Goal: Task Accomplishment & Management: Complete application form

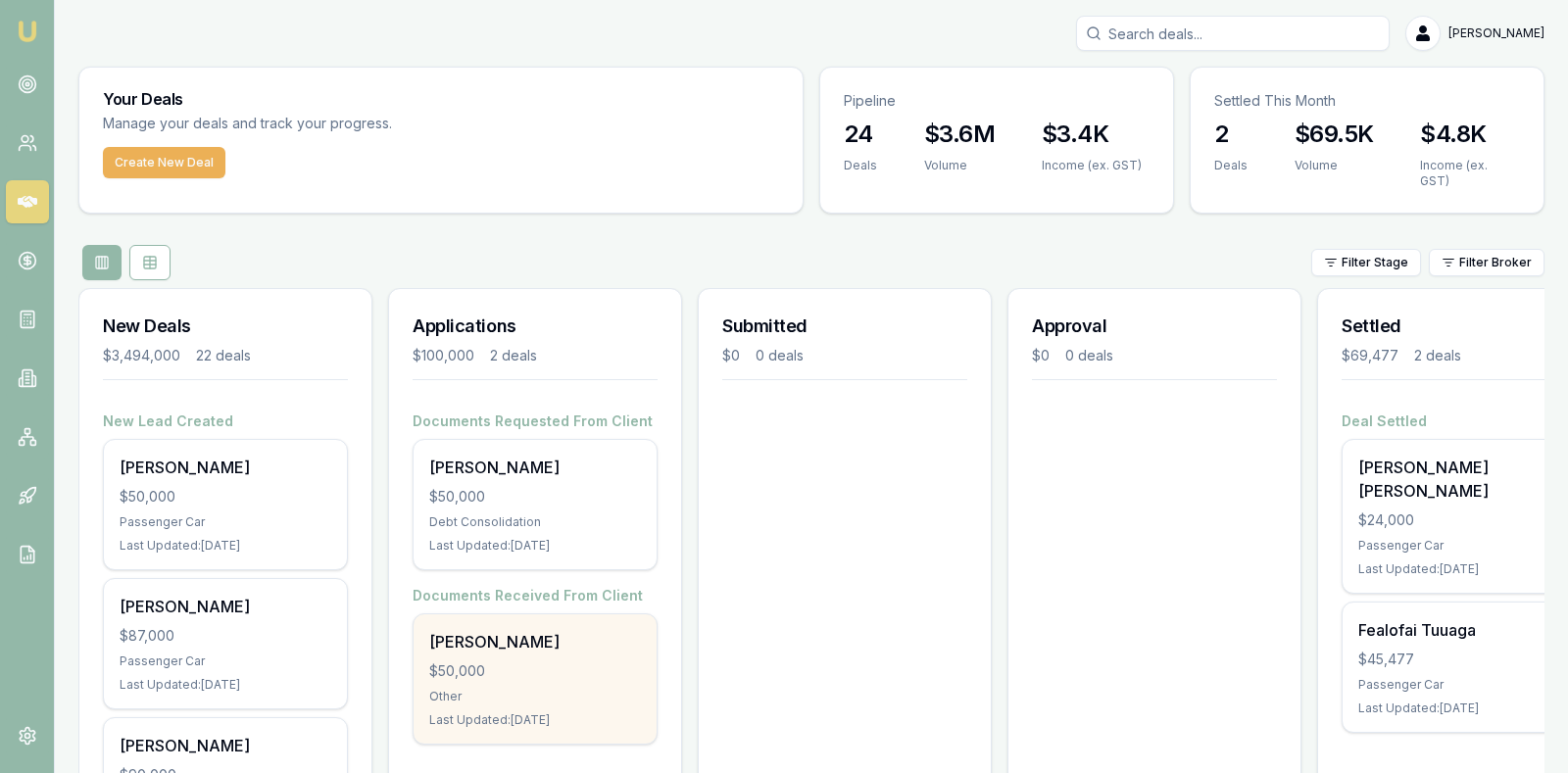
click at [549, 662] on div "$50,000" at bounding box center [535, 672] width 212 height 20
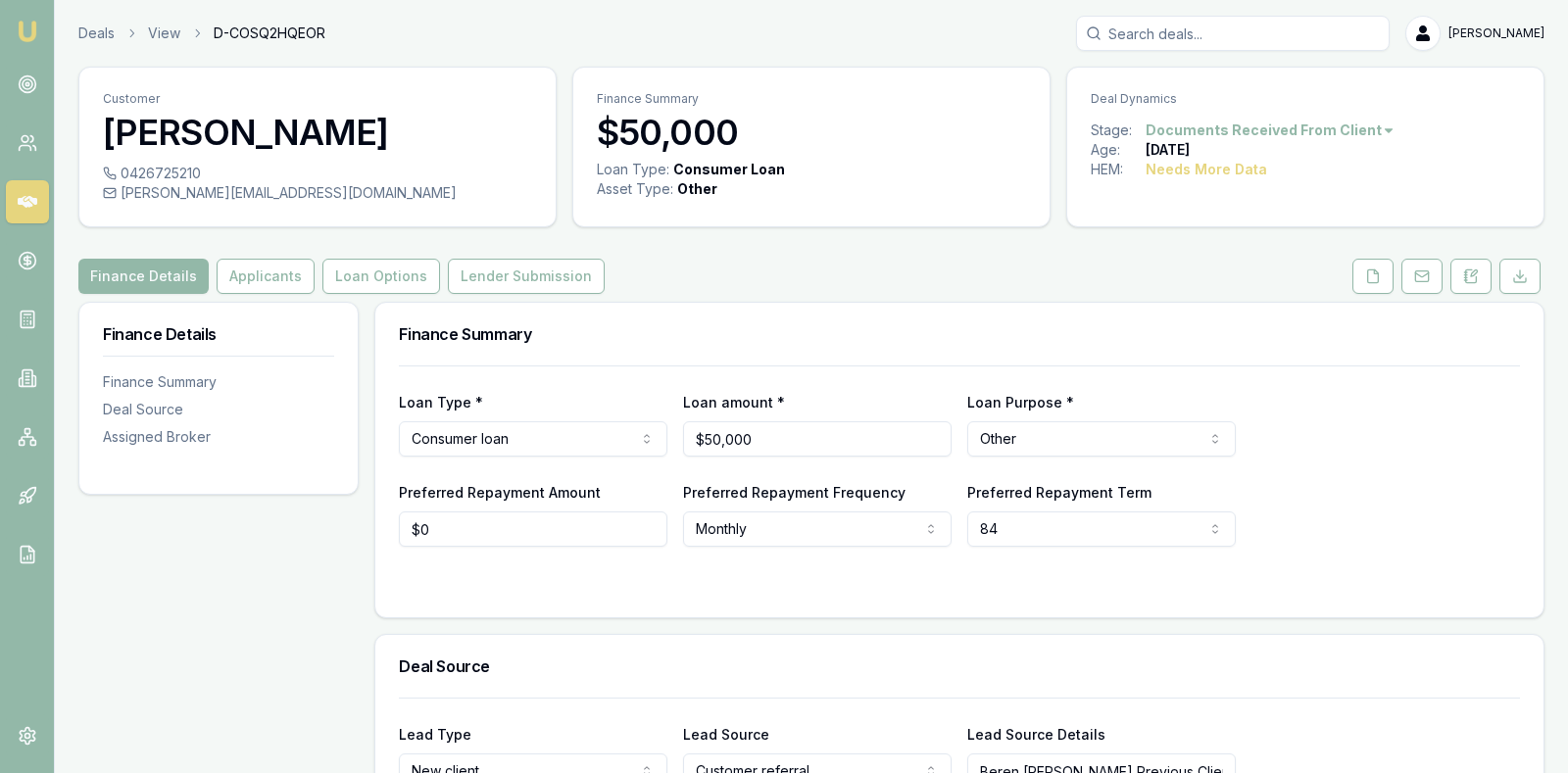
click at [1315, 447] on div "Loan Type * Consumer loan Consumer loan Consumer asset Commercial loan Commerci…" at bounding box center [959, 422] width 1121 height 67
click at [237, 273] on button "Applicants" at bounding box center [265, 276] width 98 height 36
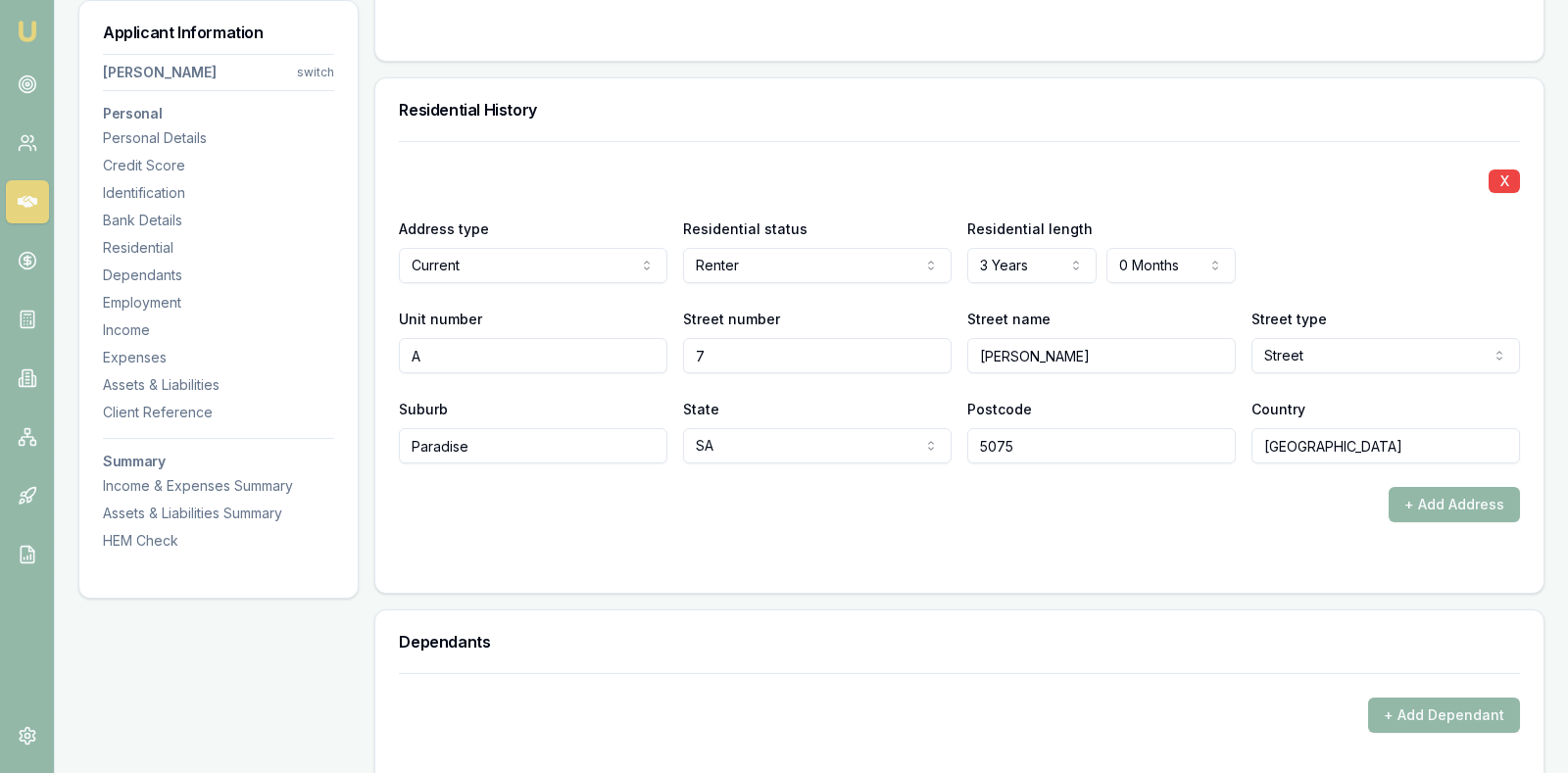
scroll to position [1812, 0]
click at [1035, 644] on icon at bounding box center [1032, 645] width 15 height 15
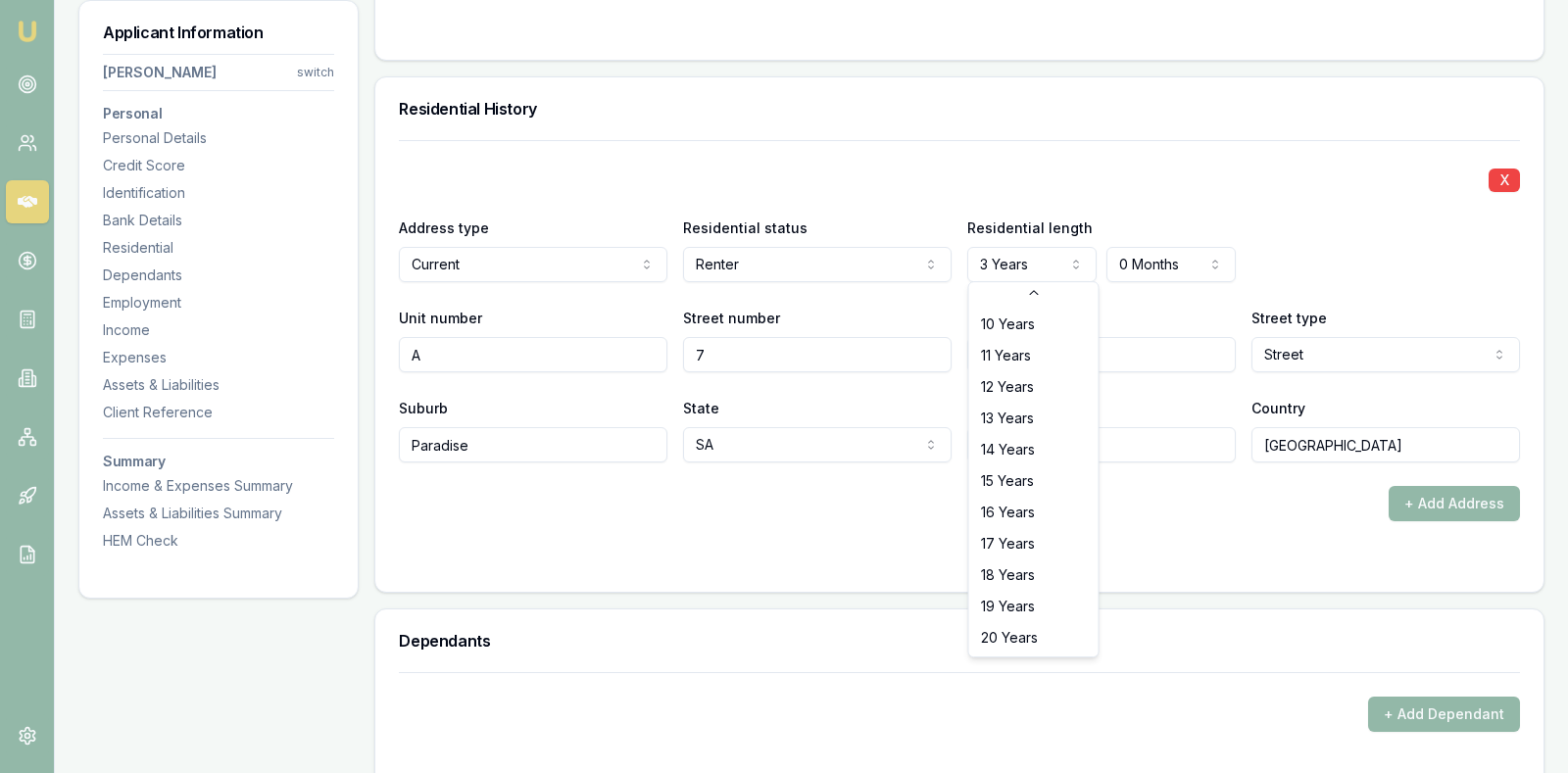
select select "11"
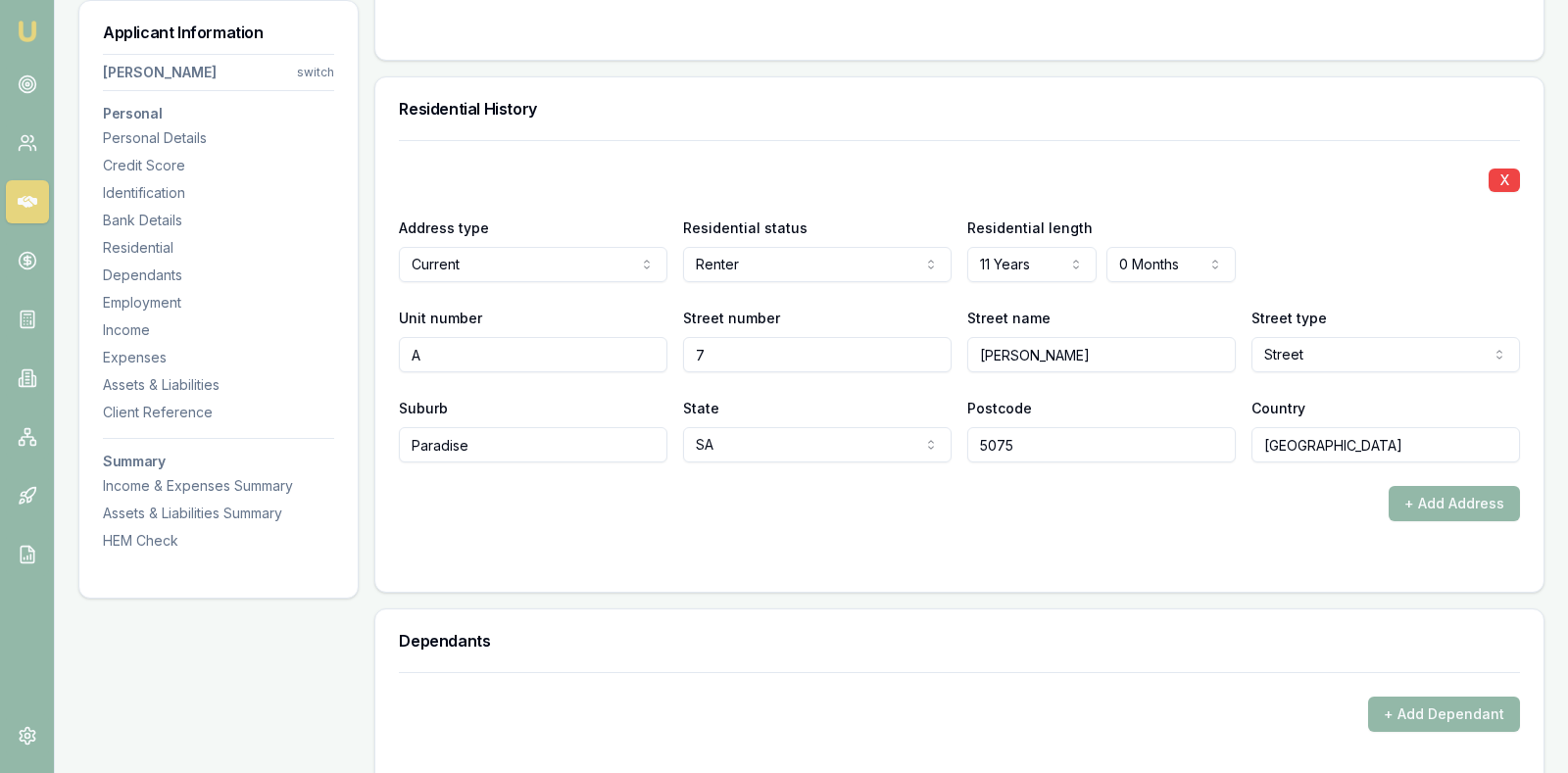
click at [1049, 529] on form "X Address type Current Current Previous Residential status Renter Owner with mo…" at bounding box center [959, 354] width 1121 height 428
click at [1043, 532] on form "X Address type Current Current Previous Residential status Renter Owner with mo…" at bounding box center [959, 354] width 1121 height 428
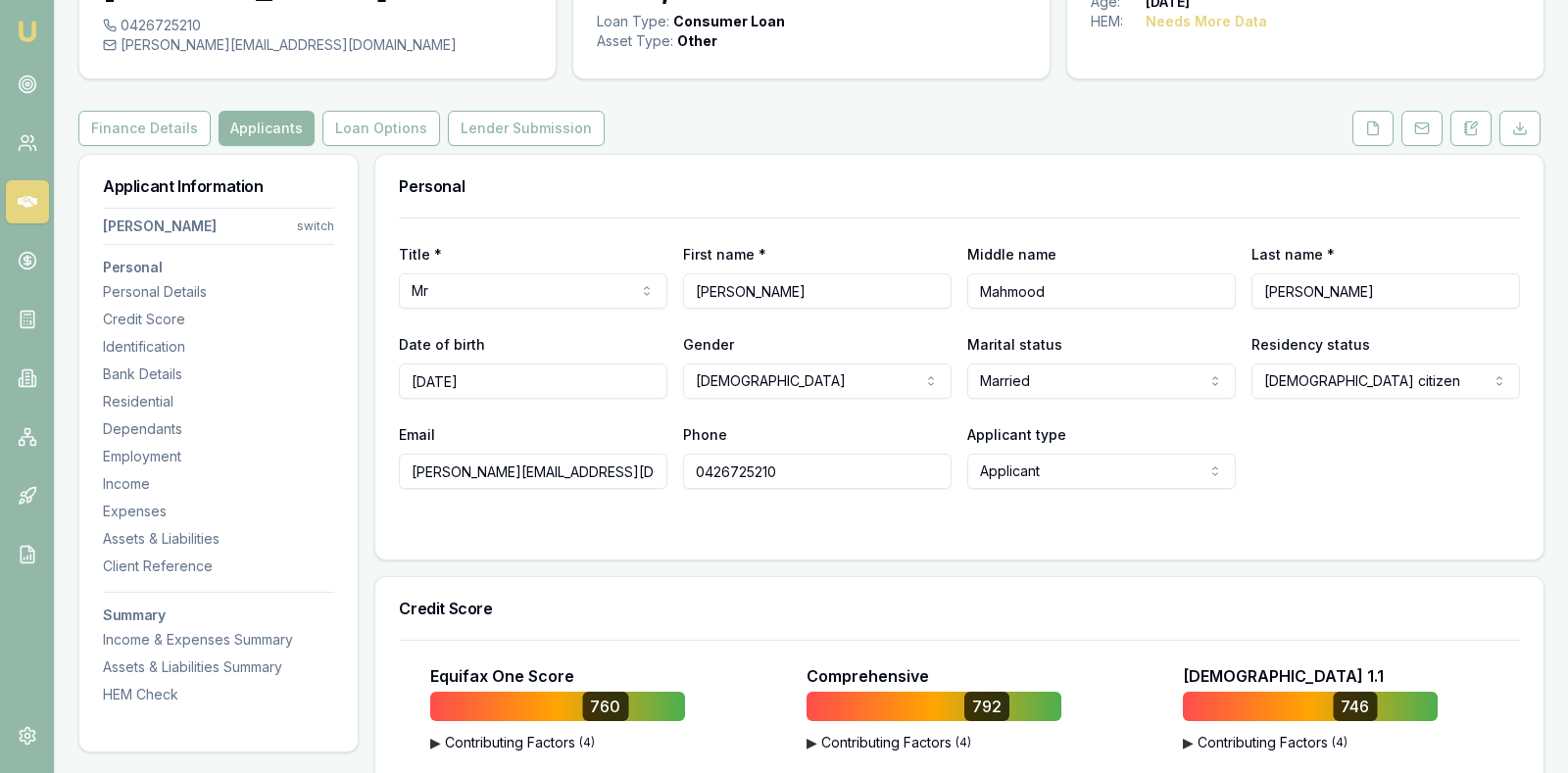
scroll to position [147, 0]
click at [1322, 482] on div "Email siddique.mm19@gmail.com Phone 0426725210 Applicant type Applicant Applica…" at bounding box center [959, 456] width 1121 height 67
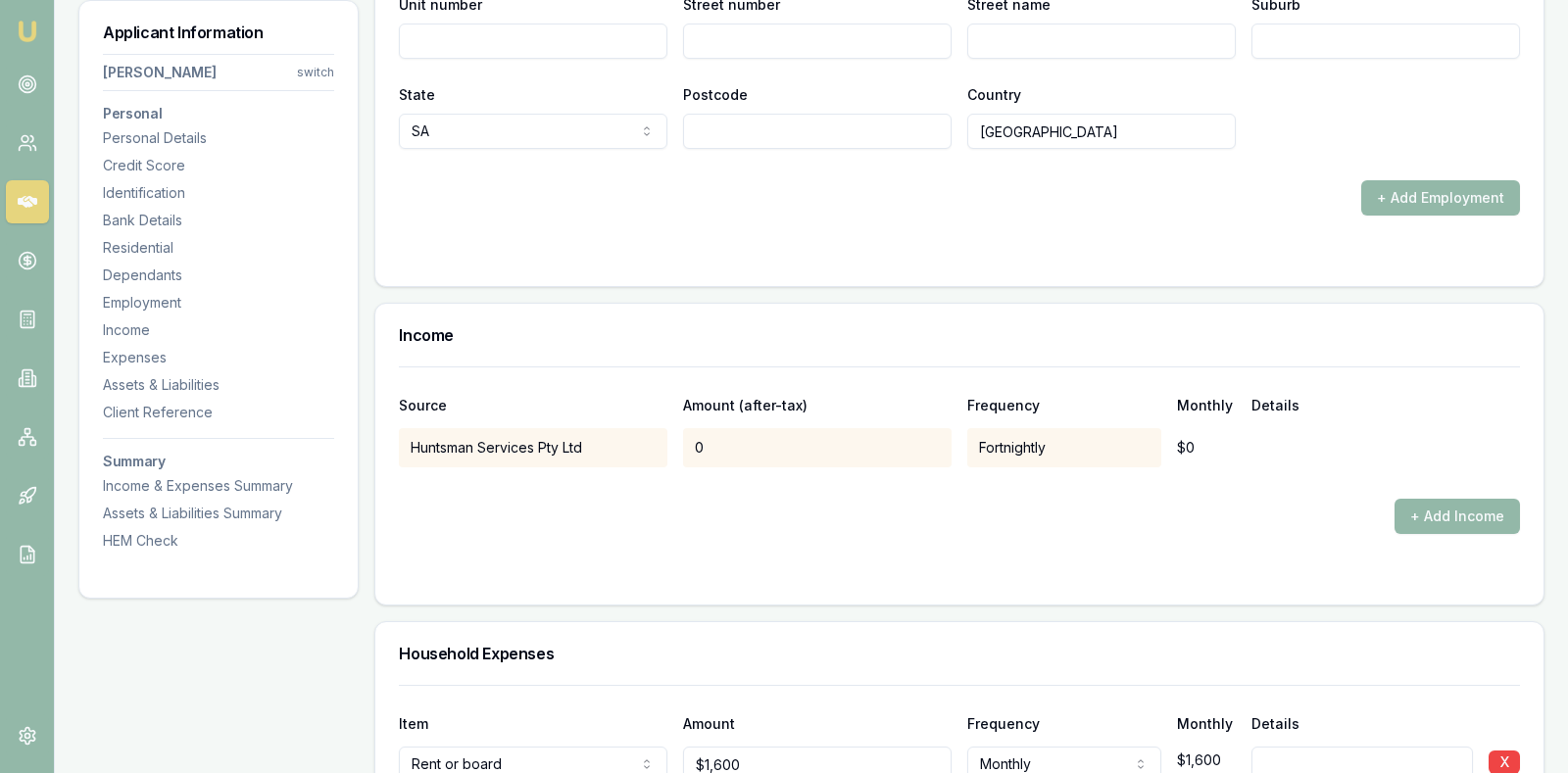
scroll to position [3136, 0]
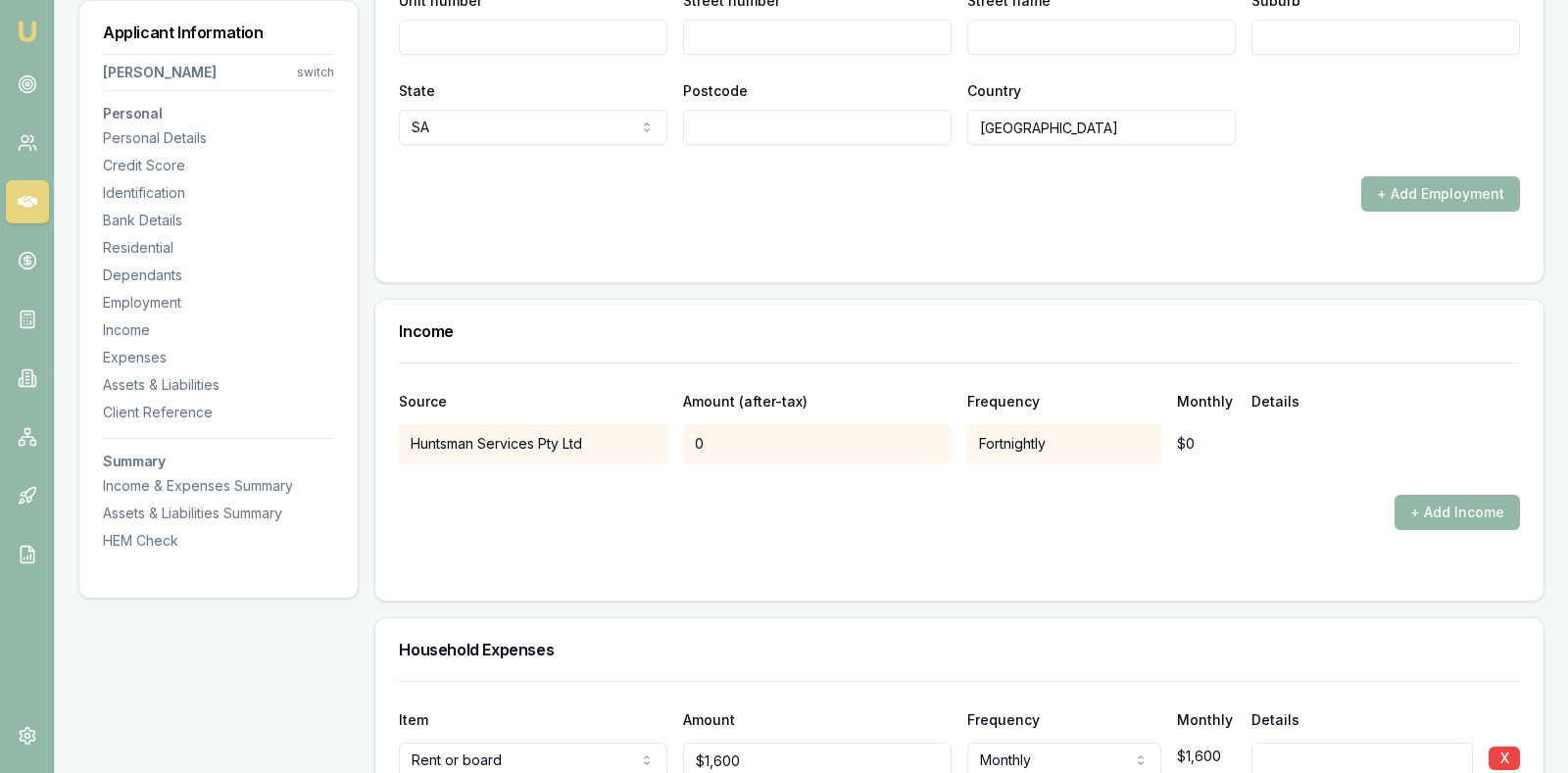
click at [1230, 436] on div "$0" at bounding box center [1205, 443] width 59 height 39
click at [1178, 510] on div "+ Add Income" at bounding box center [959, 513] width 1121 height 36
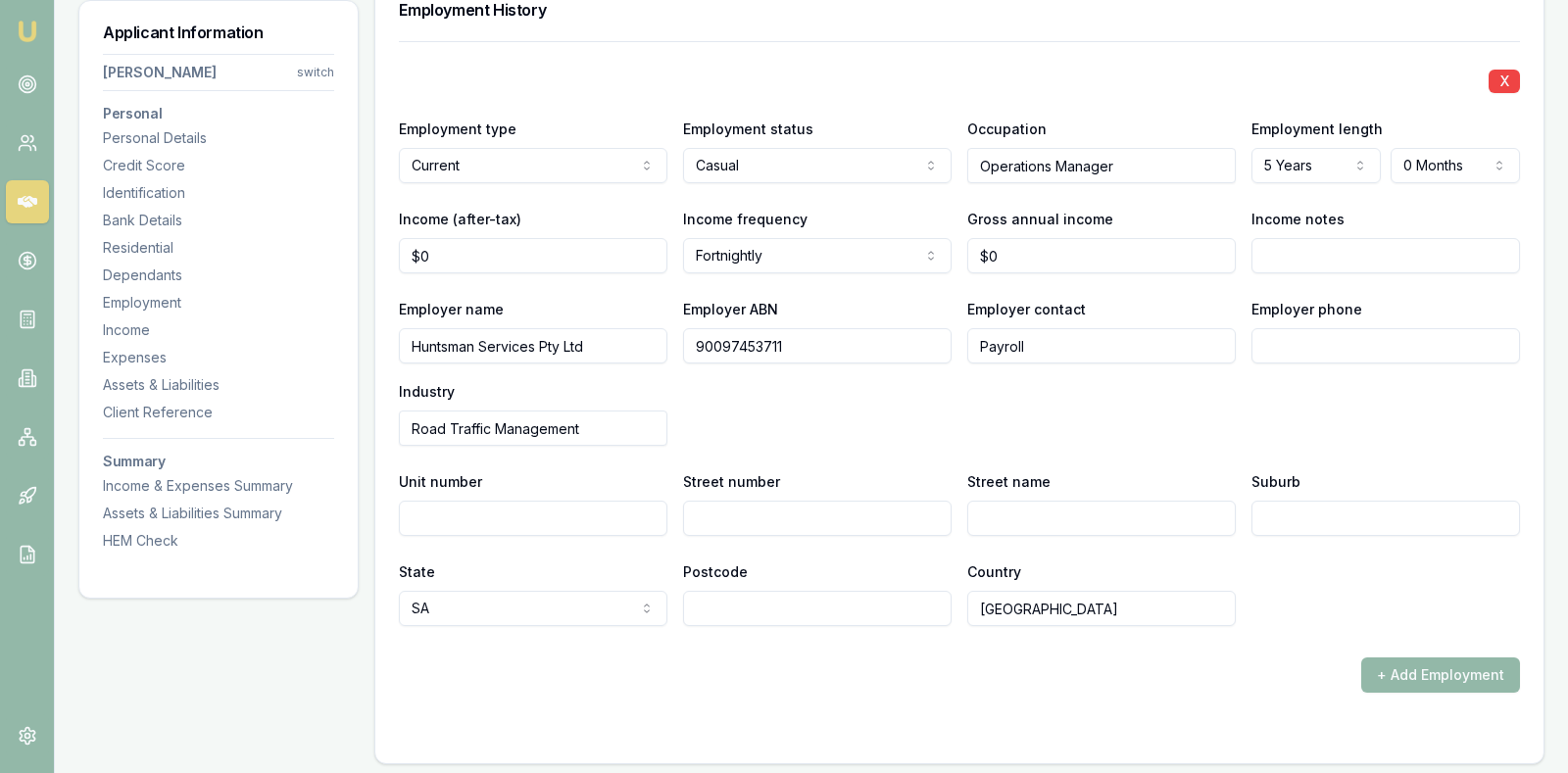
scroll to position [2646, 0]
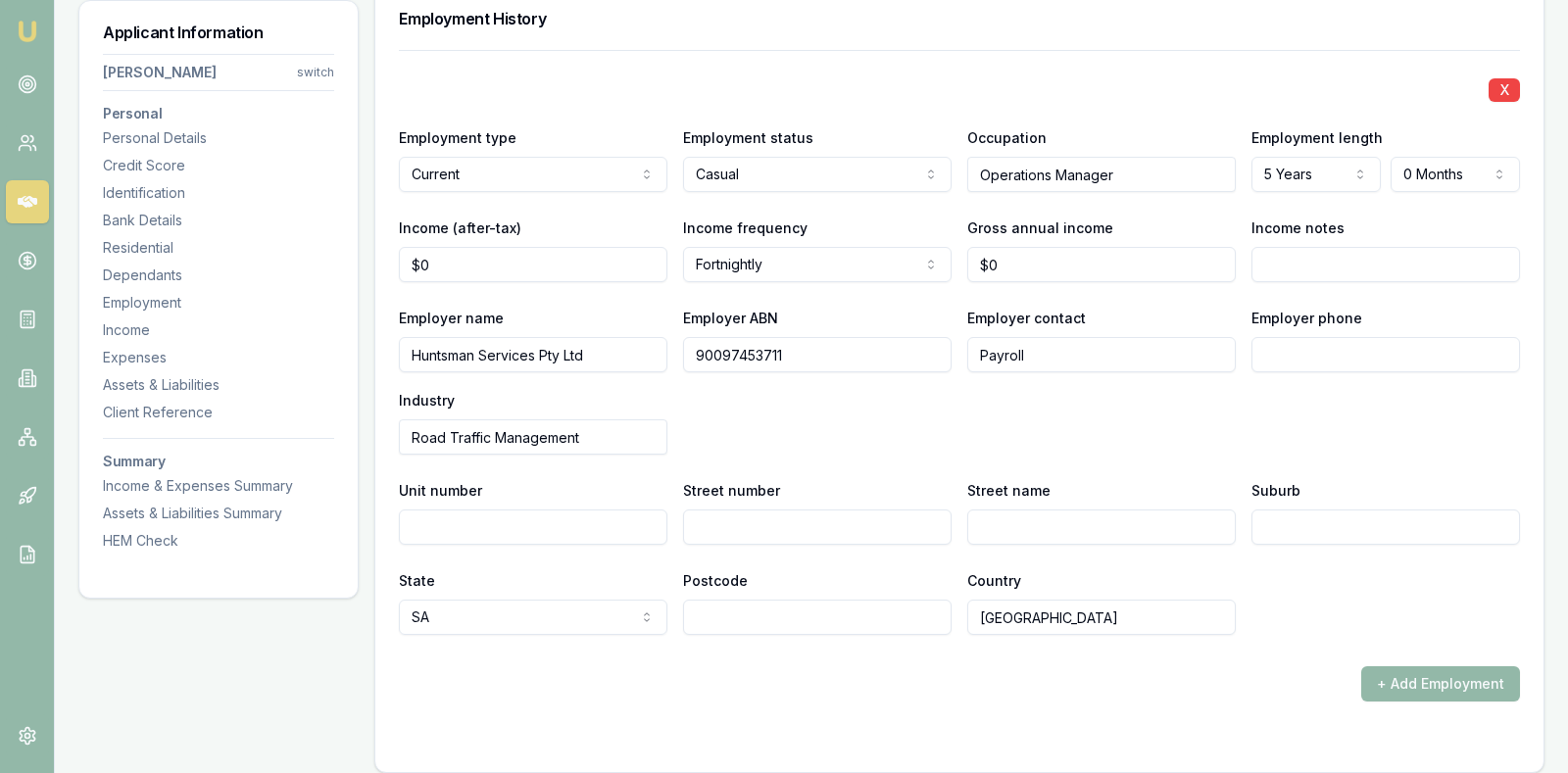
click at [1553, 586] on main "Customer Mohammad Siddique 0426725210 siddique.mm19@gmail.com Finance Summary $…" at bounding box center [811, 56] width 1513 height 5271
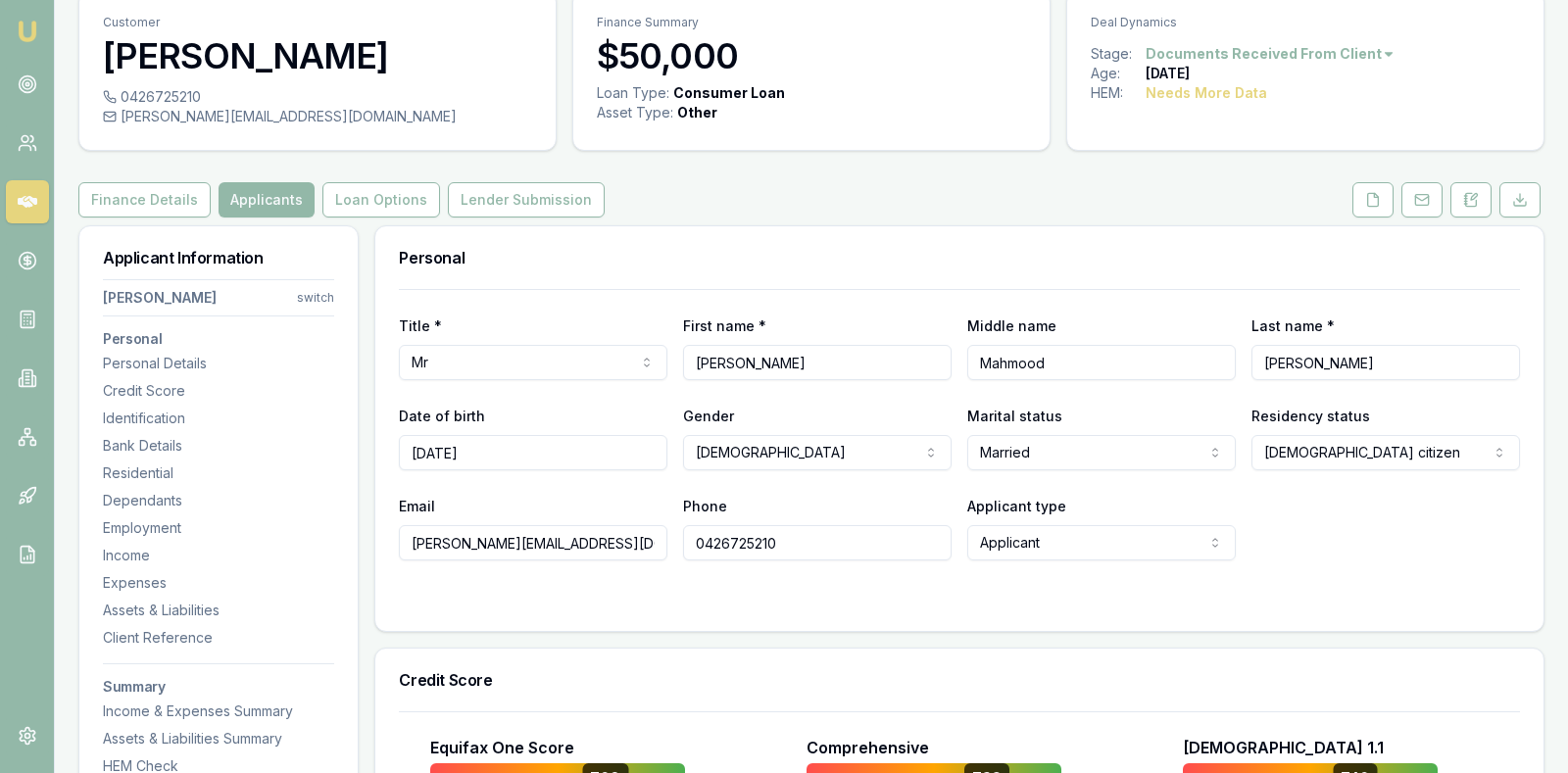
scroll to position [0, 0]
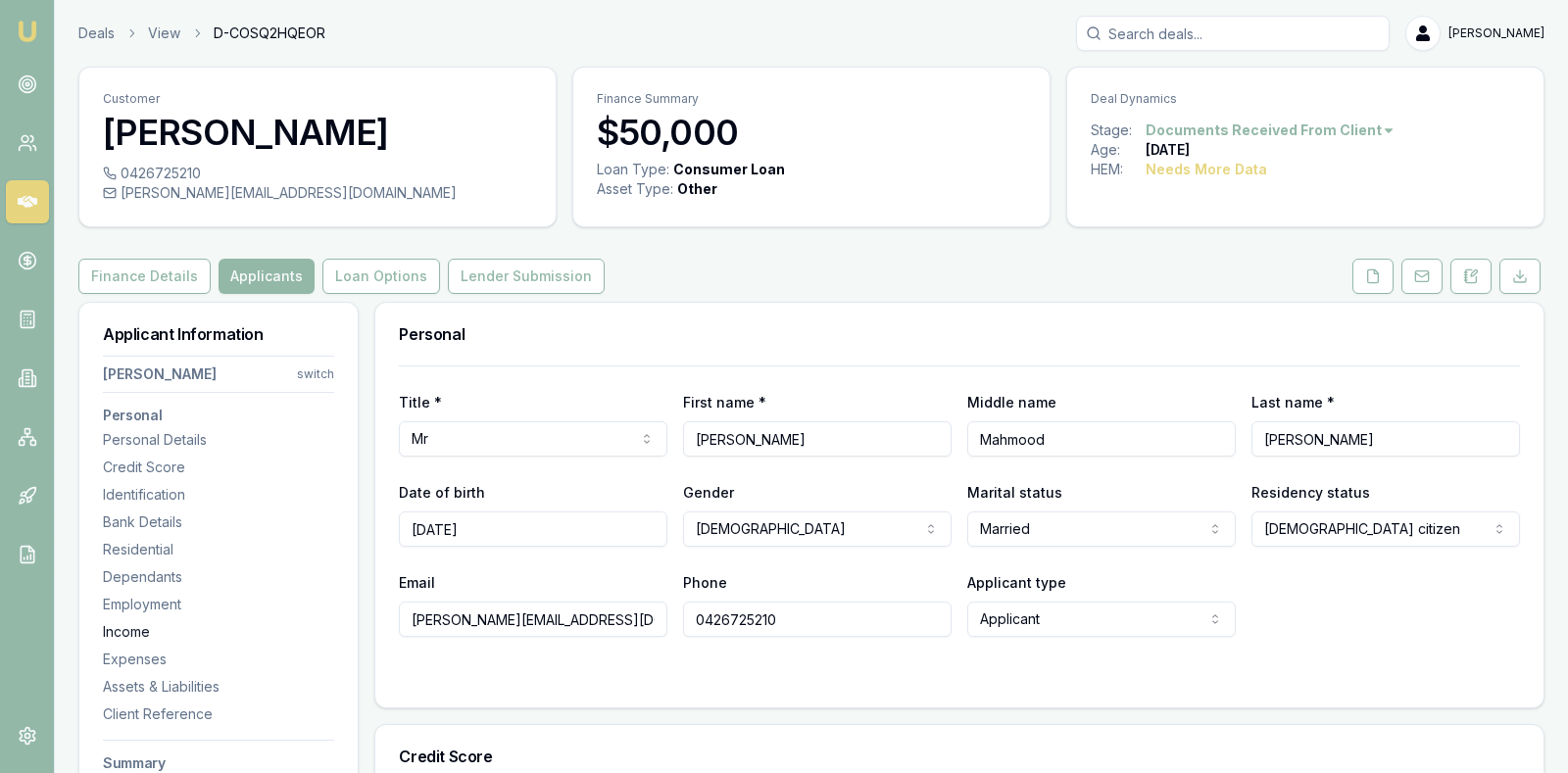
click at [112, 627] on div "Income" at bounding box center [219, 632] width 232 height 20
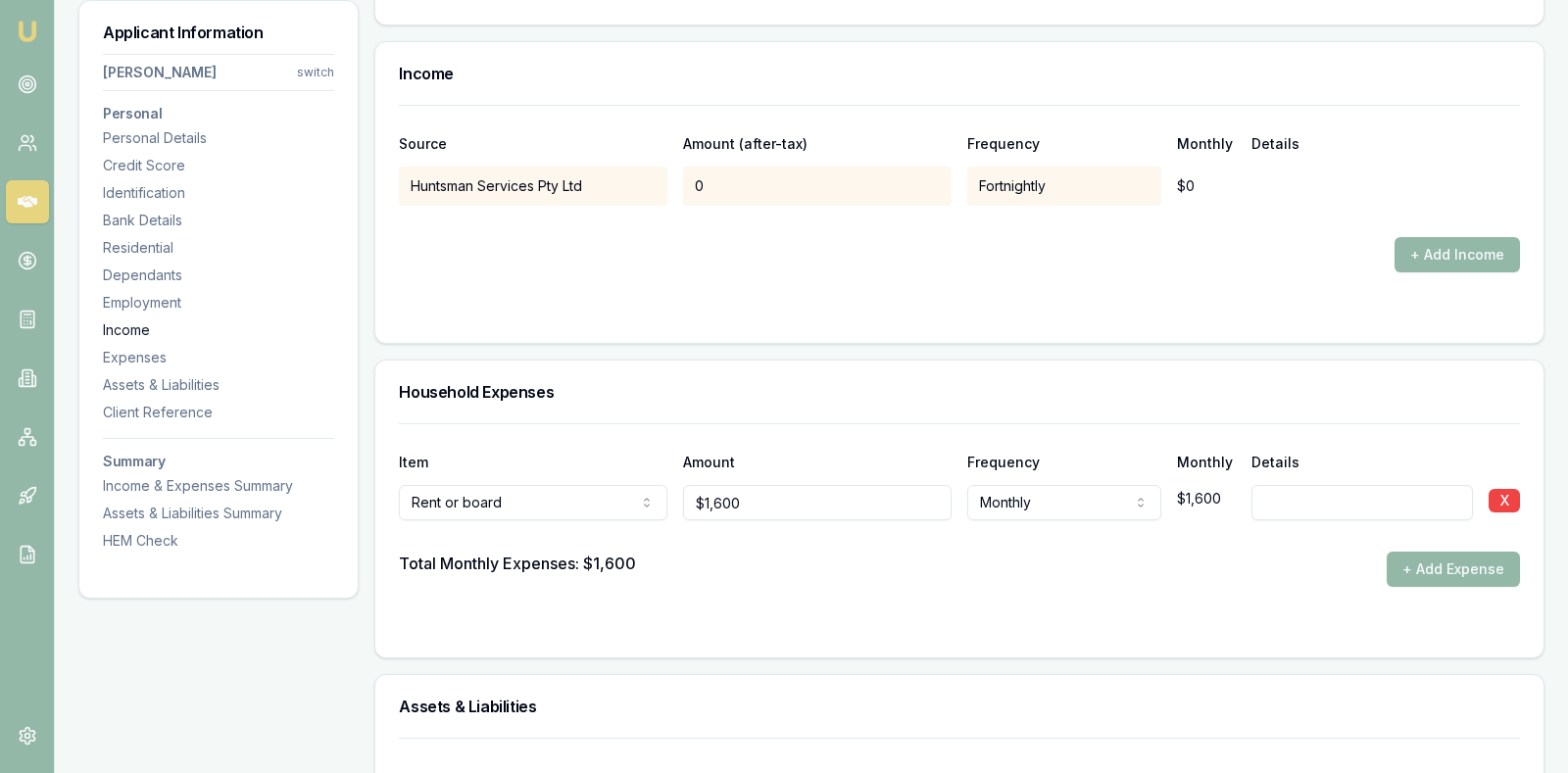
scroll to position [3428, 0]
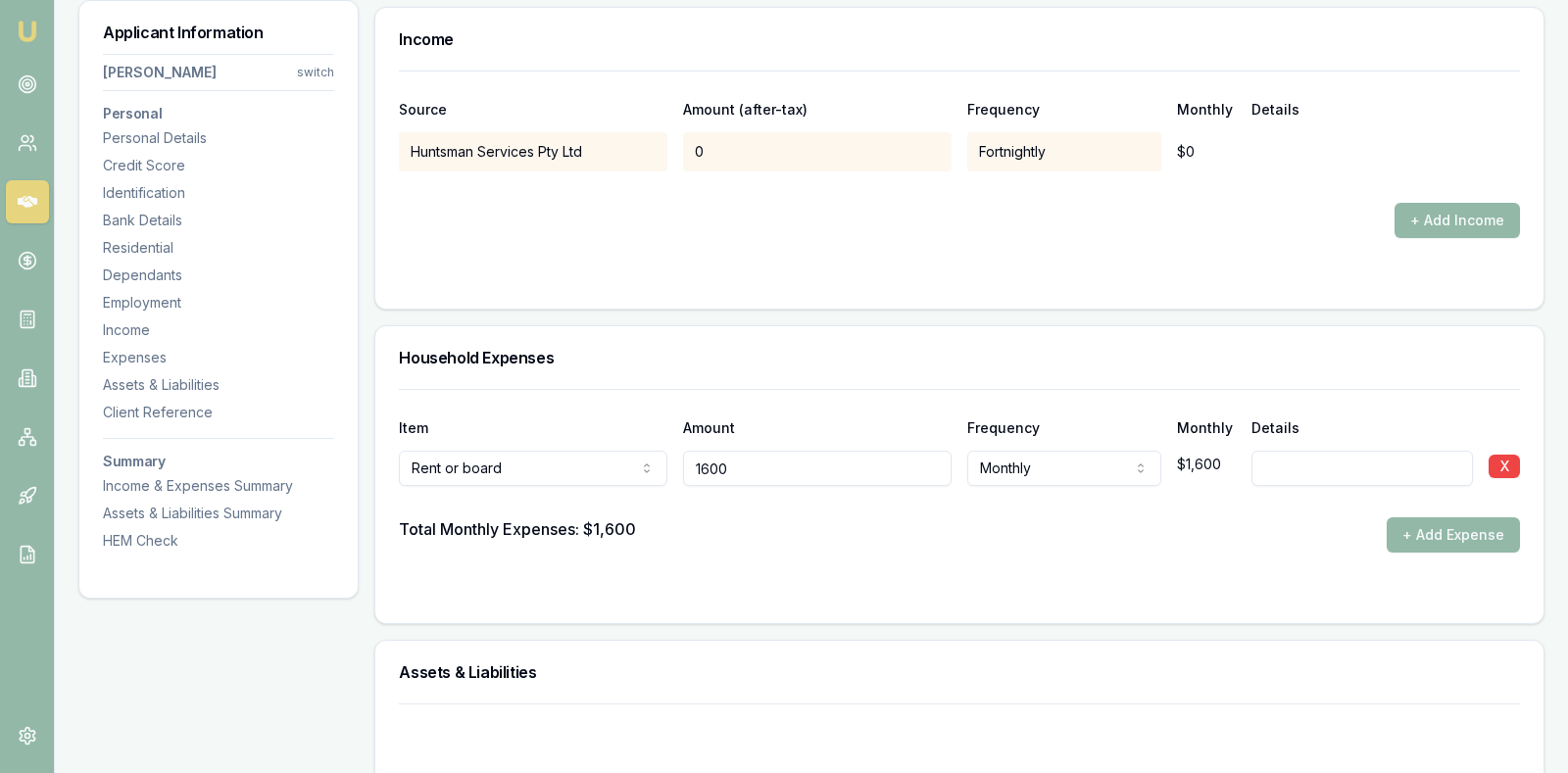
click at [767, 460] on input "1600" at bounding box center [817, 469] width 268 height 36
type input "$1,730"
click at [851, 584] on div at bounding box center [959, 592] width 1121 height 16
click at [1304, 455] on input at bounding box center [1361, 469] width 222 height 36
type input "Rent"
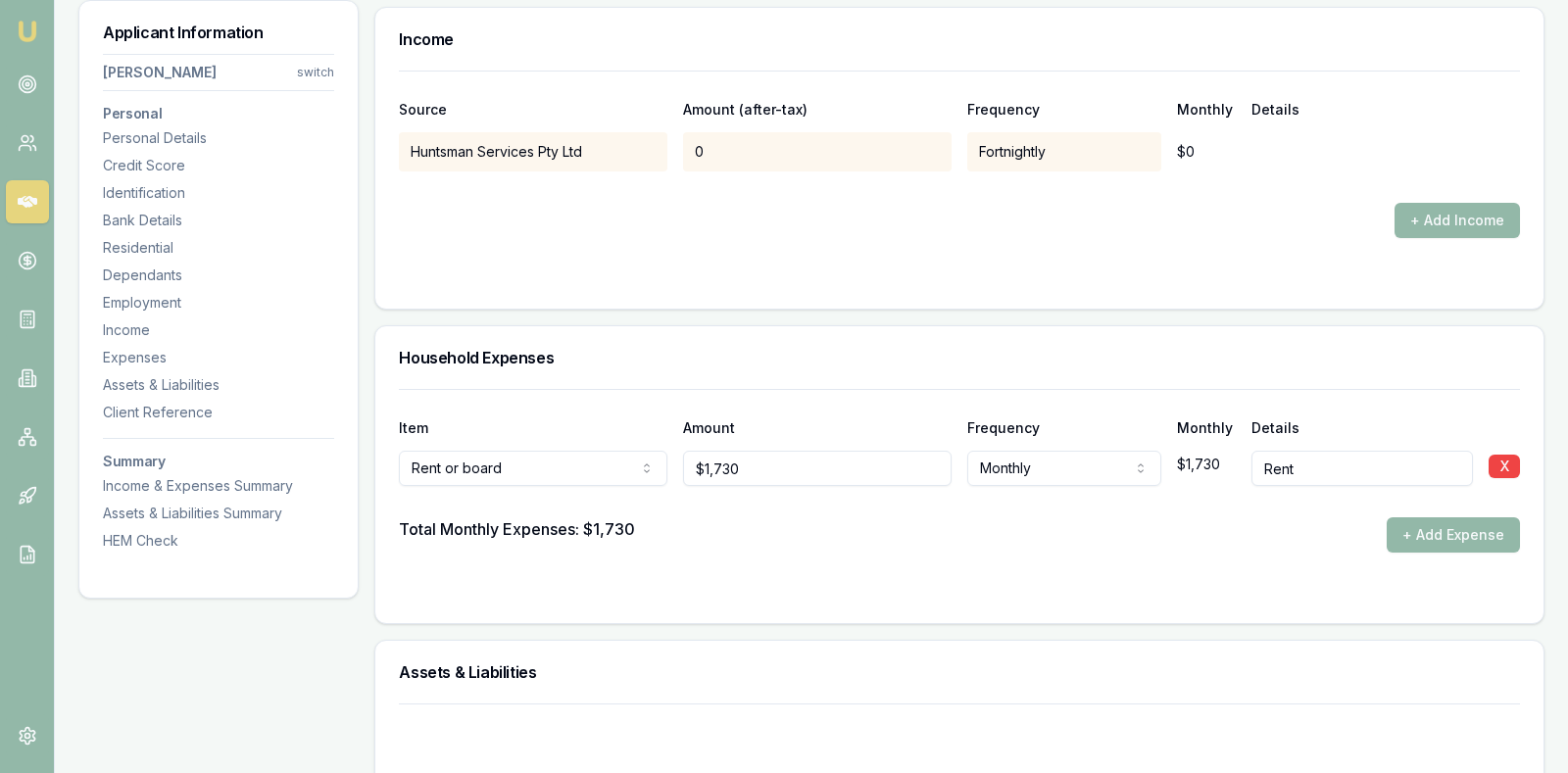
click at [1133, 588] on div at bounding box center [959, 592] width 1121 height 16
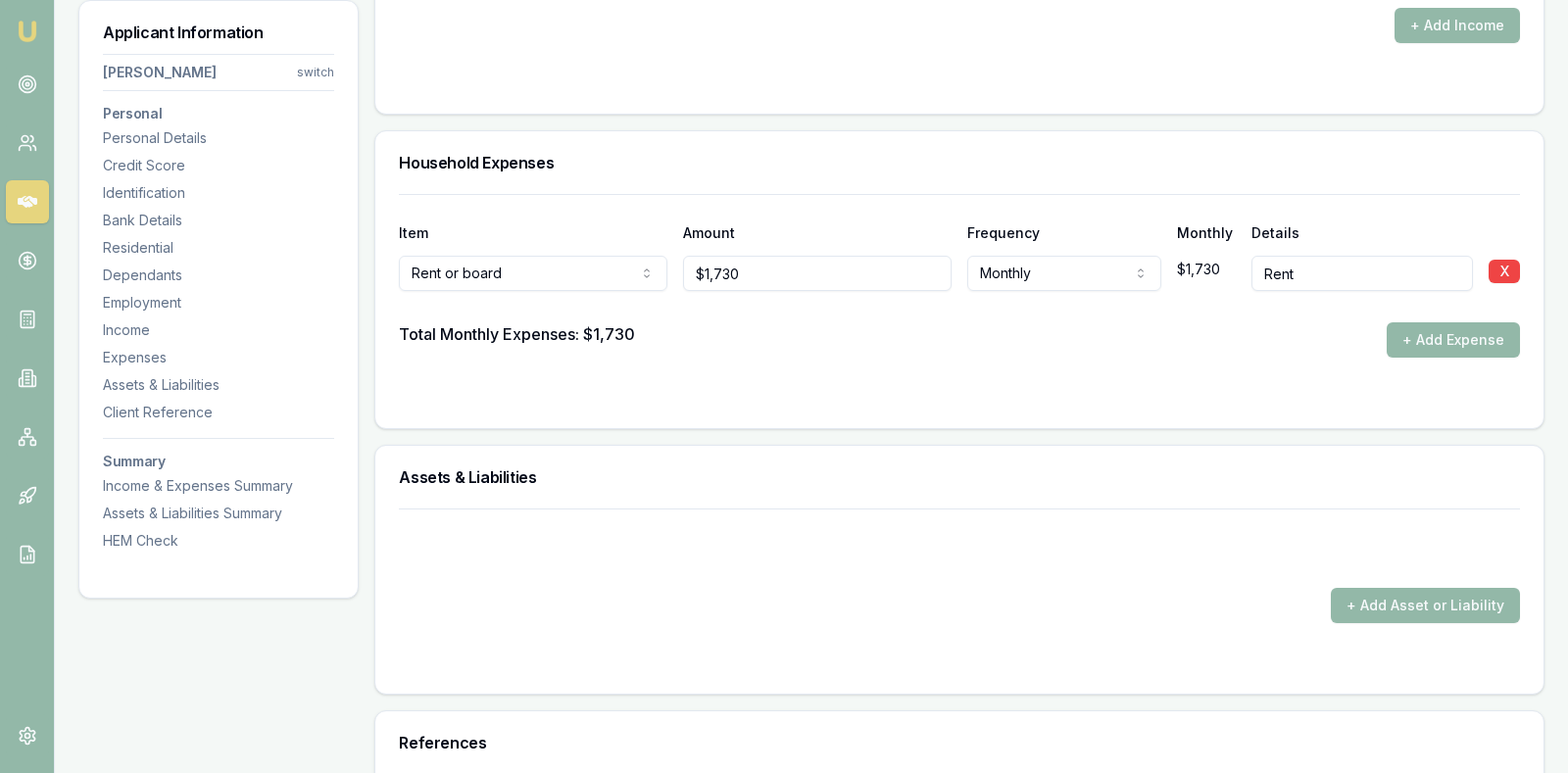
scroll to position [3624, 0]
click at [1403, 587] on button "+ Add Asset or Liability" at bounding box center [1425, 605] width 189 height 36
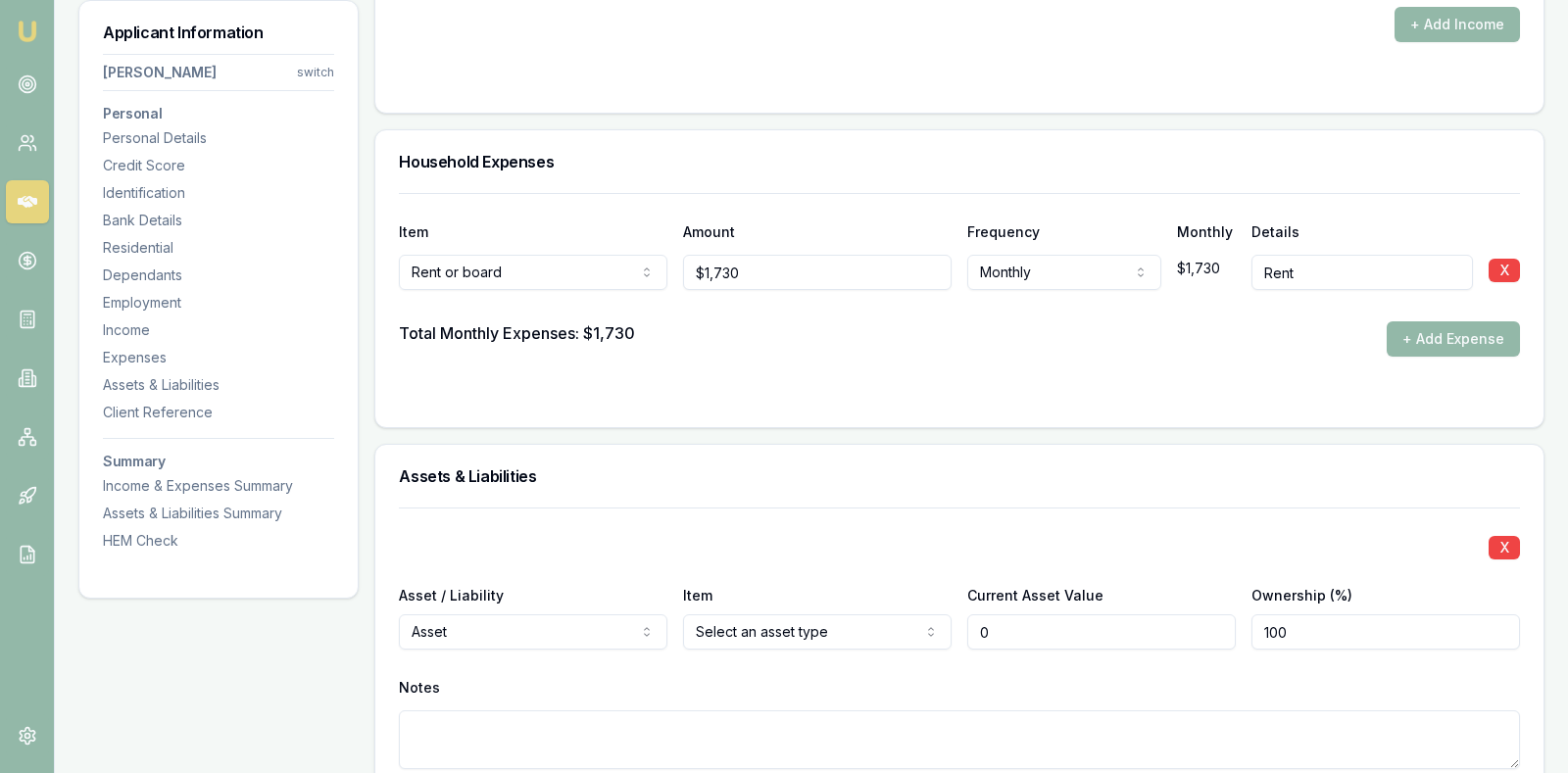
type input "$0"
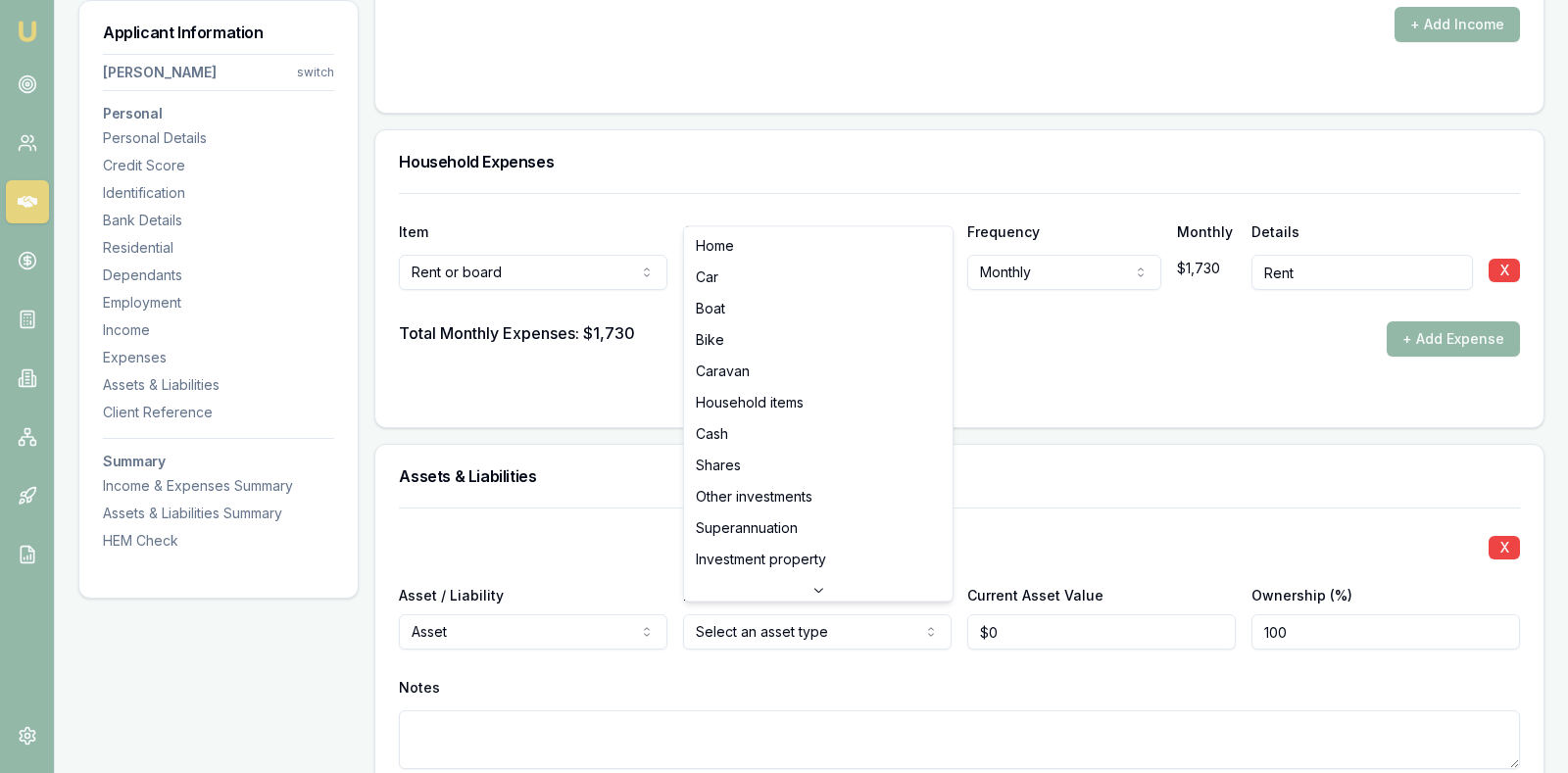
select select "HOUSEHOLD_ITEMS"
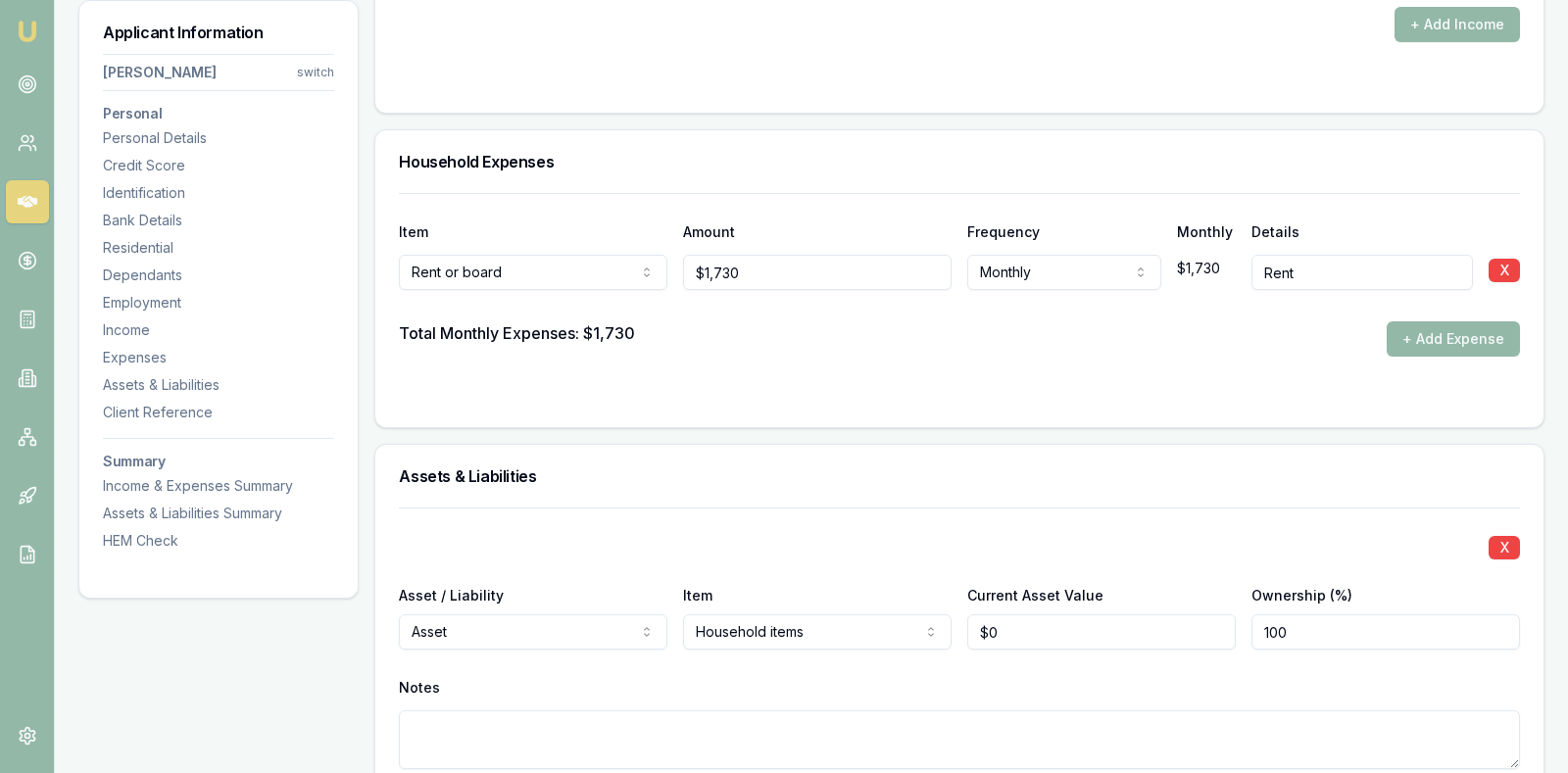
type input "0"
click at [1029, 624] on input "0" at bounding box center [1101, 632] width 268 height 36
type input "$25,000"
click at [787, 673] on div "Notes" at bounding box center [959, 688] width 1121 height 30
click at [1315, 625] on input "100" at bounding box center [1385, 632] width 268 height 36
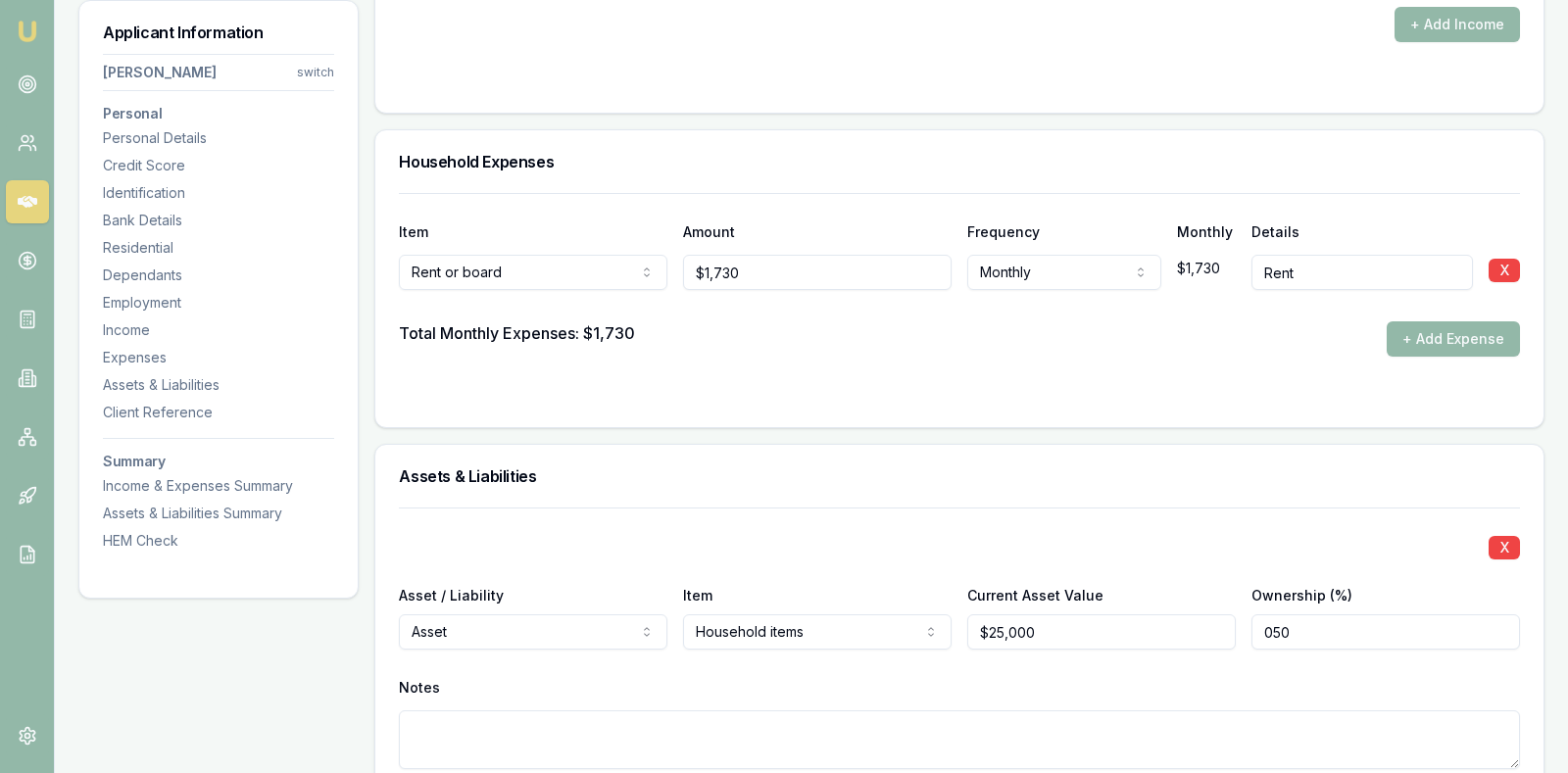
type input "050"
click at [1117, 651] on div "X Asset / Liability Asset Asset Liability Item Household items Home Car Boat Bi…" at bounding box center [959, 662] width 1121 height 309
click at [1054, 685] on div "Notes" at bounding box center [959, 688] width 1121 height 30
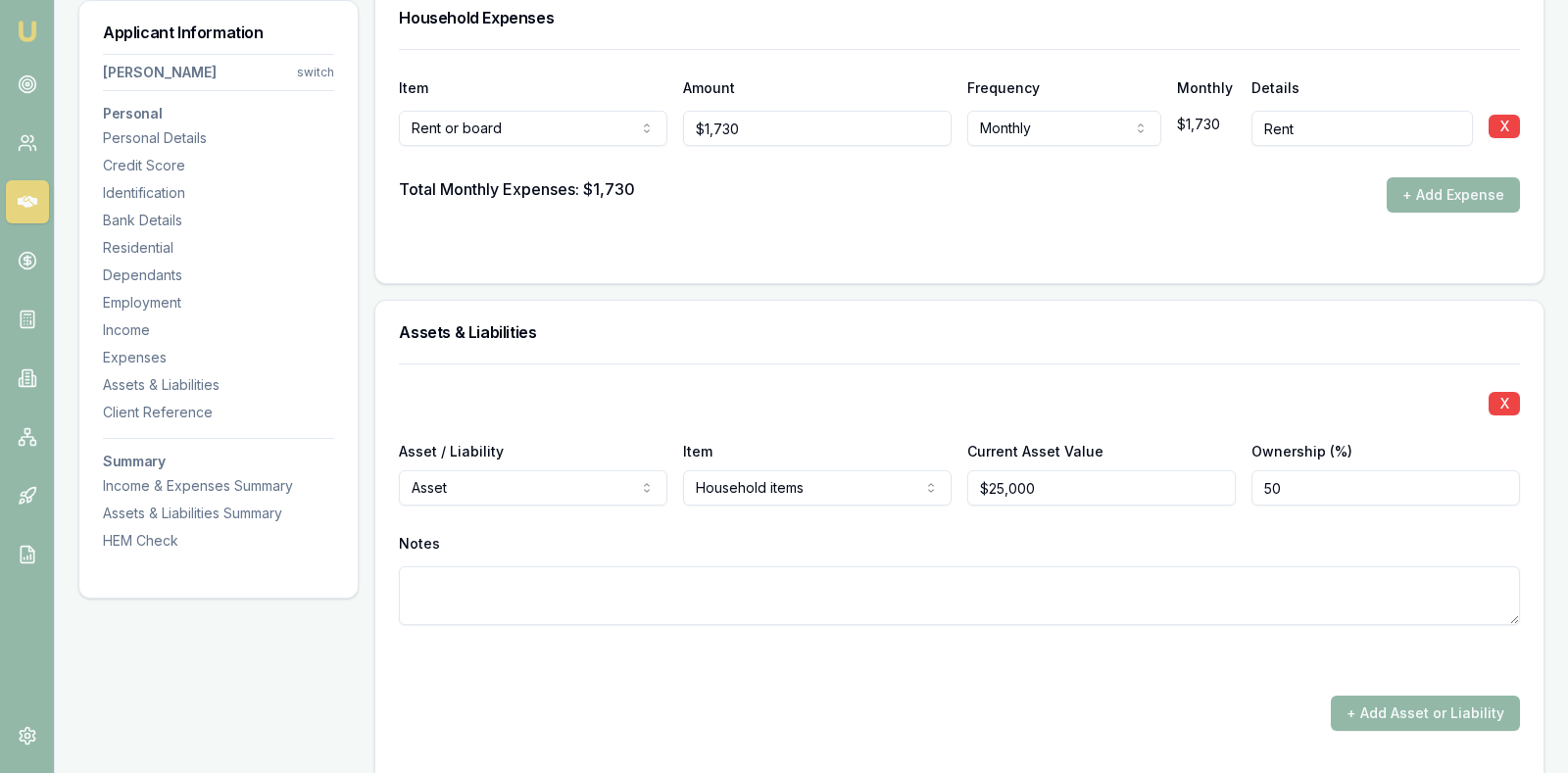
scroll to position [3771, 0]
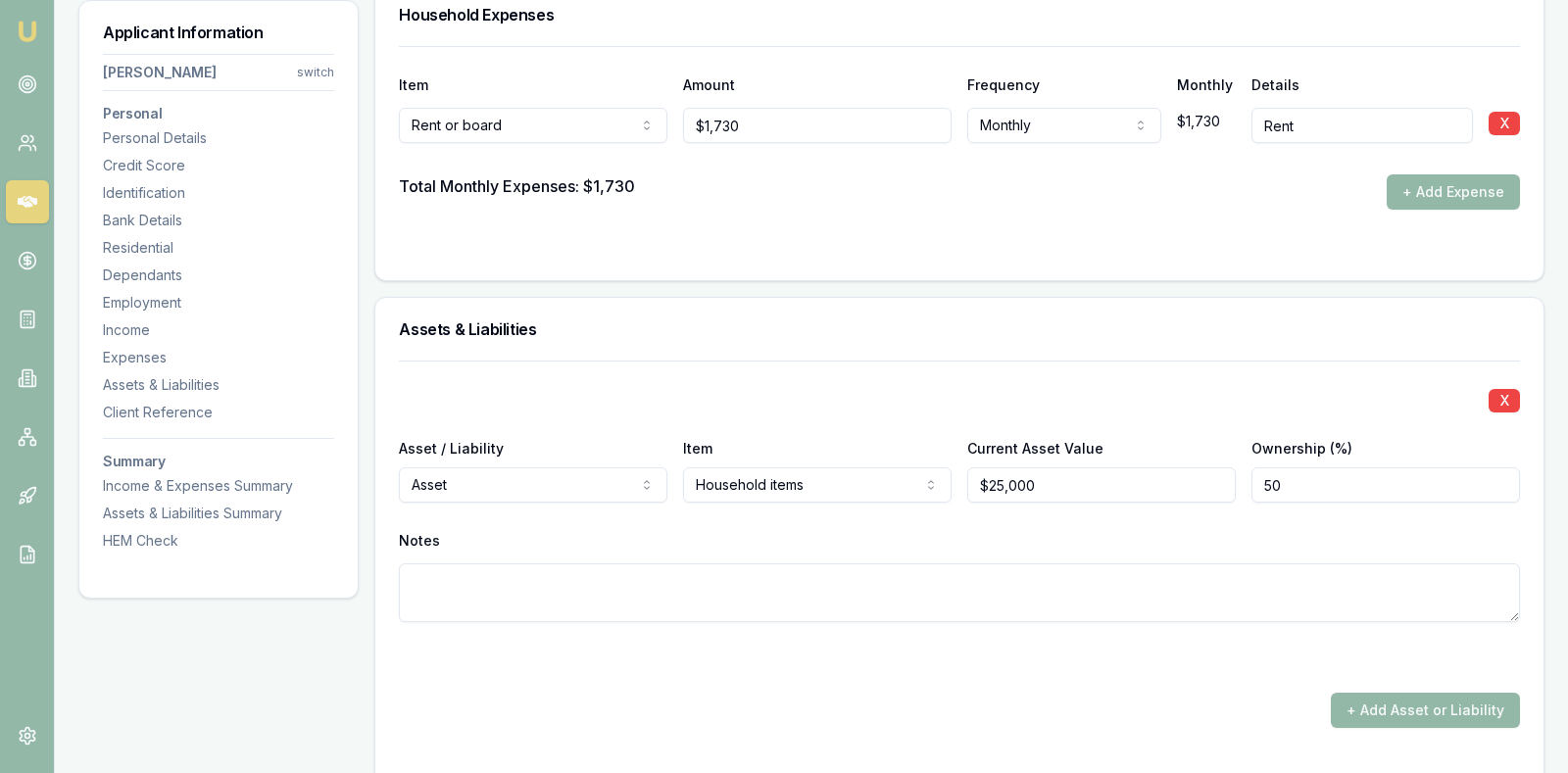
click at [549, 573] on textarea at bounding box center [959, 592] width 1121 height 59
type textarea "O"
type textarea "Household items - furniture, computers, jewellery,"
click at [1153, 467] on input "25000" at bounding box center [1101, 485] width 268 height 36
type input "2"
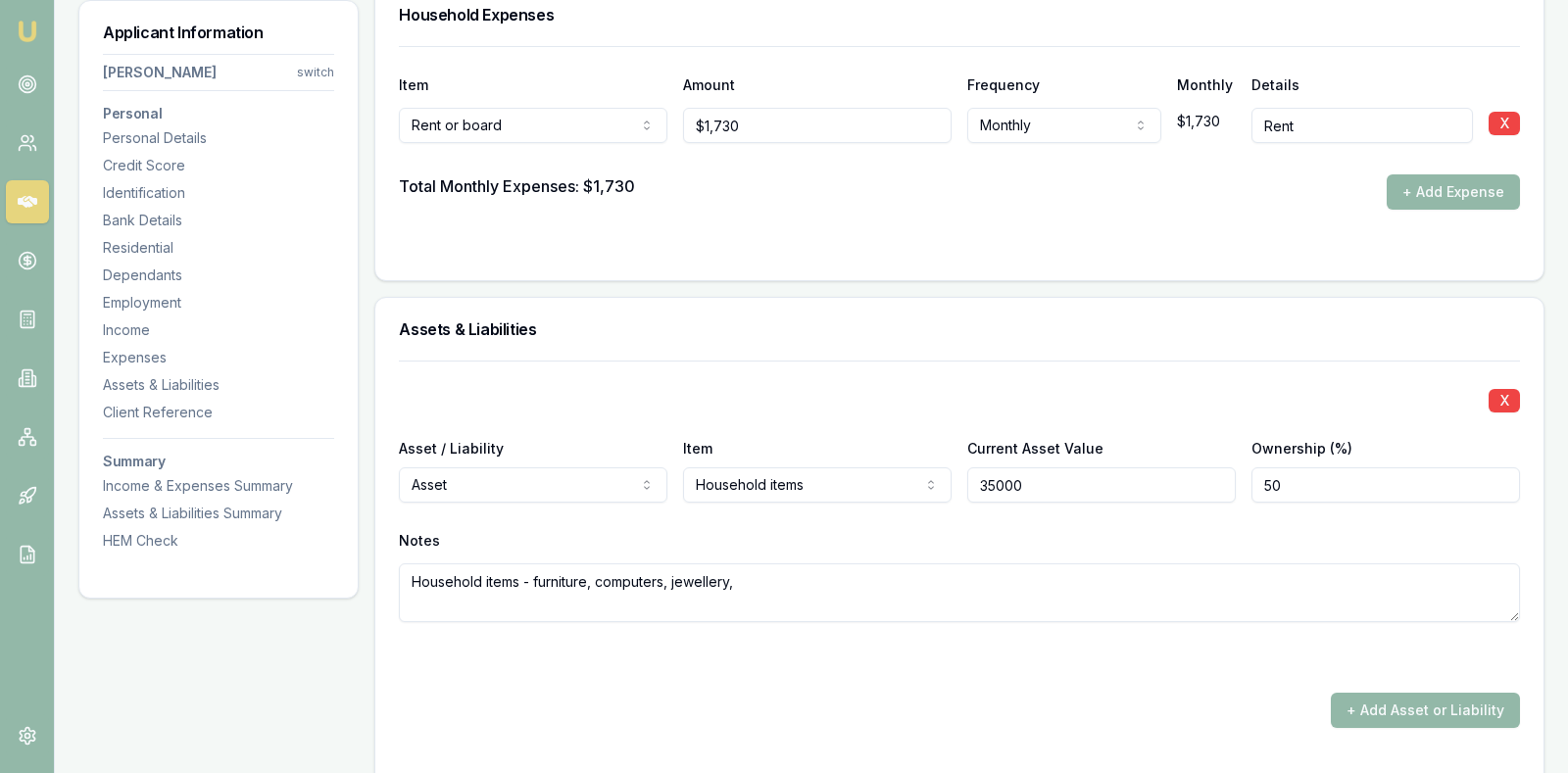
type input "$35,000"
click at [1059, 510] on div "X Asset / Liability Asset Asset Liability Item Household items Home Car Boat Bi…" at bounding box center [959, 515] width 1121 height 309
click at [1394, 693] on button "+ Add Asset or Liability" at bounding box center [1425, 710] width 189 height 36
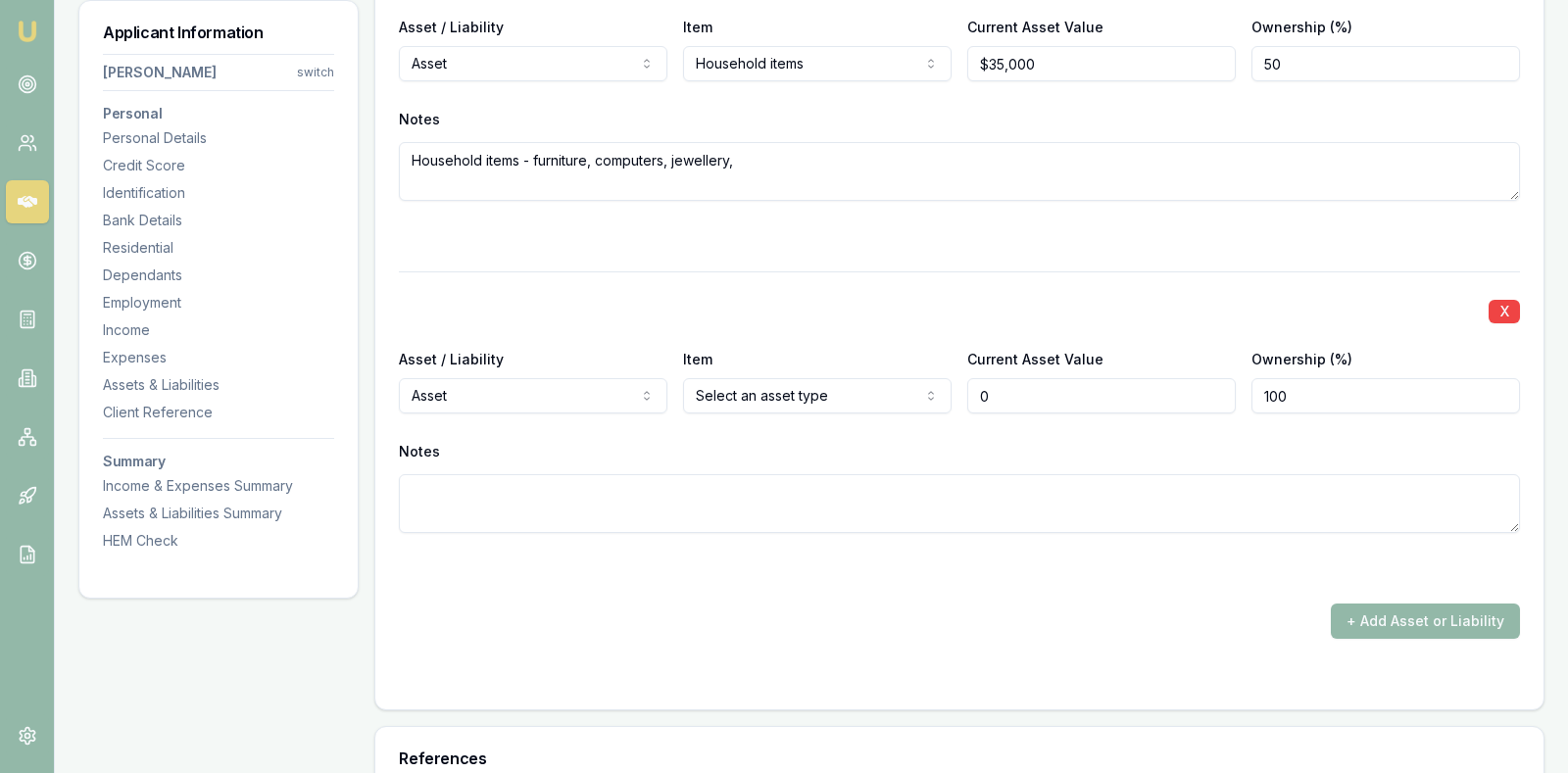
type input "$0"
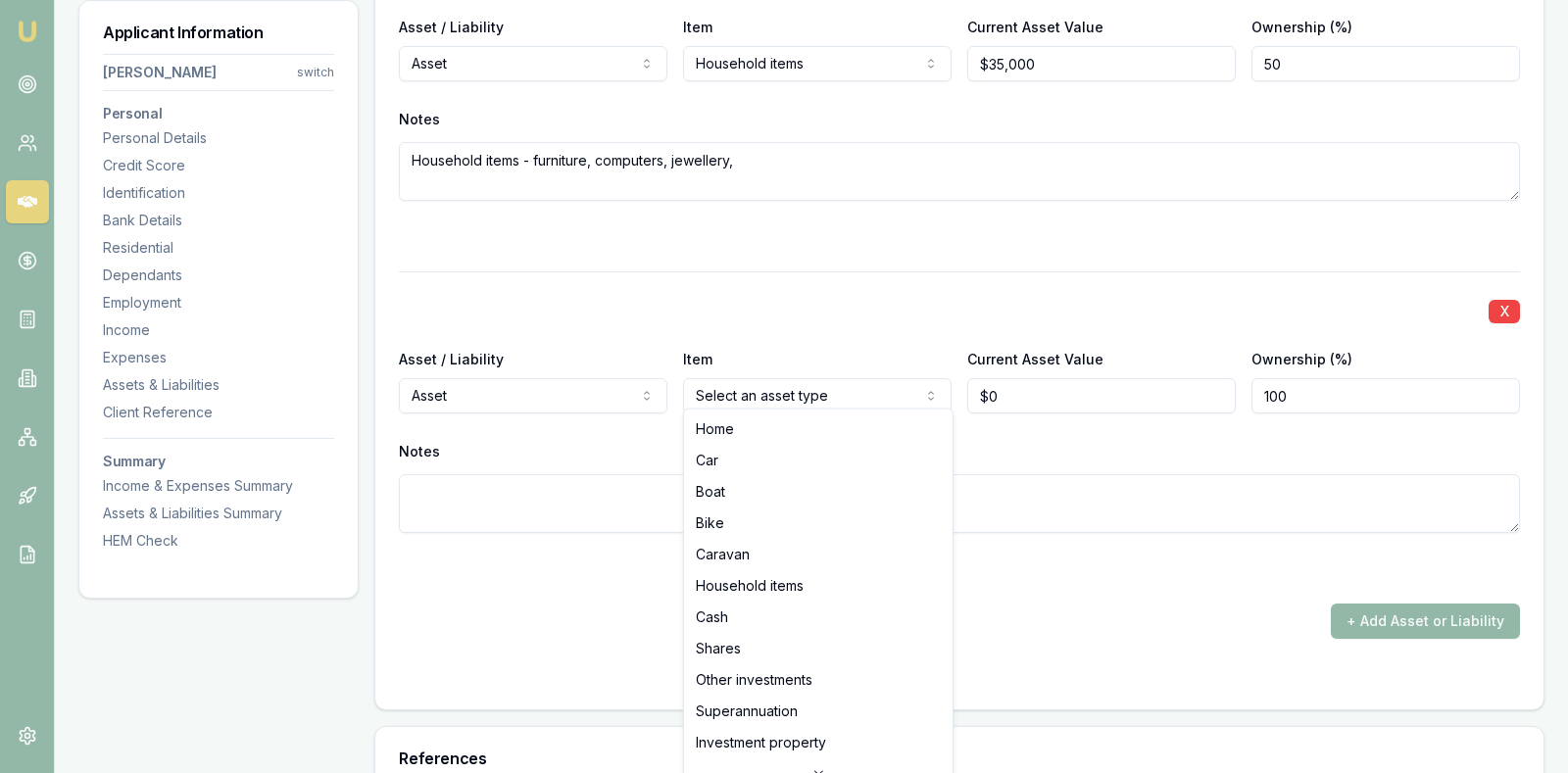
select select "CASH"
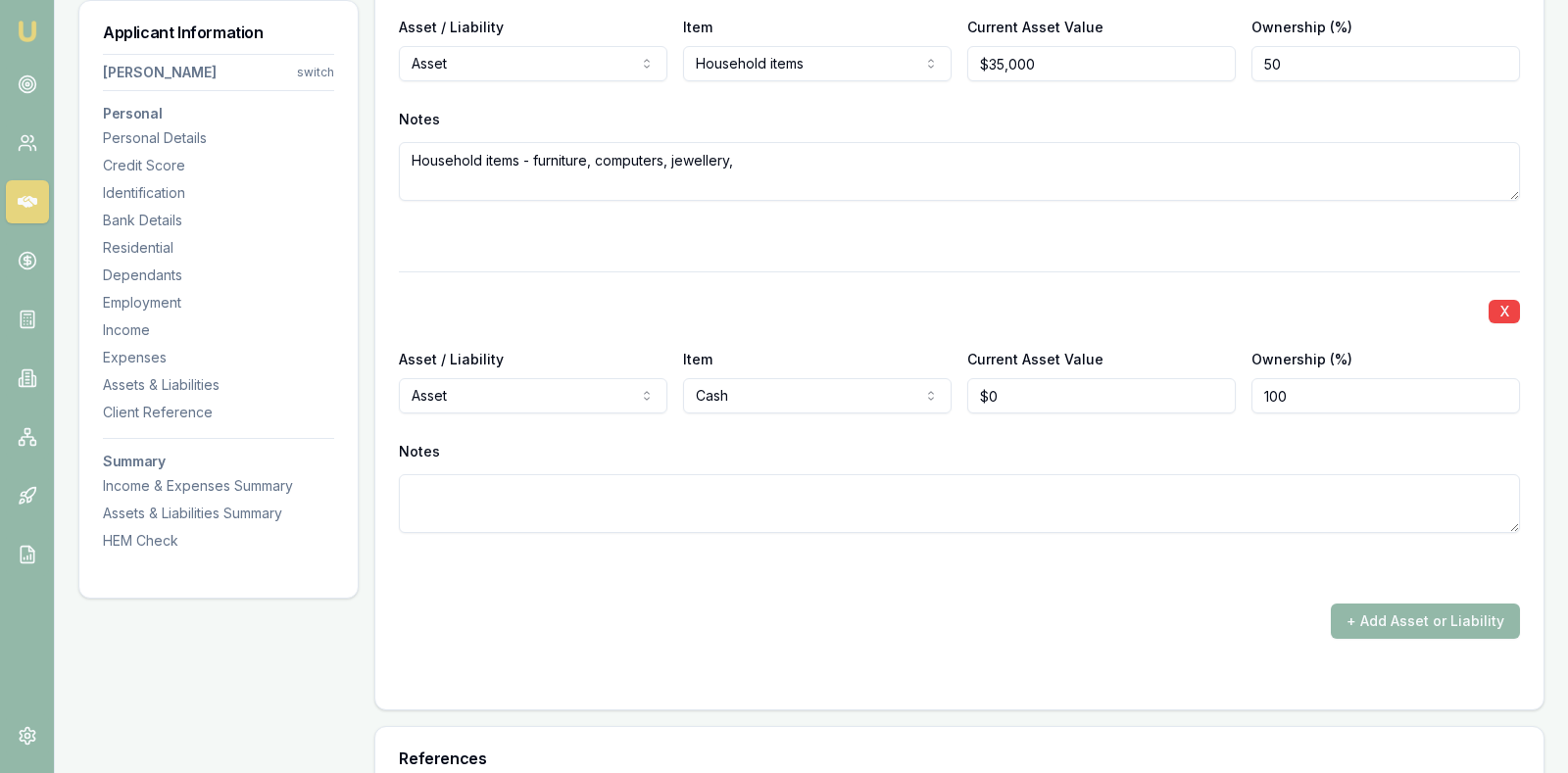
type input "0"
click at [1075, 383] on input "0" at bounding box center [1101, 396] width 268 height 36
type input "$25,000"
click at [971, 509] on textarea at bounding box center [959, 503] width 1121 height 59
type textarea "Cash at bank"
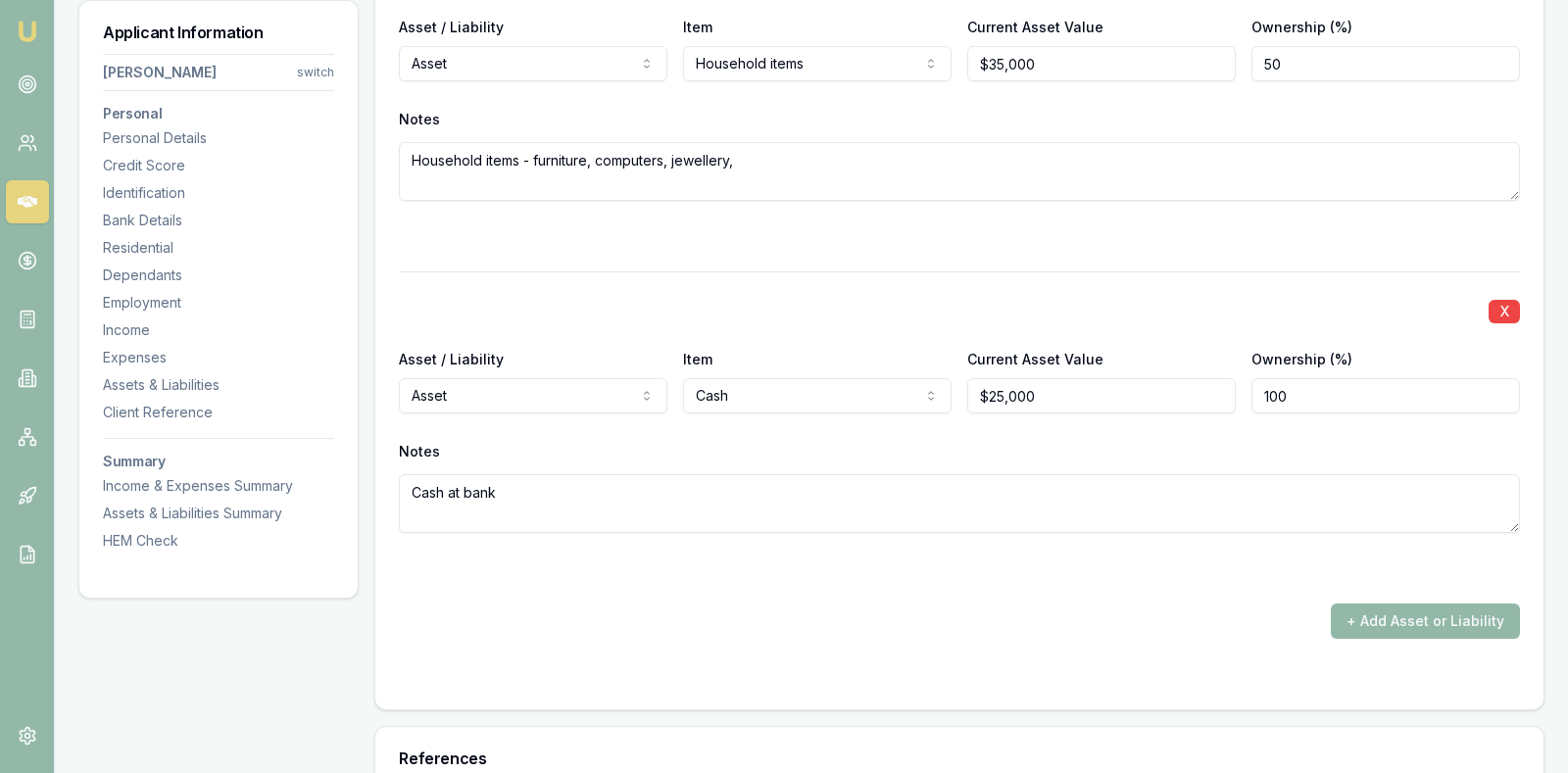
click at [1126, 603] on div "+ Add Asset or Liability" at bounding box center [959, 621] width 1121 height 36
click at [1376, 604] on button "+ Add Asset or Liability" at bounding box center [1425, 621] width 189 height 36
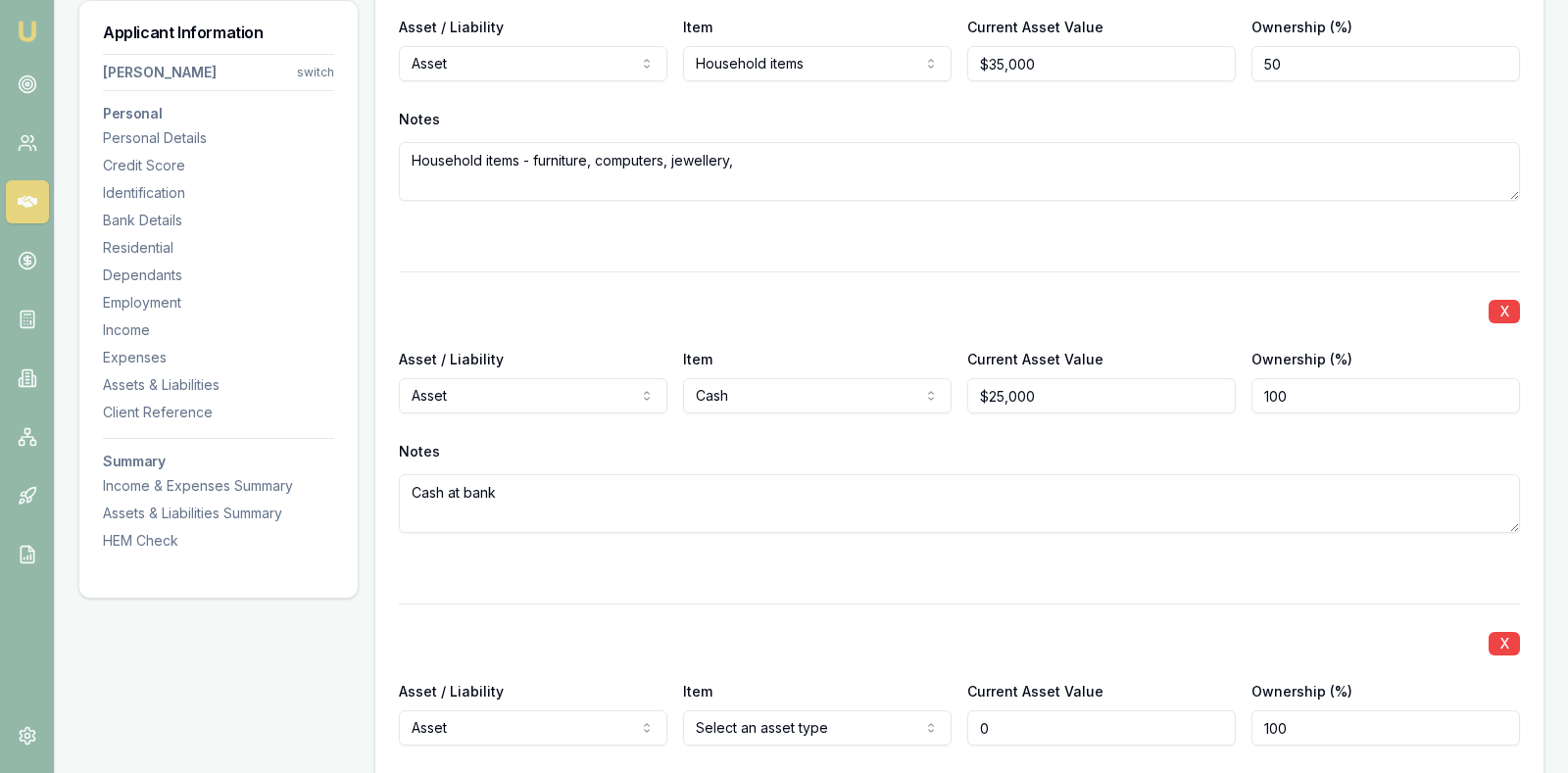
type input "$0"
click at [1024, 570] on div at bounding box center [959, 568] width 1121 height 24
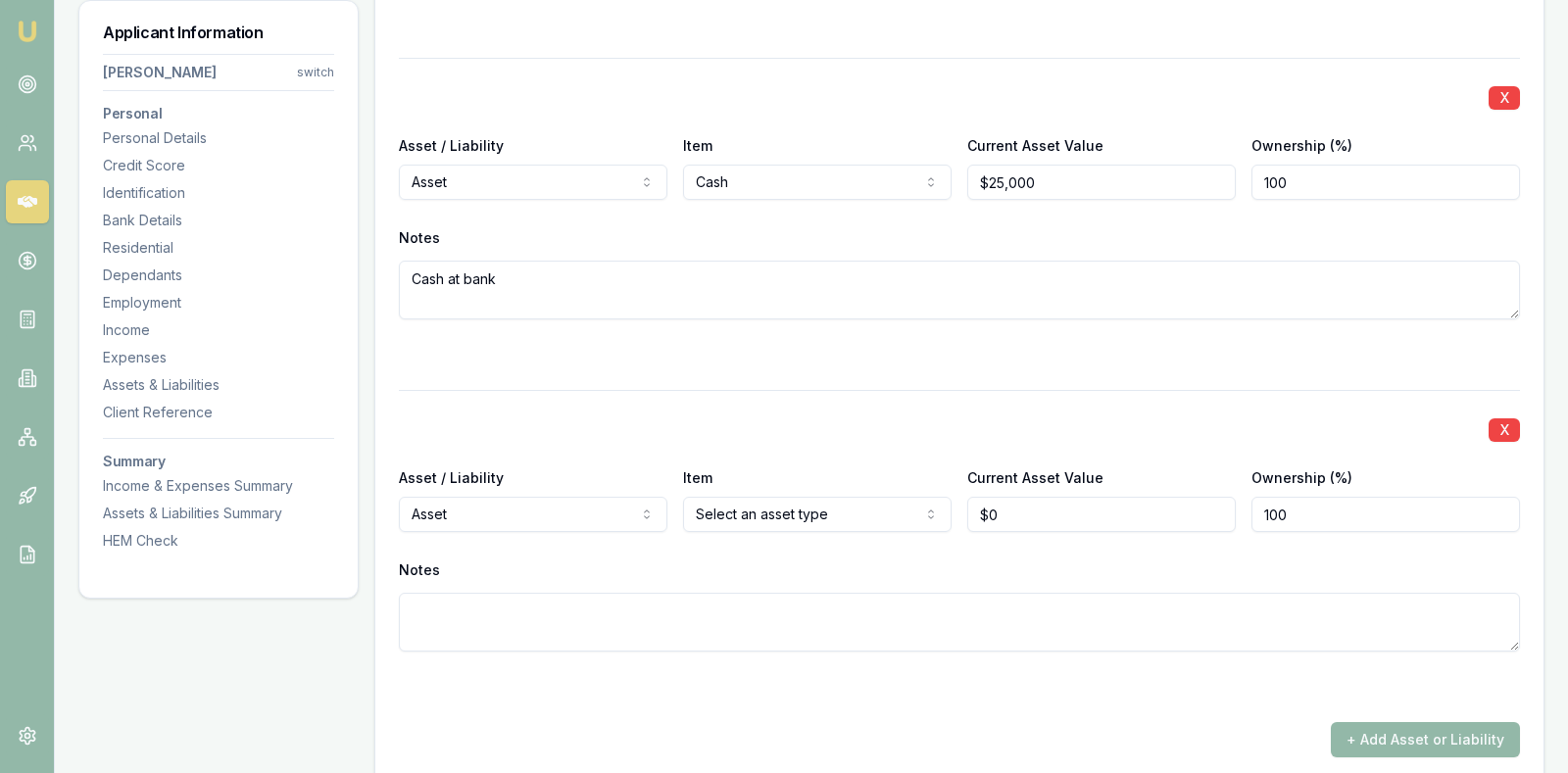
scroll to position [4436, 0]
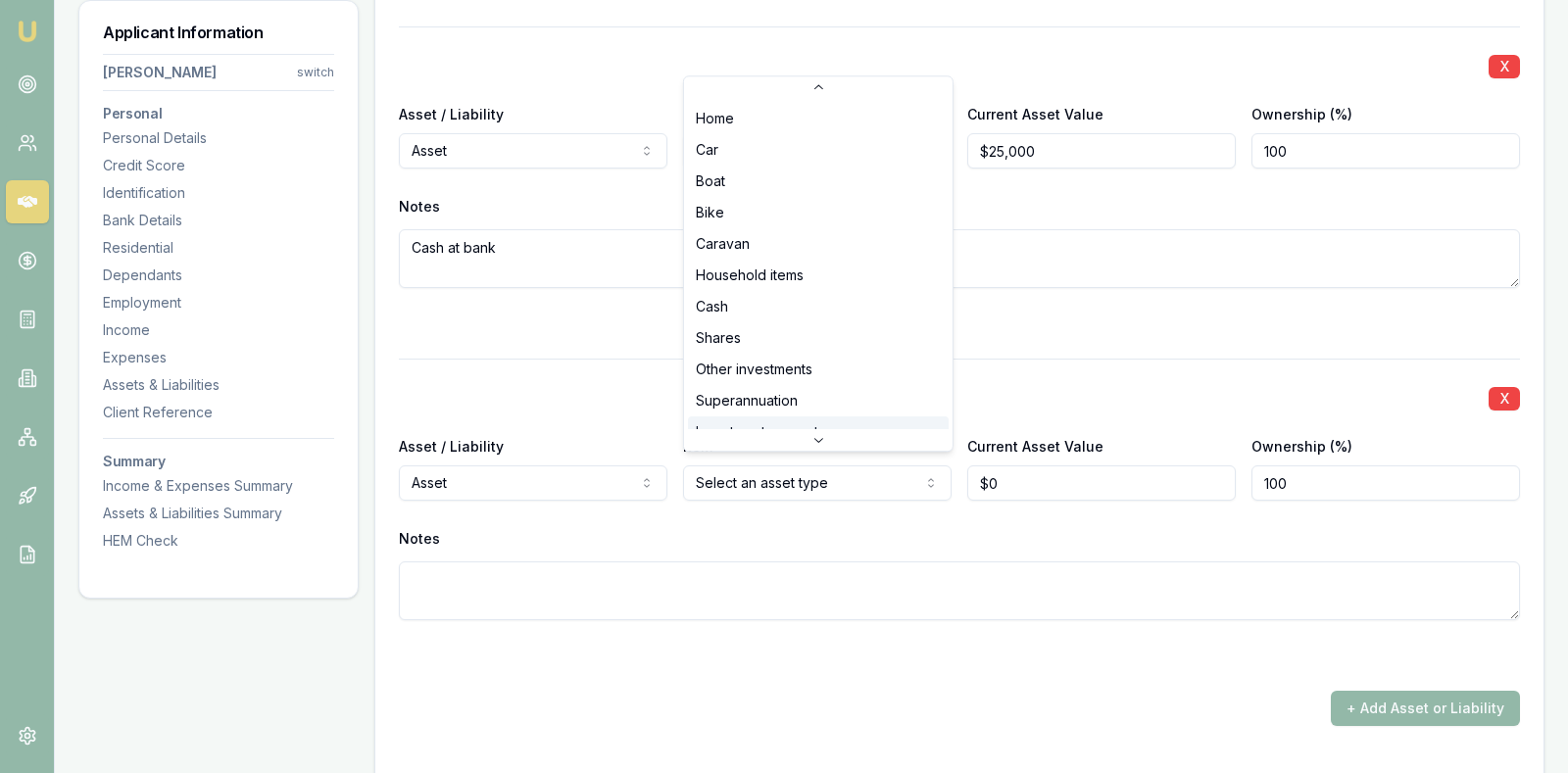
scroll to position [31, 0]
select select "SUPERANNUATION"
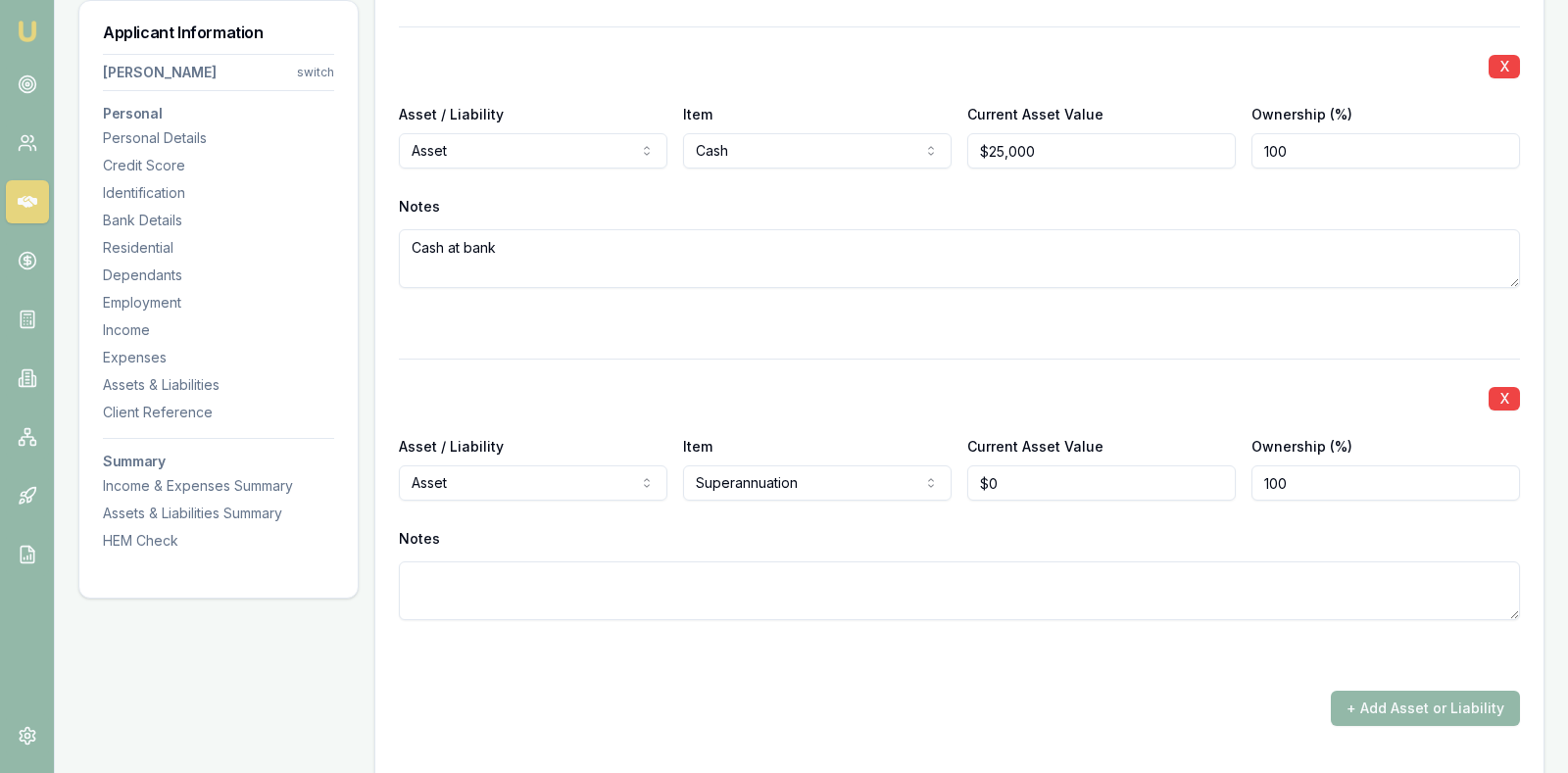
type input "0"
click at [1059, 471] on input "0" at bounding box center [1101, 483] width 268 height 36
type input "$235,000"
click at [980, 576] on textarea at bounding box center [959, 590] width 1121 height 59
click at [469, 569] on textarea "Superanuation" at bounding box center [959, 590] width 1121 height 59
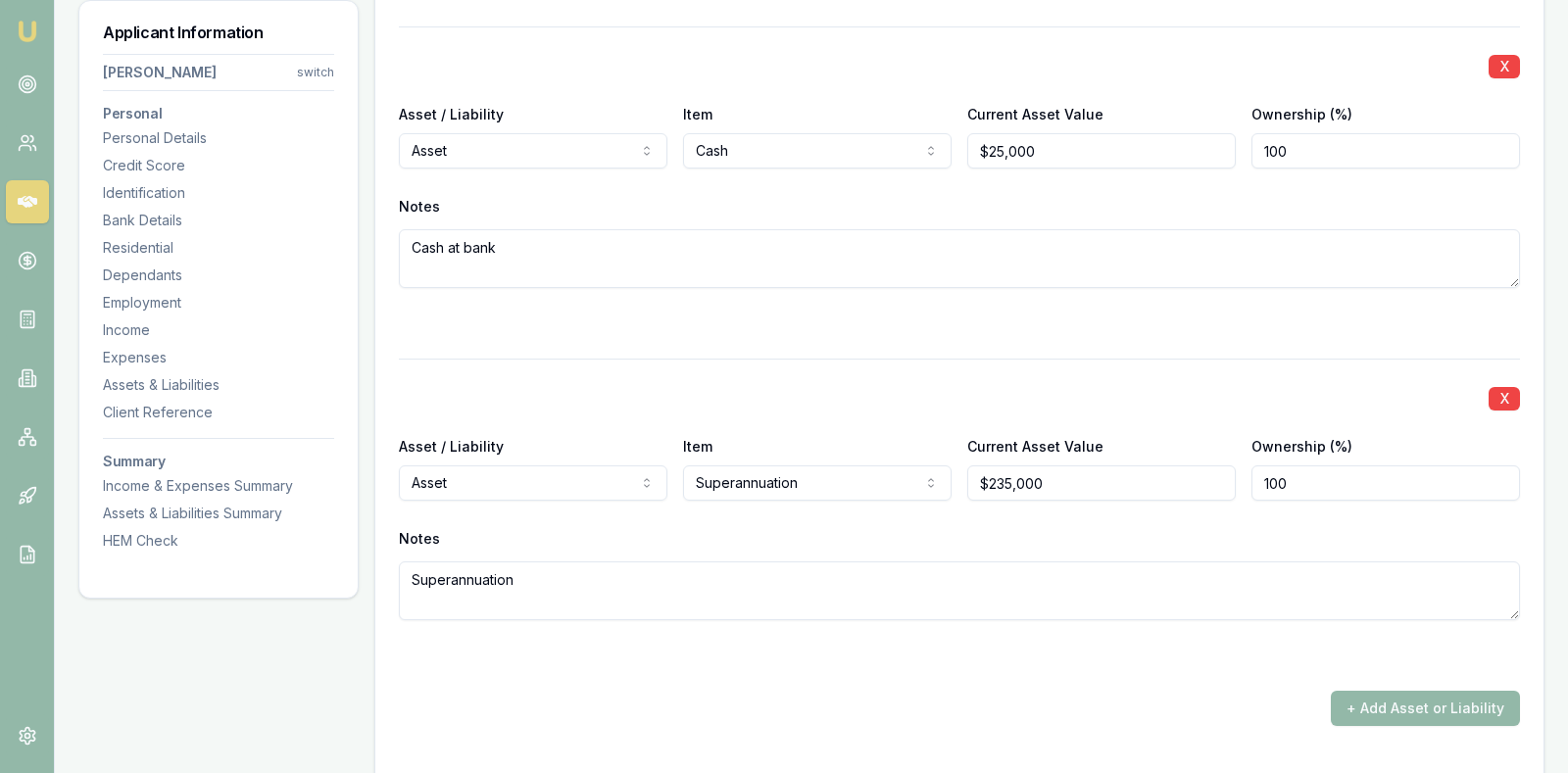
click at [612, 563] on textarea "Superannuation" at bounding box center [959, 590] width 1121 height 59
type textarea "Superannuation"
click at [625, 691] on div "+ Add Asset or Liability" at bounding box center [959, 708] width 1121 height 36
click at [661, 672] on div "X Asset / Liability Asset Asset Liability Item Household items Home Car Boat Bi…" at bounding box center [959, 210] width 1121 height 1031
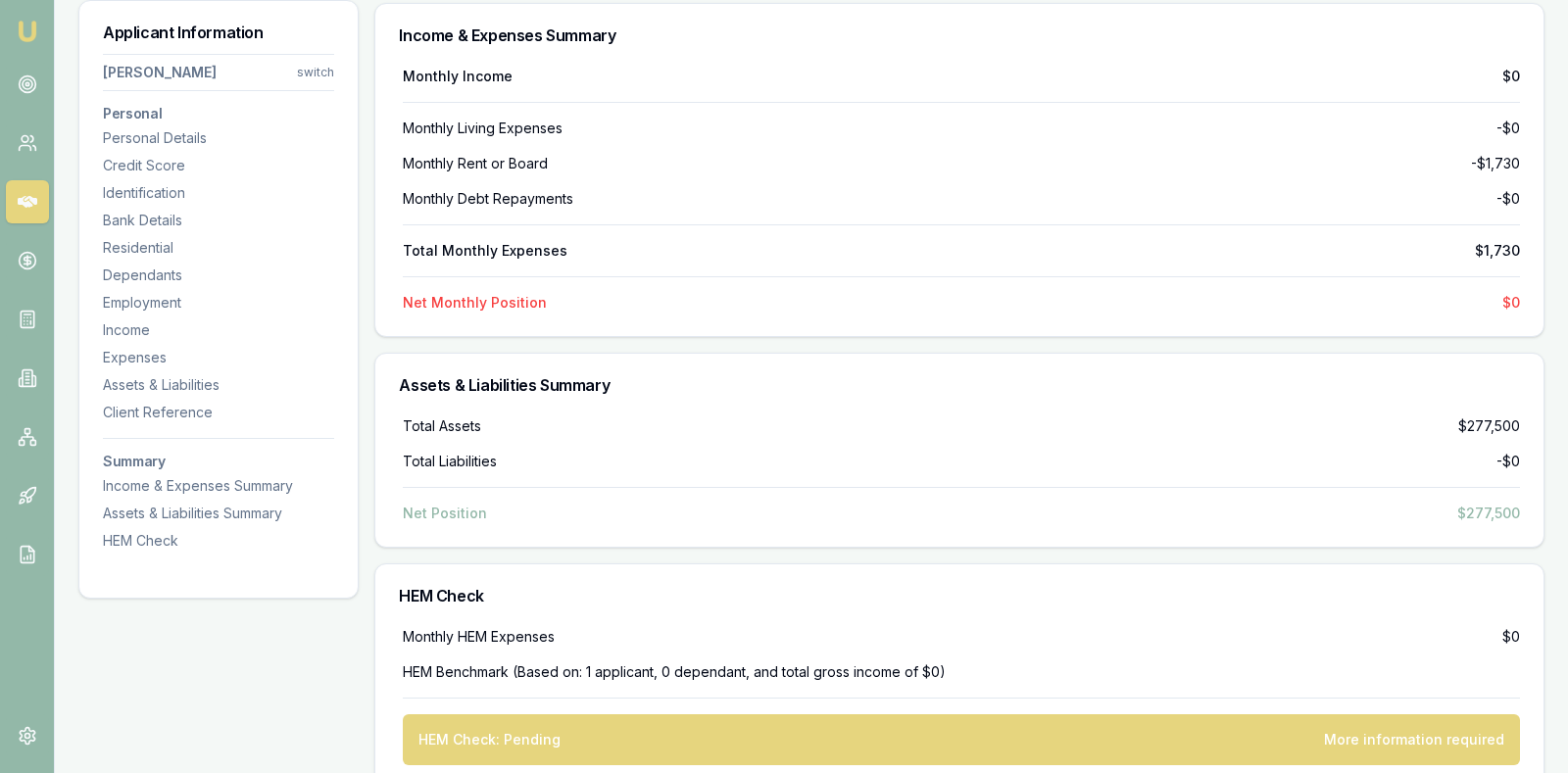
scroll to position [5485, 0]
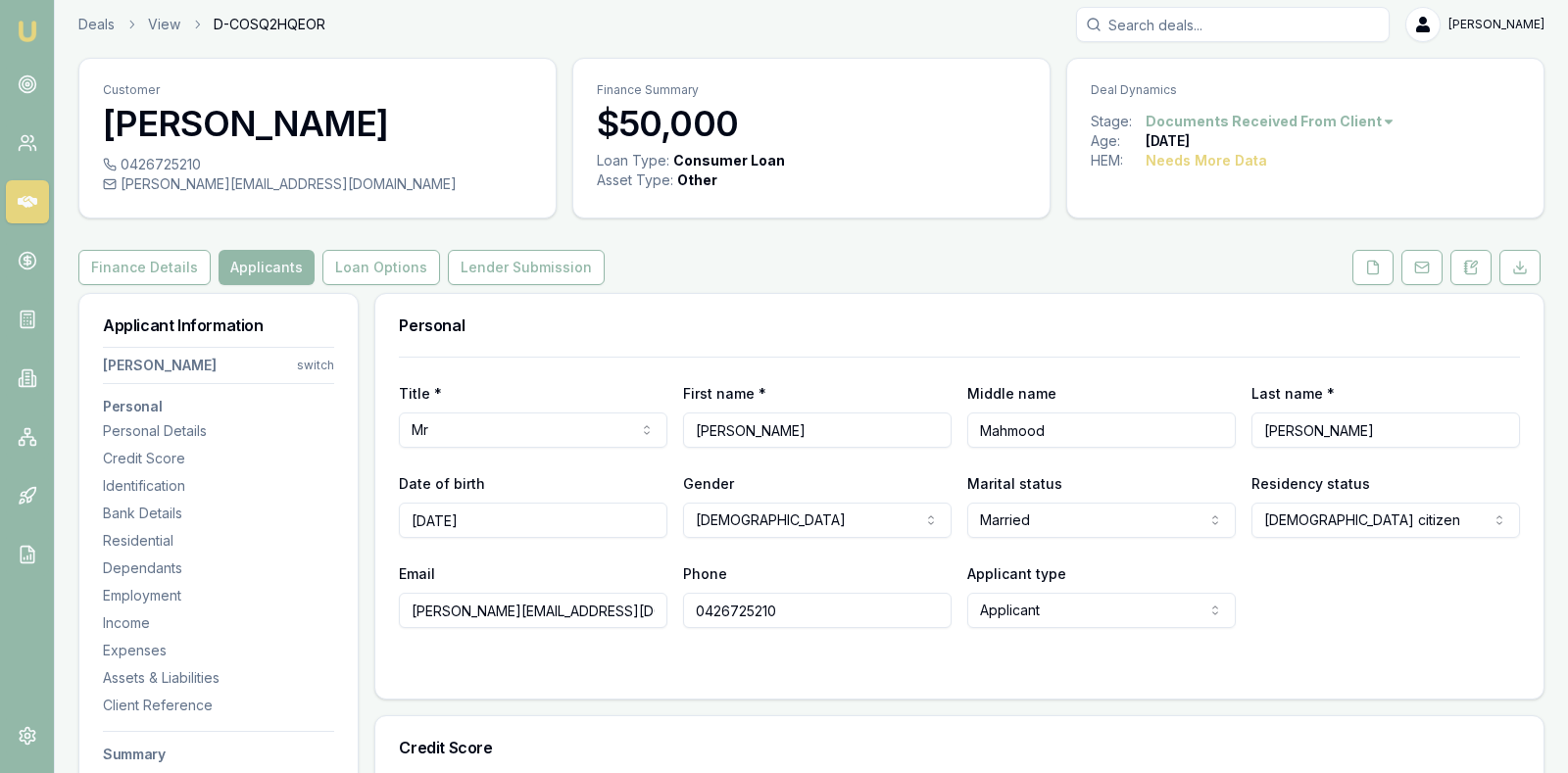
scroll to position [0, 0]
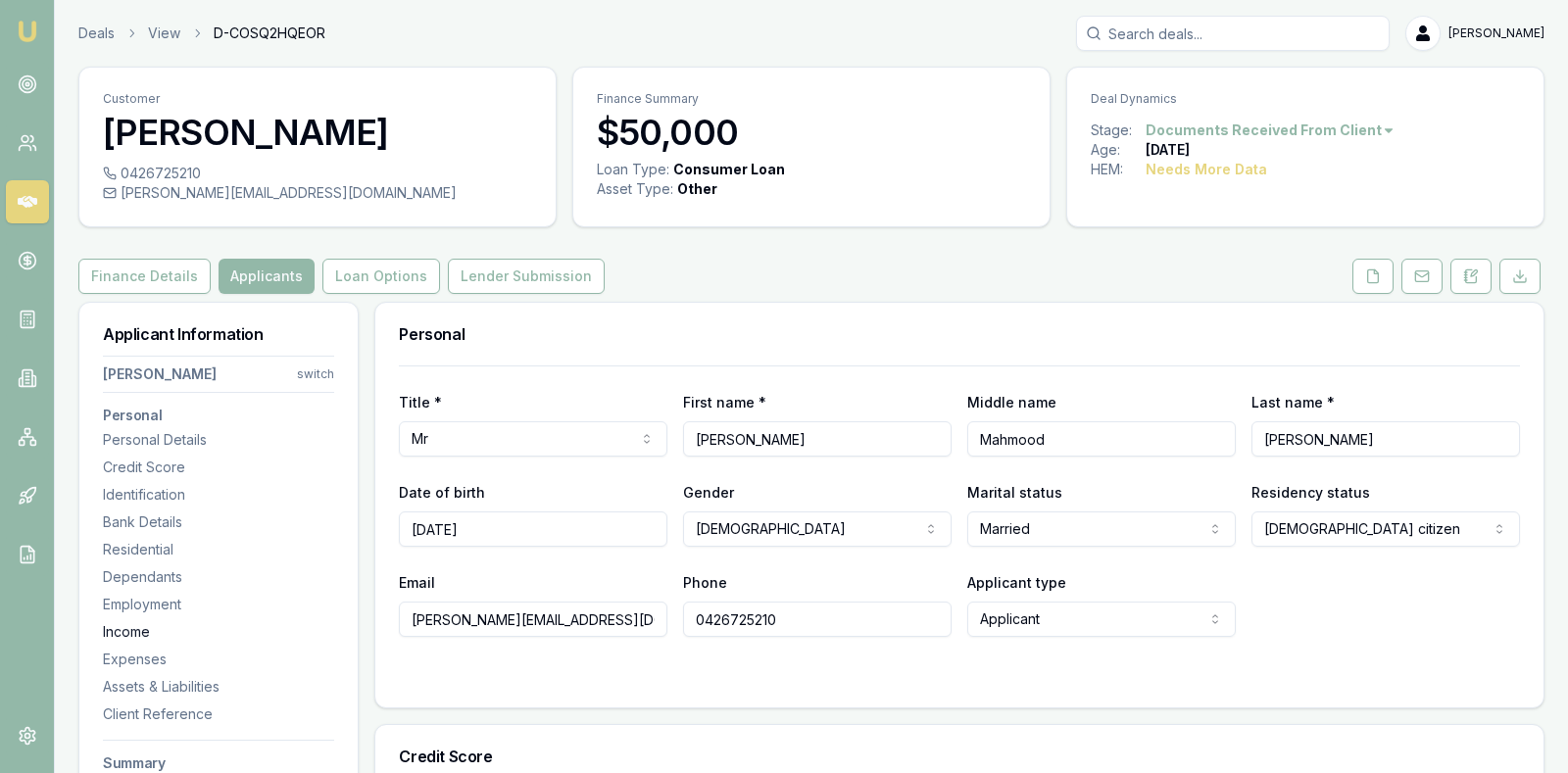
click at [135, 624] on div "Income" at bounding box center [219, 632] width 232 height 20
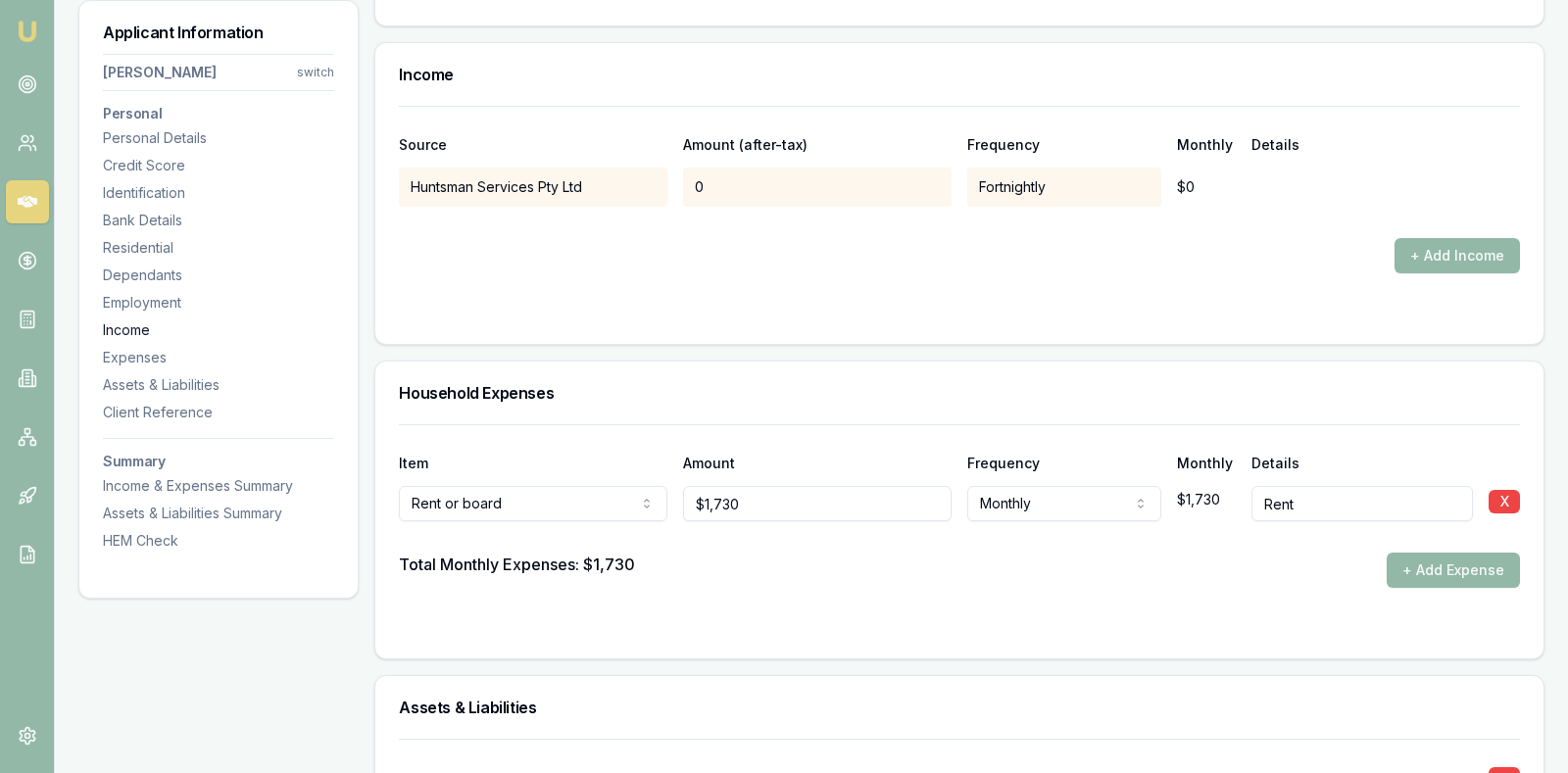
scroll to position [3428, 0]
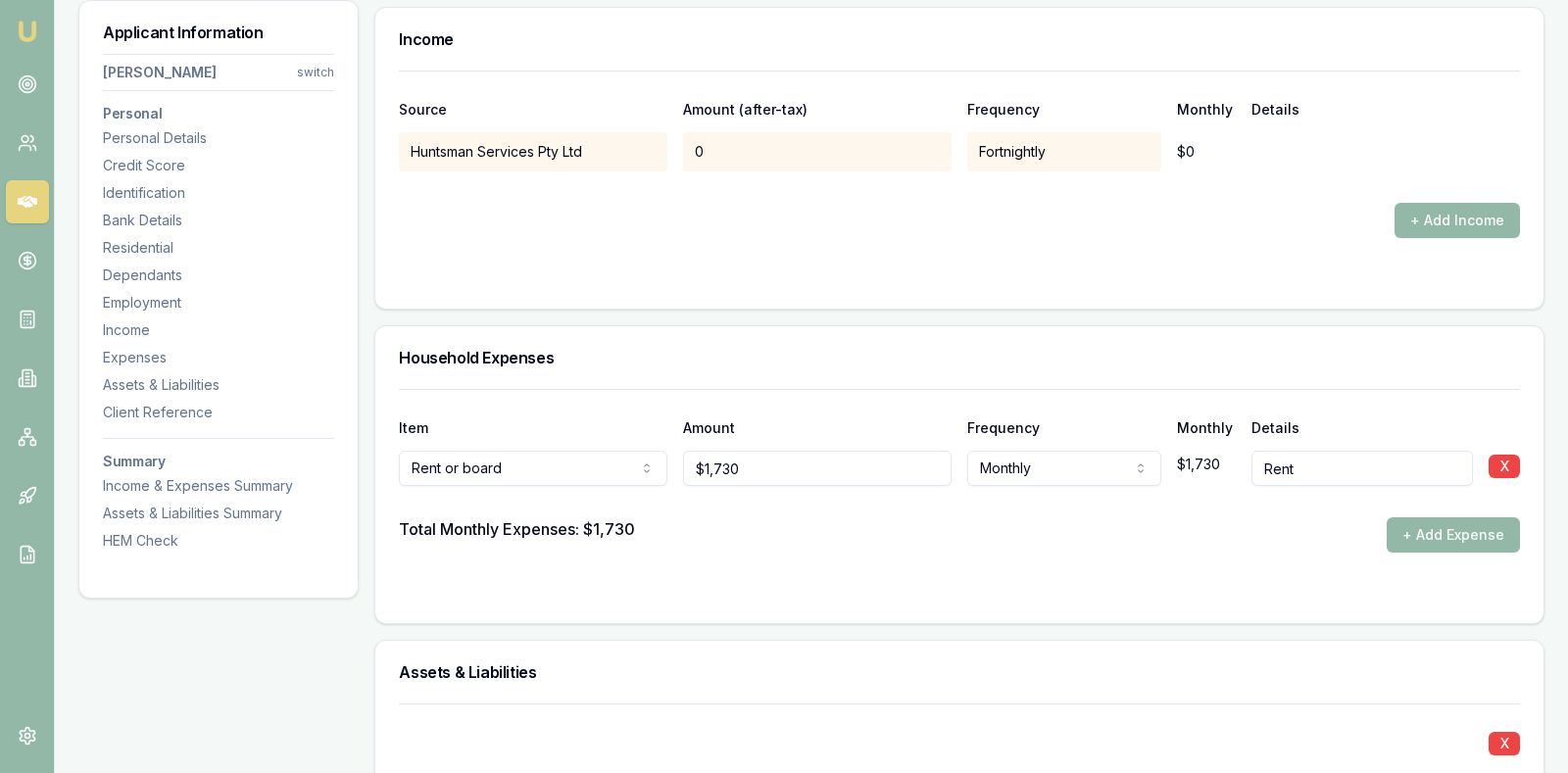
click at [818, 139] on div "0" at bounding box center [817, 151] width 268 height 39
click at [757, 234] on form "Source Amount (after-tax) Frequency Monthly Details Huntsman Services Pty Ltd 0…" at bounding box center [959, 178] width 1121 height 215
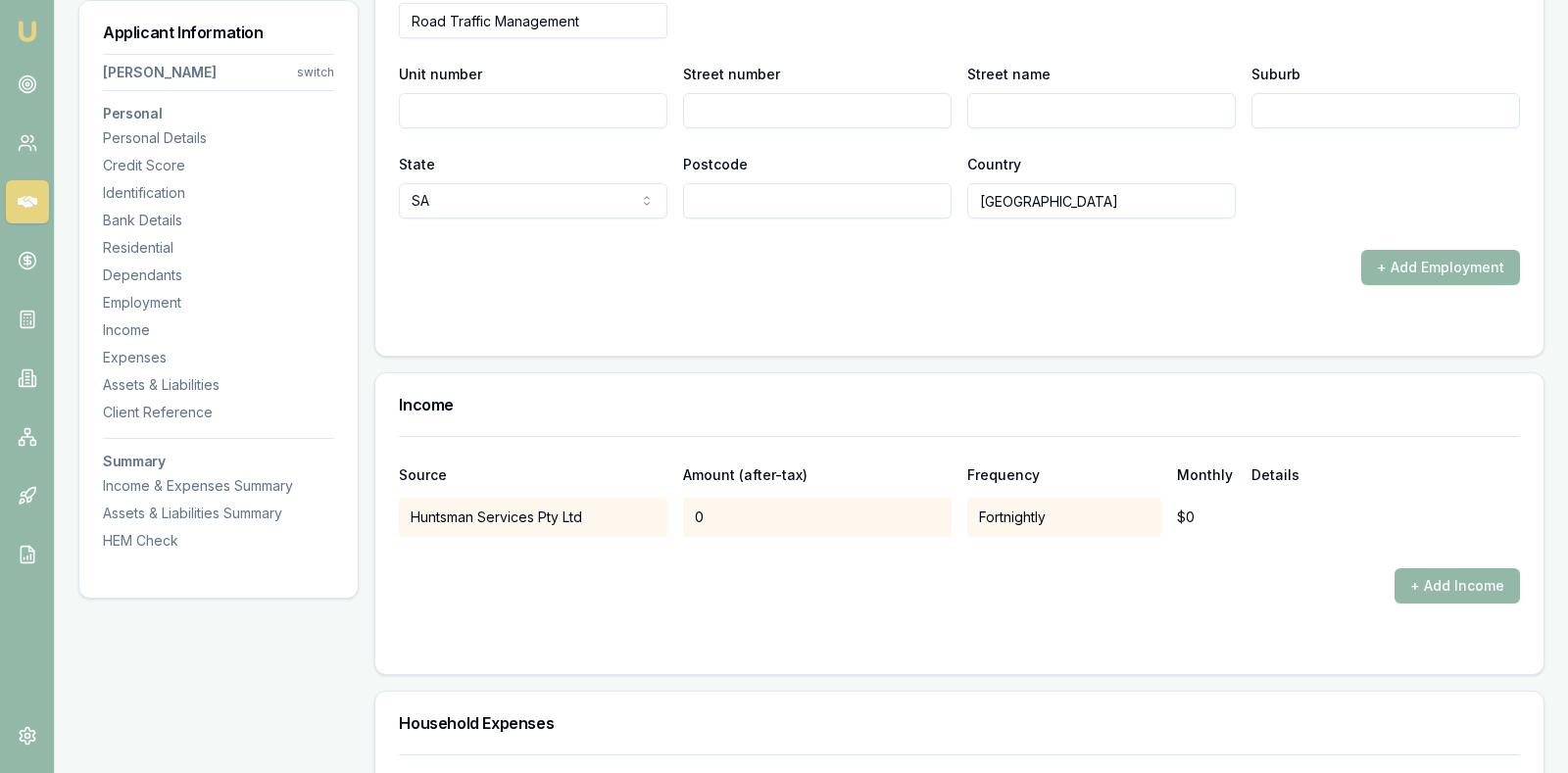
scroll to position [3035, 0]
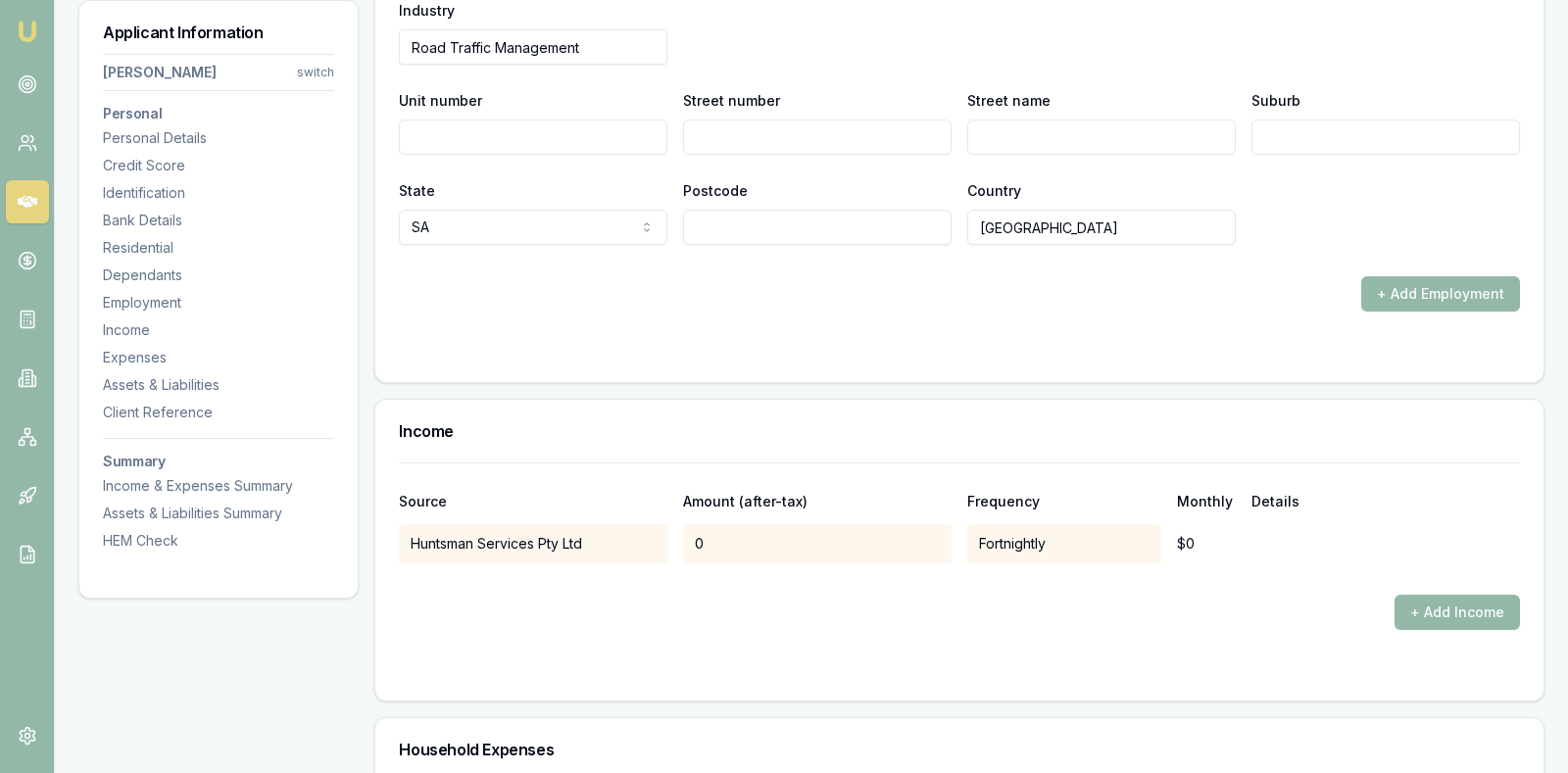
click at [637, 300] on div "+ Add Employment" at bounding box center [959, 294] width 1121 height 36
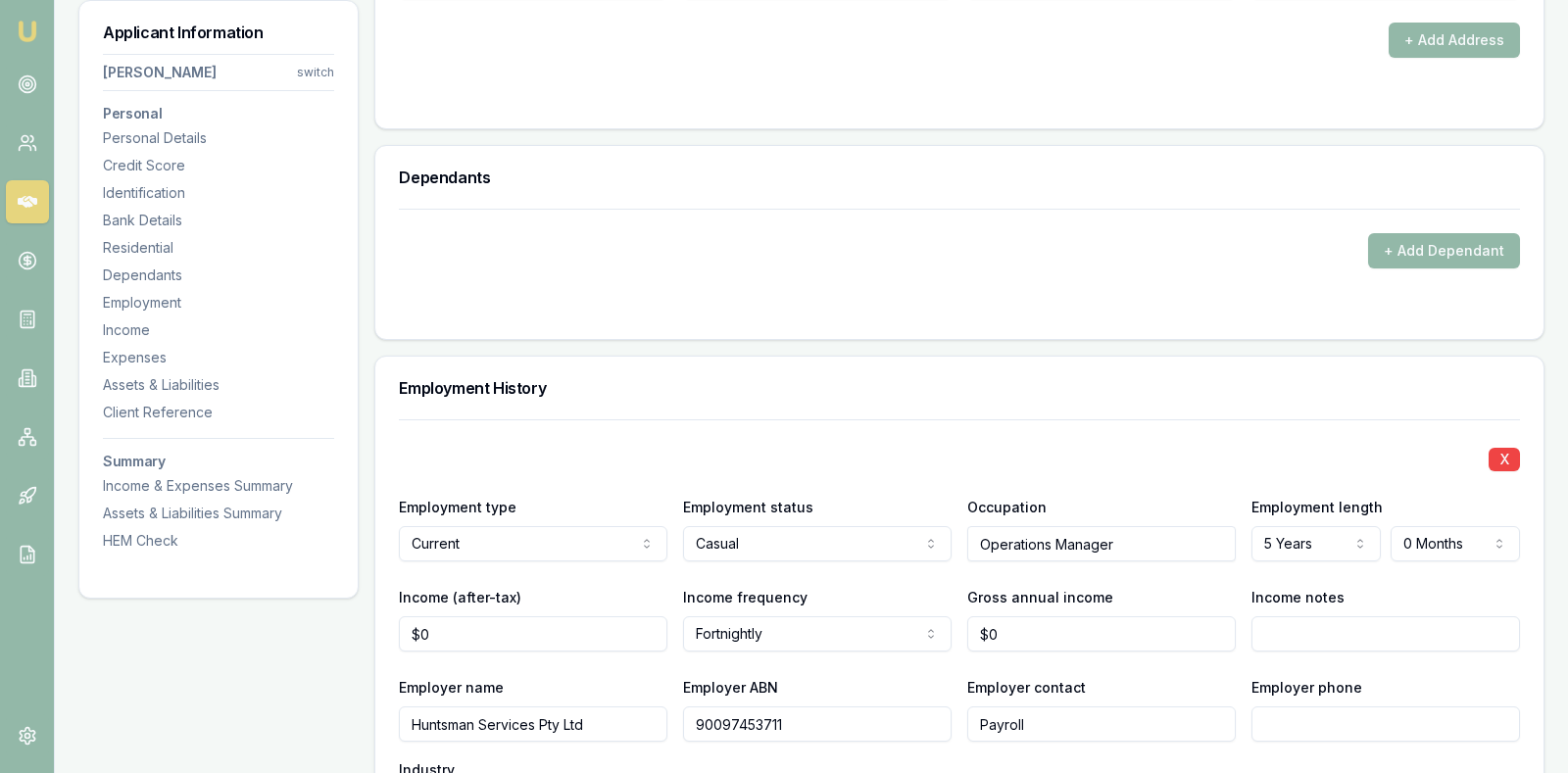
scroll to position [2251, 0]
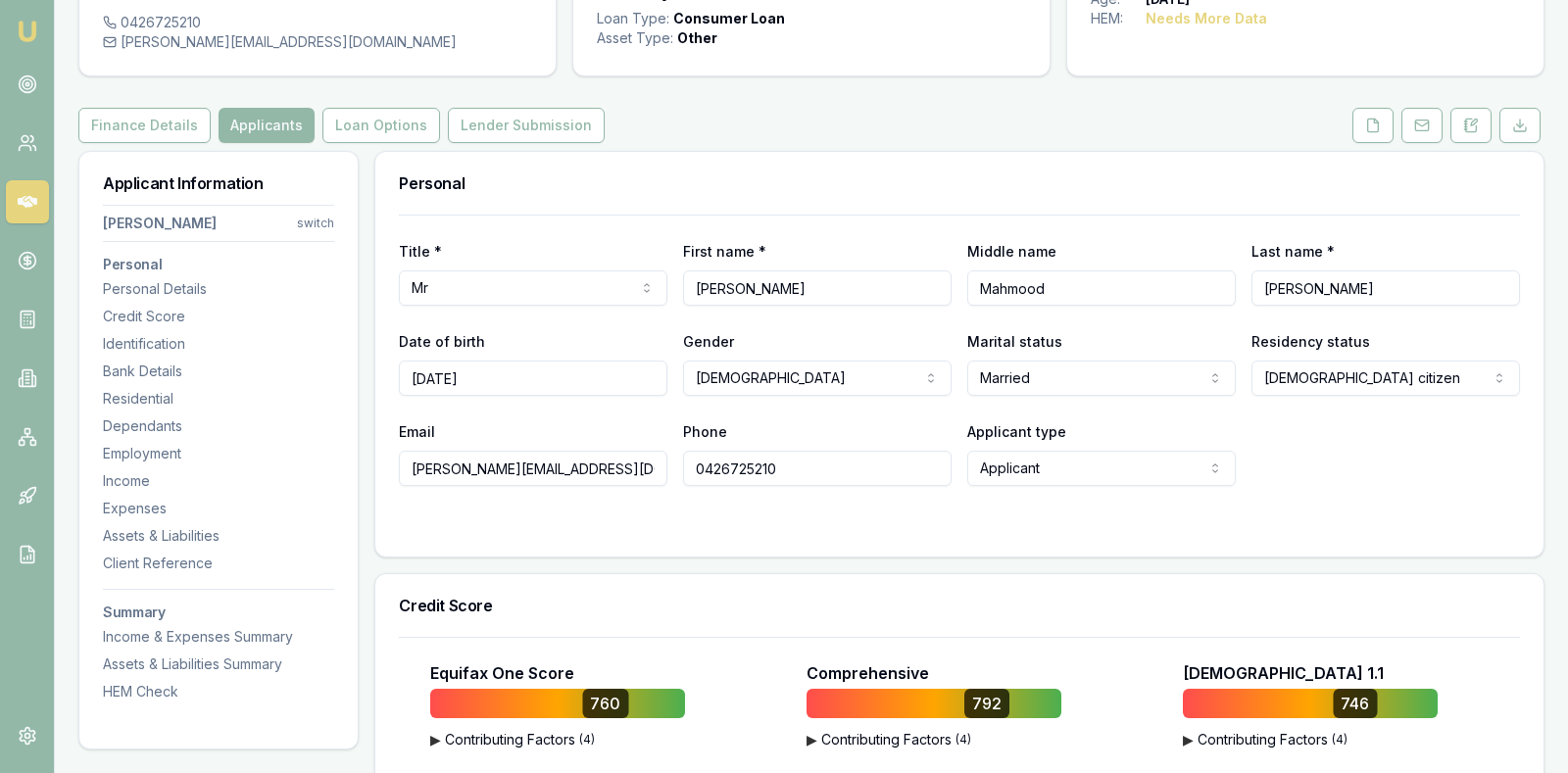
scroll to position [0, 0]
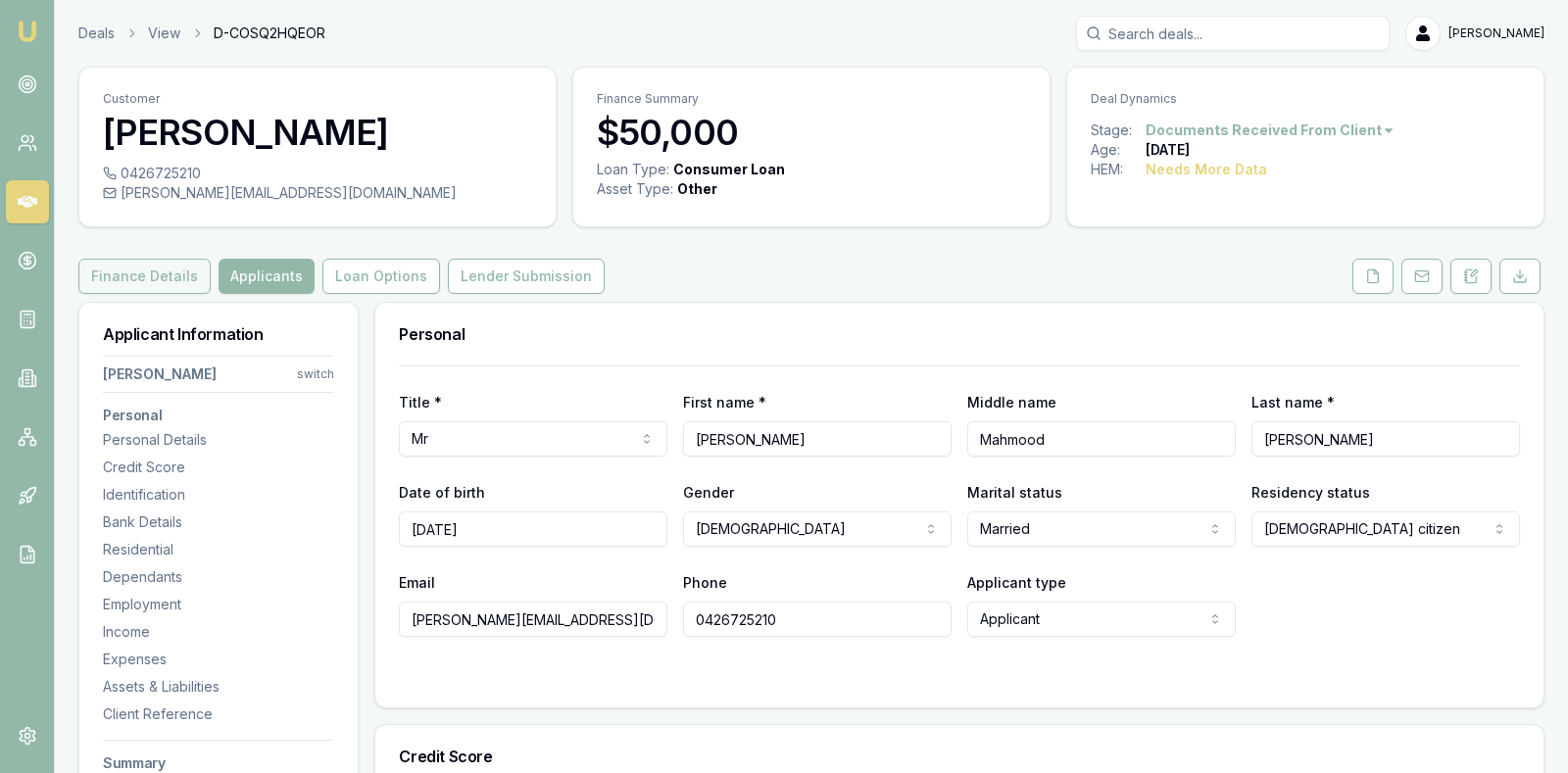
click at [119, 267] on button "Finance Details" at bounding box center [144, 276] width 132 height 36
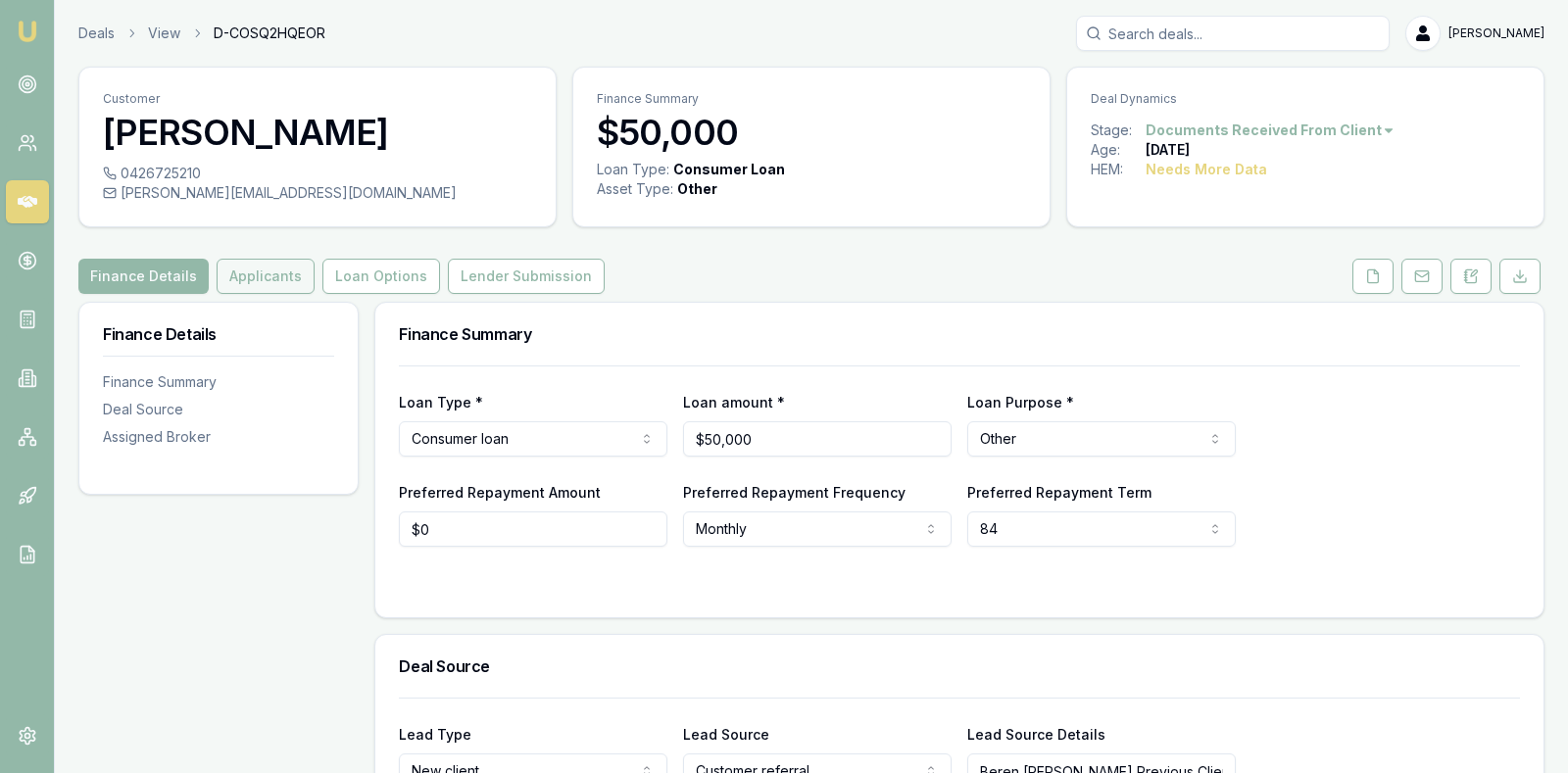
click at [255, 265] on button "Applicants" at bounding box center [265, 276] width 98 height 36
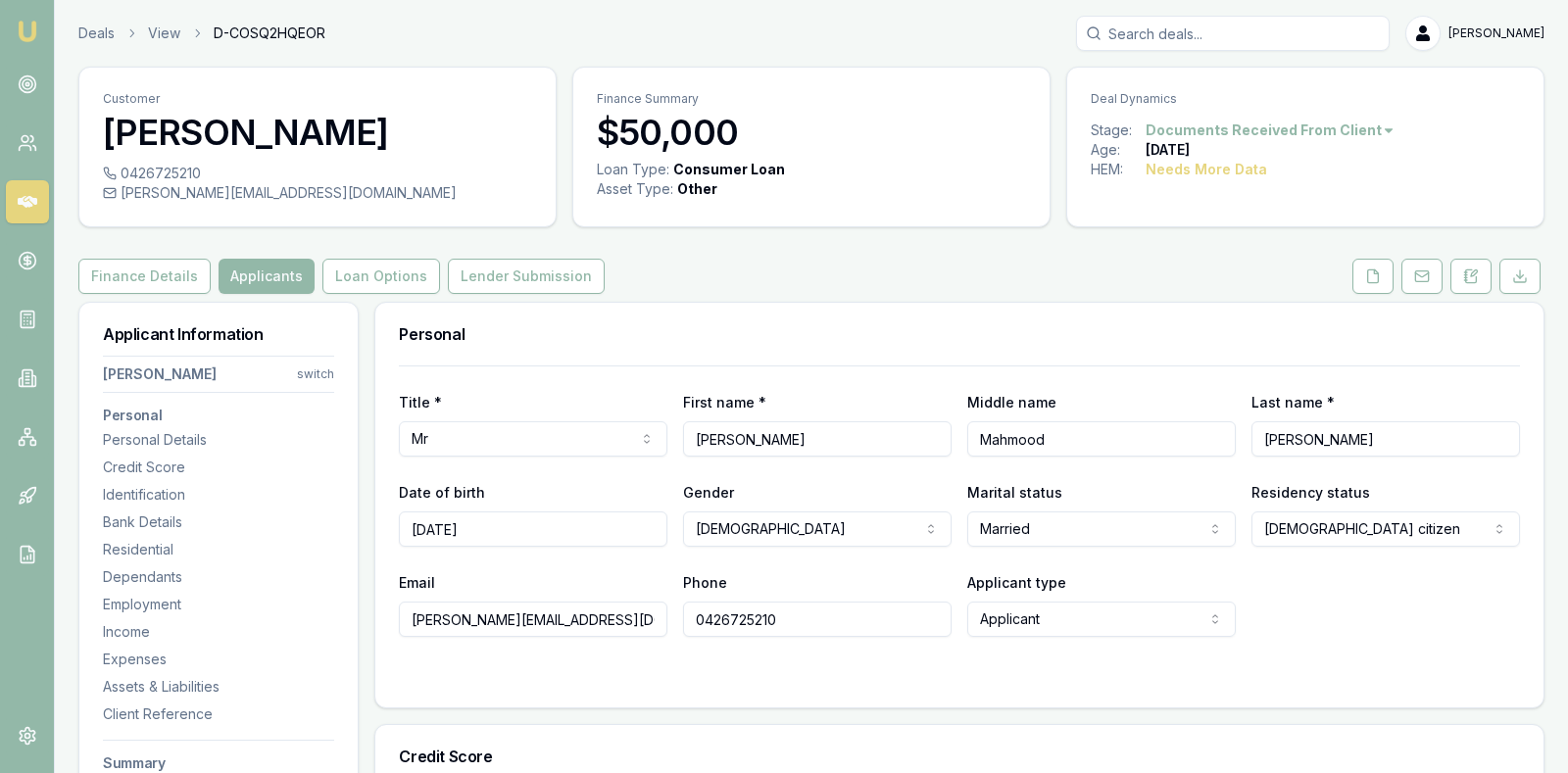
click at [687, 262] on div "Finance Details Applicants Loan Options Lender Submission" at bounding box center [811, 276] width 1466 height 36
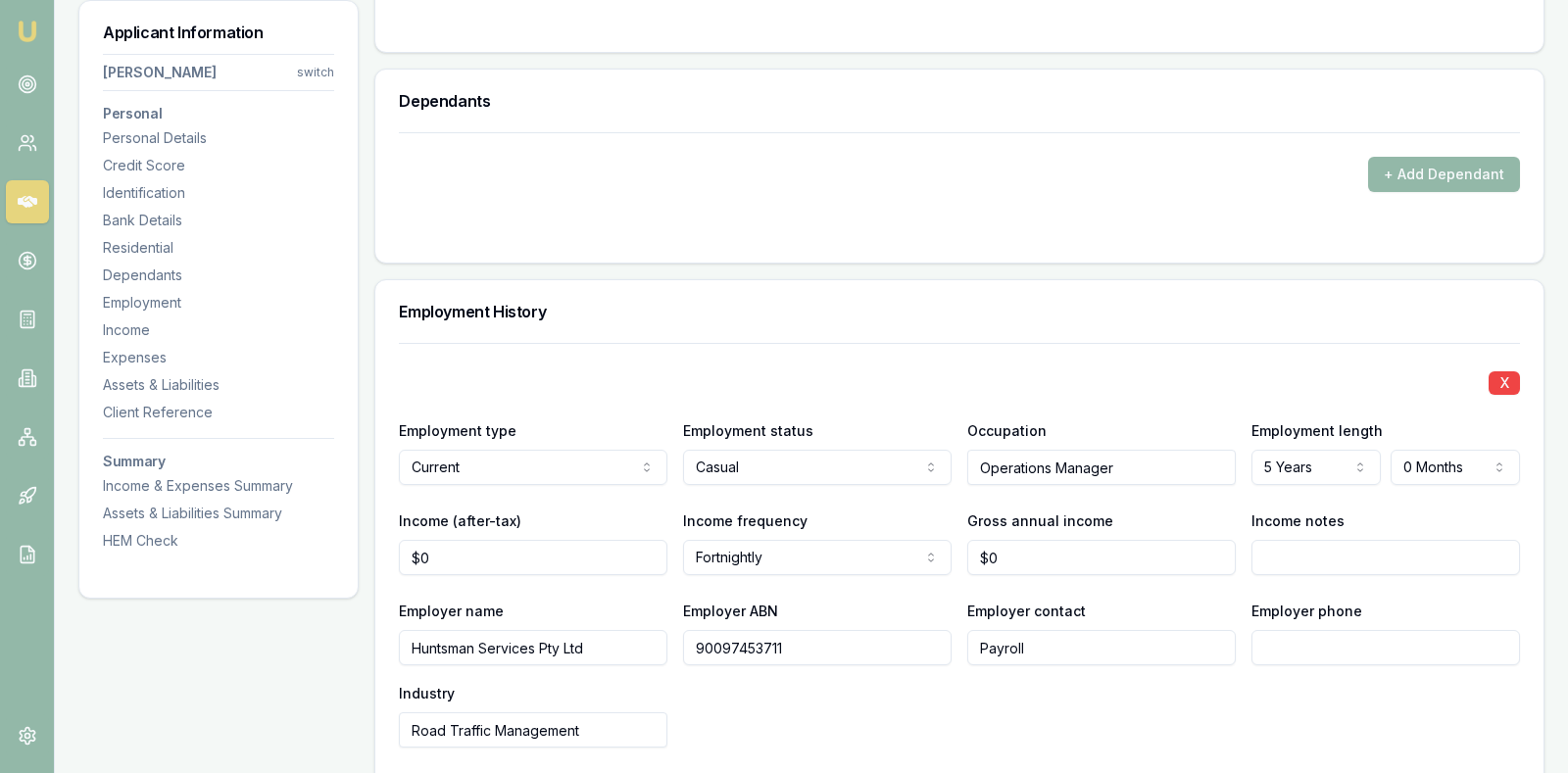
scroll to position [2400, 0]
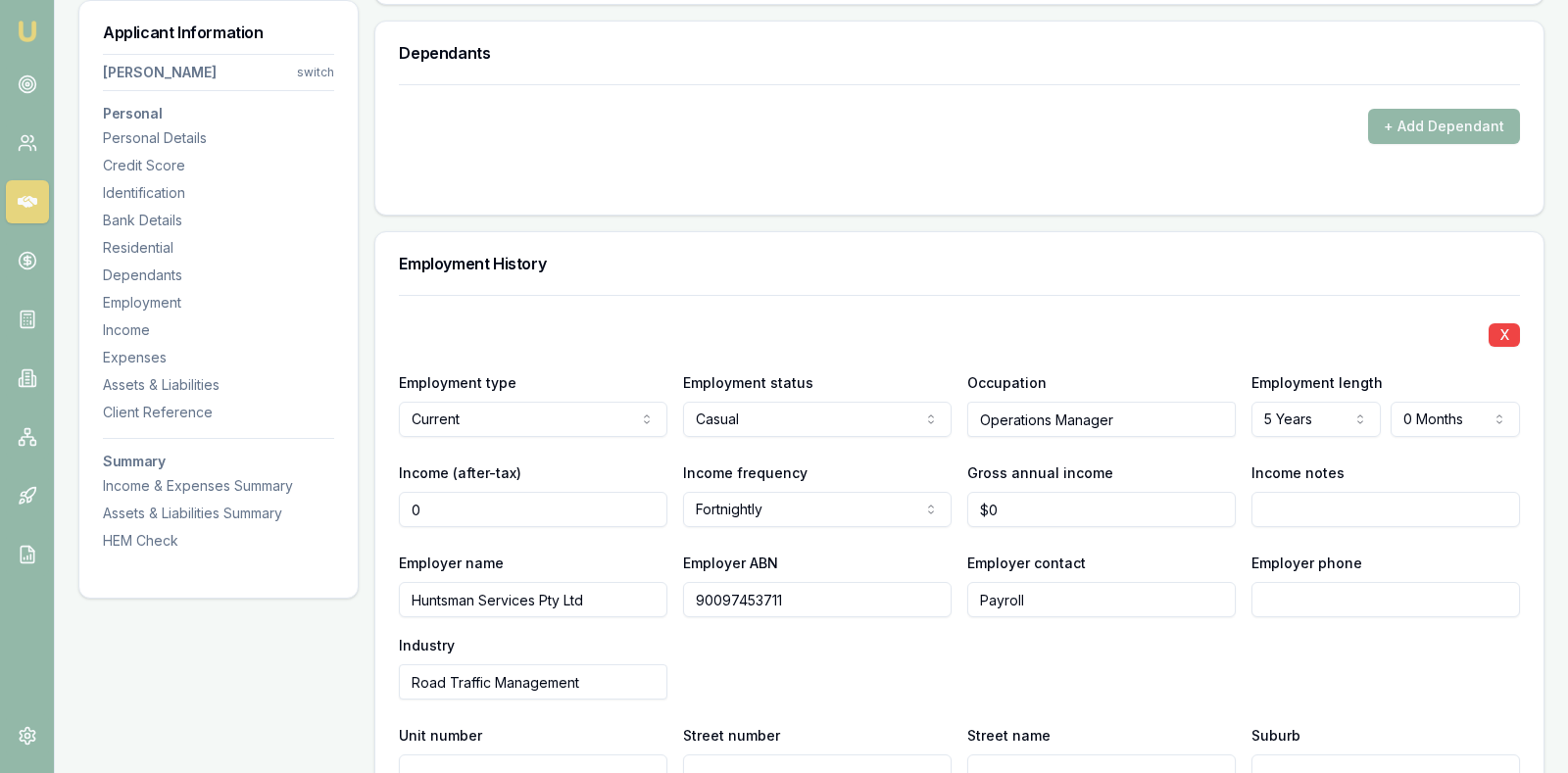
click at [475, 498] on input "0" at bounding box center [533, 510] width 268 height 36
type input "$0"
select select "WEEKLY"
type input "0"
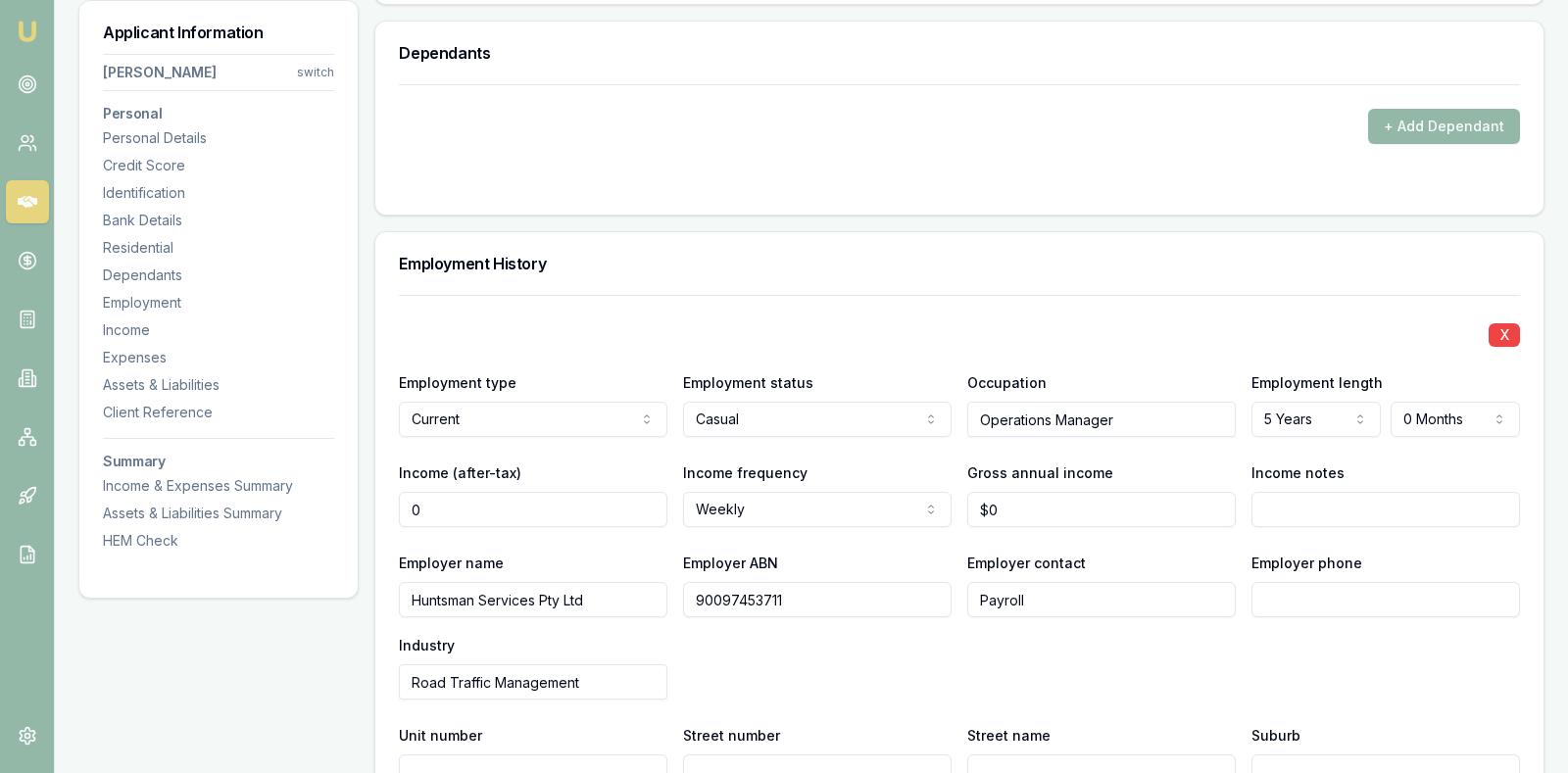
click at [510, 512] on input "0" at bounding box center [533, 510] width 268 height 36
type input "$2,100"
click at [684, 672] on div "Employer name Huntsman Services Pty Ltd Employer ABN 90097453711 Employer conta…" at bounding box center [959, 625] width 1121 height 149
click at [1044, 503] on input "0" at bounding box center [1101, 510] width 268 height 36
type input "0"
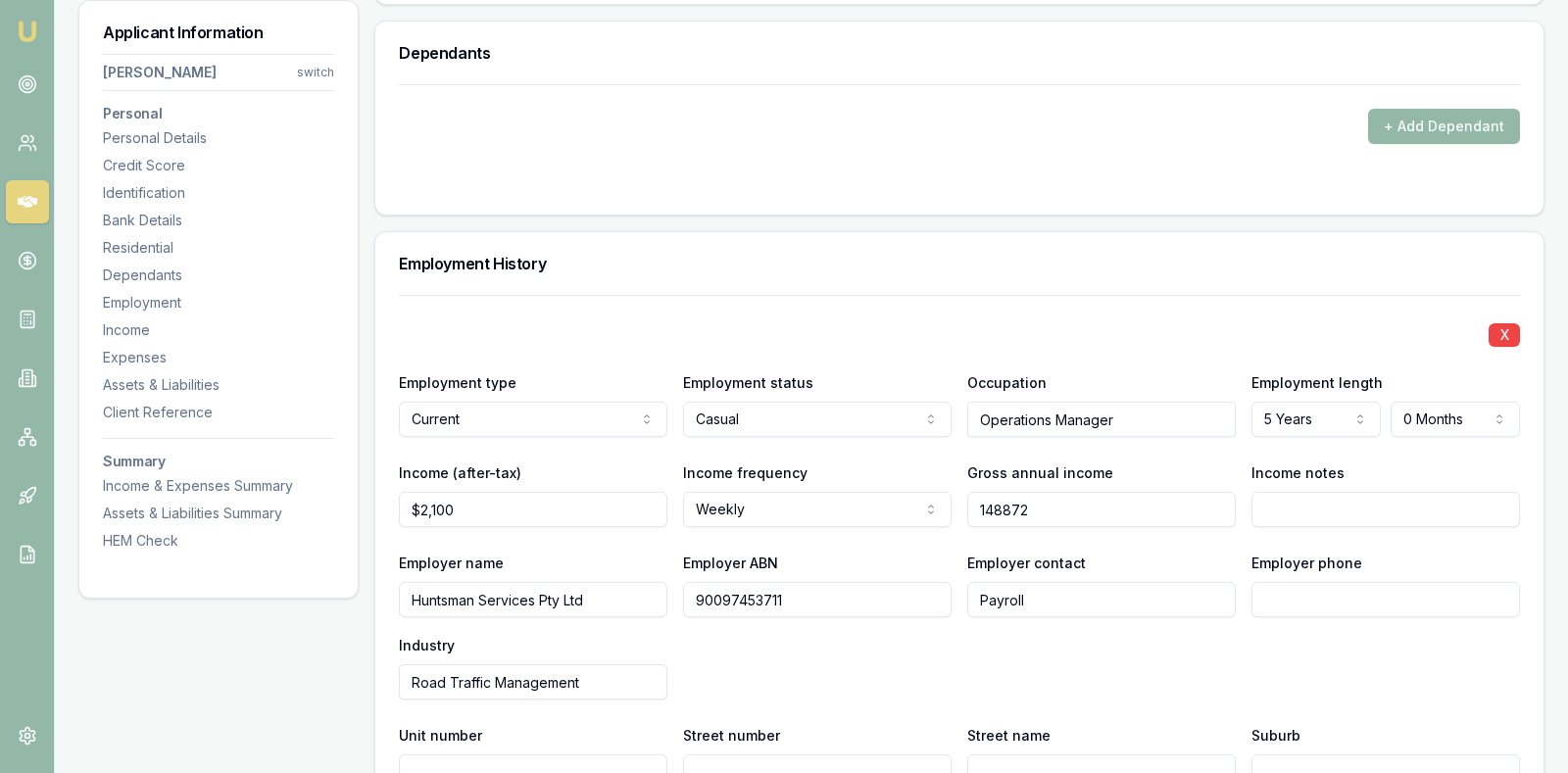
type input "$148,872"
click at [1096, 533] on div "X Employment type Current Current Previous Employment status Casual Full time P…" at bounding box center [959, 587] width 1121 height 585
click at [1323, 501] on input "Income notes" at bounding box center [1385, 510] width 268 height 36
click at [1166, 655] on div "Employer name Huntsman Services Pty Ltd Employer ABN 90097453711 Employer conta…" at bounding box center [959, 625] width 1121 height 149
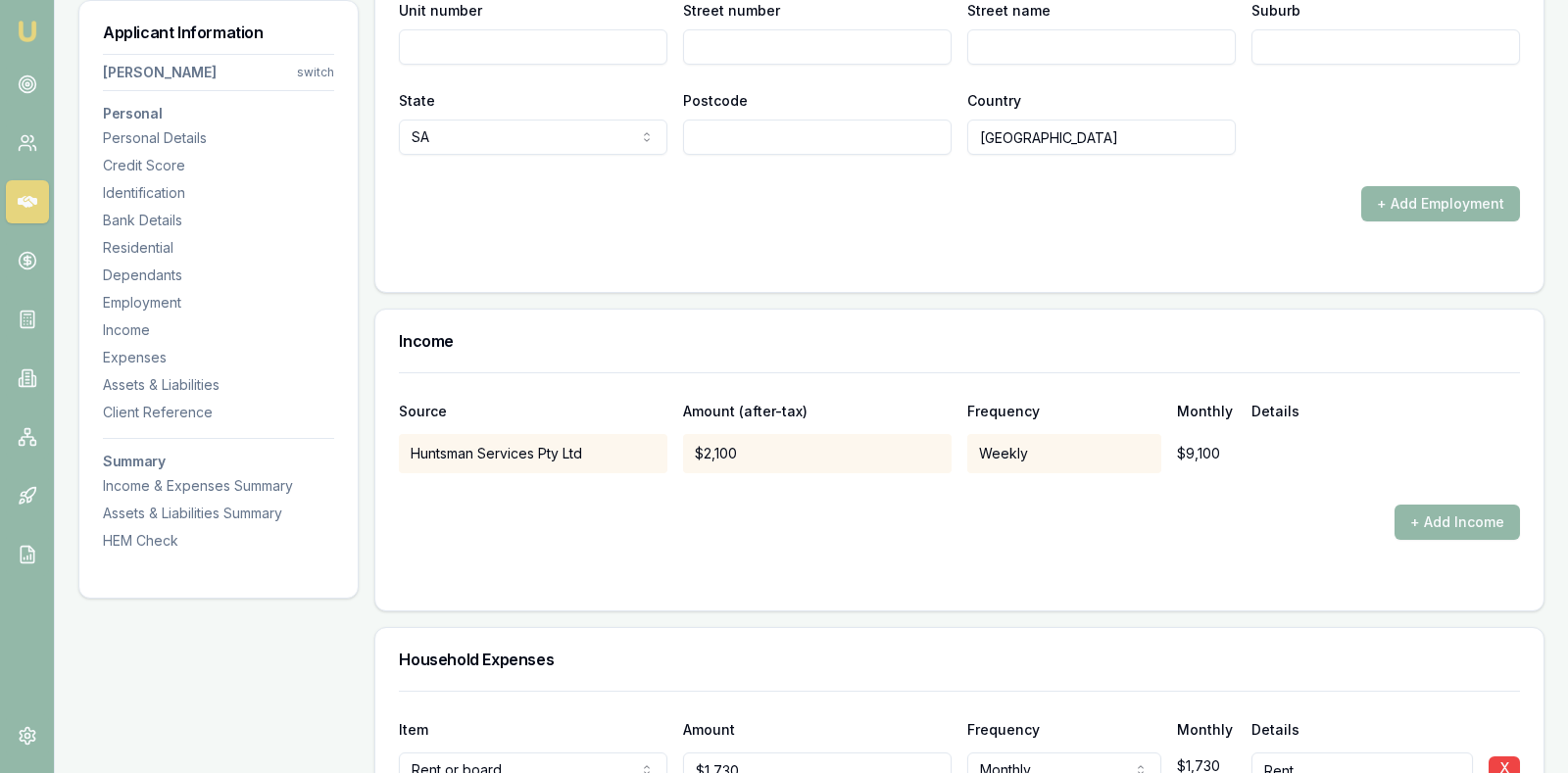
scroll to position [3136, 0]
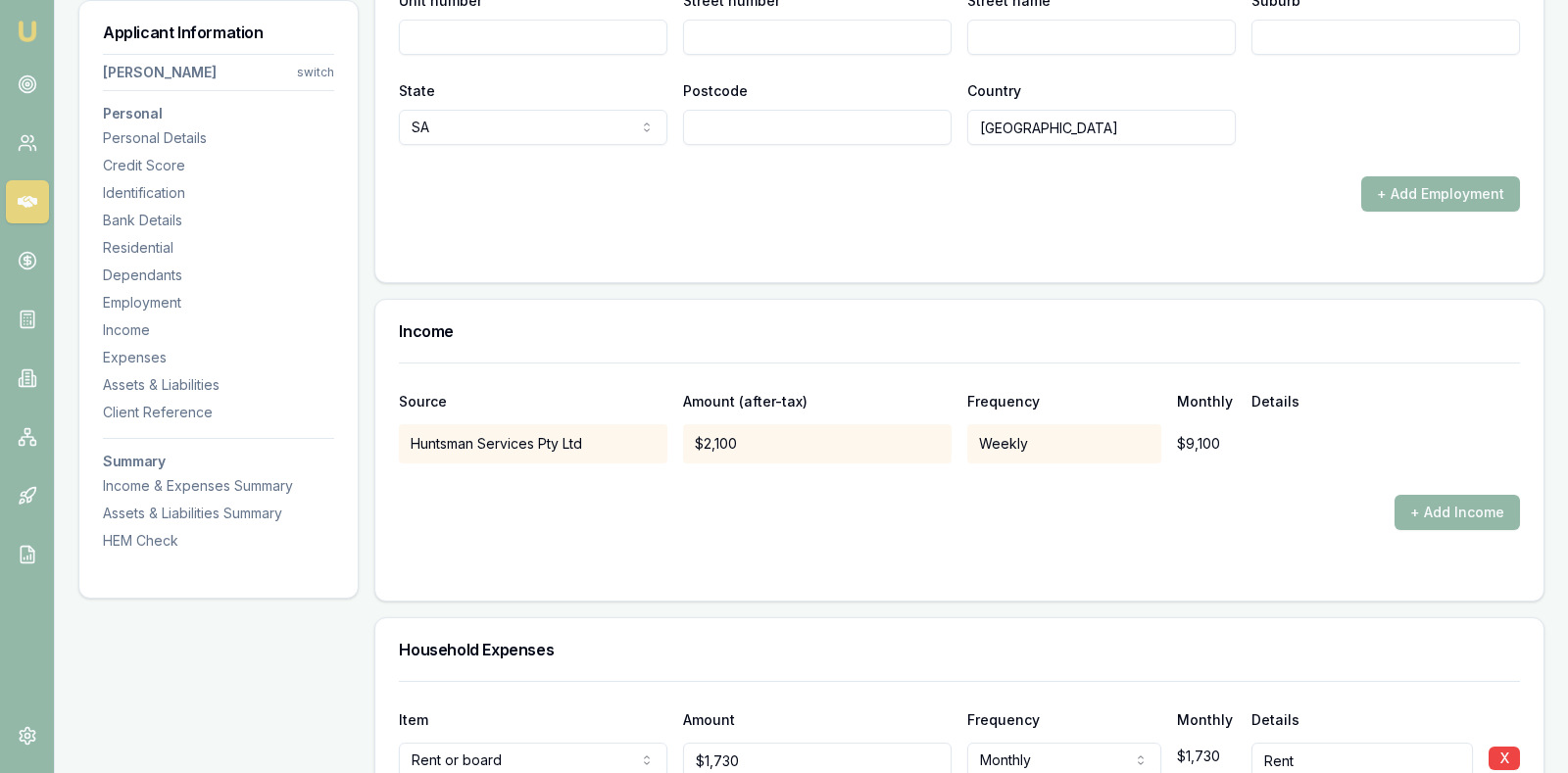
click at [858, 521] on div "+ Add Income" at bounding box center [959, 513] width 1121 height 36
click at [852, 530] on form "Source Amount (after-tax) Frequency Monthly Details Huntsman Services Pty Ltd $…" at bounding box center [959, 470] width 1121 height 215
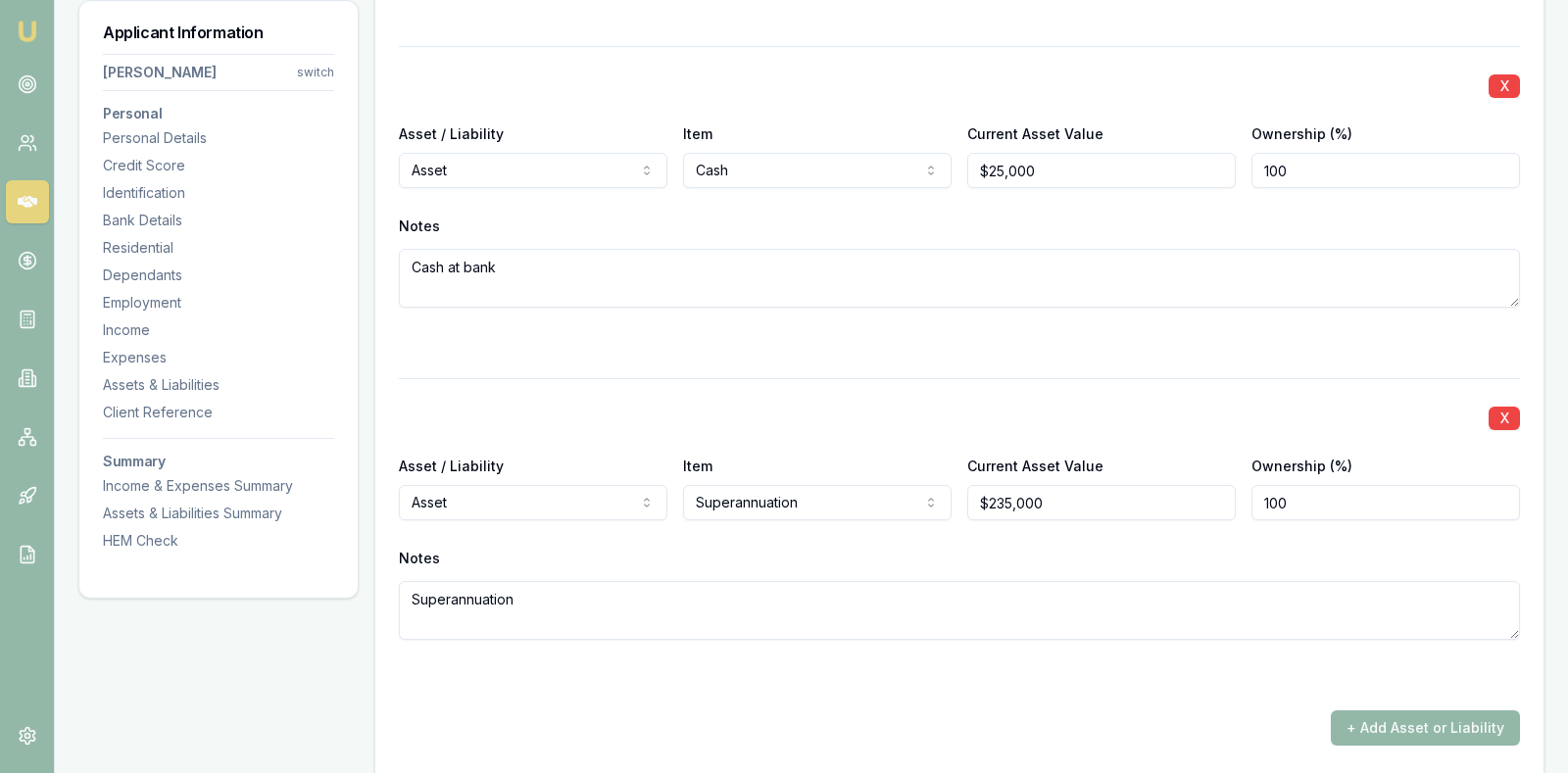
scroll to position [4311, 0]
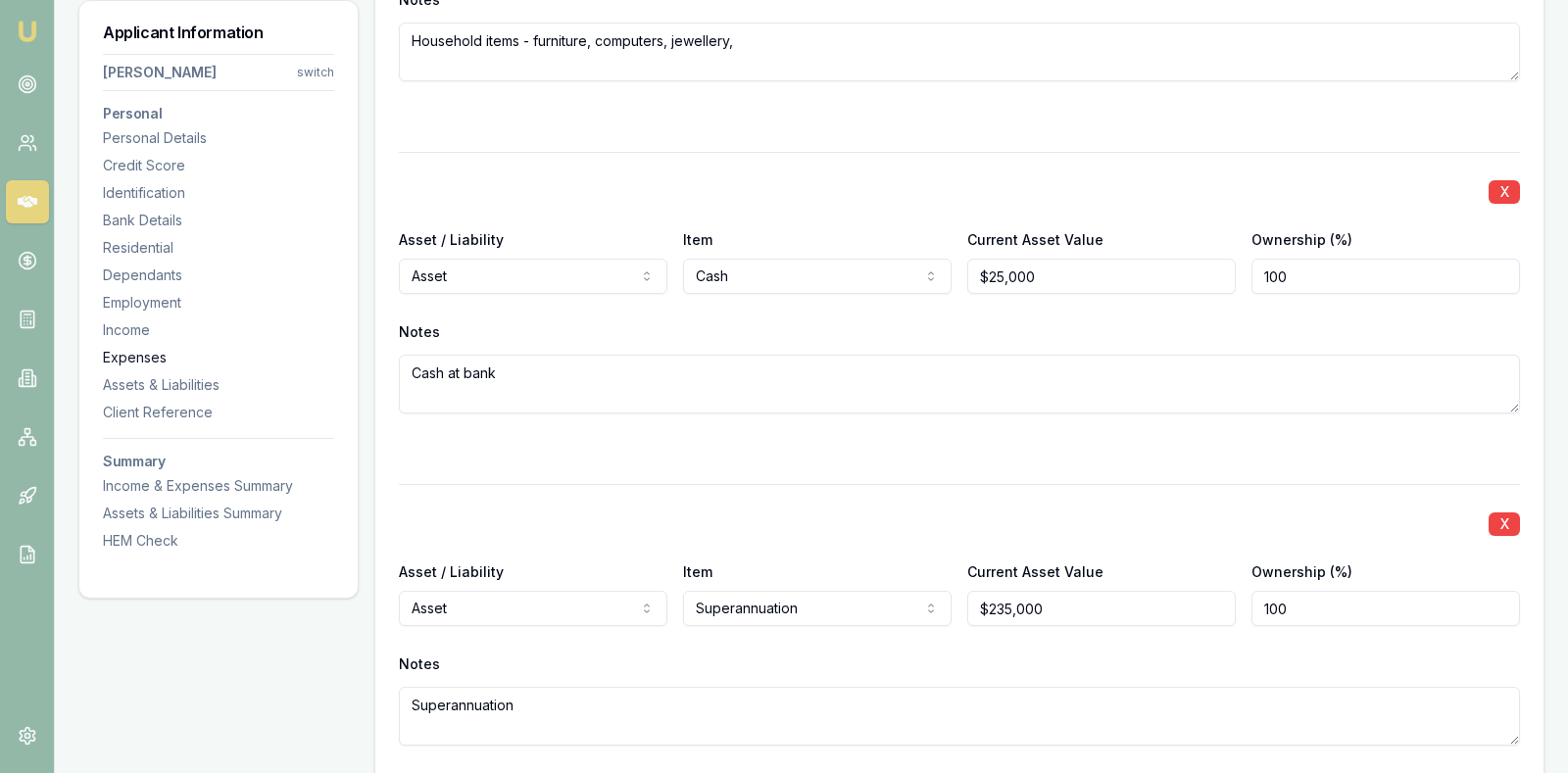
click at [146, 355] on div "Expenses" at bounding box center [219, 358] width 232 height 20
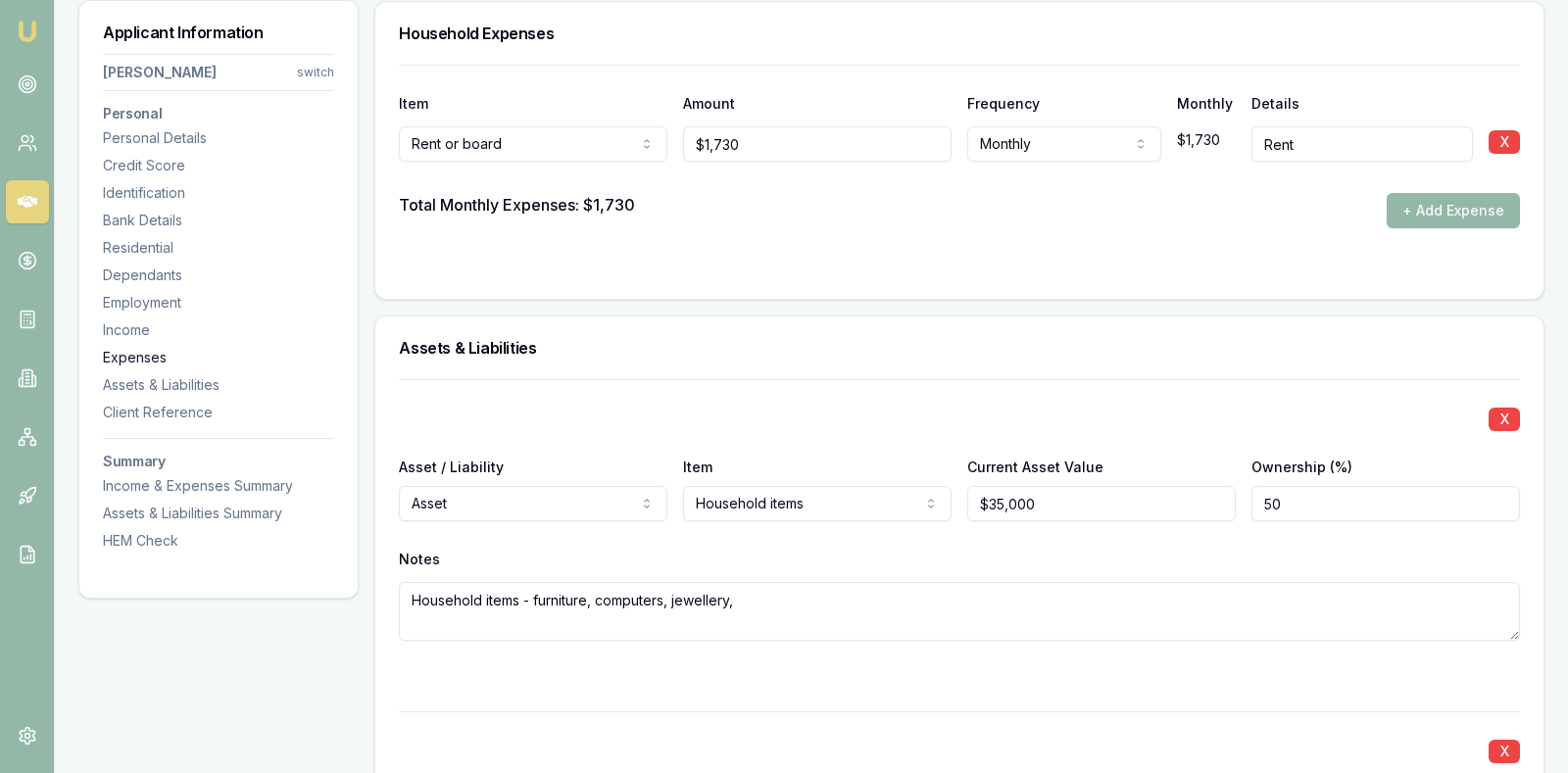
scroll to position [3745, 0]
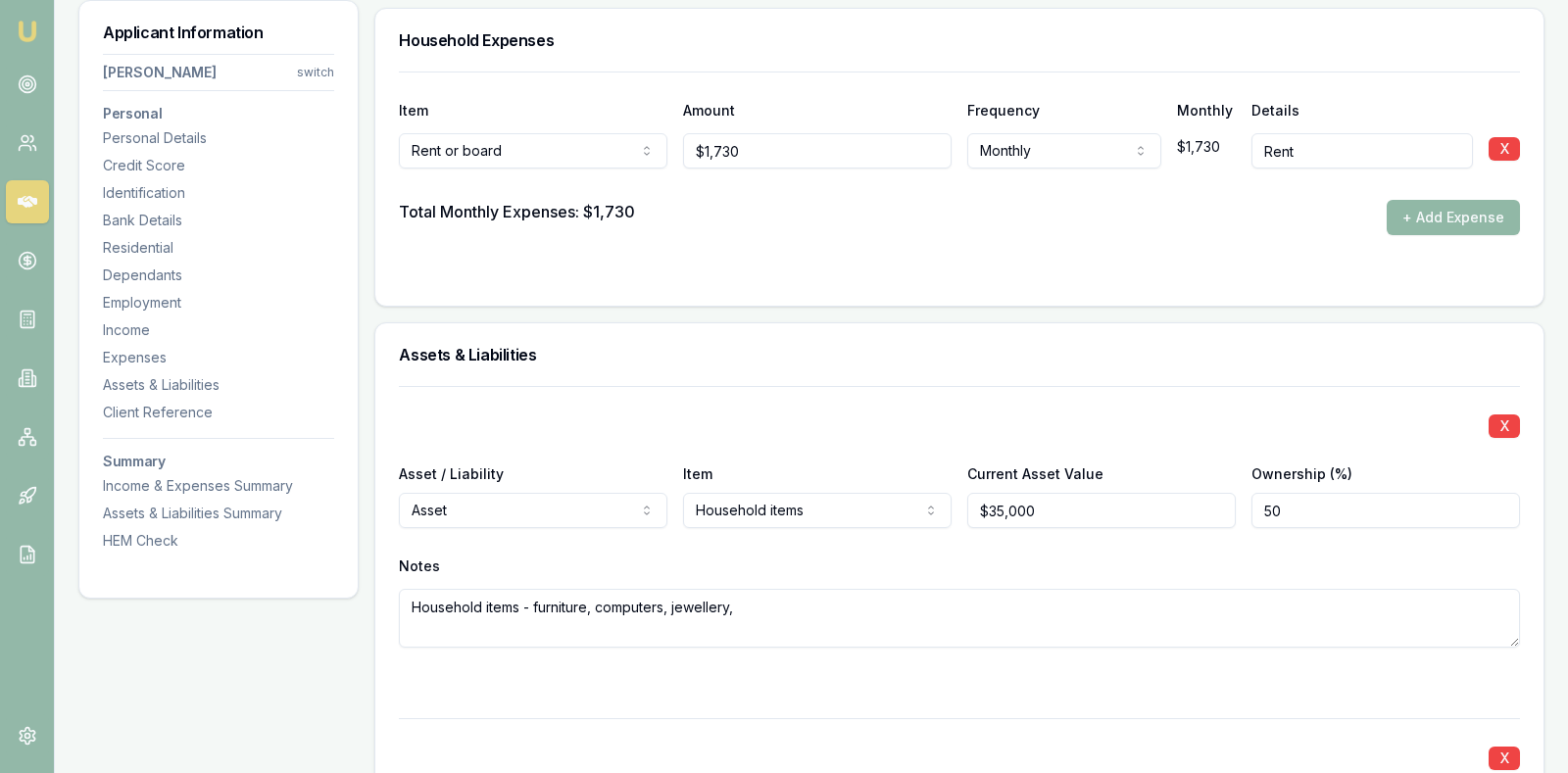
click at [1466, 207] on button "+ Add Expense" at bounding box center [1453, 218] width 133 height 36
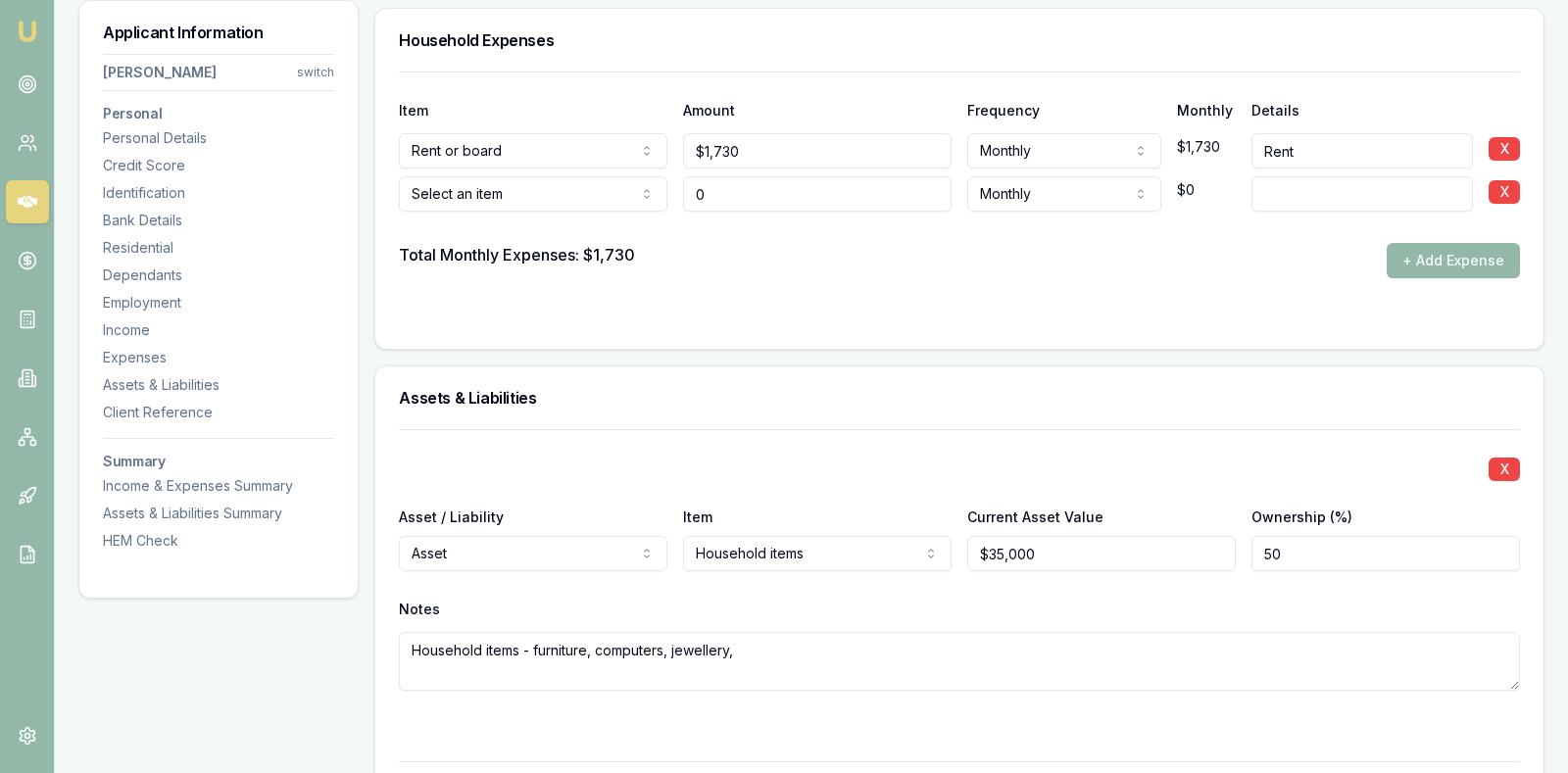
type input "$0"
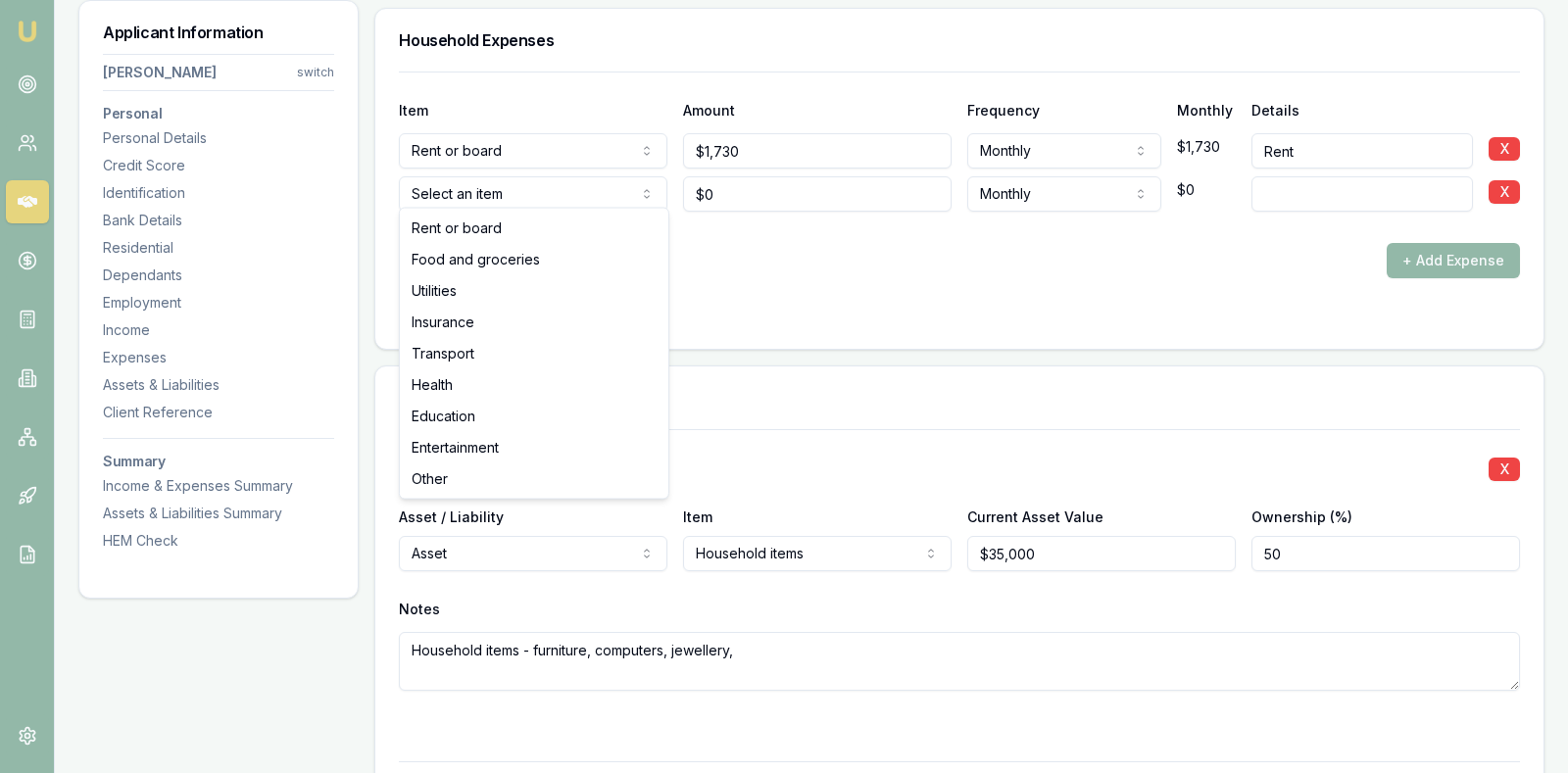
select select "FOOD_AND_GROCERIES"
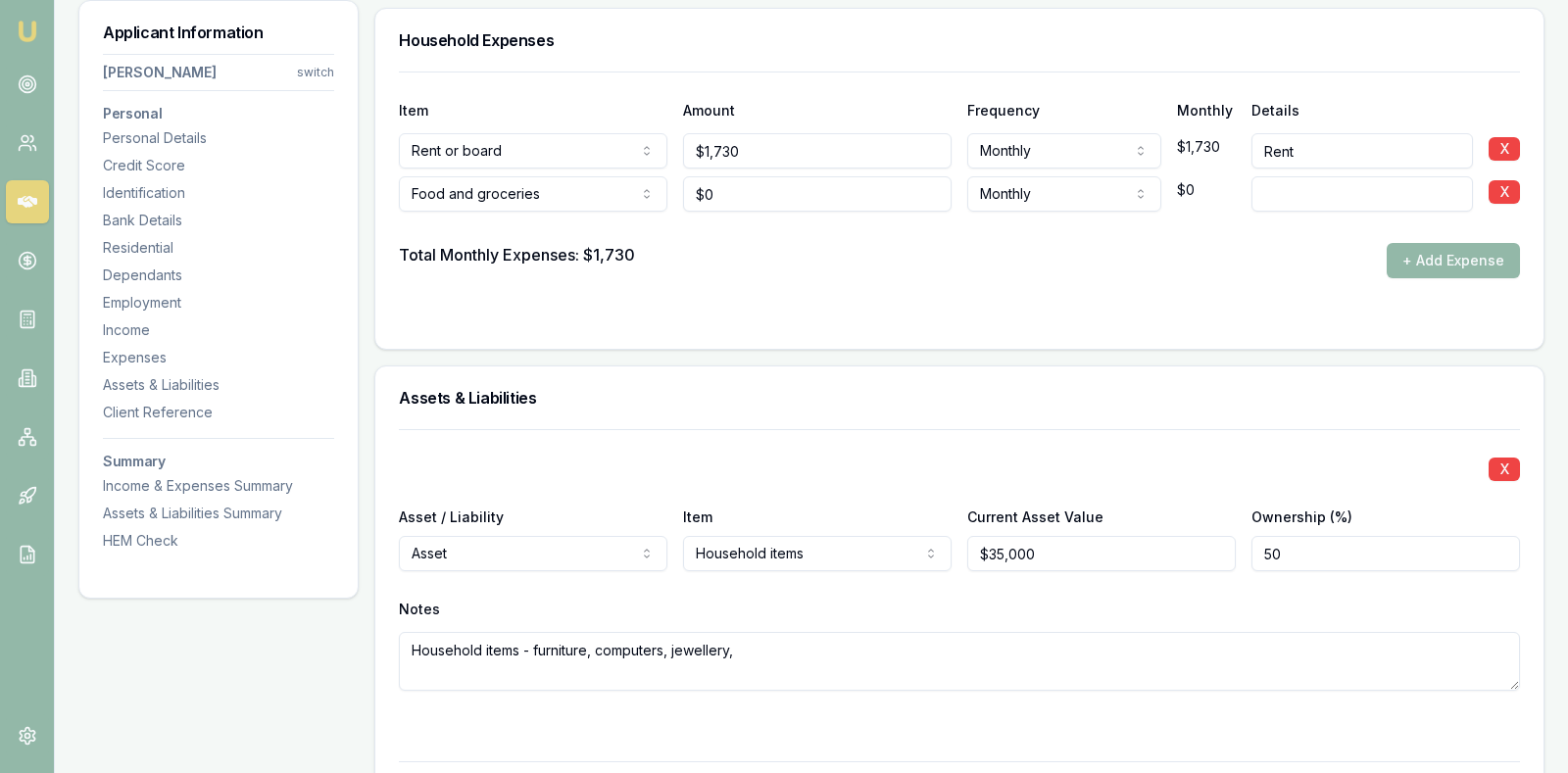
type input "0"
click at [741, 187] on input "0" at bounding box center [817, 195] width 268 height 36
type input "$1,000"
click at [1273, 189] on input at bounding box center [1361, 195] width 222 height 36
type input "Food and Groceries"
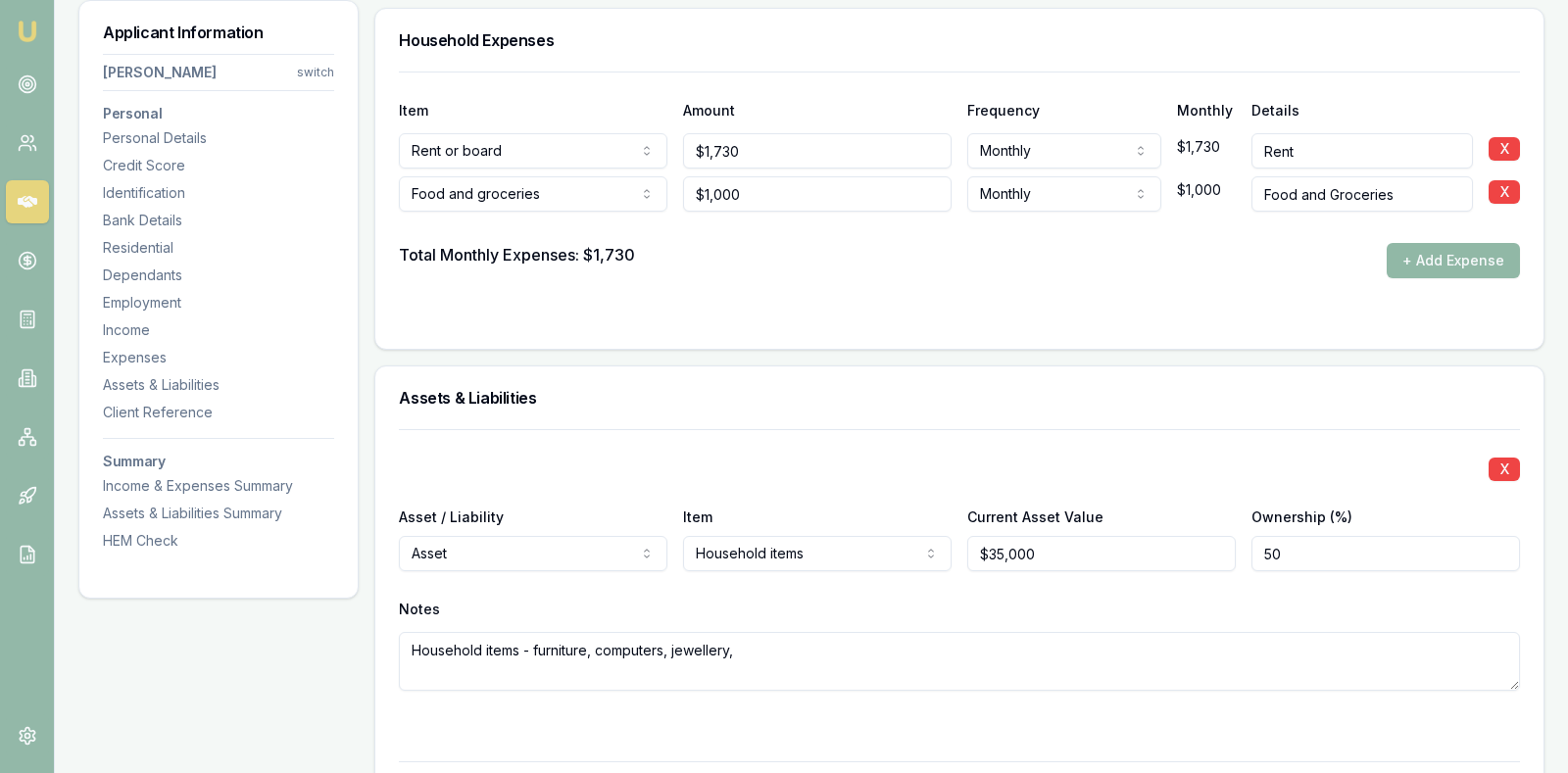
click at [1454, 251] on button "+ Add Expense" at bounding box center [1453, 261] width 133 height 36
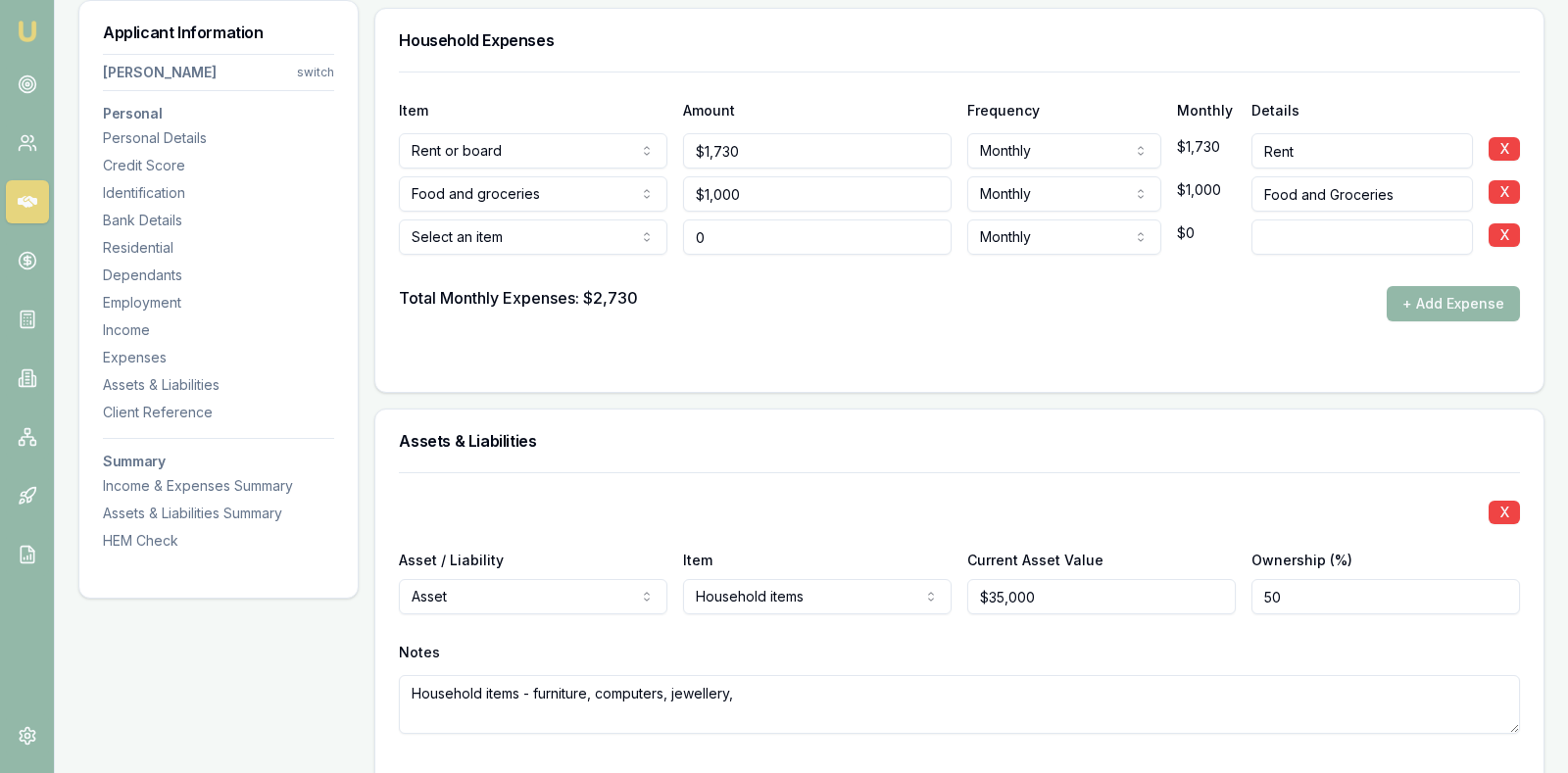
type input "$0"
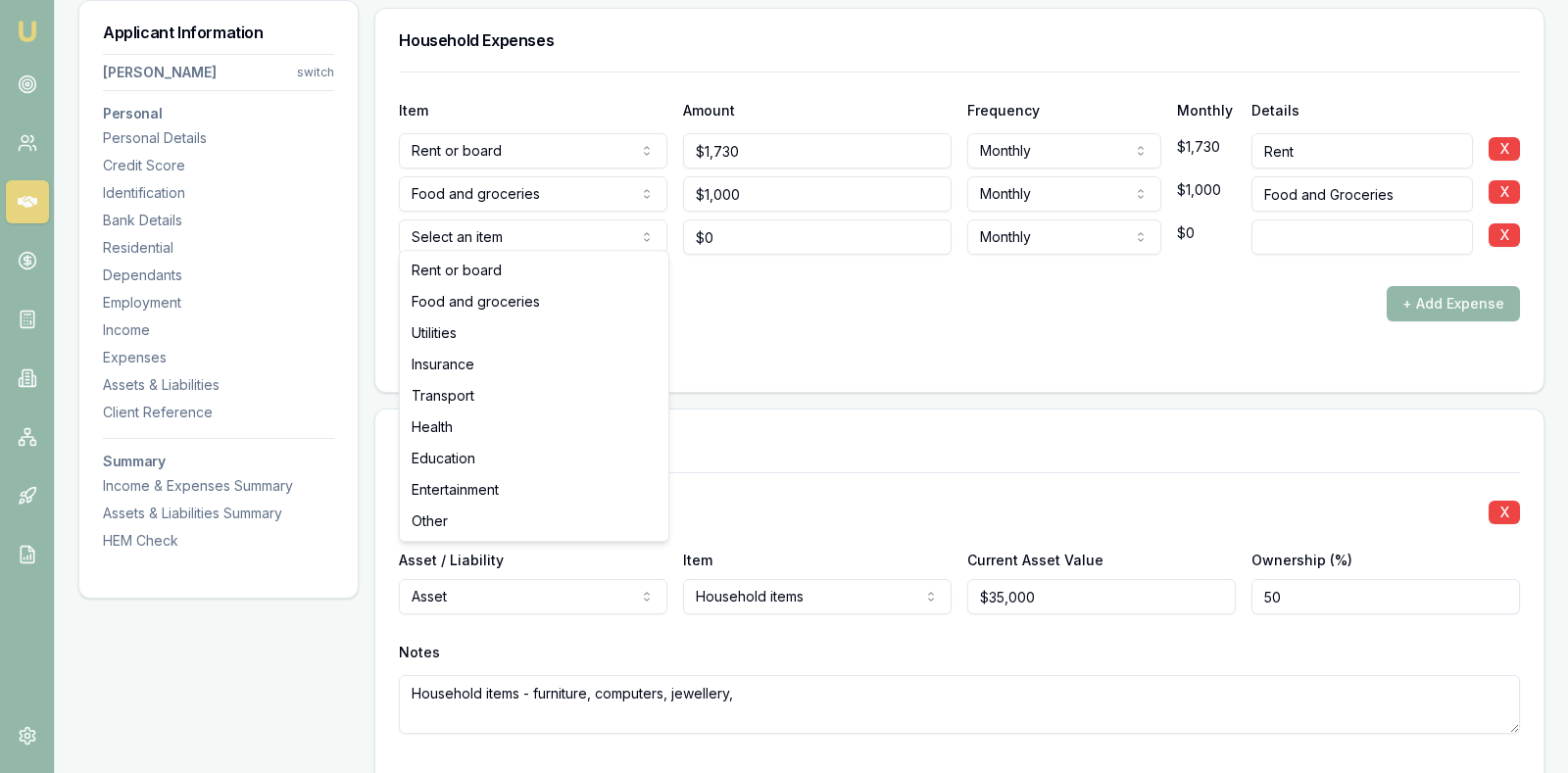
select select "UTILITIES"
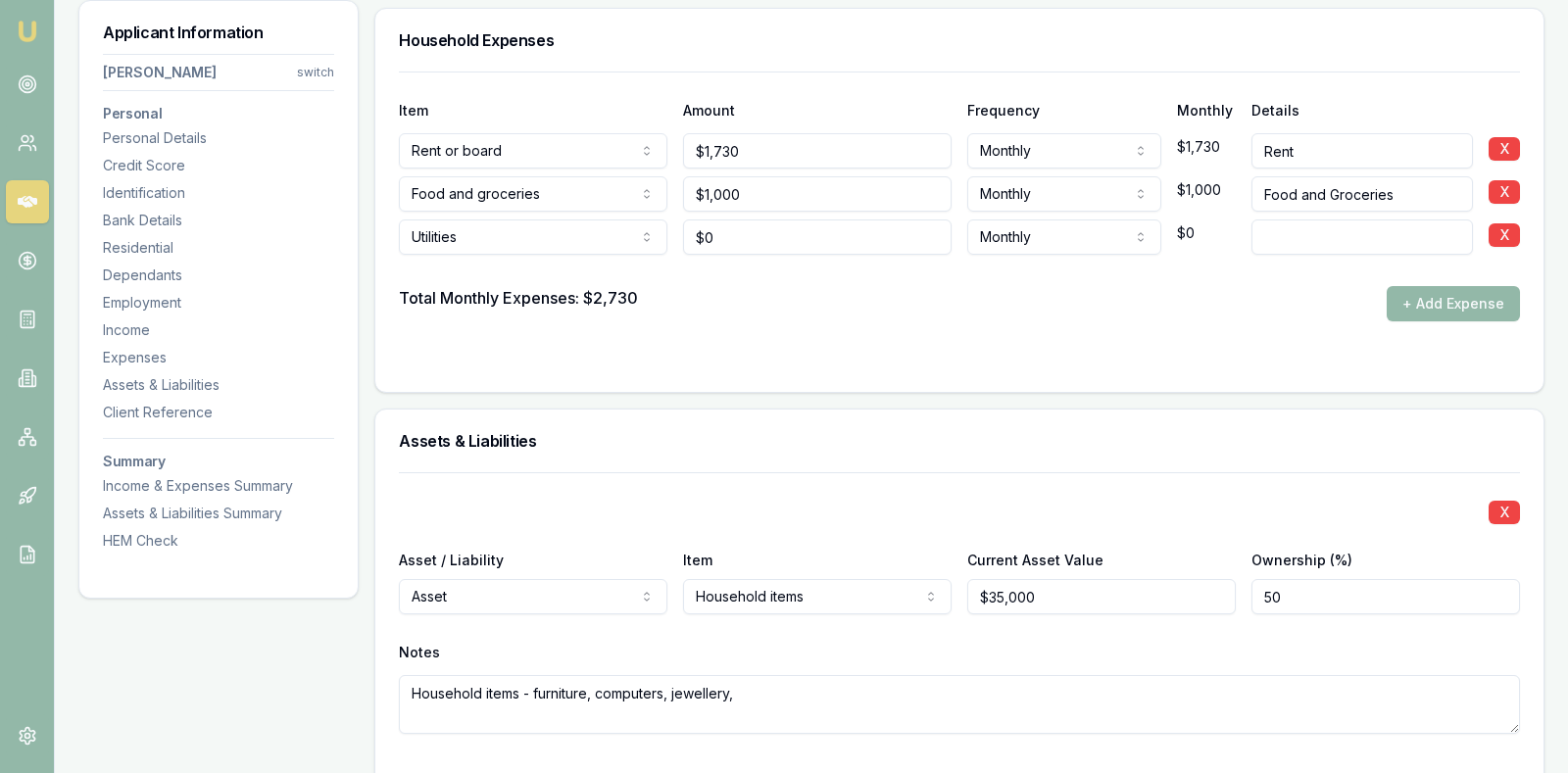
type input "0"
click at [750, 229] on input "0" at bounding box center [817, 237] width 268 height 36
type input "$800"
click at [1069, 297] on div "Total Monthly Expenses: $2,730 + Add Expense" at bounding box center [959, 304] width 1121 height 36
click at [1297, 229] on input at bounding box center [1361, 237] width 222 height 36
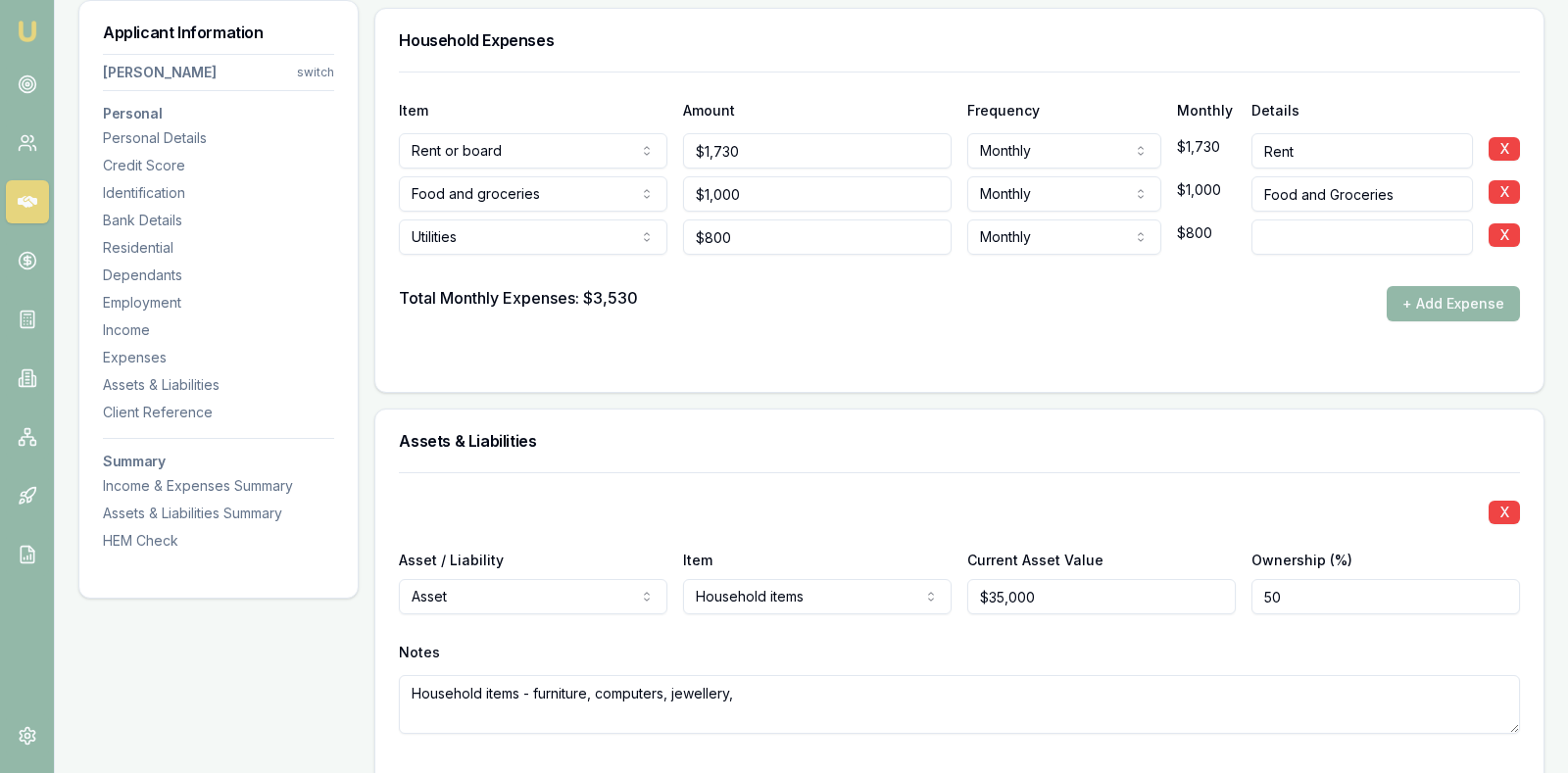
click at [1297, 229] on input at bounding box center [1361, 237] width 222 height 36
click at [1361, 223] on input "Electricity, gas utilities," at bounding box center [1361, 237] width 222 height 36
type input "Electricity, gas, utilities,"
click at [1456, 291] on button "+ Add Expense" at bounding box center [1453, 304] width 133 height 36
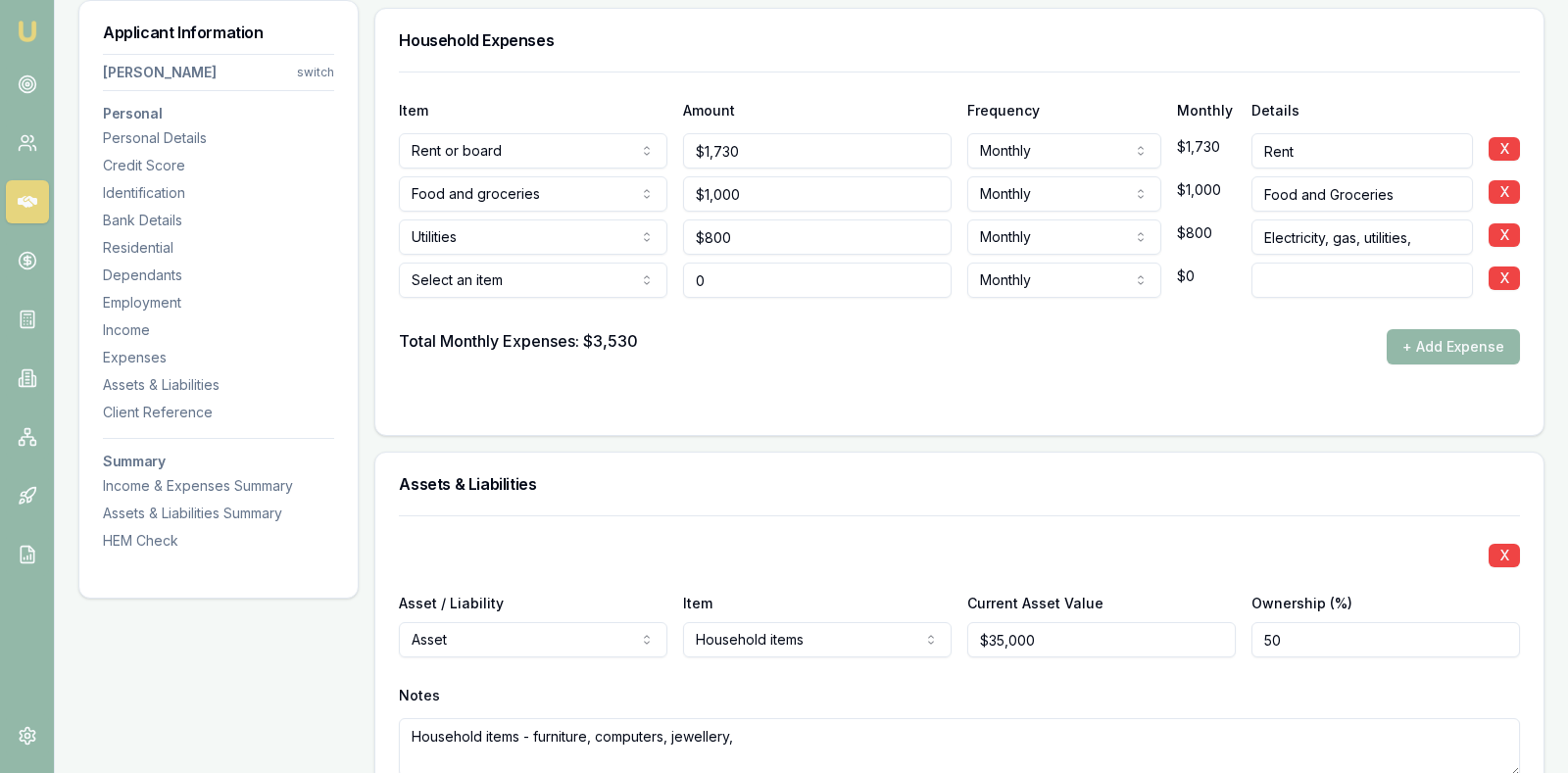
type input "$0"
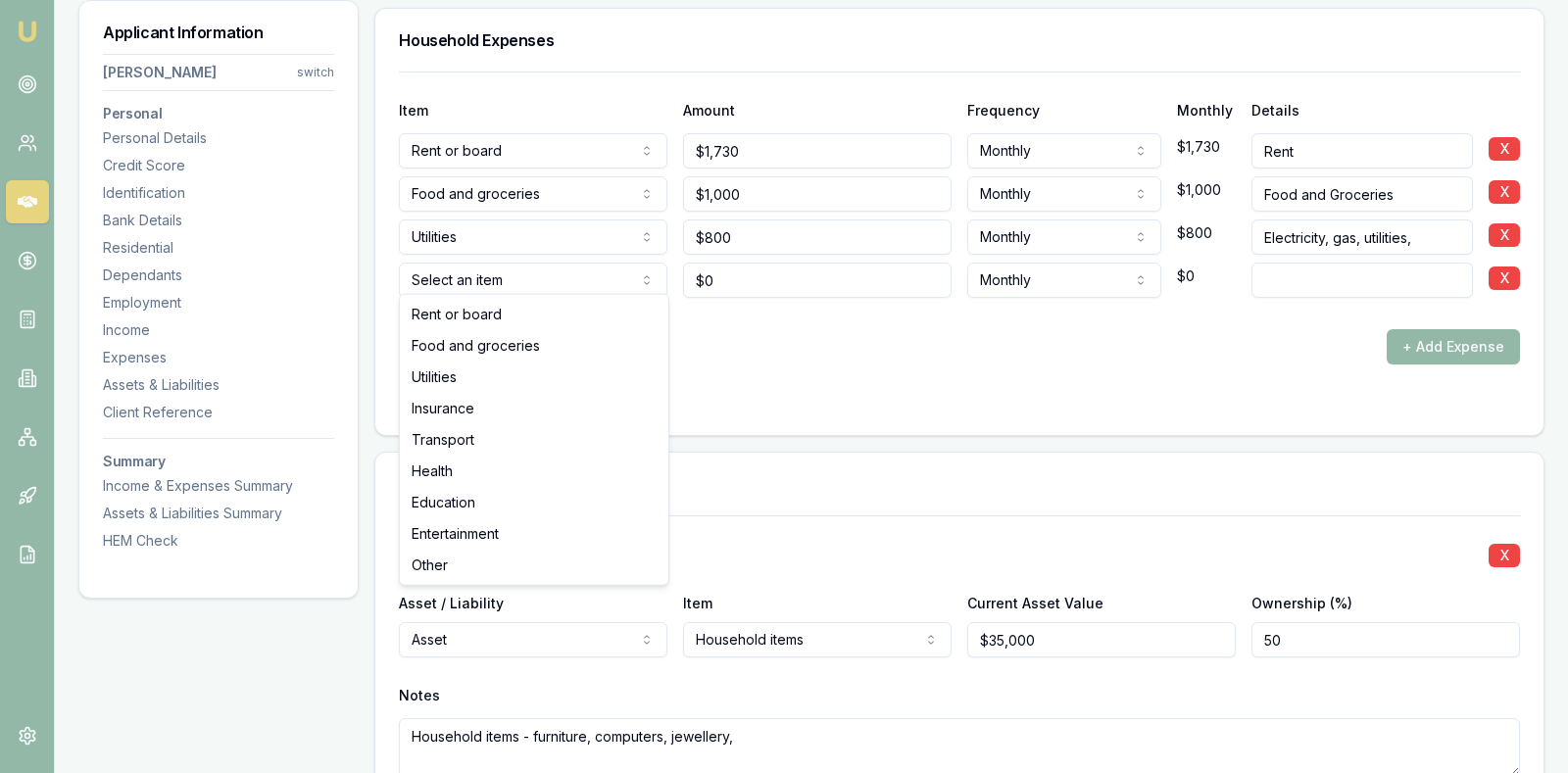
select select "INSURANCE"
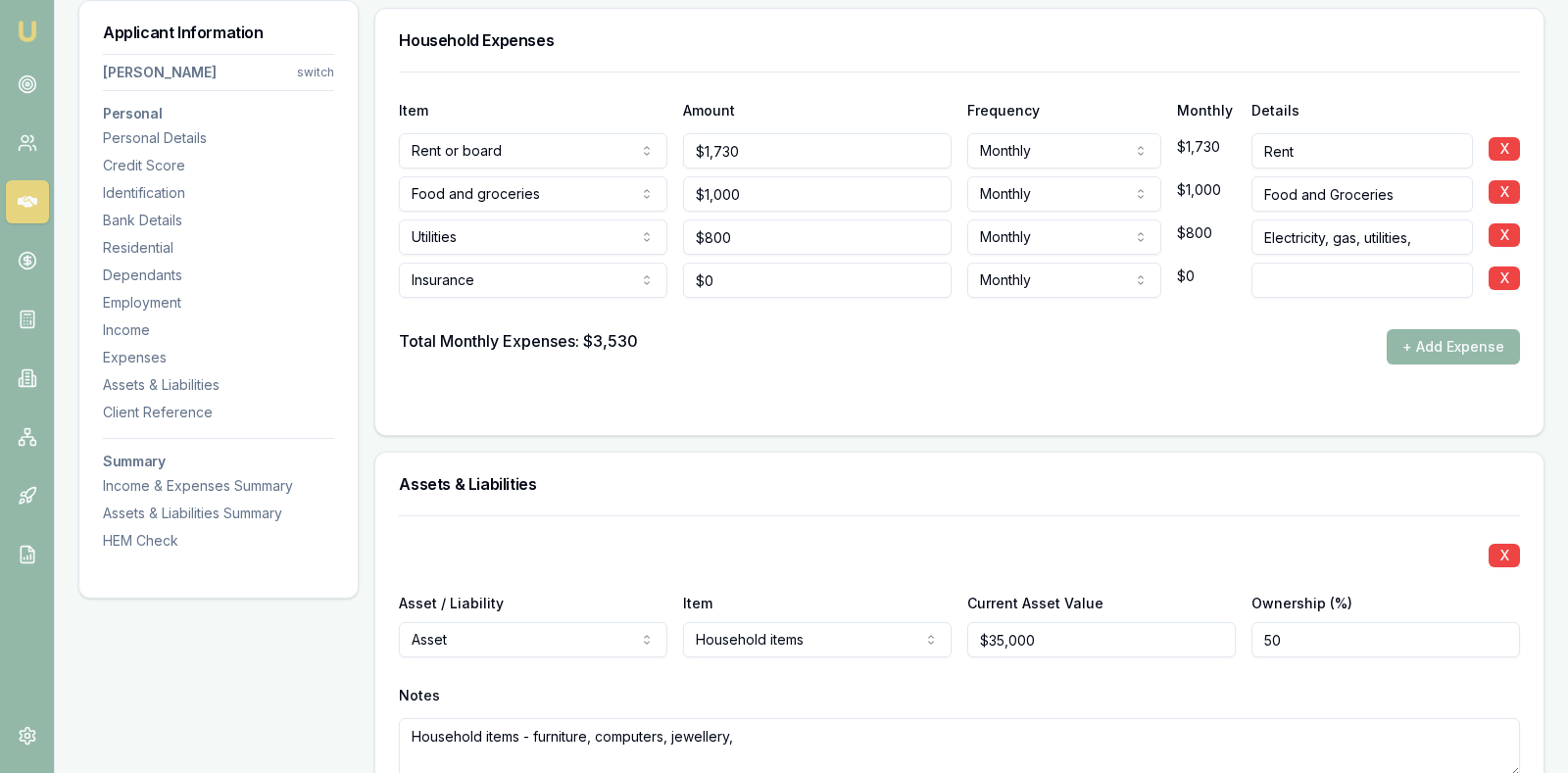
type input "0"
click at [742, 265] on input "0" at bounding box center [817, 280] width 268 height 36
type input "$180"
click at [999, 351] on div "Total Monthly Expenses: $3,530 + Add Expense" at bounding box center [959, 347] width 1121 height 36
click at [1284, 270] on input at bounding box center [1361, 280] width 222 height 36
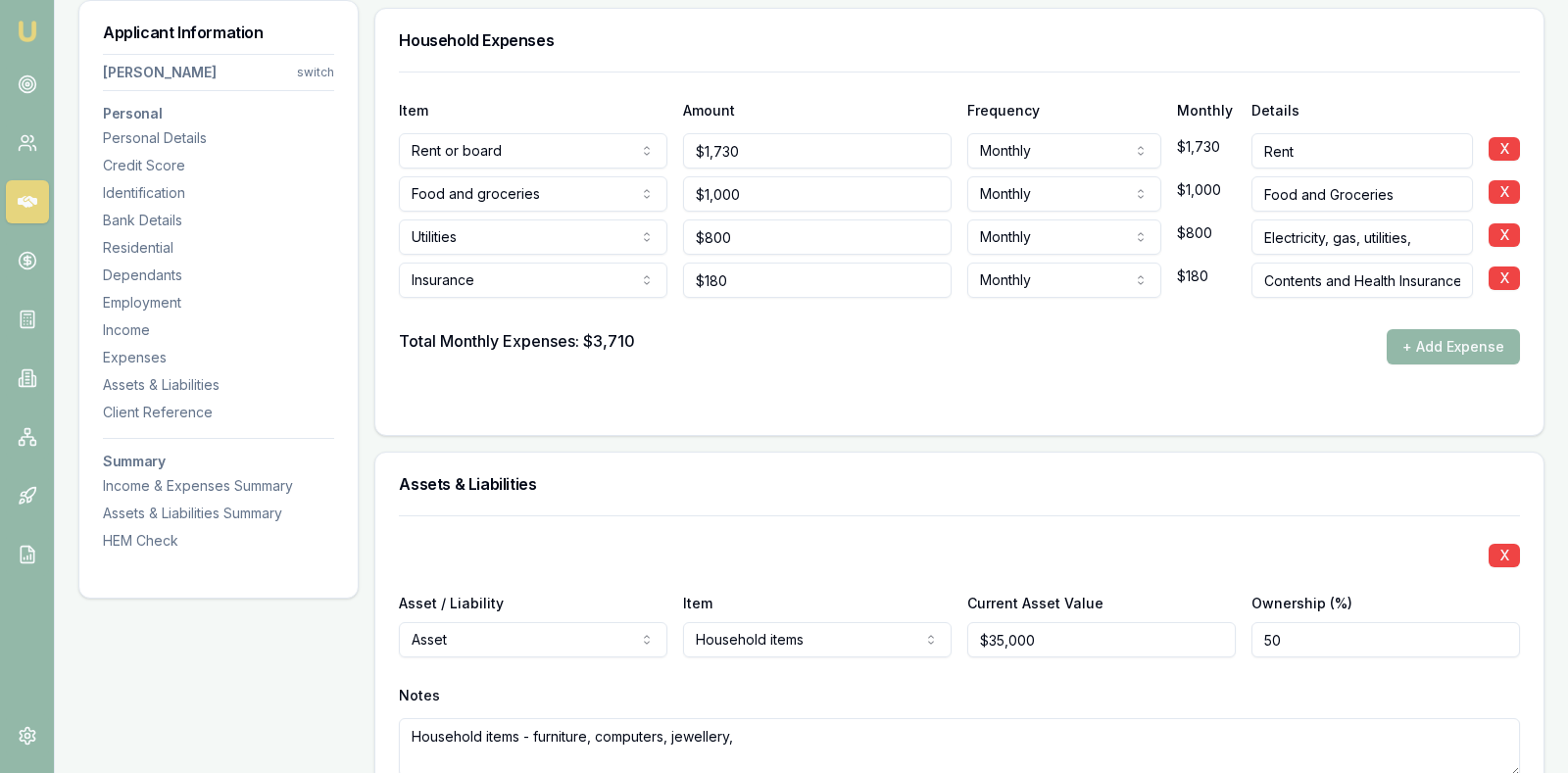
scroll to position [0, 3]
click at [1262, 274] on input "Contents and Health Insurance" at bounding box center [1361, 280] width 222 height 36
type input "Household Contents and Health Insurance"
click at [795, 273] on input "180" at bounding box center [817, 280] width 268 height 36
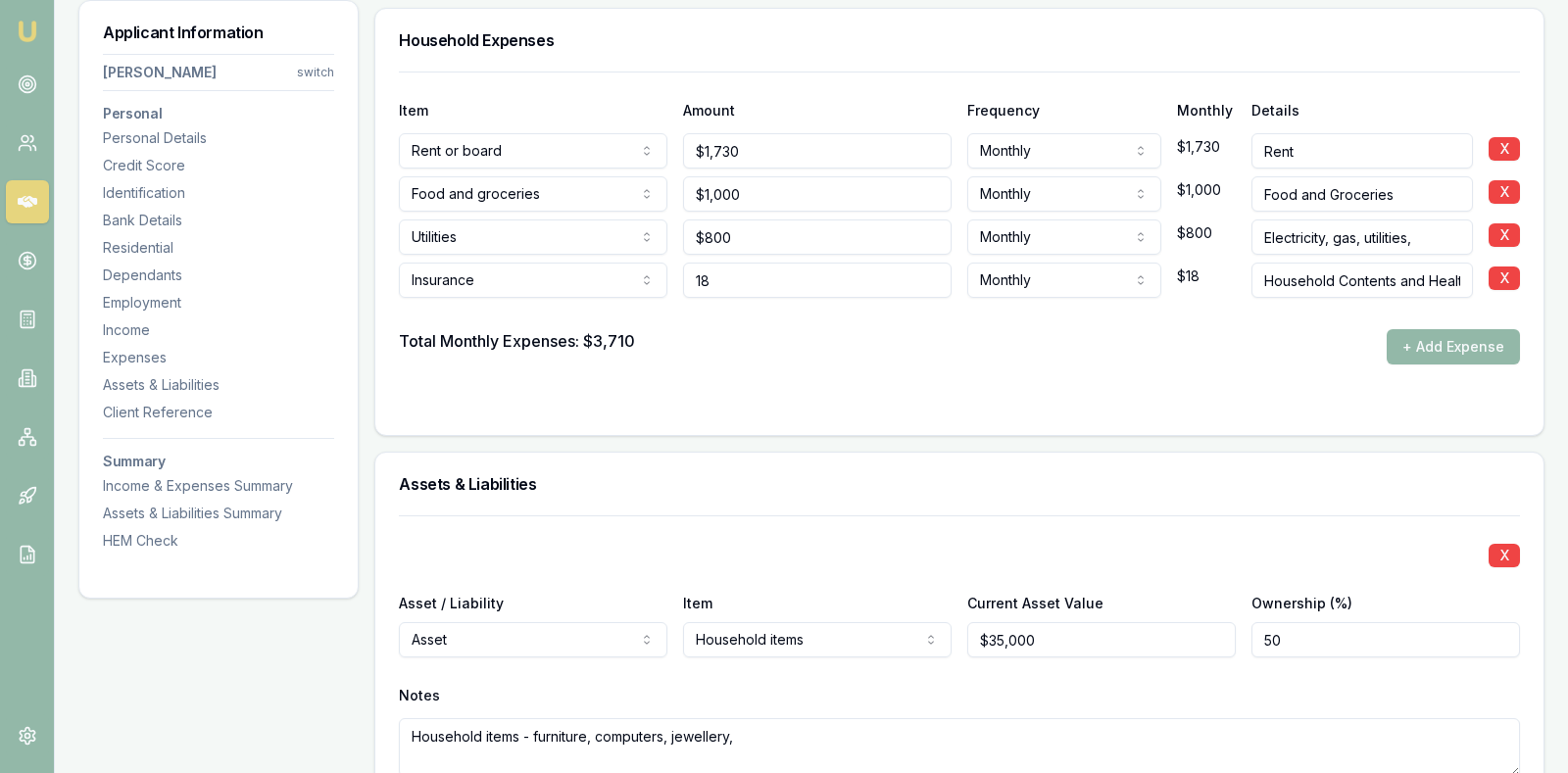
type input "1"
type input "$280"
click at [783, 360] on form "Item Amount Frequency Monthly Details Rent or board Rent or board Food and groc…" at bounding box center [959, 241] width 1121 height 340
click at [1415, 329] on button "+ Add Expense" at bounding box center [1453, 347] width 133 height 36
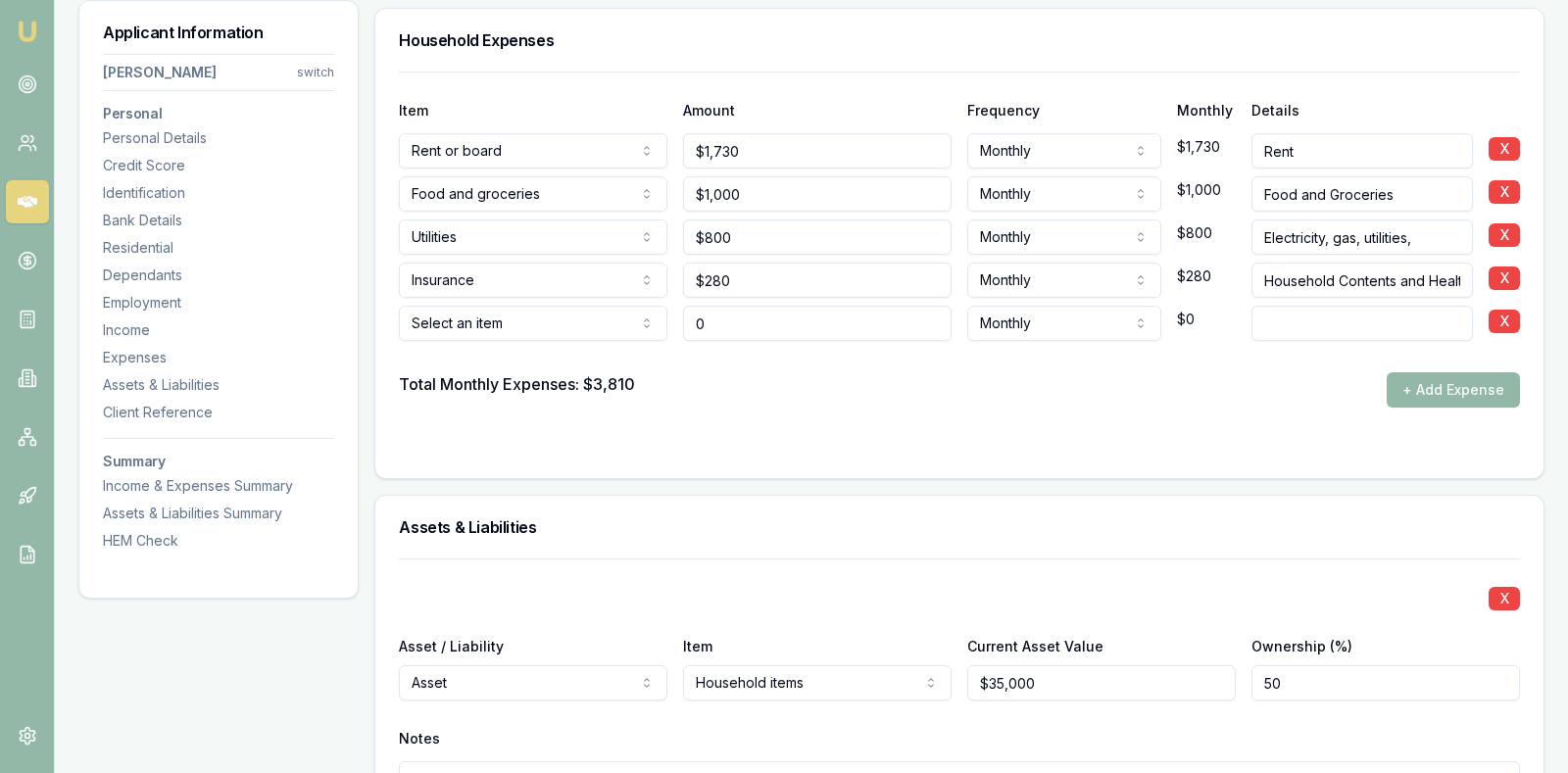
type input "$0"
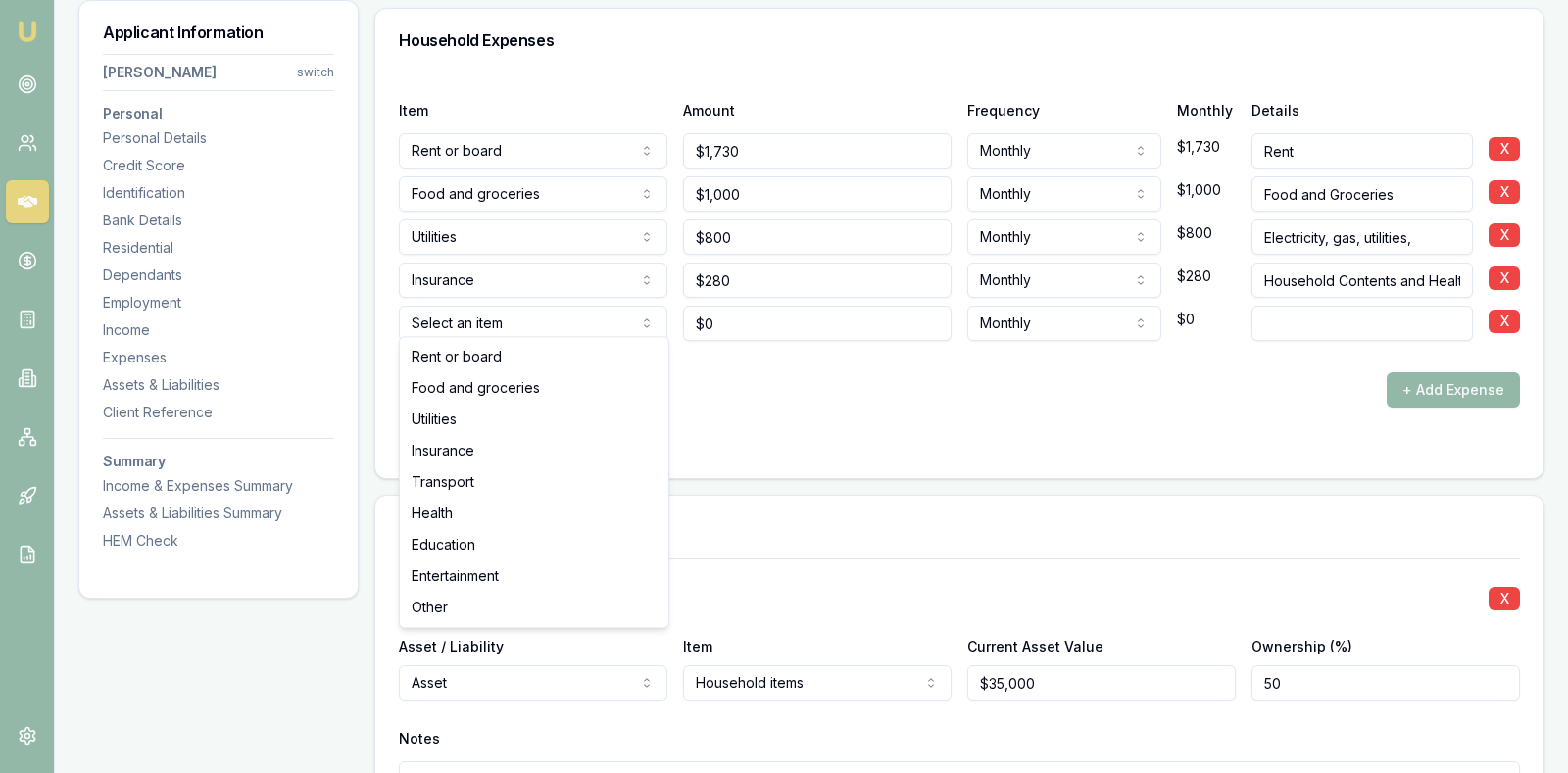
select select "TRANSPORT"
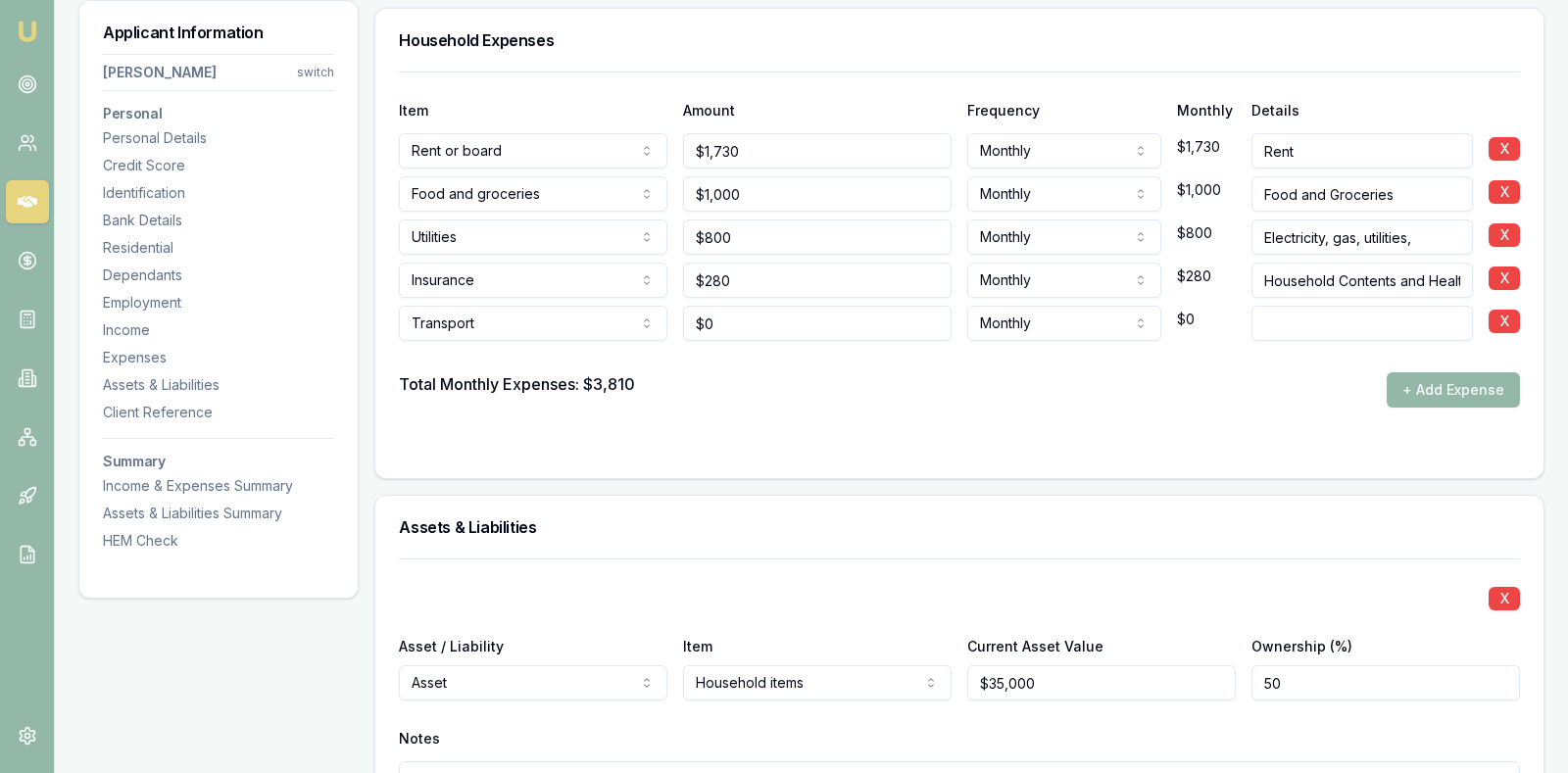
type input "0"
click at [760, 312] on input "0" at bounding box center [817, 324] width 268 height 36
type input "$200"
click at [1334, 306] on input at bounding box center [1361, 324] width 222 height 36
type input "C"
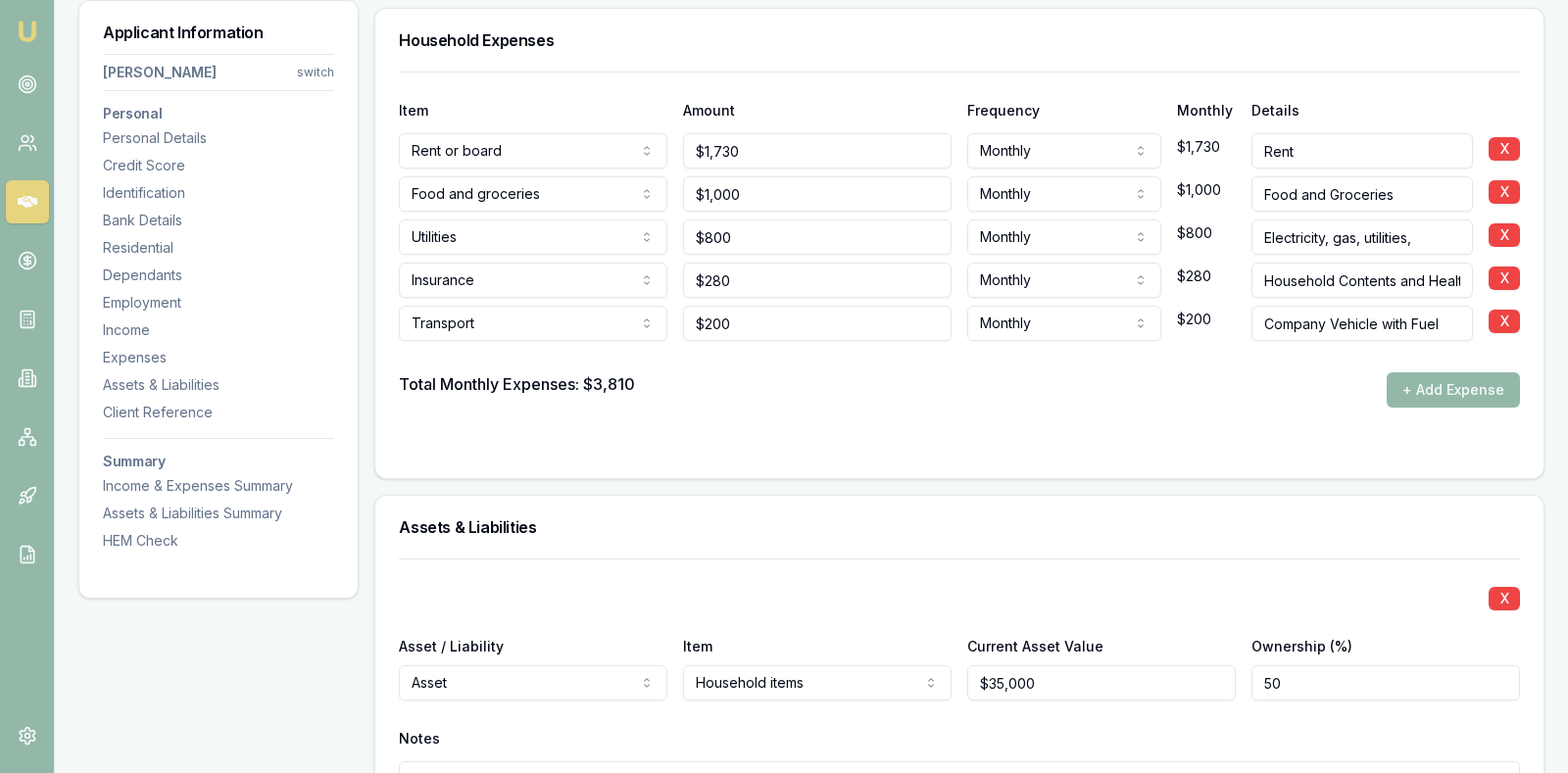
type input "Company Vehicle with Fuel"
click at [881, 321] on input "200" at bounding box center [817, 324] width 268 height 36
type input "2"
type input "$0"
click at [896, 402] on form "Item Amount Frequency Monthly Details Rent or board Rent or board Food and groc…" at bounding box center [959, 263] width 1121 height 384
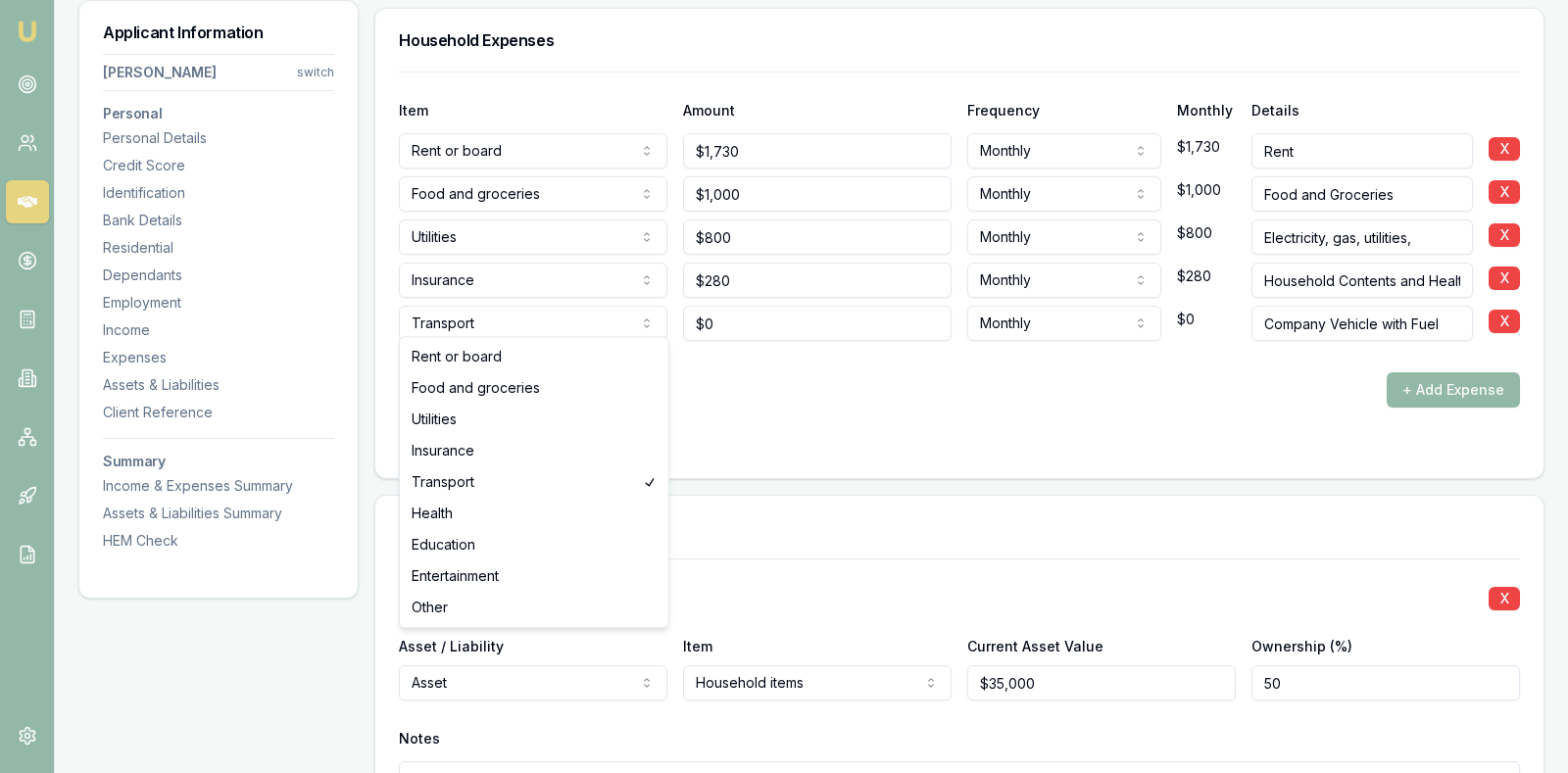
select select "ENTERTAINMENT"
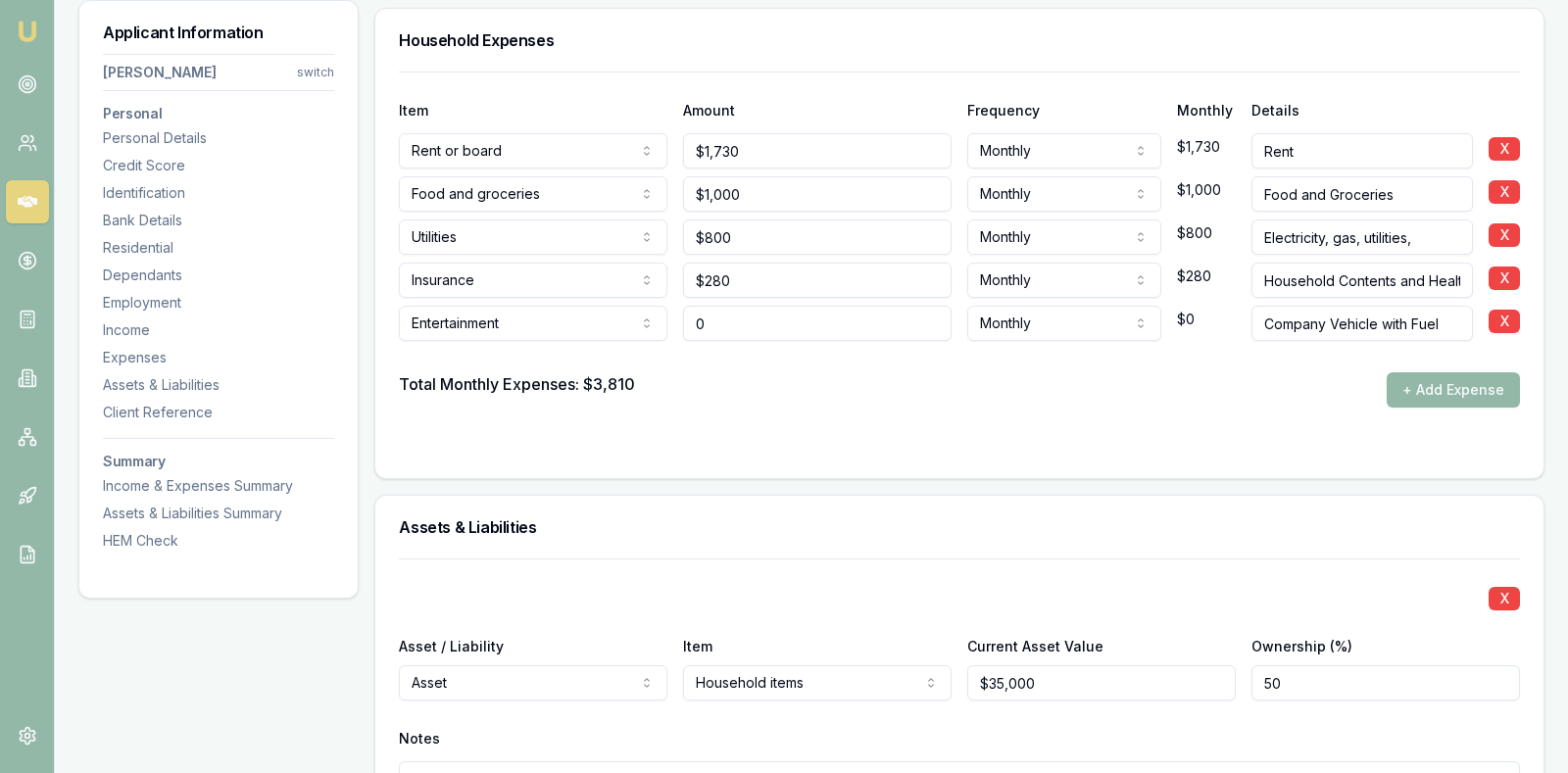
click at [769, 306] on input "0" at bounding box center [817, 324] width 268 height 36
type input "$200"
click at [875, 353] on div at bounding box center [959, 357] width 1121 height 32
click at [1442, 232] on input "Electricity, gas, utilities," at bounding box center [1361, 237] width 222 height 36
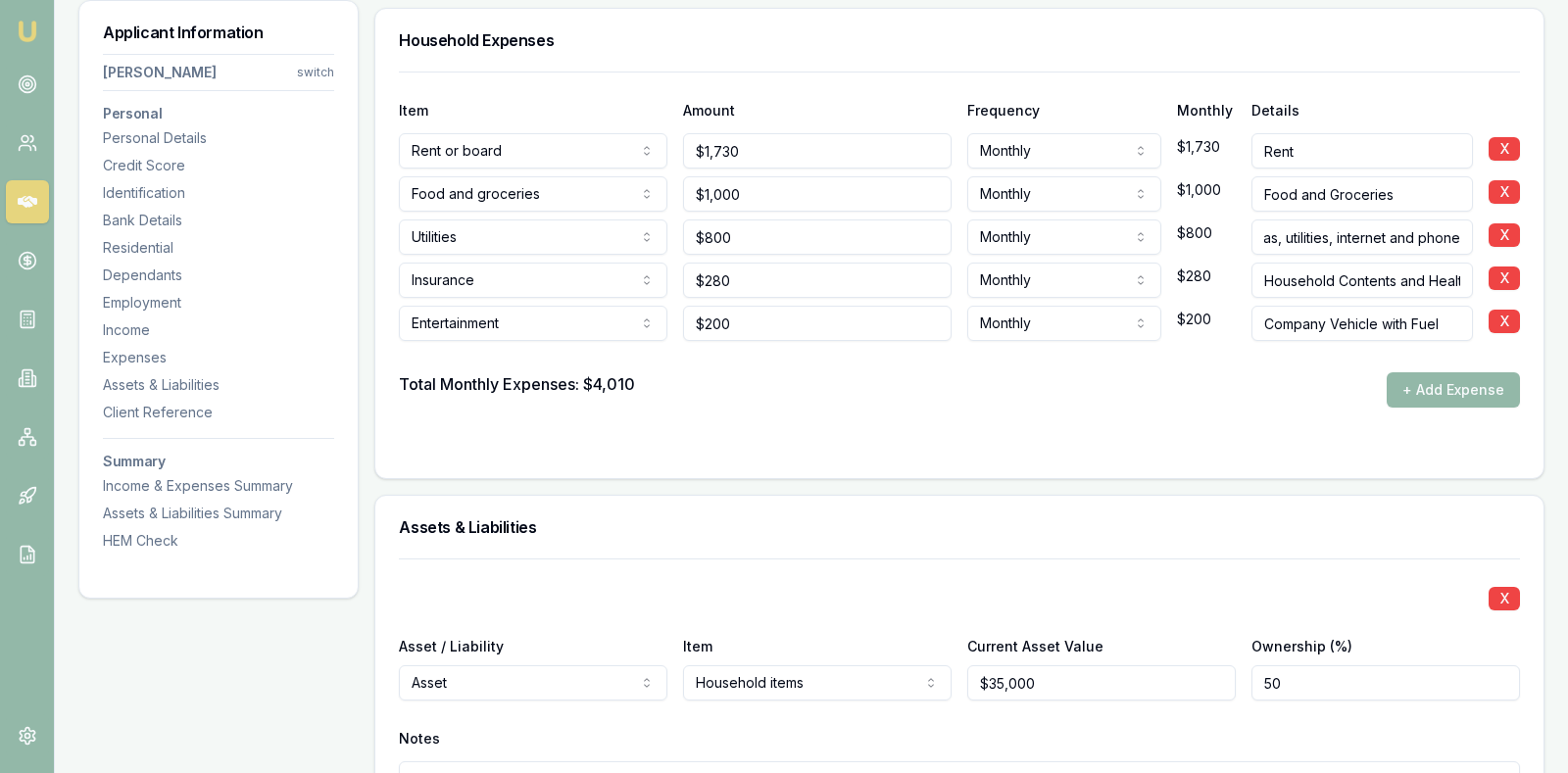
type input "Electricity, gas, utilities, internet and phone"
click at [1165, 439] on div at bounding box center [959, 447] width 1121 height 16
click at [1081, 399] on form "Item Amount Frequency Monthly Details Rent or board Rent or board Food and groc…" at bounding box center [959, 263] width 1121 height 384
click at [1074, 404] on form "Item Amount Frequency Monthly Details Rent or board Rent or board Food and groc…" at bounding box center [959, 263] width 1121 height 384
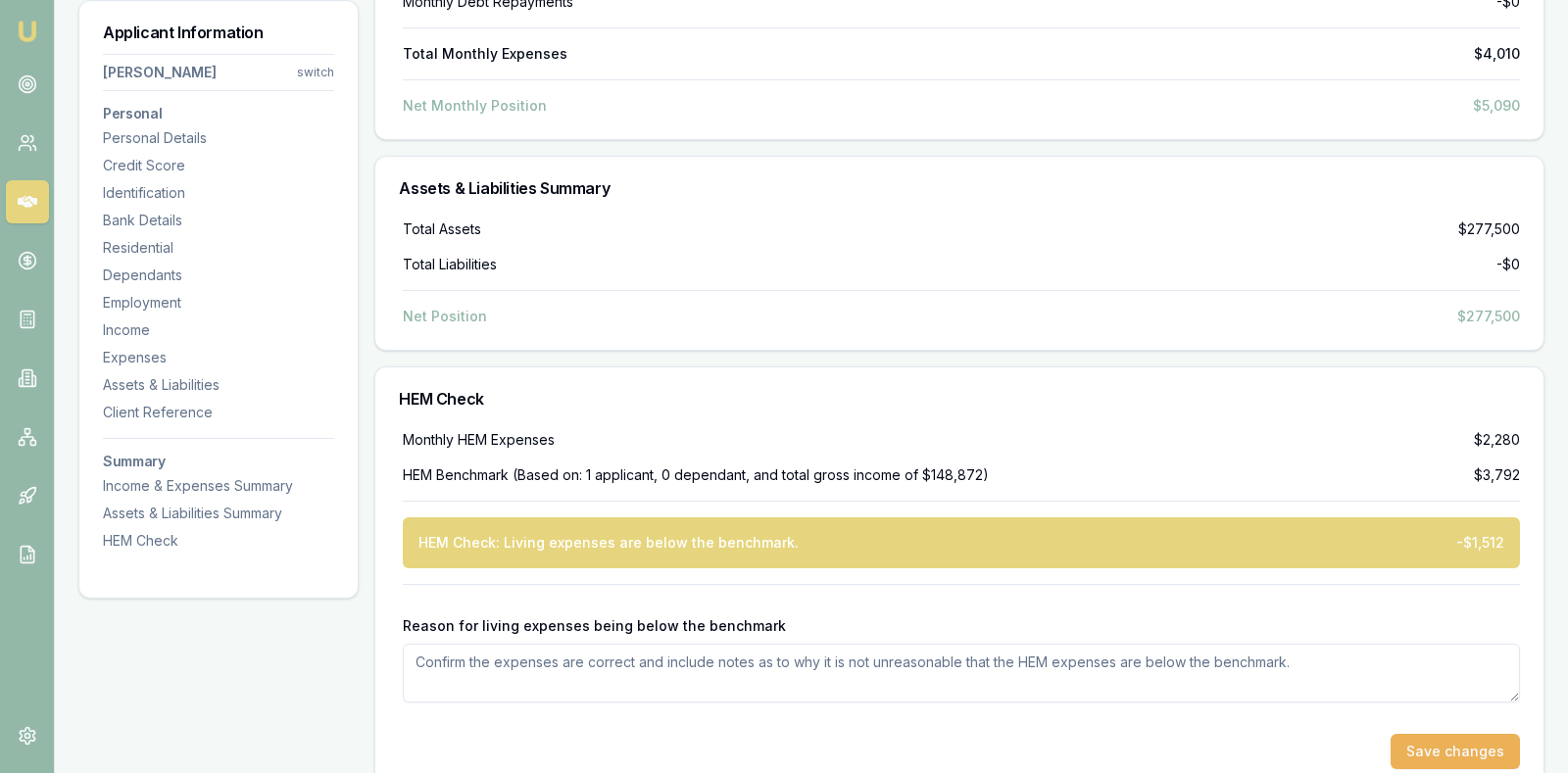
scroll to position [5858, 0]
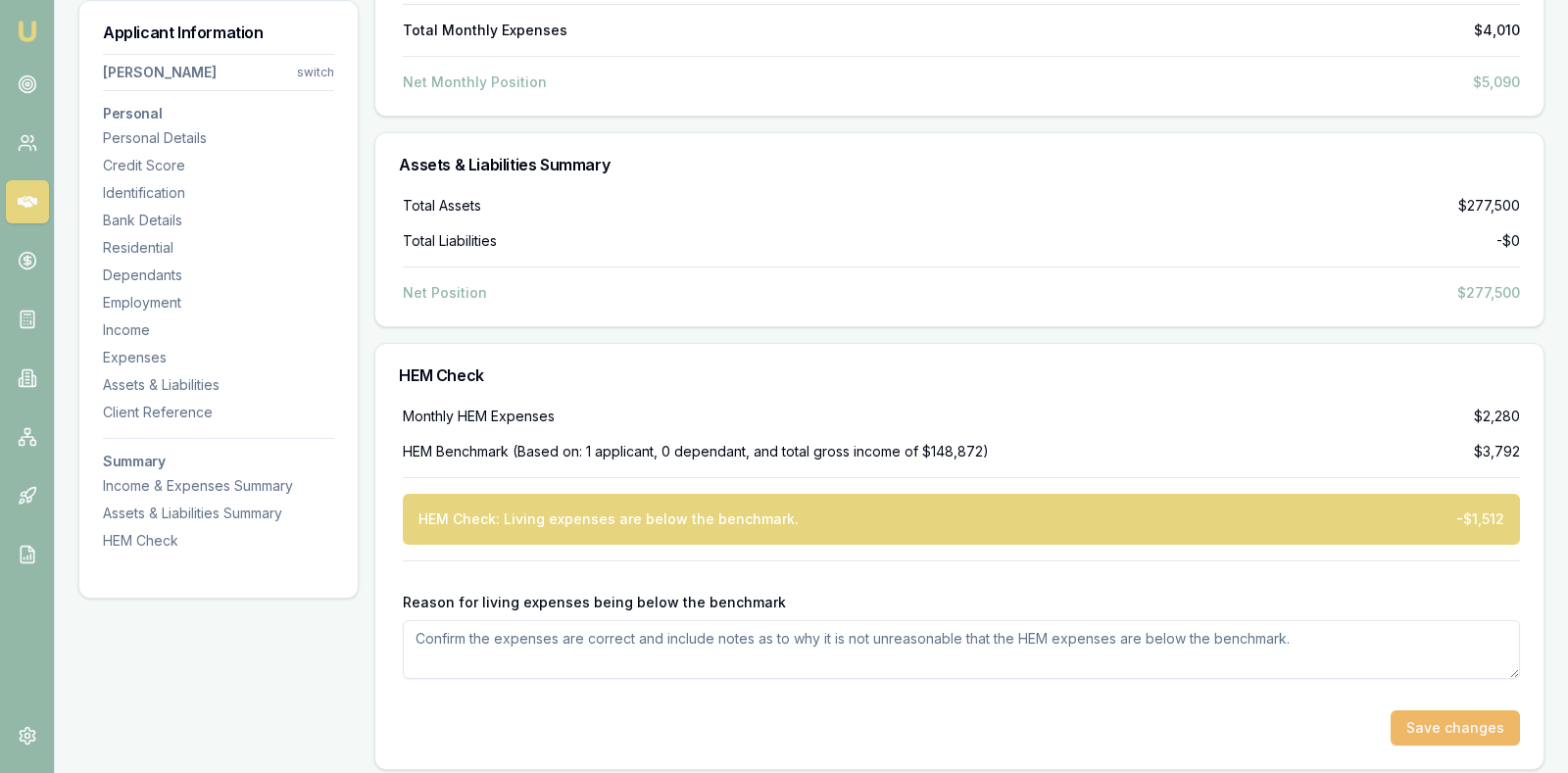
click at [1445, 710] on button "Save changes" at bounding box center [1455, 728] width 129 height 36
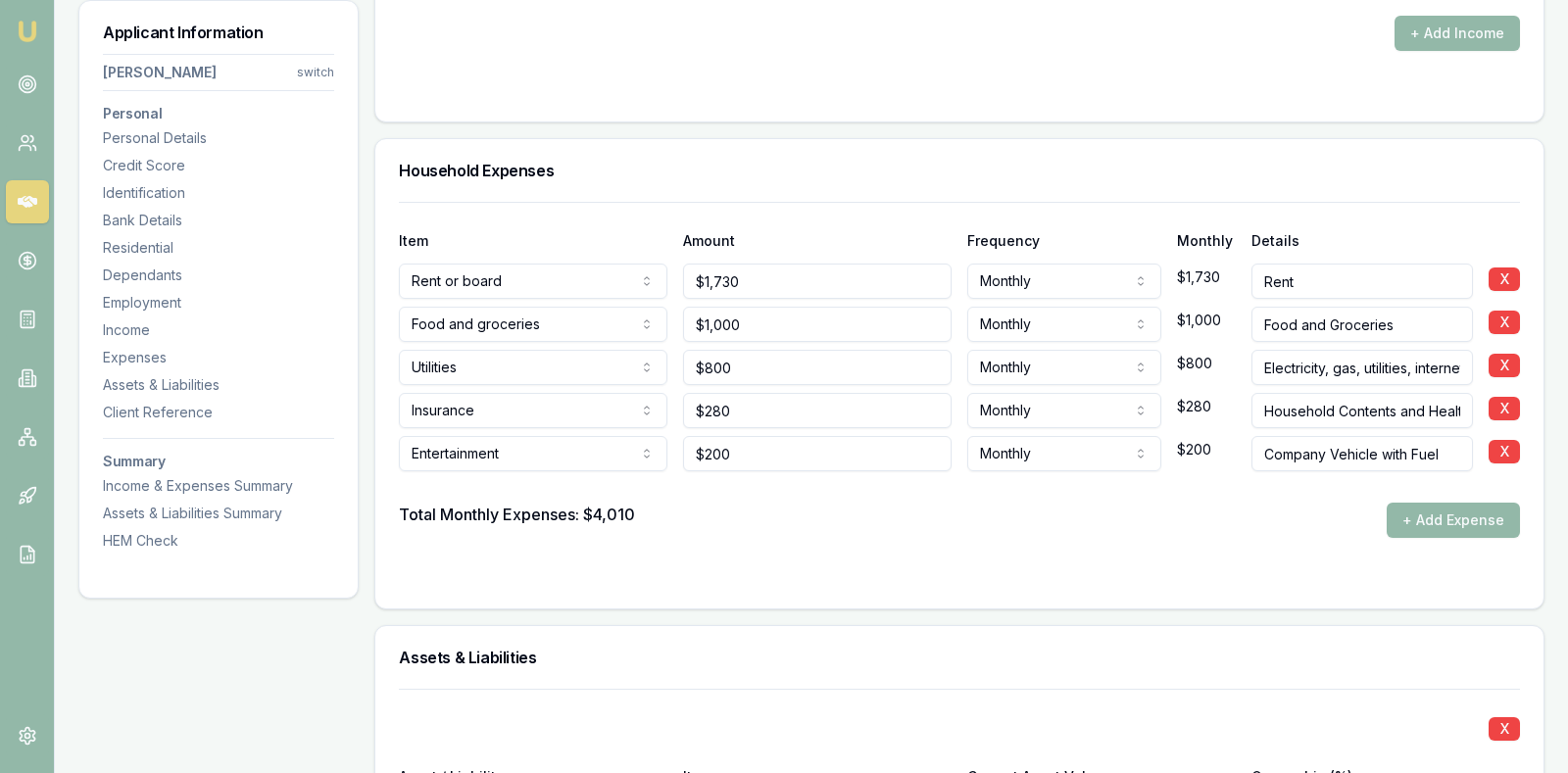
scroll to position [3605, 0]
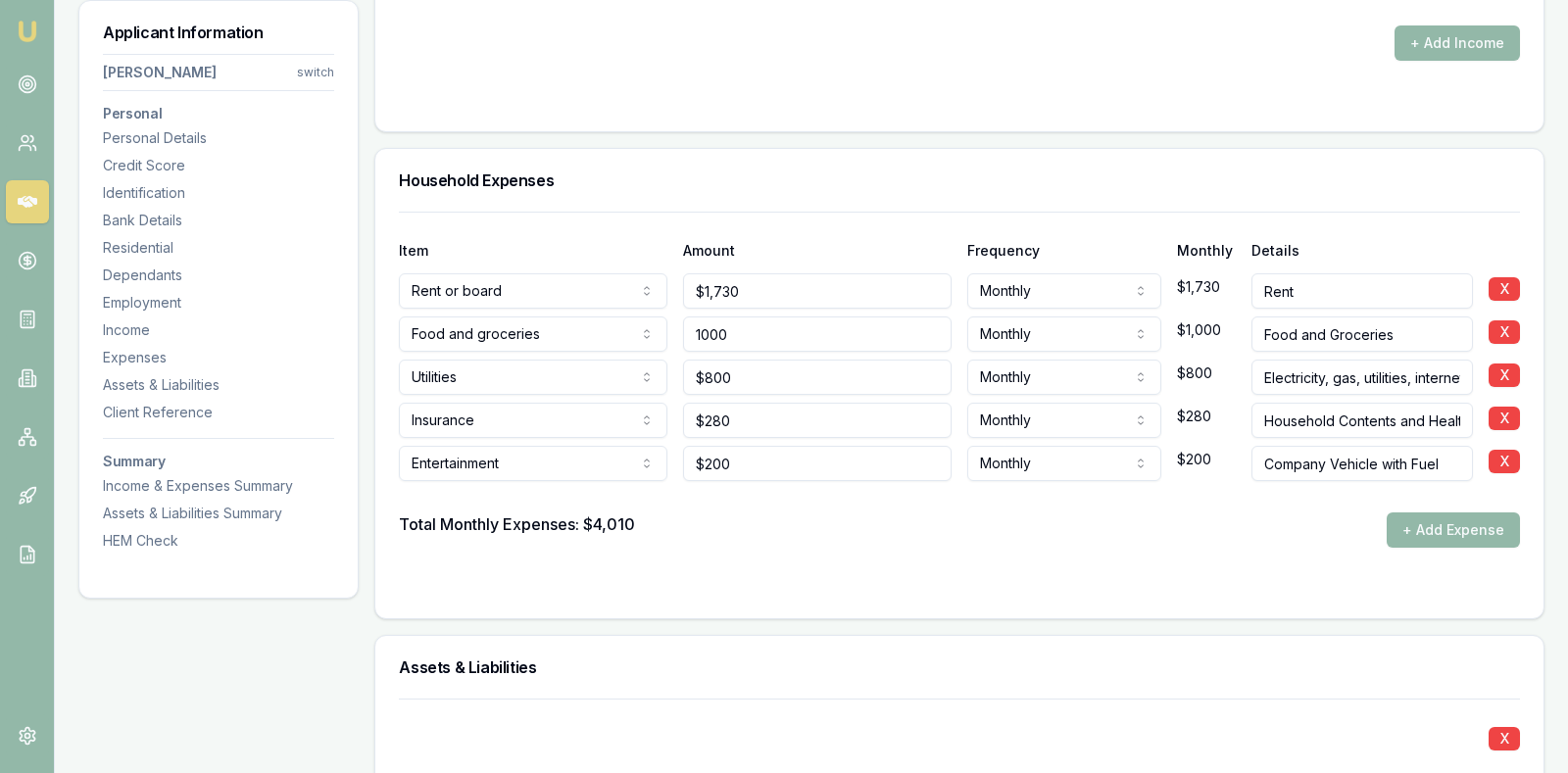
click at [808, 332] on input "1000" at bounding box center [817, 335] width 268 height 36
type input "$1,200"
click at [774, 372] on input "800" at bounding box center [817, 378] width 268 height 36
type input "8"
type input "$1,100"
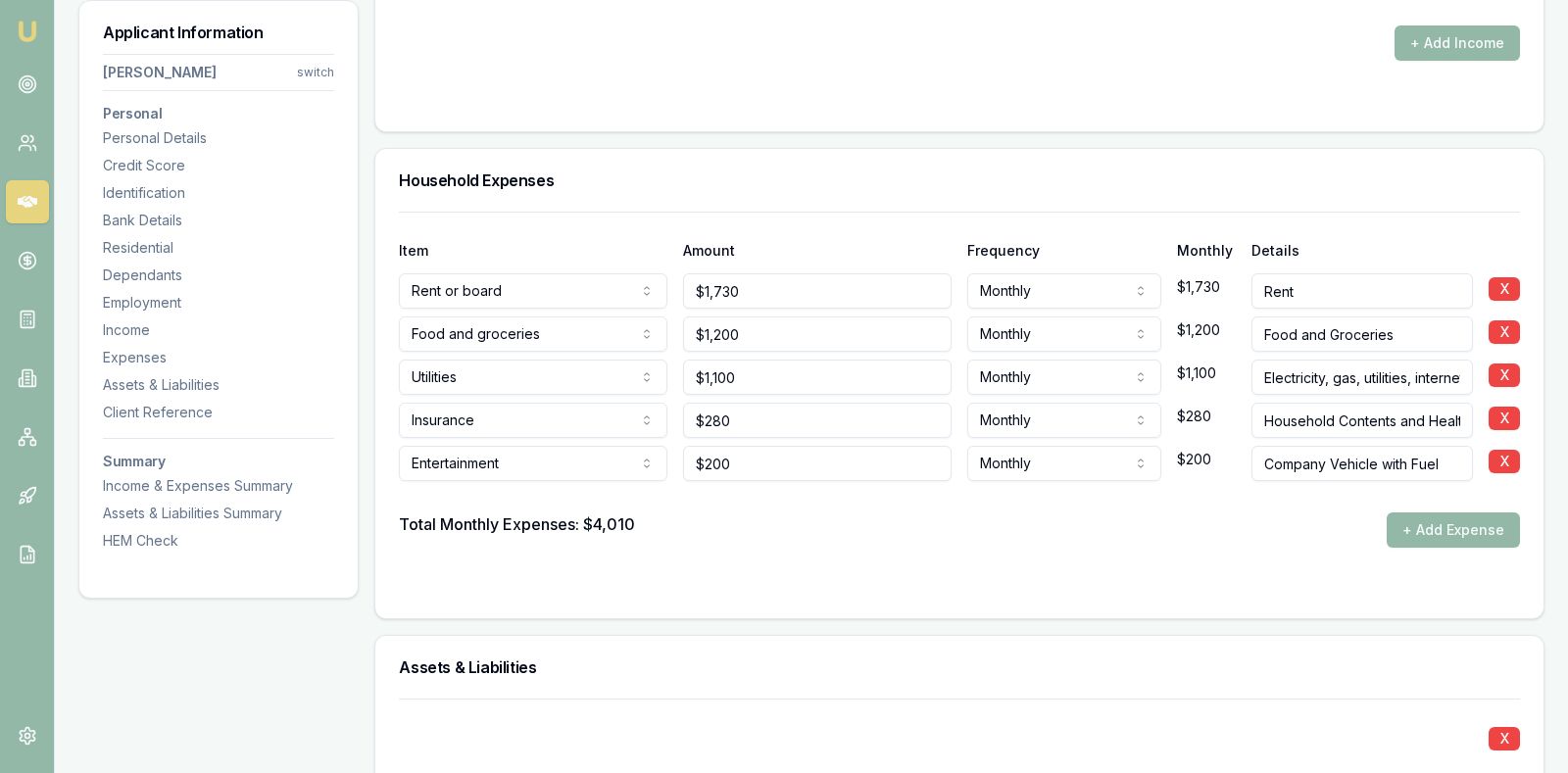
click at [735, 568] on form "Item Amount Frequency Monthly Details Rent or board Rent or board Food and groc…" at bounding box center [959, 403] width 1121 height 384
click at [864, 545] on form "Item Amount Frequency Monthly Details Rent or board Rent or board Food and groc…" at bounding box center [959, 403] width 1121 height 384
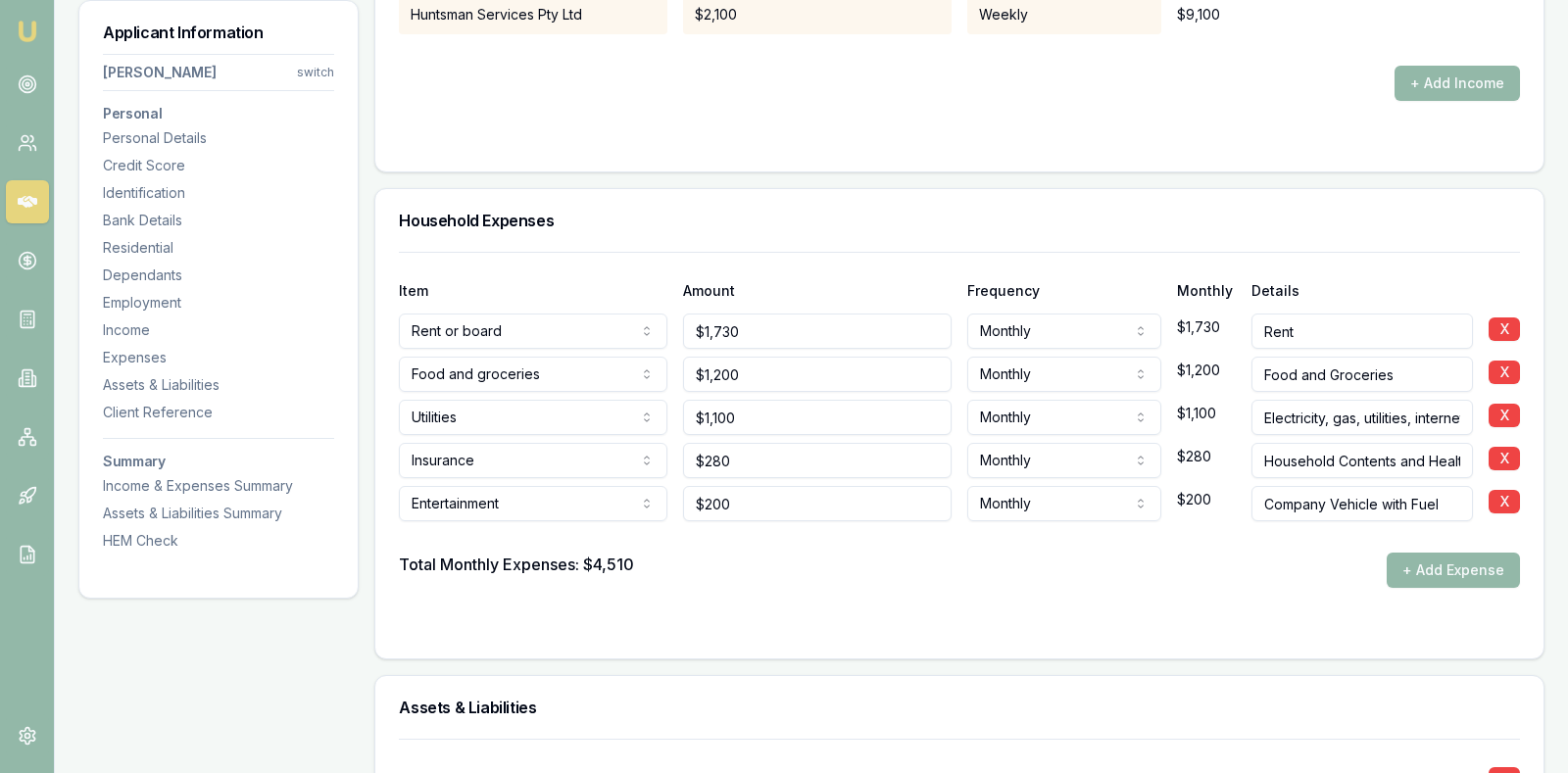
scroll to position [3556, 0]
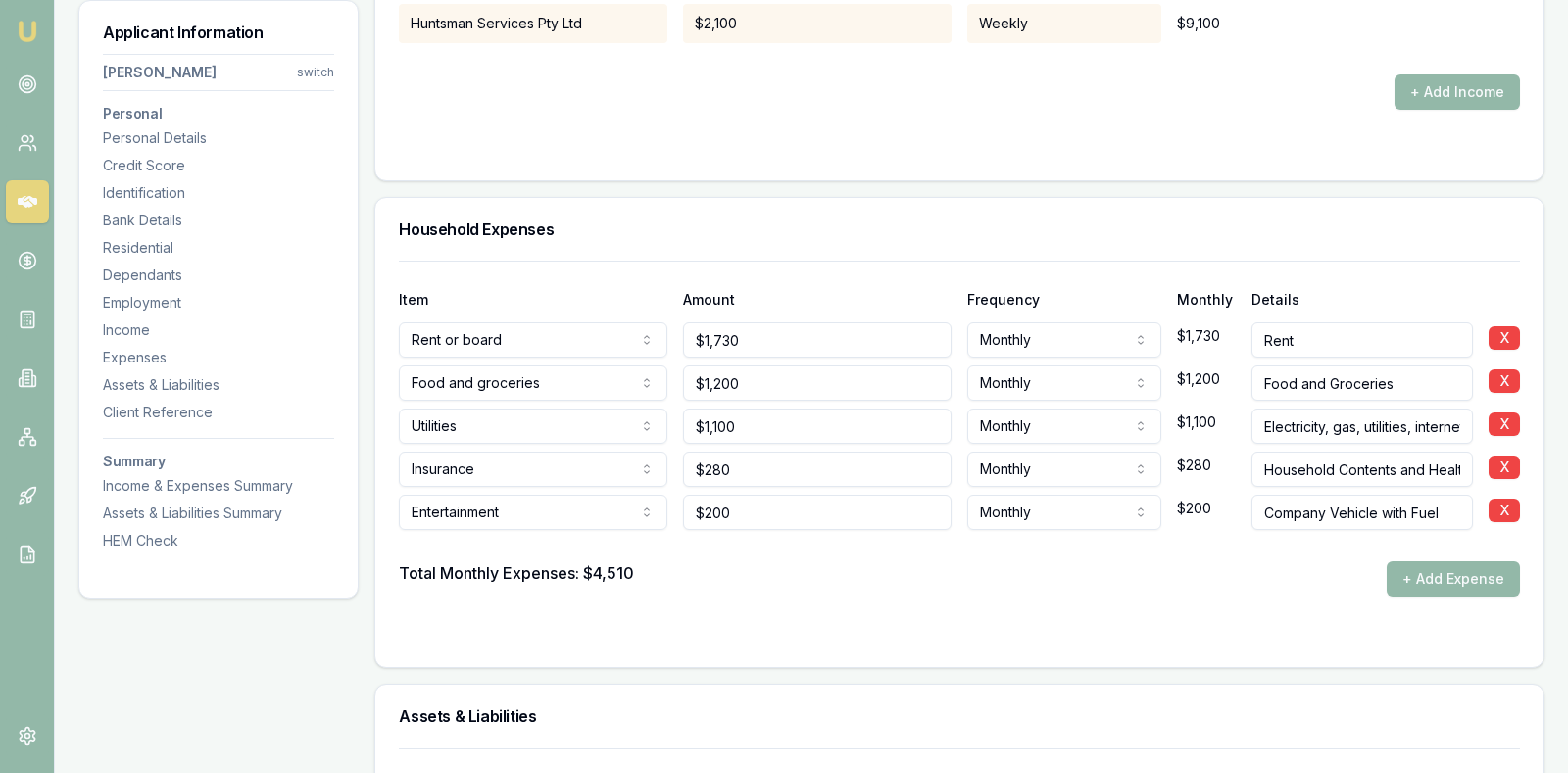
click at [896, 583] on div "Total Monthly Expenses: $4,510 + Add Expense" at bounding box center [959, 579] width 1121 height 36
click at [781, 373] on input "1200" at bounding box center [817, 384] width 268 height 36
type input "$1,200"
click at [701, 600] on form "Item Amount Frequency Monthly Details Rent or board Rent or board Food and groc…" at bounding box center [959, 452] width 1121 height 384
click at [928, 617] on form "Item Amount Frequency Monthly Details Rent or board Rent or board Food and groc…" at bounding box center [959, 452] width 1121 height 384
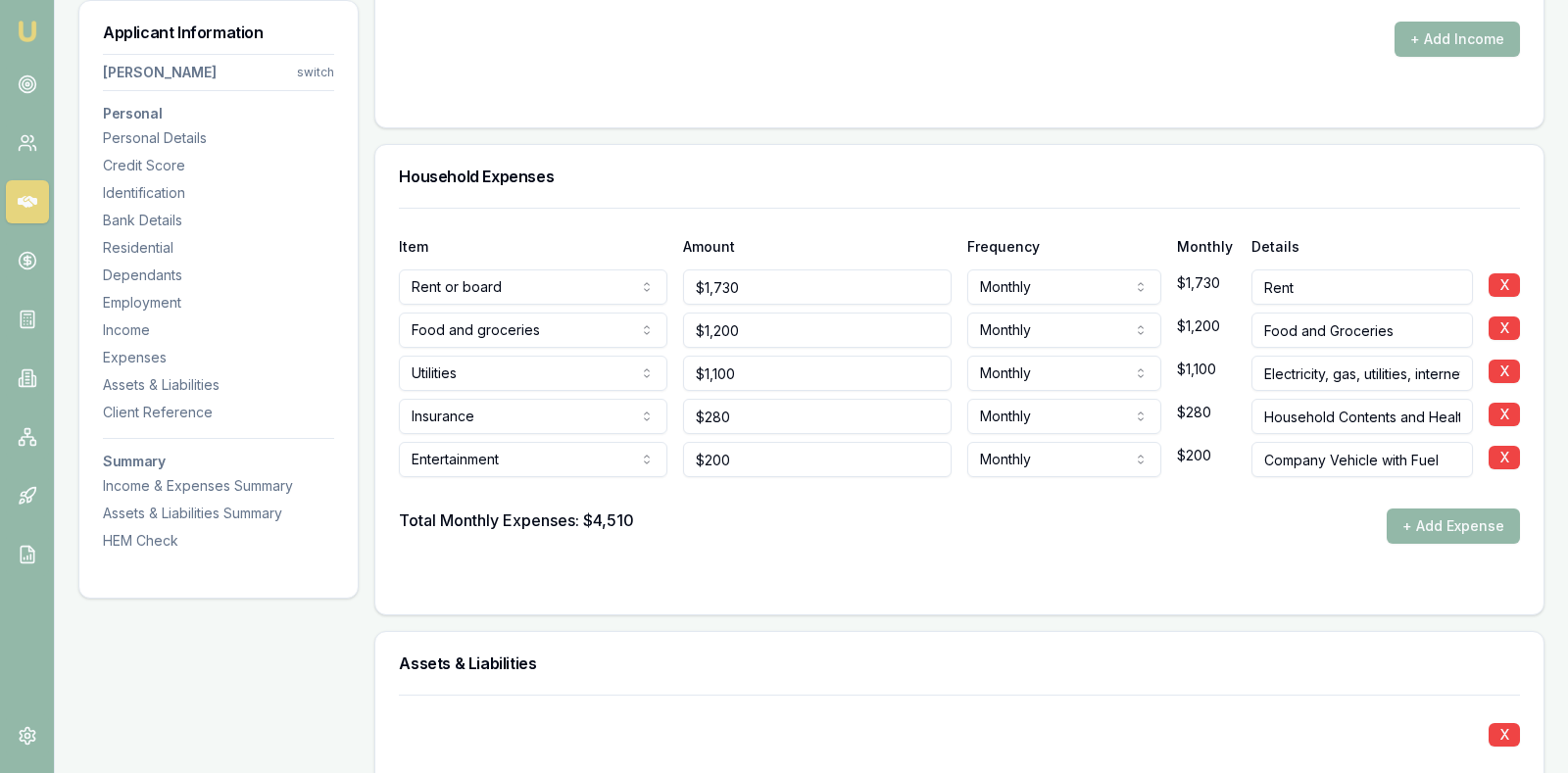
scroll to position [3605, 0]
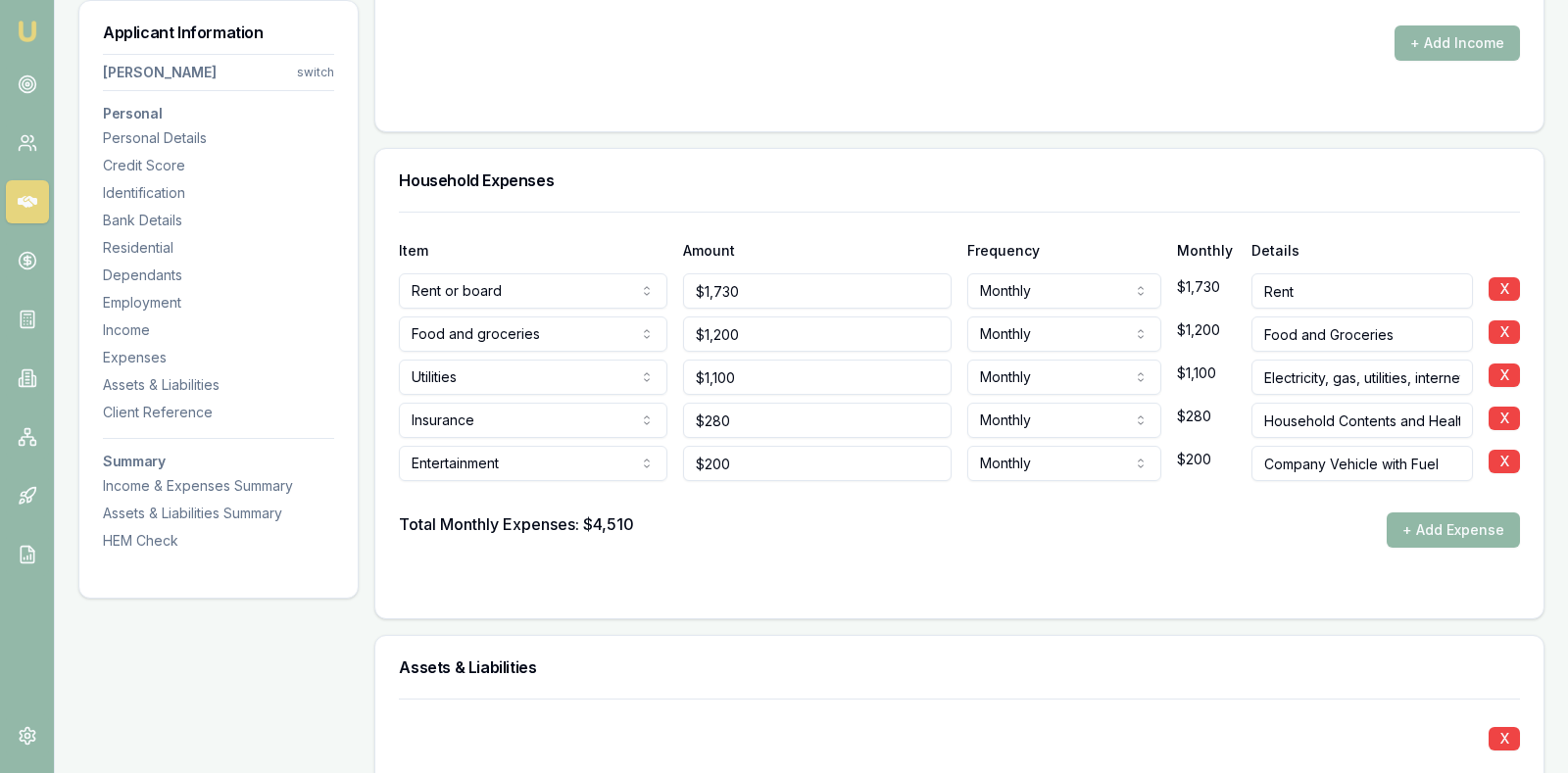
click at [1449, 518] on button "+ Add Expense" at bounding box center [1453, 531] width 133 height 36
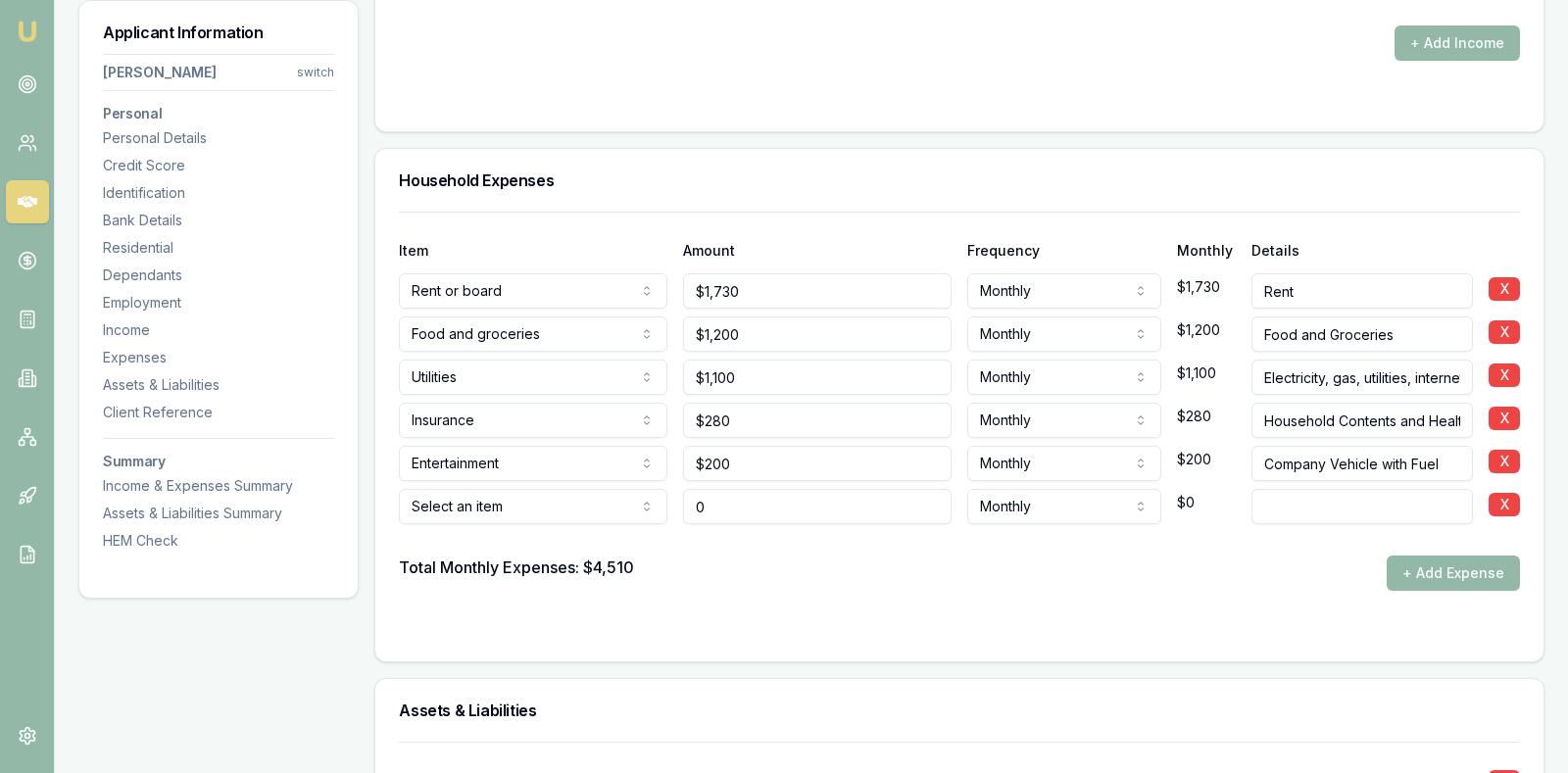
type input "$0"
click at [790, 453] on input "200" at bounding box center [817, 464] width 268 height 36
type input "2"
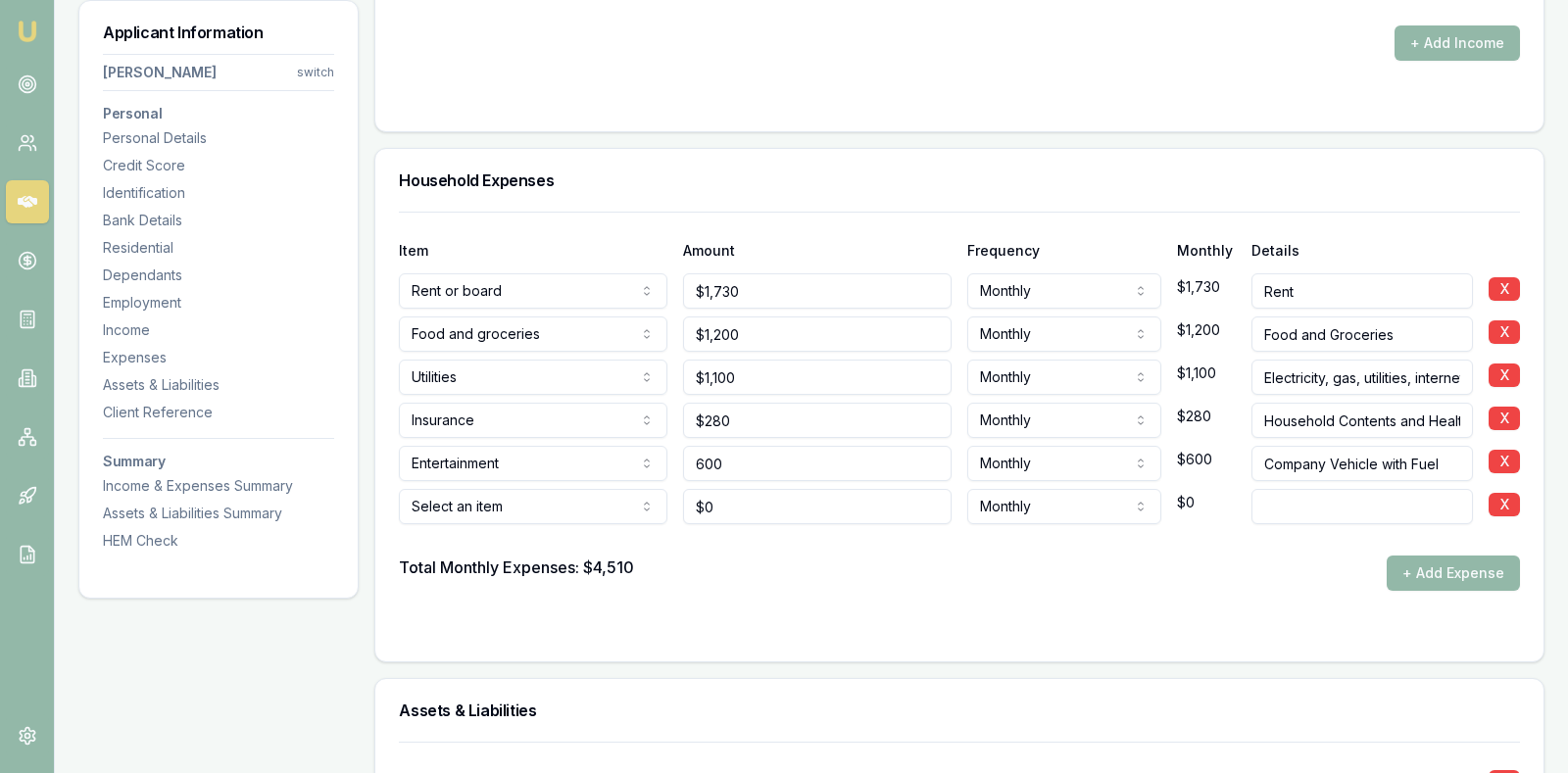
type input "$600"
click at [756, 622] on div at bounding box center [959, 630] width 1121 height 16
click at [772, 327] on input "1200" at bounding box center [817, 335] width 268 height 36
type input "$1,600"
click at [799, 589] on form "Item Amount Frequency Monthly Details Rent or board Rent or board Food and groc…" at bounding box center [959, 424] width 1121 height 426
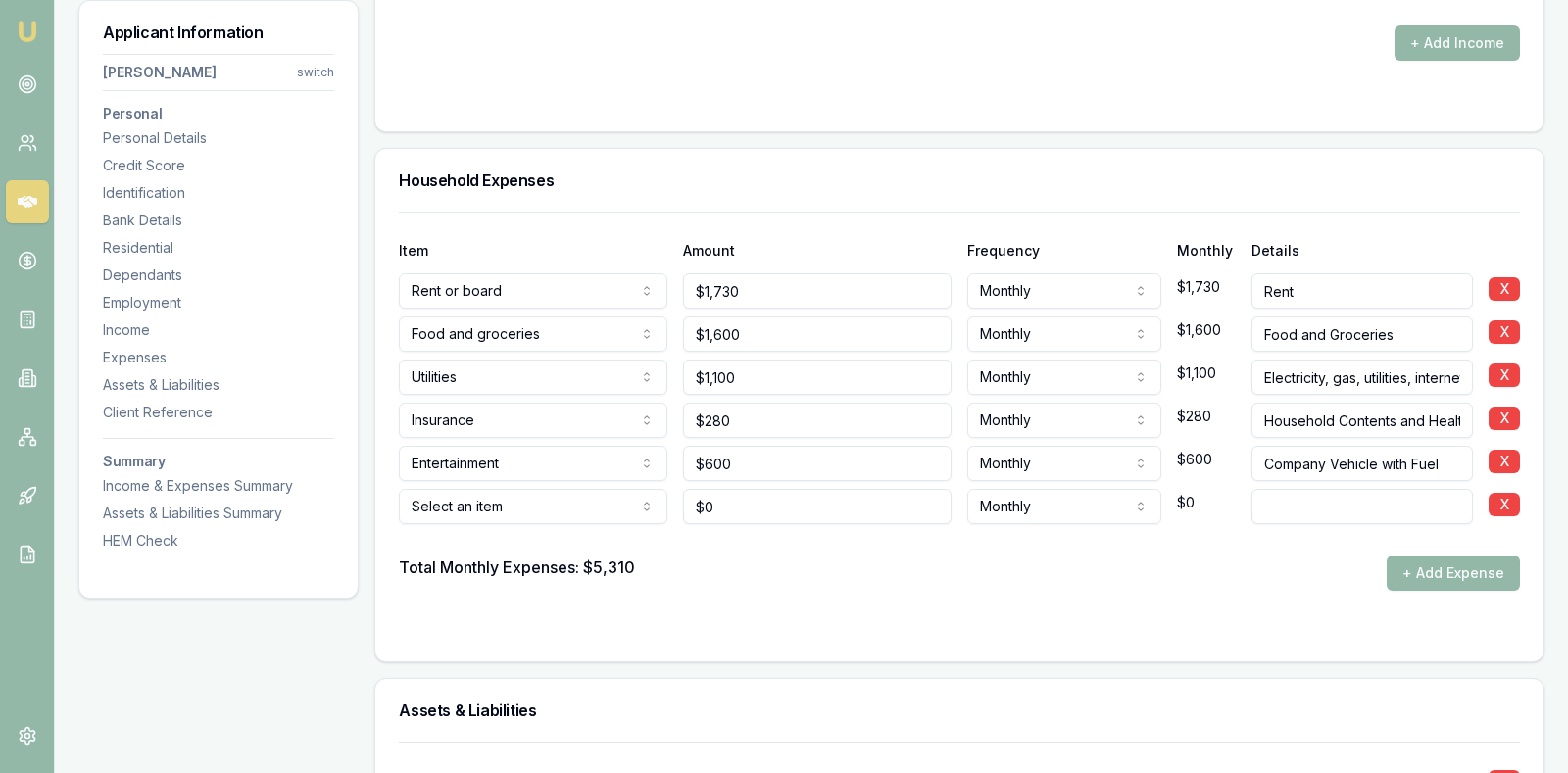
click at [799, 589] on form "Item Amount Frequency Monthly Details Rent or board Rent or board Food and groc…" at bounding box center [959, 424] width 1121 height 426
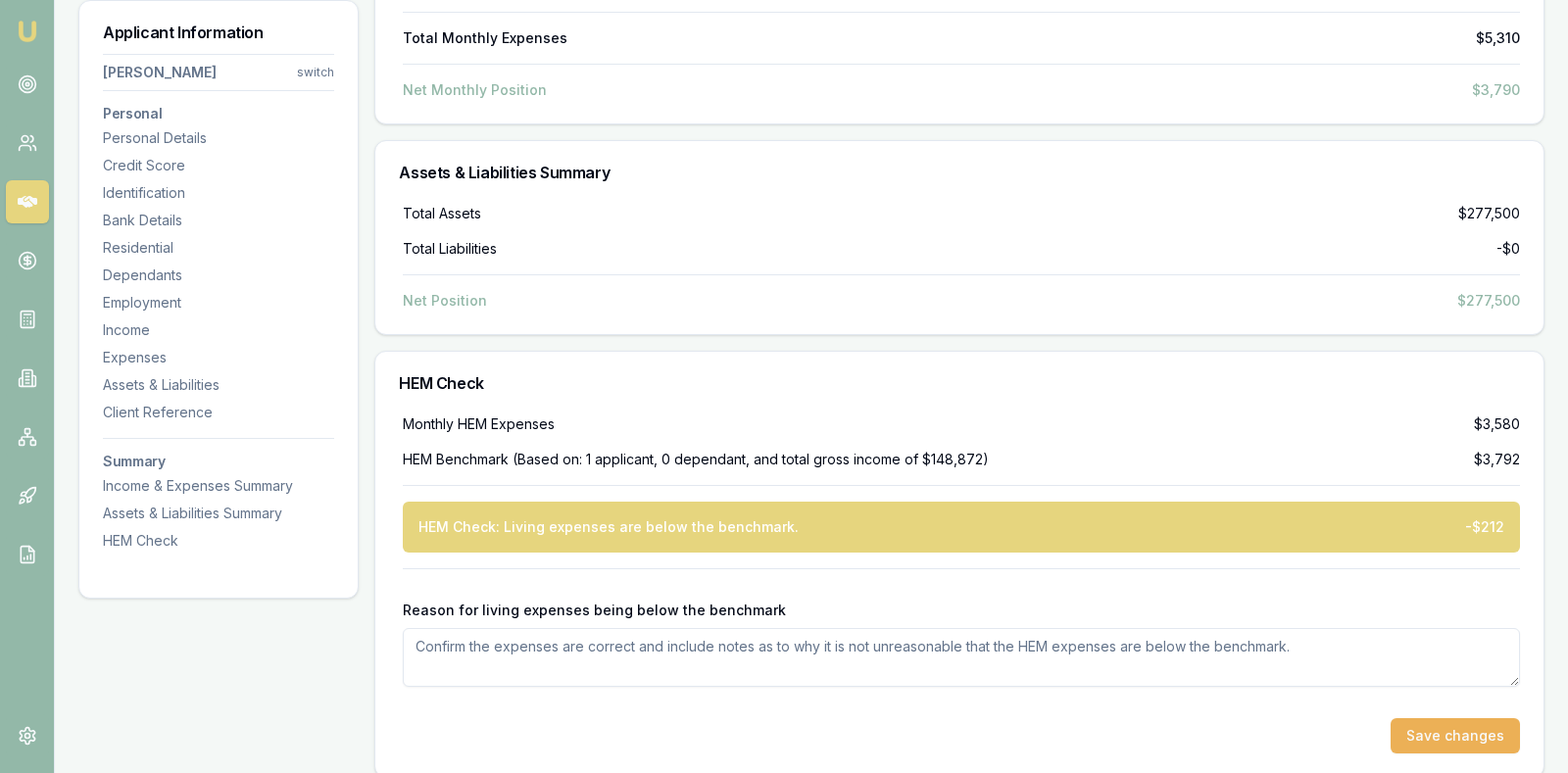
scroll to position [5901, 0]
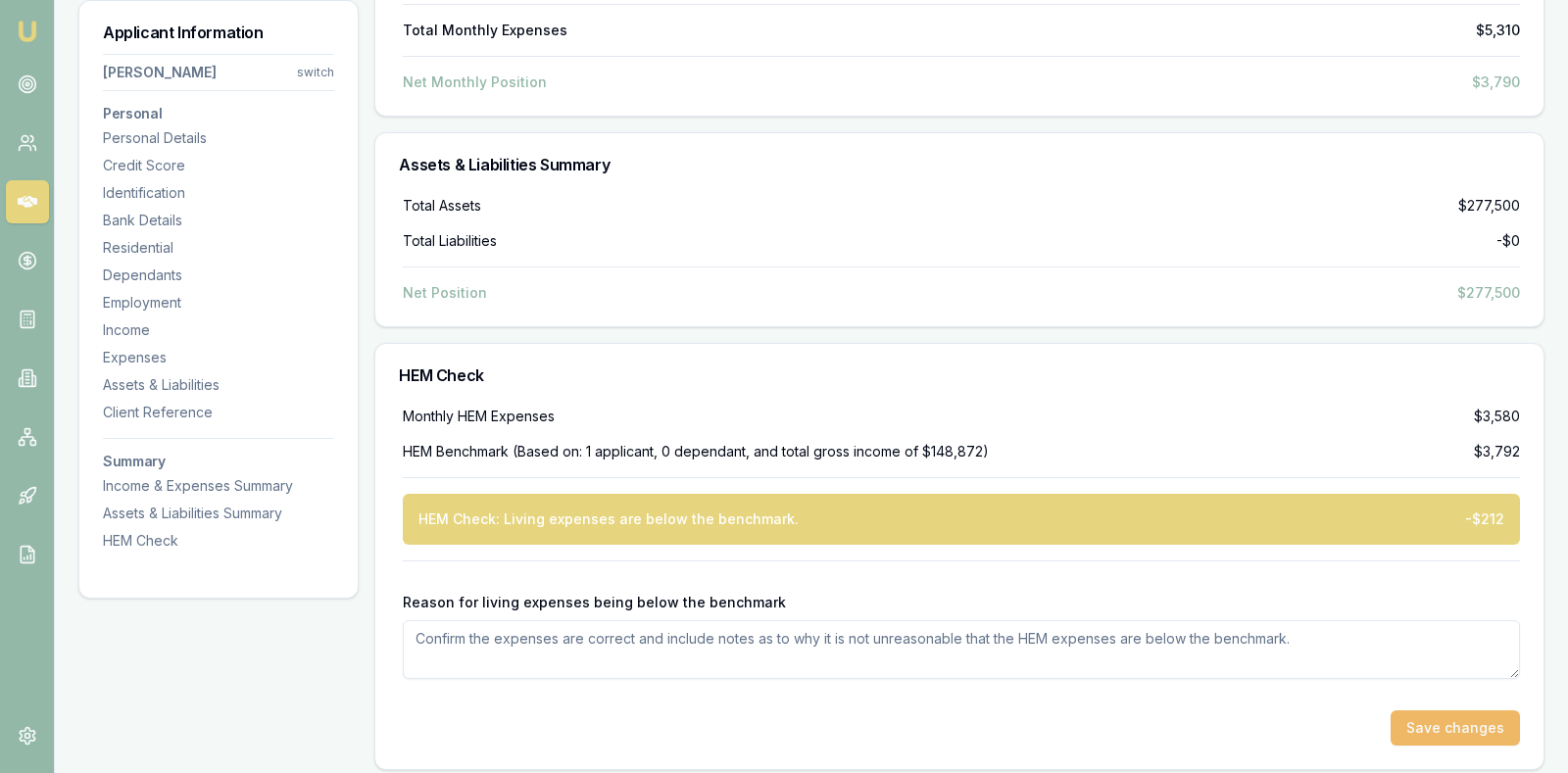
click at [1416, 710] on button "Save changes" at bounding box center [1455, 728] width 129 height 36
click at [868, 214] on div "Total Assets $277,500 Total Liabilities -$0 Net Position $277,500" at bounding box center [959, 248] width 1121 height 106
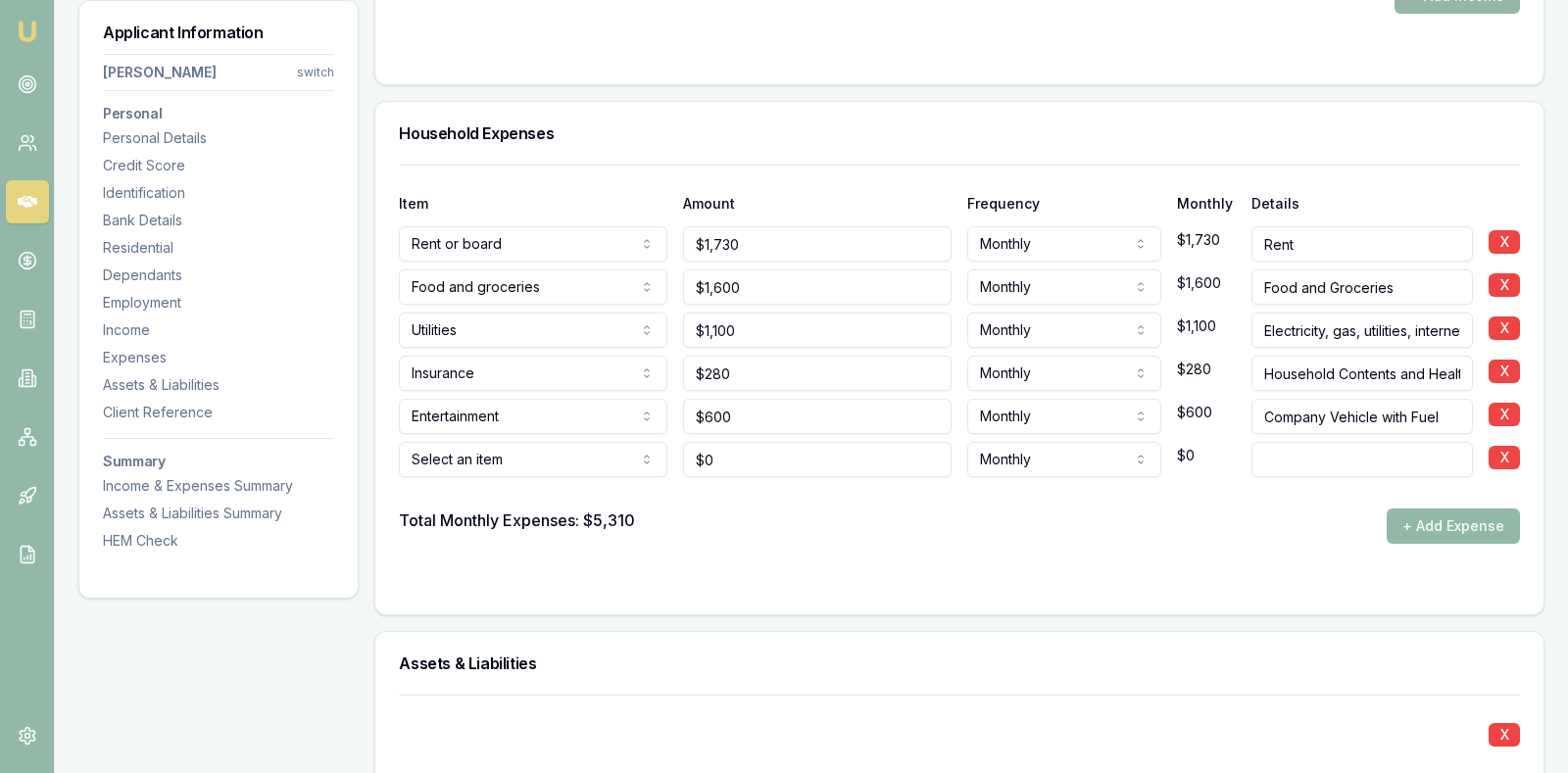
scroll to position [3647, 0]
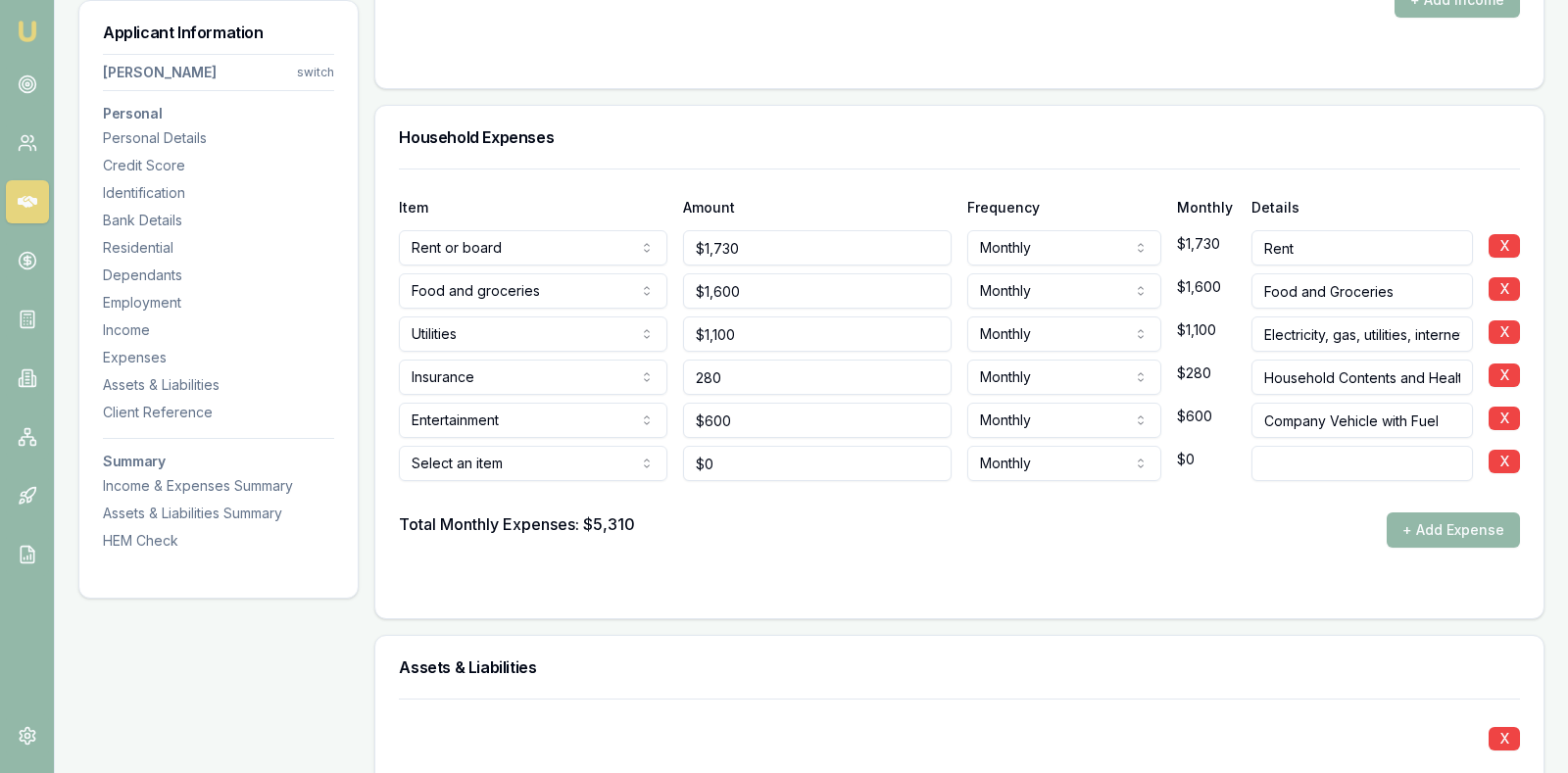
click at [766, 368] on input "280" at bounding box center [817, 378] width 268 height 36
type input "2"
type input "380"
type input "1100"
type input "$380"
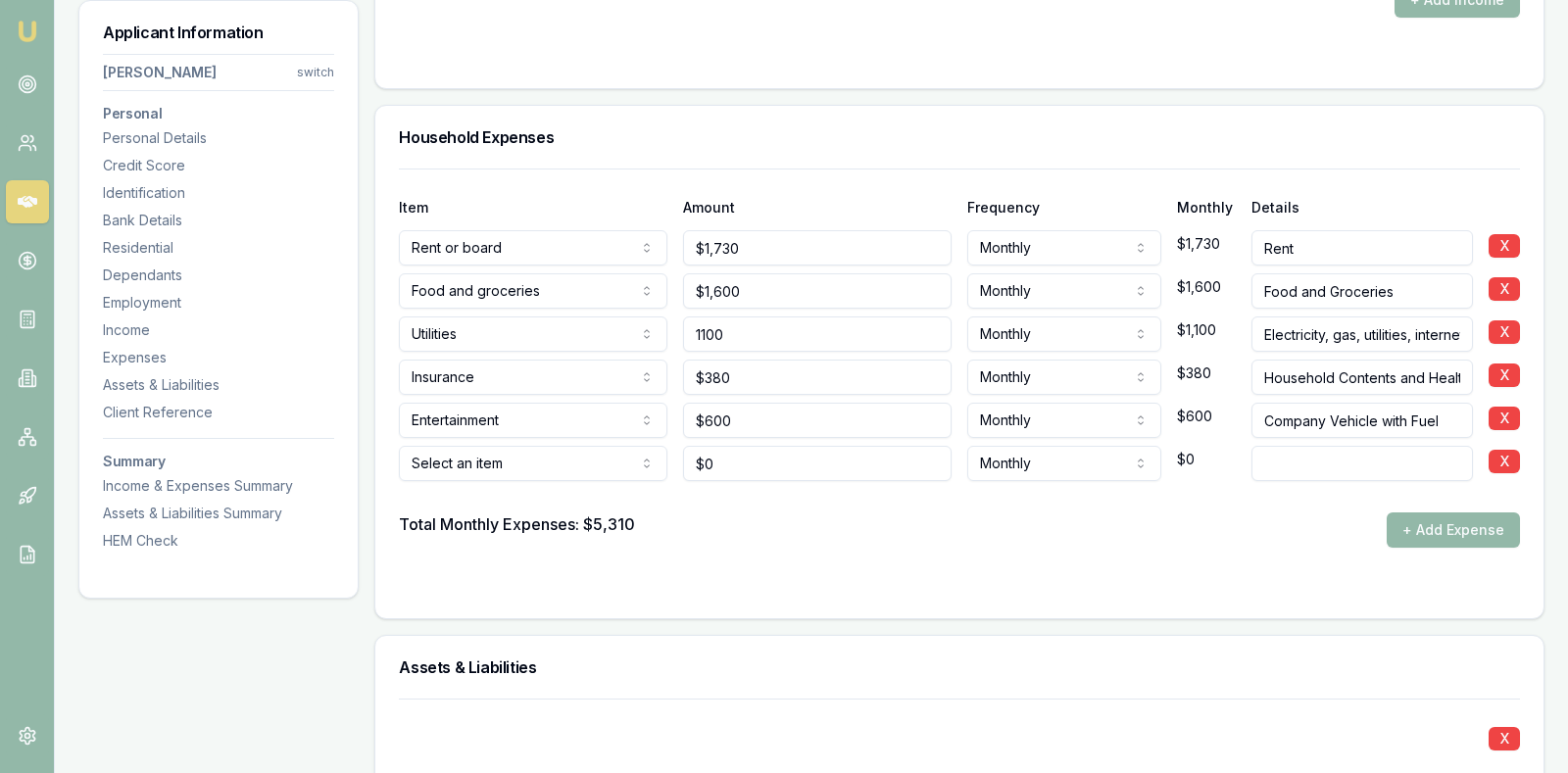
click at [763, 327] on input "1100" at bounding box center [817, 335] width 268 height 36
type input "$1,200"
click at [790, 532] on div "Total Monthly Expenses: $5,310 + Add Expense" at bounding box center [959, 531] width 1121 height 36
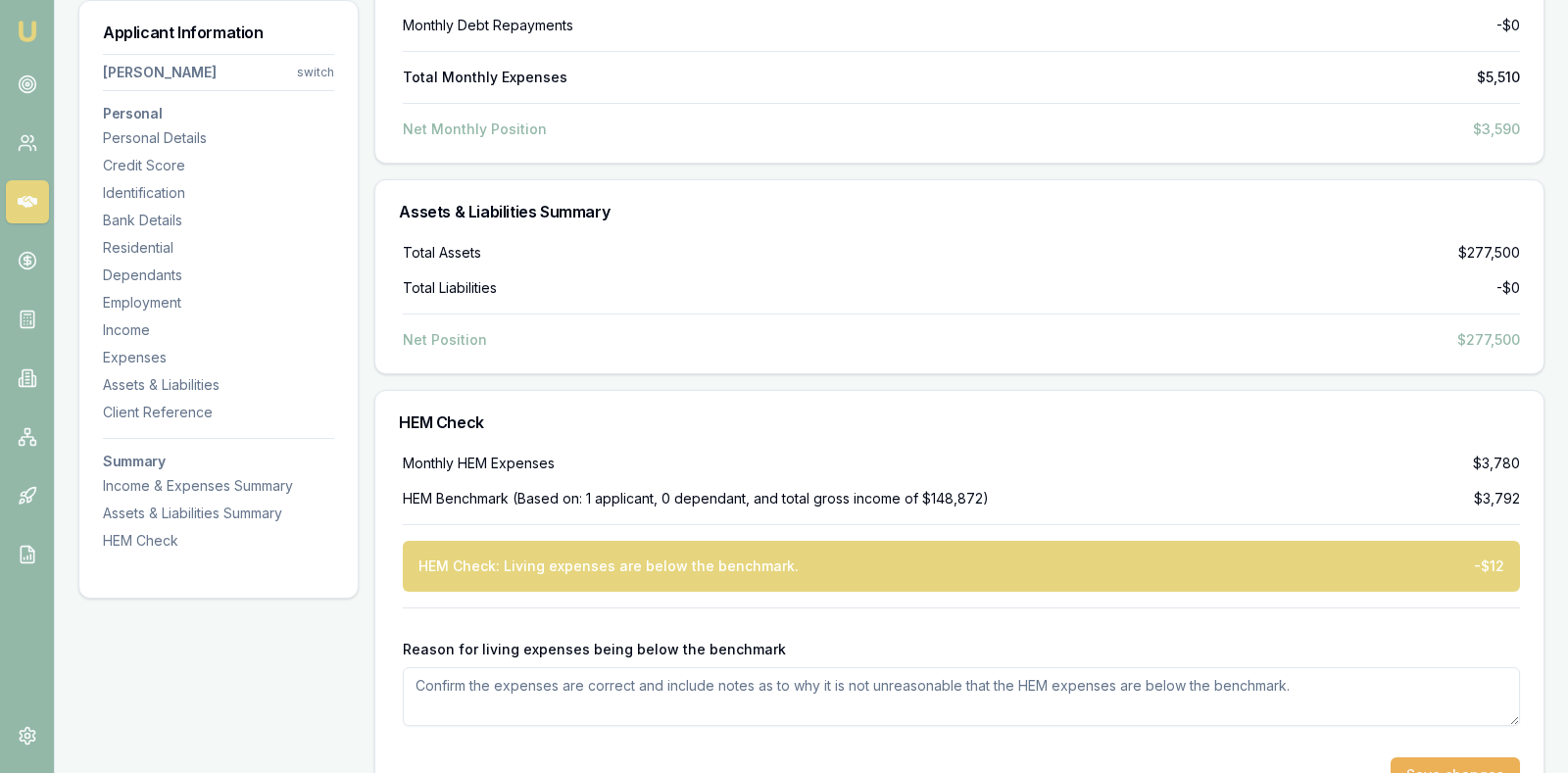
scroll to position [5901, 0]
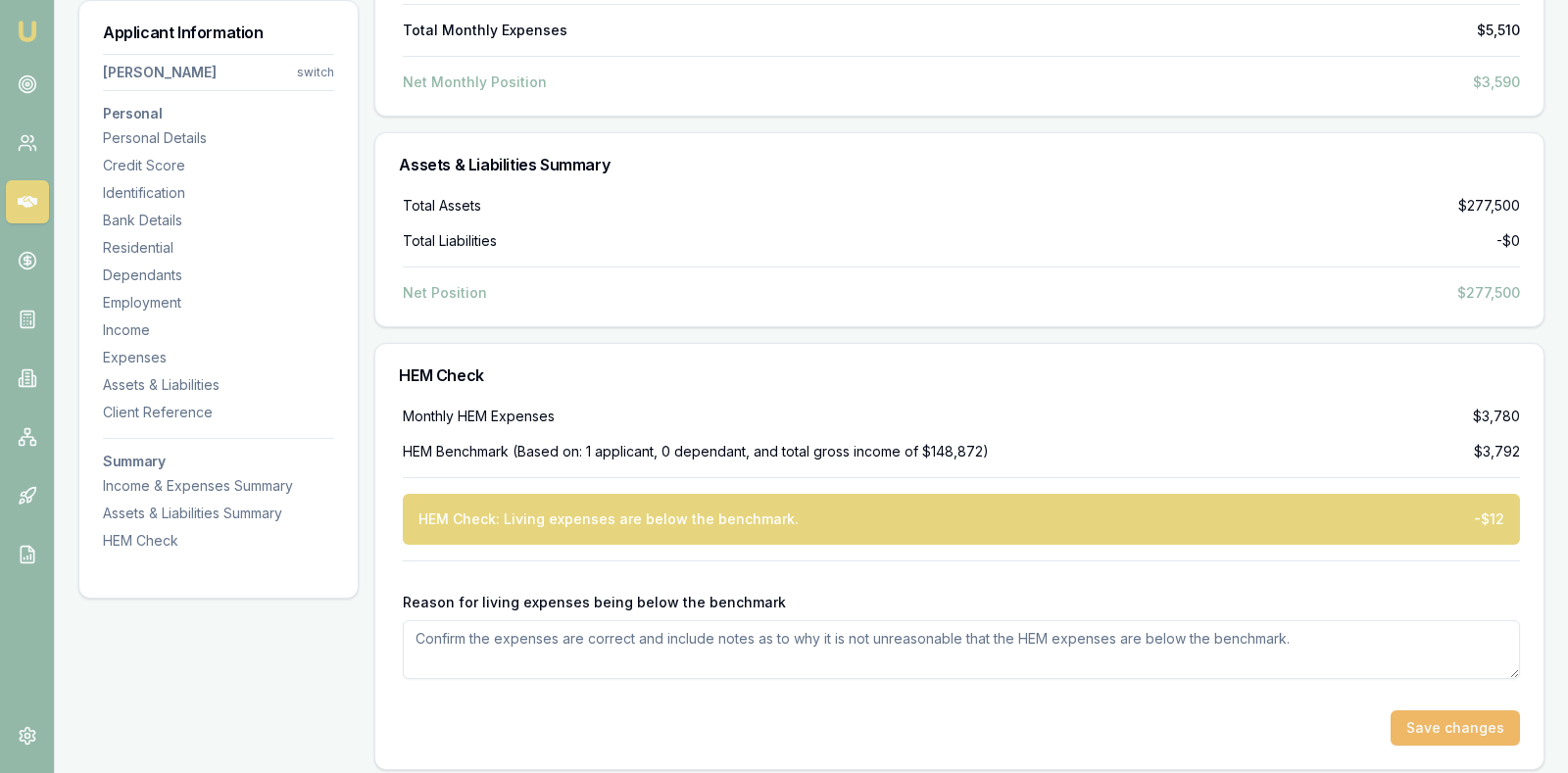
click at [1429, 718] on button "Save changes" at bounding box center [1455, 728] width 129 height 36
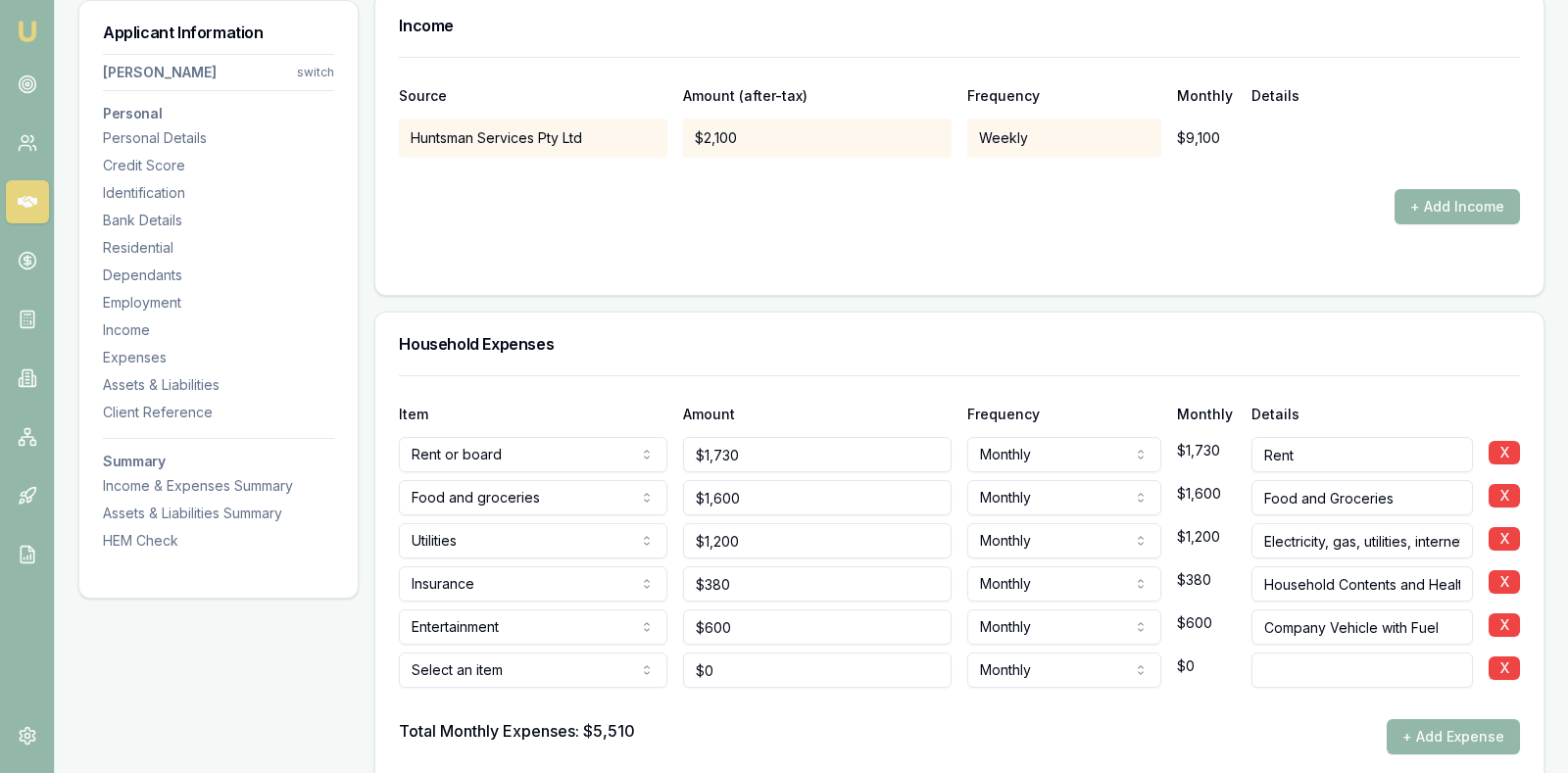
scroll to position [3403, 0]
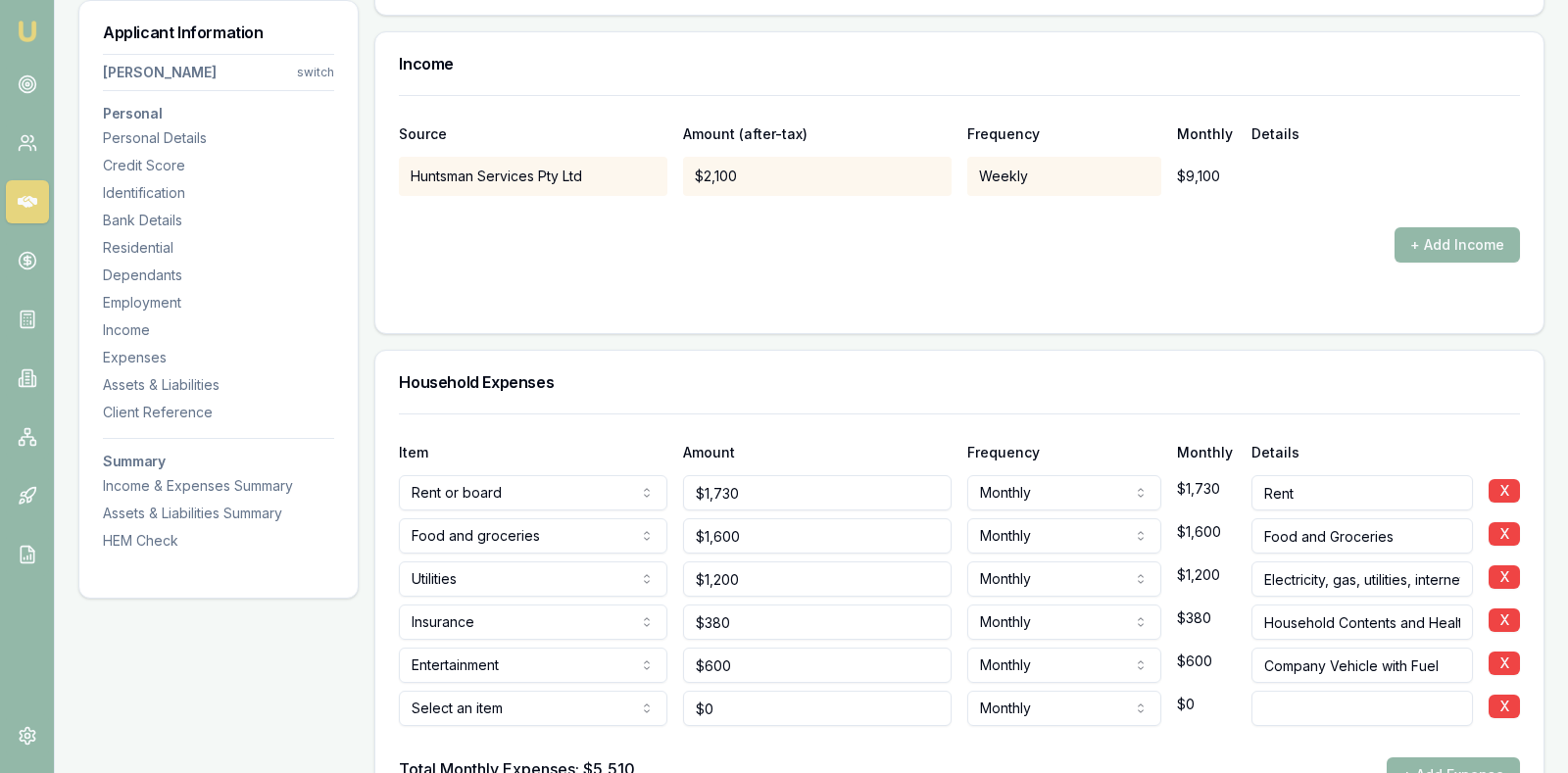
type input "380"
click at [778, 615] on input "380" at bounding box center [817, 622] width 268 height 36
type input "1200"
type input "$380"
click at [764, 573] on input "1200" at bounding box center [817, 579] width 268 height 36
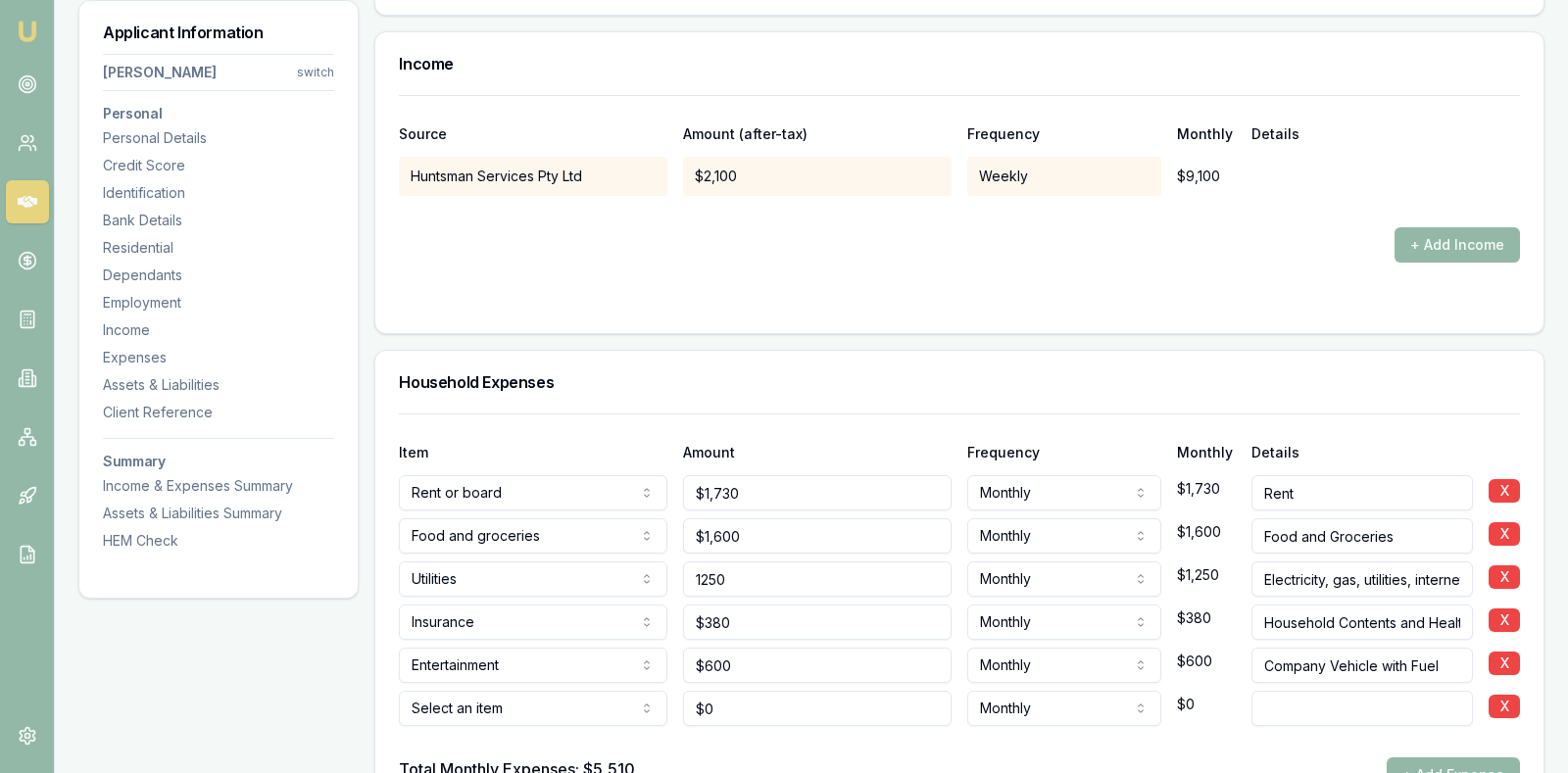
type input "$1,250"
click at [827, 377] on h3 "Household Expenses" at bounding box center [959, 383] width 1121 height 16
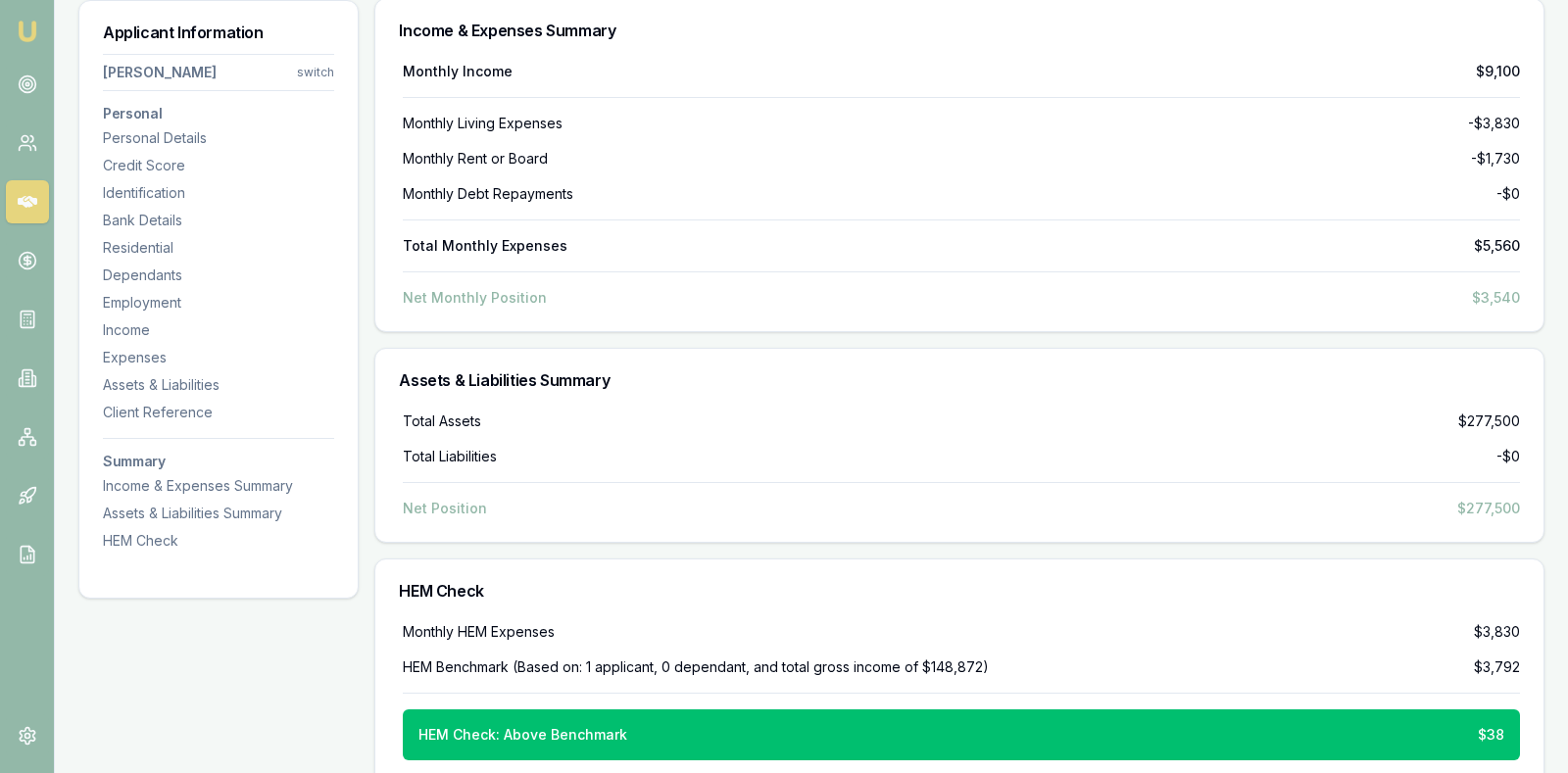
scroll to position [5700, 0]
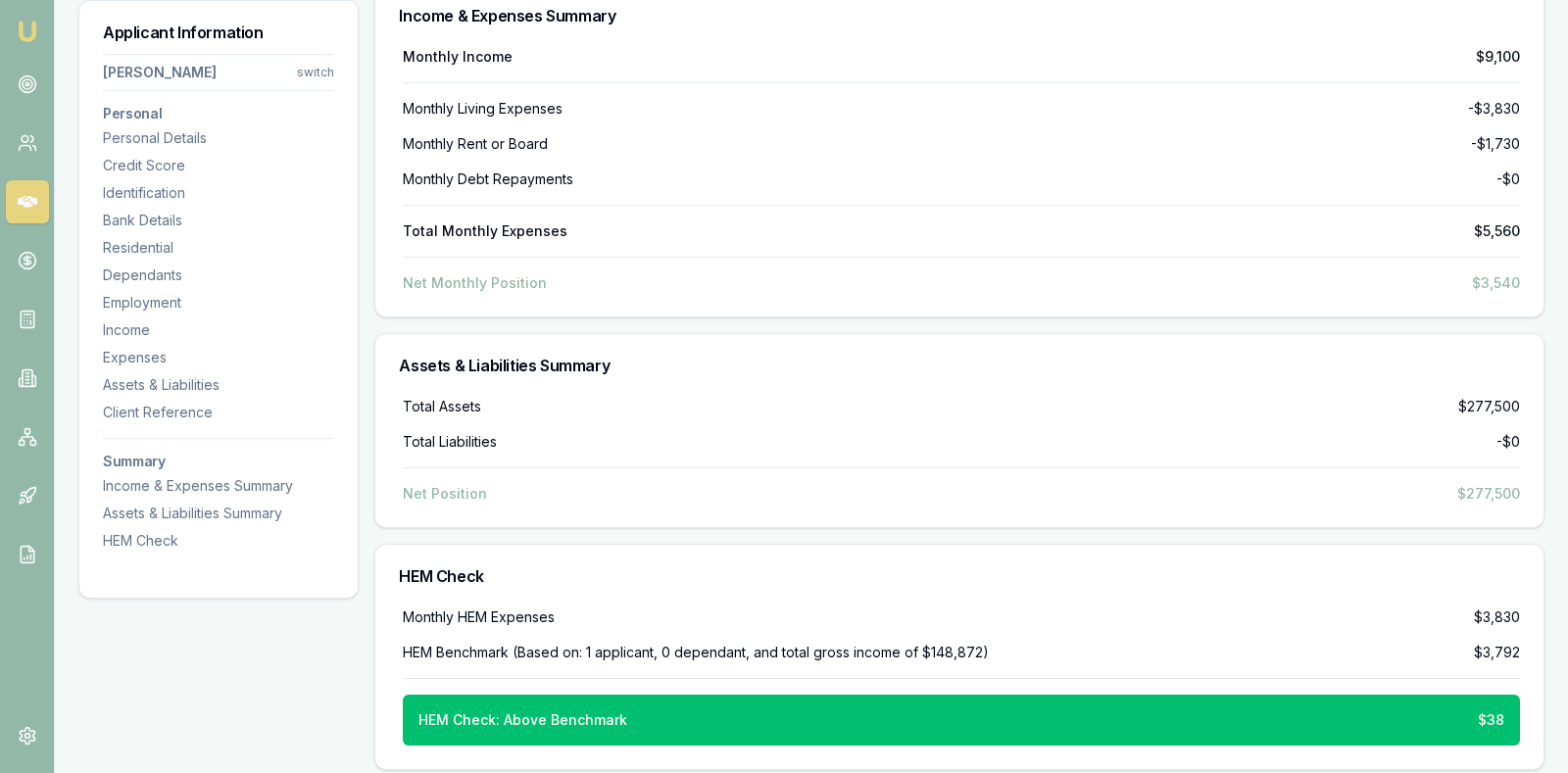
click at [874, 117] on div "Monthly Income $9,100 Monthly Living Expenses -$3,830 Monthly Rent or Board -$1…" at bounding box center [959, 170] width 1121 height 246
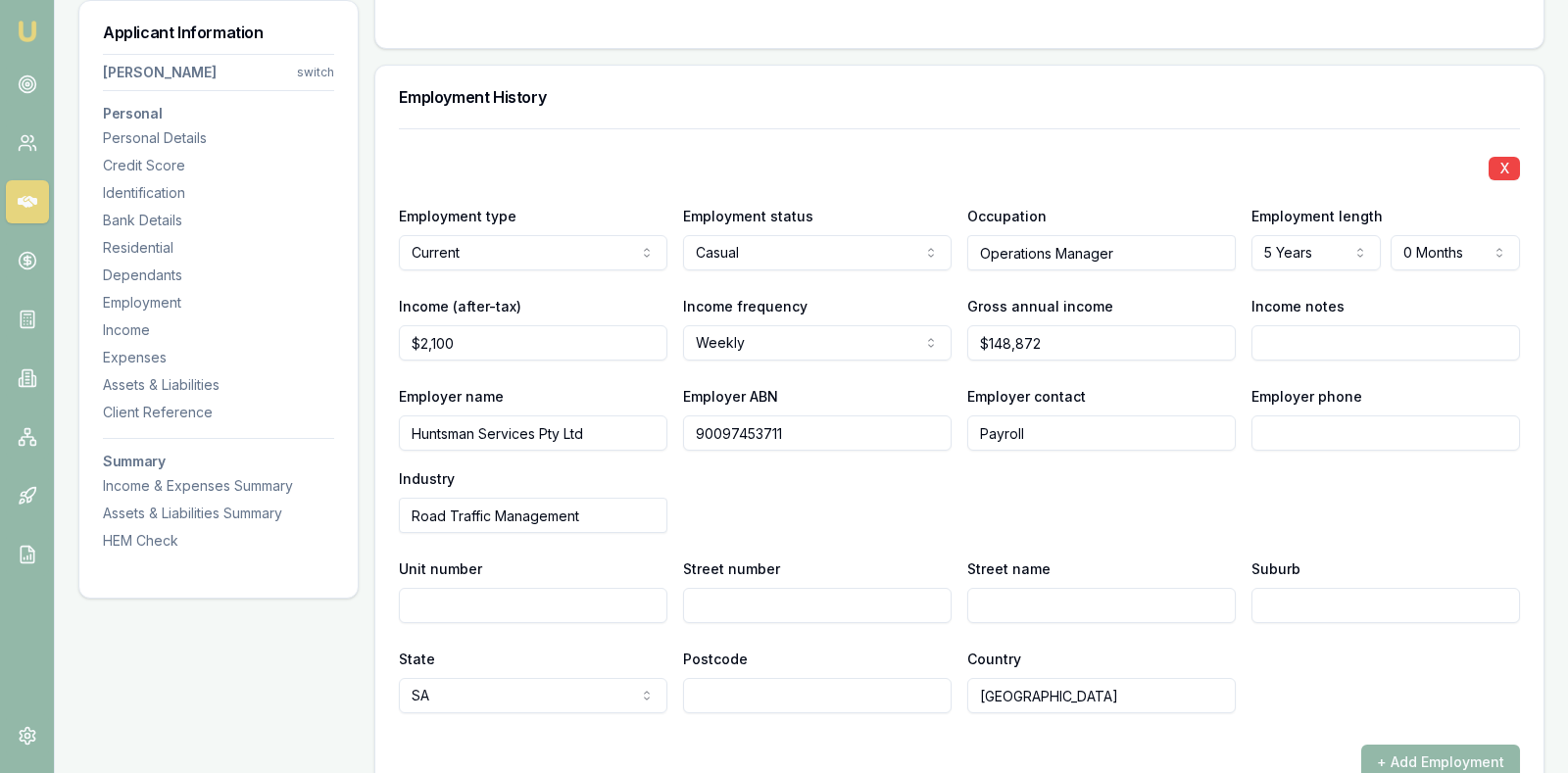
scroll to position [2565, 0]
click at [765, 593] on input "Street number" at bounding box center [817, 608] width 268 height 36
type input "10"
click at [1002, 605] on input "Street name" at bounding box center [1101, 608] width 268 height 36
type input "Wilpena Avenue"
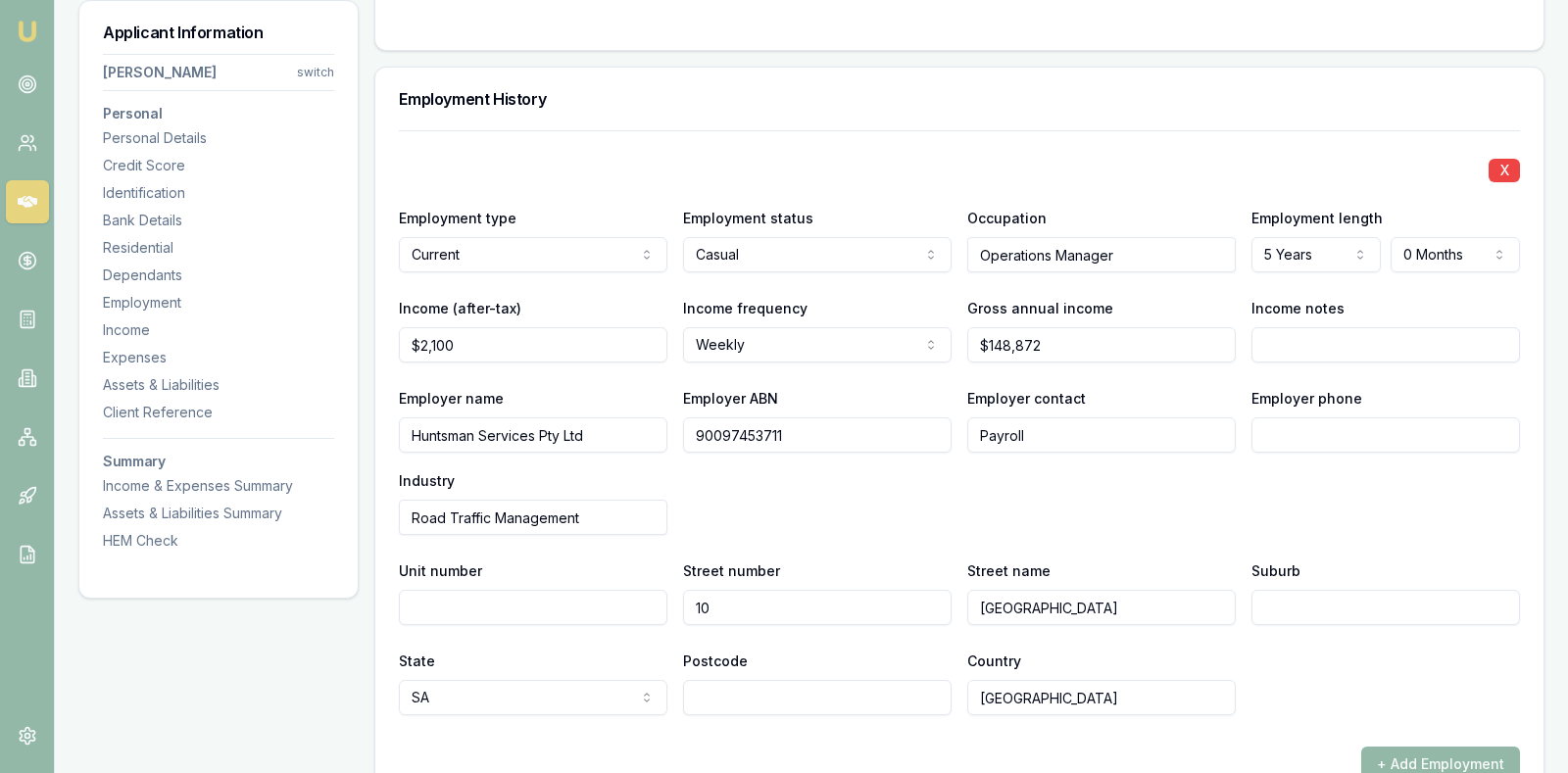
click at [1297, 607] on input "Suburb" at bounding box center [1385, 608] width 268 height 36
type input "Klemzig"
click at [853, 683] on input "Postcode" at bounding box center [817, 697] width 268 height 36
type input "5087"
click at [1272, 649] on div "State SA NSW VIC QLD SA WA TAS NT ACT Postcode 5087 Country Australia" at bounding box center [959, 682] width 1121 height 67
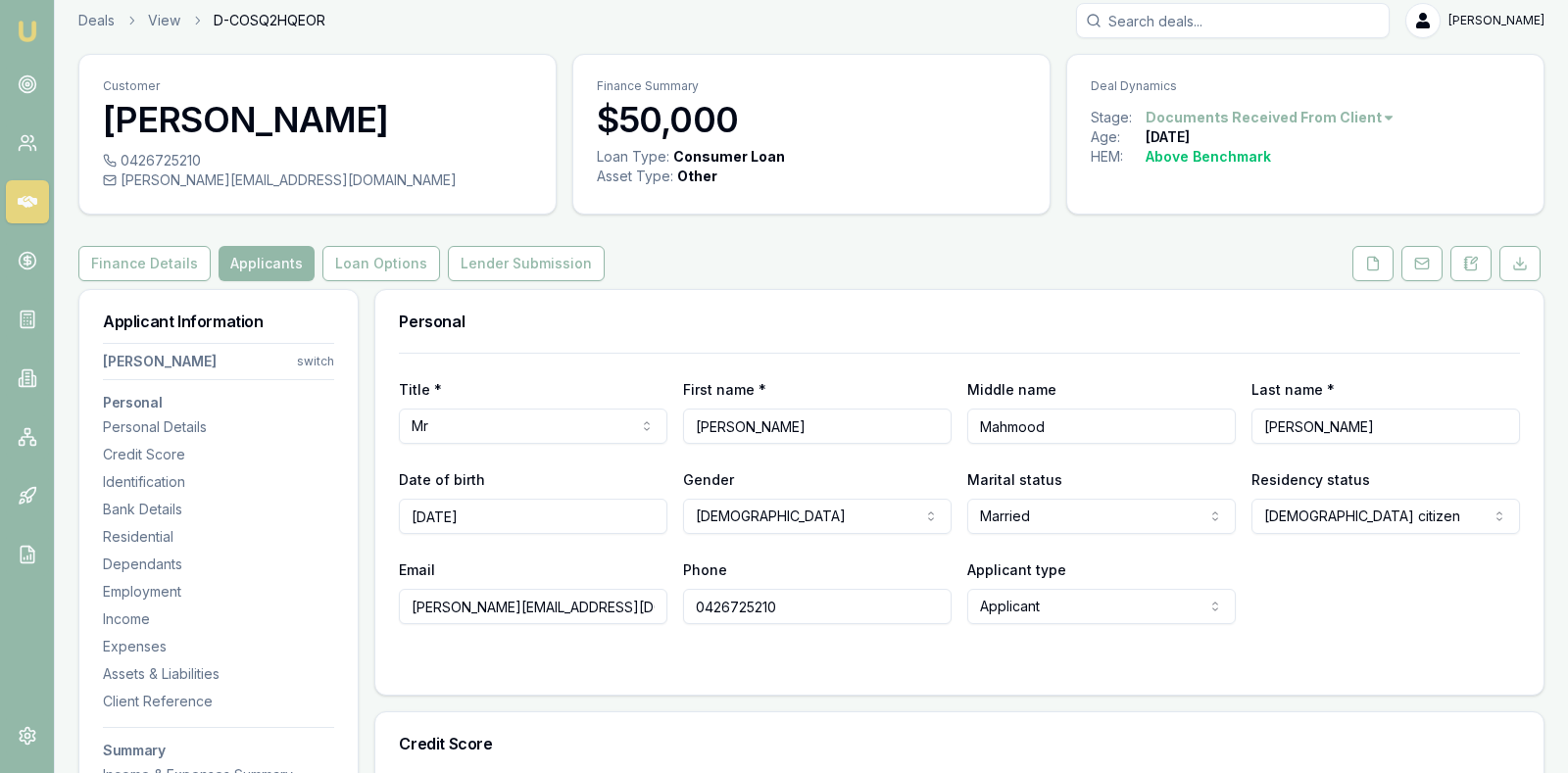
scroll to position [0, 0]
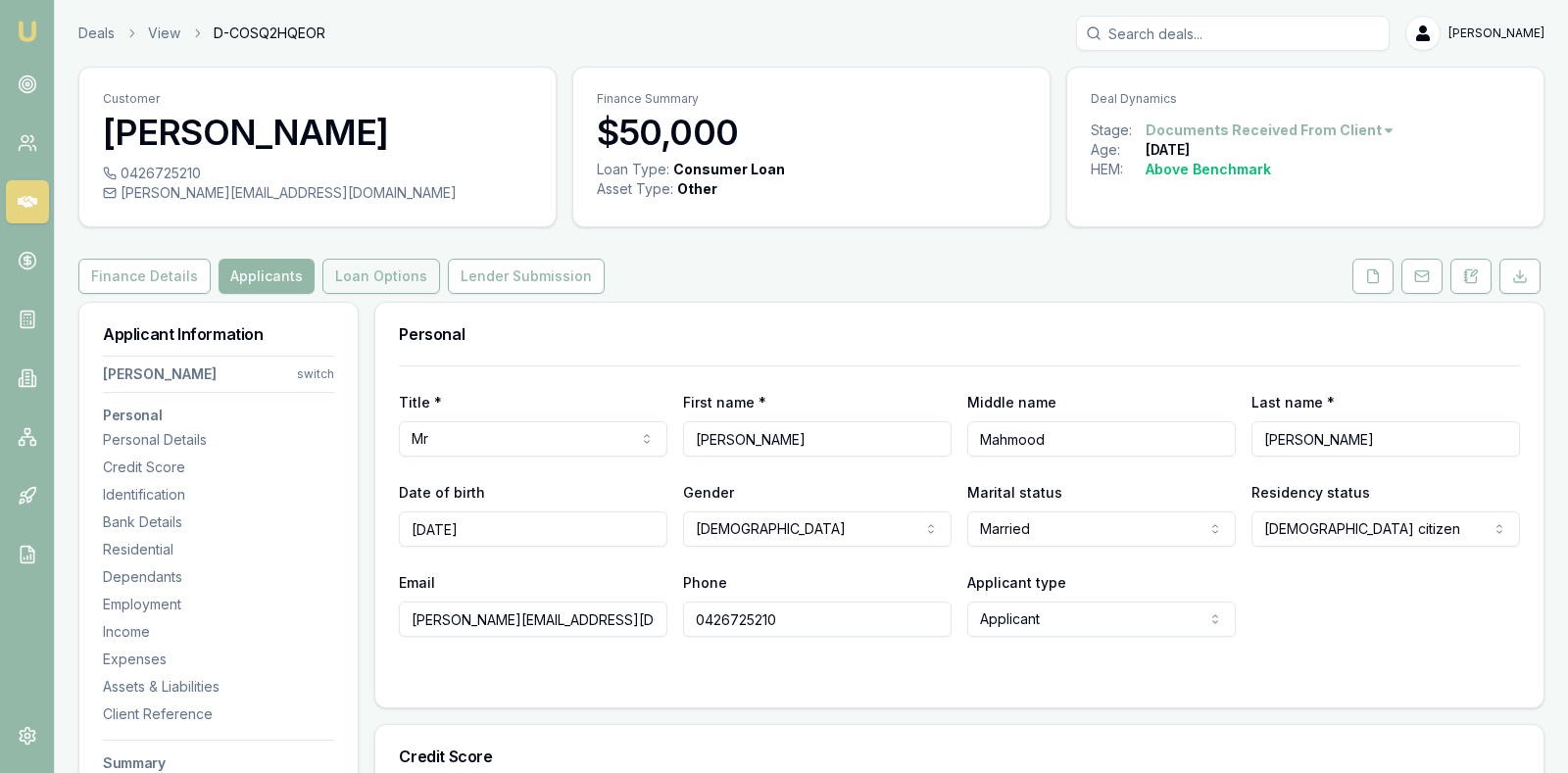
click at [376, 269] on button "Loan Options" at bounding box center [381, 276] width 117 height 36
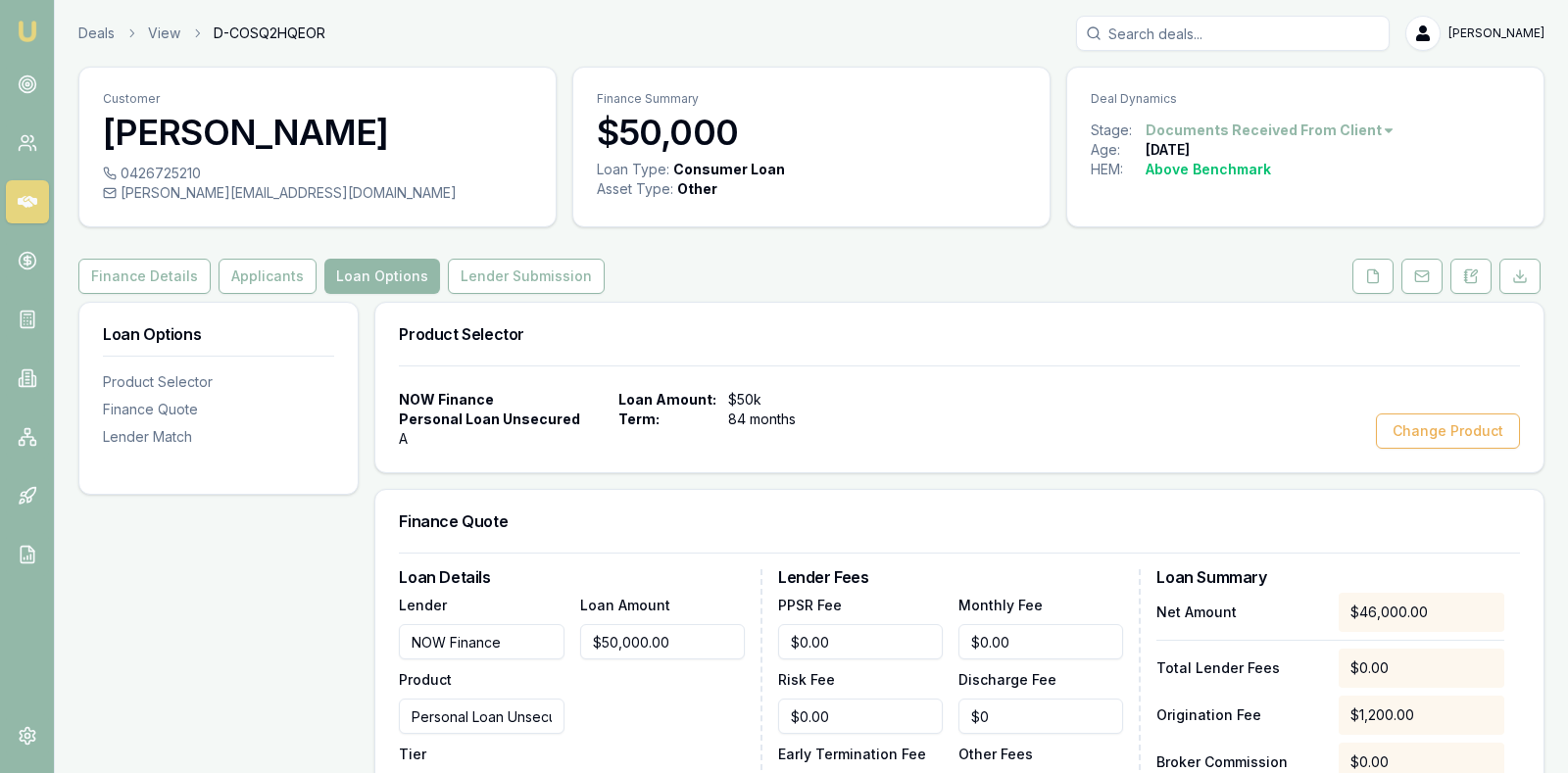
click at [970, 410] on div "NOW Finance Personal Loan Unsecured A Loan Amount: $50k Term: 84 months Change …" at bounding box center [959, 418] width 1121 height 59
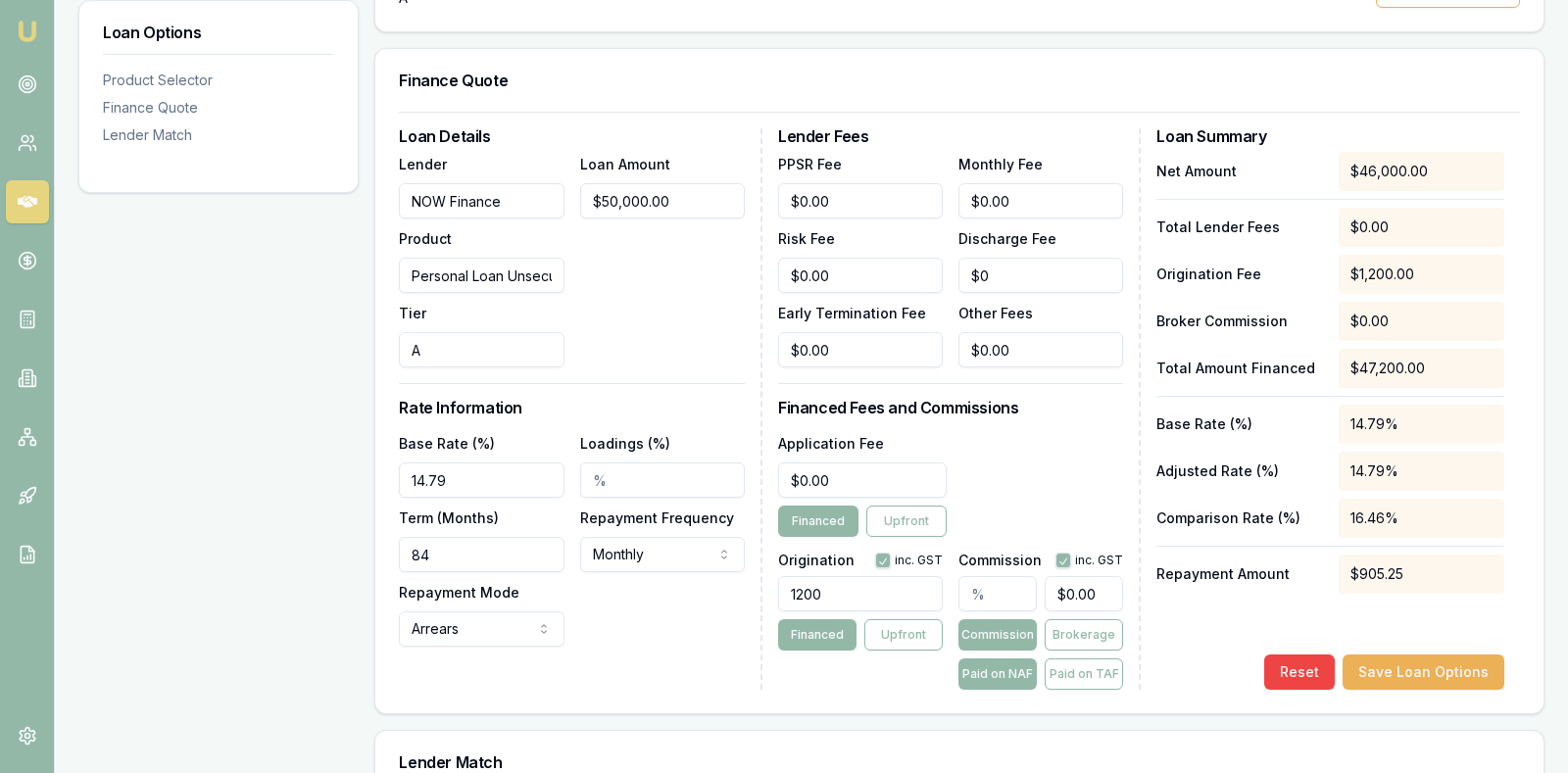
scroll to position [490, 0]
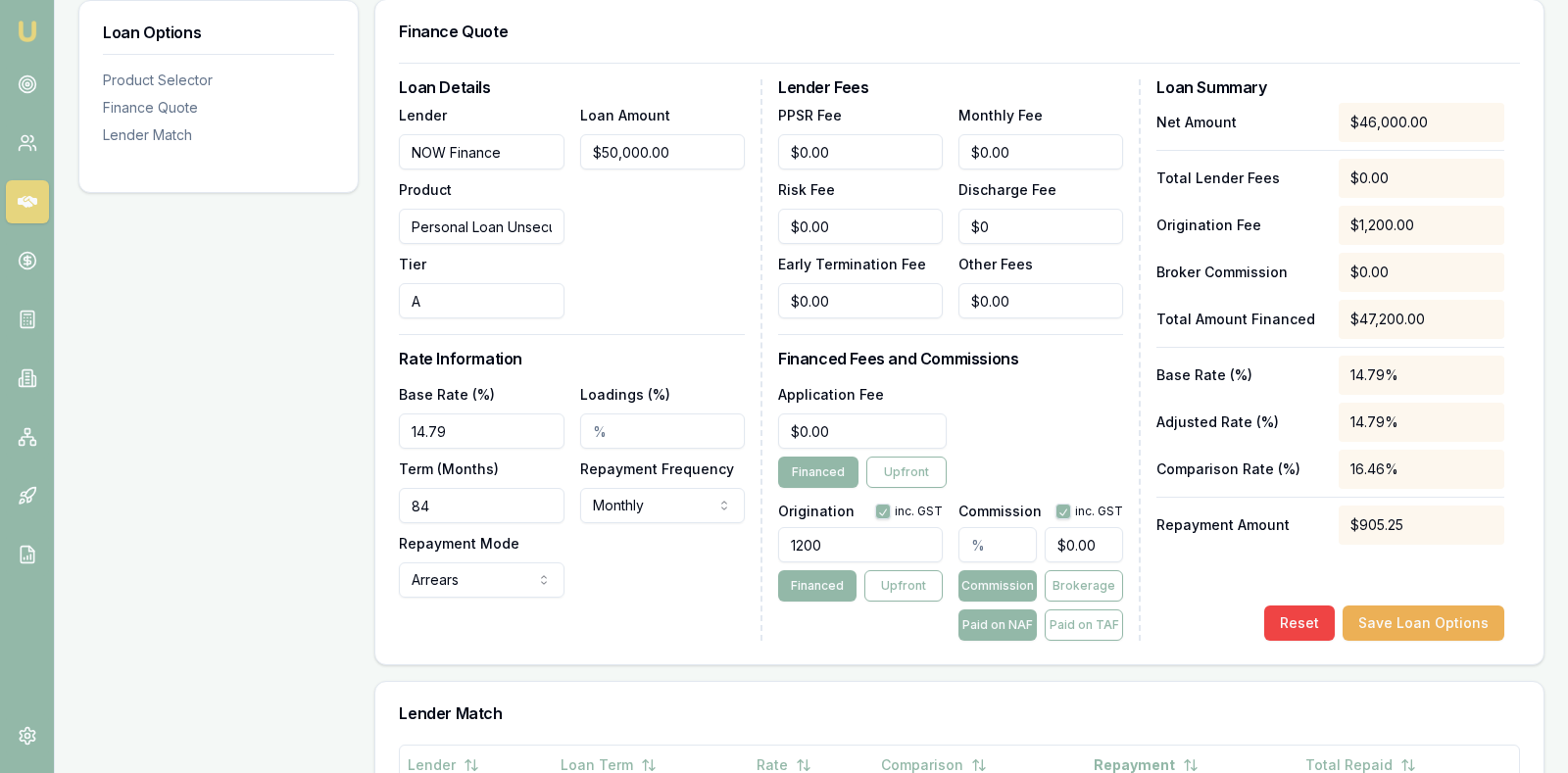
click at [625, 422] on input "Loadings (%)" at bounding box center [663, 431] width 165 height 36
type input "0"
click at [640, 282] on div "Loan Amount $50,000.00" at bounding box center [663, 211] width 165 height 216
click at [277, 455] on div "Loan Options Product Selector Finance Quote Lender Match" at bounding box center [219, 524] width 280 height 1424
click at [632, 570] on div "Base Rate (%) 14.79 Loadings (%) 0 Term (Months) 84 Repayment Frequency Monthly…" at bounding box center [571, 490] width 346 height 216
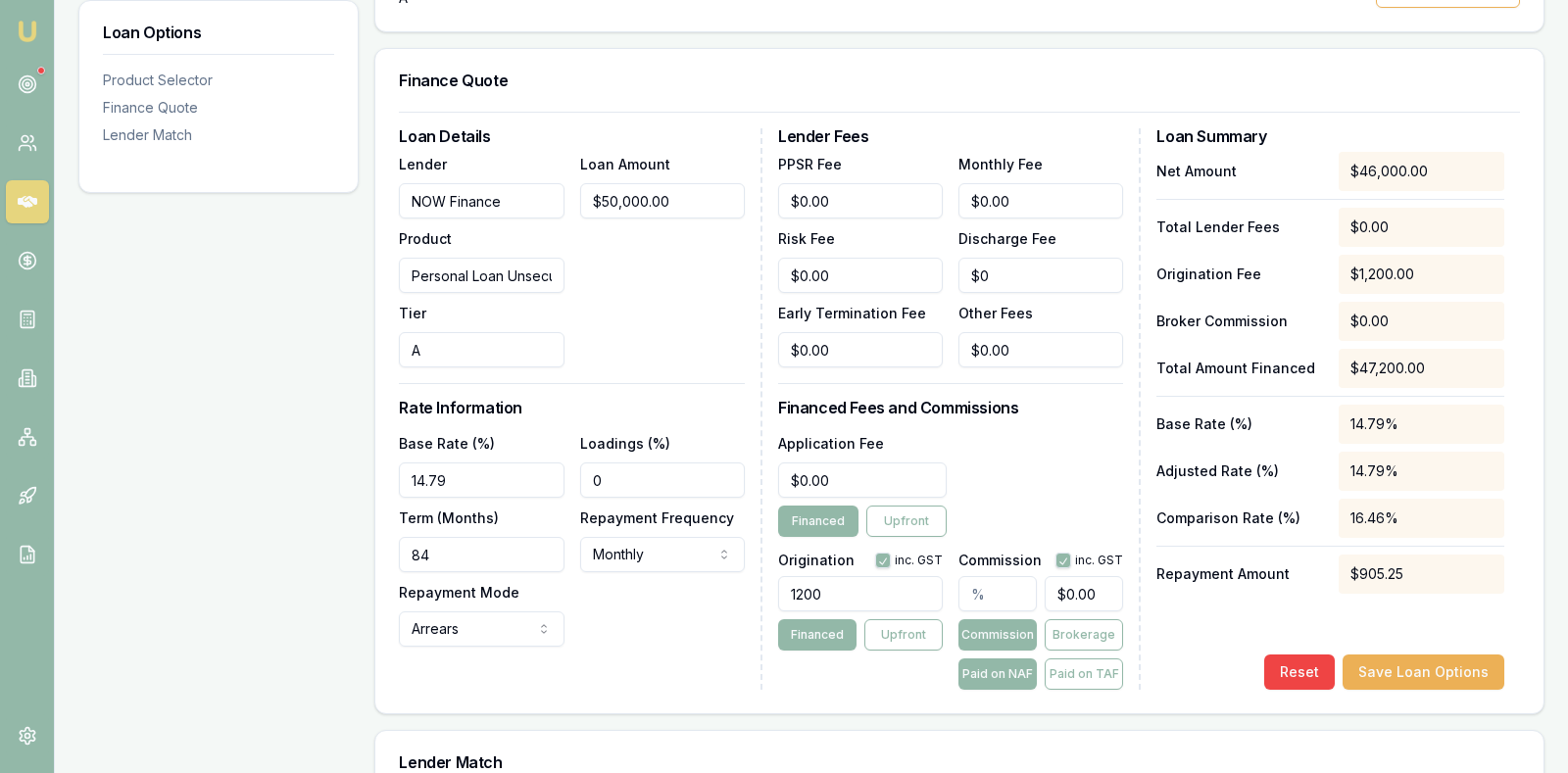
scroll to position [391, 0]
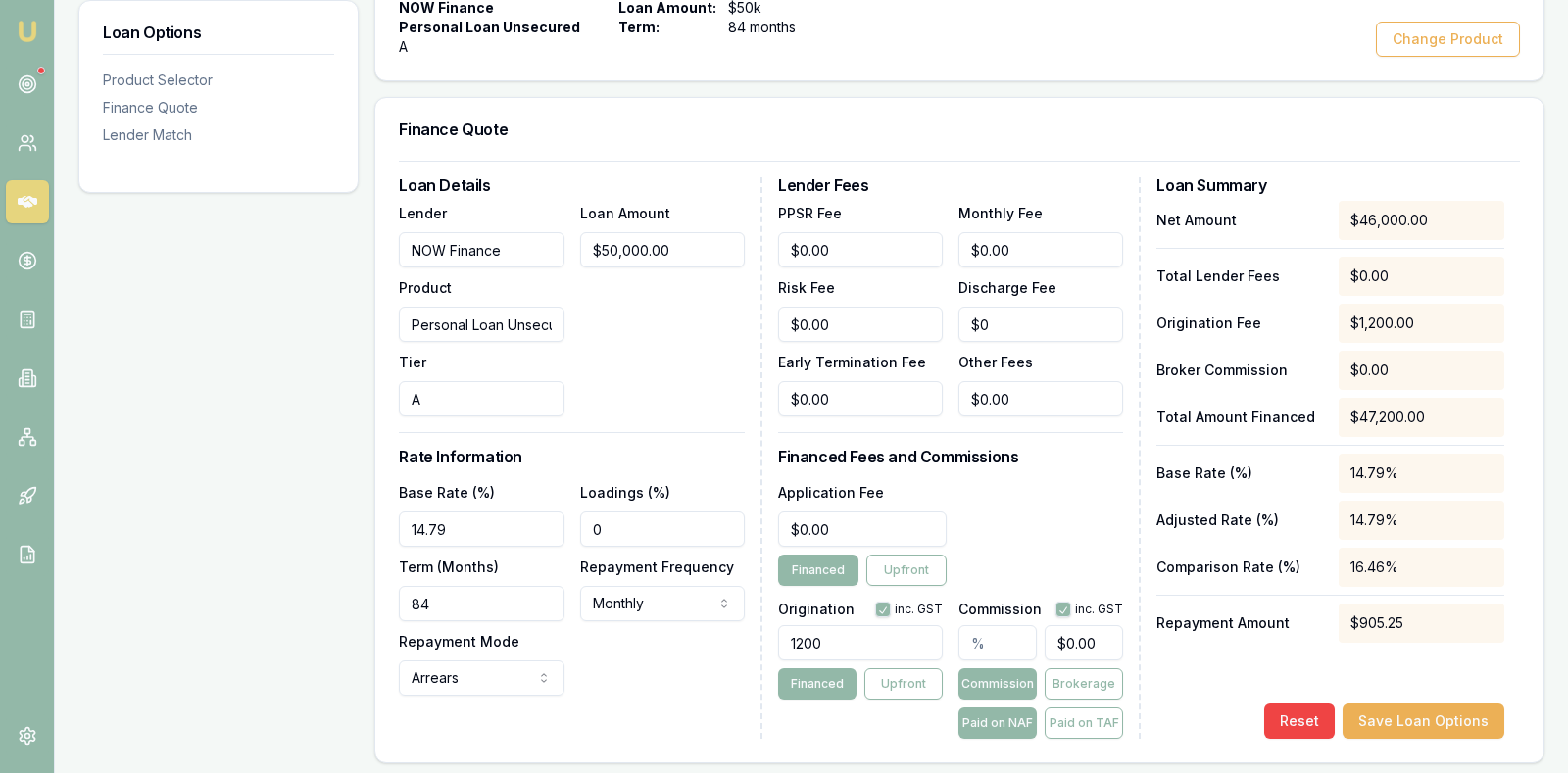
click at [895, 645] on input "1200" at bounding box center [861, 643] width 165 height 36
type input "1680.00"
click at [1210, 686] on div "Net Amount $46,000.00 Total Lender Fees $0.00 Origination Fee $1,680.00 Broker …" at bounding box center [1331, 469] width 348 height 538
click at [1425, 714] on button "Save Loan Options" at bounding box center [1423, 721] width 162 height 36
click at [670, 669] on div "Base Rate (%) 14.79 Loadings (%) Term (Months) 84 Repayment Frequency Monthly W…" at bounding box center [571, 587] width 346 height 216
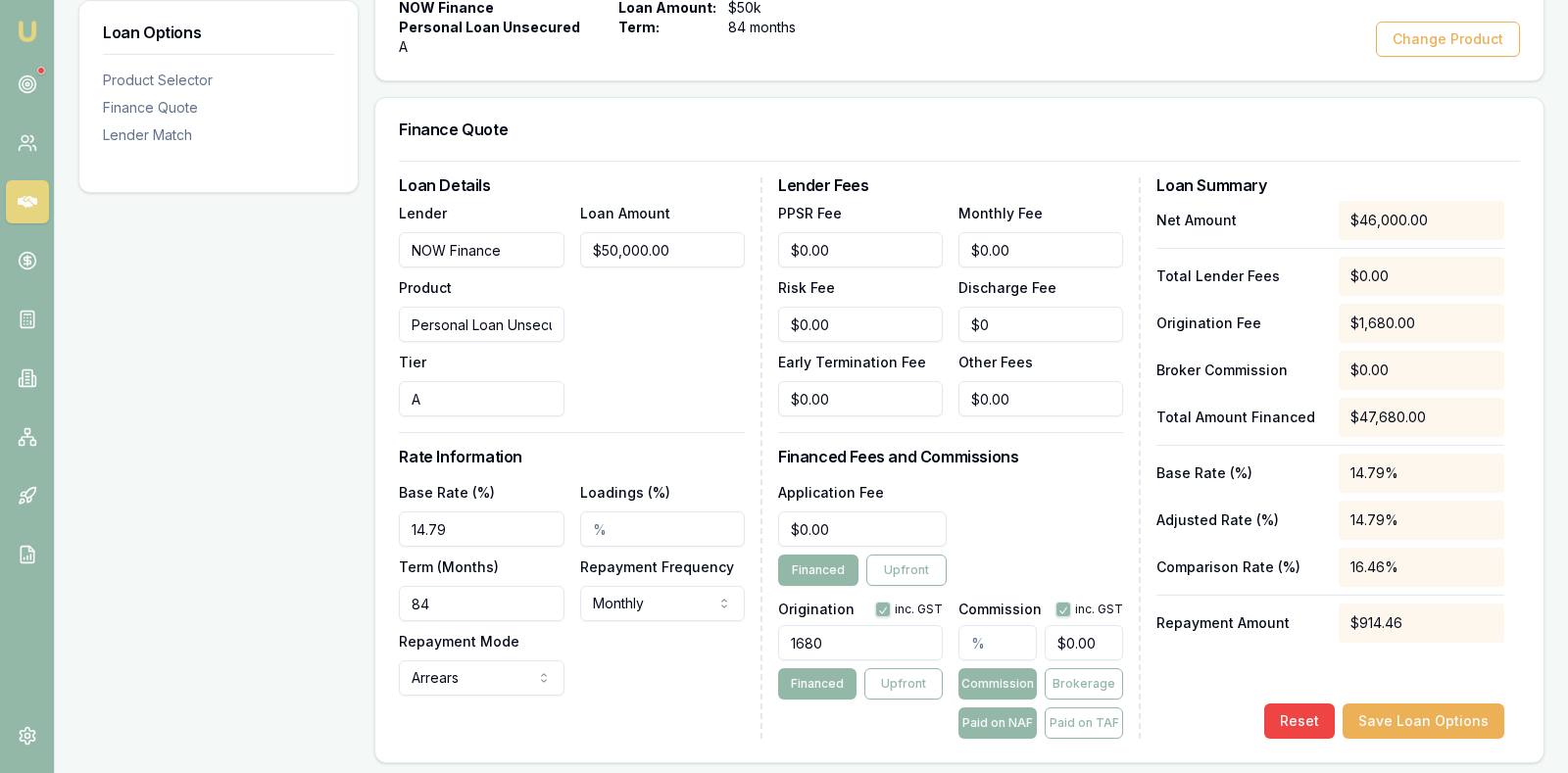
click at [1002, 637] on input "text" at bounding box center [997, 643] width 78 height 36
type input "0"
click at [1173, 681] on div "Net Amount $46,000.00 Total Lender Fees $0.00 Origination Fee $1,680.00 Broker …" at bounding box center [1331, 469] width 348 height 538
click at [1039, 528] on div "Application Fee $0.00 Financed Upfront" at bounding box center [951, 533] width 346 height 106
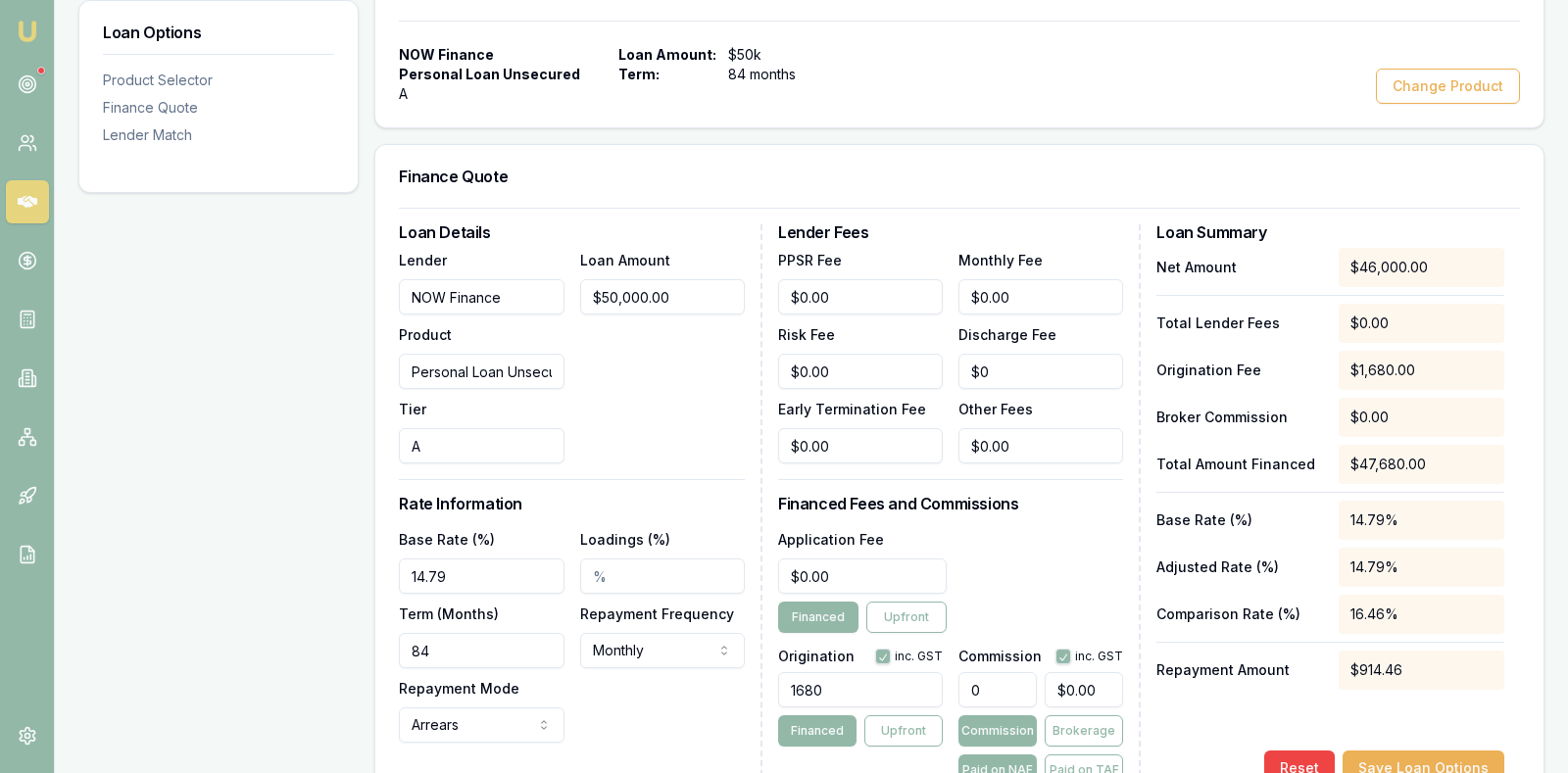
scroll to position [343, 0]
click at [695, 573] on input "Loadings (%)" at bounding box center [663, 578] width 165 height 36
type input "0"
click at [698, 472] on div "Loan Details Lender NOW Finance Product Personal Loan Unsecured Tier A Loan Amo…" at bounding box center [580, 507] width 364 height 561
click at [688, 530] on div "Loadings (%) 0" at bounding box center [663, 562] width 165 height 67
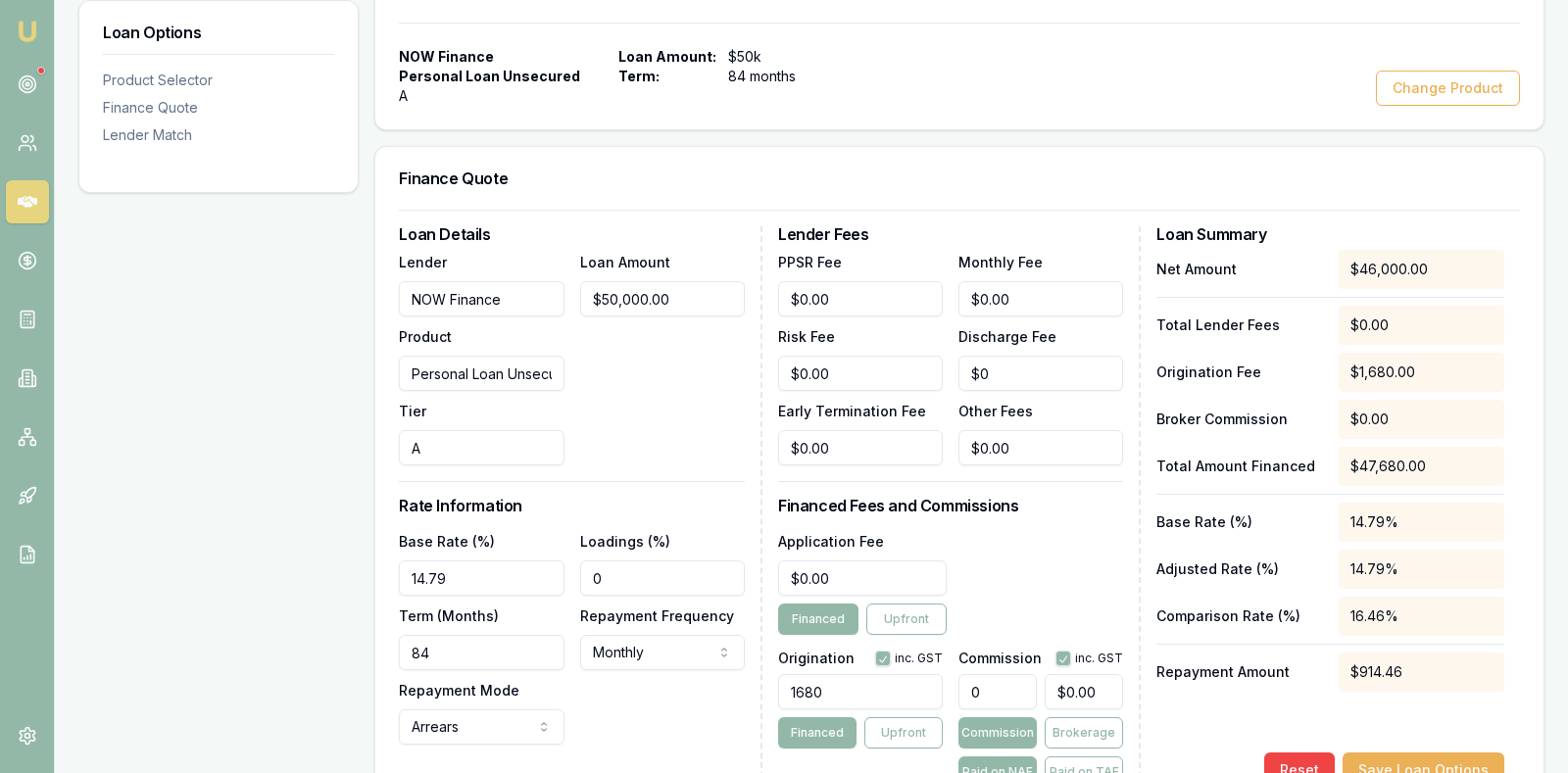
click at [662, 416] on div "Loan Amount $50,000.00" at bounding box center [663, 357] width 165 height 216
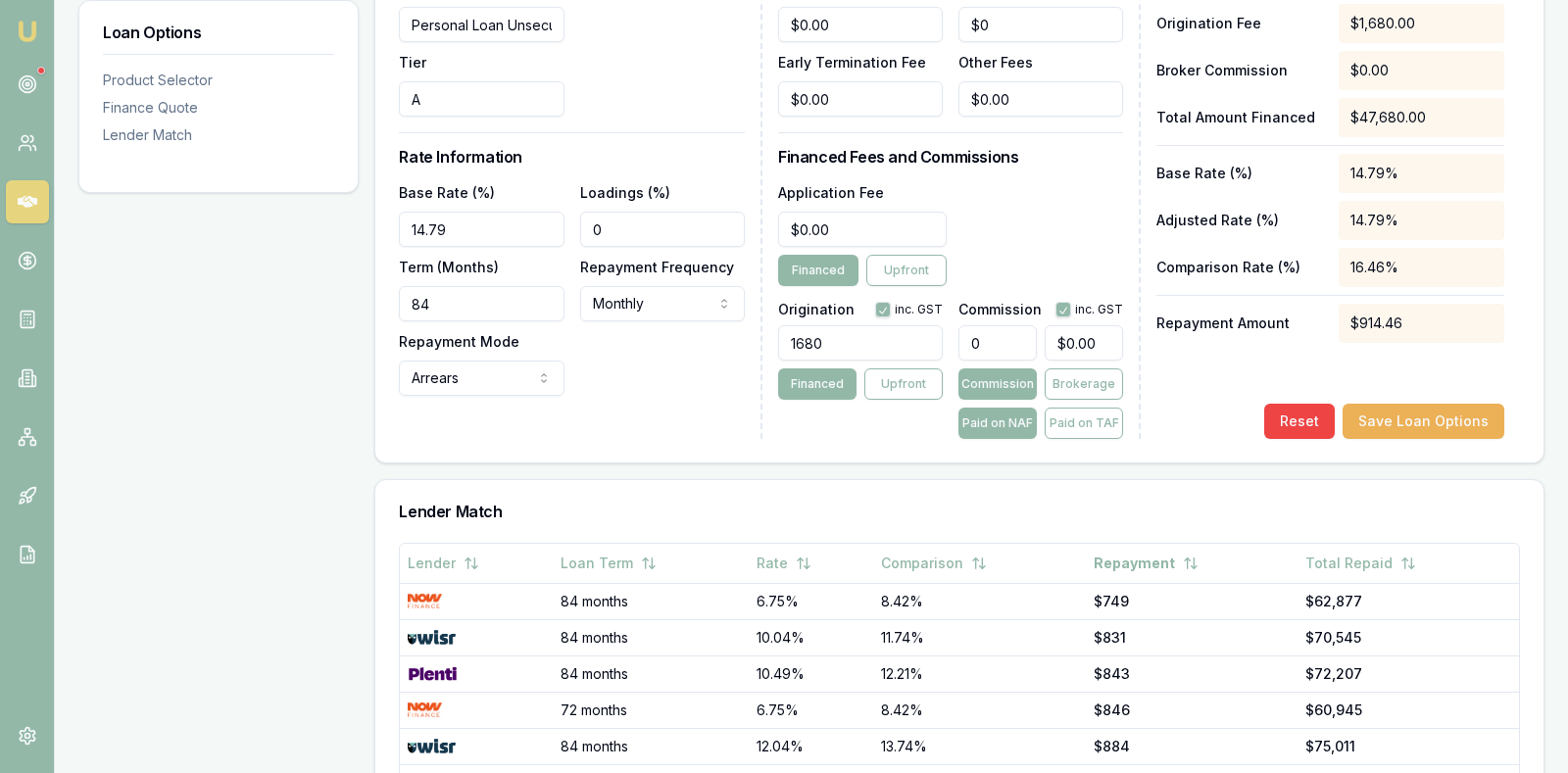
scroll to position [686, 0]
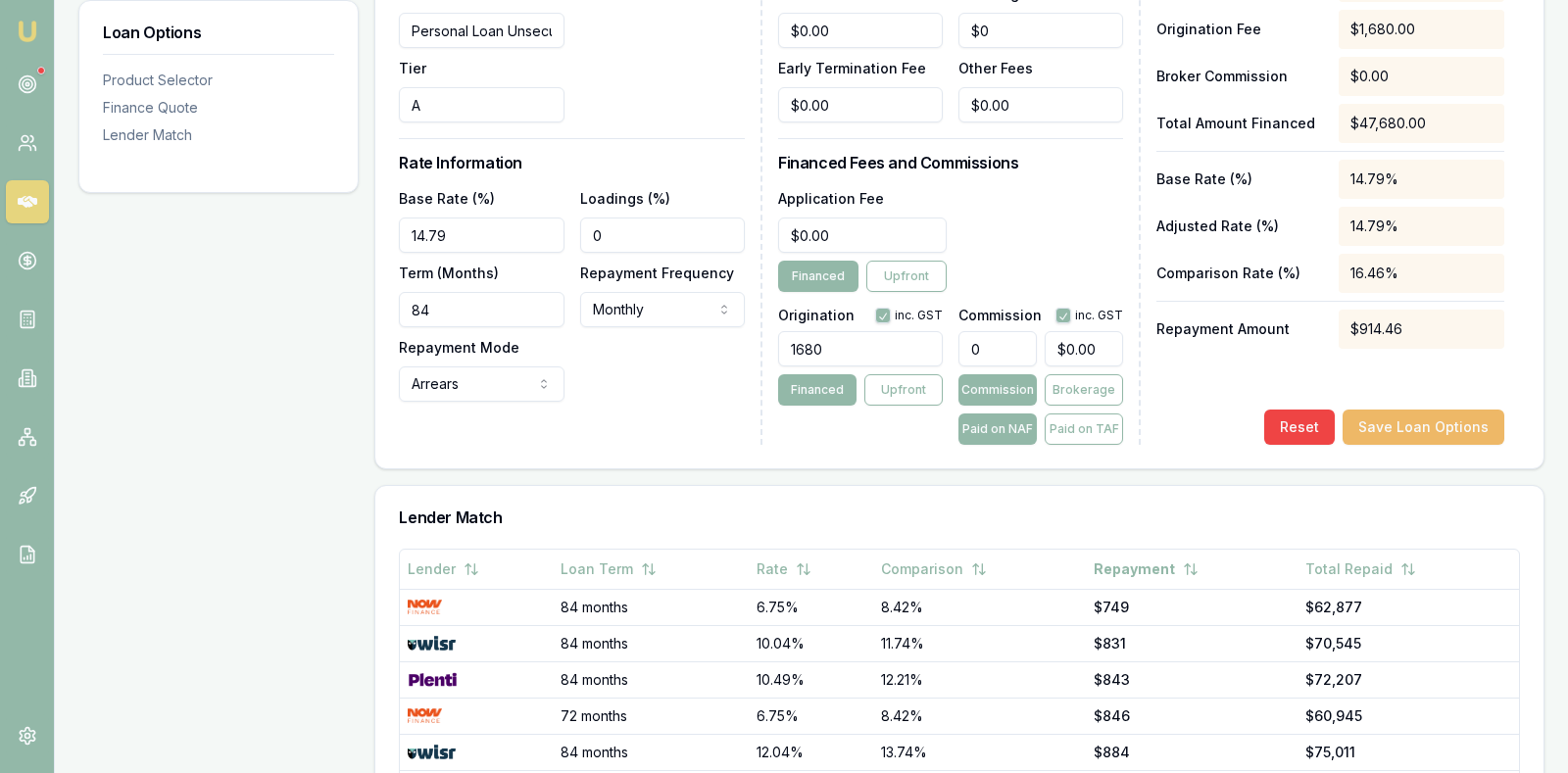
click at [1418, 422] on button "Save Loan Options" at bounding box center [1423, 427] width 162 height 36
click at [1205, 413] on div "Reset Save Loan Options" at bounding box center [1331, 427] width 348 height 36
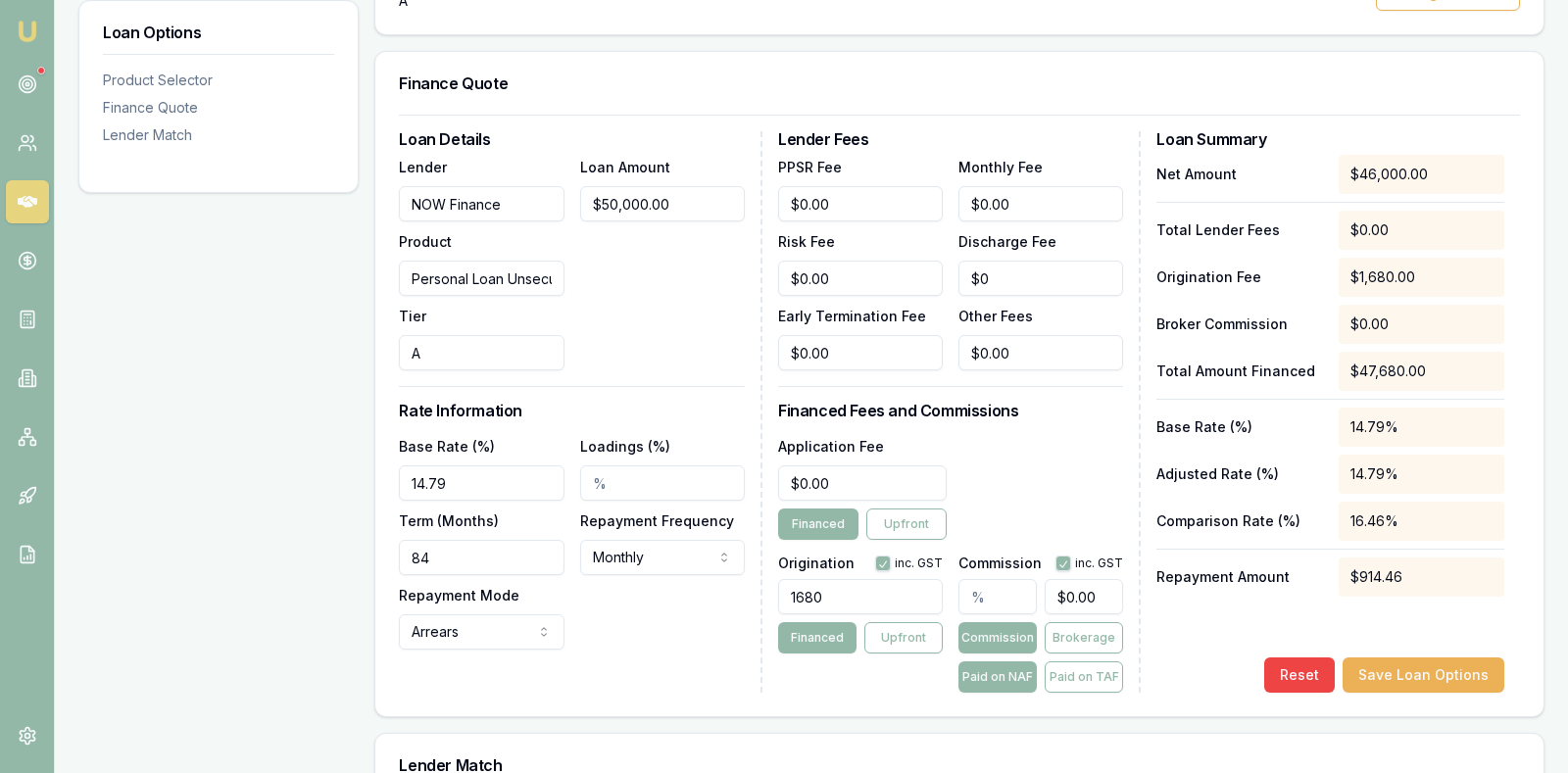
scroll to position [441, 0]
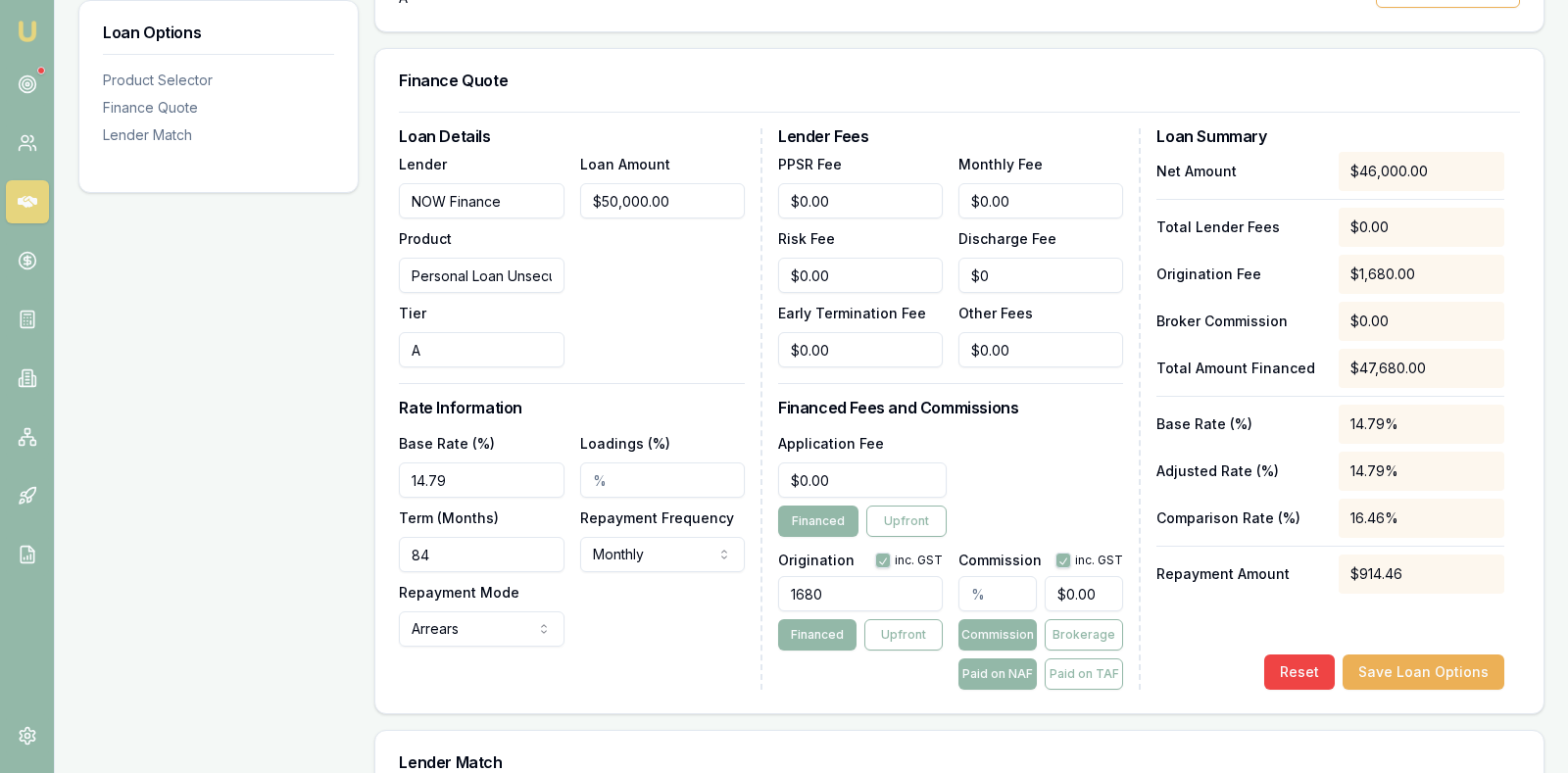
click at [996, 593] on input "text" at bounding box center [997, 594] width 78 height 36
type input "0"
click at [1190, 624] on div "Net Amount $46,000.00 Total Lender Fees $0.00 Origination Fee $1,680.00 Broker …" at bounding box center [1331, 420] width 348 height 538
click at [1393, 670] on button "Save Loan Options" at bounding box center [1423, 673] width 162 height 36
type input "50000"
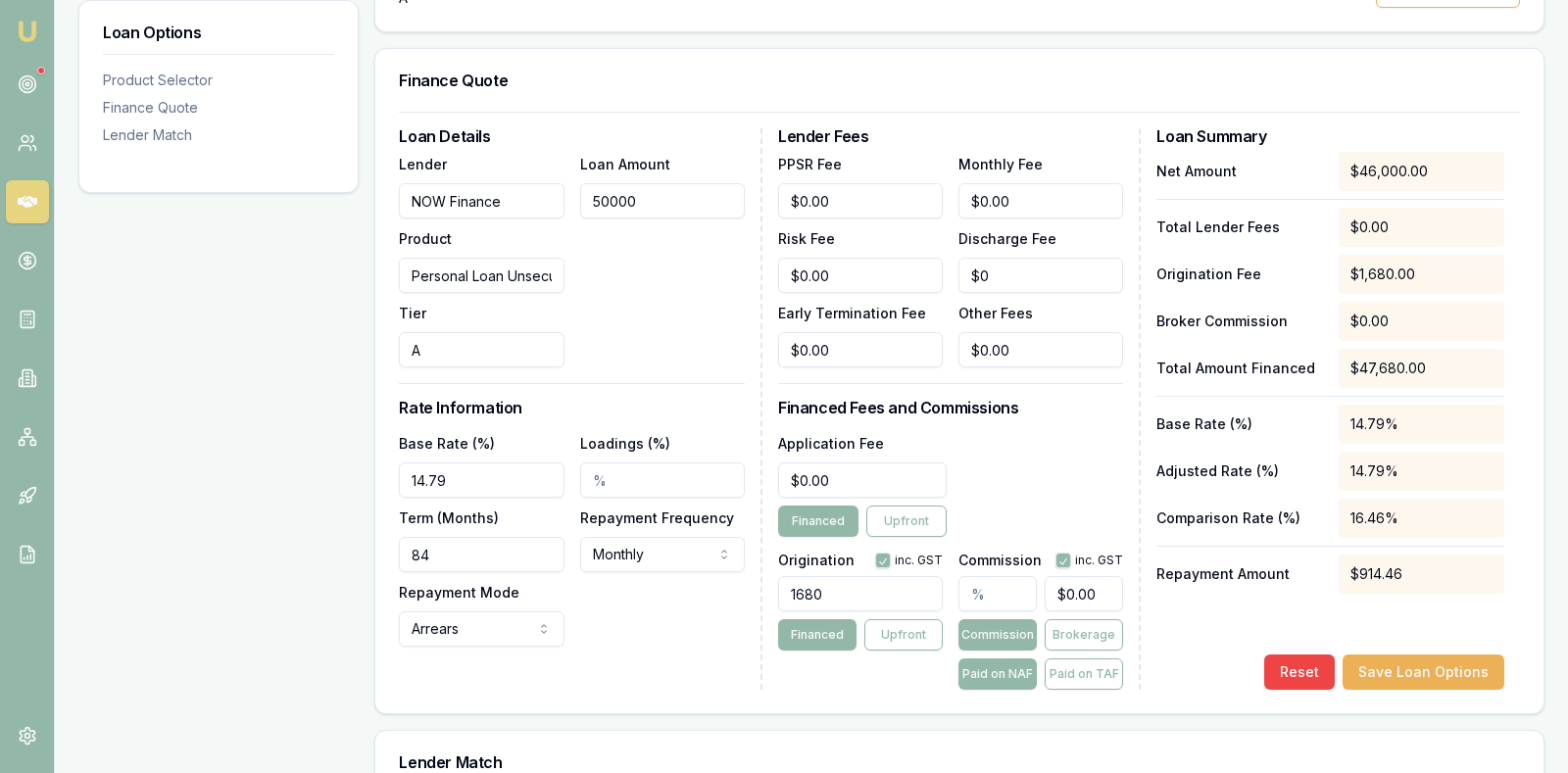
click at [684, 206] on input "50000" at bounding box center [663, 201] width 165 height 36
drag, startPoint x: 684, startPoint y: 206, endPoint x: 496, endPoint y: 203, distance: 188.0
click at [496, 203] on div "Lender NOW Finance Product Personal Loan Unsecured Tier A Loan Amount 50000" at bounding box center [571, 259] width 346 height 216
type input "-$0.00"
type input "5000"
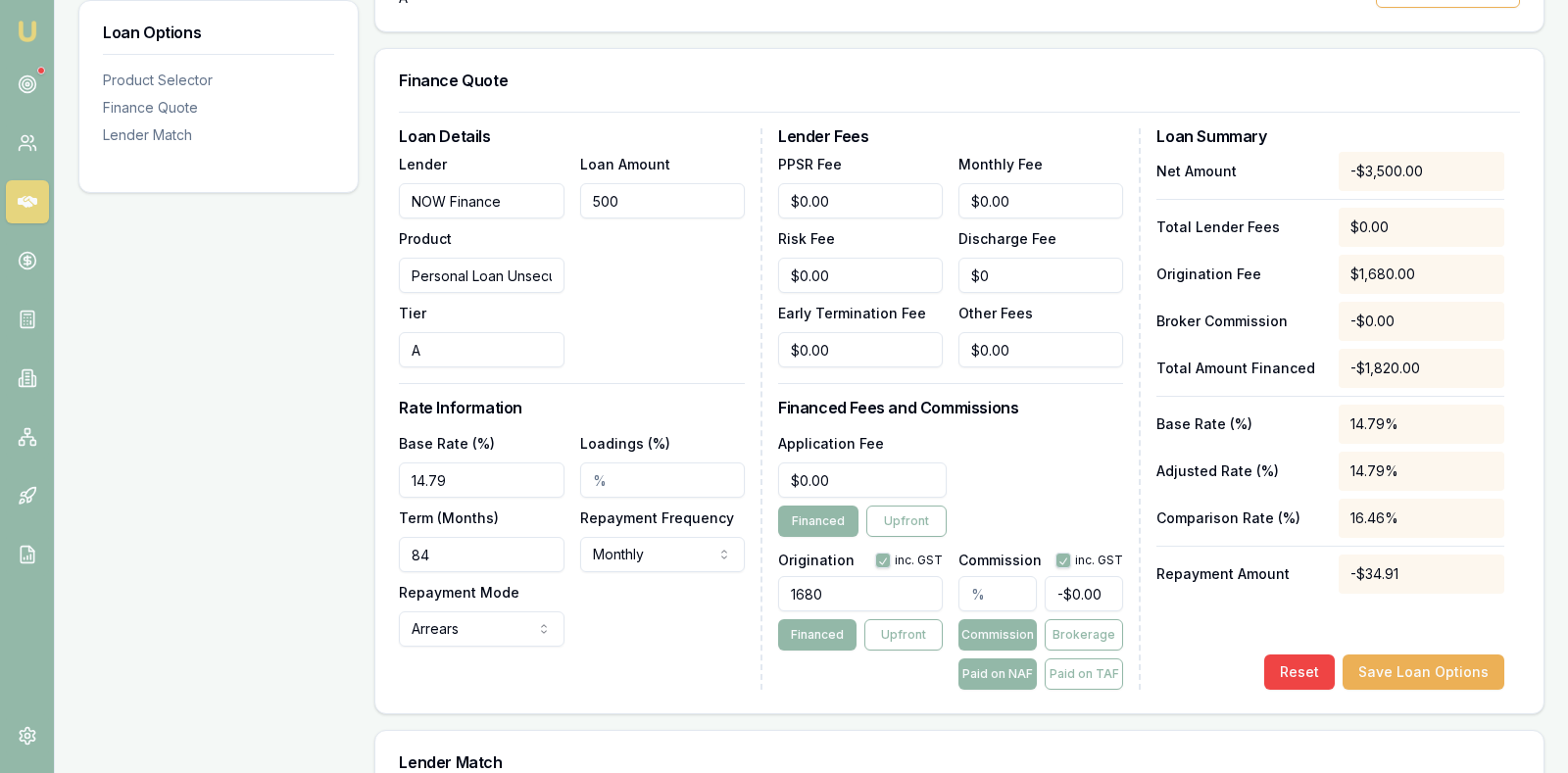
type input "$0.00"
type input "$50,000.00"
click at [726, 294] on div "Loan Amount $50,000.00" at bounding box center [663, 259] width 165 height 216
click at [1433, 668] on button "Save Loan Options" at bounding box center [1423, 673] width 162 height 36
click at [1189, 646] on div "Net Amount $46,000.00 Total Lender Fees $0.00 Origination Fee $1,680.00 Broker …" at bounding box center [1331, 420] width 348 height 538
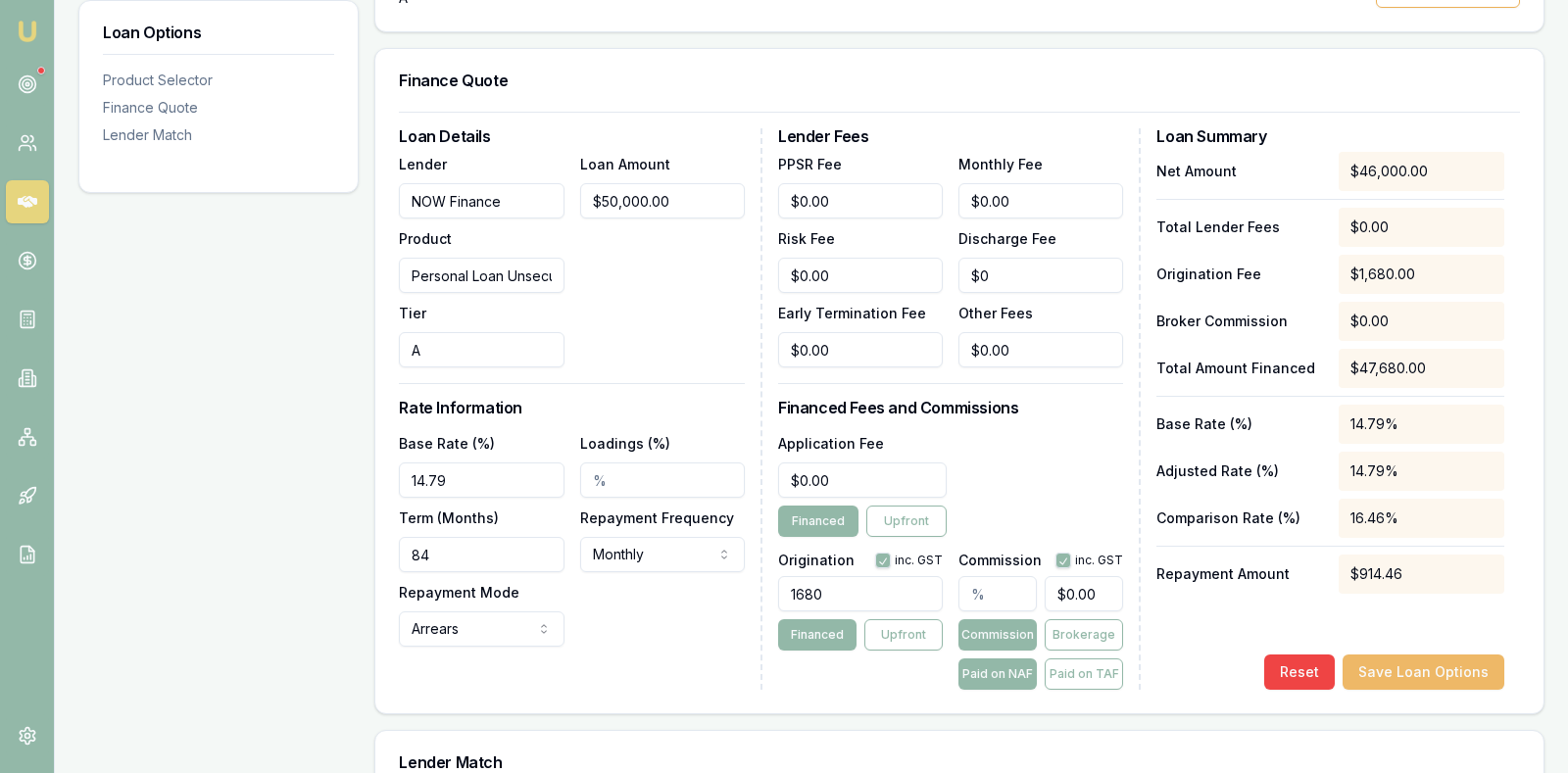
click at [1428, 666] on button "Save Loan Options" at bounding box center [1423, 673] width 162 height 36
click at [26, 68] on link at bounding box center [27, 83] width 43 height 43
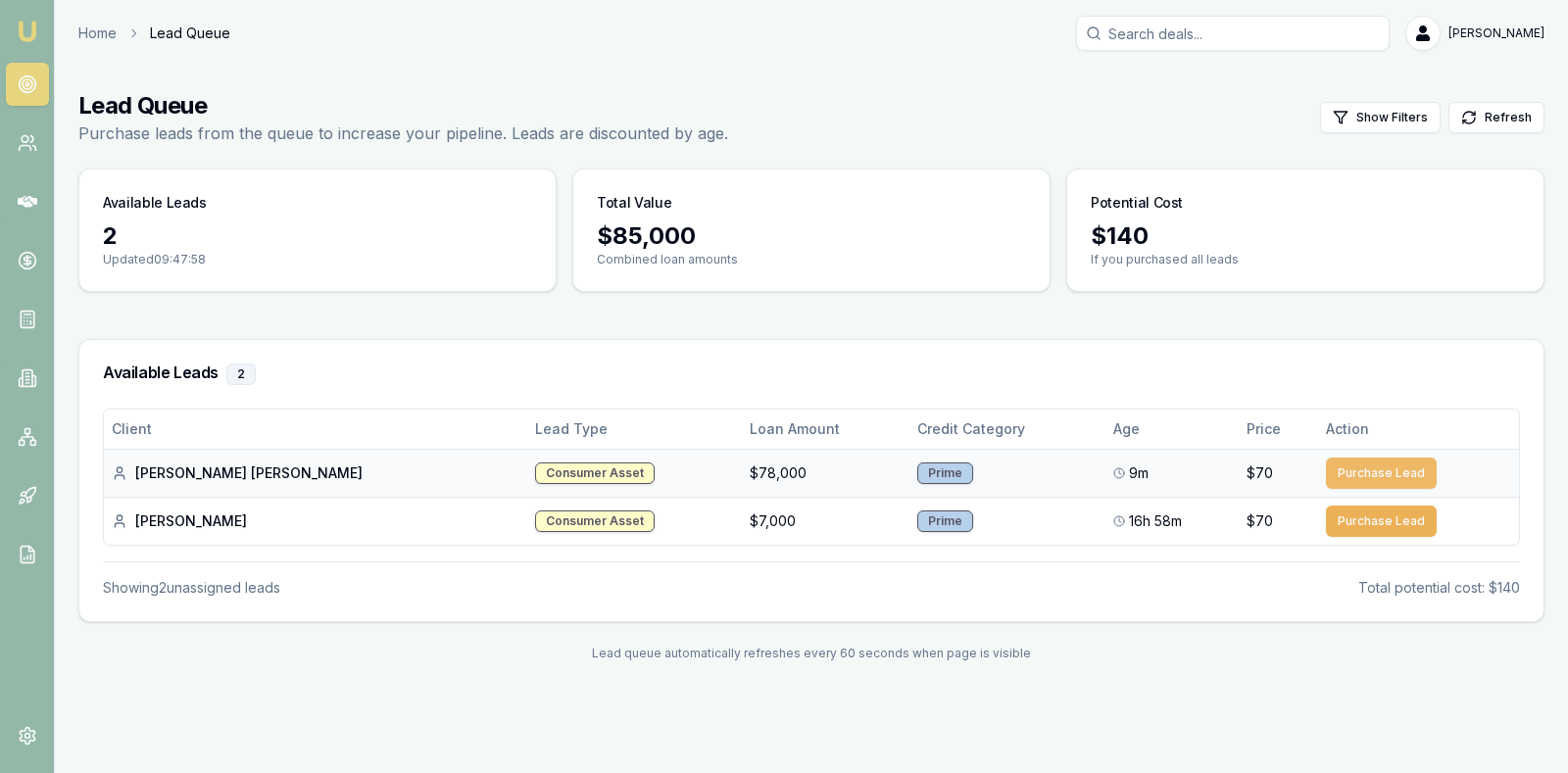
click at [1362, 459] on button "Purchase Lead" at bounding box center [1380, 474] width 110 height 32
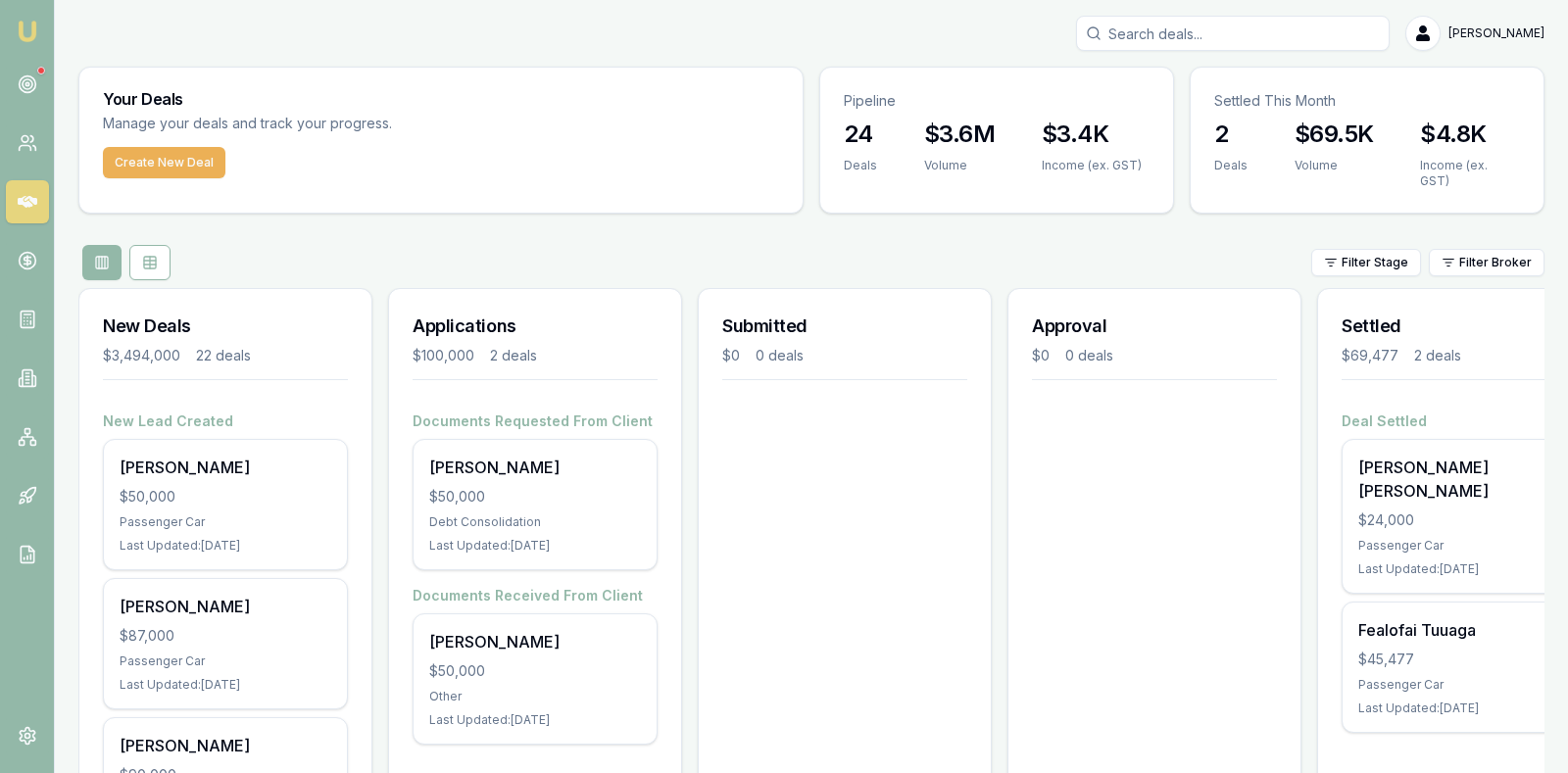
click at [23, 205] on icon at bounding box center [28, 202] width 20 height 12
click at [25, 128] on link at bounding box center [27, 142] width 43 height 43
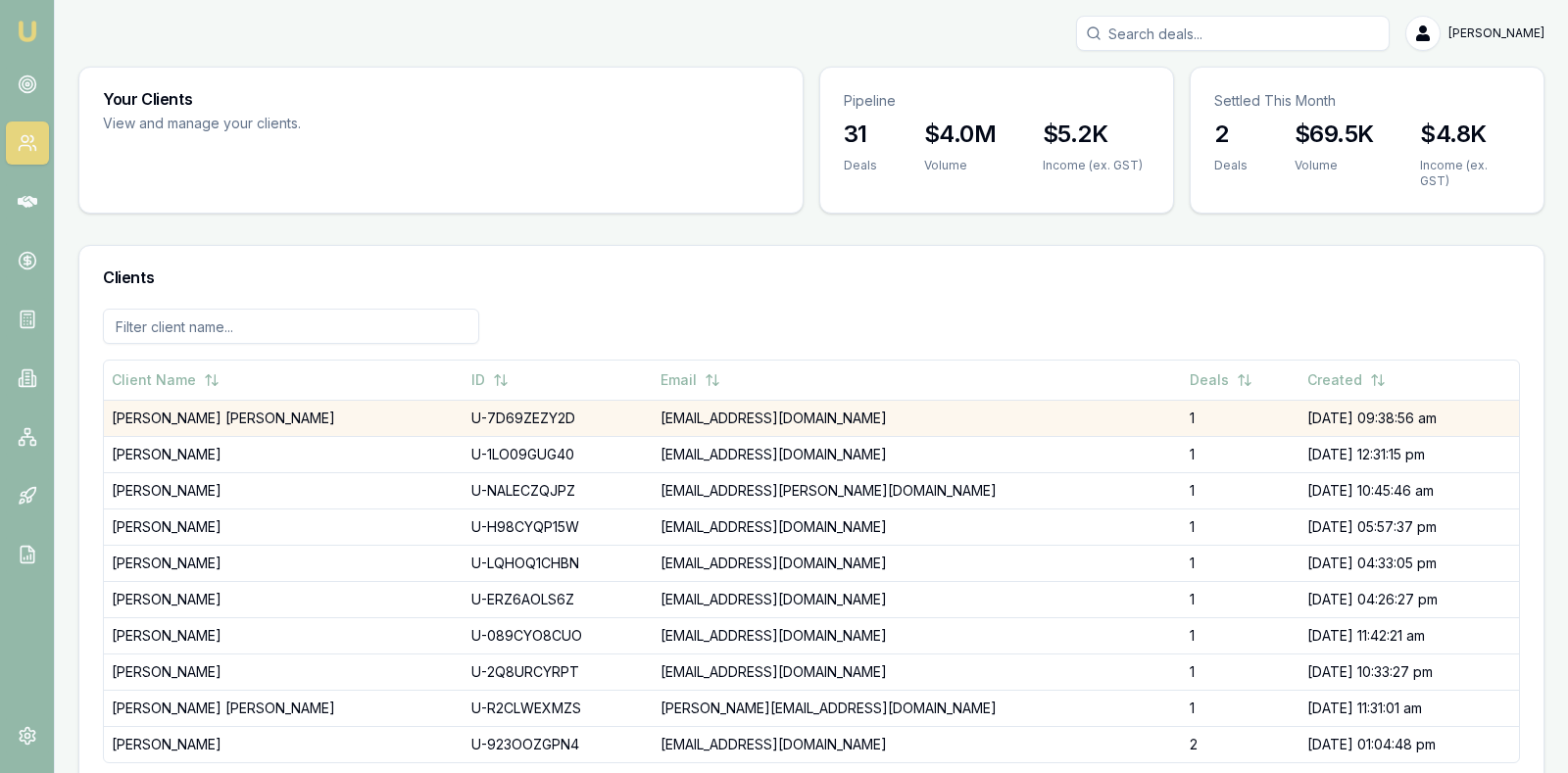
click at [337, 399] on td "Nigel Dien Ming Yap" at bounding box center [284, 417] width 360 height 36
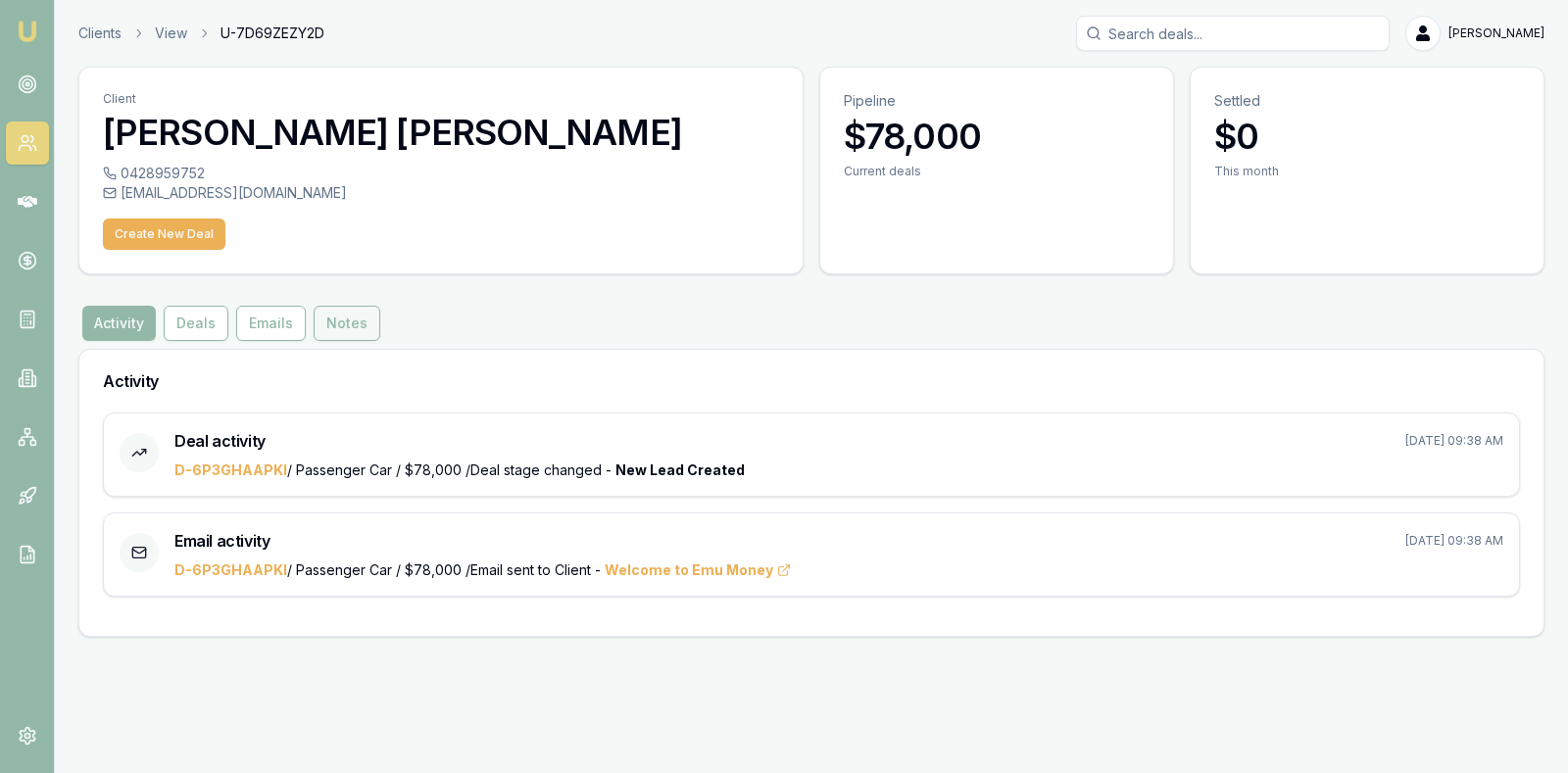
click at [344, 318] on button "Notes" at bounding box center [347, 324] width 67 height 36
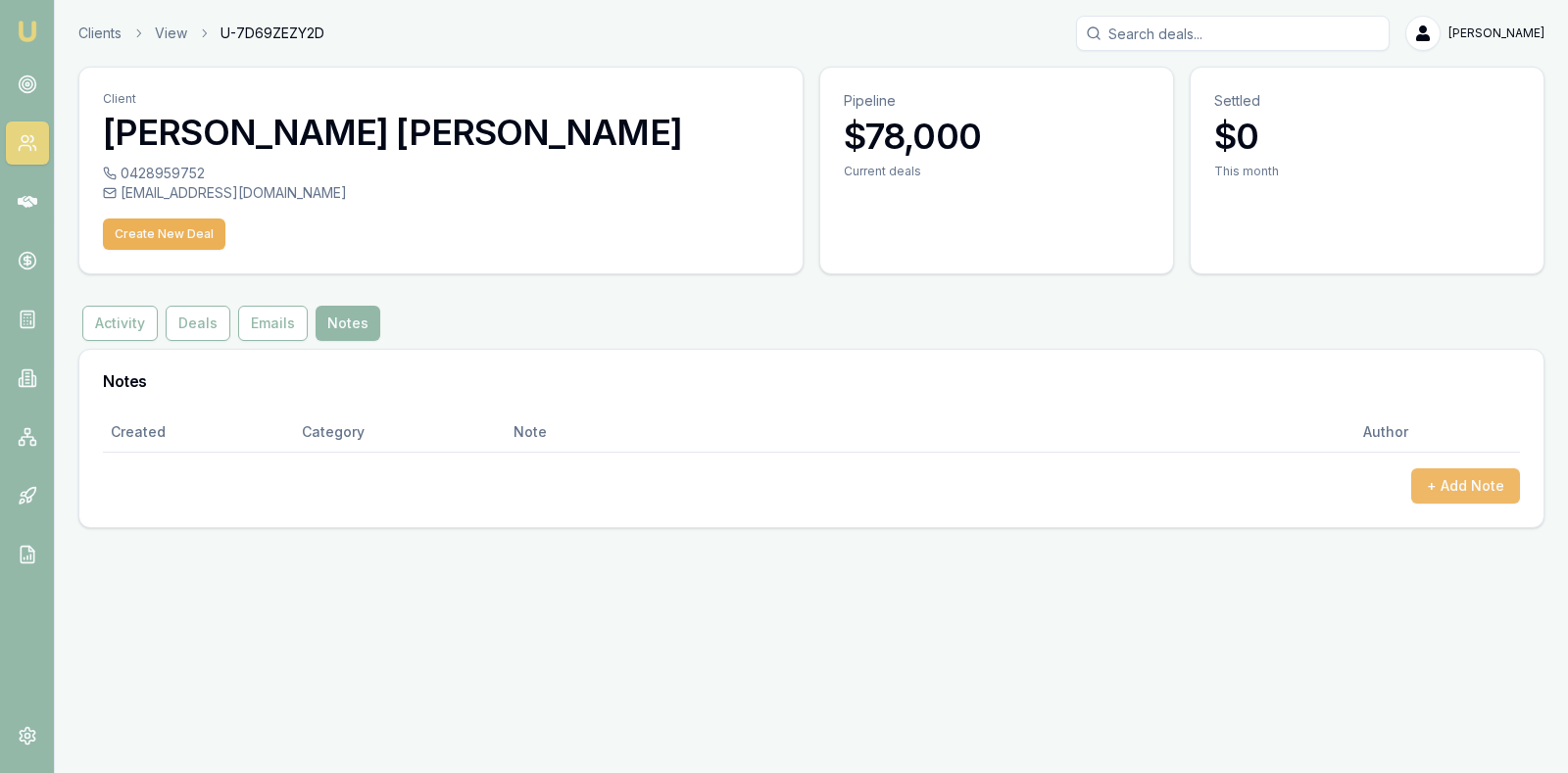
click at [1447, 480] on button "+ Add Note" at bounding box center [1465, 486] width 108 height 36
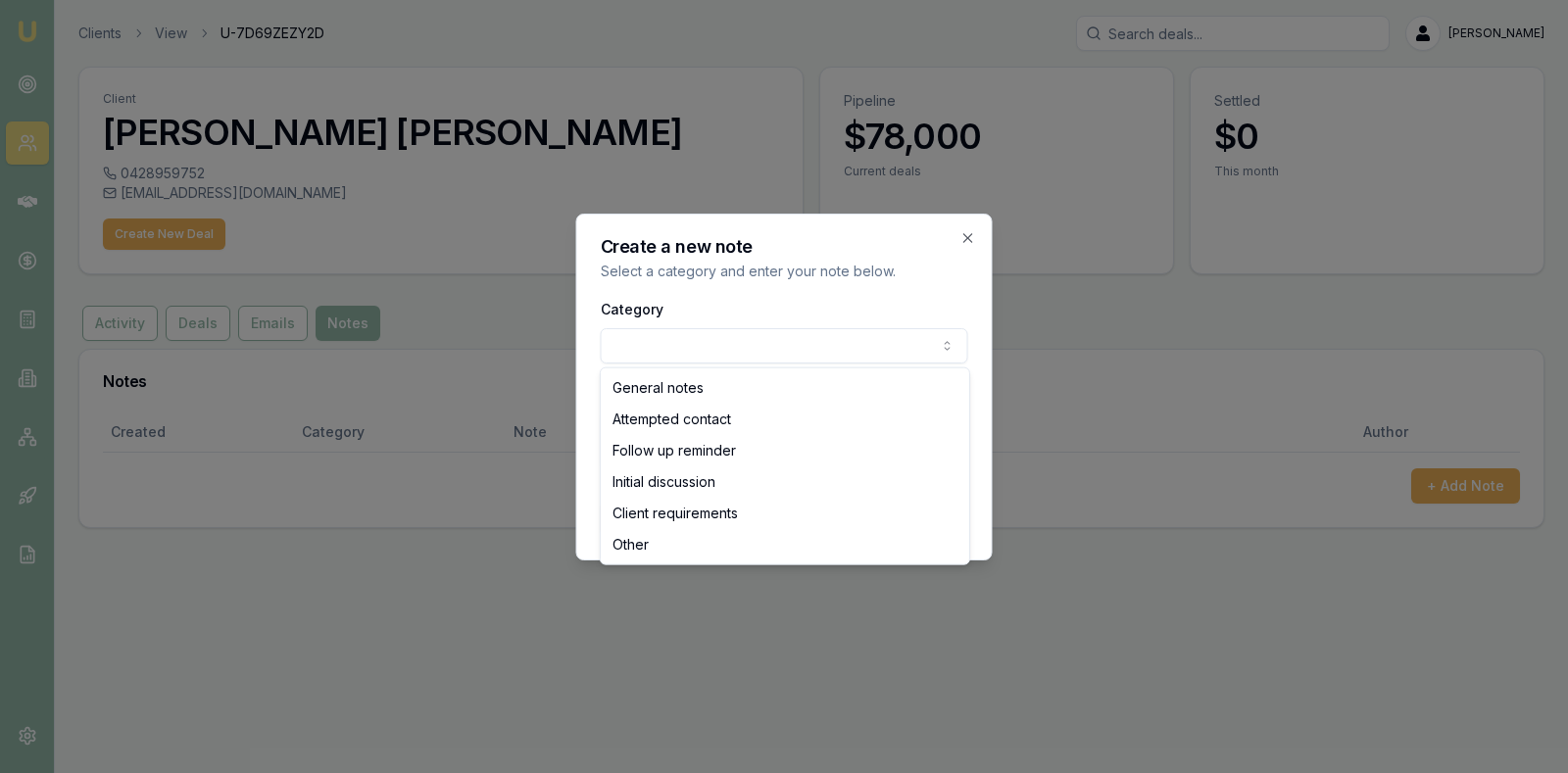
click at [880, 333] on body "Emu Broker Clients View U-7D69ZEZY2D Stevette Gelavis Toggle Menu Client Nigel …" at bounding box center [784, 386] width 1568 height 773
select select "INITIAL_DISCUSSION"
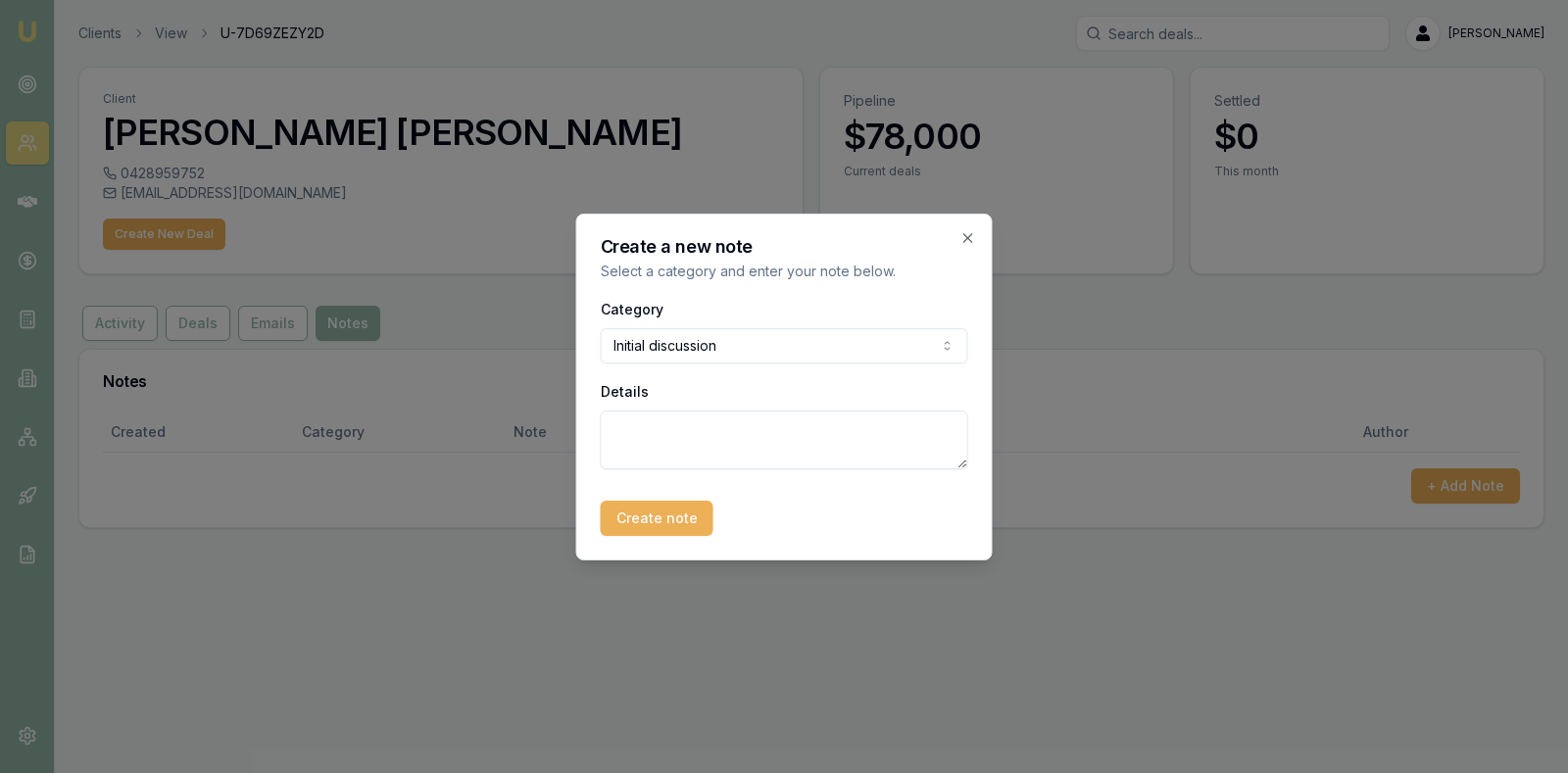
click at [762, 423] on textarea "Details" at bounding box center [785, 439] width 368 height 59
type textarea "Nigel at work. Asked to call back at 12 noon WA time."
click at [644, 526] on button "Create note" at bounding box center [657, 519] width 112 height 36
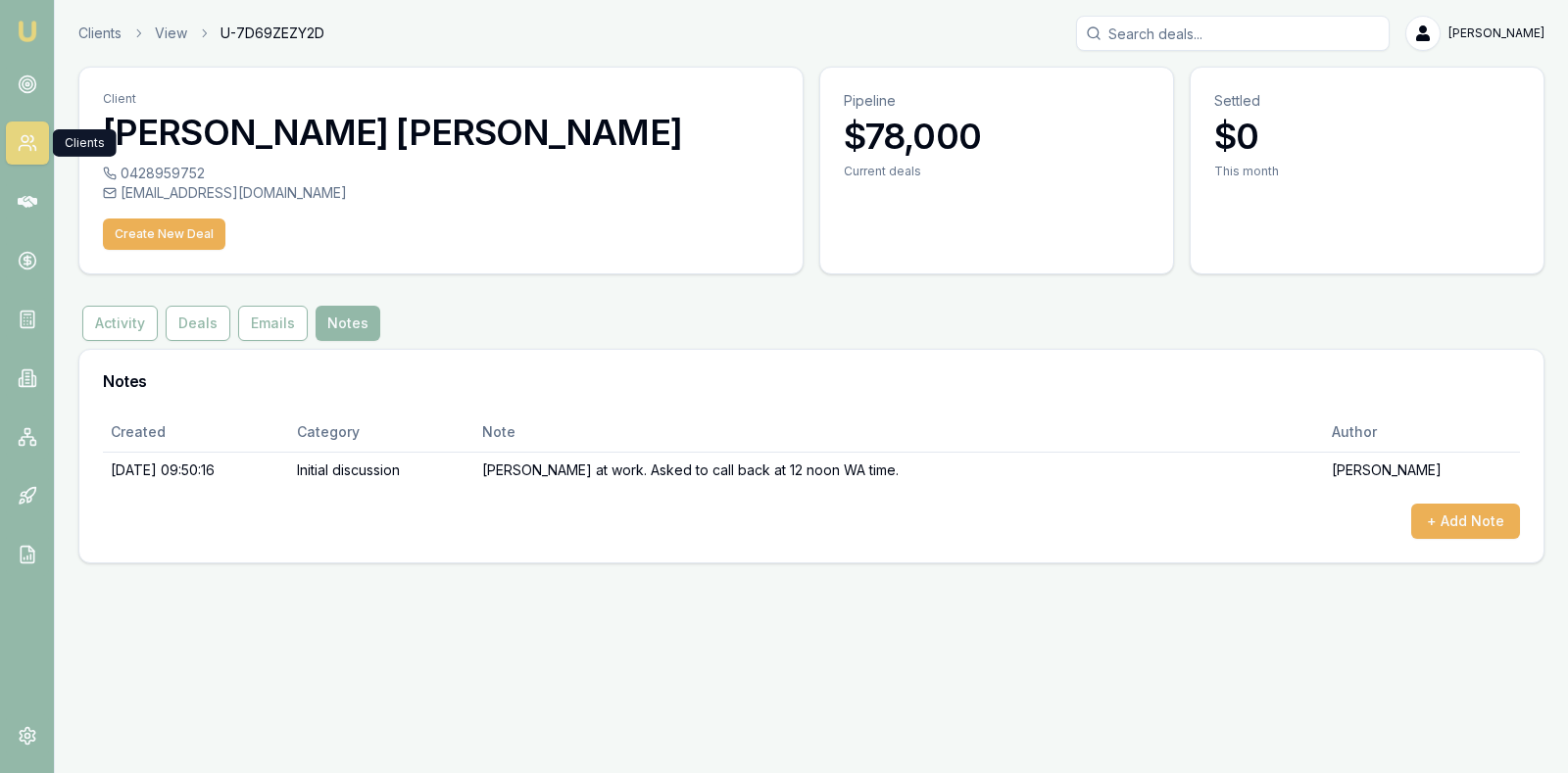
click at [28, 142] on icon at bounding box center [28, 143] width 20 height 20
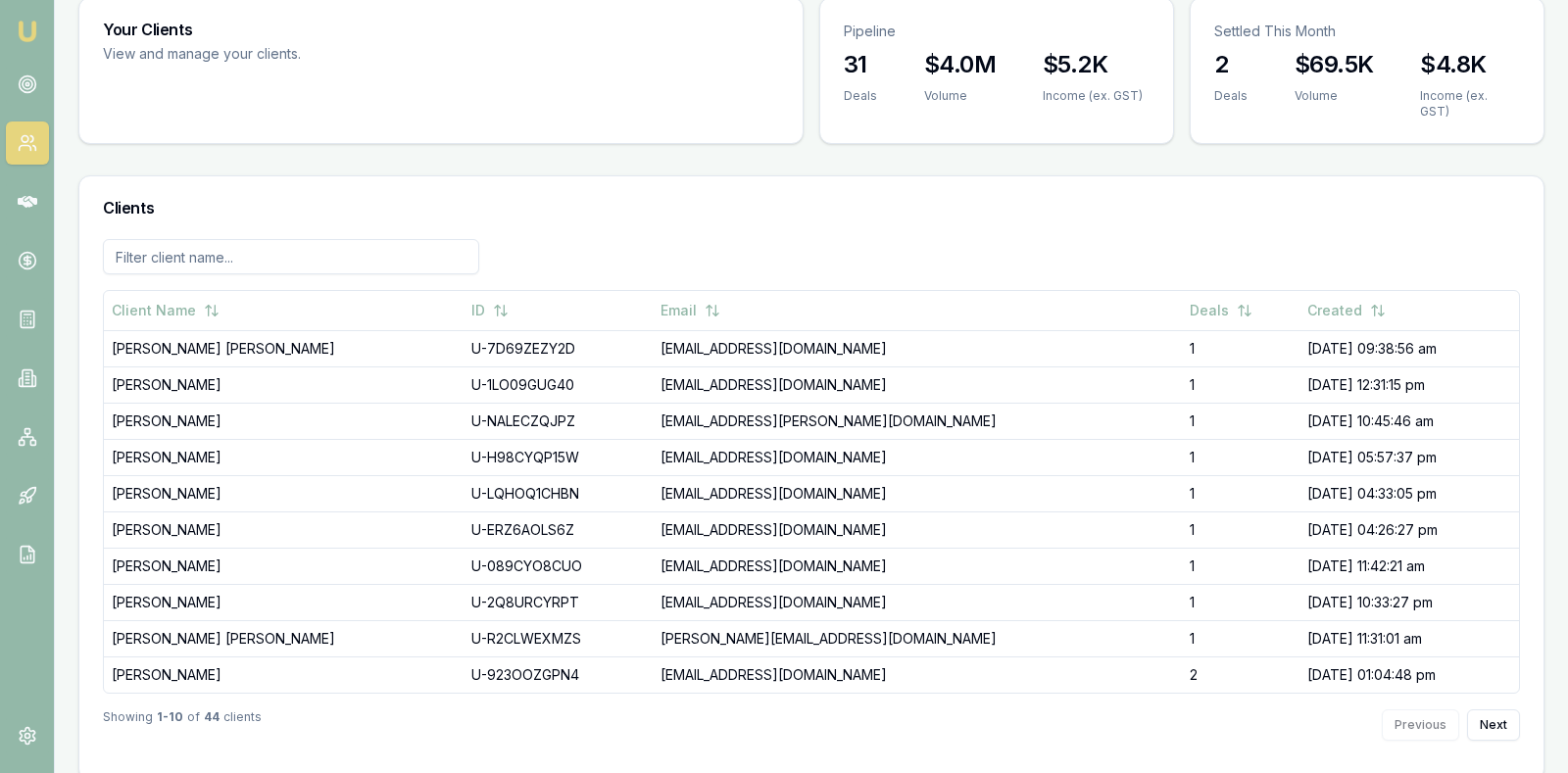
scroll to position [72, 0]
click at [1491, 707] on button "Next" at bounding box center [1492, 723] width 53 height 32
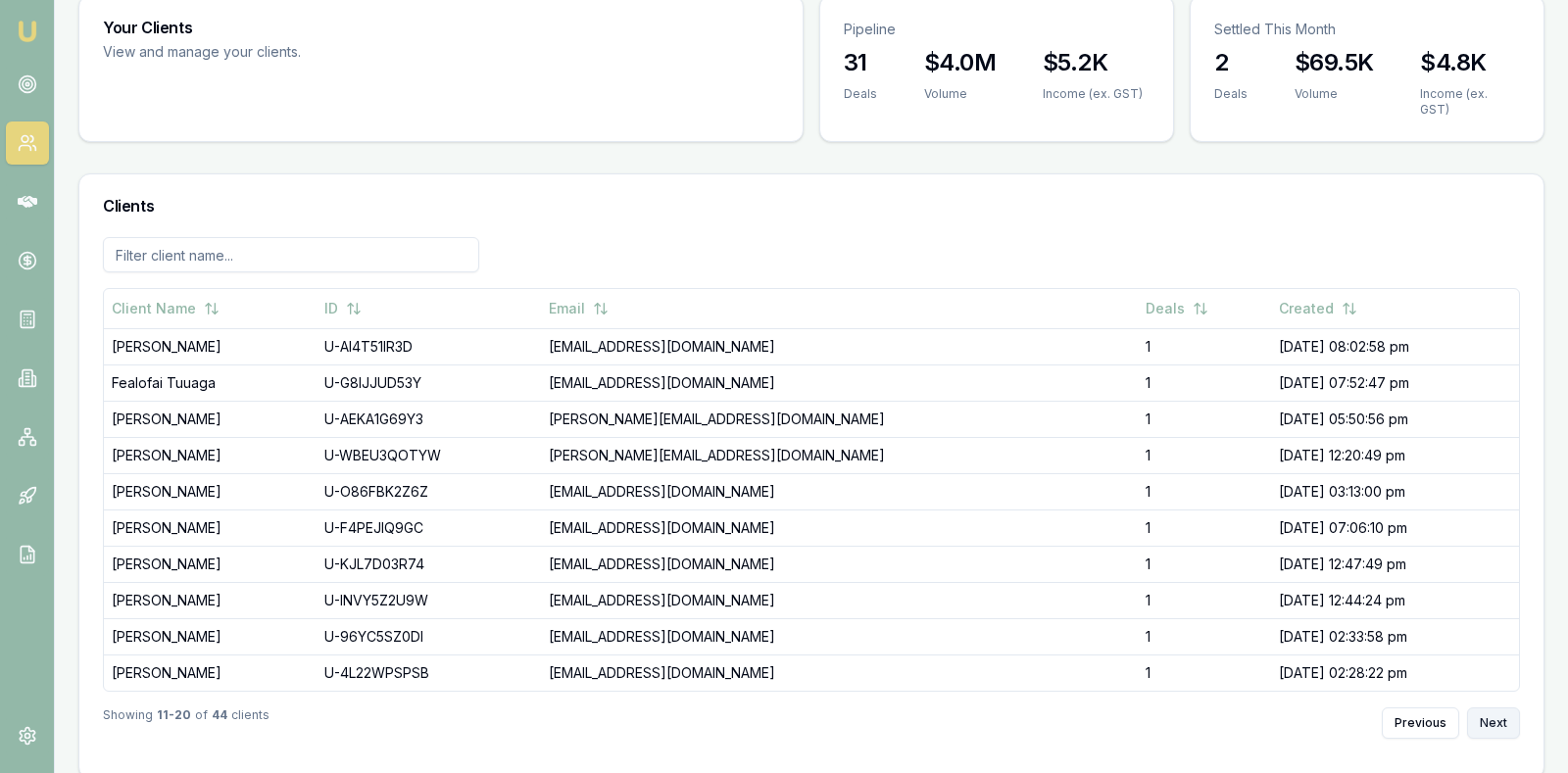
click at [1497, 707] on button "Next" at bounding box center [1492, 723] width 53 height 32
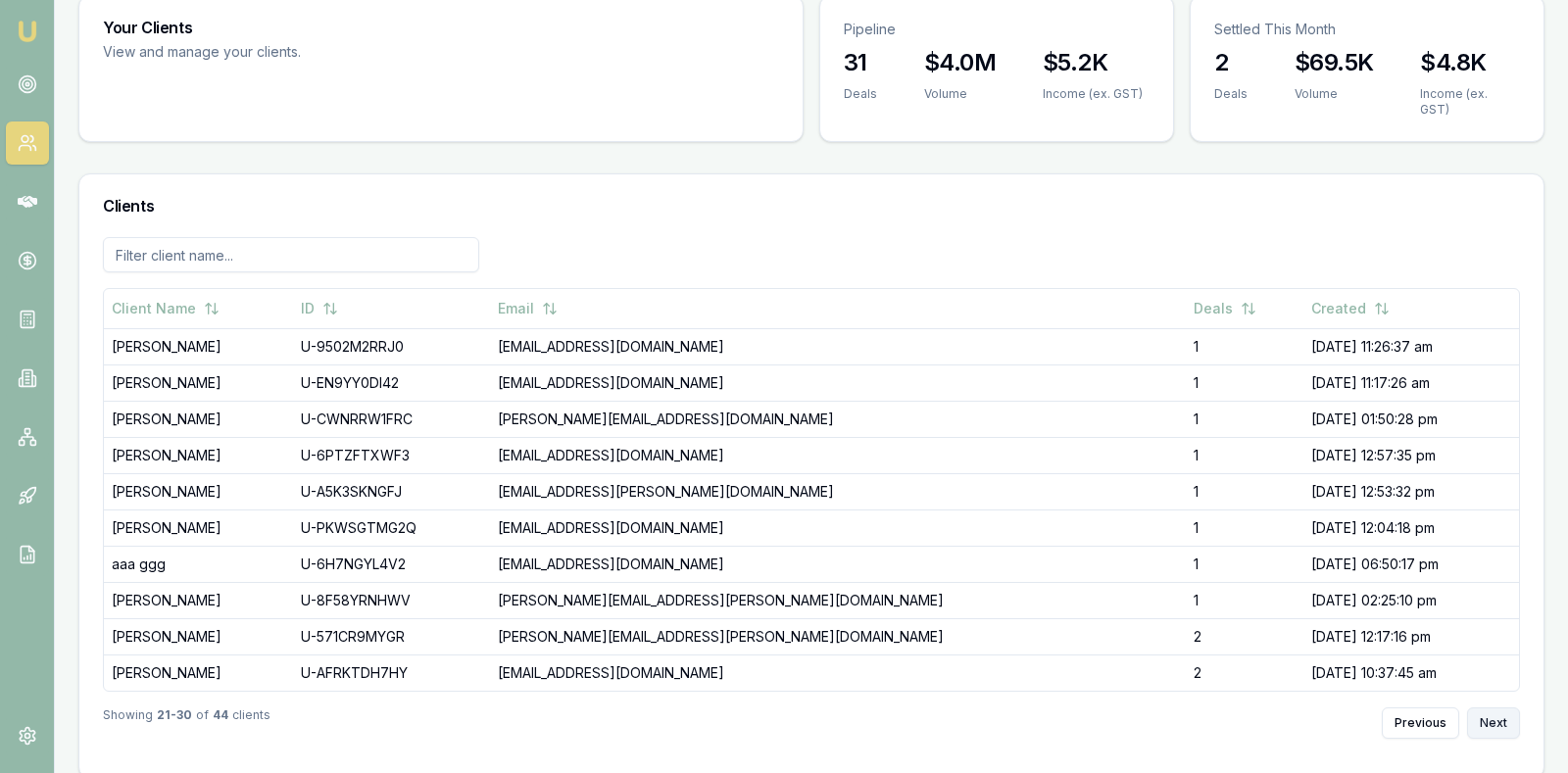
click at [1497, 707] on button "Next" at bounding box center [1492, 723] width 53 height 32
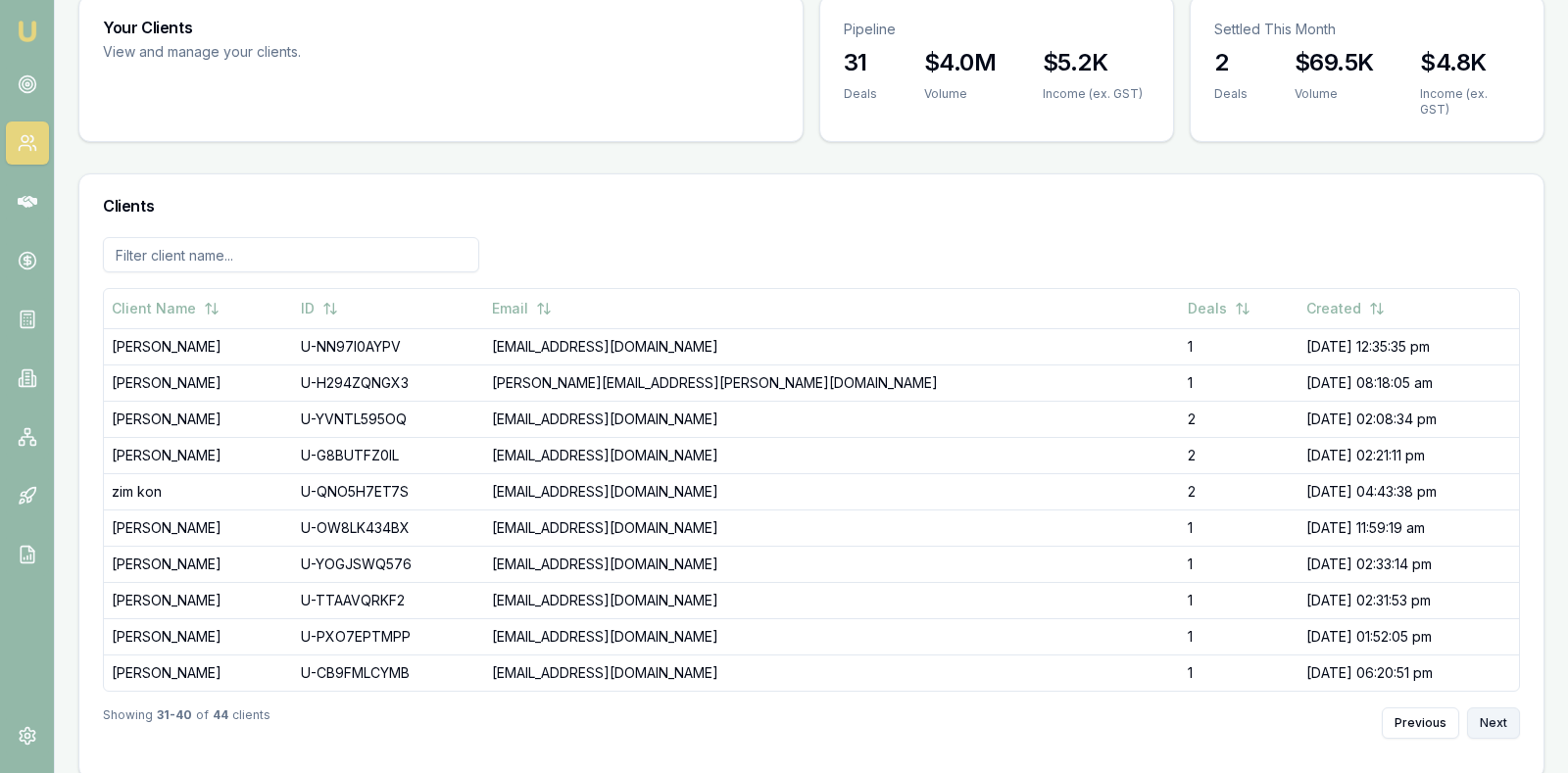
click at [1492, 707] on button "Next" at bounding box center [1492, 723] width 53 height 32
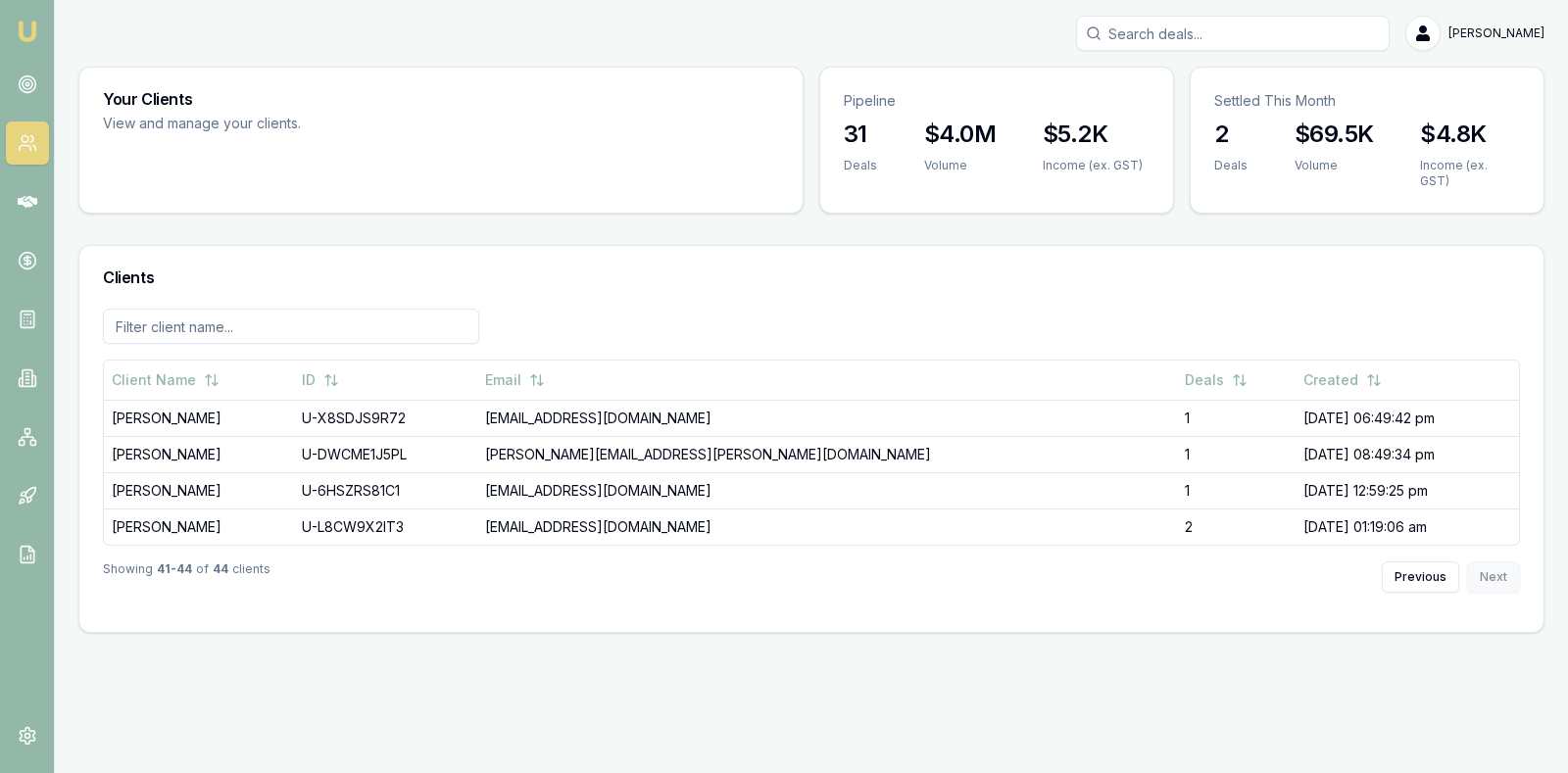
scroll to position [0, 0]
click at [1494, 561] on div "Previous Next" at bounding box center [1450, 577] width 138 height 32
click at [24, 136] on circle at bounding box center [25, 139] width 7 height 7
click at [23, 136] on circle at bounding box center [25, 139] width 7 height 7
click at [28, 210] on icon at bounding box center [28, 202] width 20 height 20
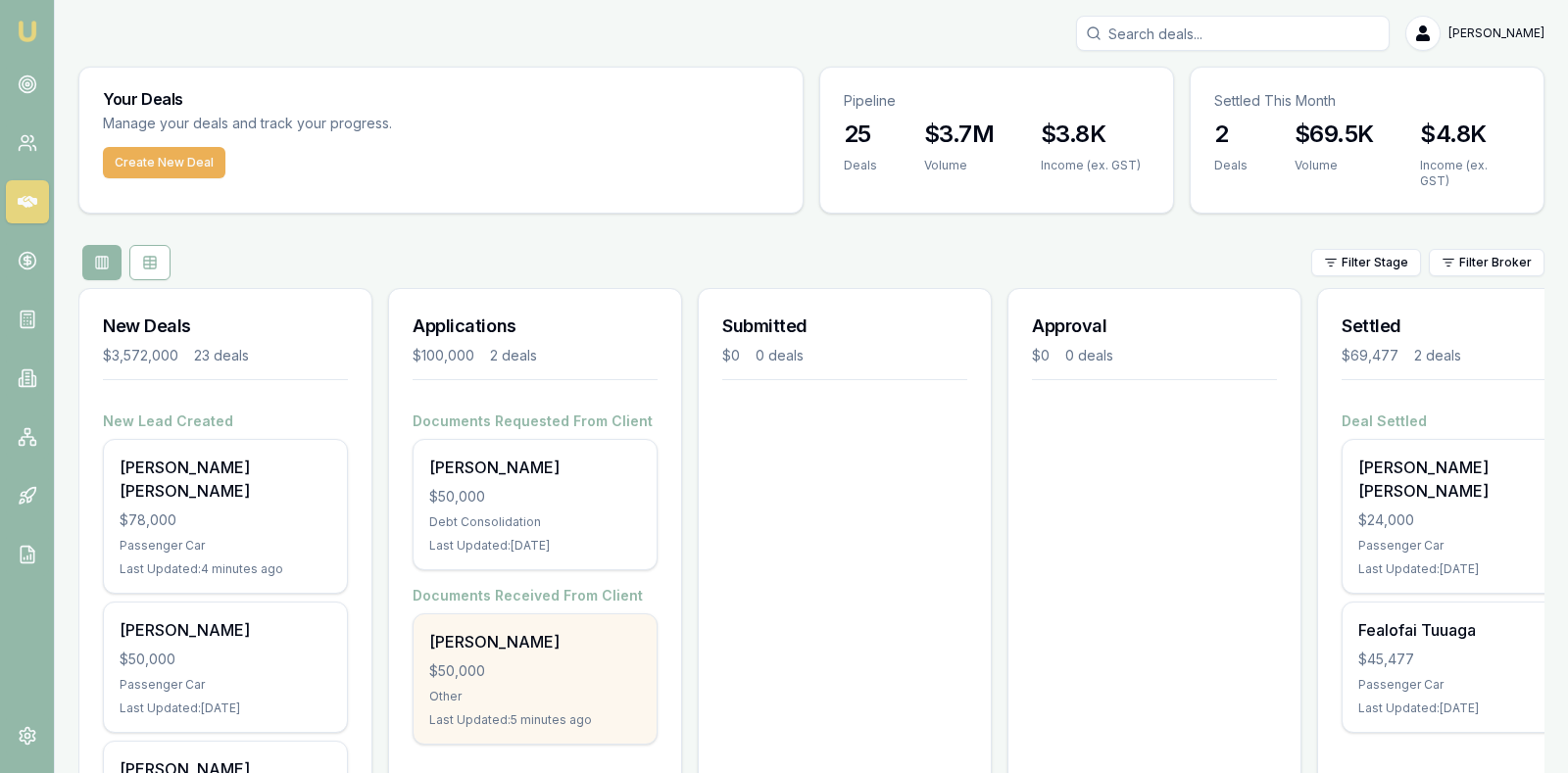
click at [533, 634] on div "Mohammad Siddique" at bounding box center [535, 642] width 212 height 24
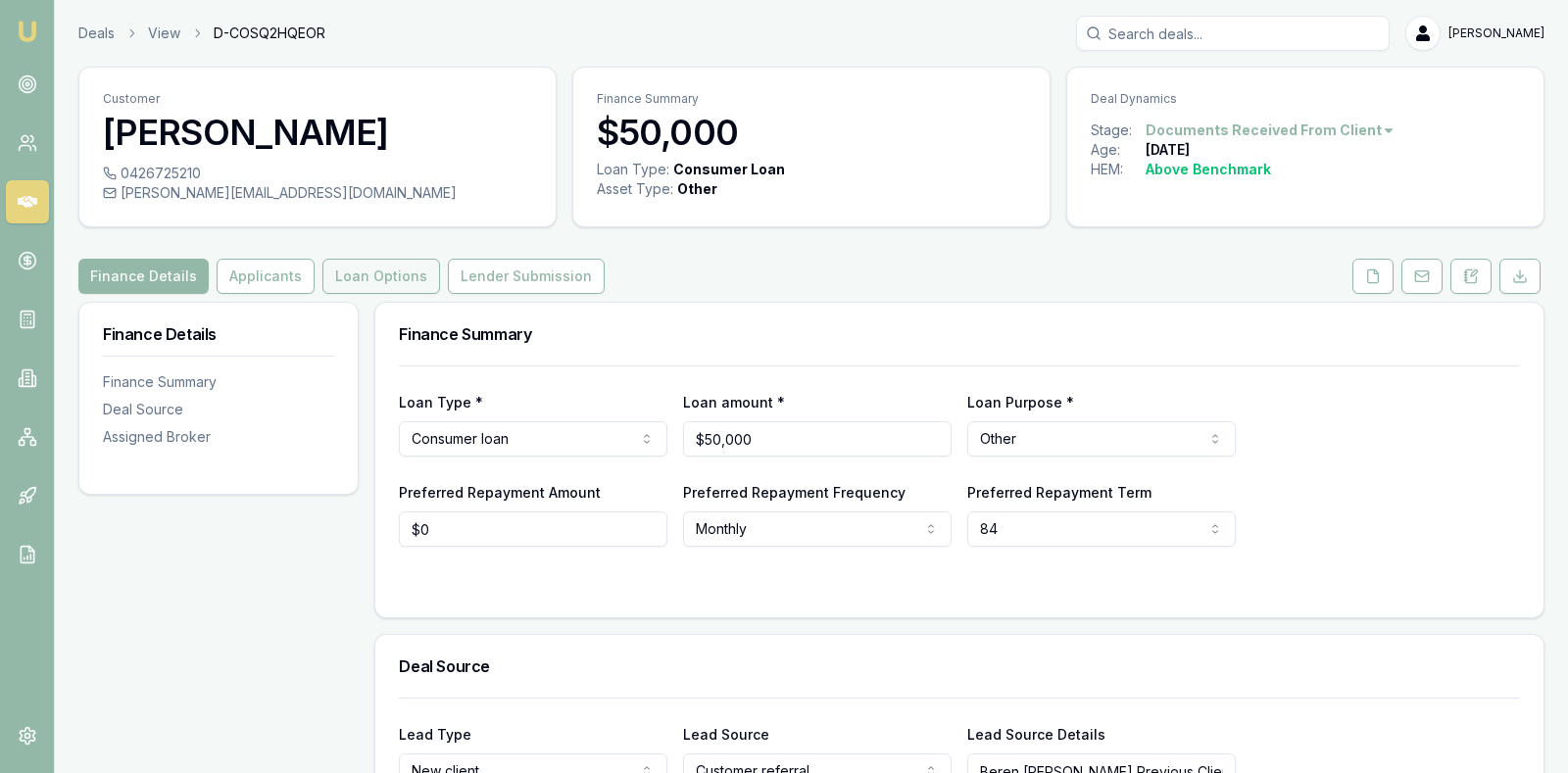
click at [372, 267] on button "Loan Options" at bounding box center [381, 276] width 117 height 36
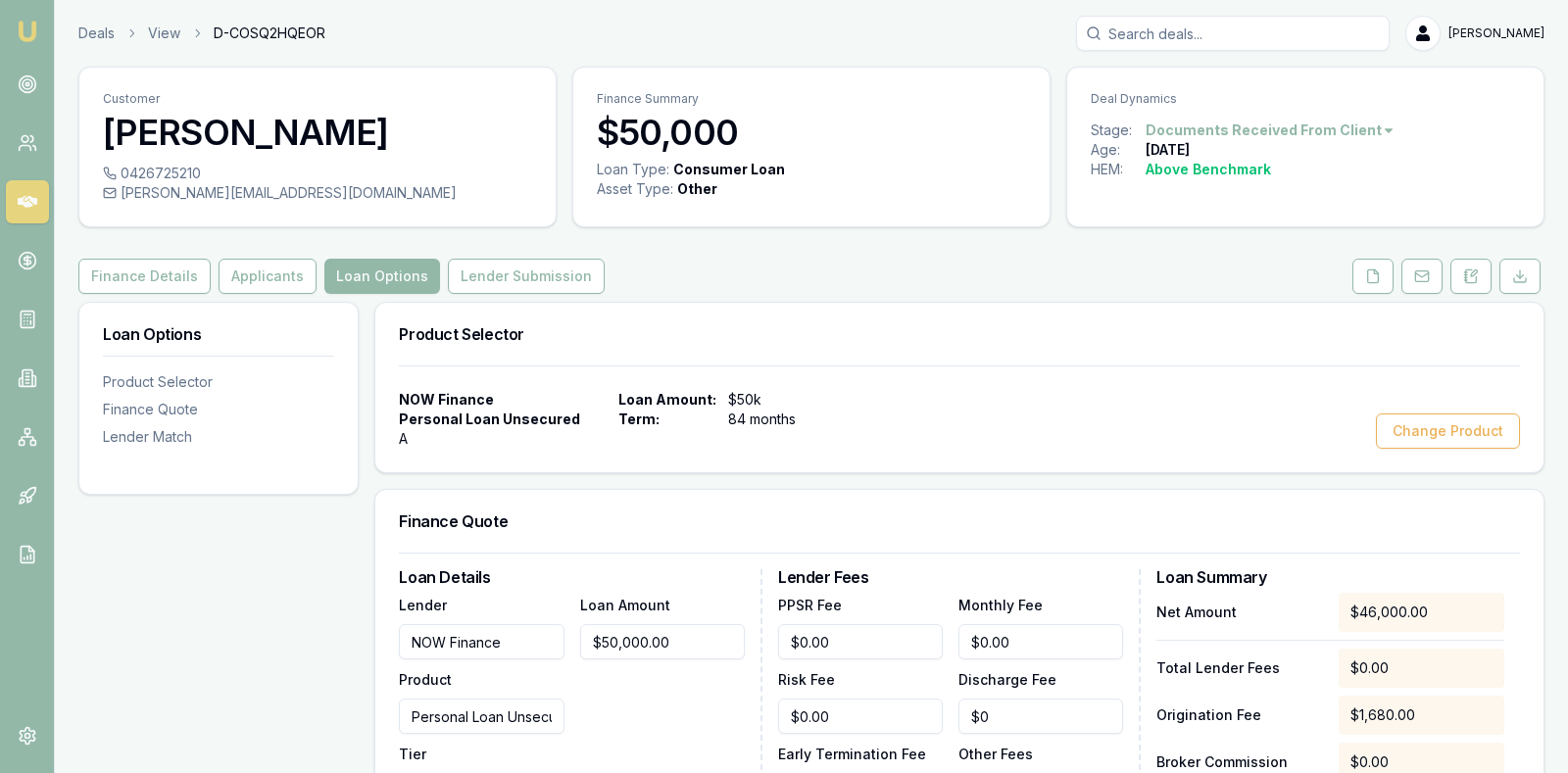
click at [813, 258] on div "Finance Details Applicants Loan Options Lender Submission" at bounding box center [811, 276] width 1466 height 36
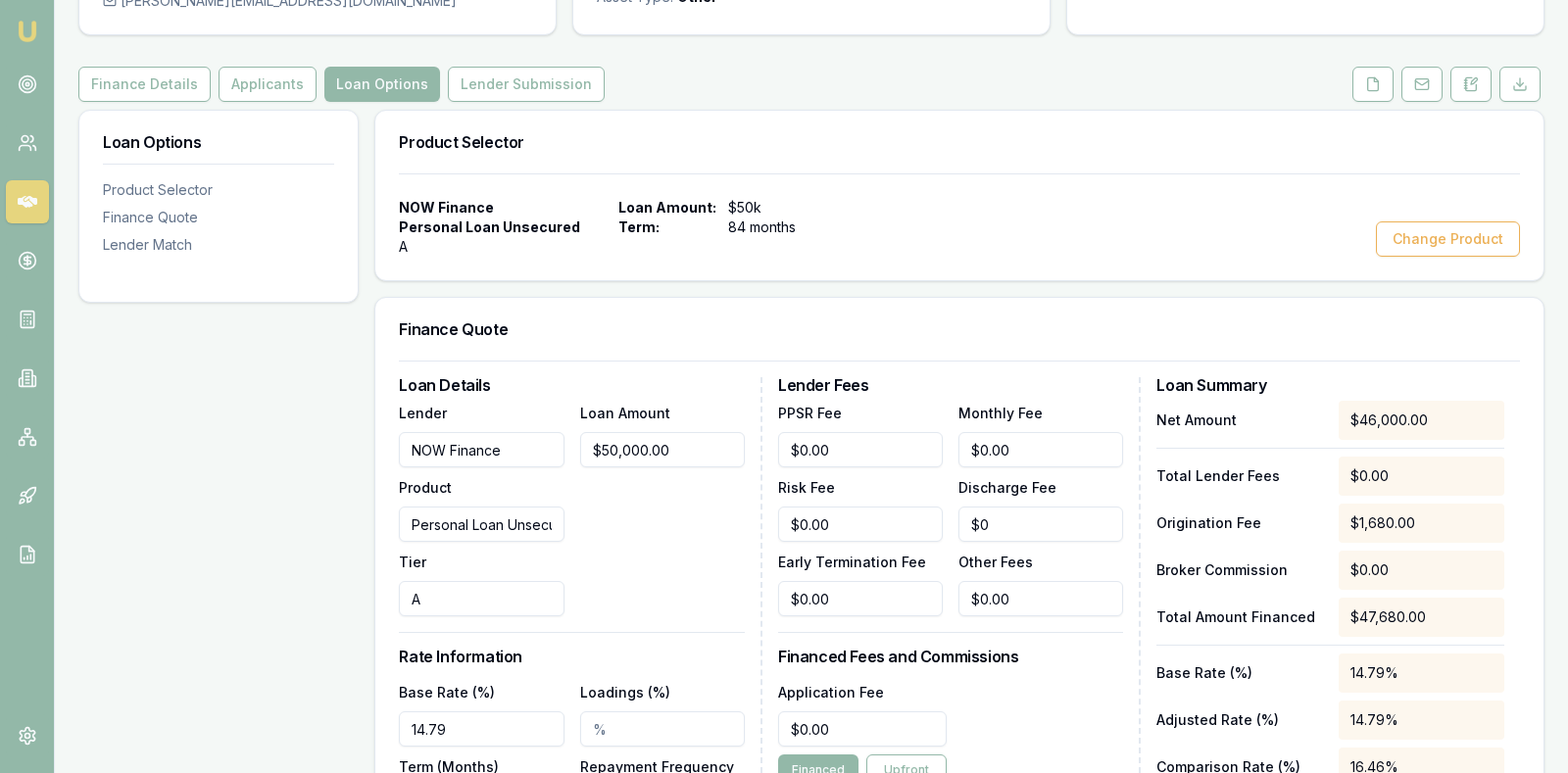
scroll to position [196, 0]
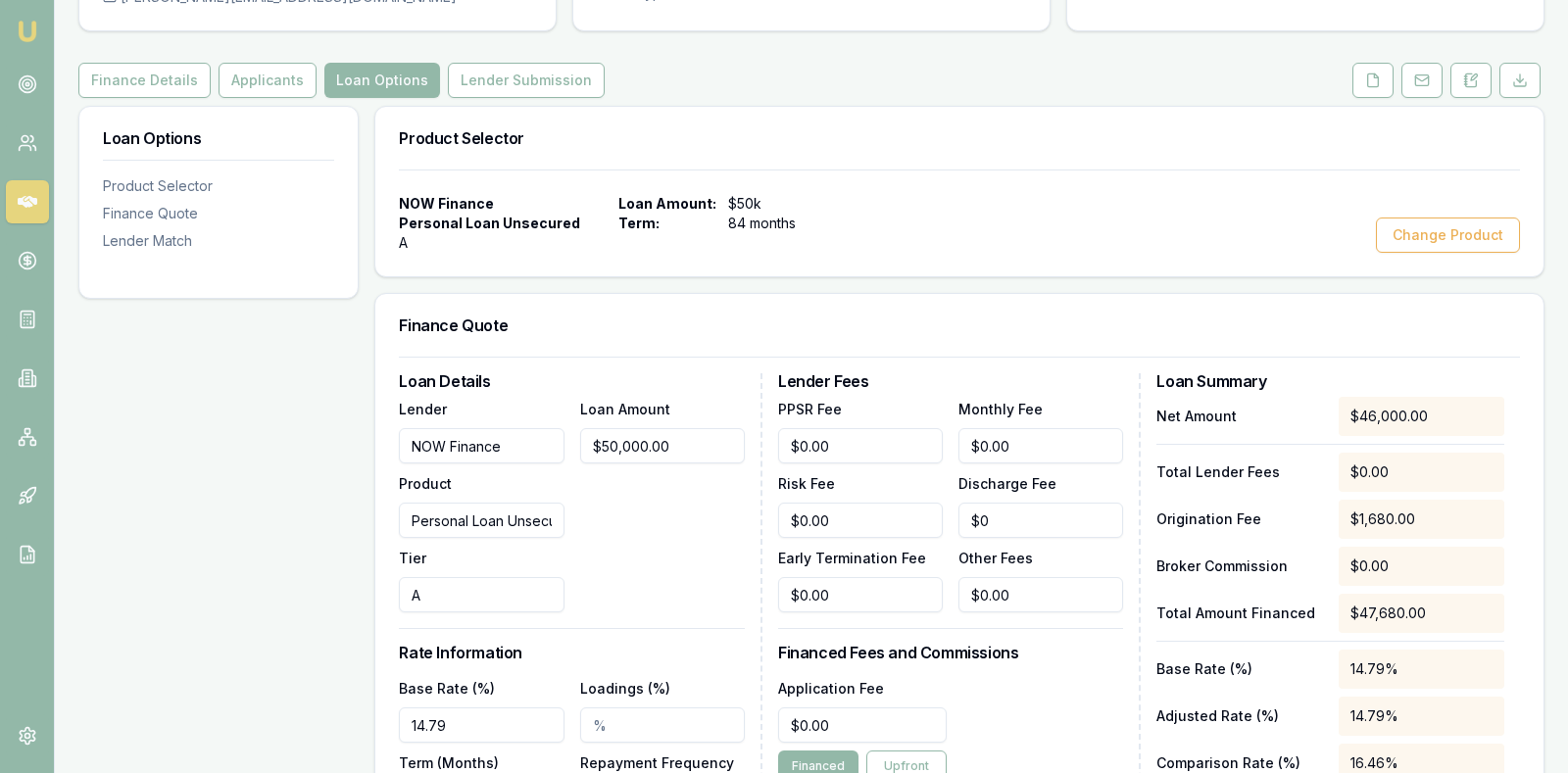
type input "50000"
drag, startPoint x: 702, startPoint y: 444, endPoint x: 508, endPoint y: 436, distance: 194.2
click at [518, 437] on div "Lender NOW Finance Product Personal Loan Unsecured Tier A Loan Amount 50000" at bounding box center [571, 504] width 346 height 216
type input "-$0.00"
type input "35000"
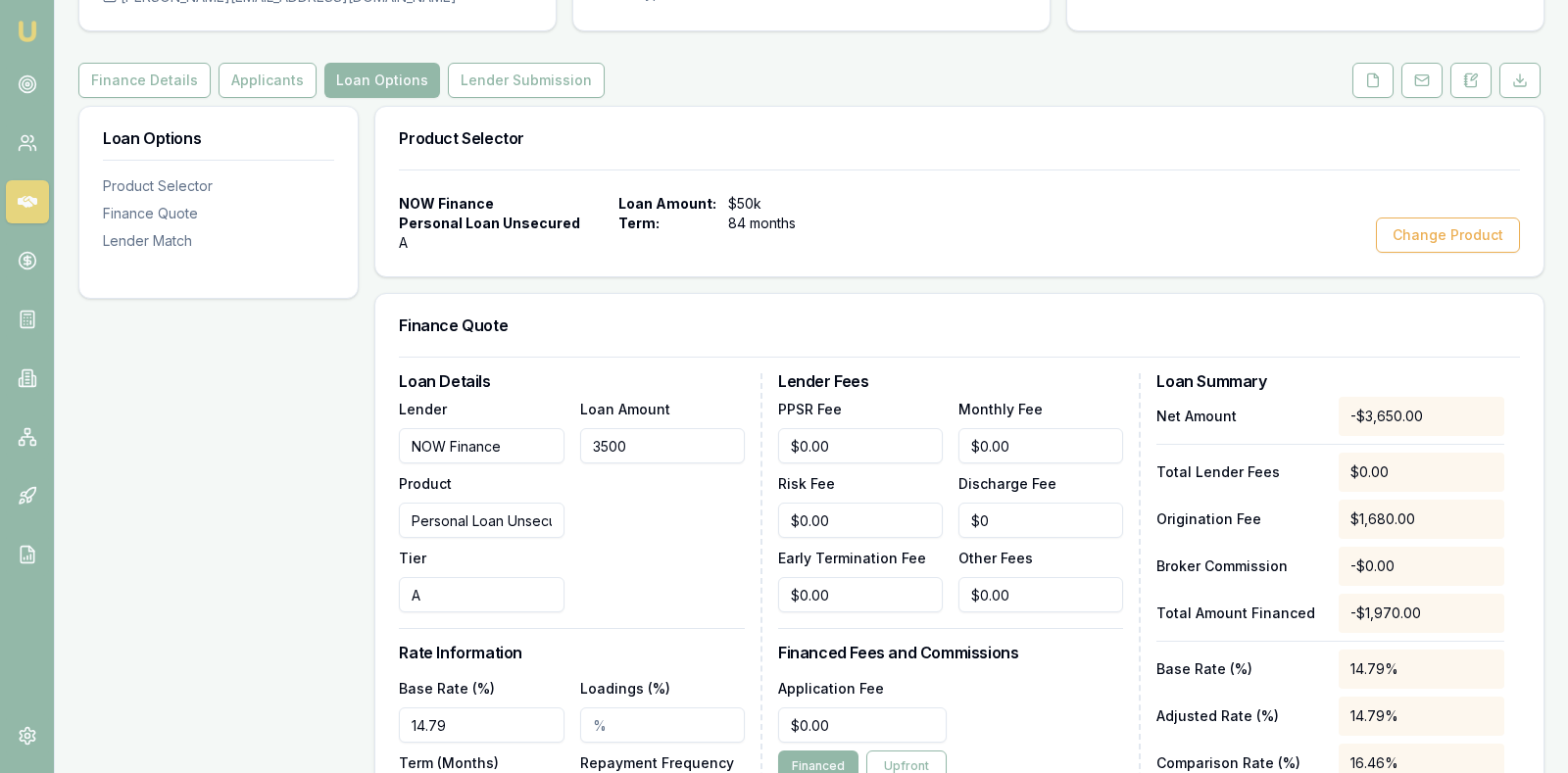
type input "$0.00"
click at [715, 511] on div "Loan Amount $35,000.00" at bounding box center [663, 504] width 165 height 216
click at [705, 441] on input "35000" at bounding box center [663, 446] width 165 height 36
type input "3500"
type input "-$0.00"
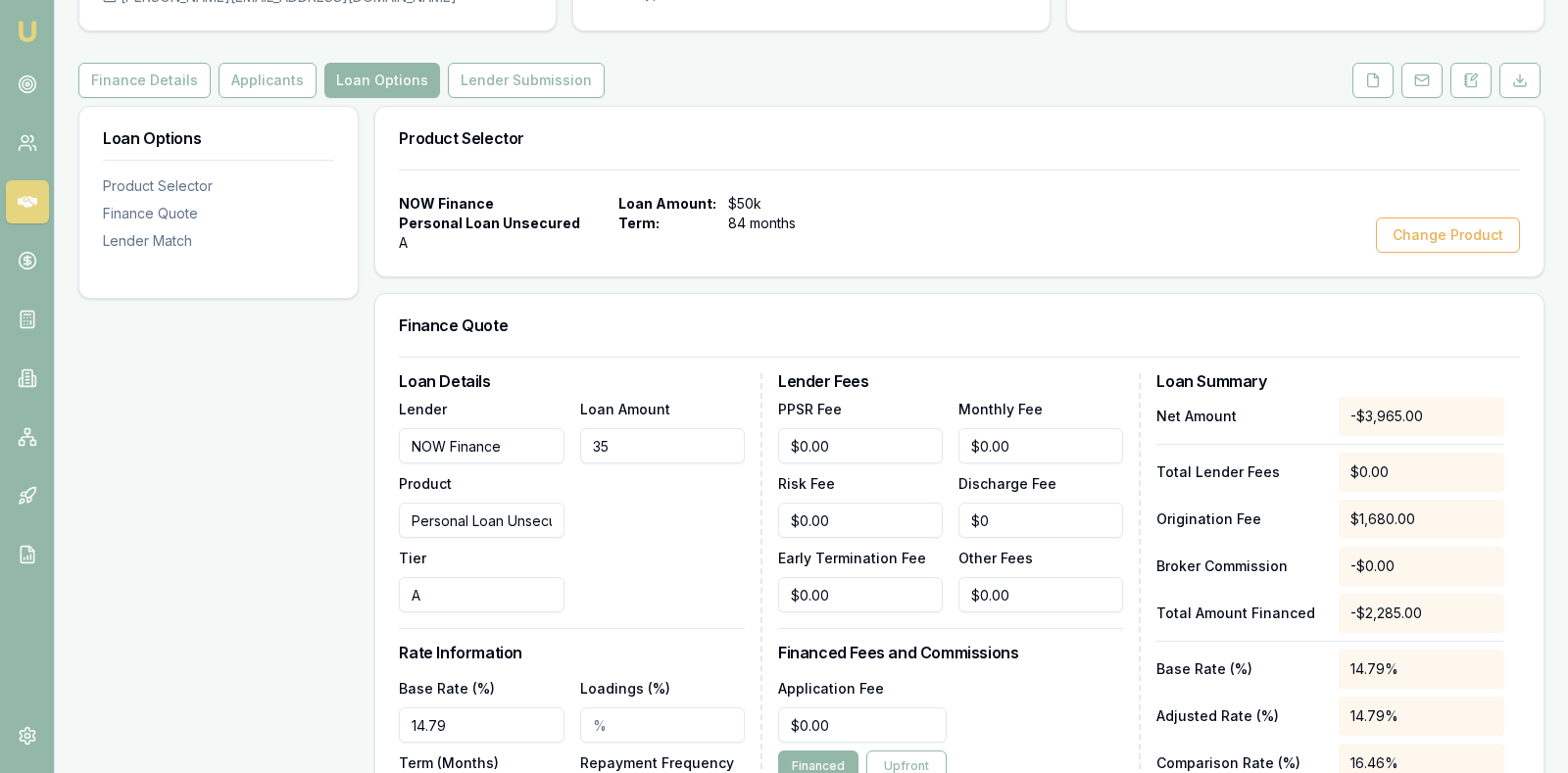
type input "3"
type input "4000"
type input "$0.00"
type input "400"
type input "-$0.00"
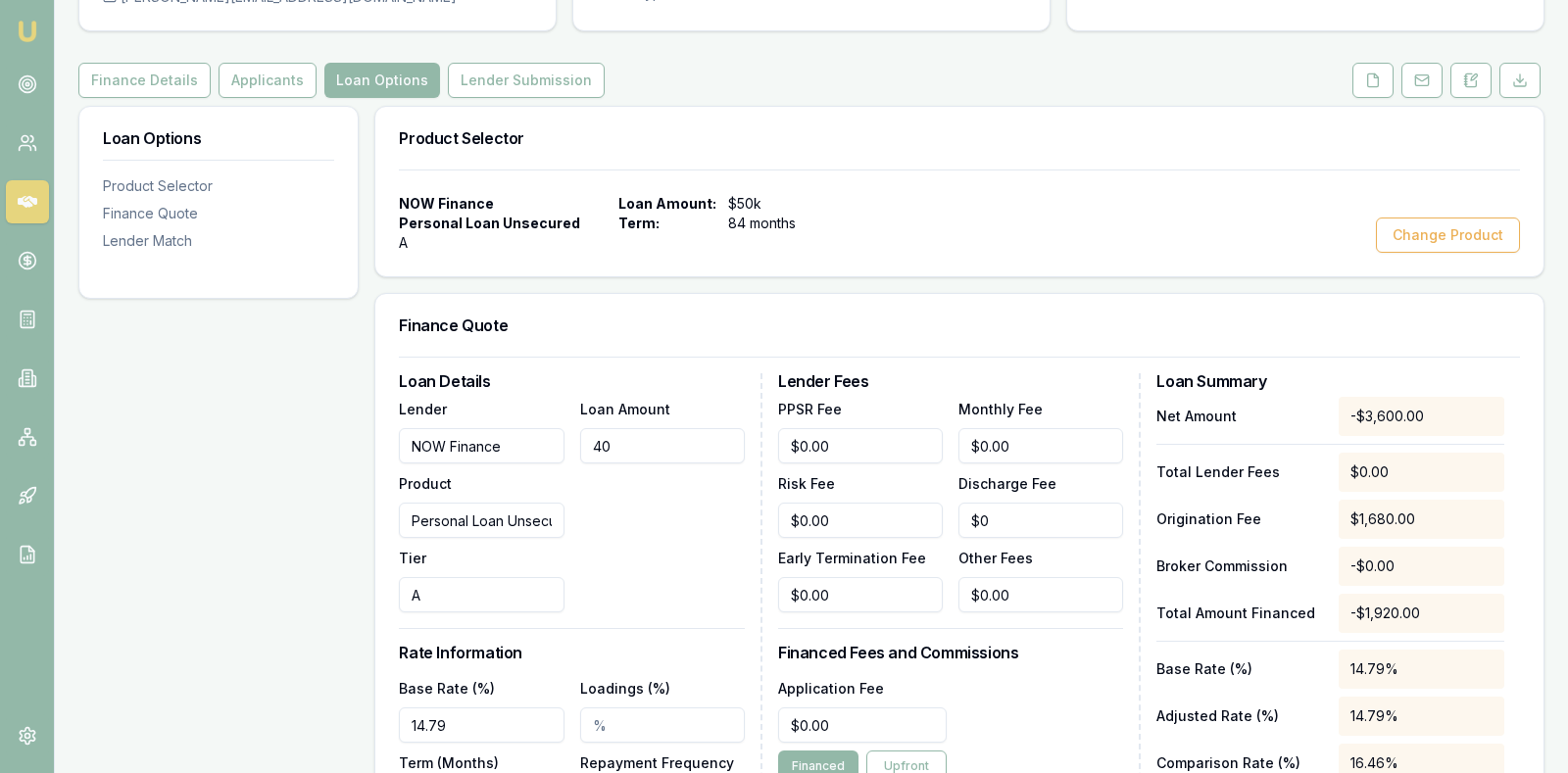
type input "4"
type input "5000"
type input "$0.00"
type input "500"
type input "-$0.00"
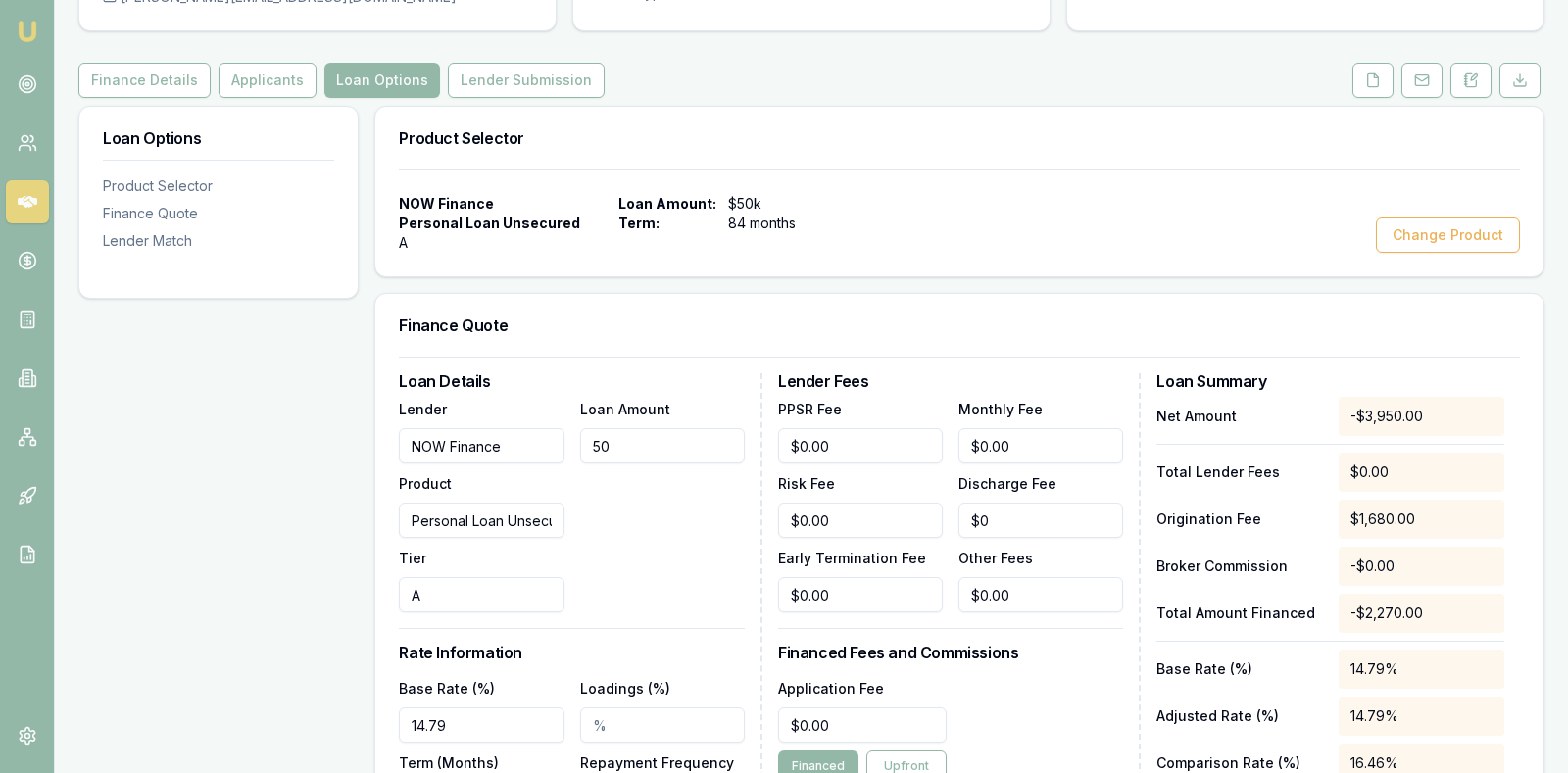
type input "5"
type input "4500"
type input "$0.00"
type input "450"
type input "-$0.00"
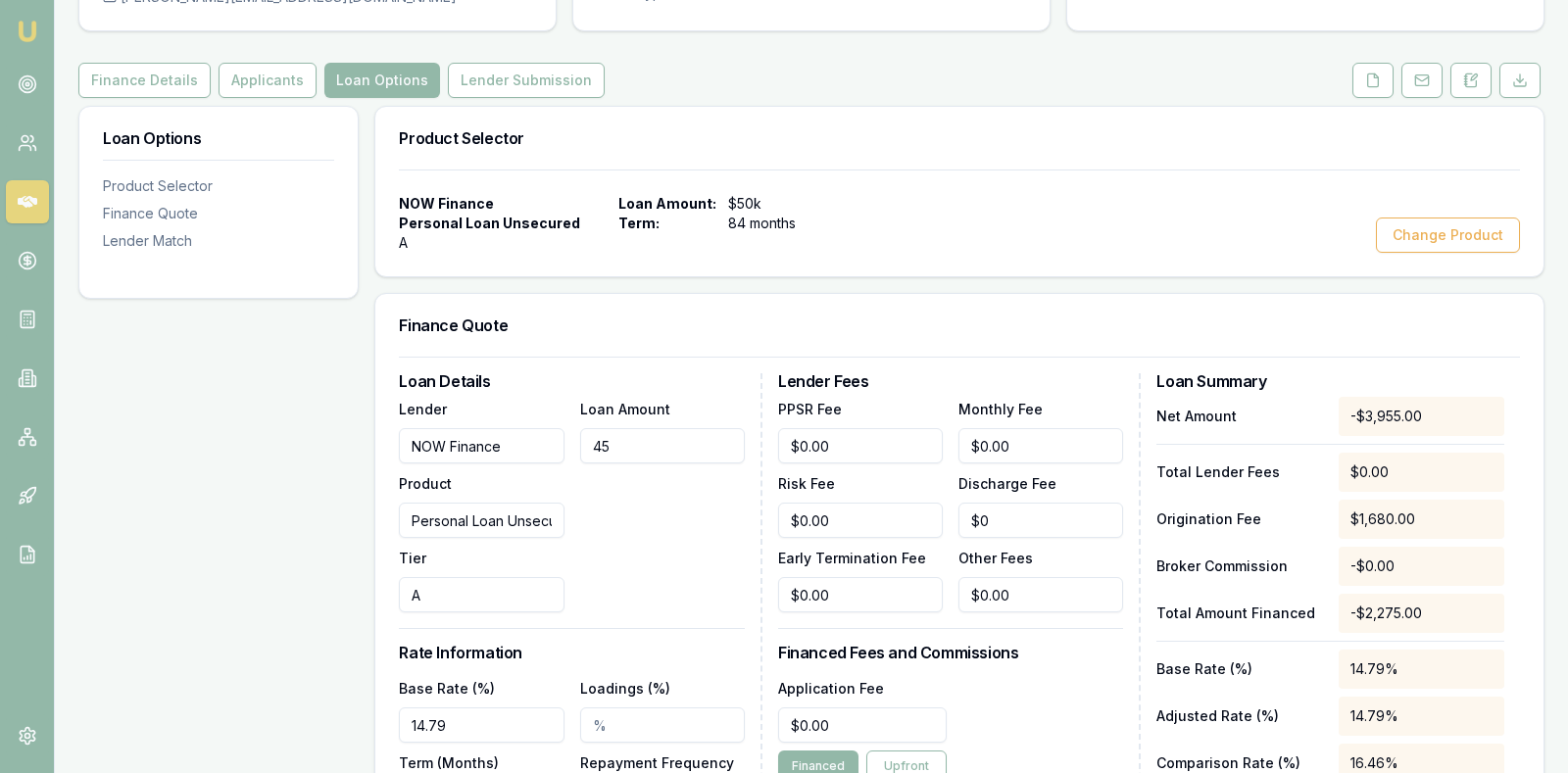
type input "4"
type input "5000"
type input "$0.00"
type input "$50,000.00"
click at [666, 542] on div "Loan Amount $50,000.00" at bounding box center [663, 504] width 165 height 216
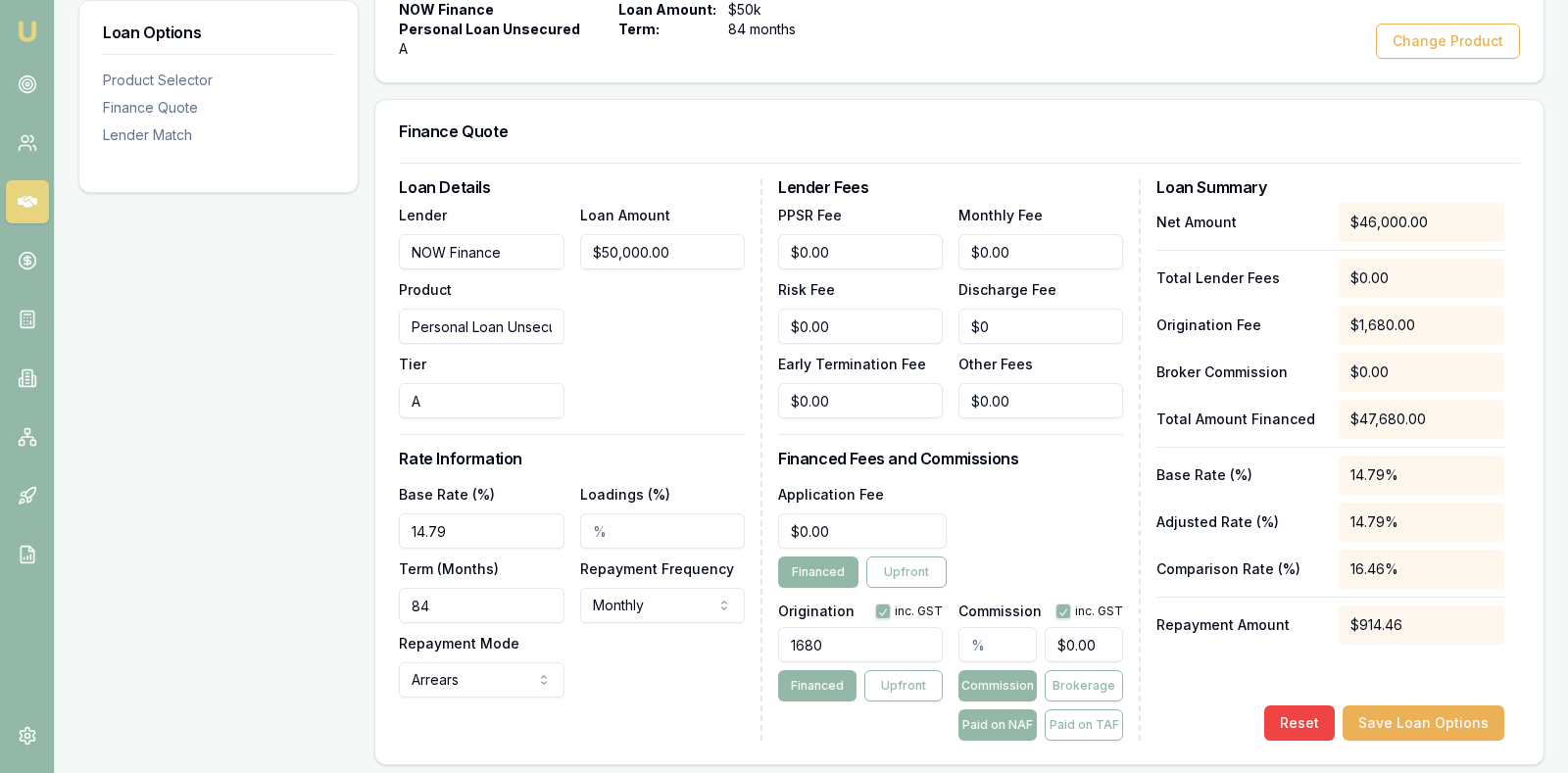
scroll to position [391, 0]
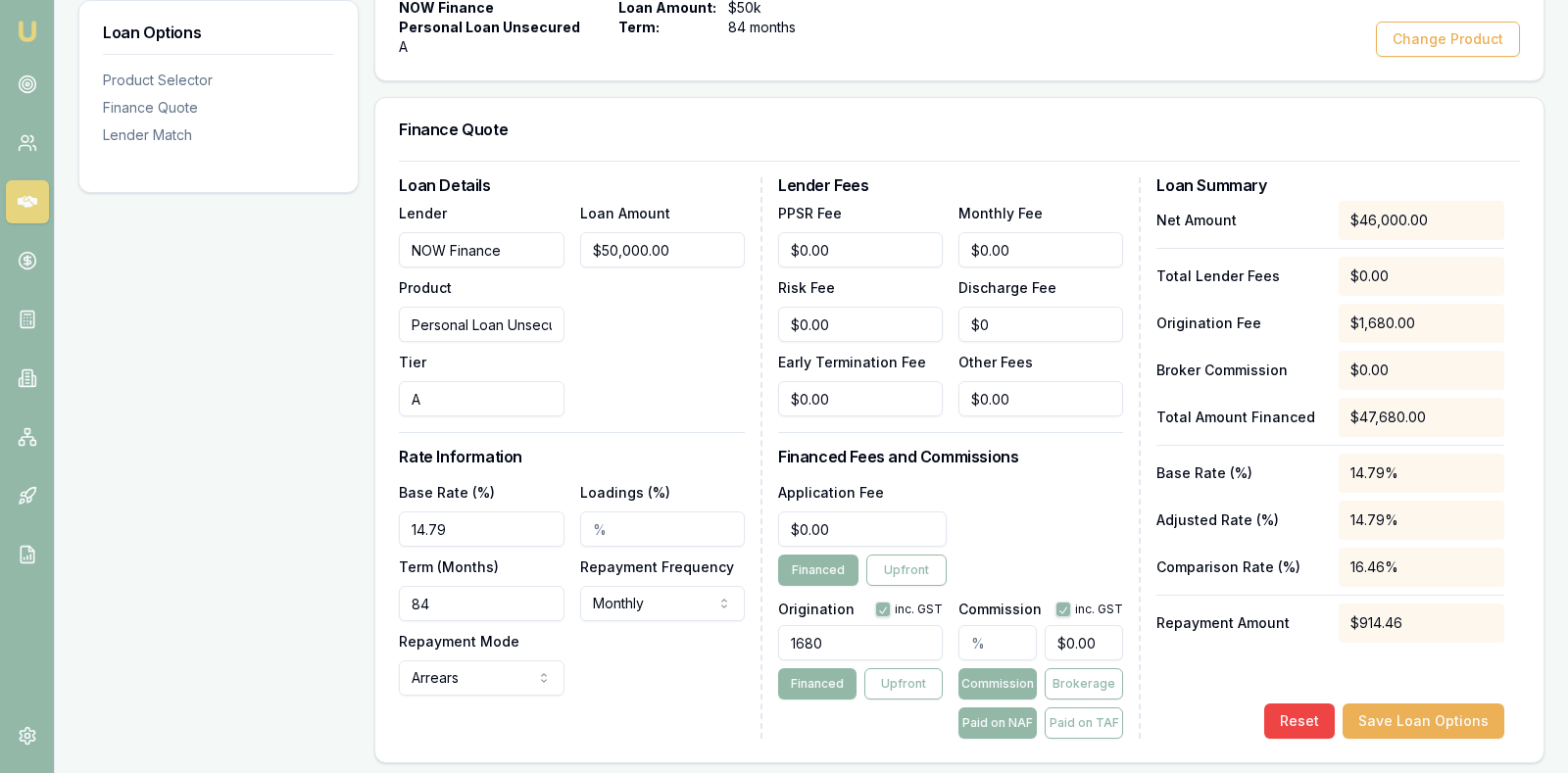
click at [1005, 637] on input "text" at bounding box center [997, 643] width 78 height 36
type input "2"
type input "$920.00"
type input "22"
type input "$10,120.00"
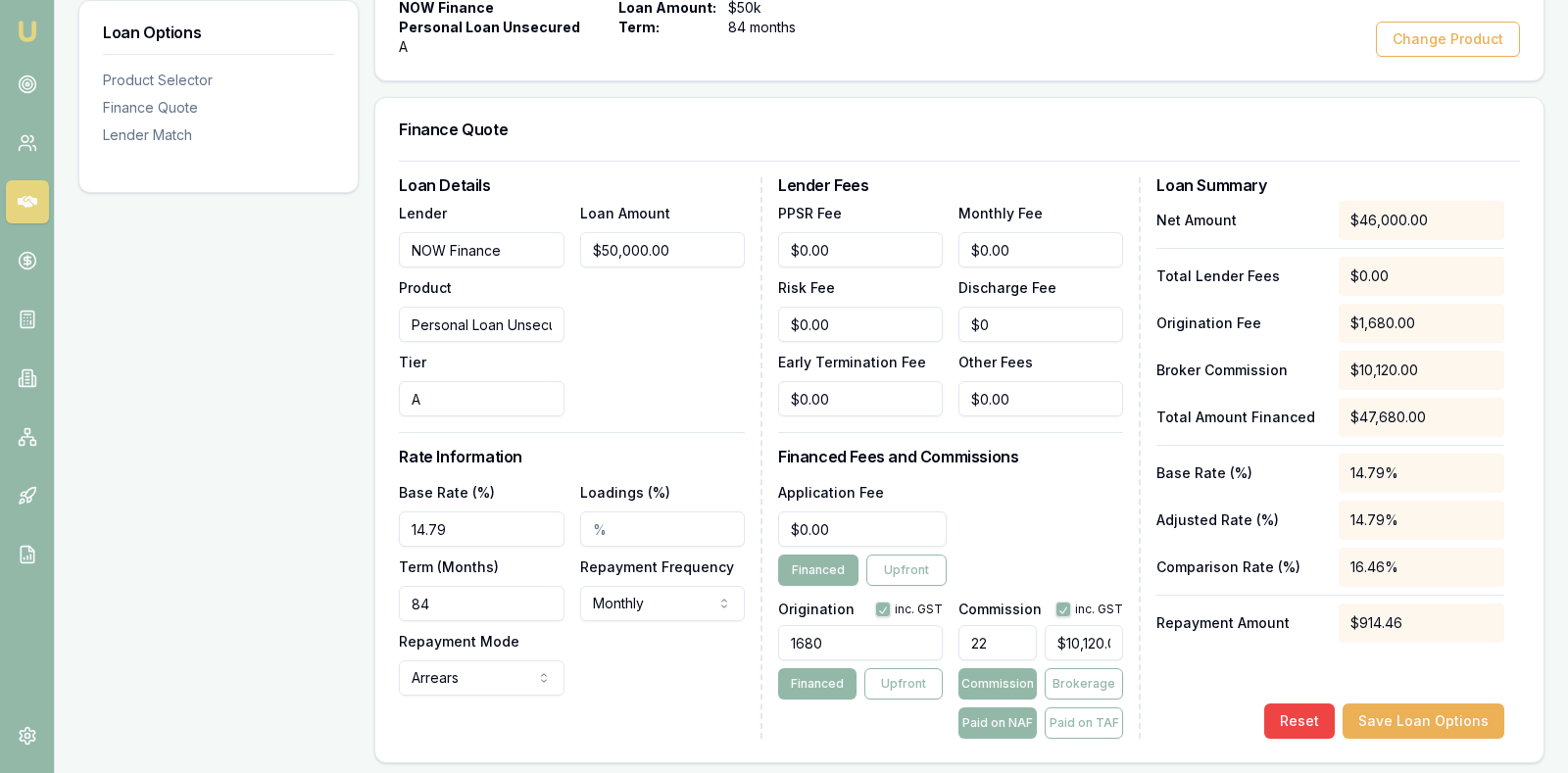
type input "222"
type input "$102,120.00"
type input "22"
type input "$10,120.00"
type input "2"
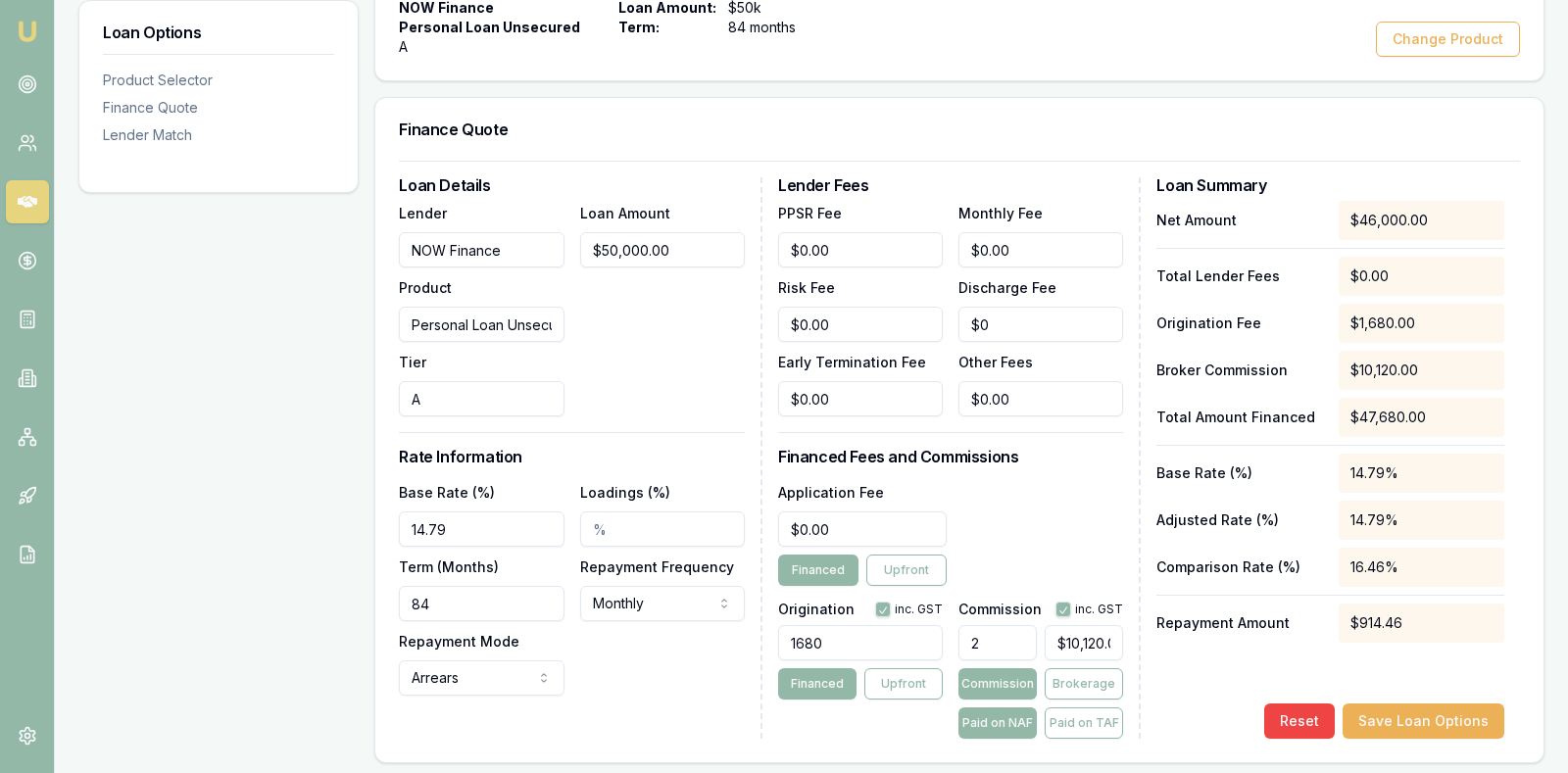
type input "$920.00"
type input "$0.00"
type input "0"
click at [1039, 526] on div "Application Fee $0.00 Financed Upfront" at bounding box center [951, 533] width 346 height 106
click at [1025, 59] on div "NOW Finance Personal Loan Unsecured A Loan Amount: $50k Term: 84 months Change …" at bounding box center [959, 26] width 1168 height 106
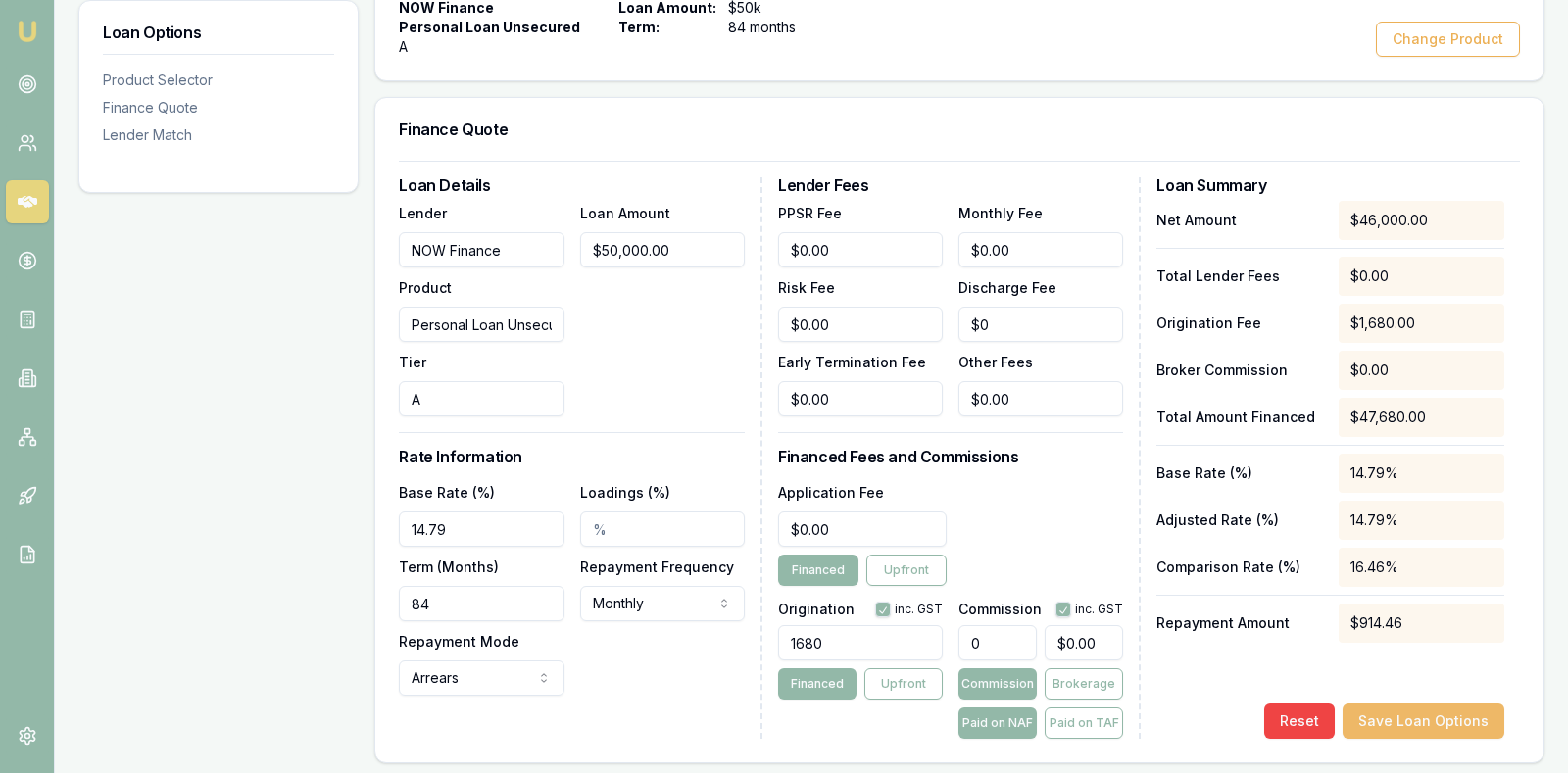
click at [1392, 711] on button "Save Loan Options" at bounding box center [1423, 721] width 162 height 36
click at [855, 635] on input "1680" at bounding box center [861, 643] width 165 height 36
drag, startPoint x: 856, startPoint y: 634, endPoint x: 742, endPoint y: 636, distance: 114.0
click at [742, 636] on div "Loan Details Lender NOW Finance Product Personal Loan Unsecured Tier A Loan Amo…" at bounding box center [959, 457] width 1121 height 561
click at [877, 639] on input "text" at bounding box center [861, 643] width 165 height 36
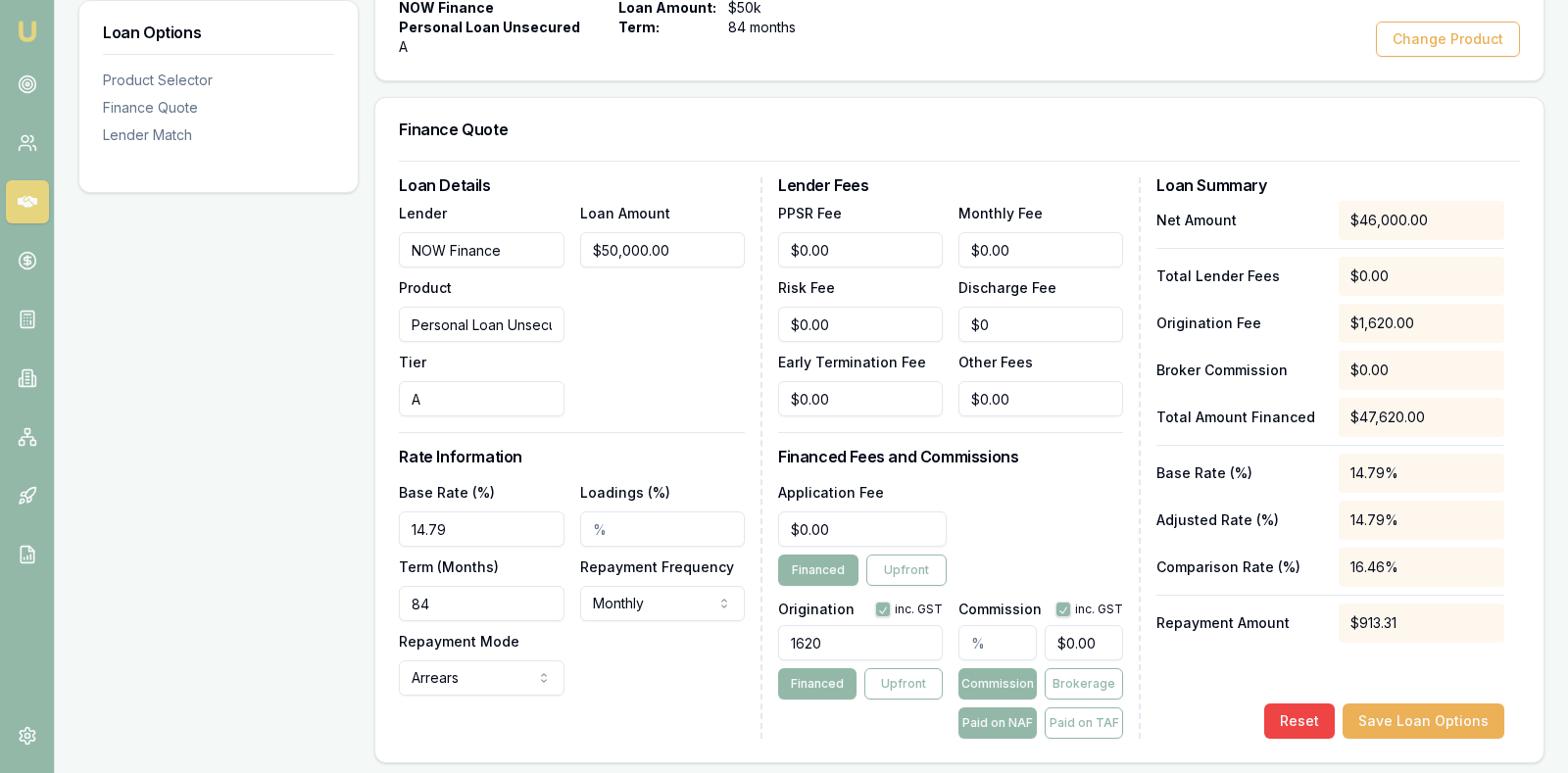
type input "1620.00"
click at [982, 521] on div "Application Fee $0.00 Financed Upfront" at bounding box center [951, 533] width 346 height 106
click at [1394, 713] on button "Save Loan Options" at bounding box center [1423, 721] width 162 height 36
click at [176, 102] on div "Finance Quote" at bounding box center [219, 108] width 232 height 20
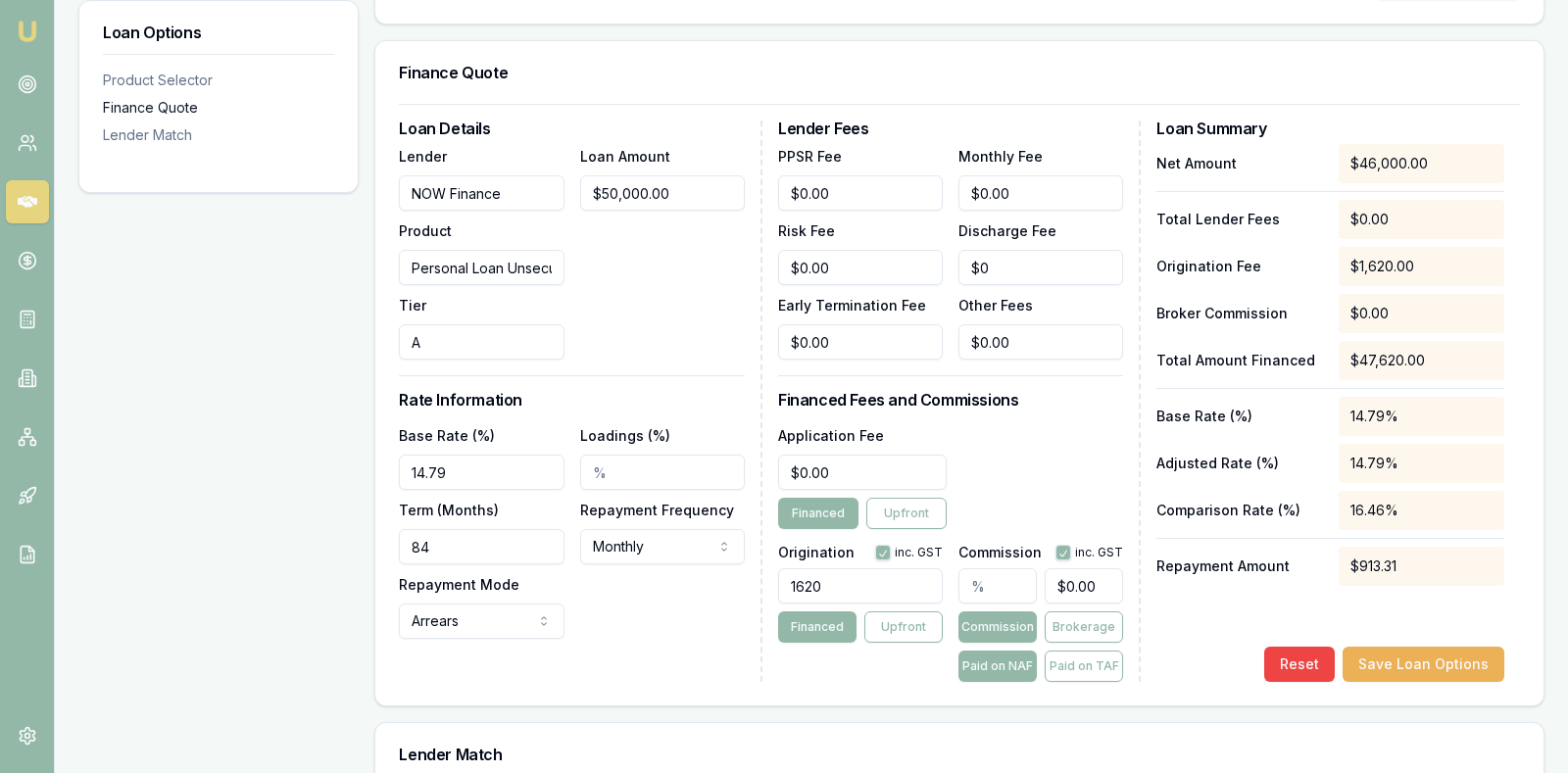
scroll to position [487, 0]
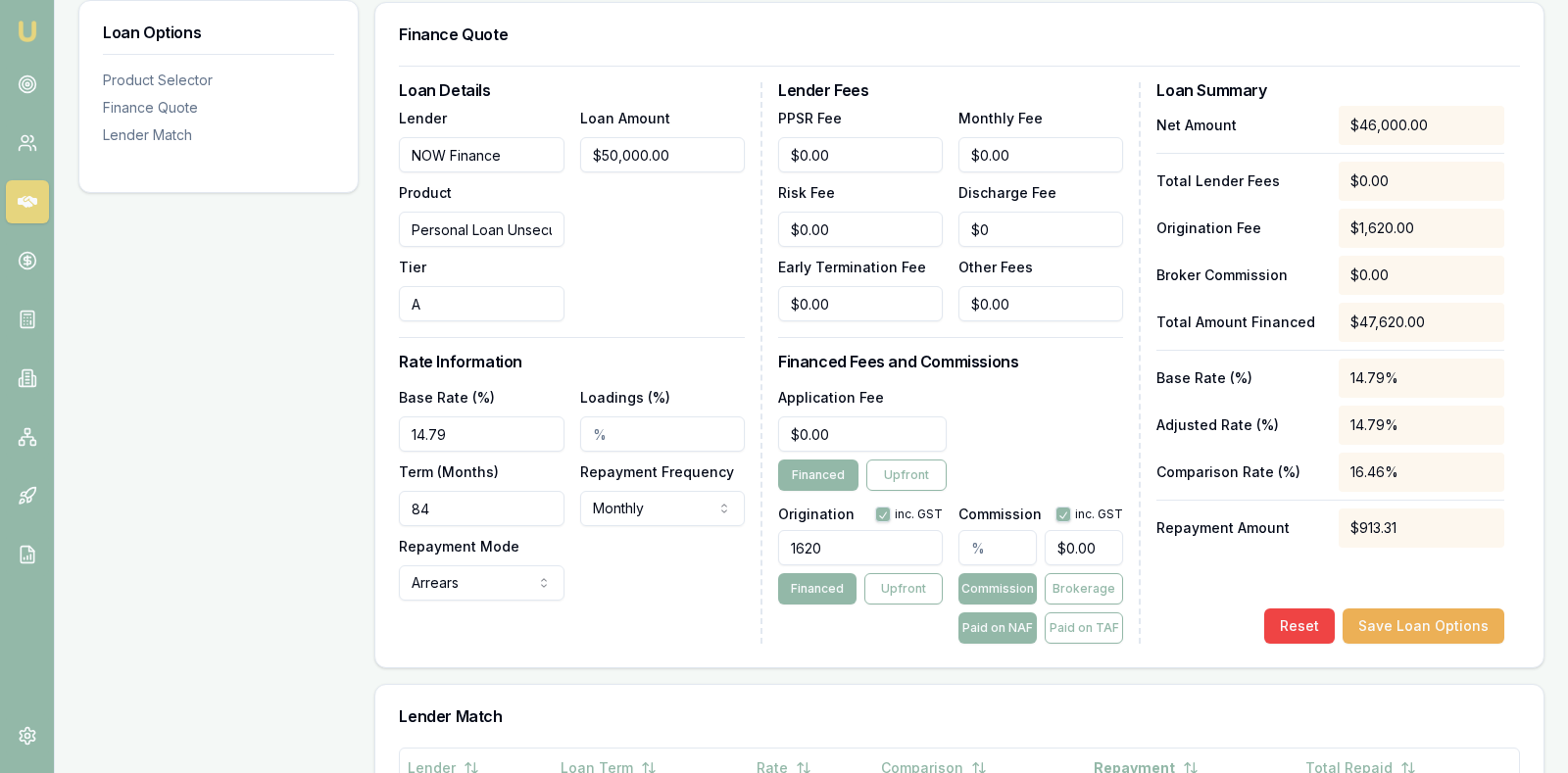
click at [242, 310] on div "Loan Options Product Selector Finance Quote Lender Match" at bounding box center [219, 527] width 280 height 1424
click at [314, 354] on div "Loan Options Product Selector Finance Quote Lender Match" at bounding box center [219, 527] width 280 height 1424
click at [226, 444] on div "Loan Options Product Selector Finance Quote Lender Match" at bounding box center [219, 527] width 280 height 1424
click at [32, 198] on icon at bounding box center [28, 202] width 20 height 12
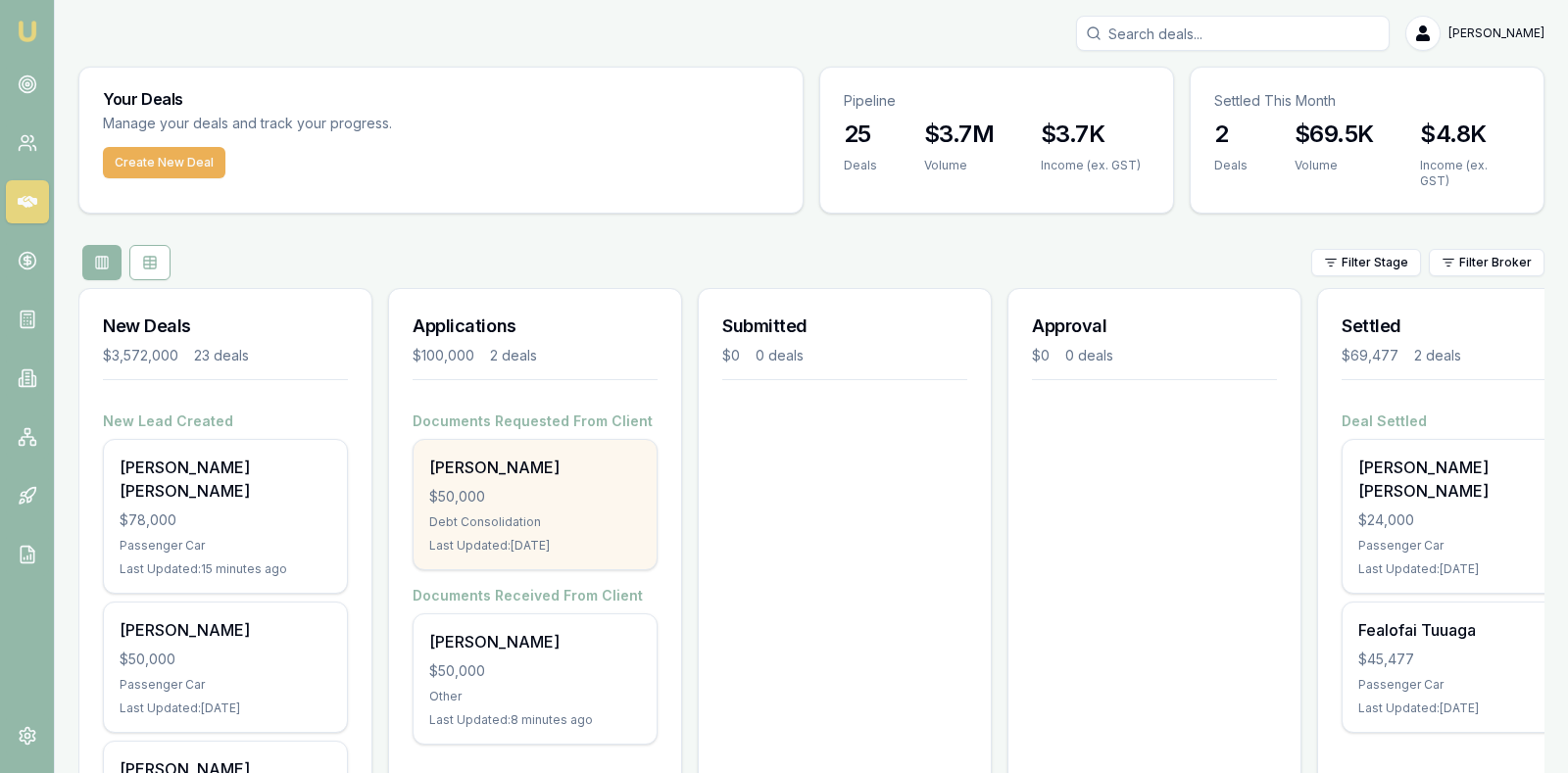
click at [535, 487] on div "$50,000" at bounding box center [535, 497] width 212 height 20
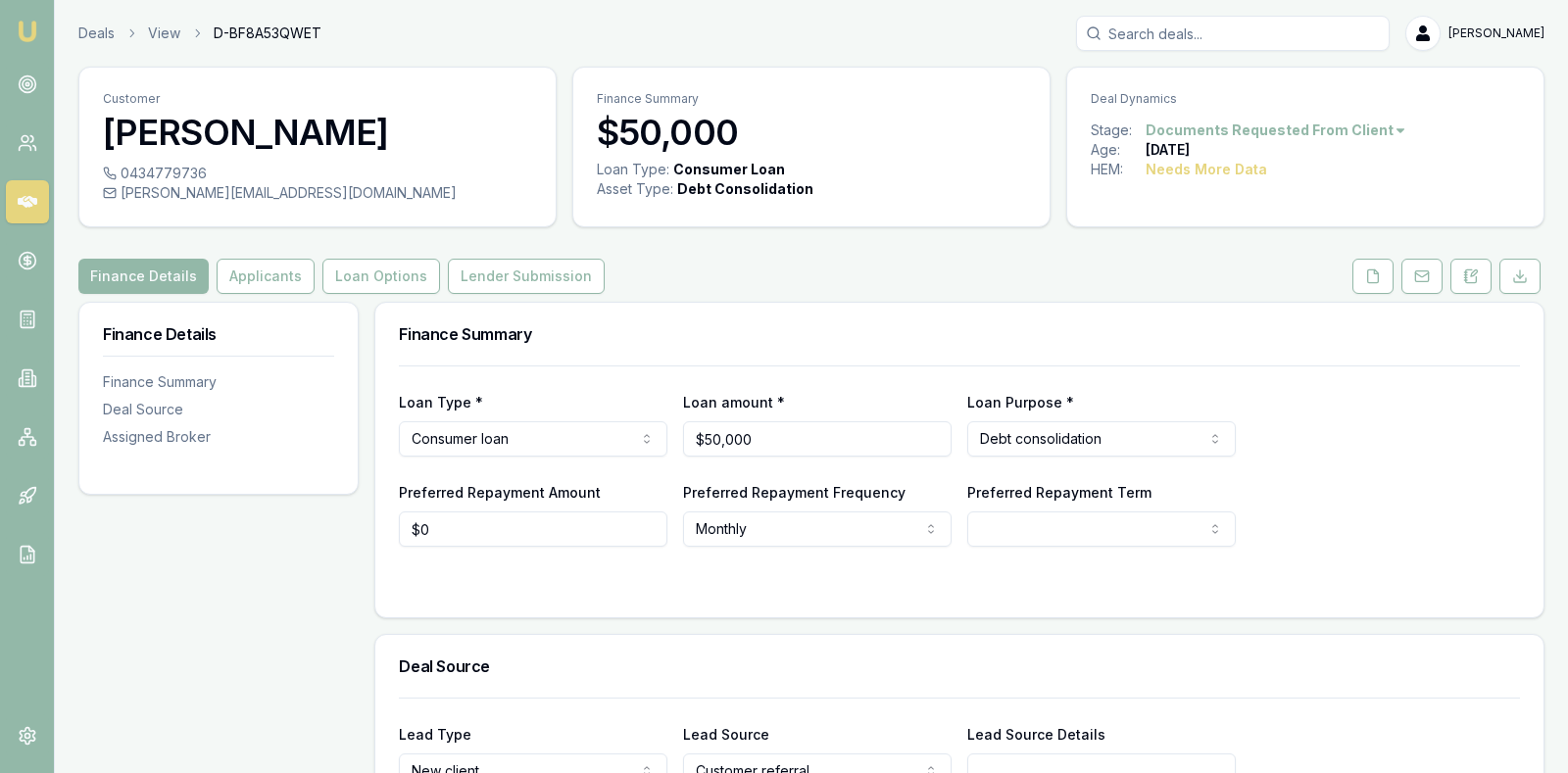
click at [1385, 122] on html "Emu Broker Deals View D-BF8A53QWET [PERSON_NAME] Toggle Menu Customer [PERSON_N…" at bounding box center [784, 386] width 1568 height 773
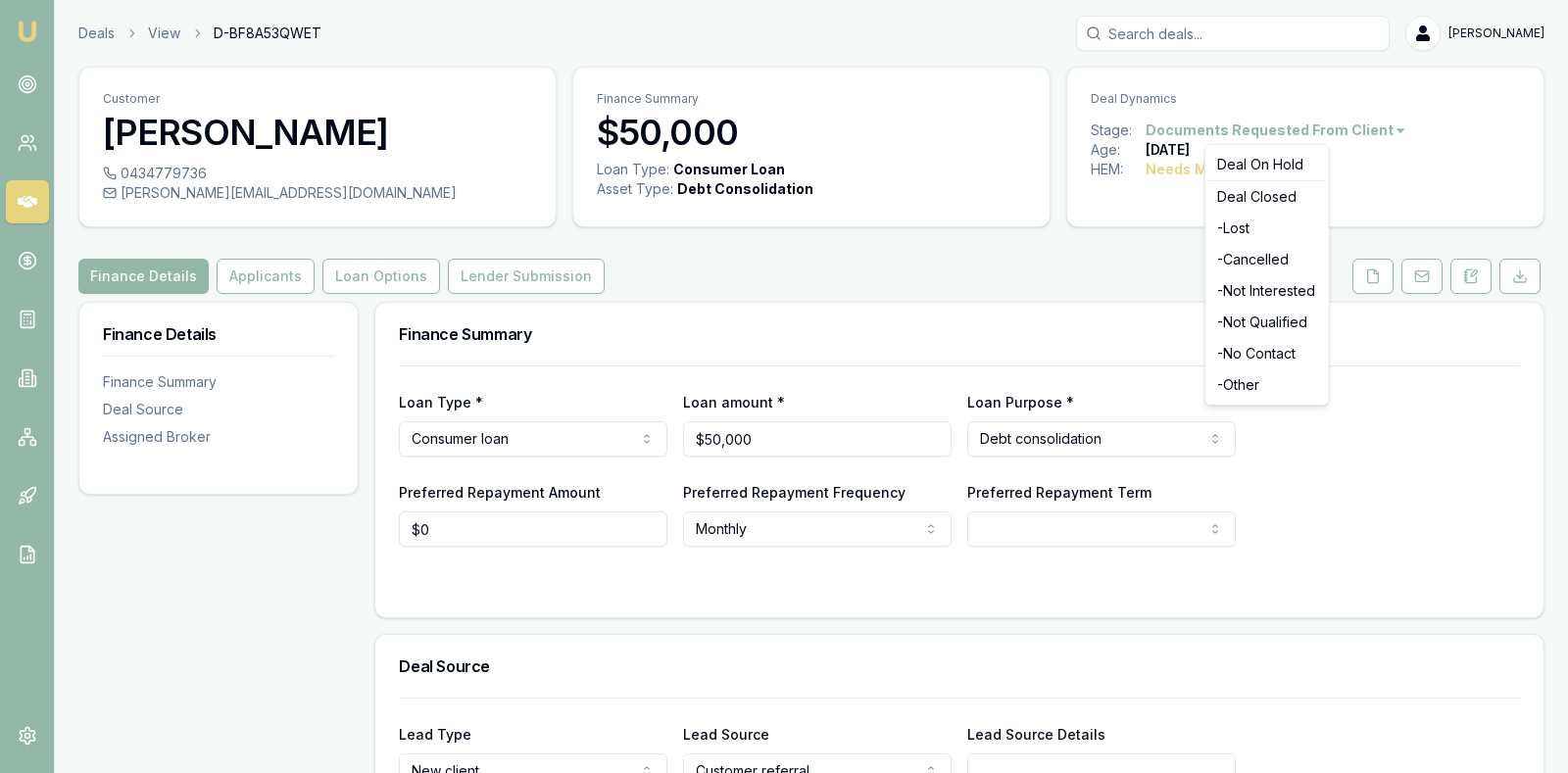
click at [1281, 195] on div "Deal Closed" at bounding box center [1267, 197] width 115 height 32
click at [1262, 196] on div "Deal Closed" at bounding box center [1267, 197] width 115 height 32
click at [1377, 180] on html "Emu Broker Deals View D-BF8A53QWET [PERSON_NAME] Toggle Menu Customer [PERSON_N…" at bounding box center [784, 386] width 1568 height 773
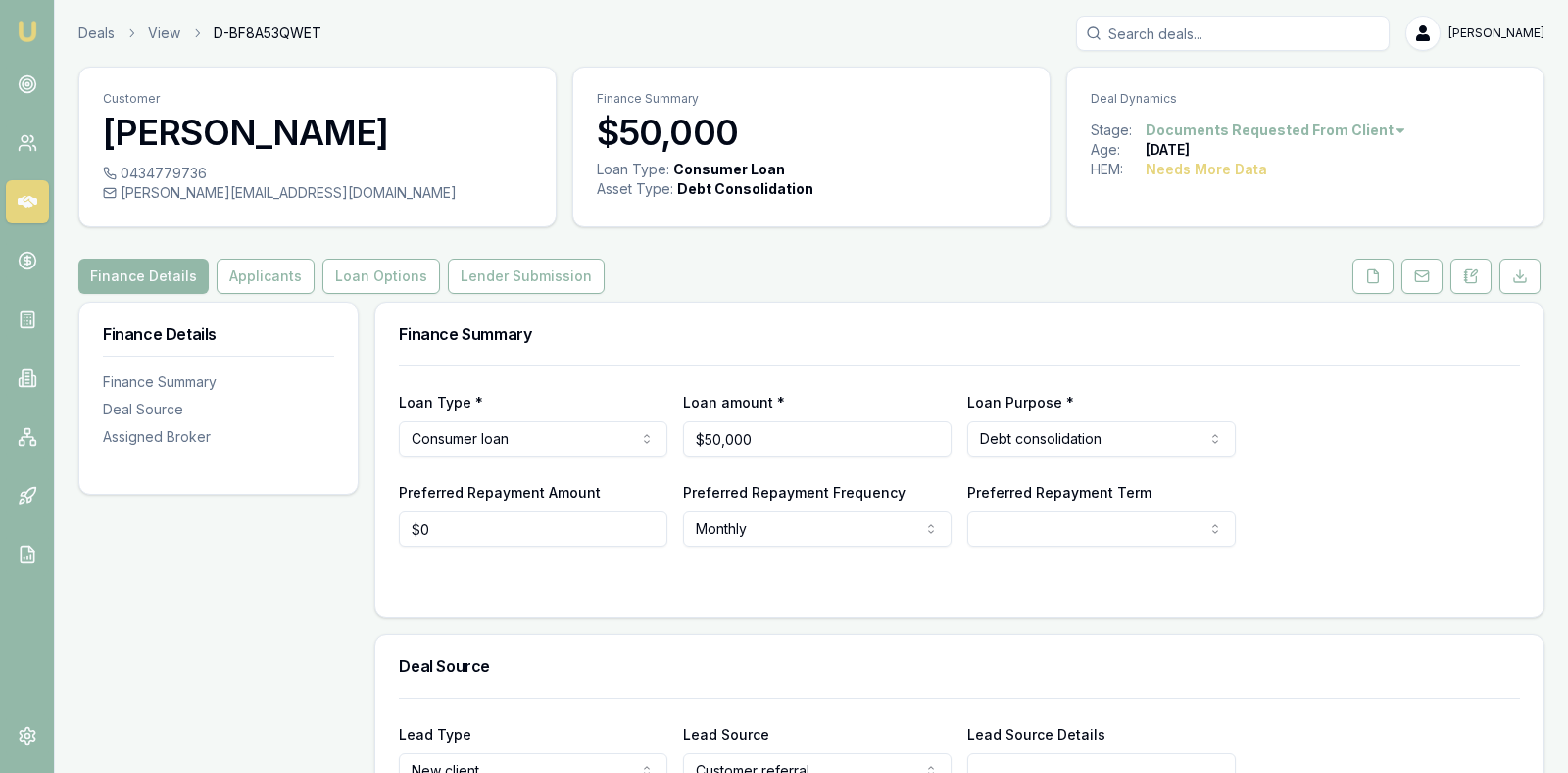
click at [1384, 127] on html "Emu Broker Deals View D-BF8A53QWET [PERSON_NAME] Toggle Menu Customer [PERSON_N…" at bounding box center [784, 386] width 1568 height 773
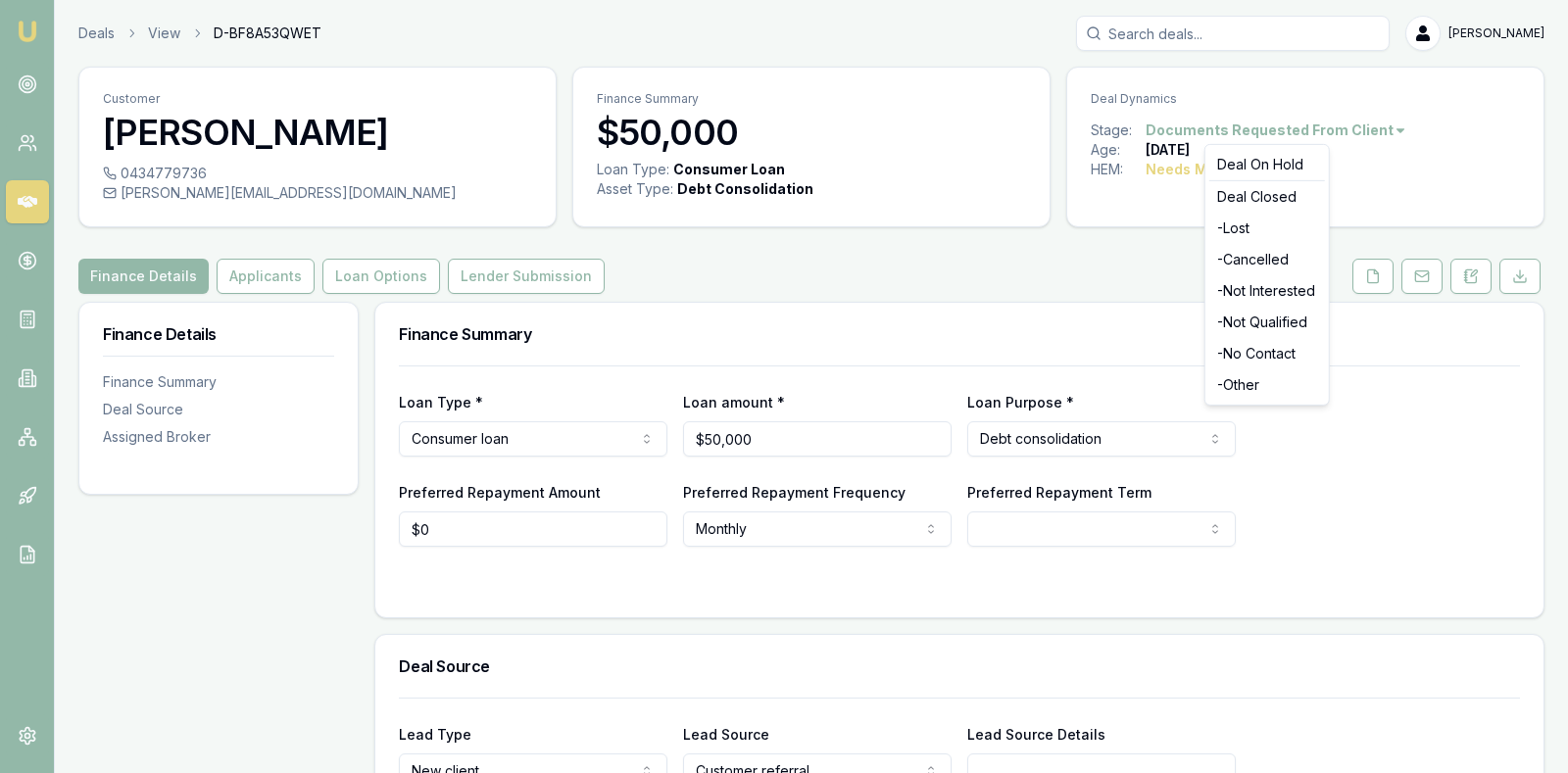
click at [1279, 204] on div "Deal Closed" at bounding box center [1267, 197] width 115 height 32
click at [1273, 256] on div "- Cancelled" at bounding box center [1267, 260] width 115 height 32
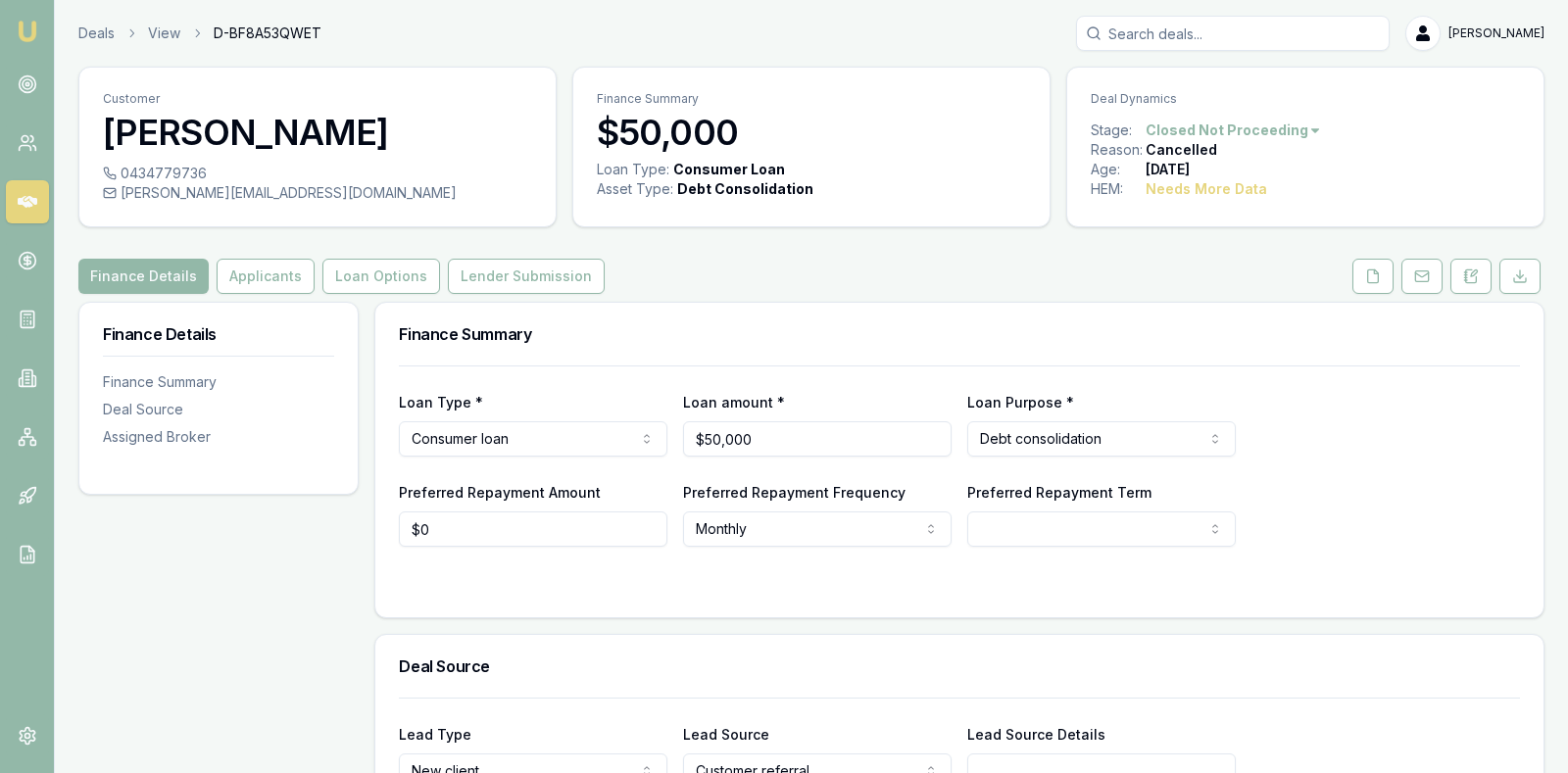
click at [1307, 129] on html "Emu Broker Deals View D-BF8A53QWET [PERSON_NAME] Toggle Menu Customer [PERSON_N…" at bounding box center [784, 386] width 1568 height 773
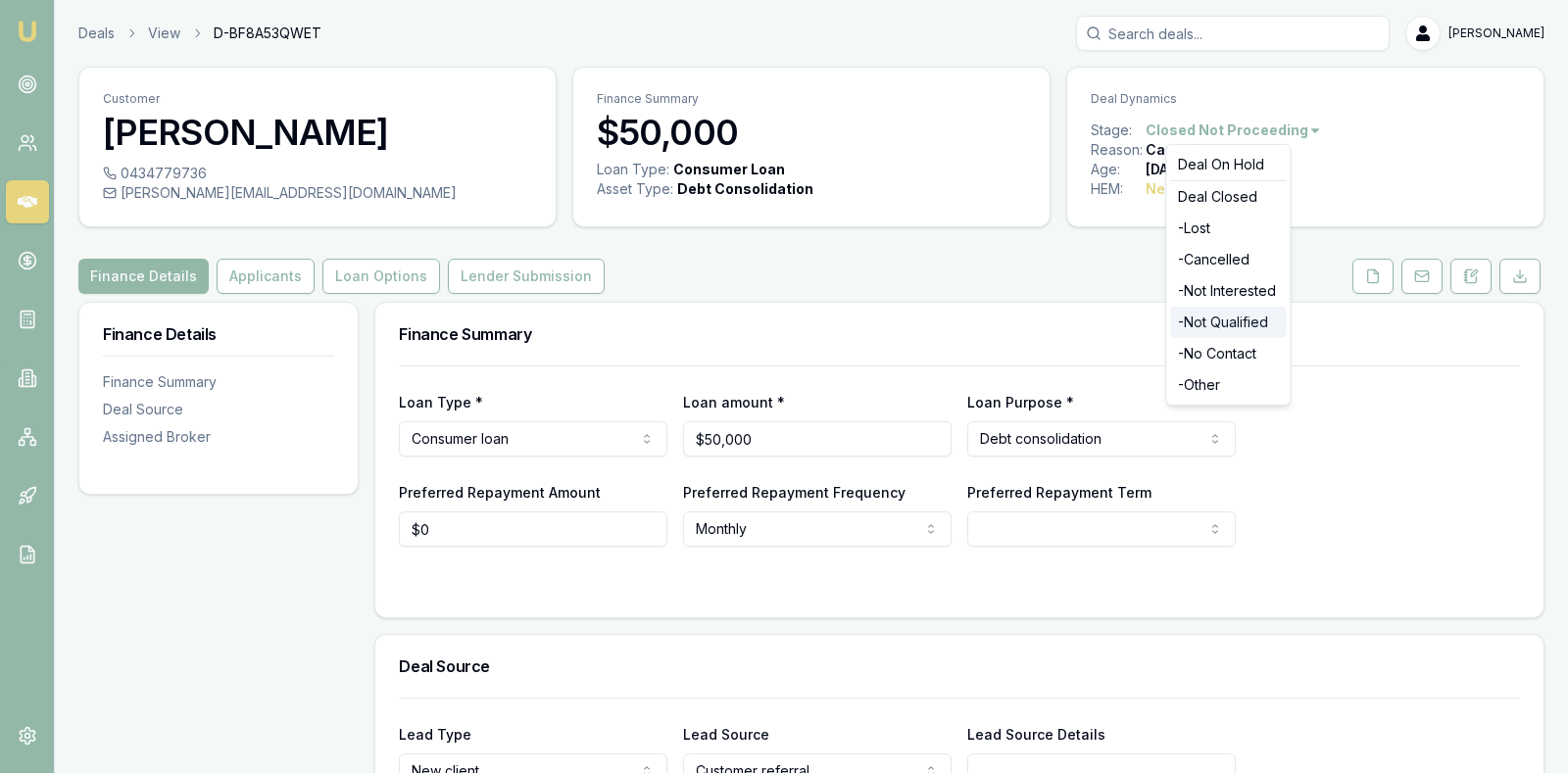
click at [1251, 319] on div "- Not Qualified" at bounding box center [1227, 323] width 115 height 32
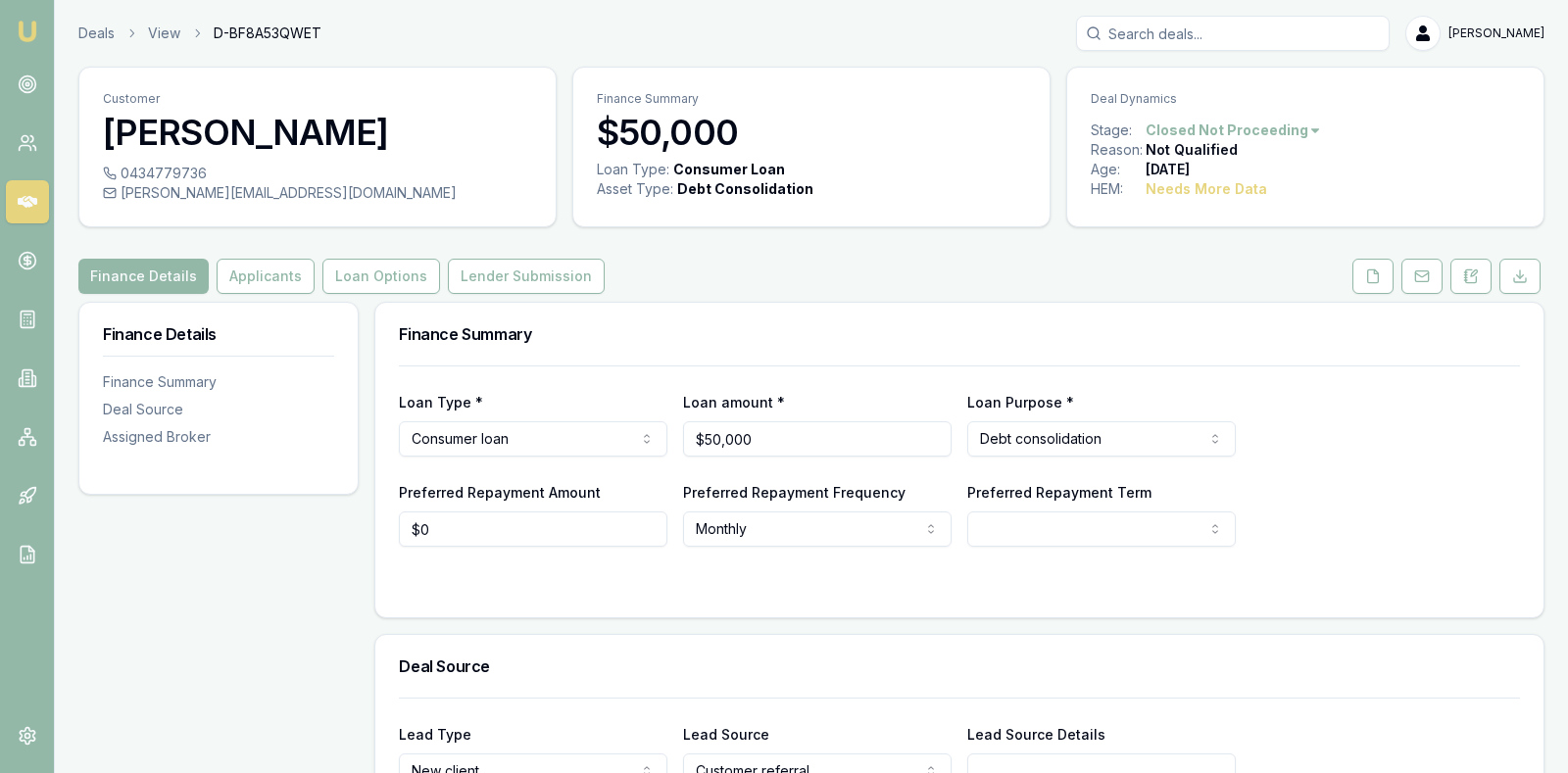
click at [1306, 129] on html "Emu Broker Deals View D-BF8A53QWET [PERSON_NAME] Toggle Menu Customer [PERSON_N…" at bounding box center [784, 386] width 1568 height 773
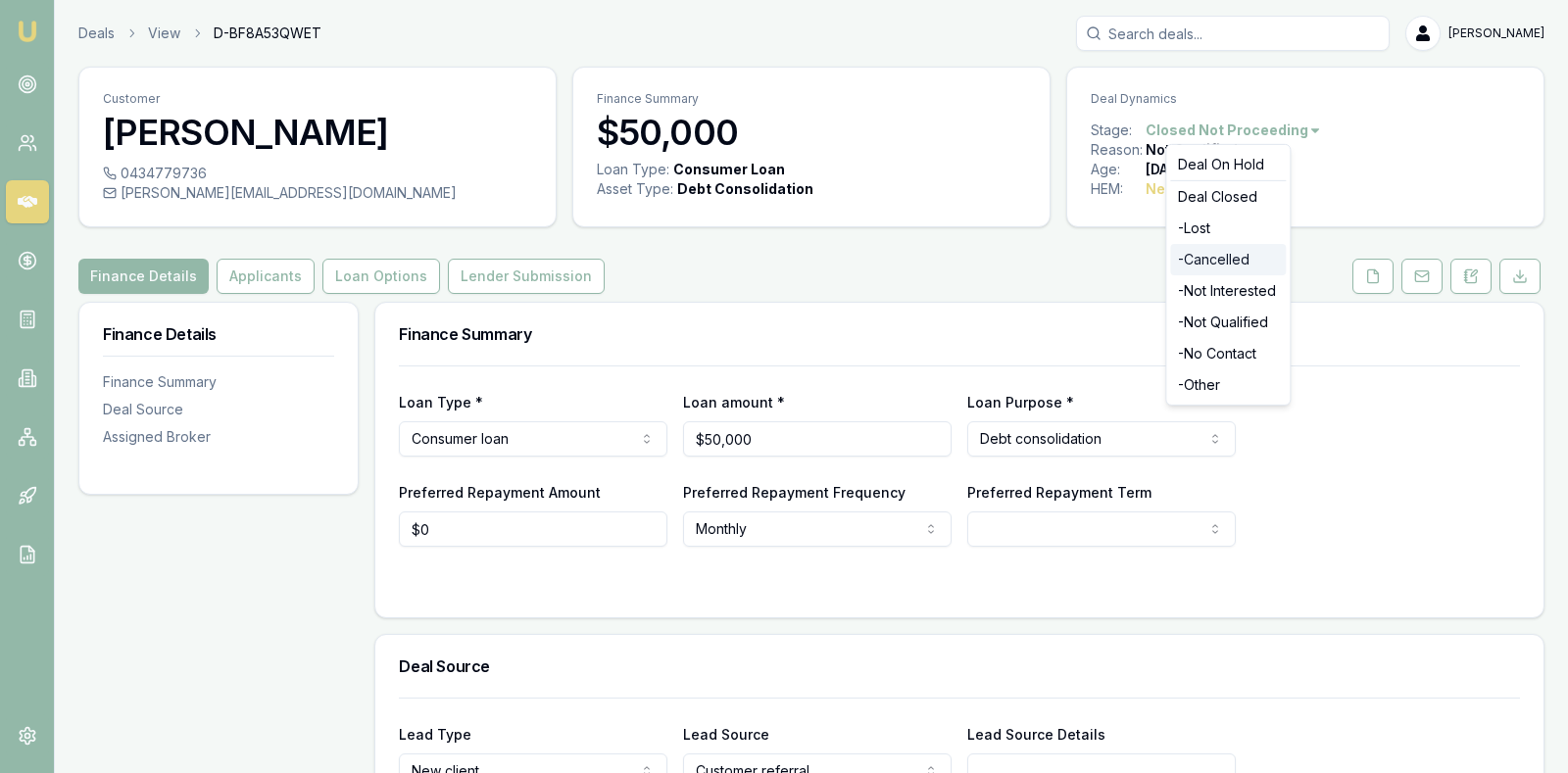
click at [1237, 254] on div "- Cancelled" at bounding box center [1227, 260] width 115 height 32
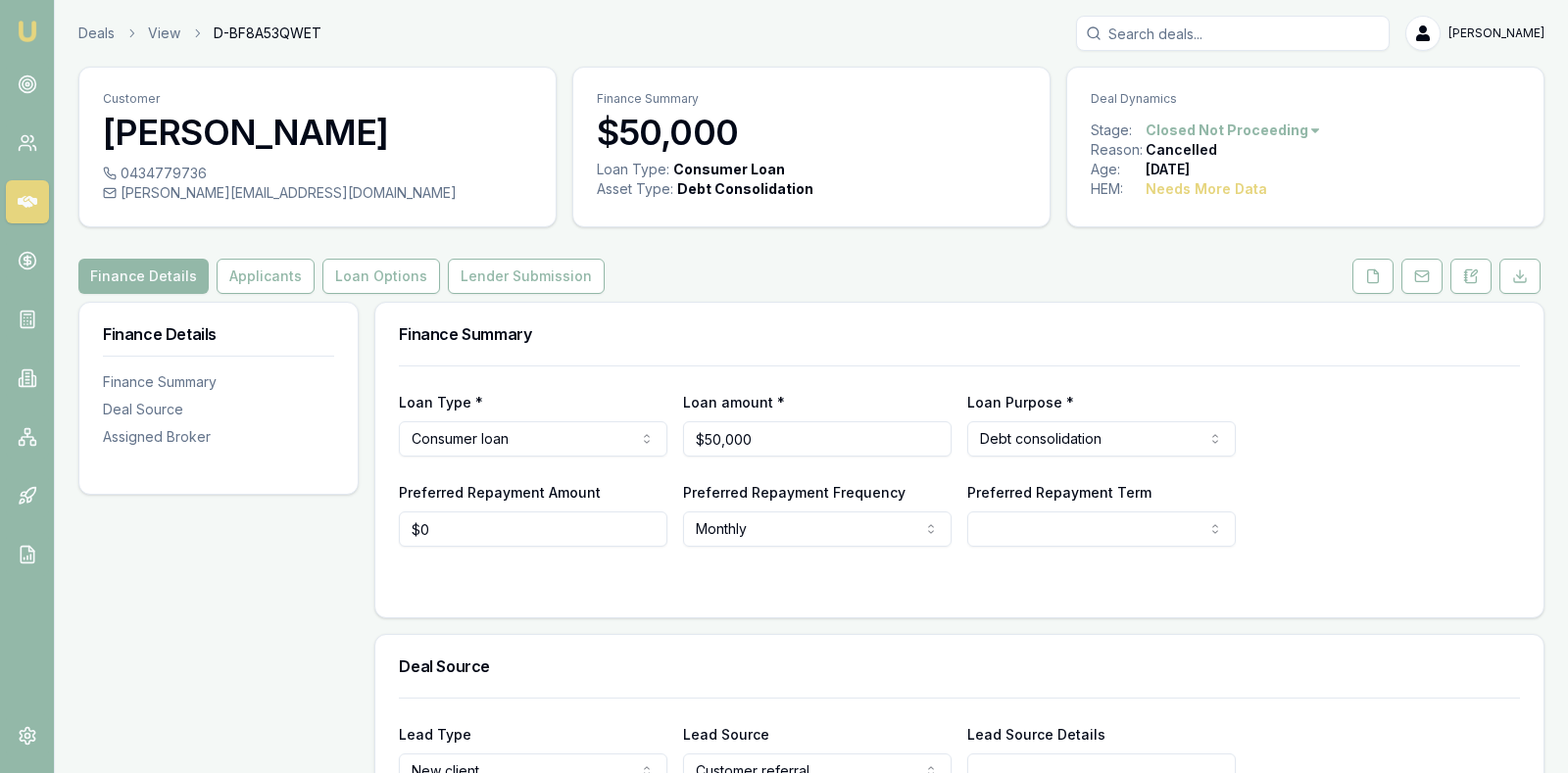
click at [27, 199] on icon at bounding box center [28, 202] width 20 height 20
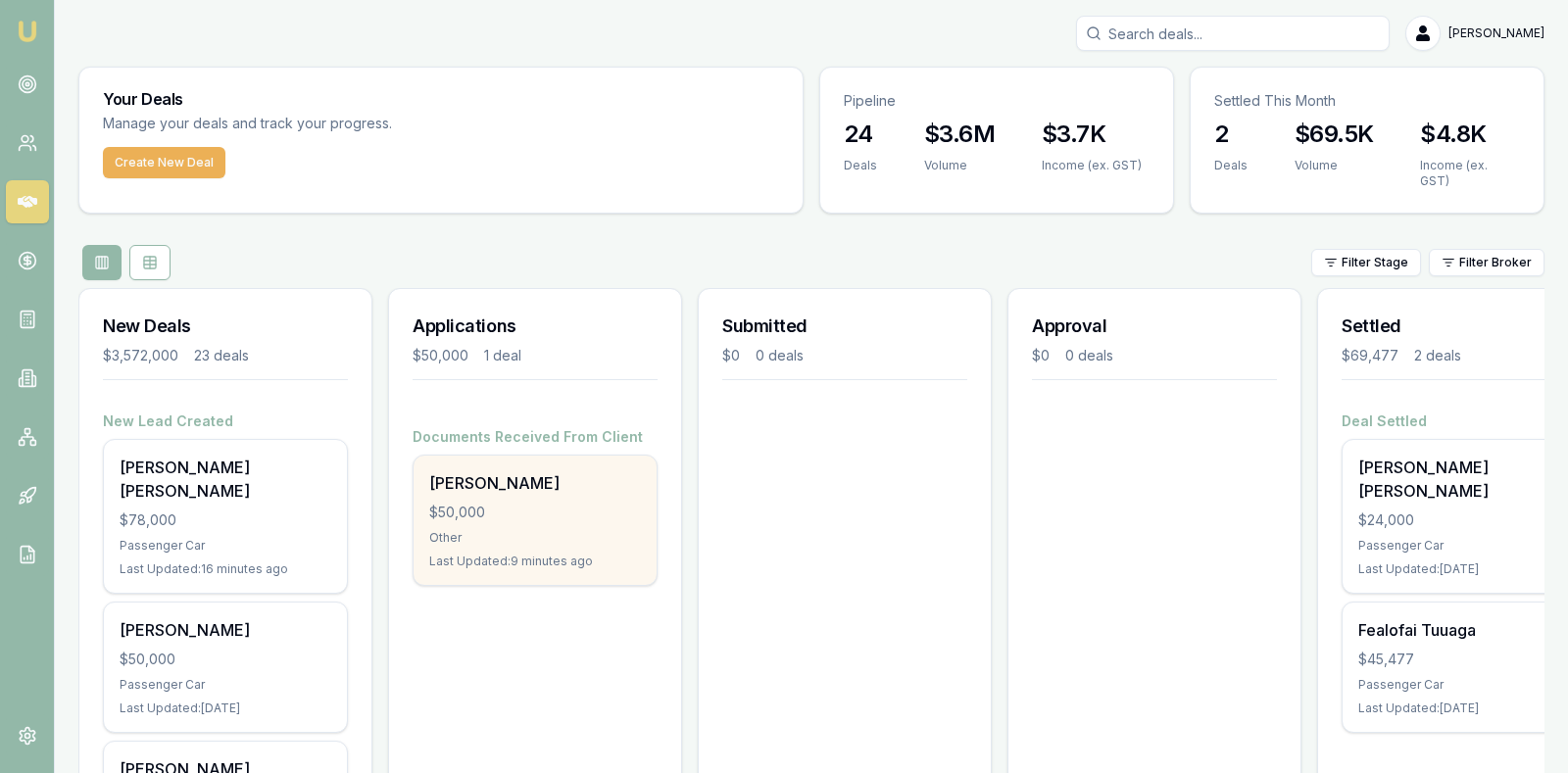
click at [502, 505] on div "$50,000" at bounding box center [535, 513] width 212 height 20
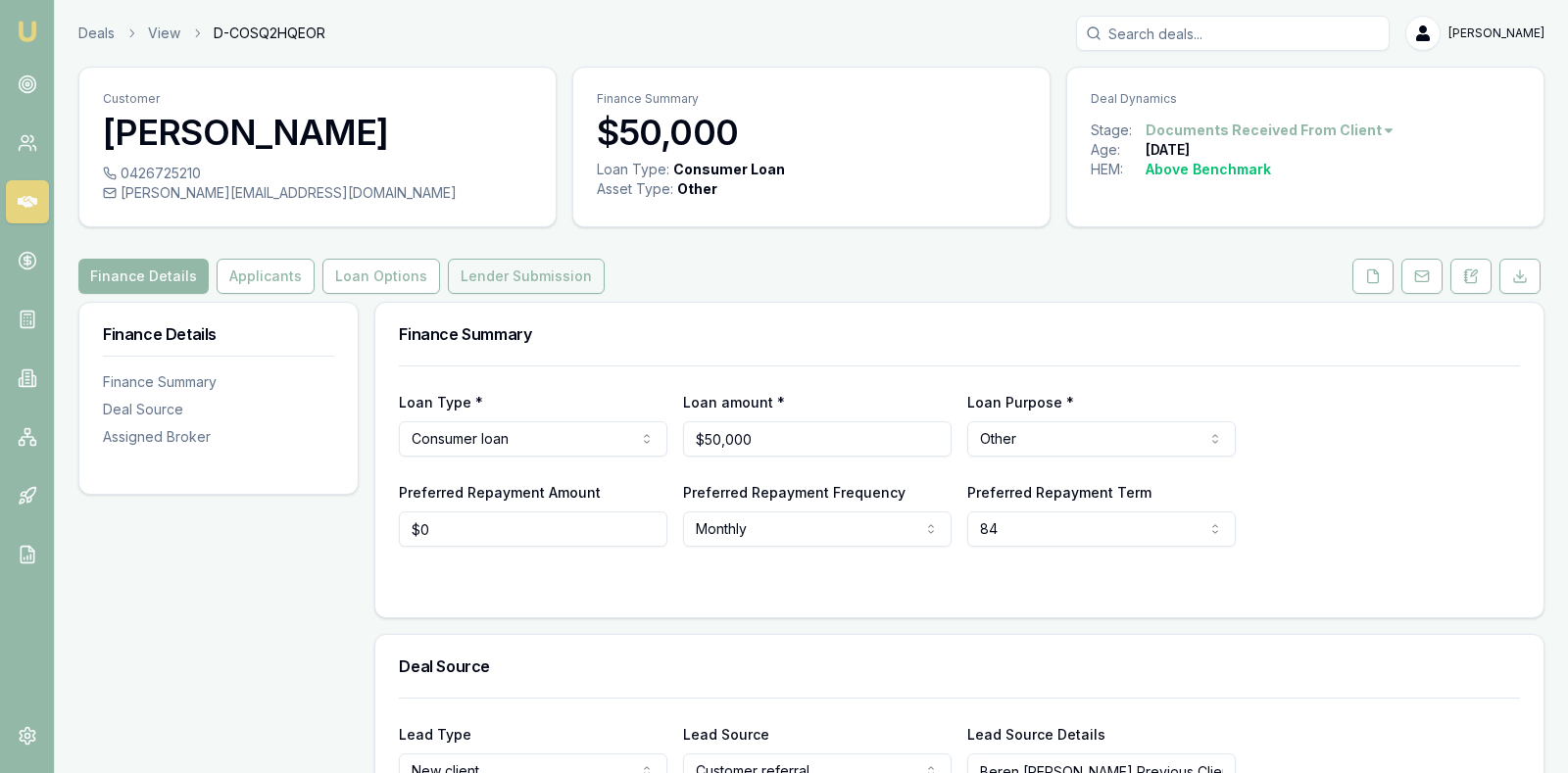
click at [500, 272] on button "Lender Submission" at bounding box center [527, 276] width 157 height 36
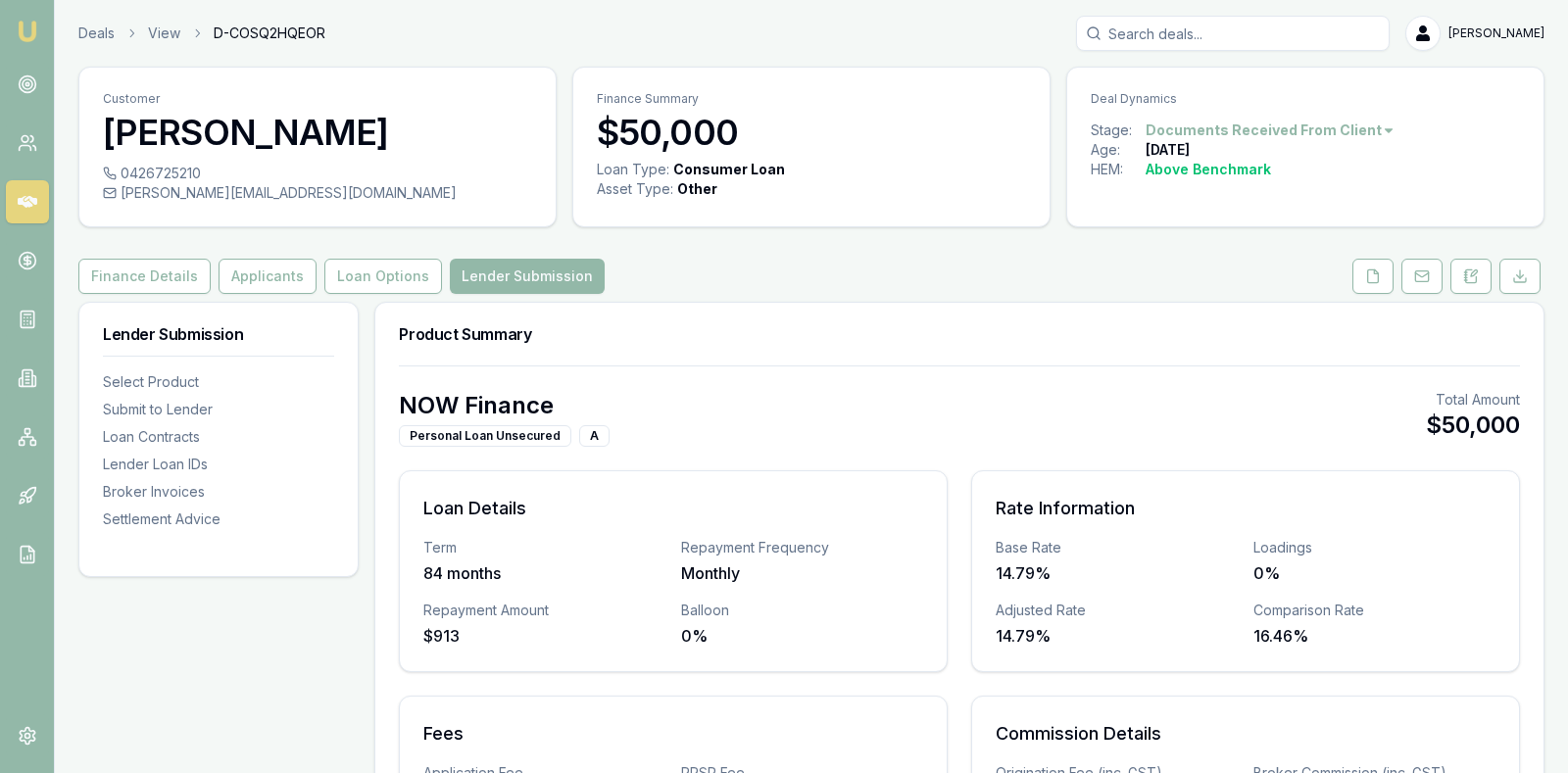
click at [736, 272] on div "Finance Details Applicants Loan Options Lender Submission" at bounding box center [811, 276] width 1466 height 36
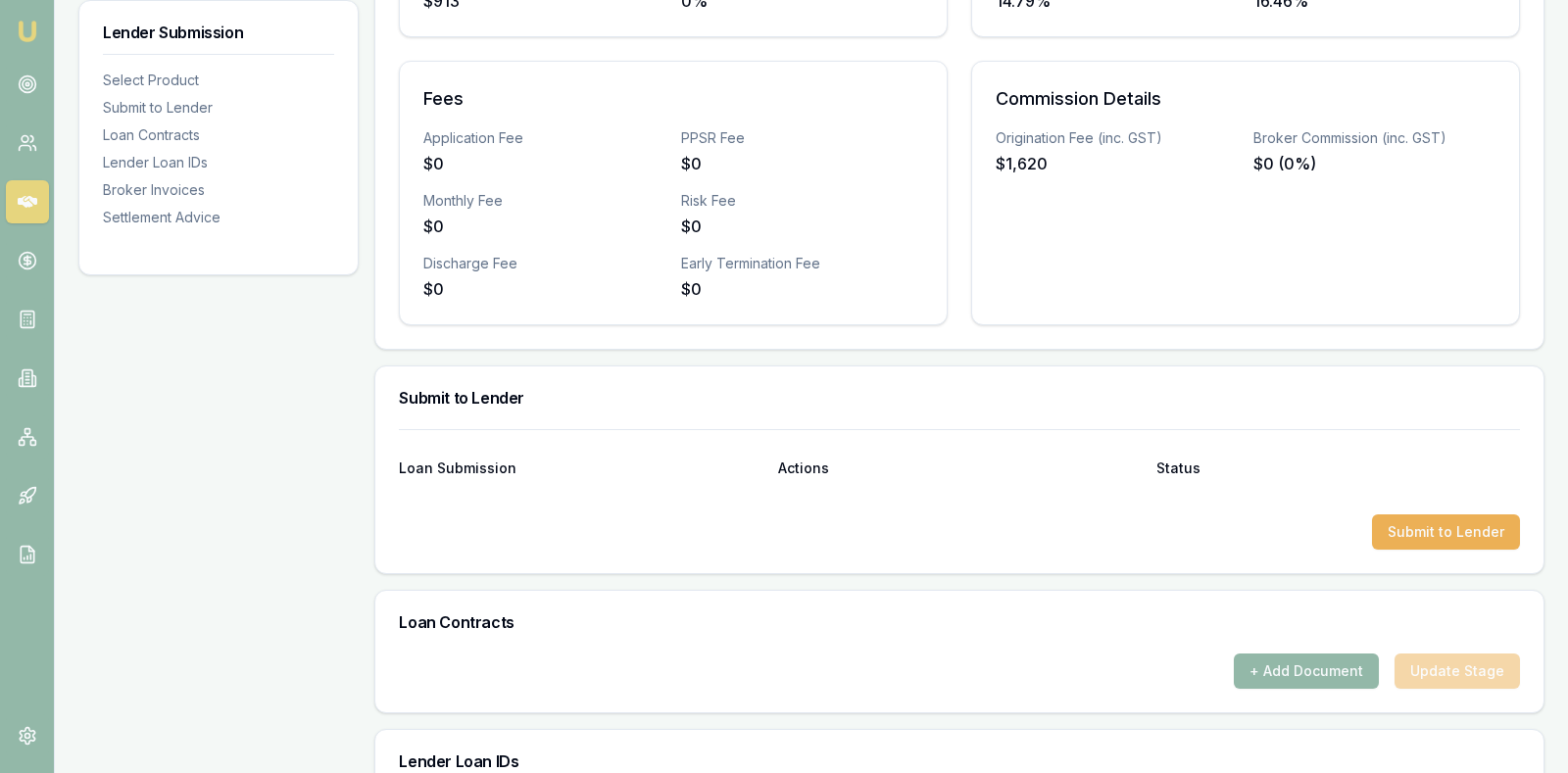
scroll to position [637, 0]
click at [1410, 519] on button "Submit to Lender" at bounding box center [1446, 531] width 148 height 36
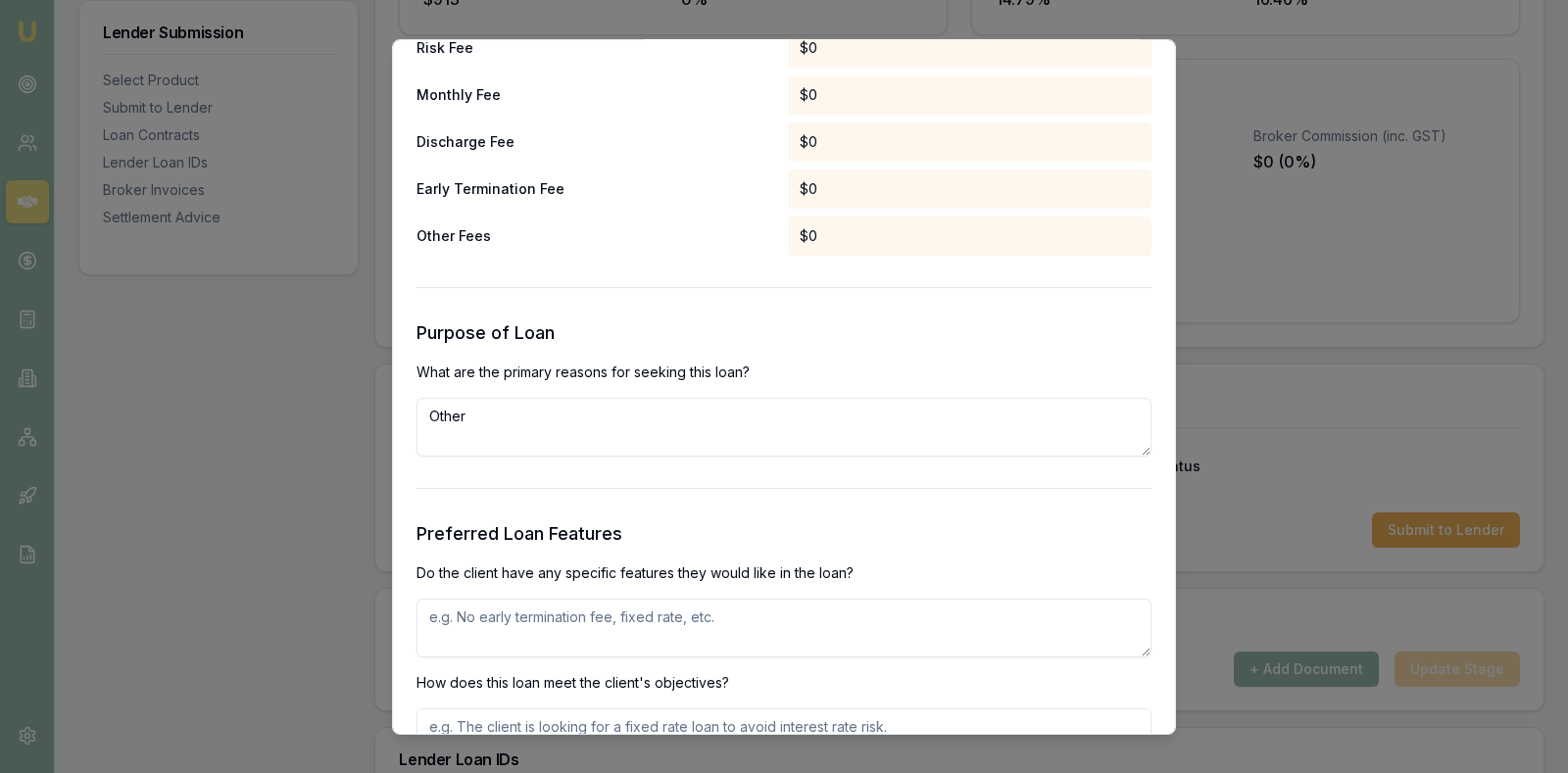
scroll to position [1715, 0]
click at [674, 622] on textarea at bounding box center [784, 630] width 735 height 59
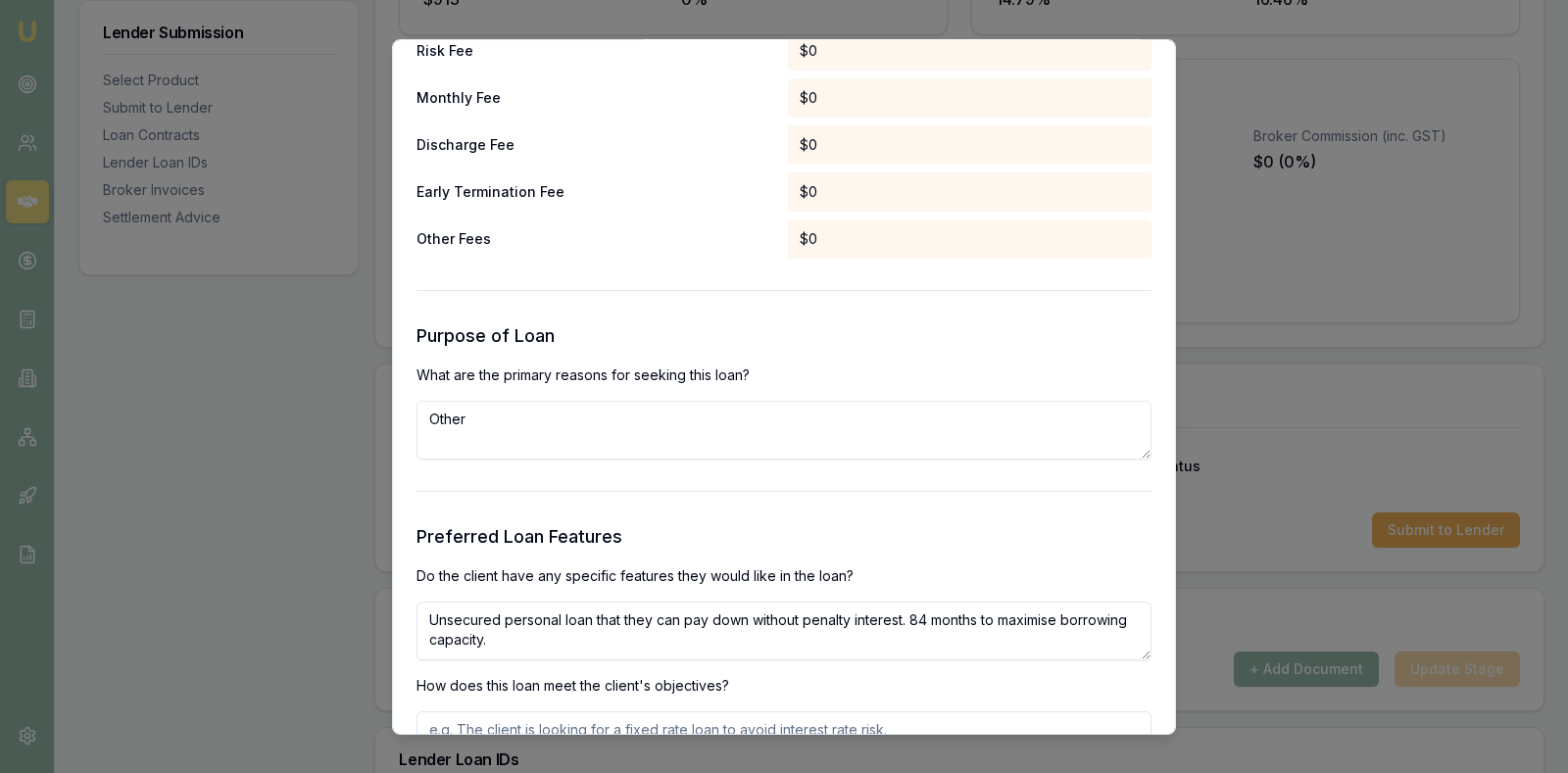
type textarea "Unsecured personal loan that they can pay down without penalty interest. 84 mon…"
click at [976, 677] on p "How does this loan meet the client's objectives?" at bounding box center [784, 685] width 735 height 20
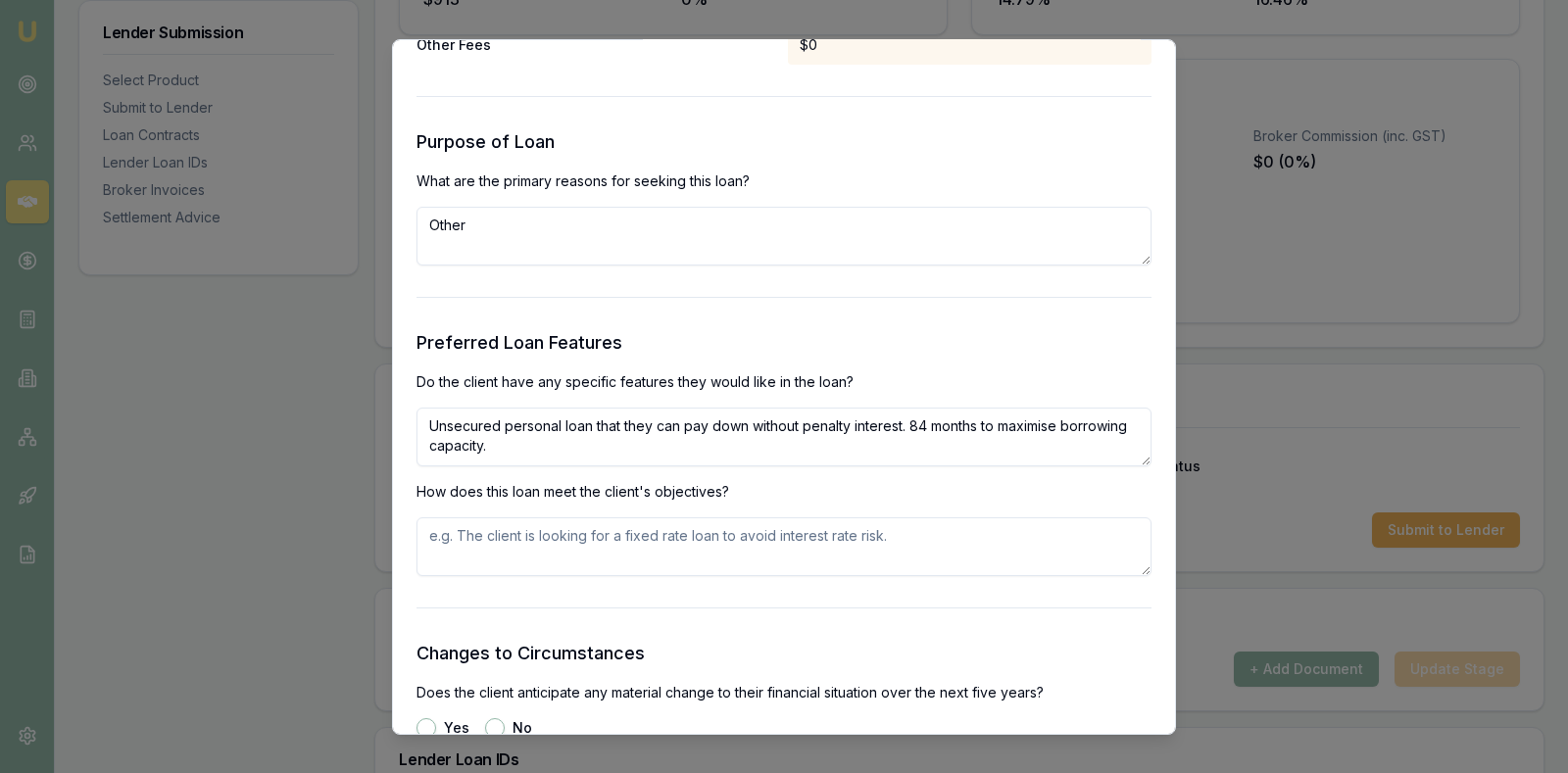
scroll to position [1911, 0]
click at [667, 546] on textarea at bounding box center [784, 543] width 735 height 59
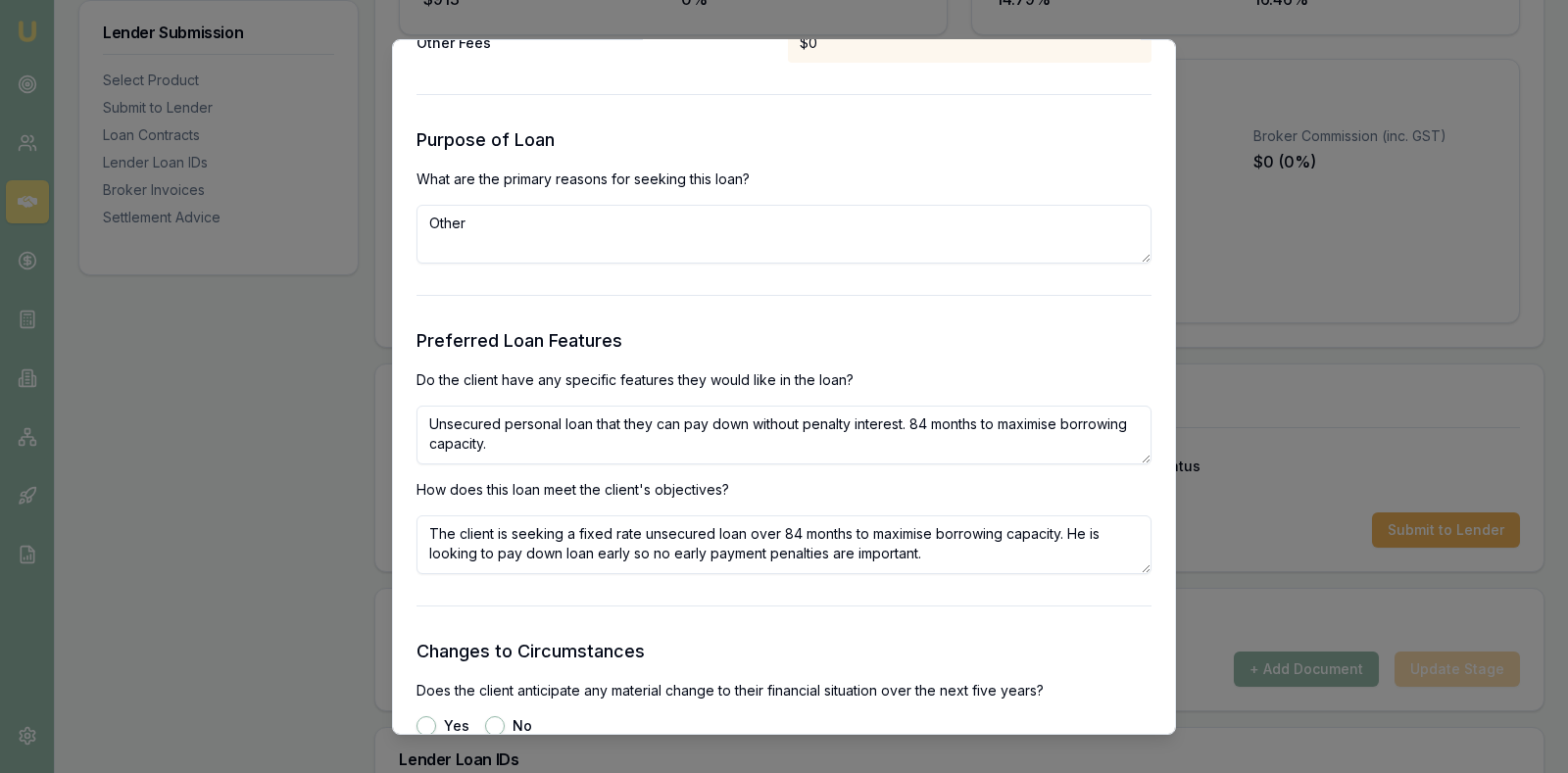
type textarea "The client is seeking a fixed rate unsecured loan over 84 months to maximise bo…"
click at [757, 615] on form "Selected Product Lender Now finance Loan Type Consumer Loan Product Personal Lo…" at bounding box center [784, 185] width 735 height 3929
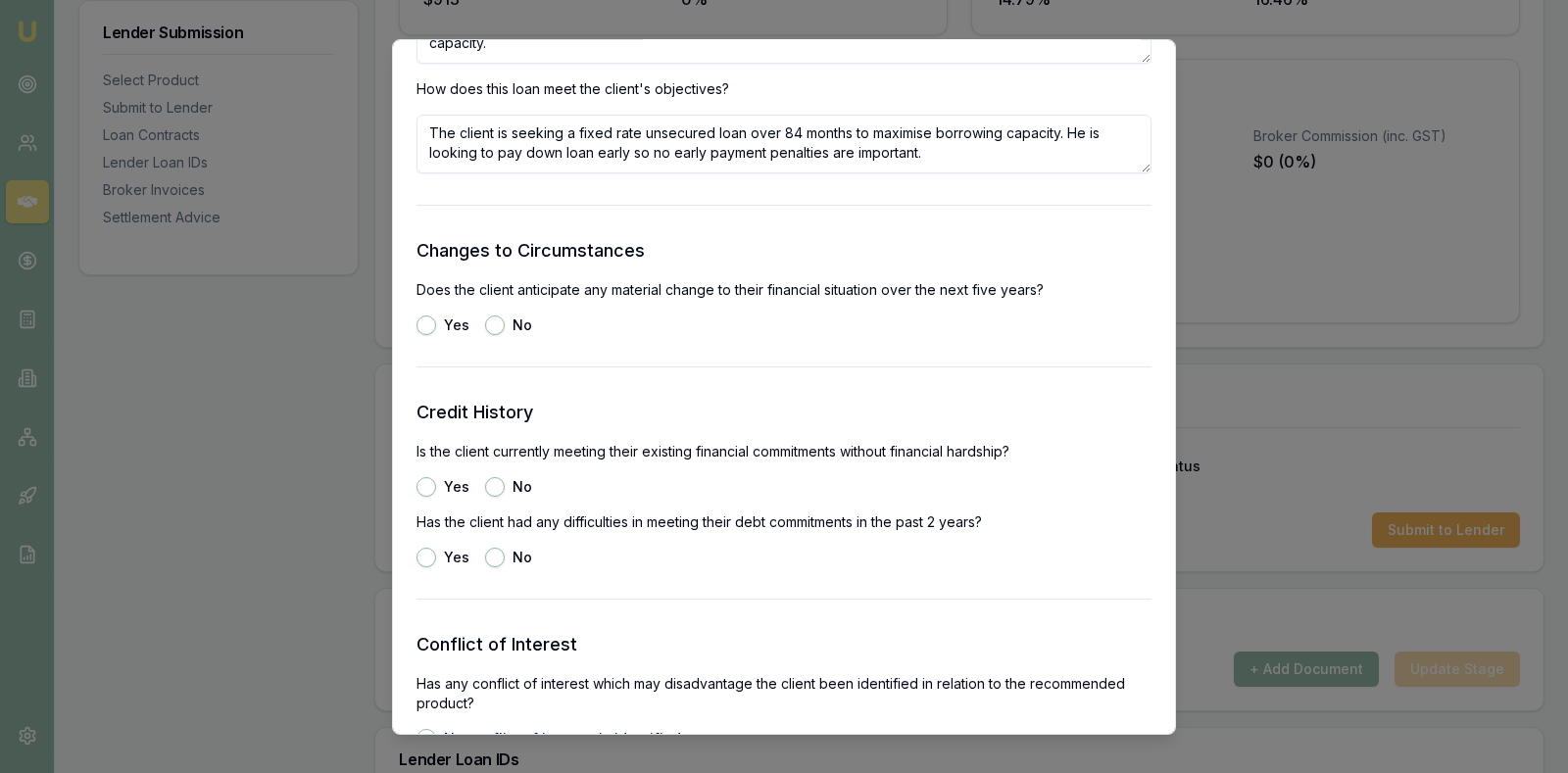
scroll to position [2352, 0]
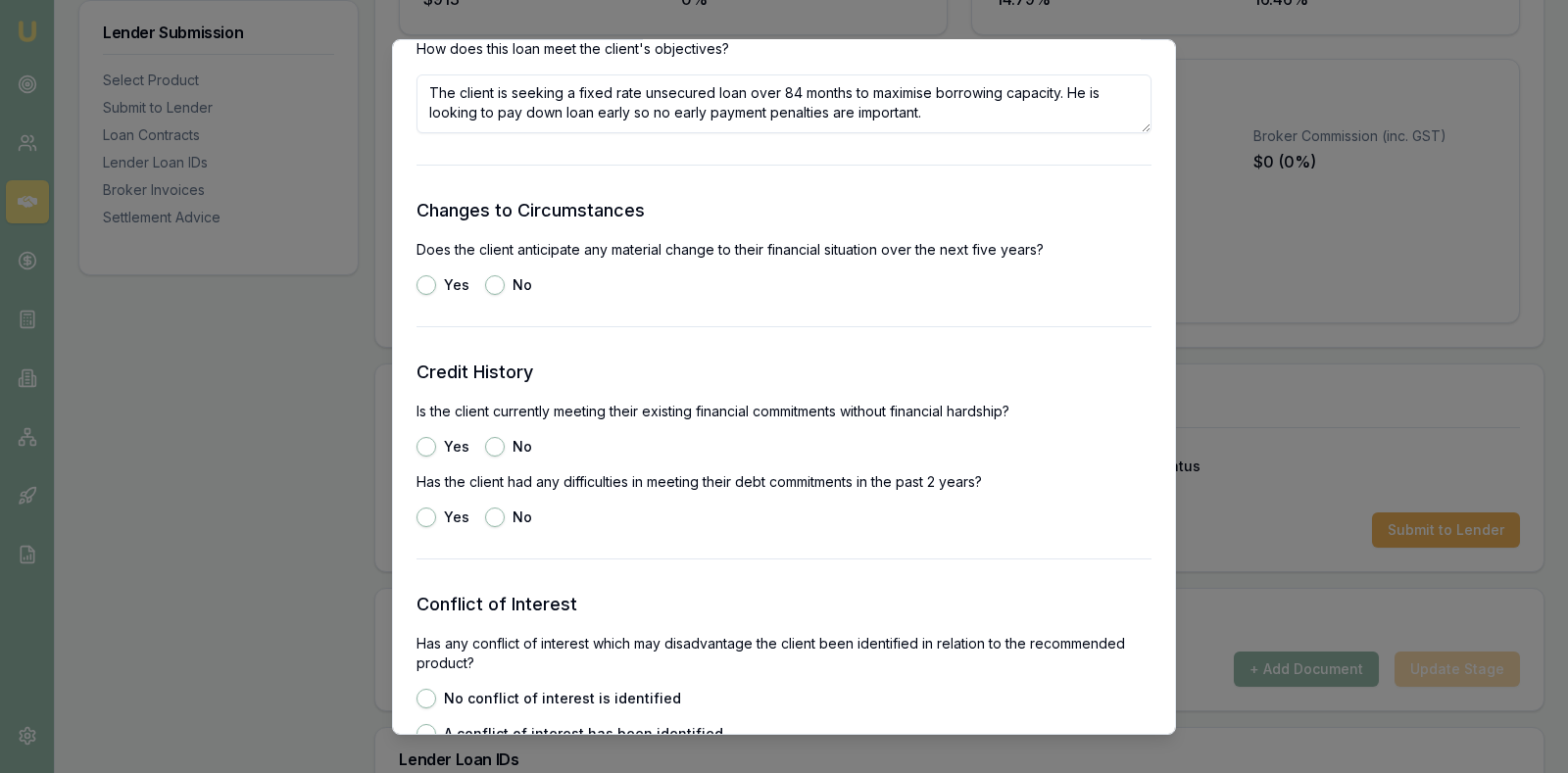
click at [494, 283] on button "No" at bounding box center [495, 284] width 20 height 20
radio input "true"
click at [499, 455] on div "No" at bounding box center [508, 446] width 47 height 20
click at [494, 439] on button "No" at bounding box center [495, 446] width 20 height 20
radio input "true"
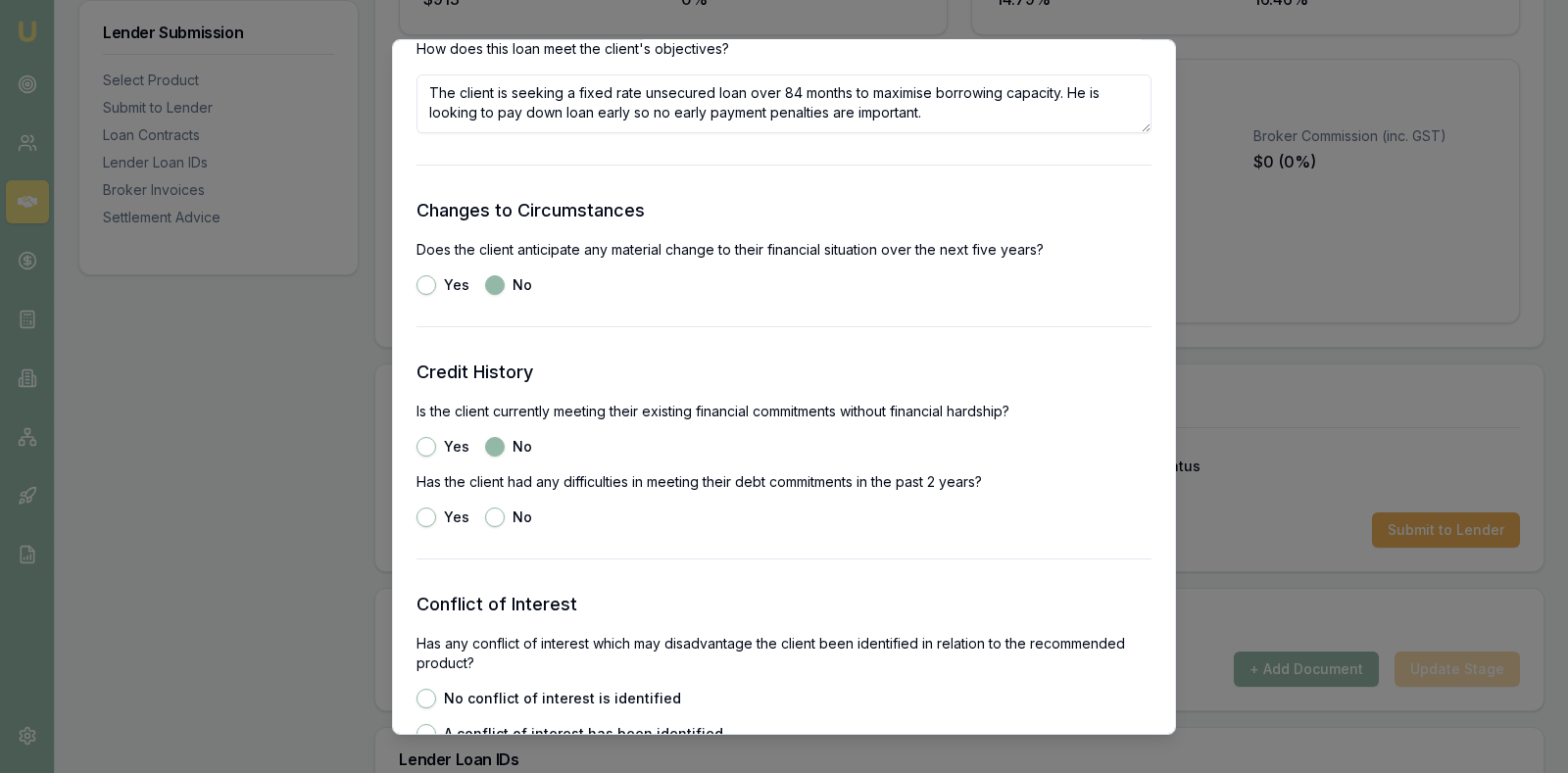
click at [494, 511] on button "No" at bounding box center [495, 517] width 20 height 20
radio input "true"
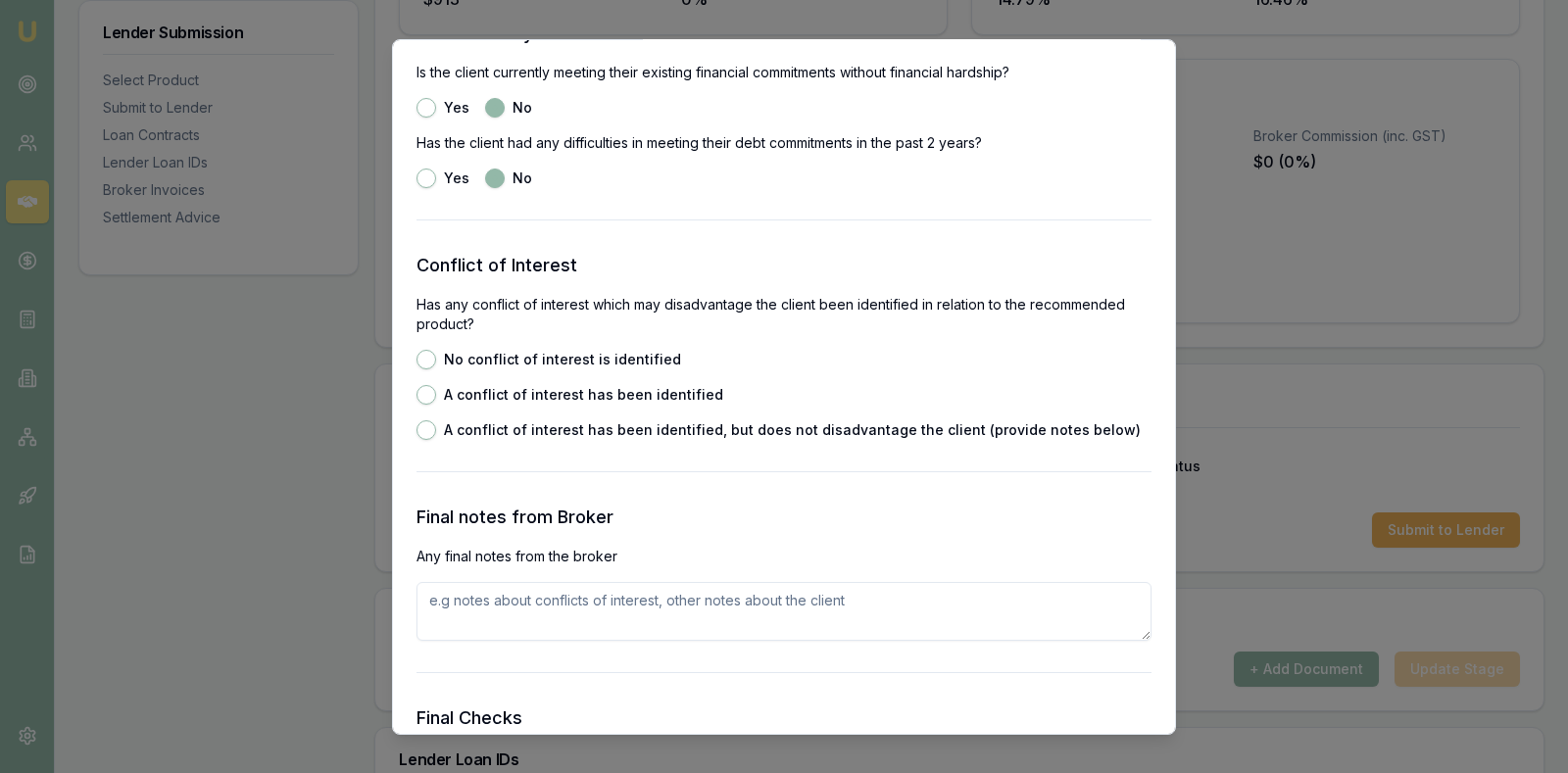
scroll to position [2695, 0]
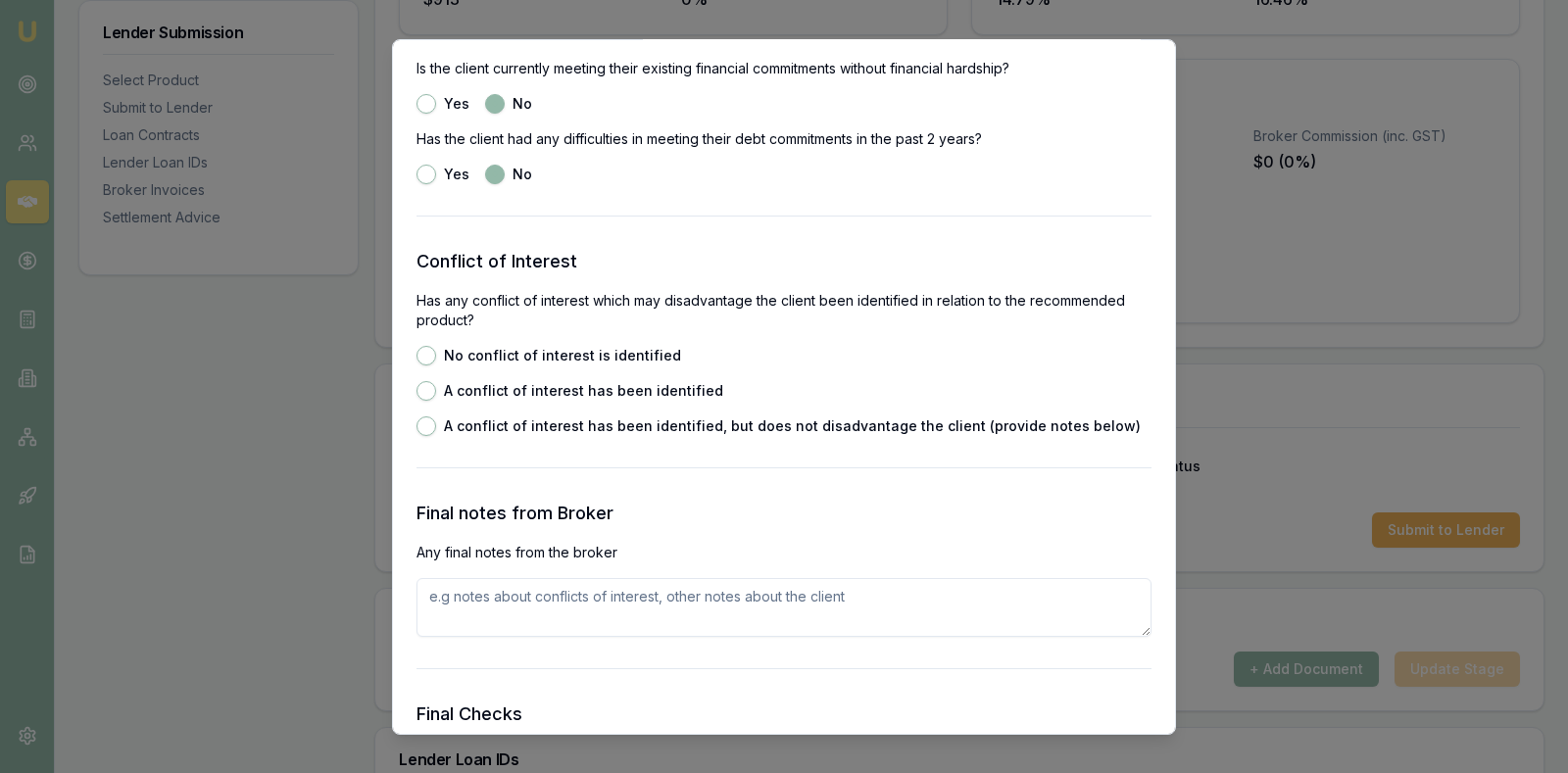
click at [427, 356] on button "No conflict of interest is identified" at bounding box center [426, 355] width 20 height 20
radio input "true"
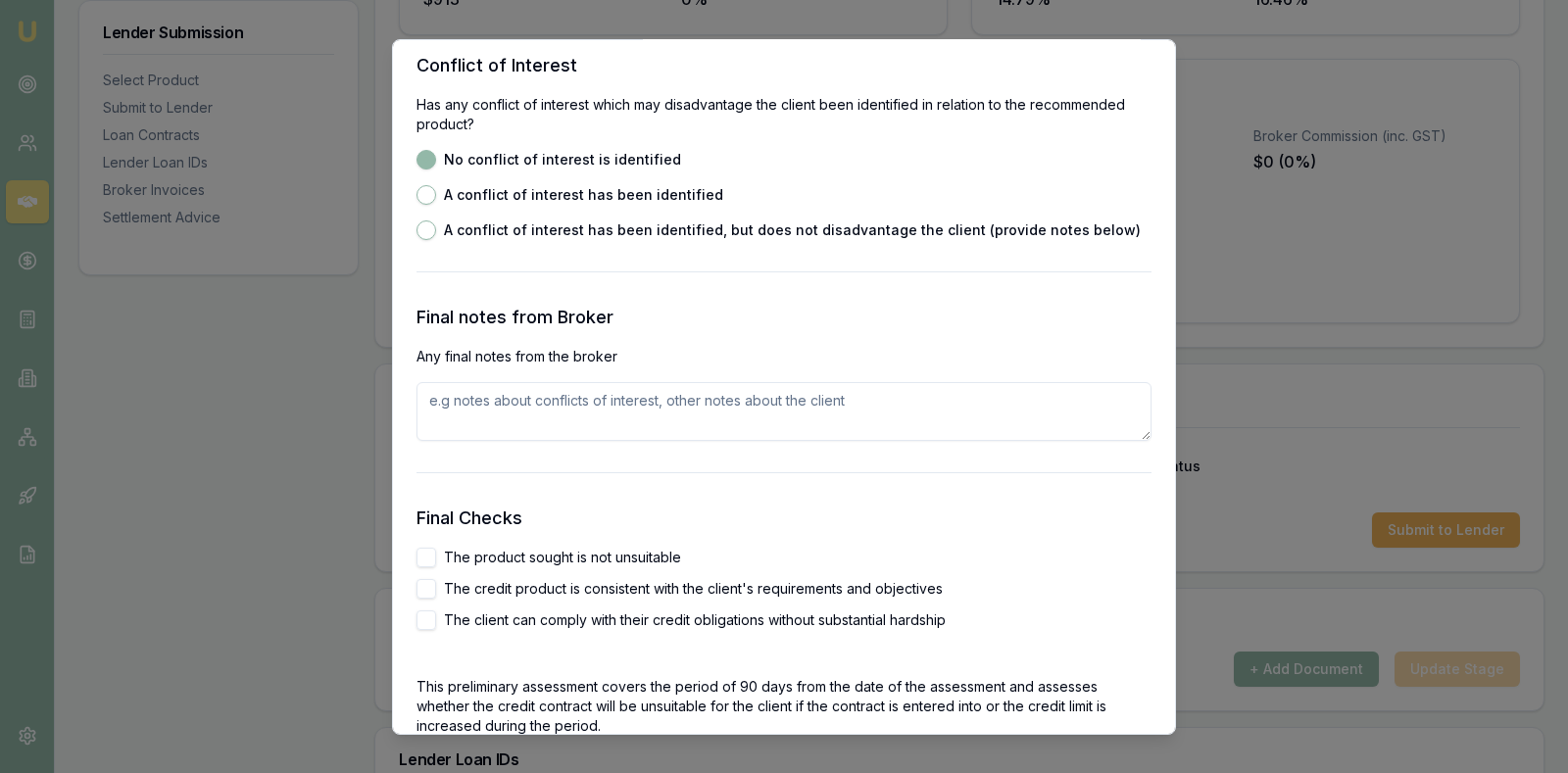
scroll to position [2939, 0]
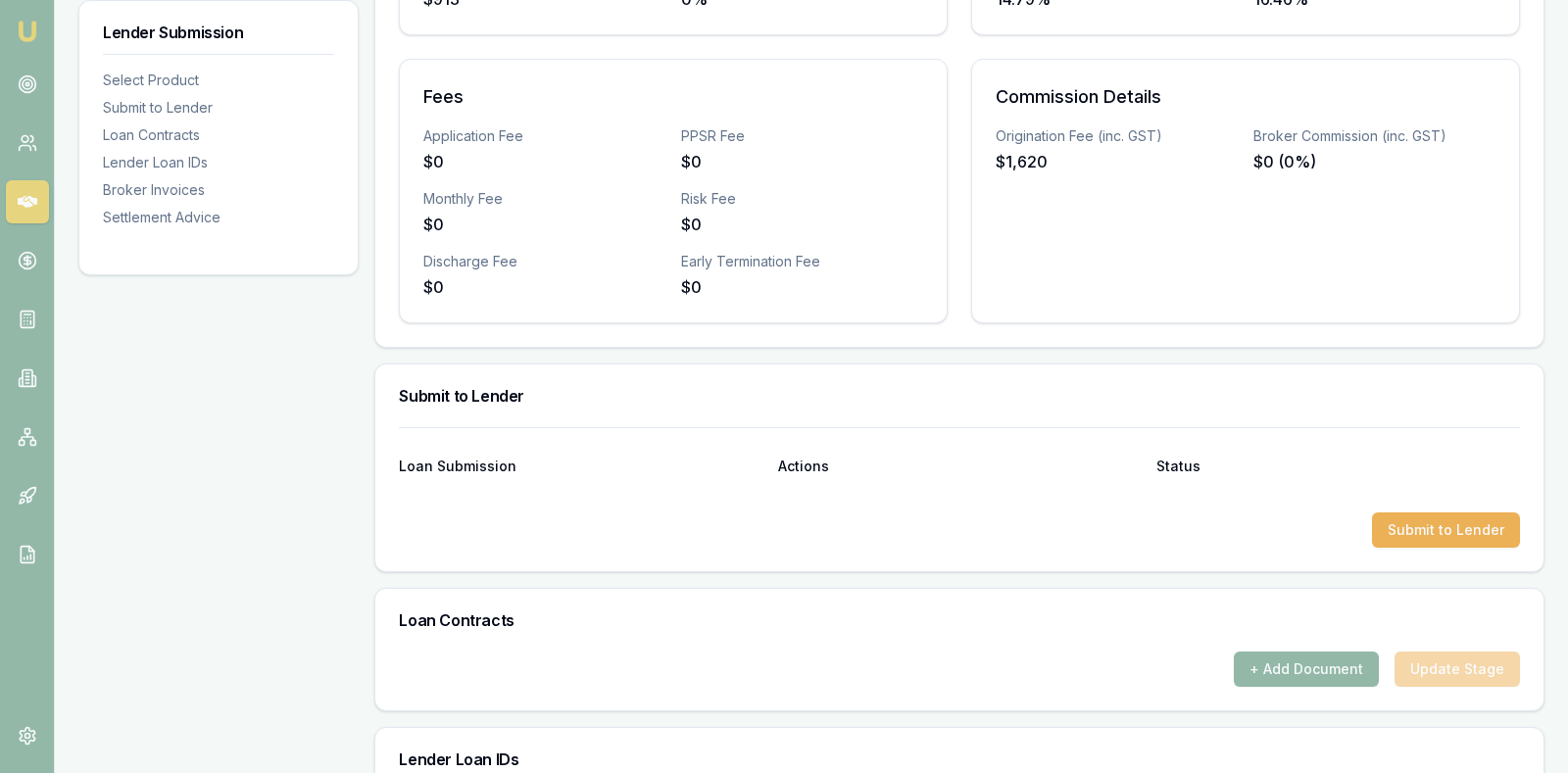
click at [1180, 283] on div "Commission Details Origination Fee (inc. GST) $1,620 Broker Commission (inc. GS…" at bounding box center [1245, 191] width 549 height 264
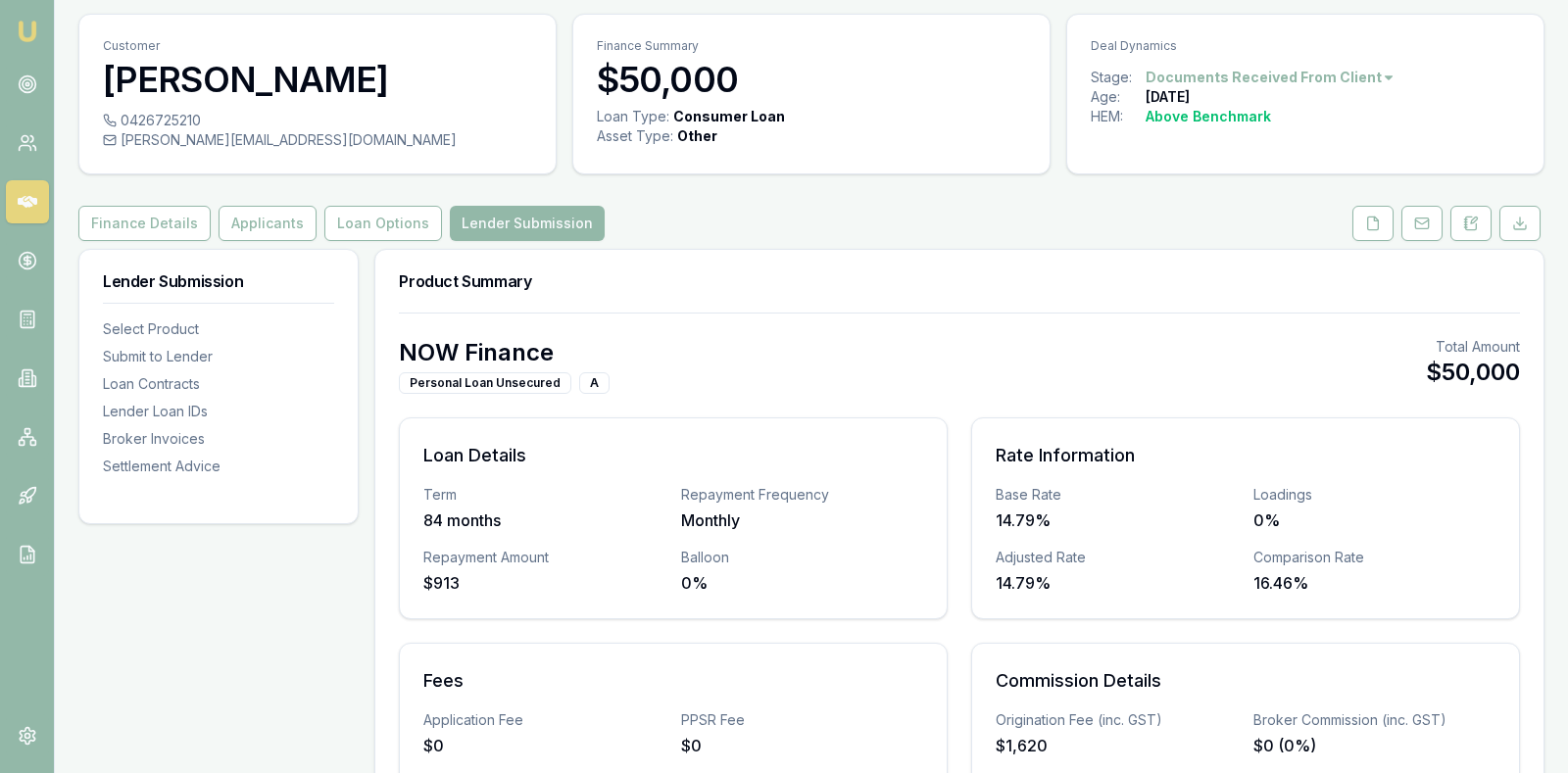
scroll to position [0, 0]
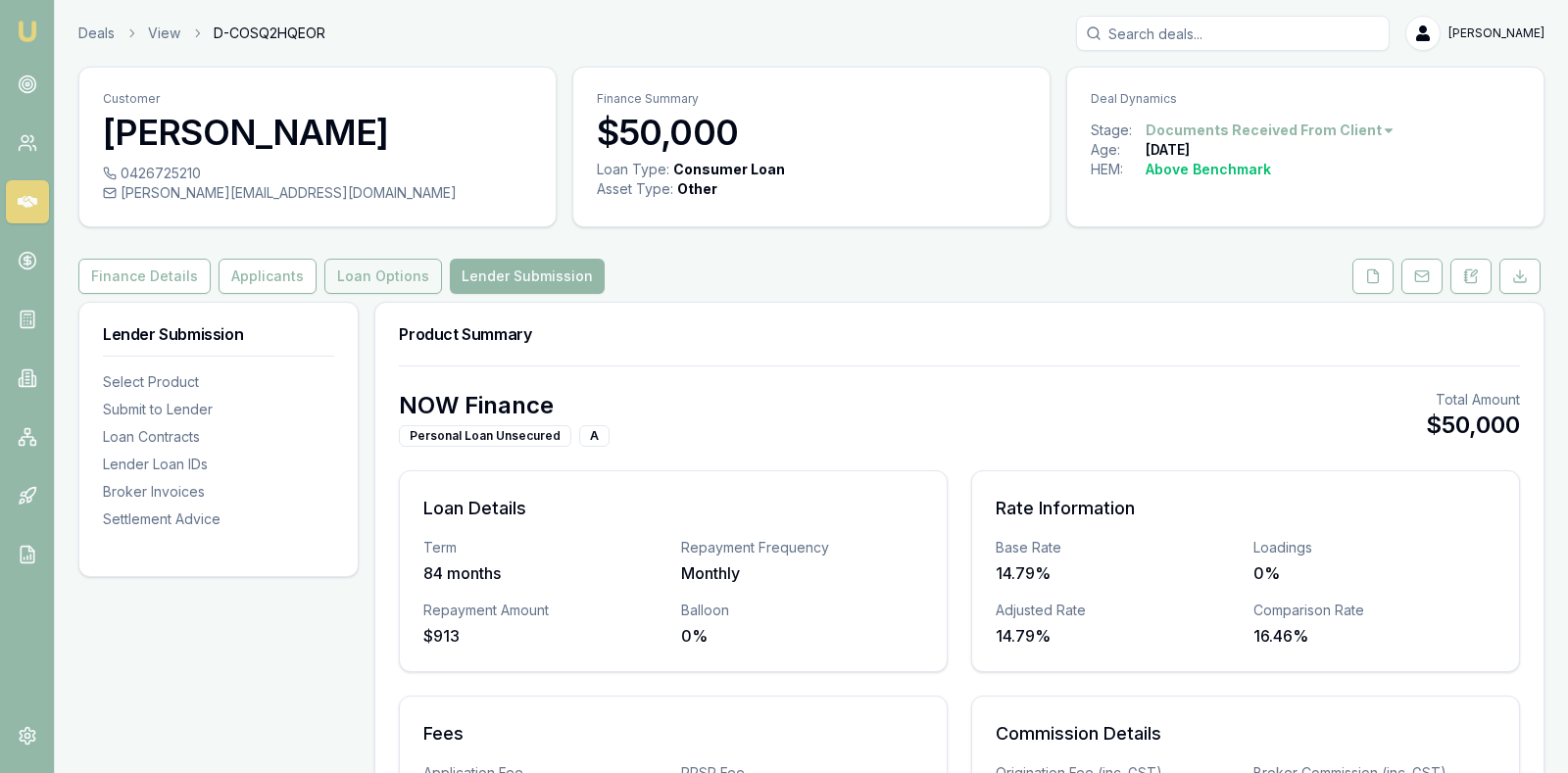
click at [387, 268] on button "Loan Options" at bounding box center [383, 276] width 117 height 36
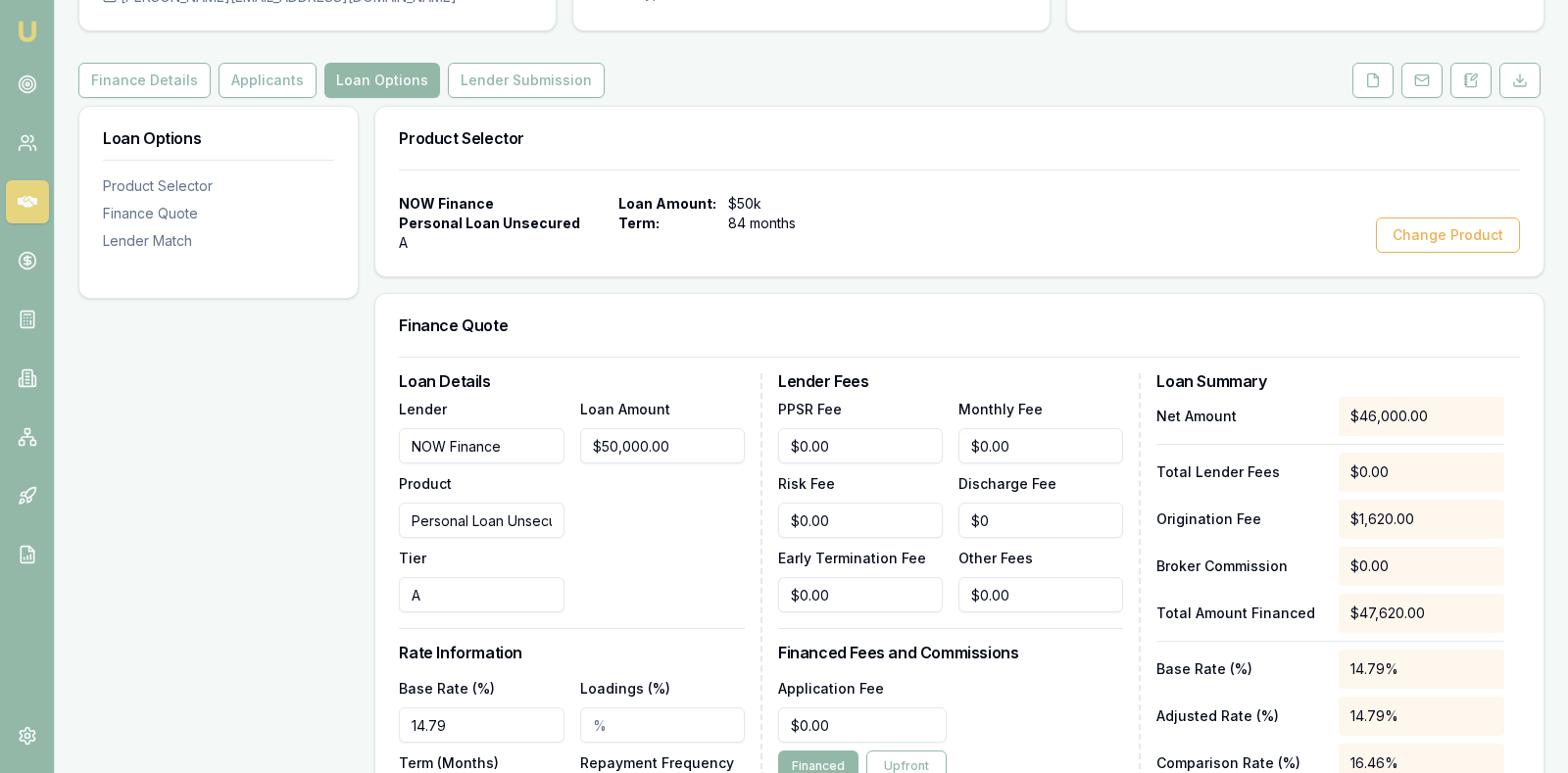
scroll to position [245, 0]
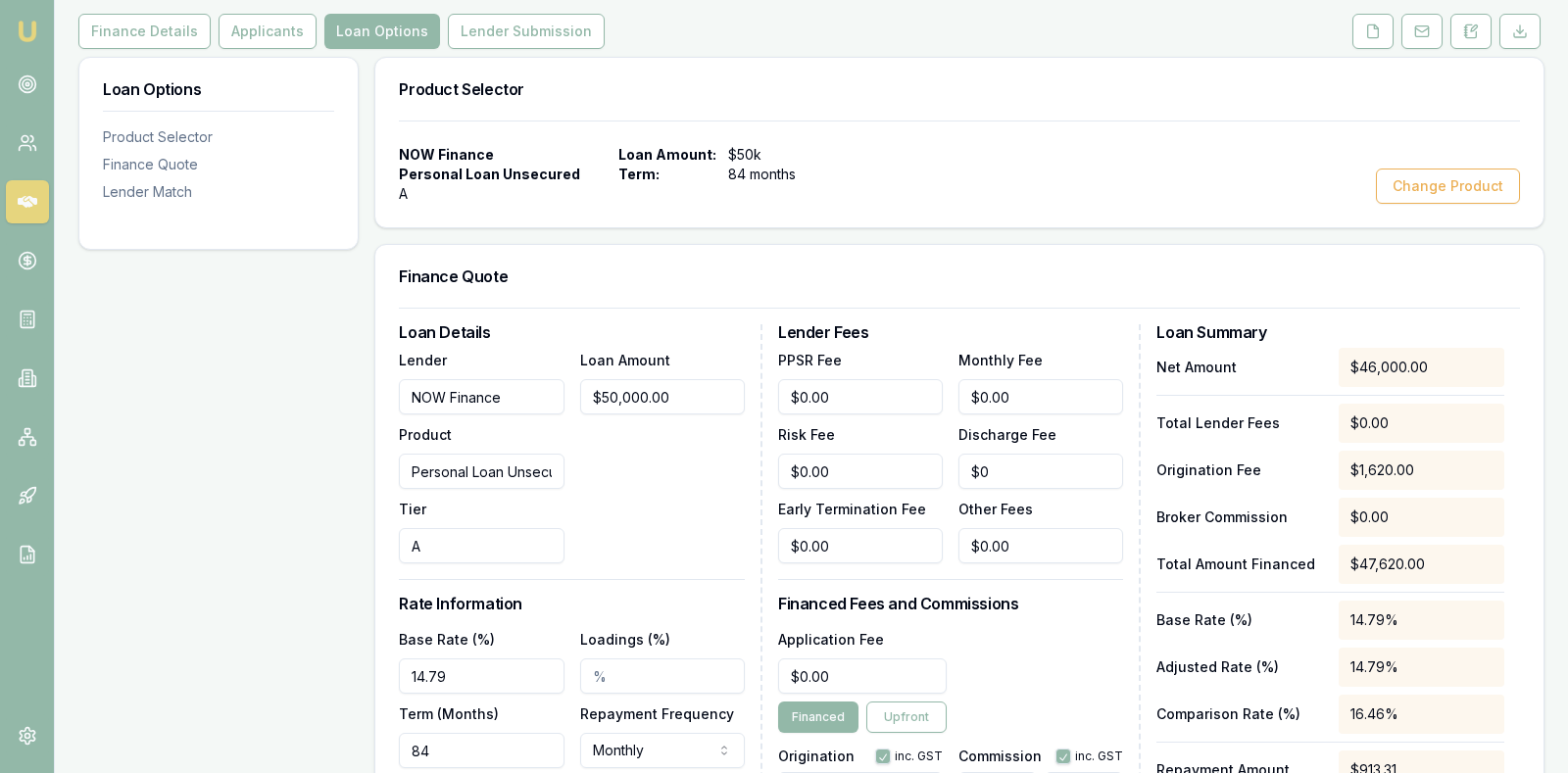
click at [657, 507] on div "Loan Amount $50,000.00" at bounding box center [663, 455] width 165 height 216
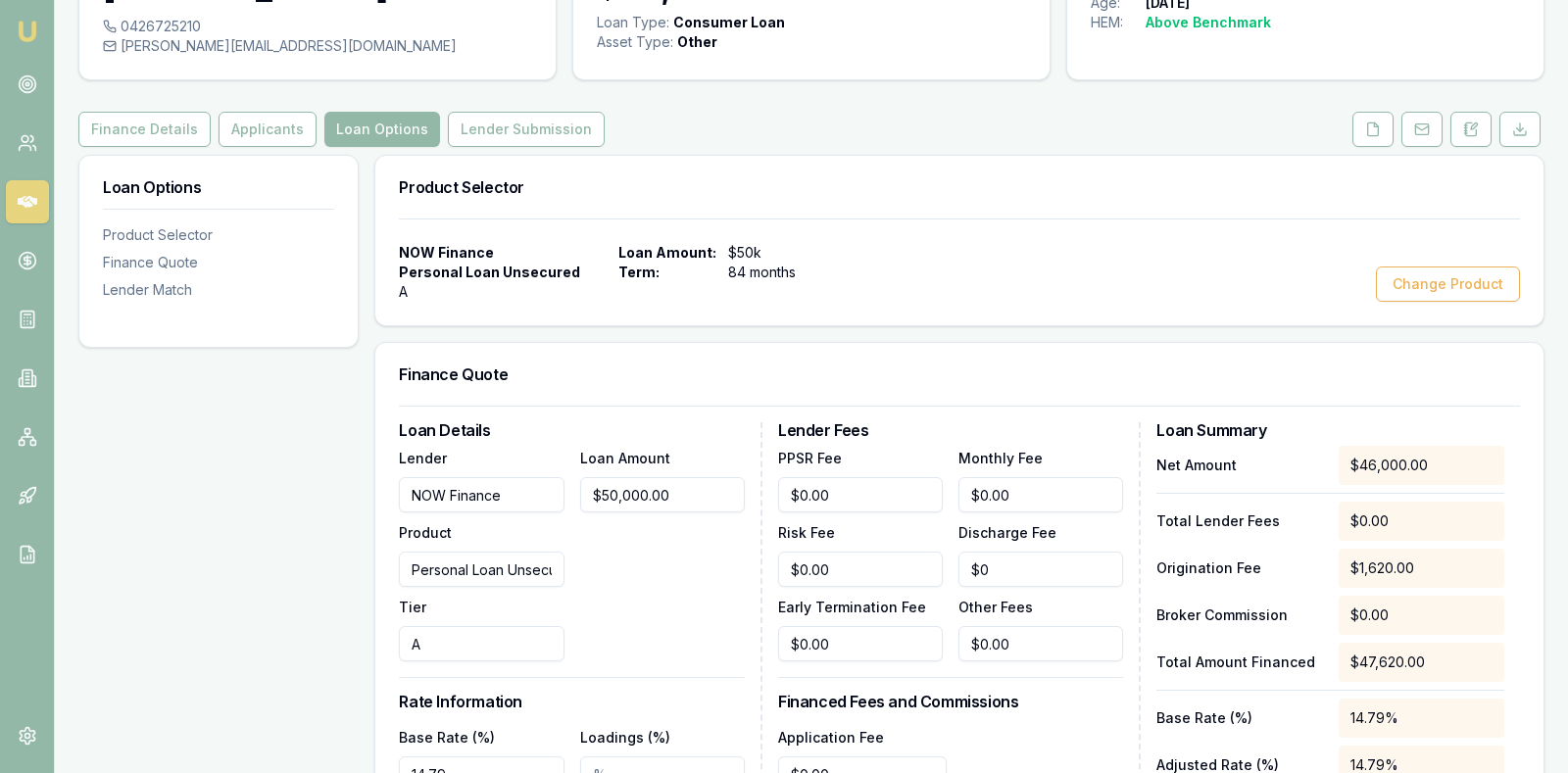
scroll to position [98, 0]
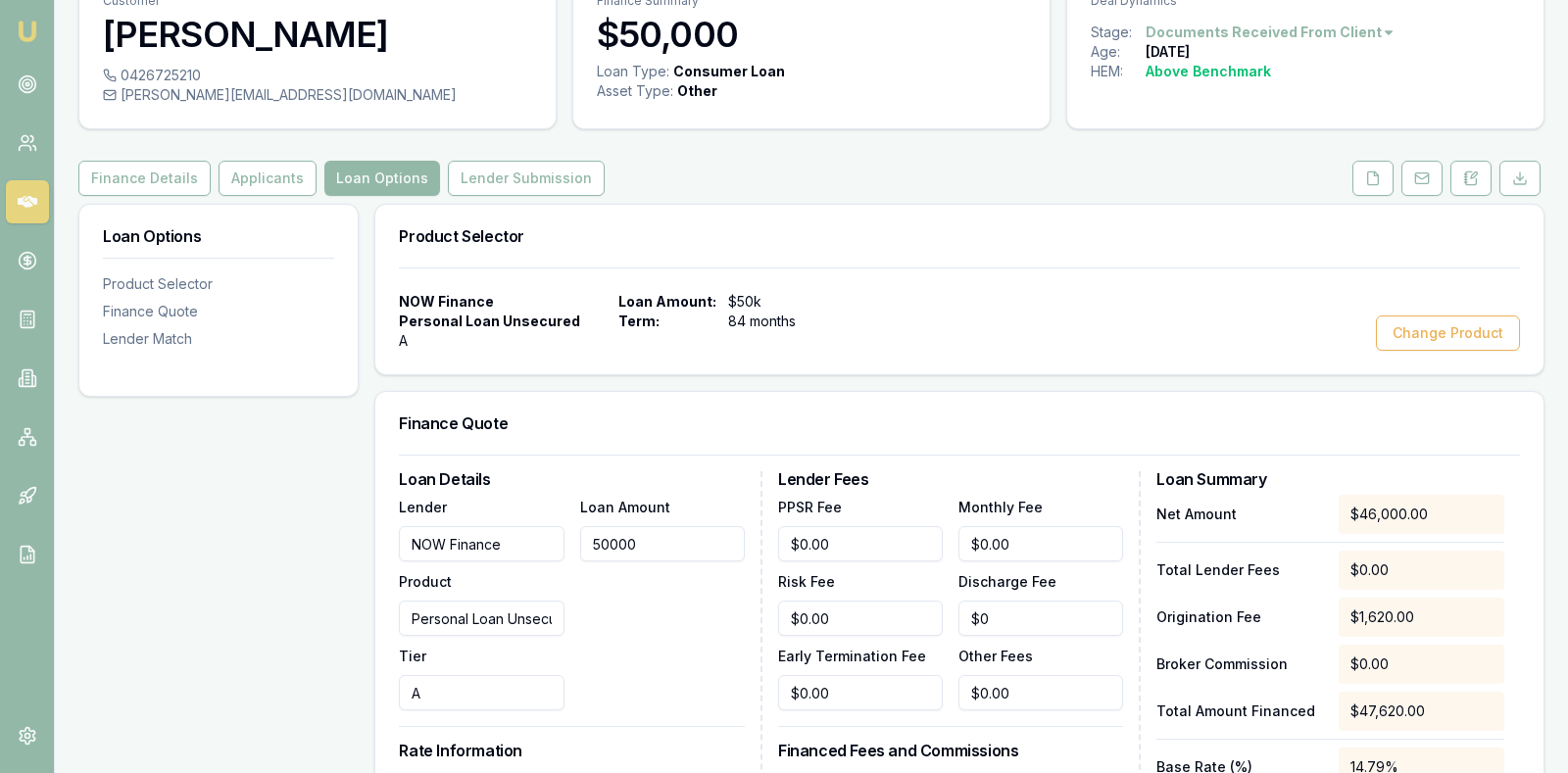
click at [714, 529] on input "50000" at bounding box center [663, 544] width 165 height 36
click at [713, 544] on input "50000" at bounding box center [663, 544] width 165 height 36
type input "500"
type input "-$0.00"
type input "5"
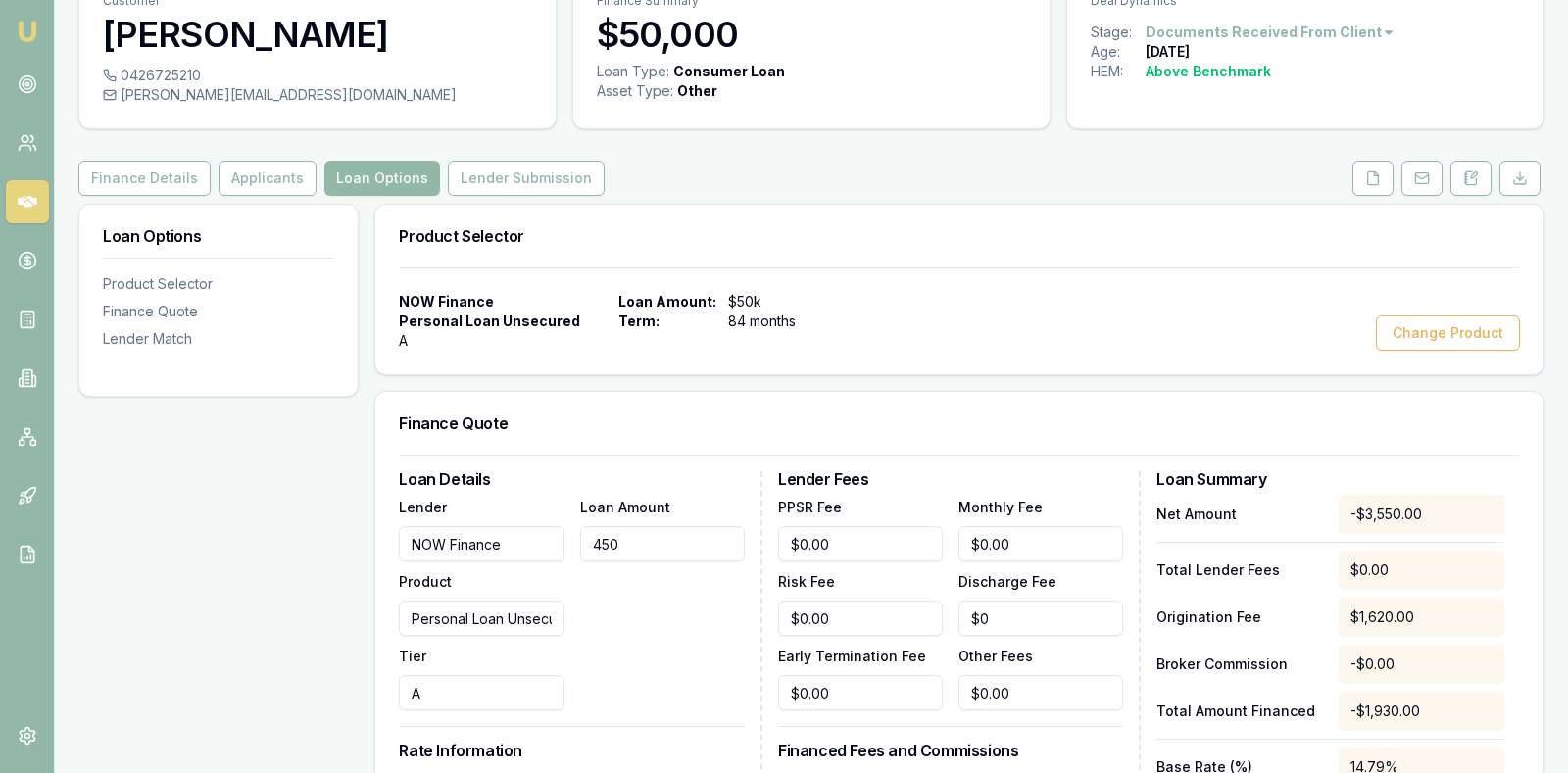
type input "4500"
type input "$0.00"
type input "$45,000.00"
click at [853, 410] on div "Finance Quote" at bounding box center [959, 422] width 1168 height 63
click at [852, 402] on div "Finance Quote" at bounding box center [959, 422] width 1168 height 63
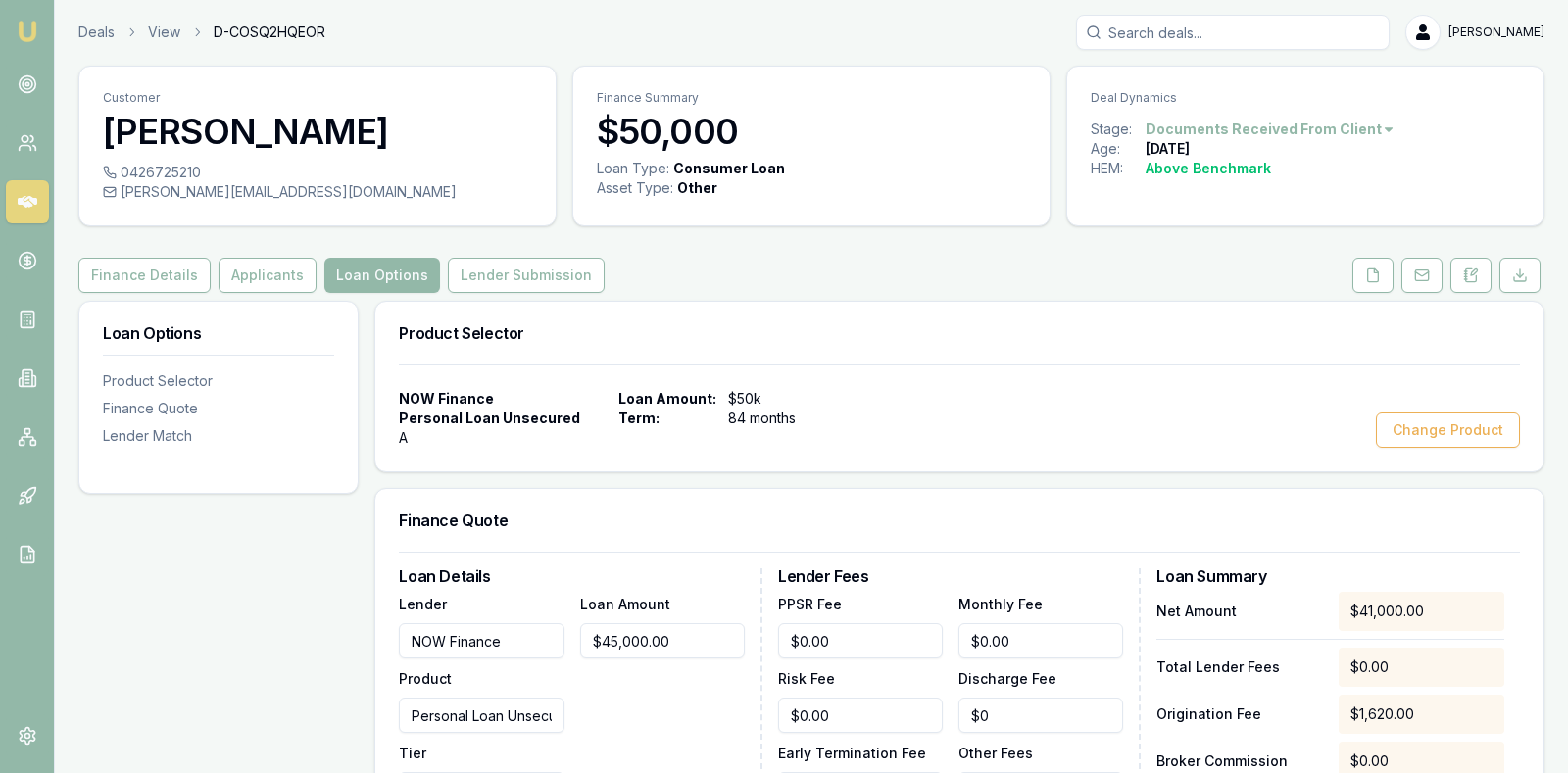
scroll to position [0, 0]
click at [144, 269] on button "Finance Details" at bounding box center [144, 276] width 132 height 36
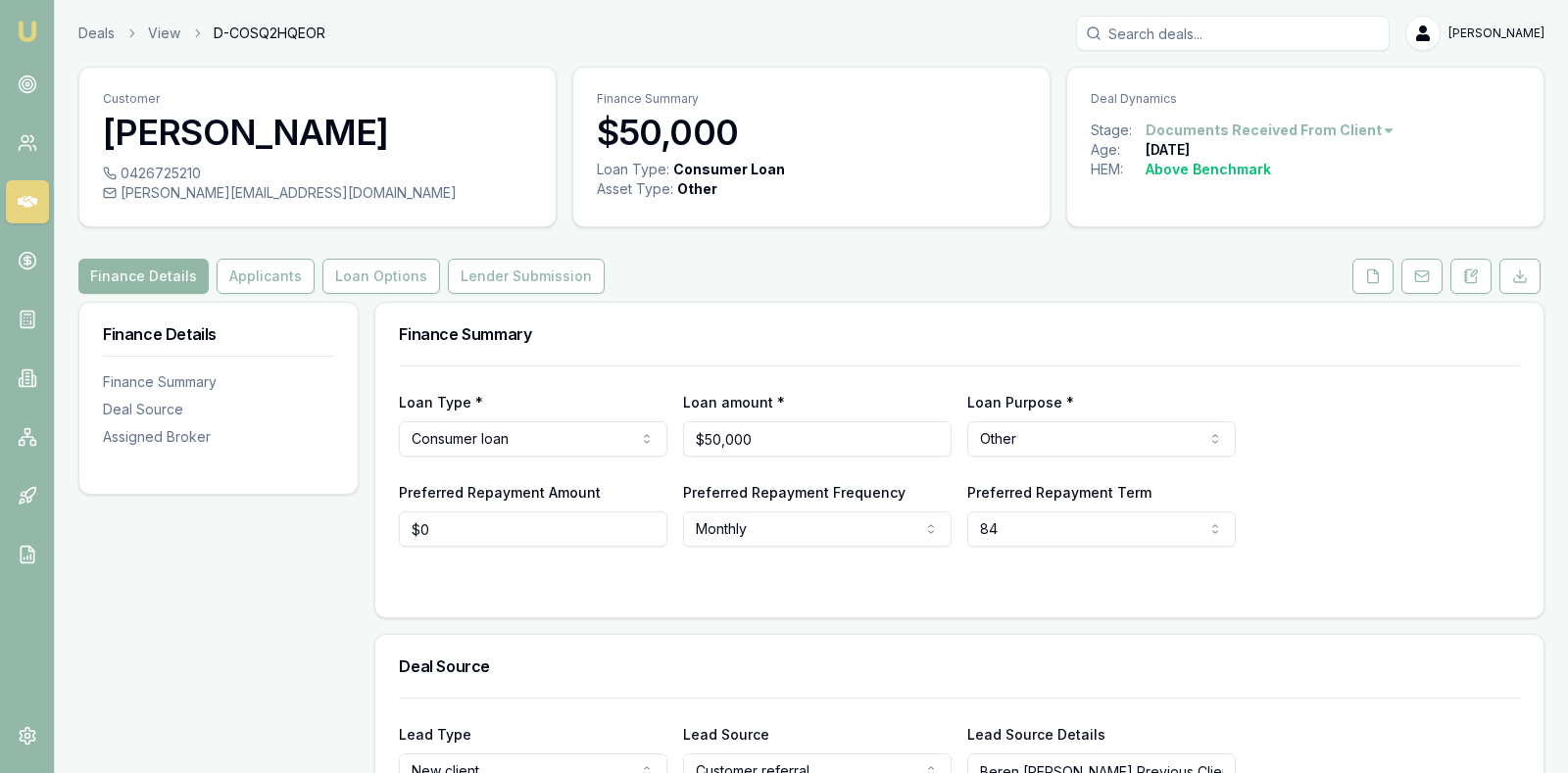
click at [1406, 449] on div "Loan Type * Consumer loan Consumer loan Consumer asset Commercial loan Commerci…" at bounding box center [959, 422] width 1121 height 67
click at [1439, 487] on div "Preferred Repayment Amount $0 Preferred Repayment Frequency Monthly Weekly Fort…" at bounding box center [959, 513] width 1121 height 67
click at [377, 282] on button "Loan Options" at bounding box center [381, 276] width 117 height 36
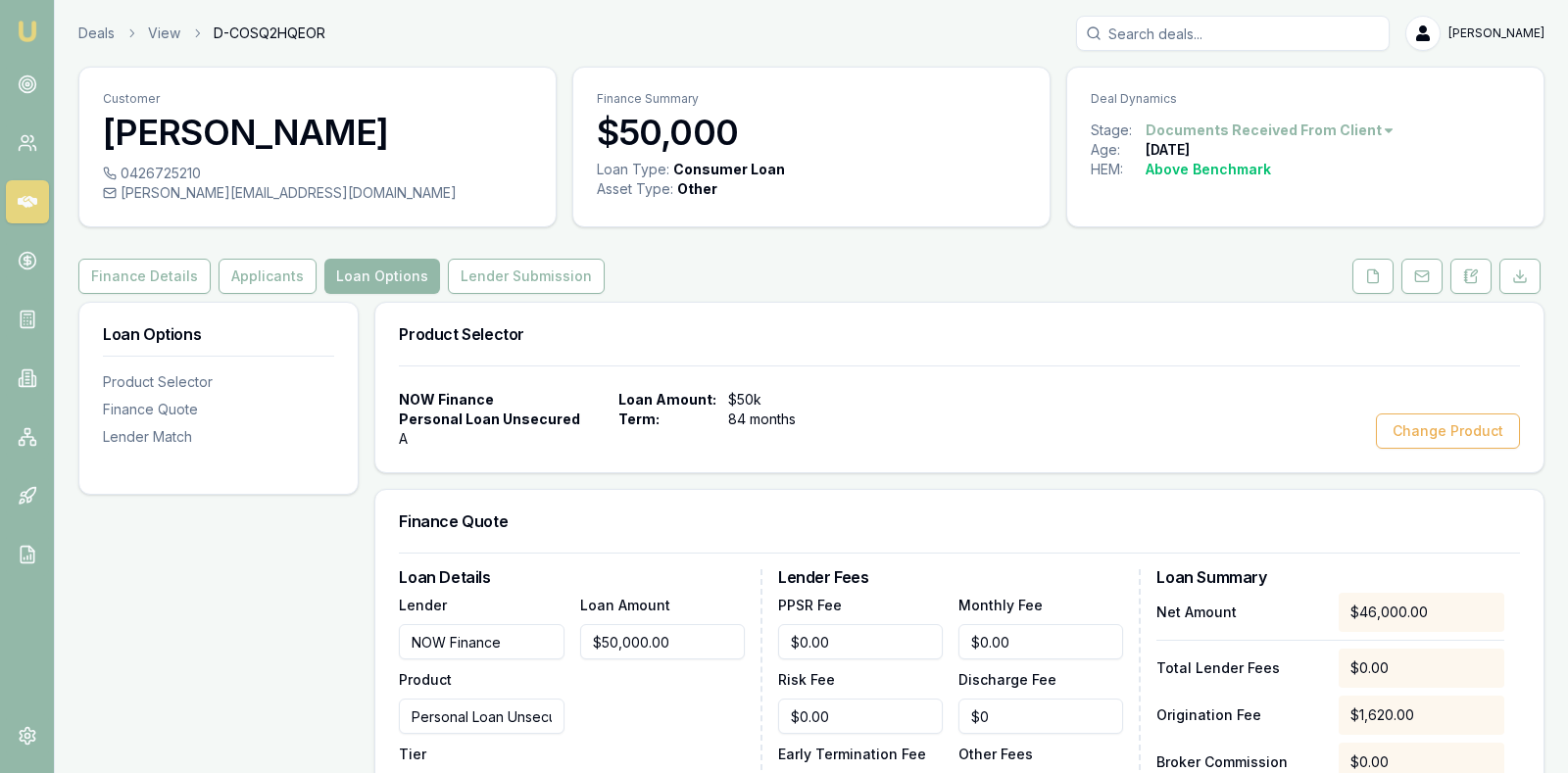
click at [1193, 420] on div "NOW Finance Personal Loan Unsecured A Loan Amount: $50k Term: 84 months Change …" at bounding box center [959, 418] width 1121 height 59
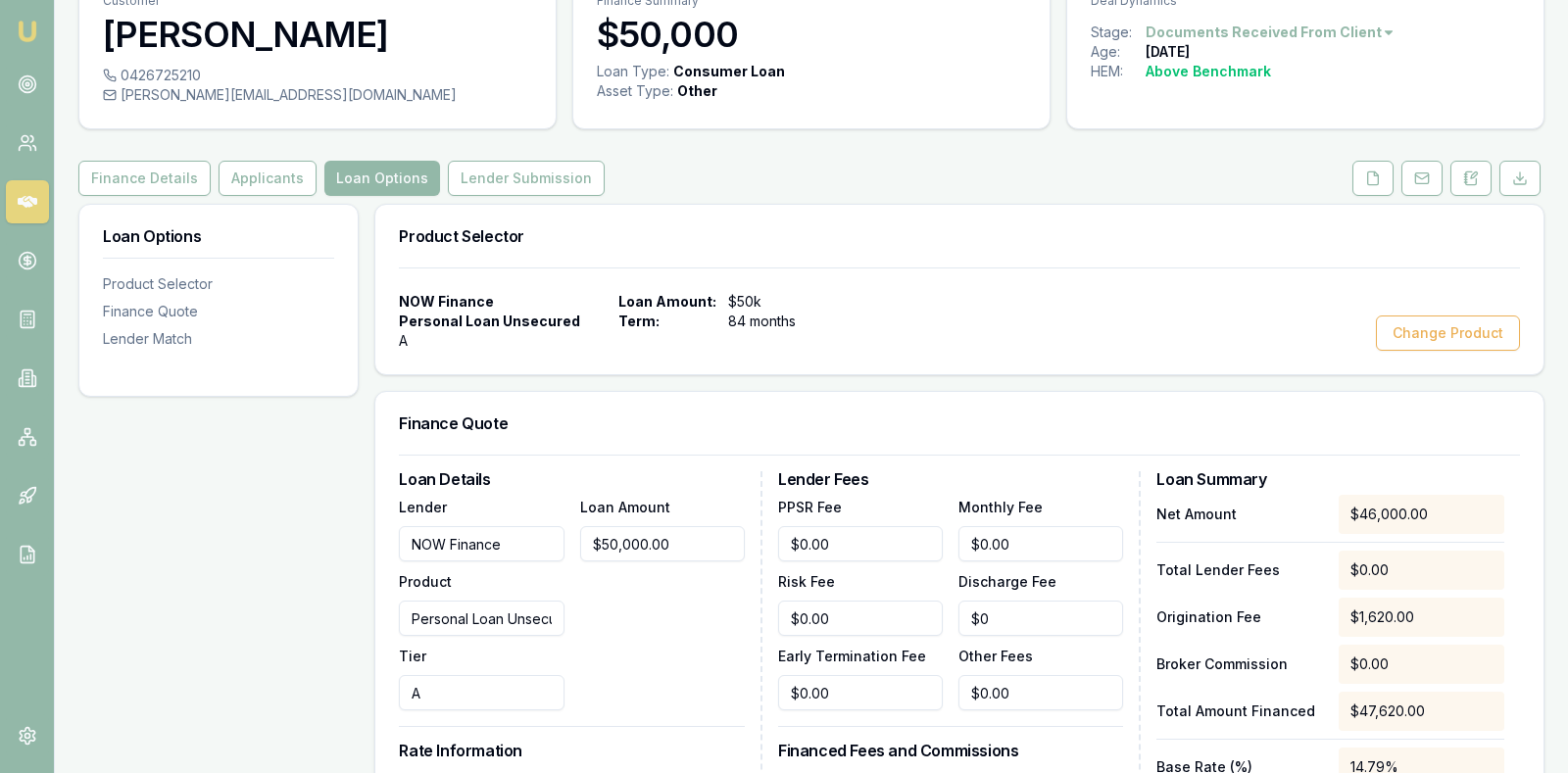
scroll to position [49, 0]
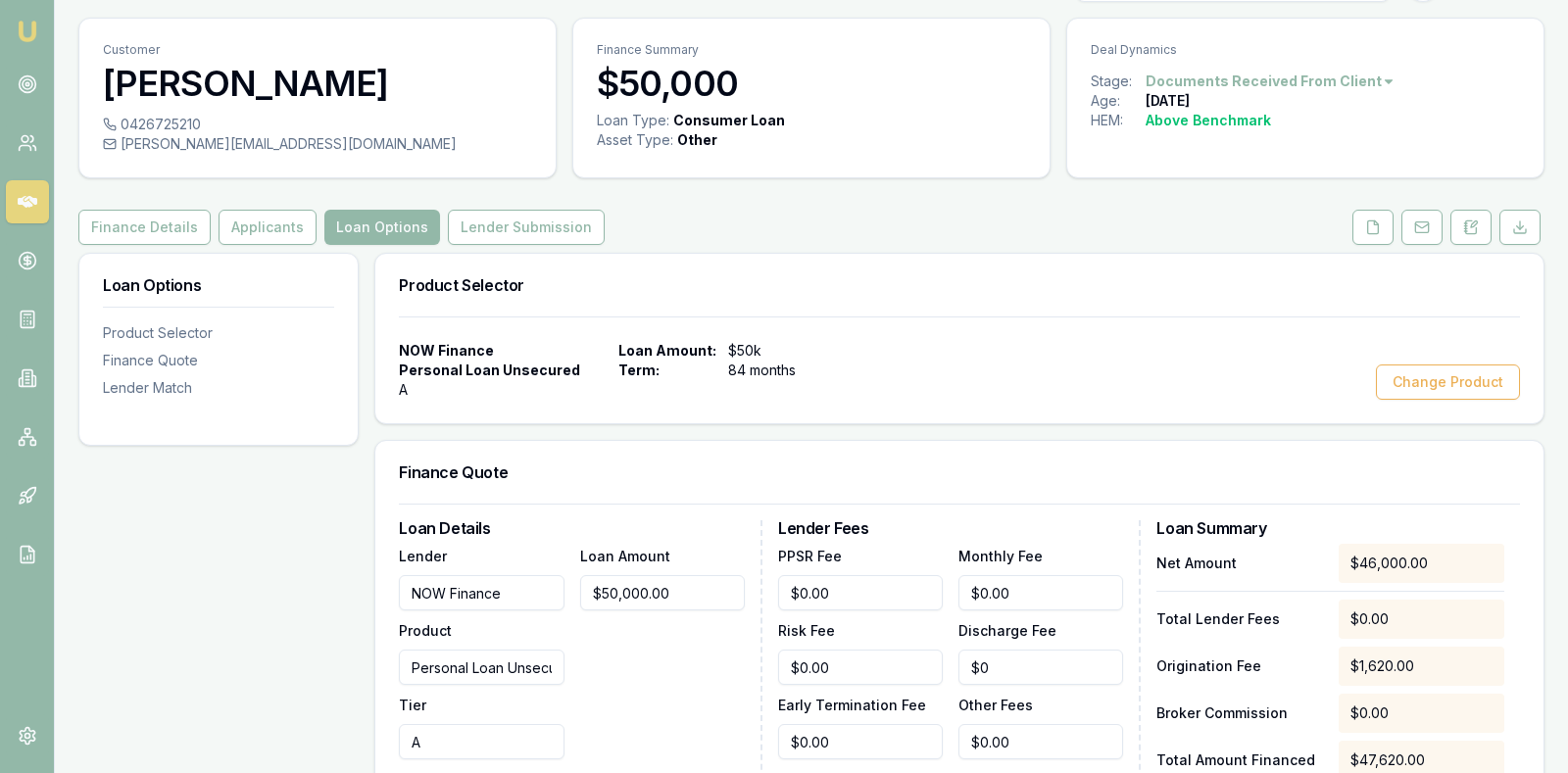
click at [1065, 232] on div "Finance Details Applicants Loan Options Lender Submission" at bounding box center [811, 228] width 1466 height 36
click at [26, 88] on circle at bounding box center [28, 84] width 10 height 10
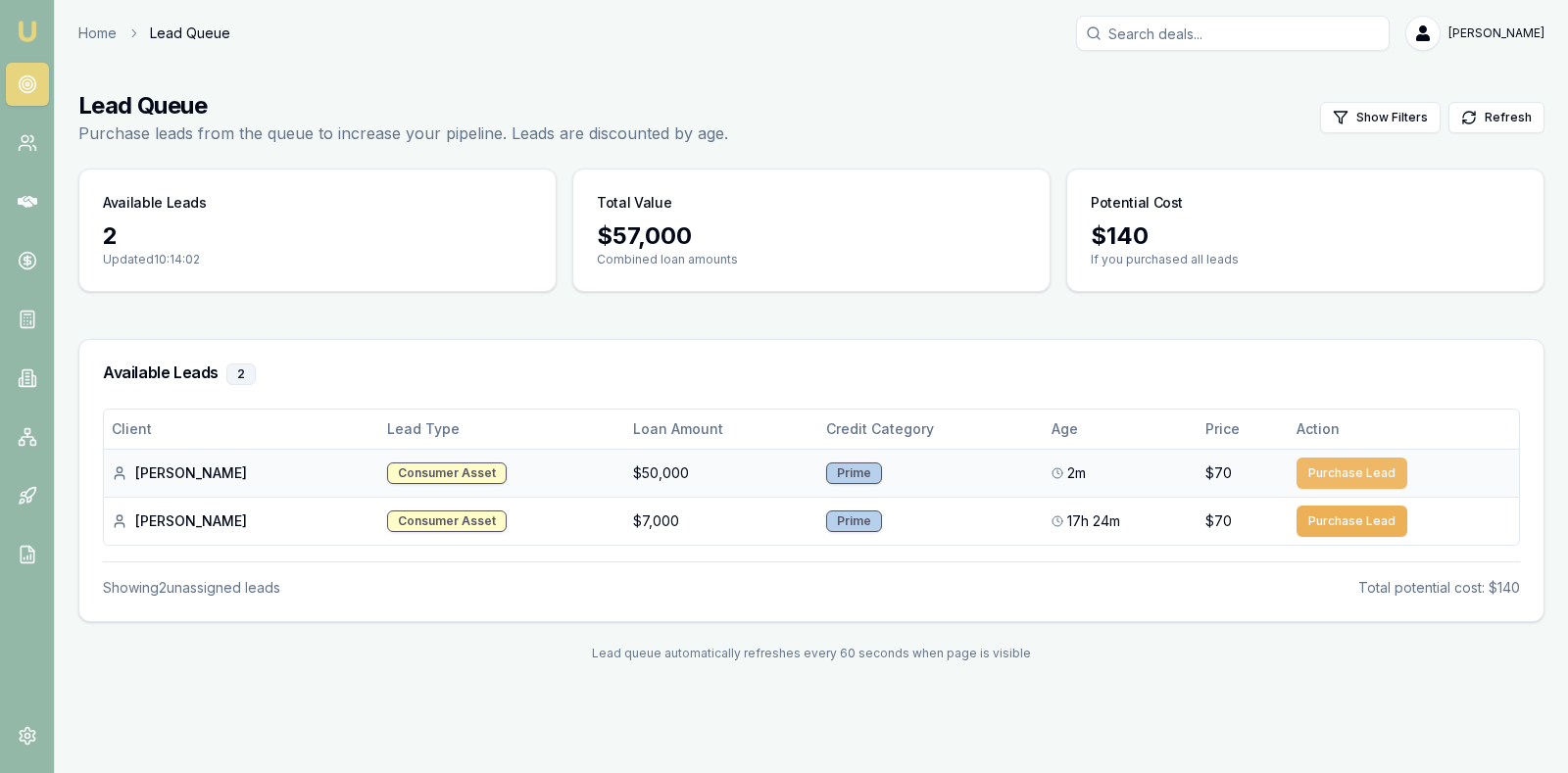
click at [1333, 463] on button "Purchase Lead" at bounding box center [1351, 474] width 110 height 32
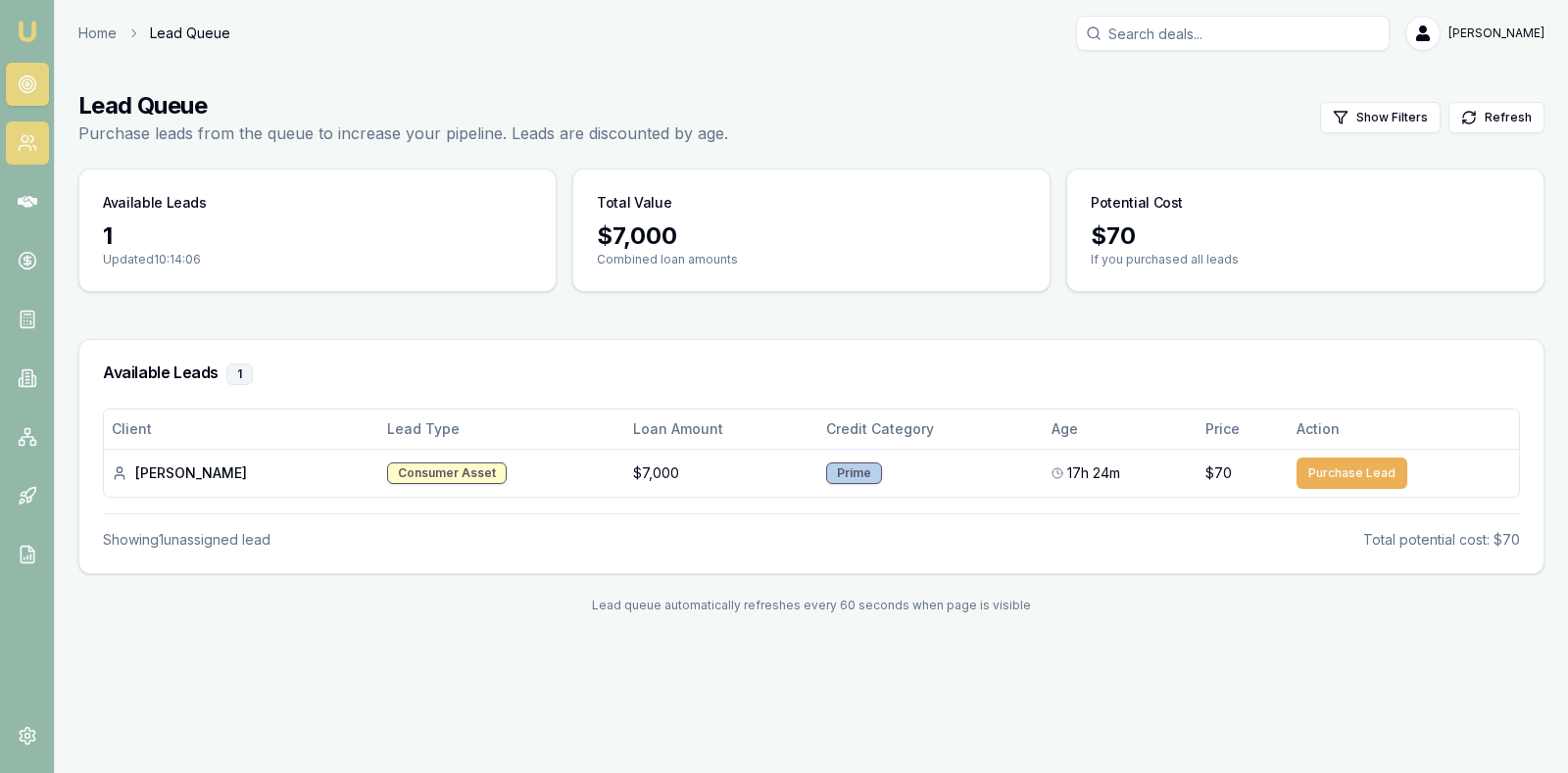
click at [29, 152] on icon at bounding box center [28, 143] width 20 height 20
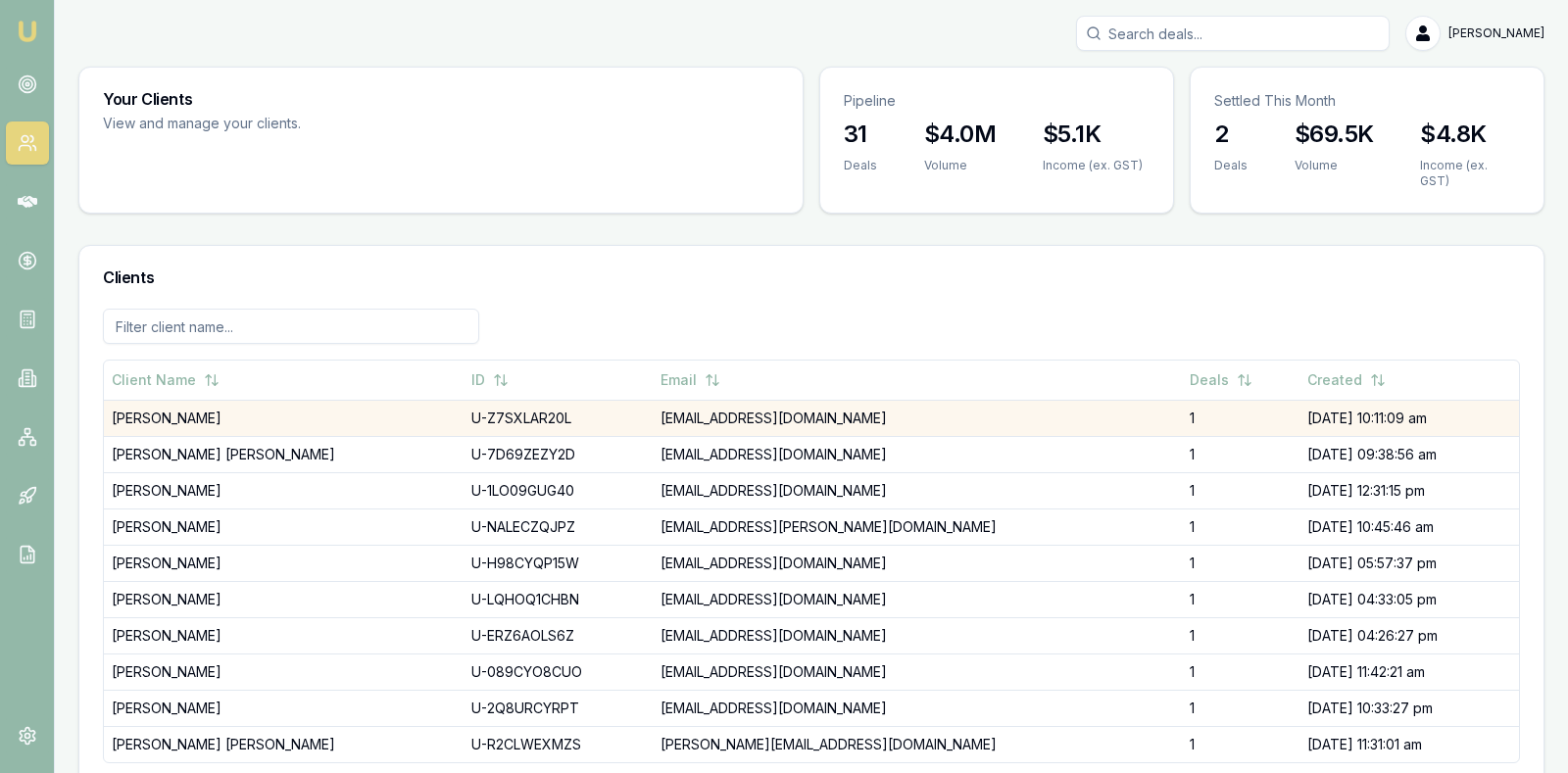
click at [980, 399] on td "[EMAIL_ADDRESS][DOMAIN_NAME]" at bounding box center [917, 417] width 529 height 36
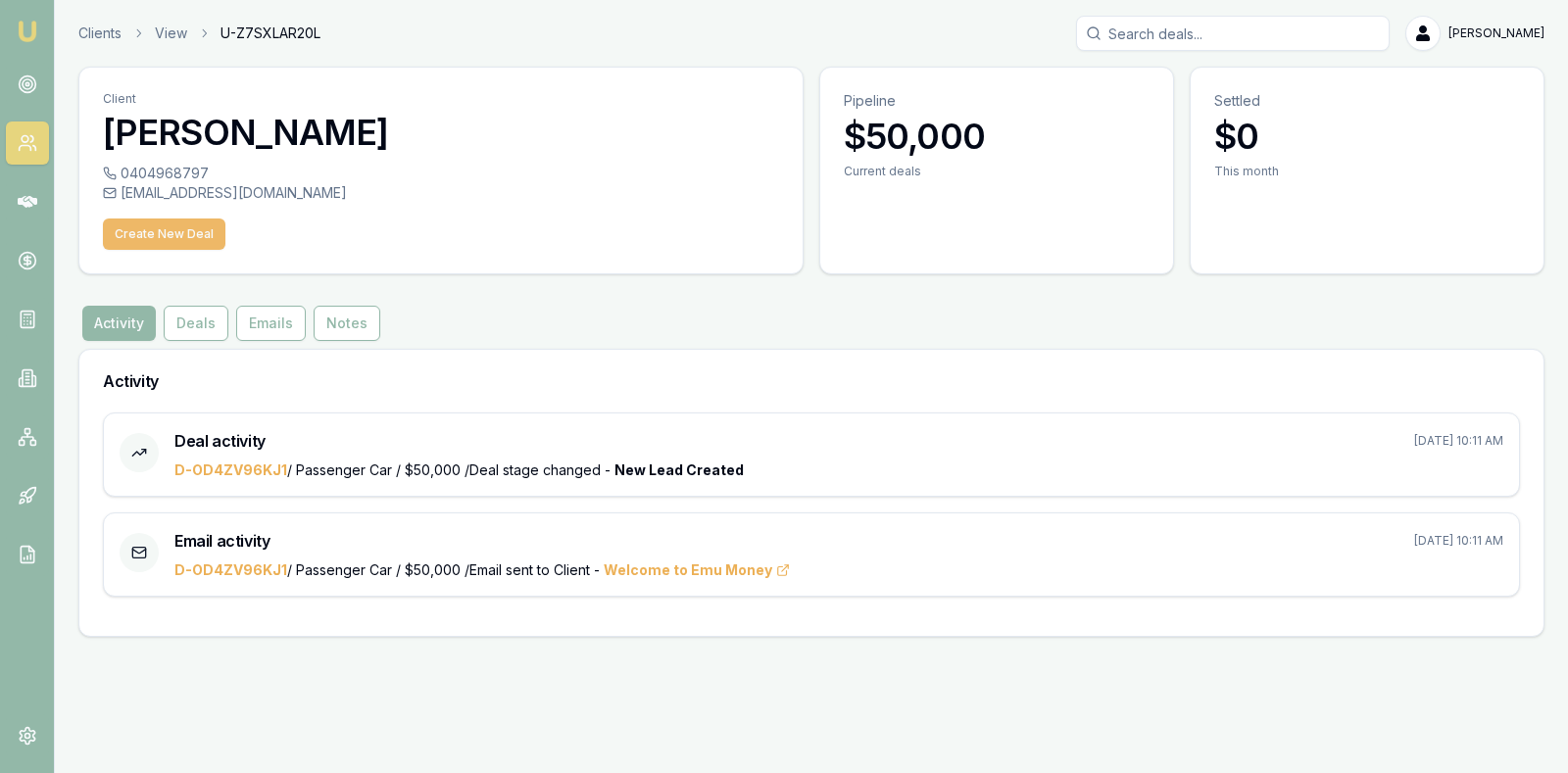
click at [160, 224] on button "Create New Deal" at bounding box center [164, 234] width 122 height 32
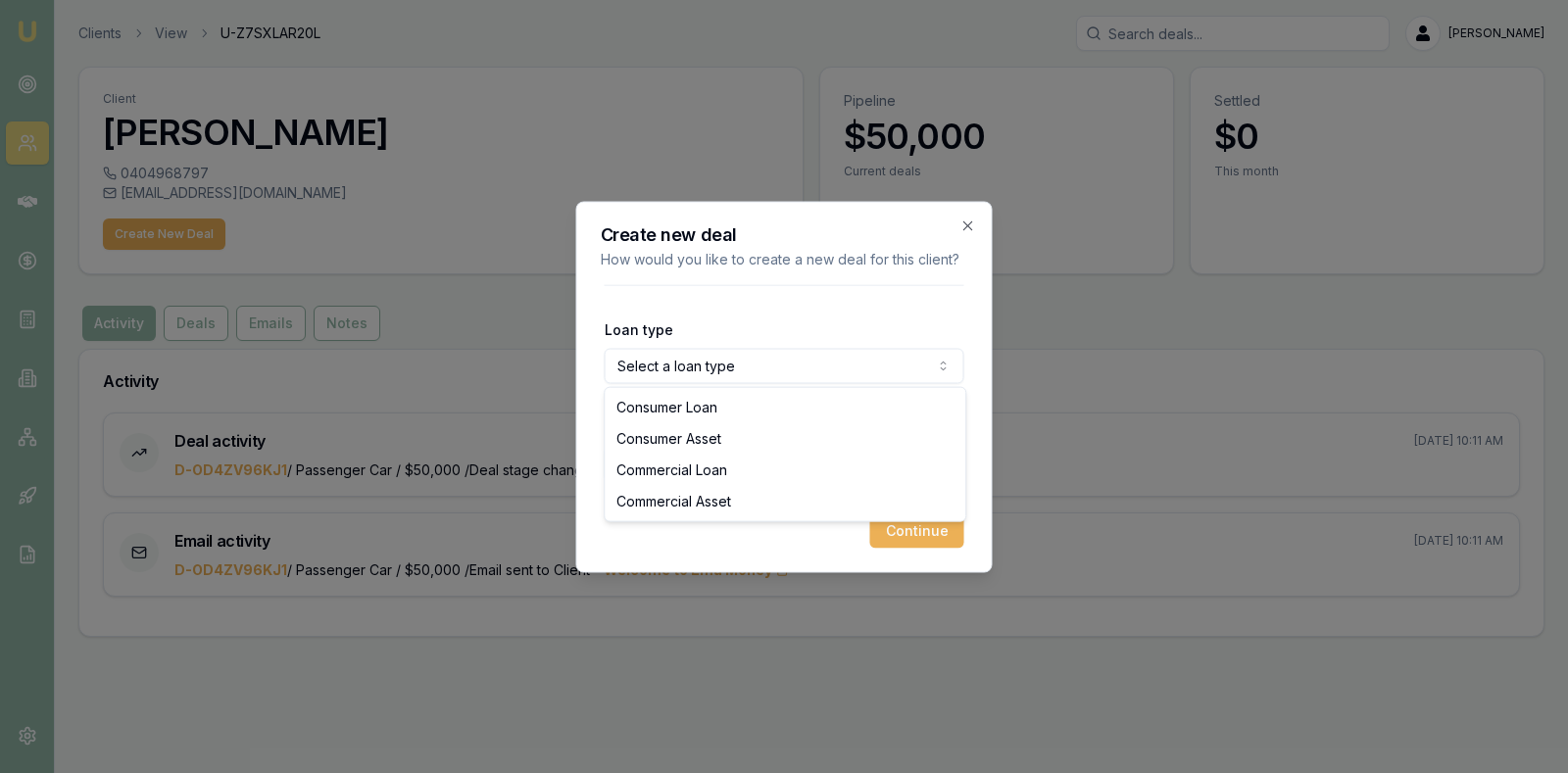
click at [828, 361] on body "Emu Broker Clients View U-Z7SXLAR20L Stevette Gelavis Toggle Menu Client Tania …" at bounding box center [784, 386] width 1568 height 773
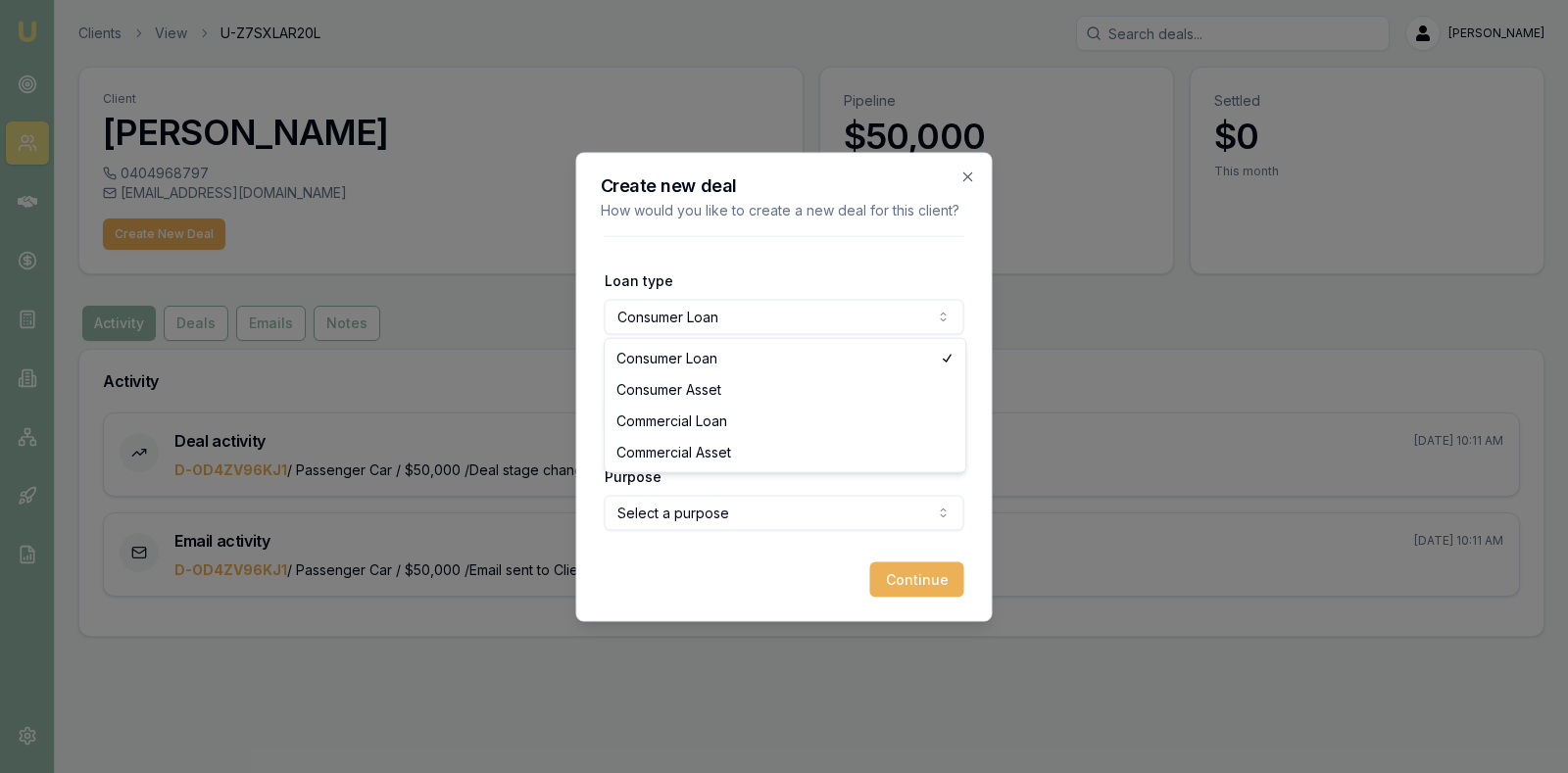
click at [811, 310] on body "Emu Broker Clients View U-Z7SXLAR20L Stevette Gelavis Toggle Menu Client Tania …" at bounding box center [784, 386] width 1568 height 773
select select "CONSUMER_ASSET"
click at [724, 424] on input "Loan amount" at bounding box center [784, 414] width 360 height 36
type input "$50,000.00"
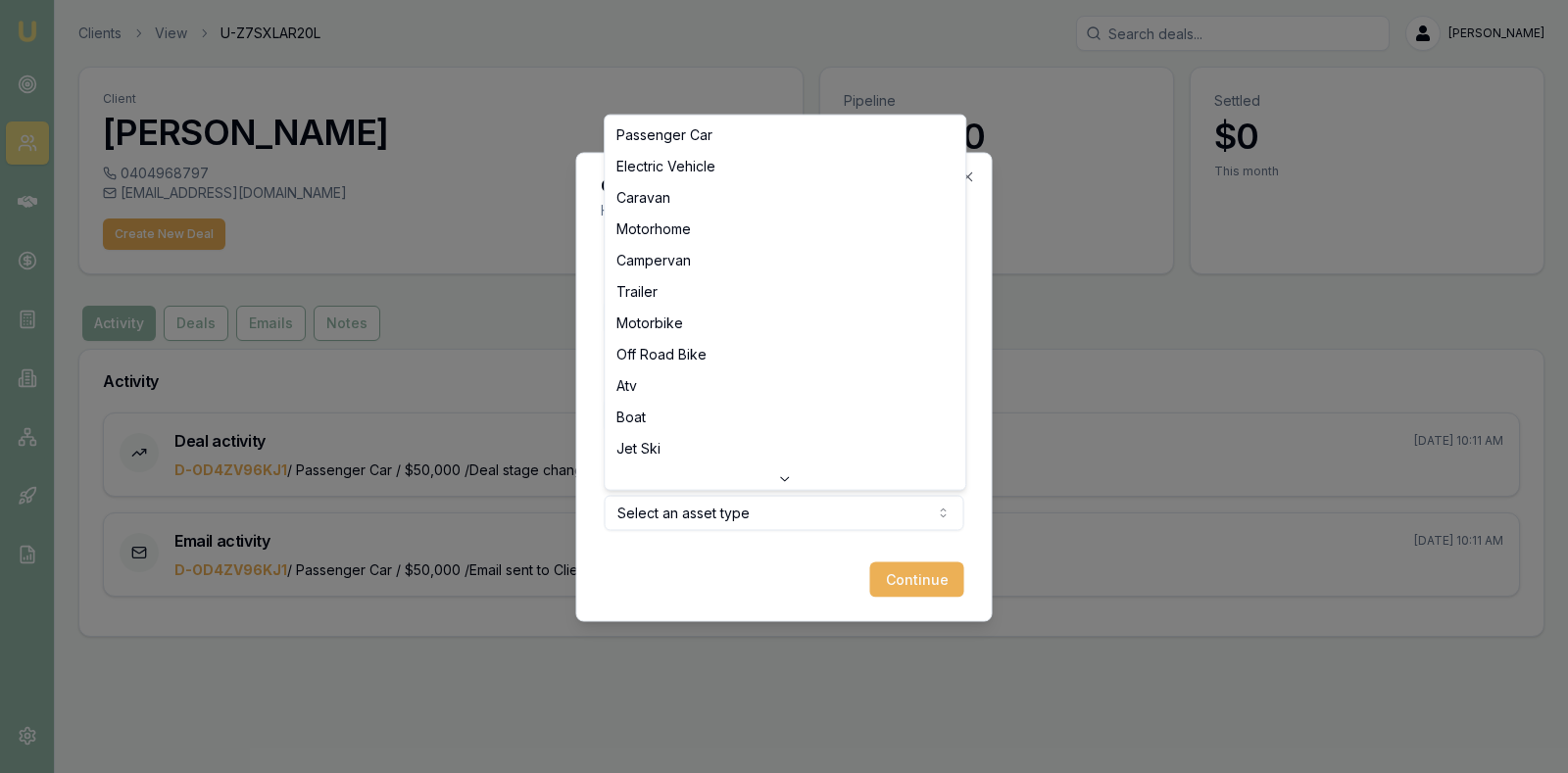
click at [818, 521] on body "Emu Broker Clients View U-Z7SXLAR20L Stevette Gelavis Toggle Menu Client Tania …" at bounding box center [784, 386] width 1568 height 773
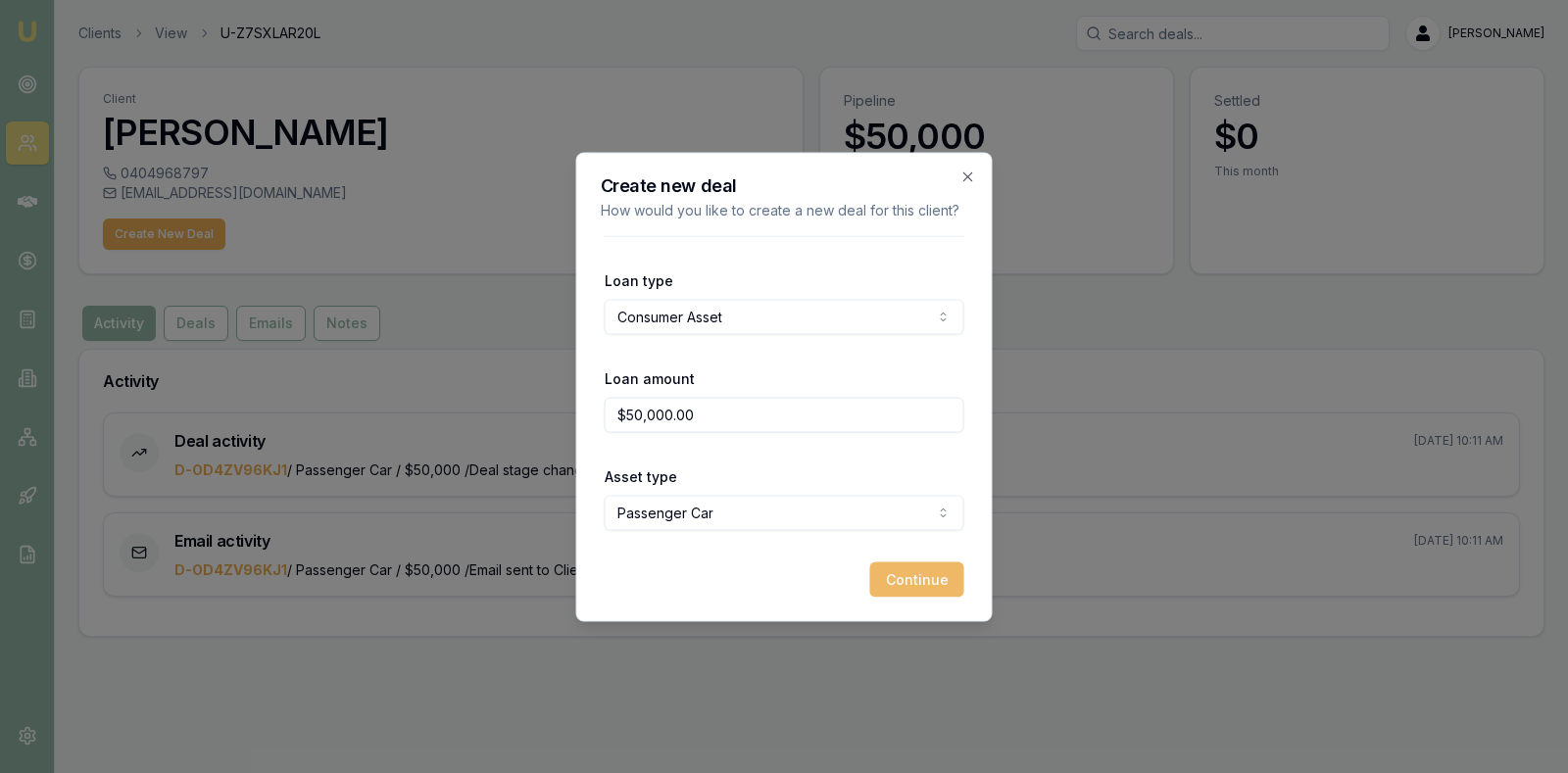
click at [902, 561] on button "Continue" at bounding box center [917, 579] width 94 height 36
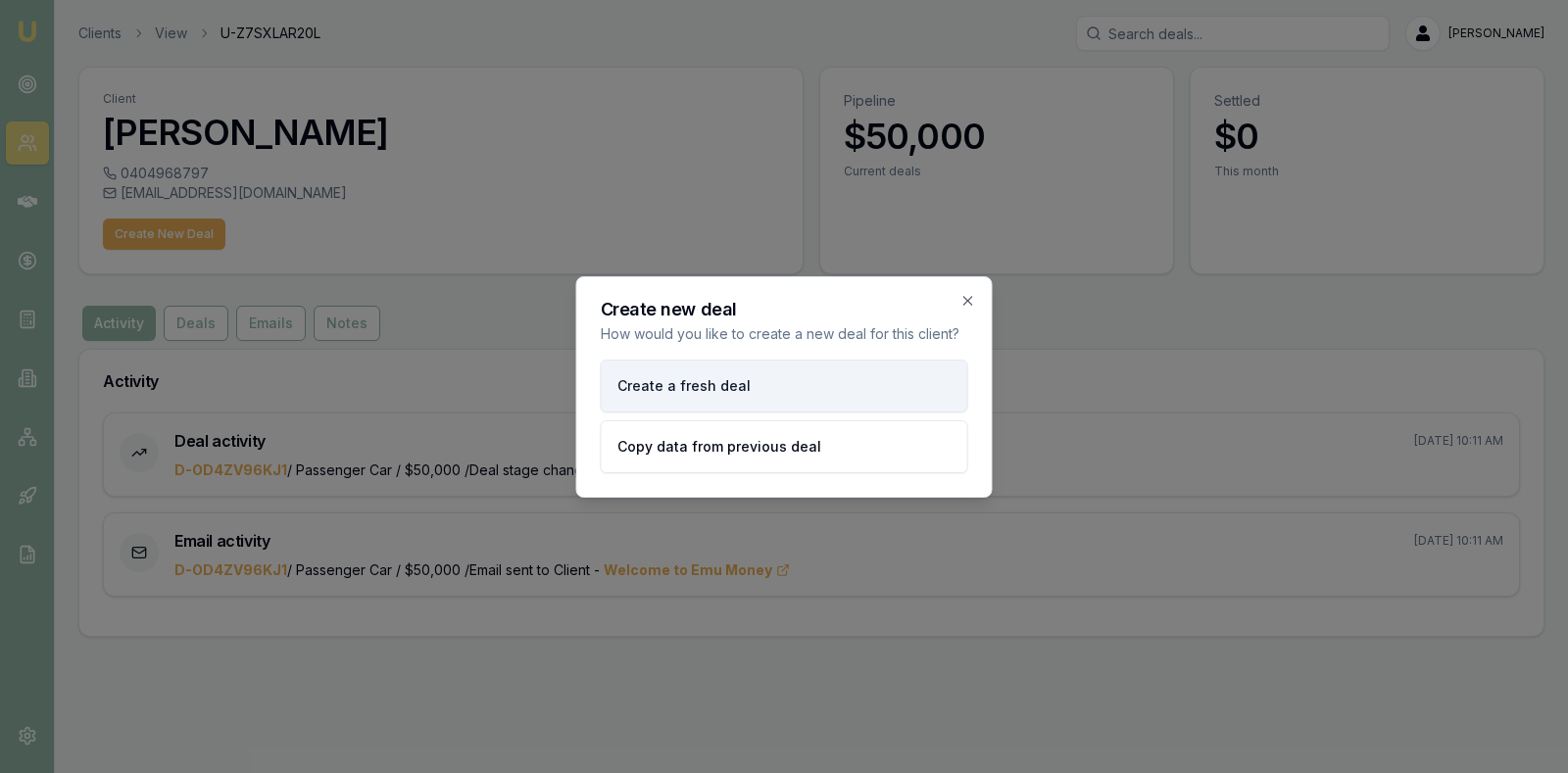
click at [864, 373] on button "Create a fresh deal" at bounding box center [785, 386] width 368 height 53
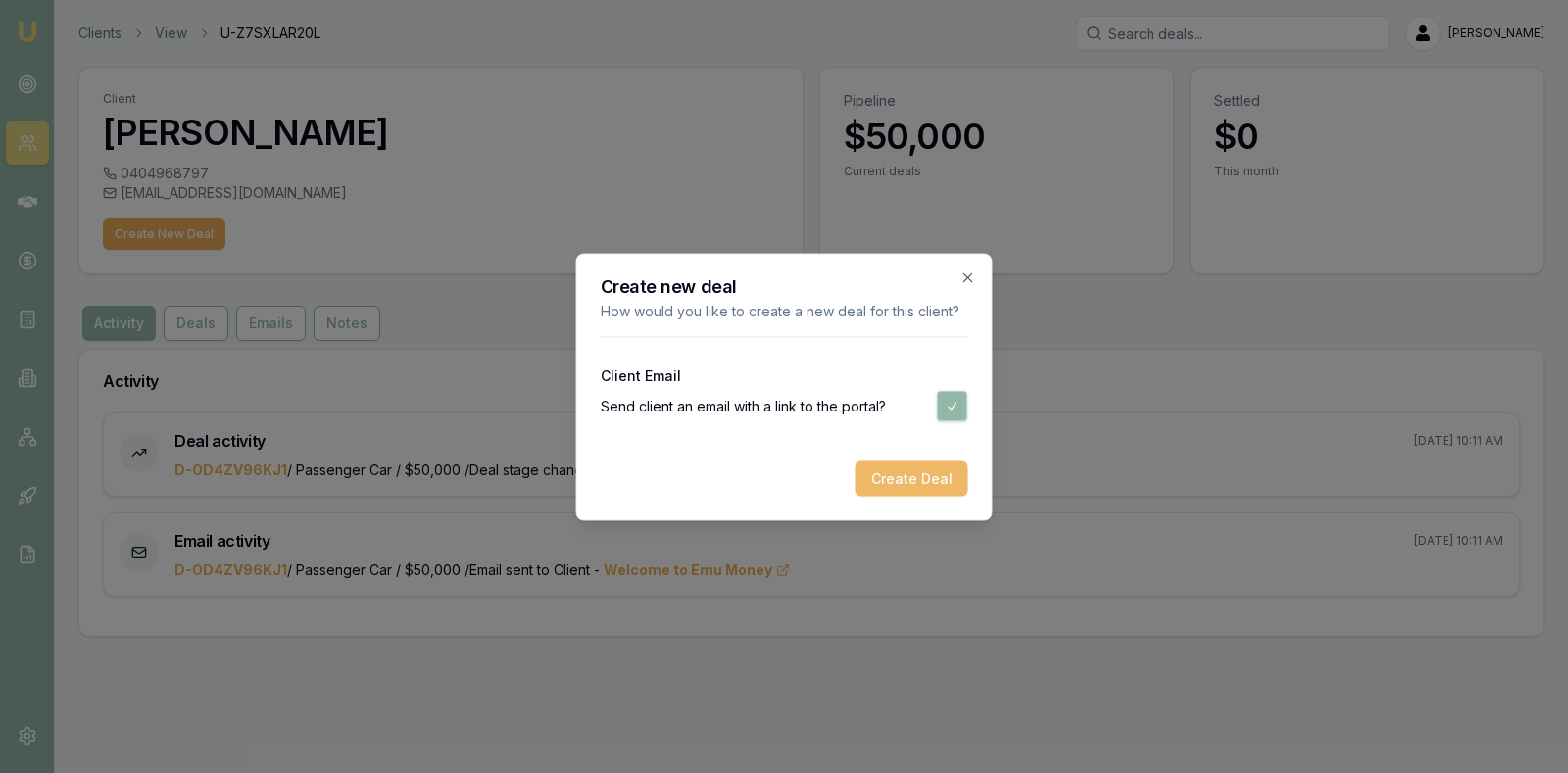
click at [918, 470] on button "Create Deal" at bounding box center [911, 478] width 112 height 36
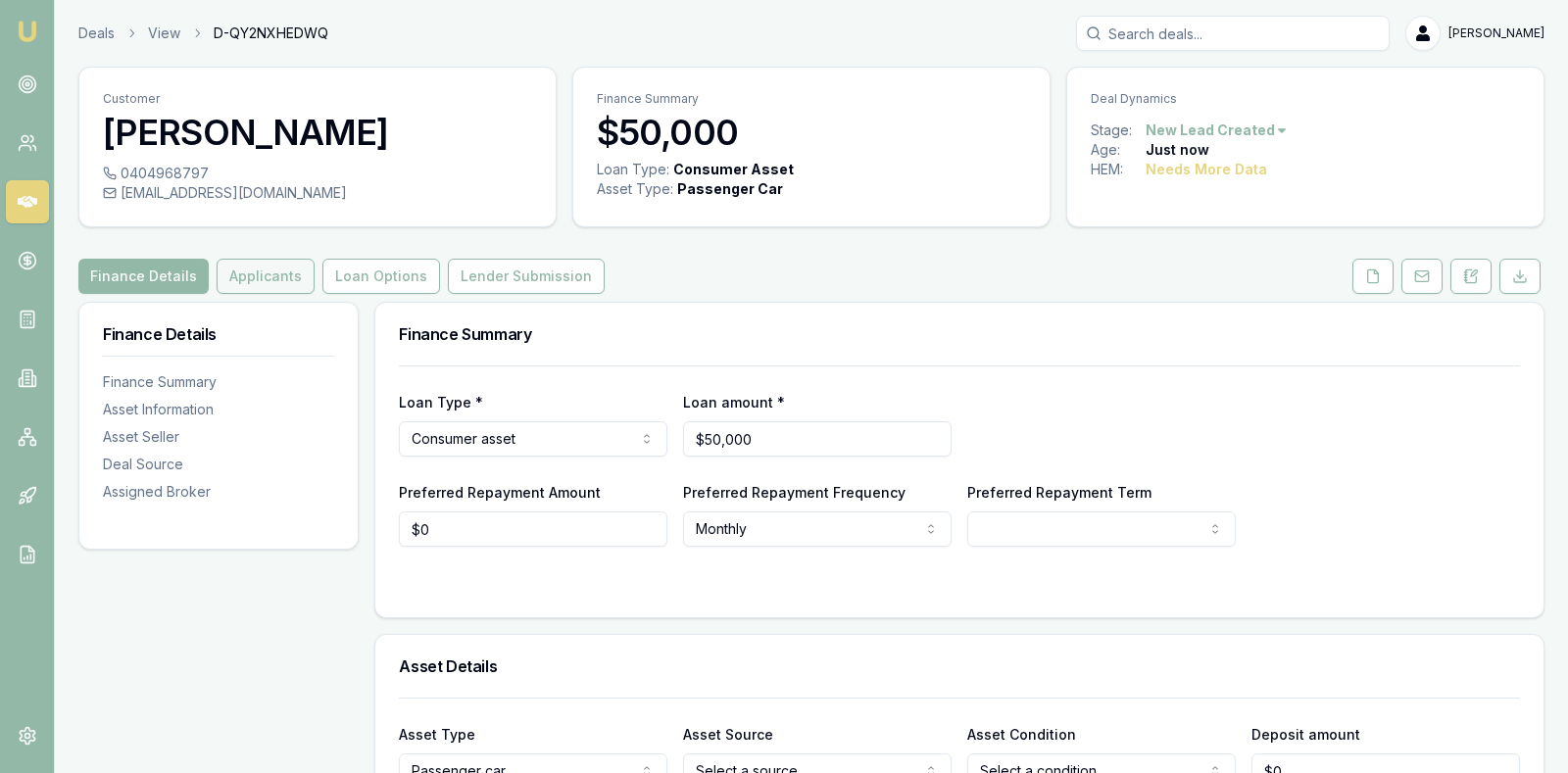
click at [270, 268] on button "Applicants" at bounding box center [265, 276] width 98 height 36
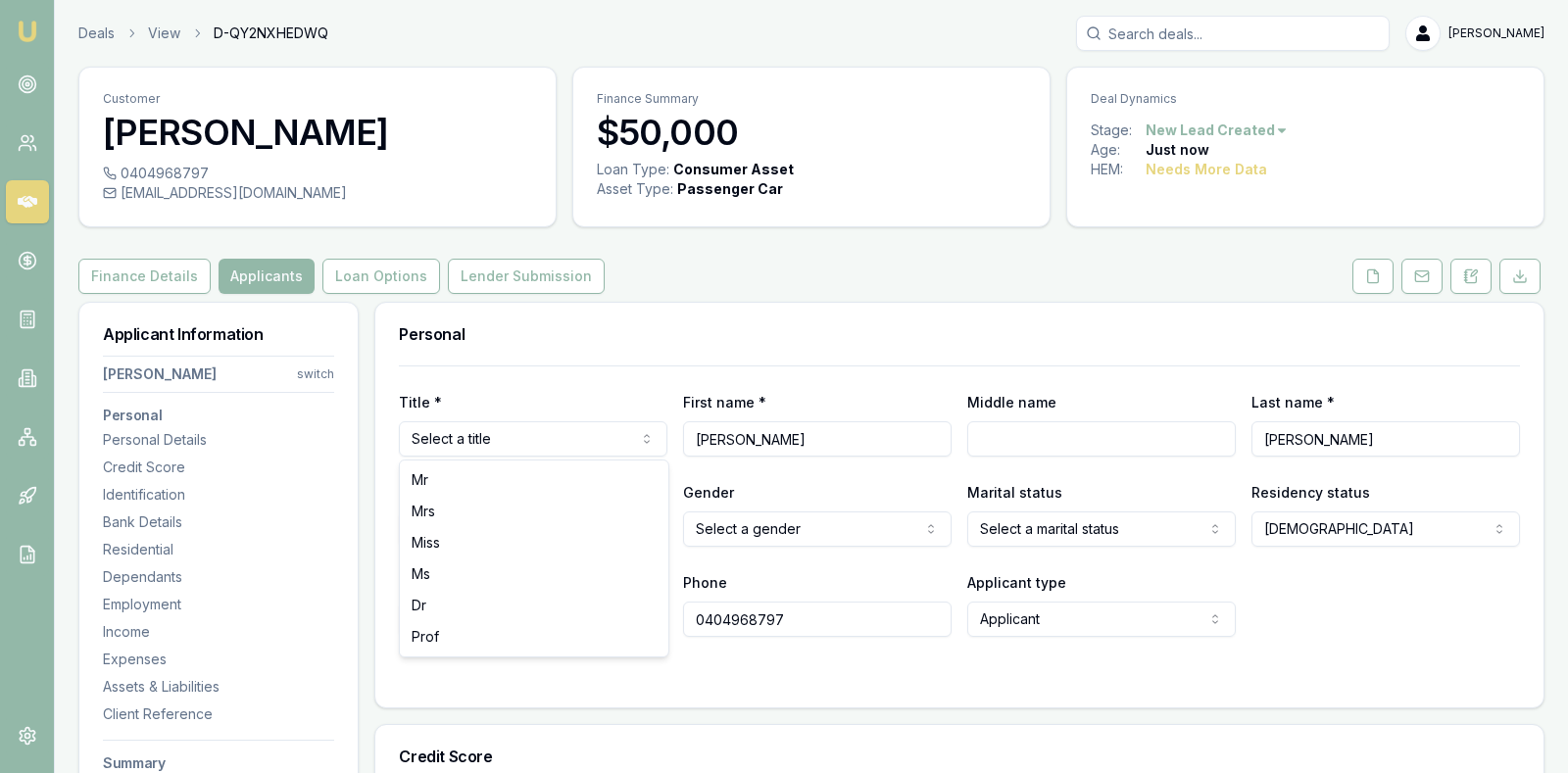
click at [558, 435] on html "Emu Broker Deals View D-QY2NXHEDWQ Stevette Gelavis Toggle Menu Customer Tania …" at bounding box center [784, 386] width 1568 height 773
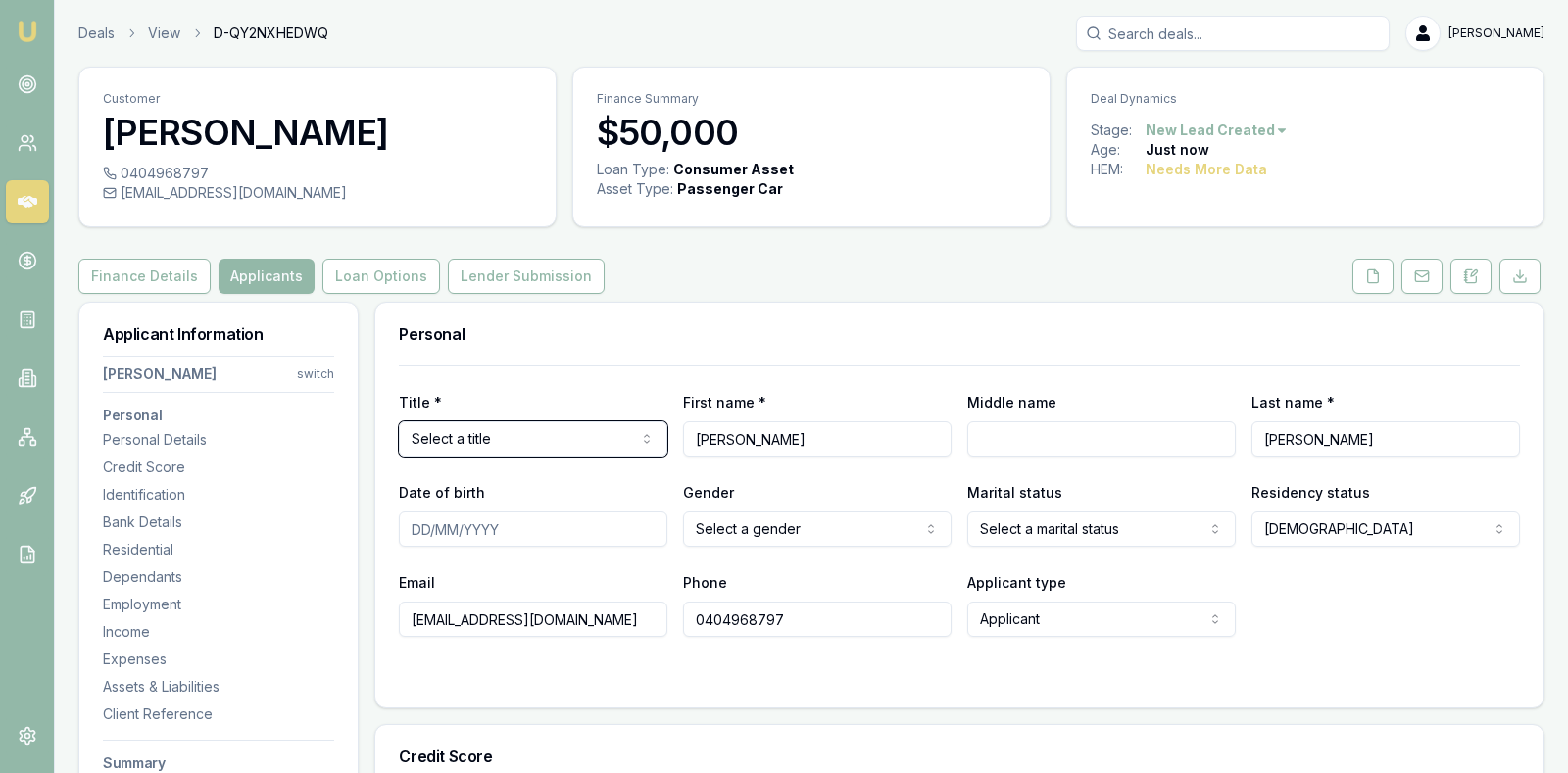
click at [716, 261] on html "Emu Broker Deals View D-QY2NXHEDWQ Stevette Gelavis Toggle Menu Customer Tania …" at bounding box center [784, 386] width 1568 height 773
click at [1375, 272] on icon at bounding box center [1373, 276] width 16 height 16
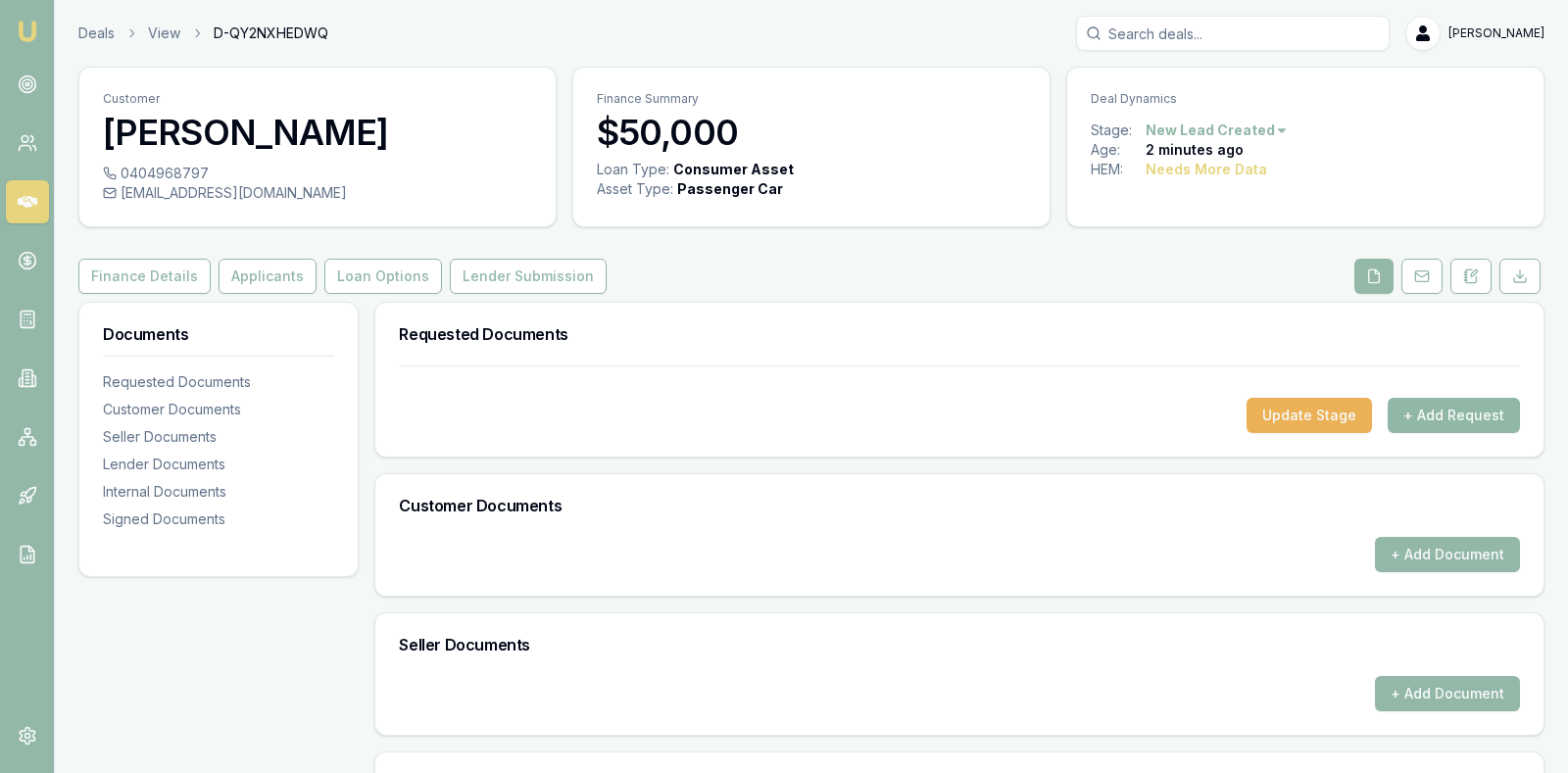
click at [1428, 412] on button "+ Add Request" at bounding box center [1453, 415] width 132 height 36
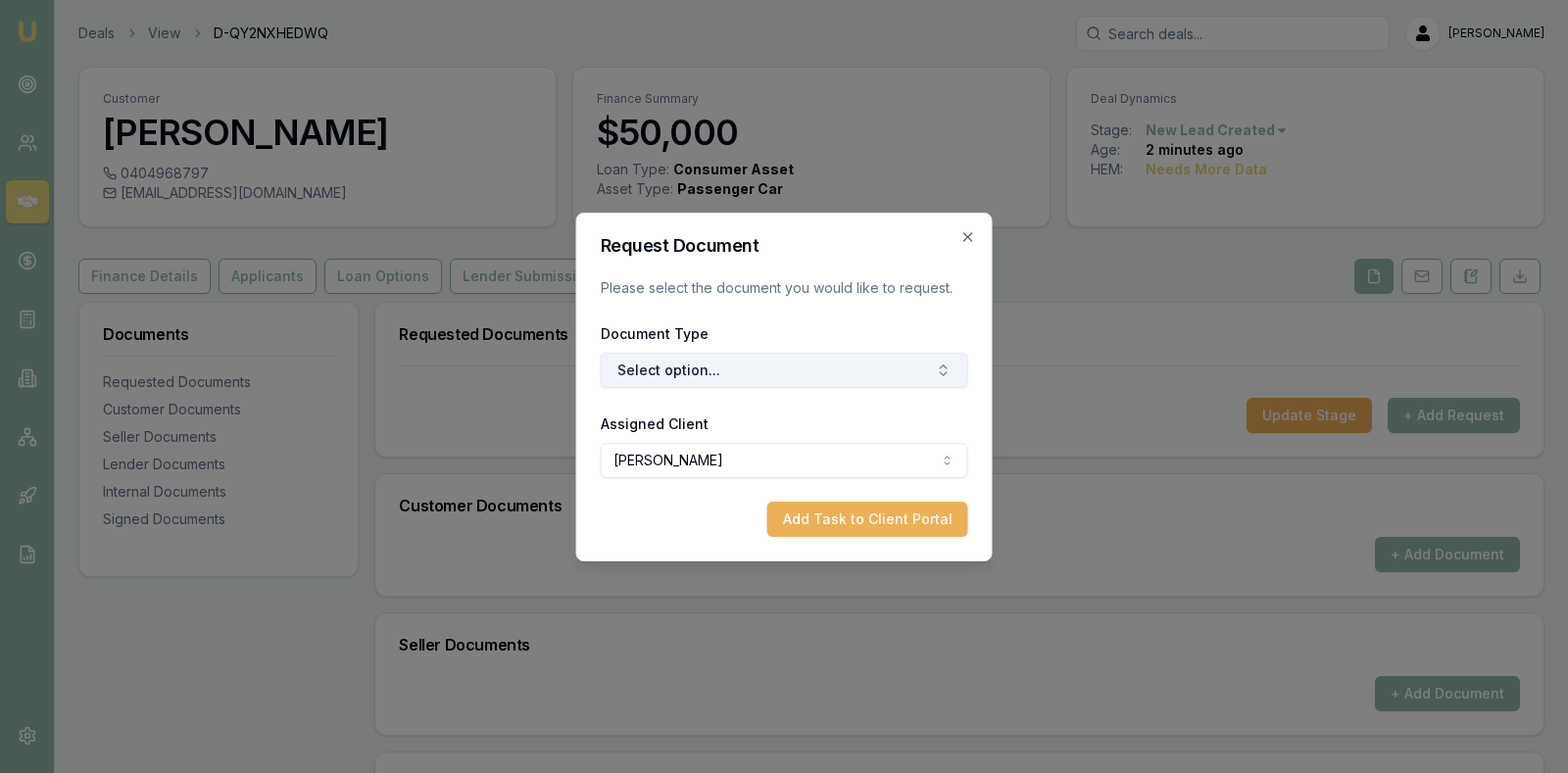
click at [882, 367] on button "Select option..." at bounding box center [785, 371] width 368 height 36
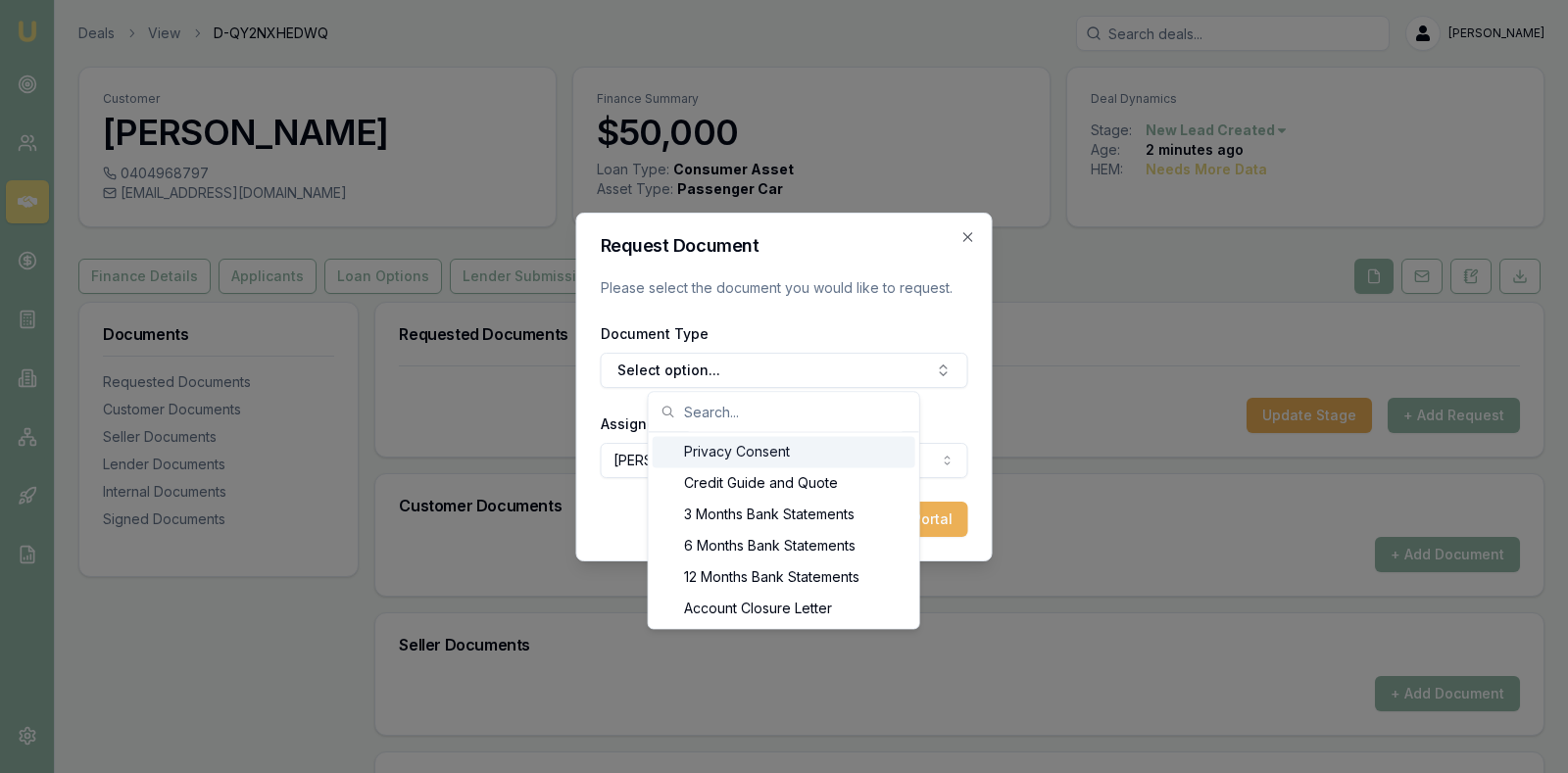
click at [831, 460] on div "Privacy Consent" at bounding box center [784, 452] width 262 height 32
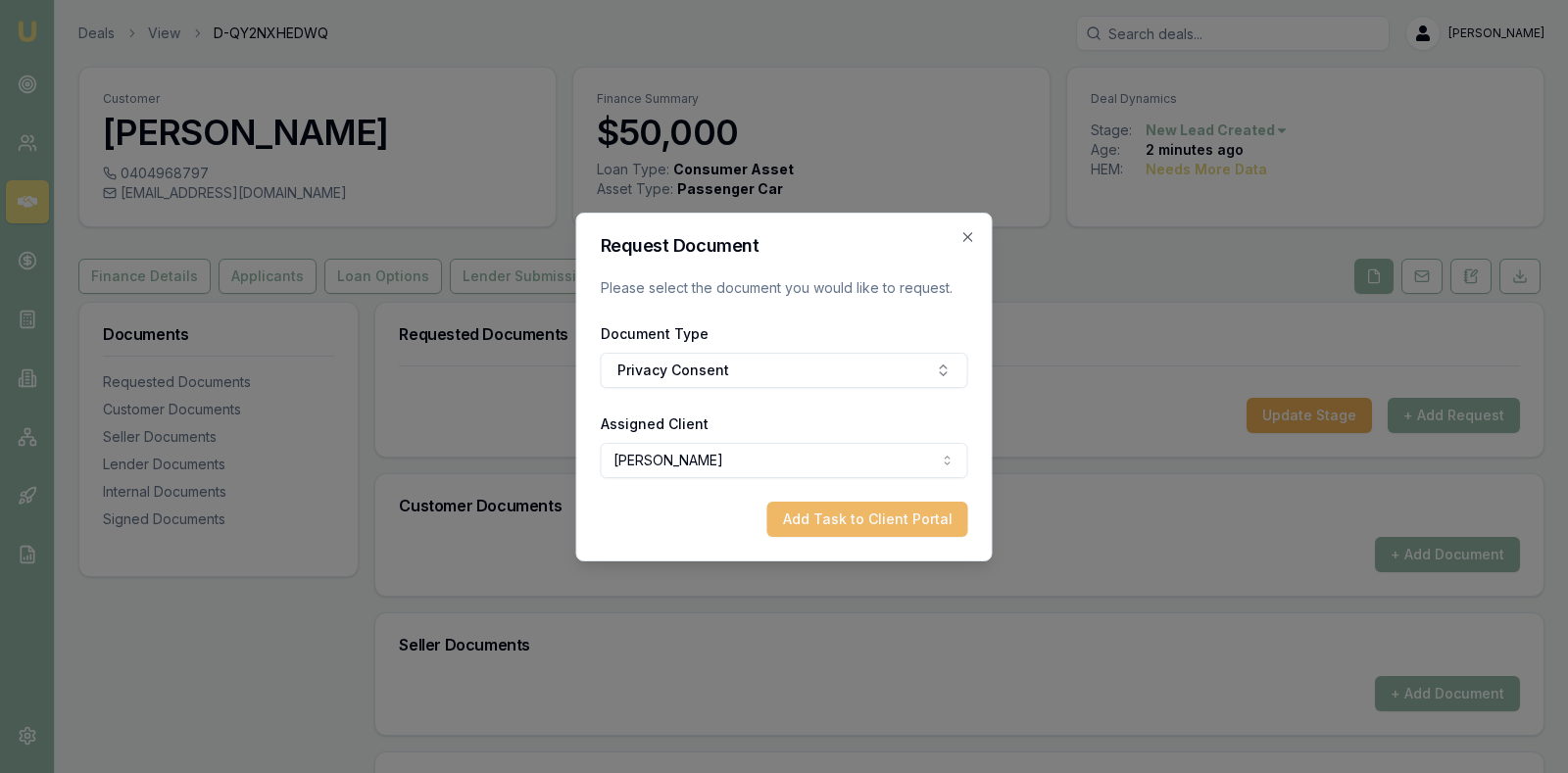
click at [839, 514] on button "Add Task to Client Portal" at bounding box center [867, 520] width 201 height 36
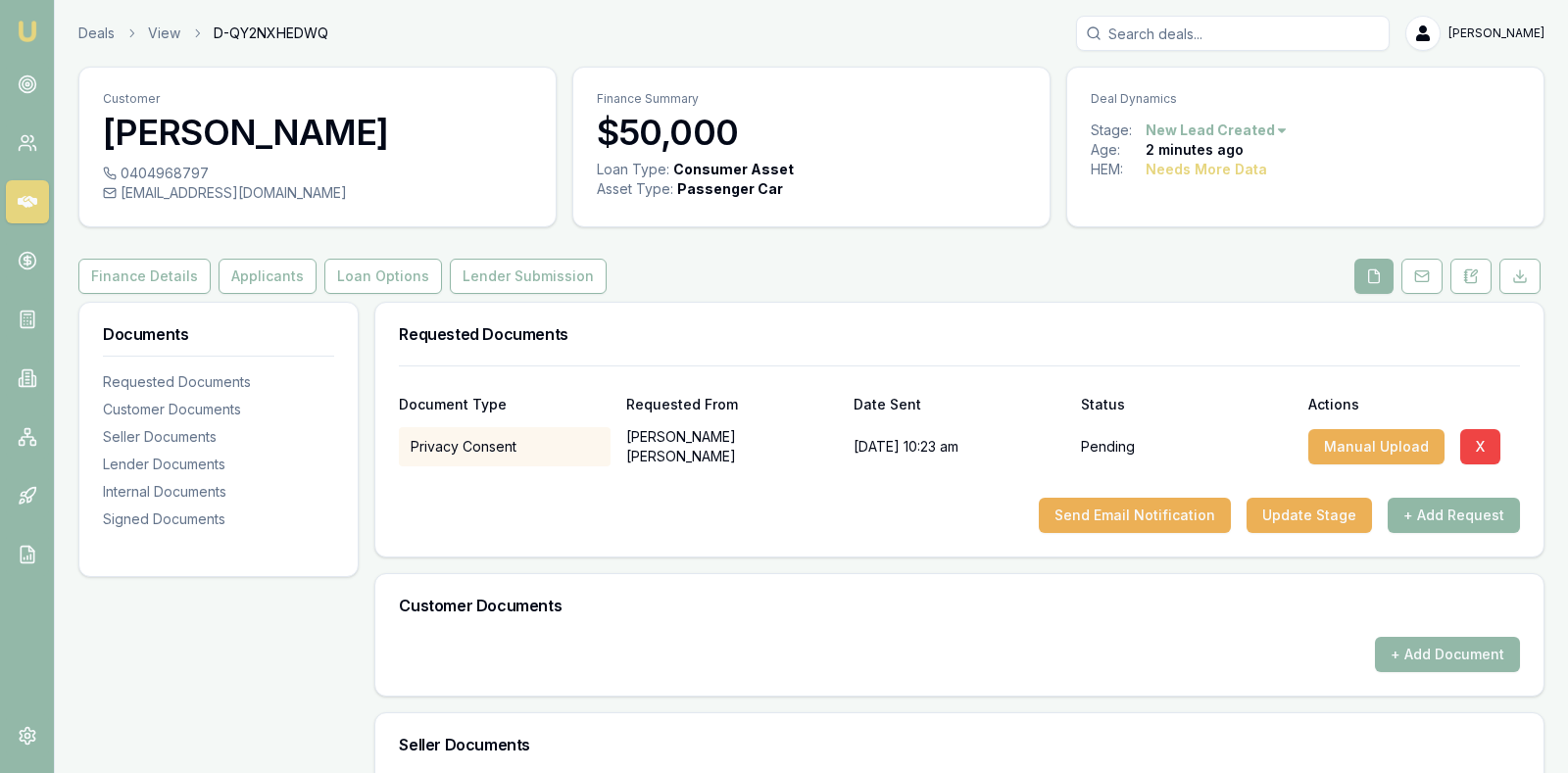
click at [1457, 517] on button "+ Add Request" at bounding box center [1453, 516] width 132 height 36
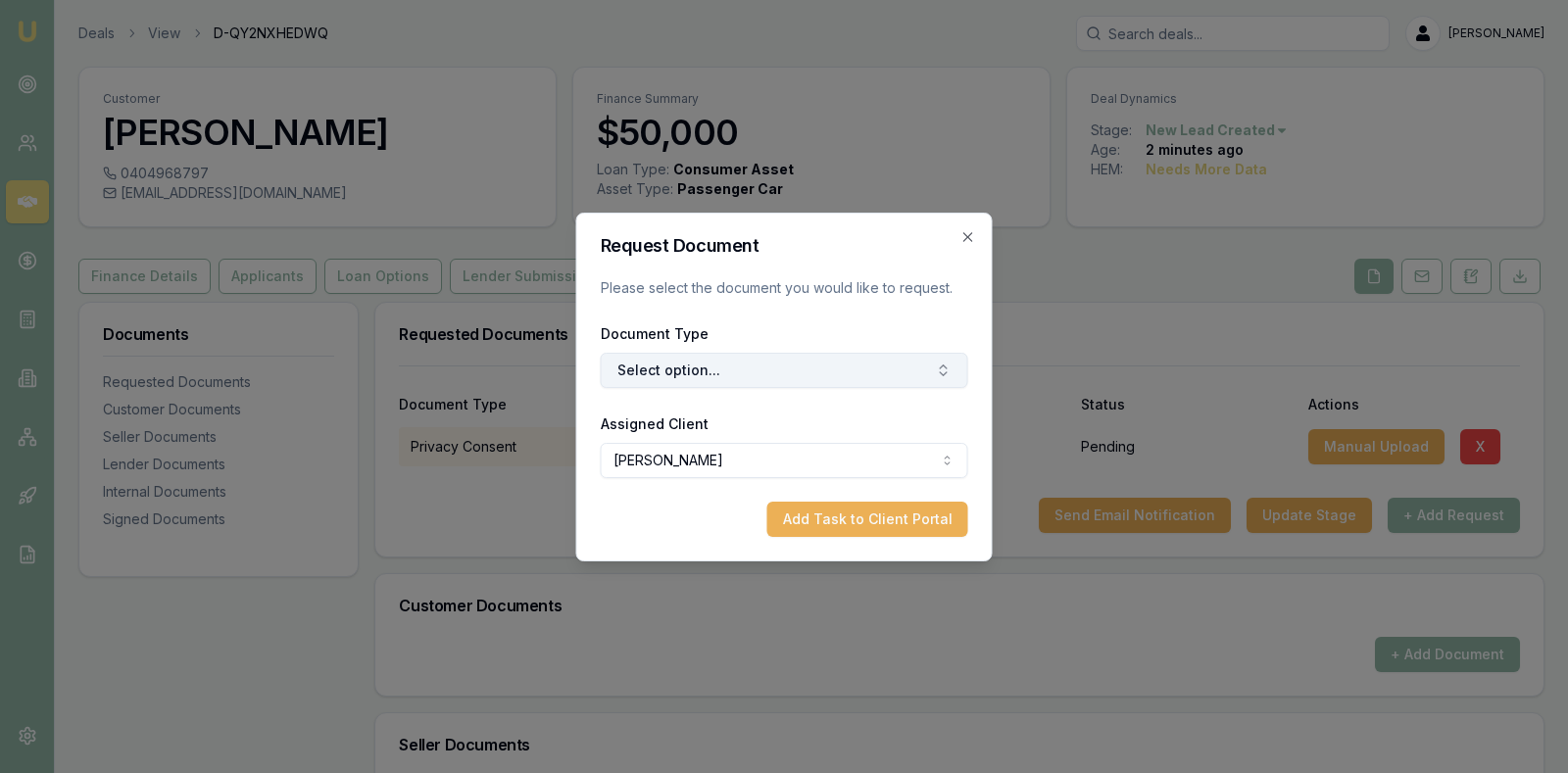
click at [861, 370] on button "Select option..." at bounding box center [785, 371] width 368 height 36
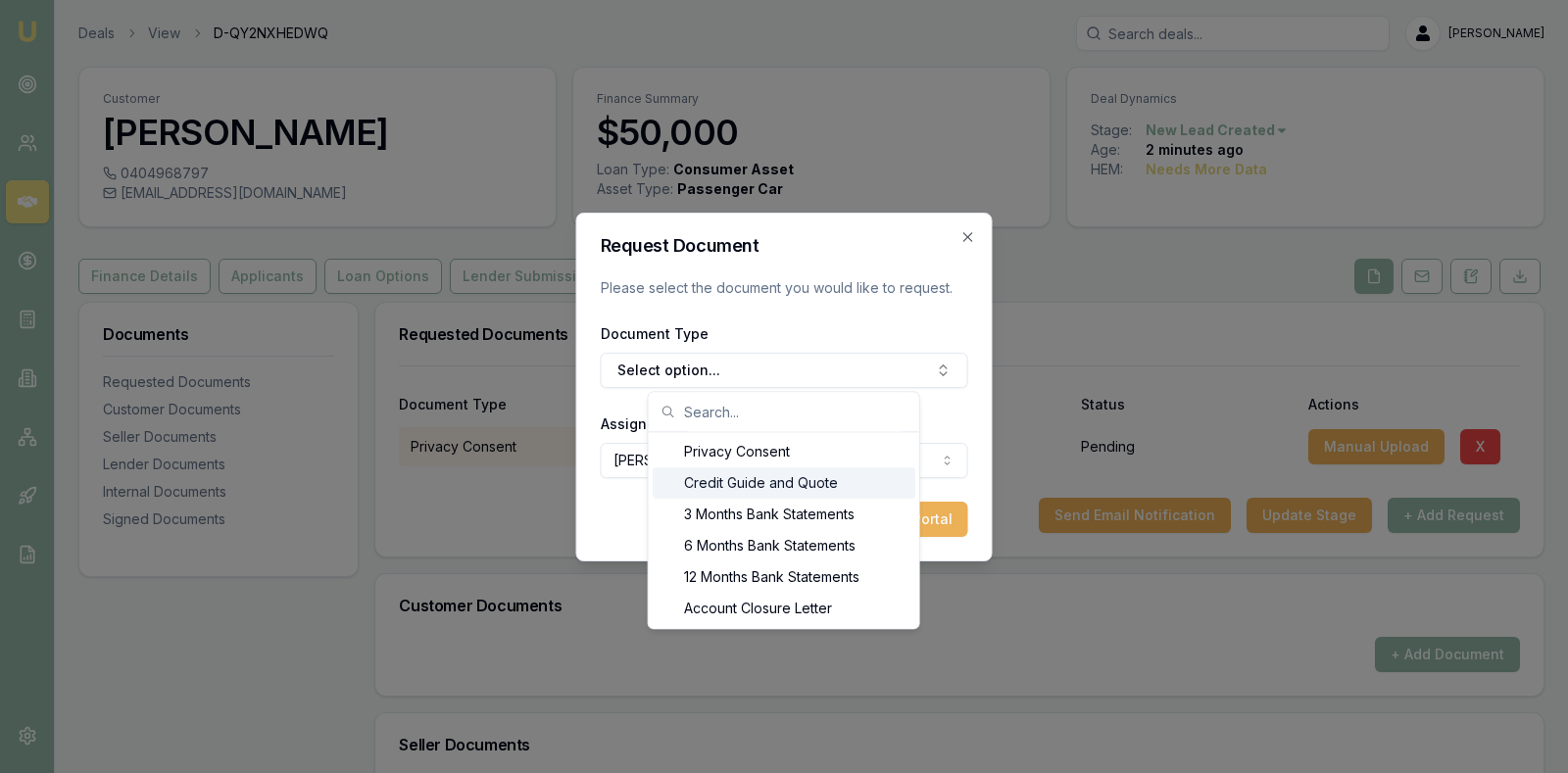
click at [806, 482] on div "Credit Guide and Quote" at bounding box center [784, 483] width 262 height 32
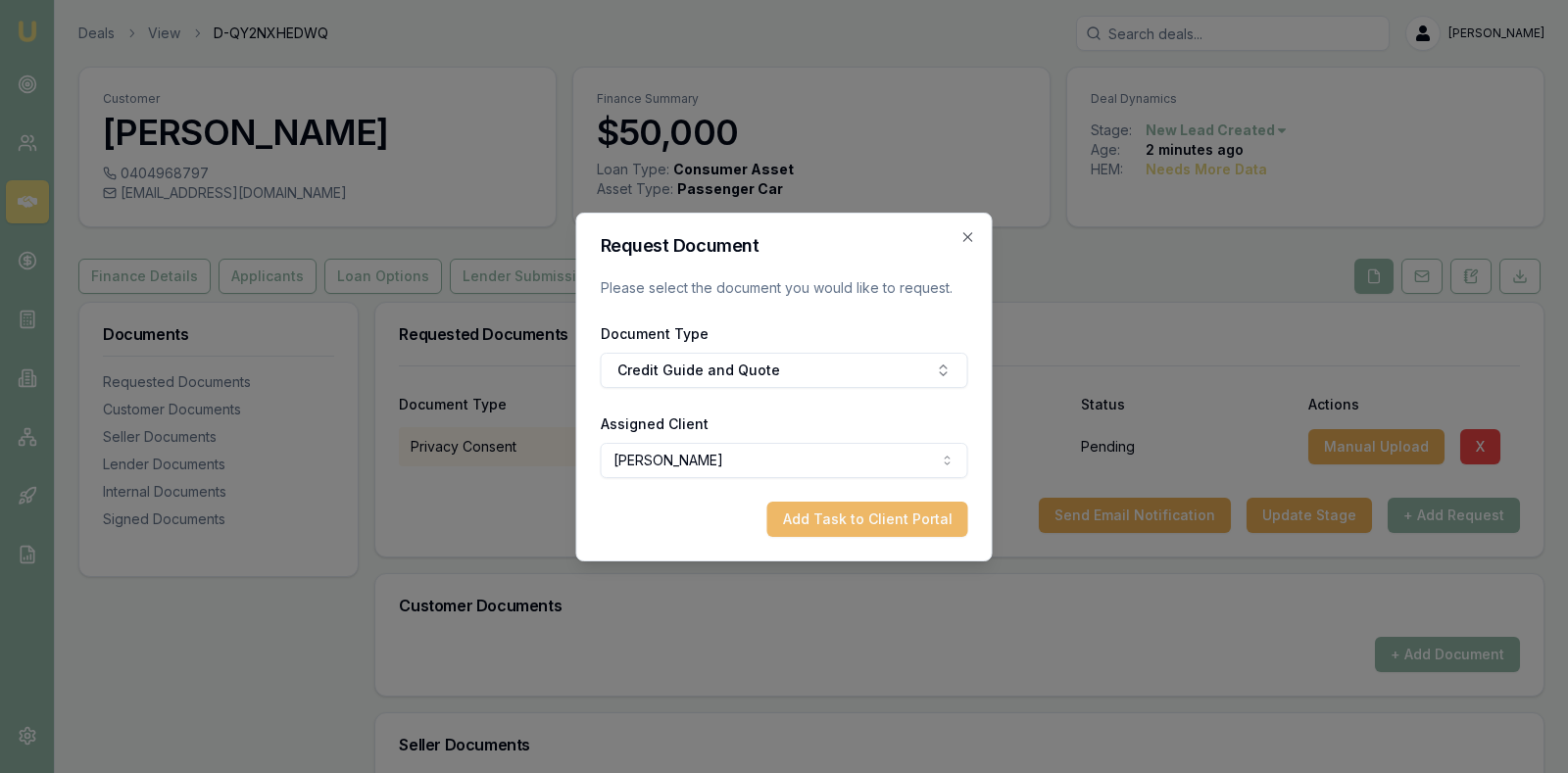
click at [855, 516] on button "Add Task to Client Portal" at bounding box center [867, 520] width 201 height 36
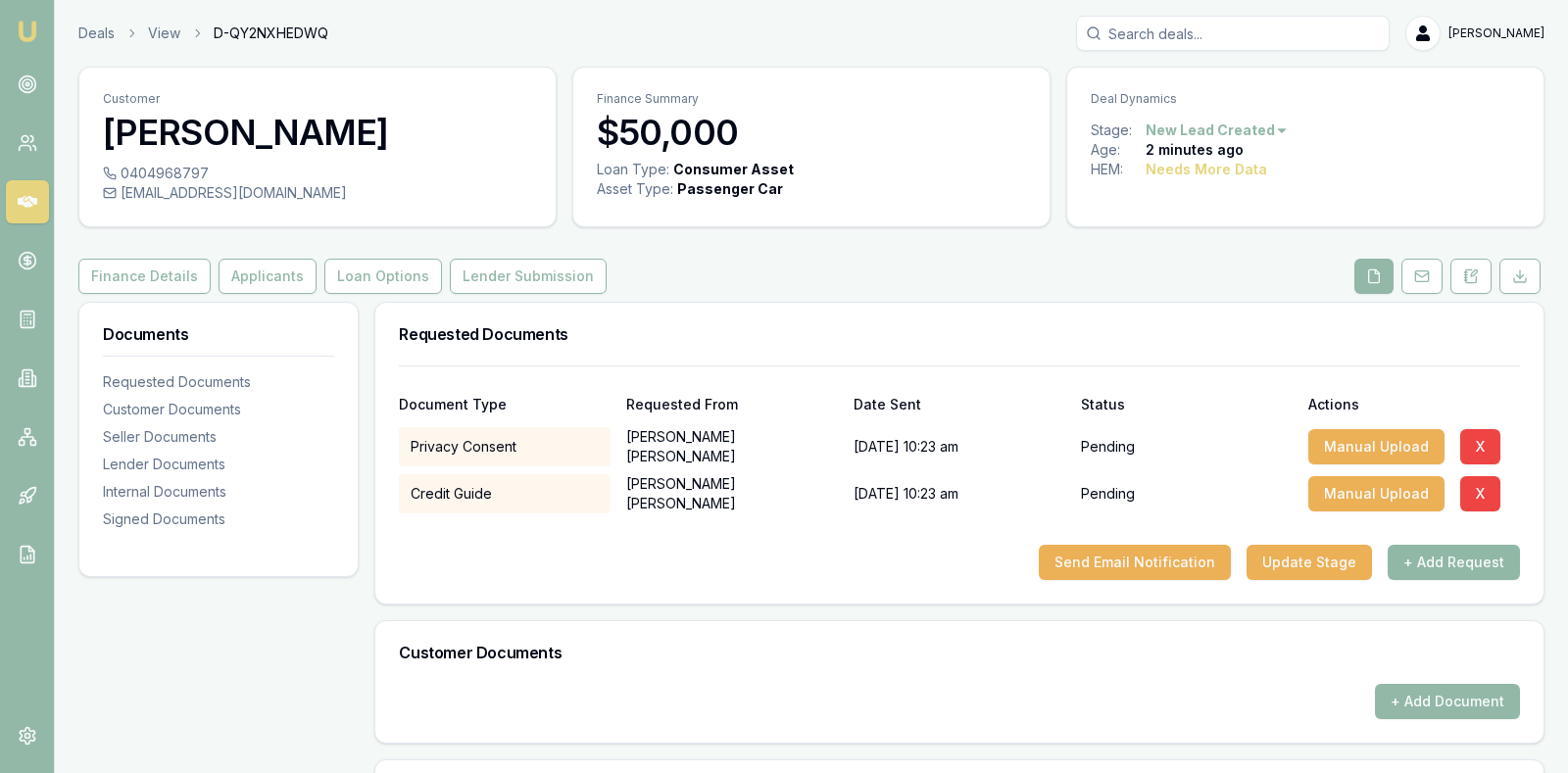
click at [1436, 557] on button "+ Add Request" at bounding box center [1453, 562] width 132 height 36
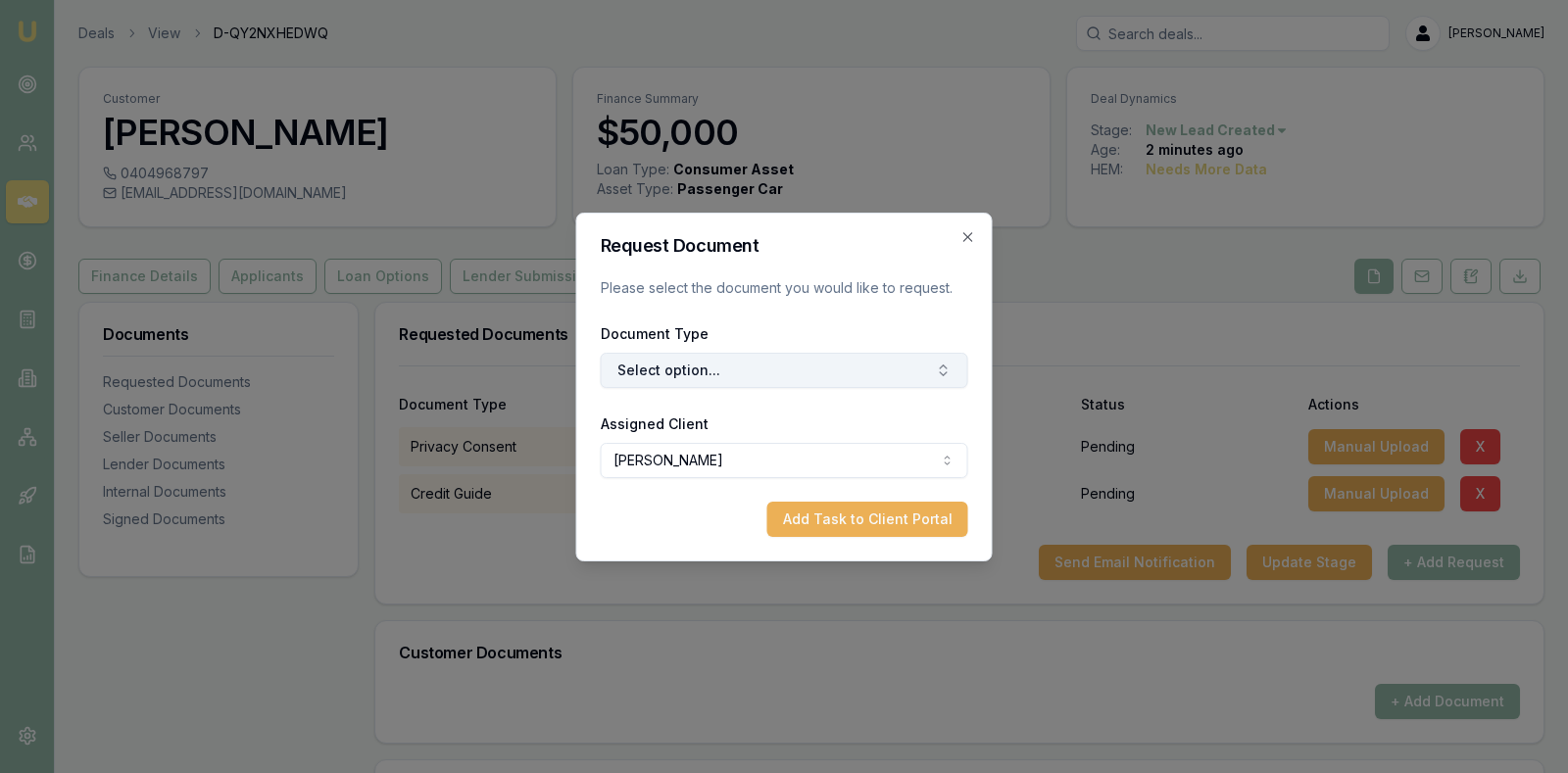
click at [896, 362] on button "Select option..." at bounding box center [785, 371] width 368 height 36
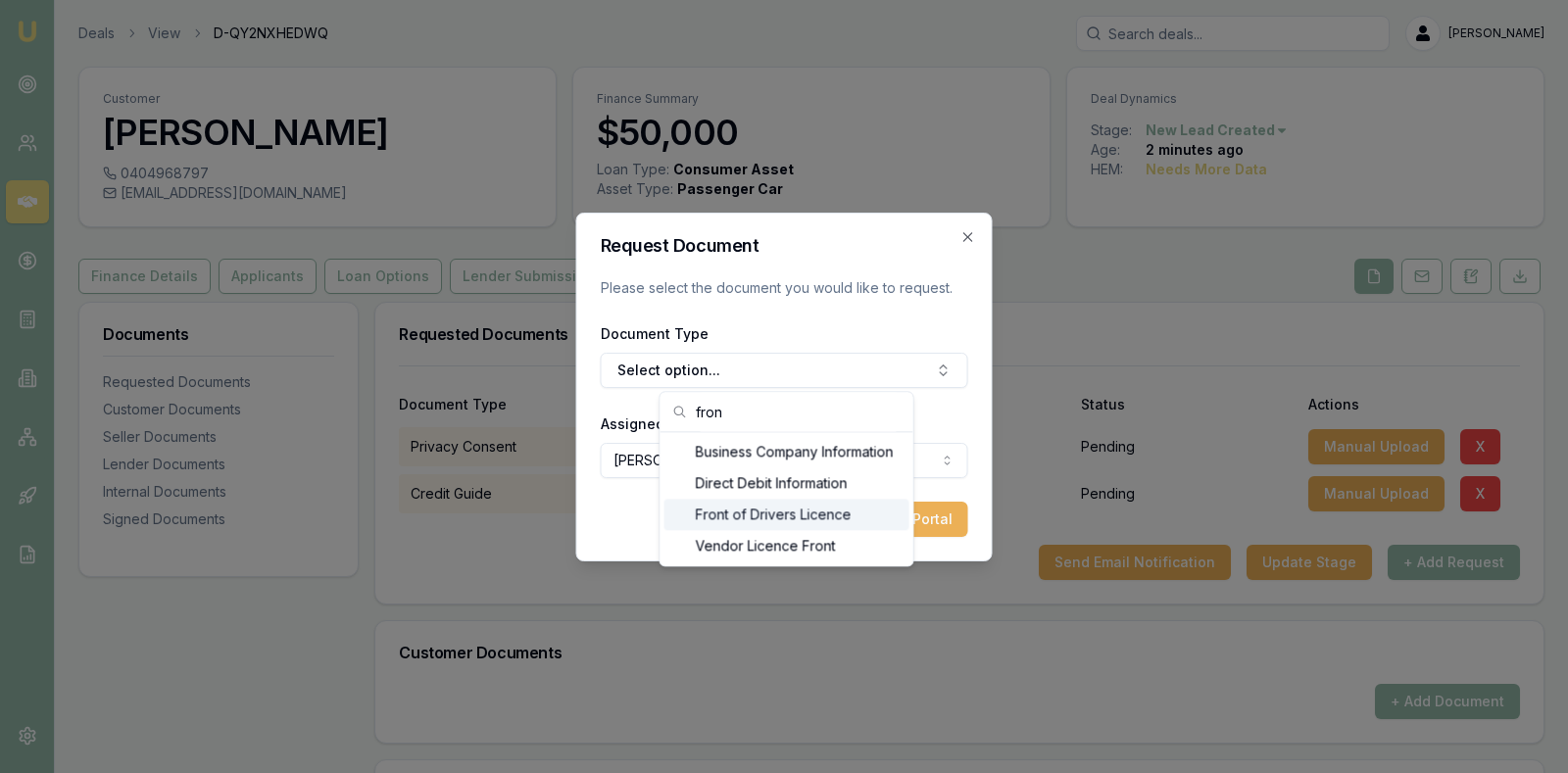
type input "fron"
click at [841, 511] on div "Front of Drivers Licence" at bounding box center [787, 515] width 245 height 32
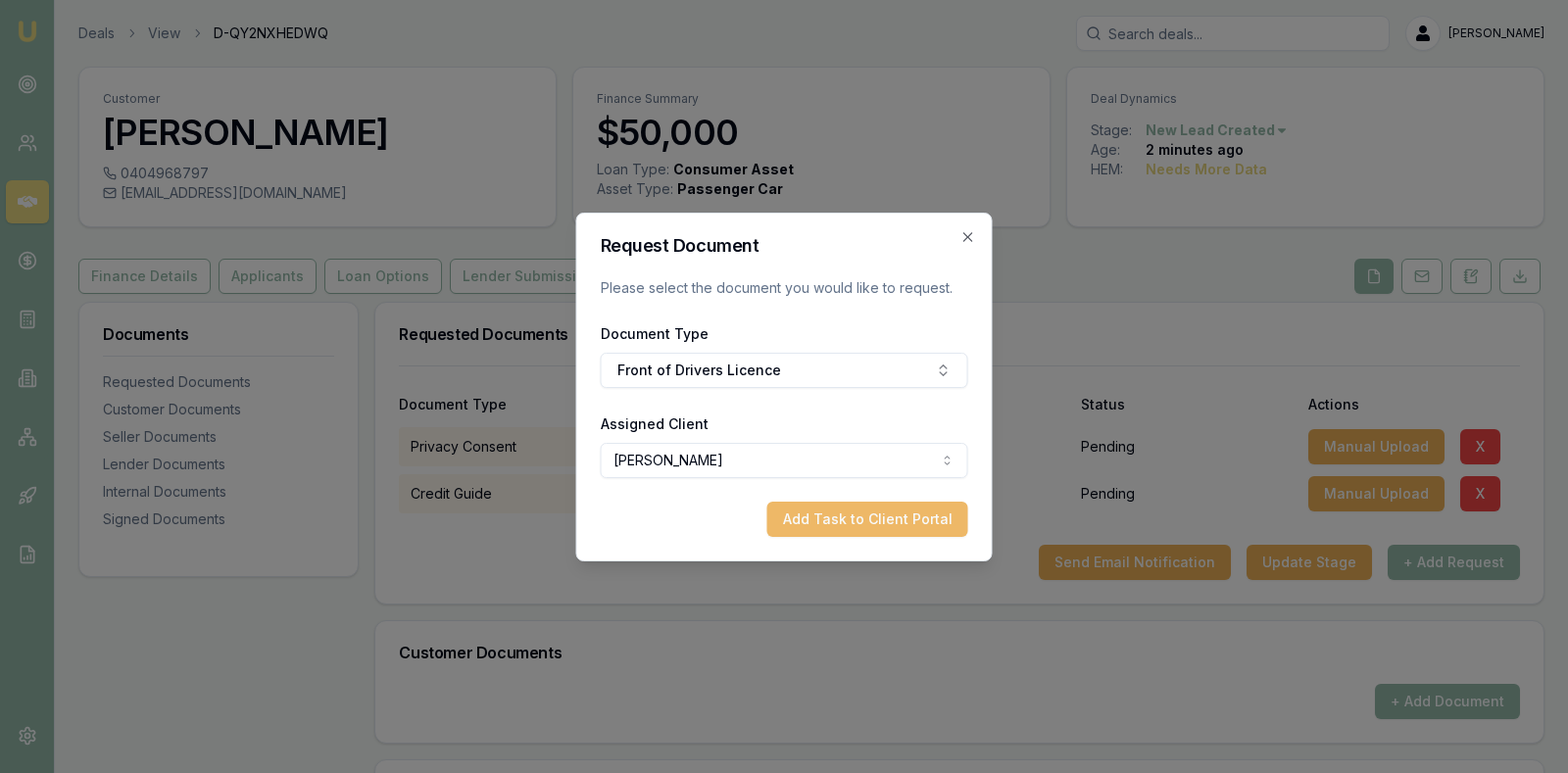
click at [841, 510] on button "Add Task to Client Portal" at bounding box center [867, 520] width 201 height 36
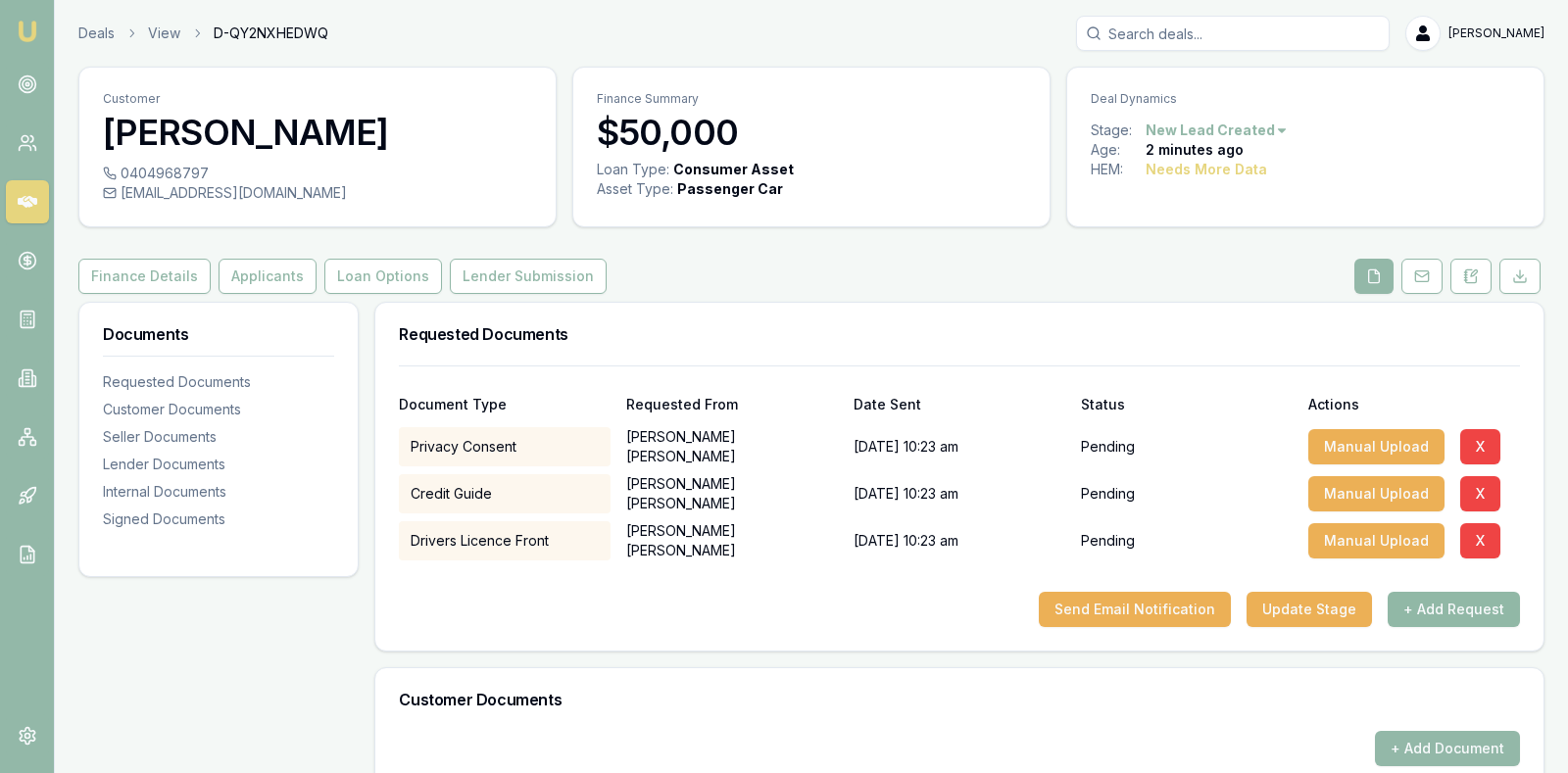
click at [1428, 605] on button "+ Add Request" at bounding box center [1453, 610] width 132 height 36
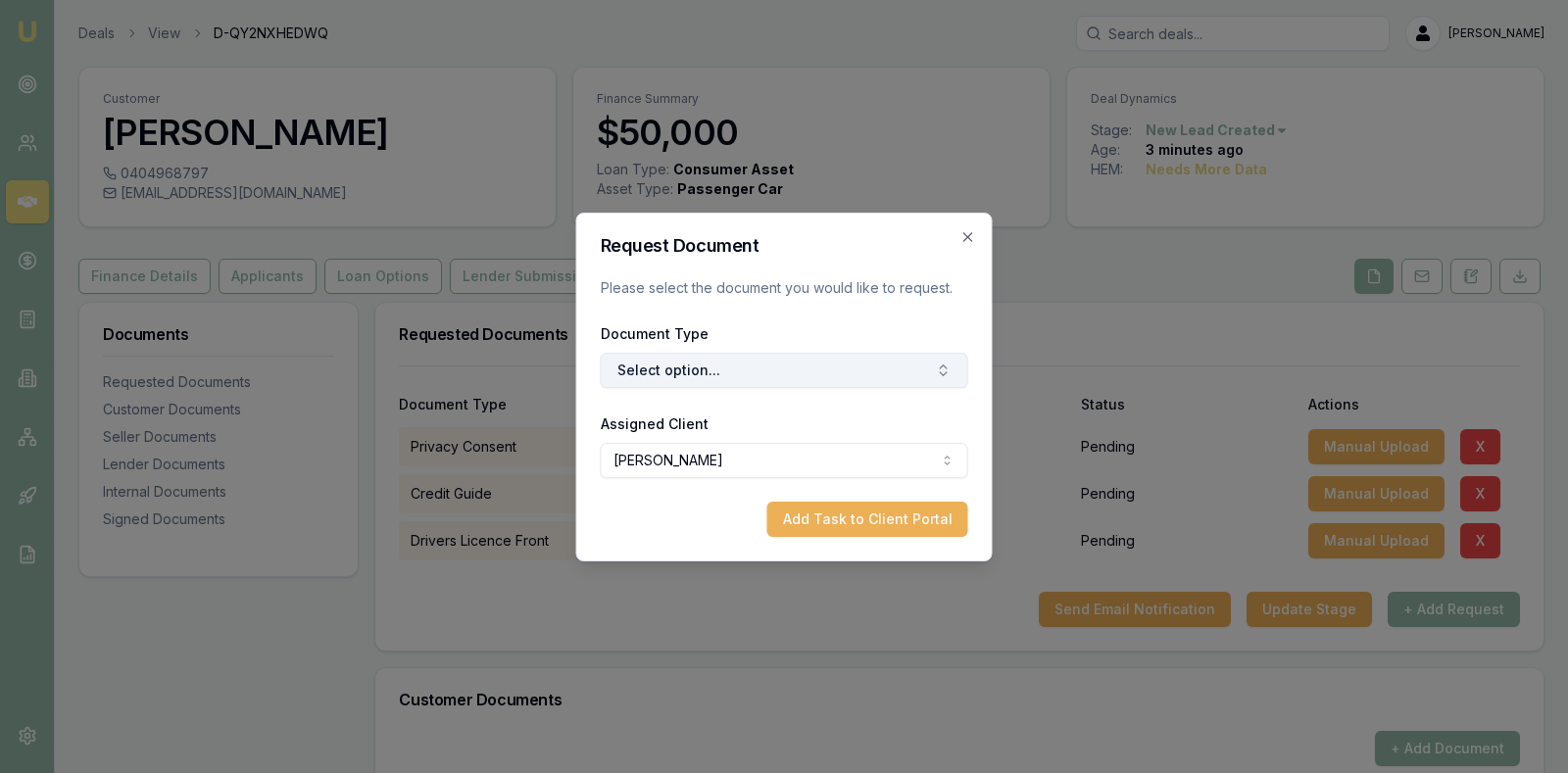
click at [863, 375] on button "Select option..." at bounding box center [785, 371] width 368 height 36
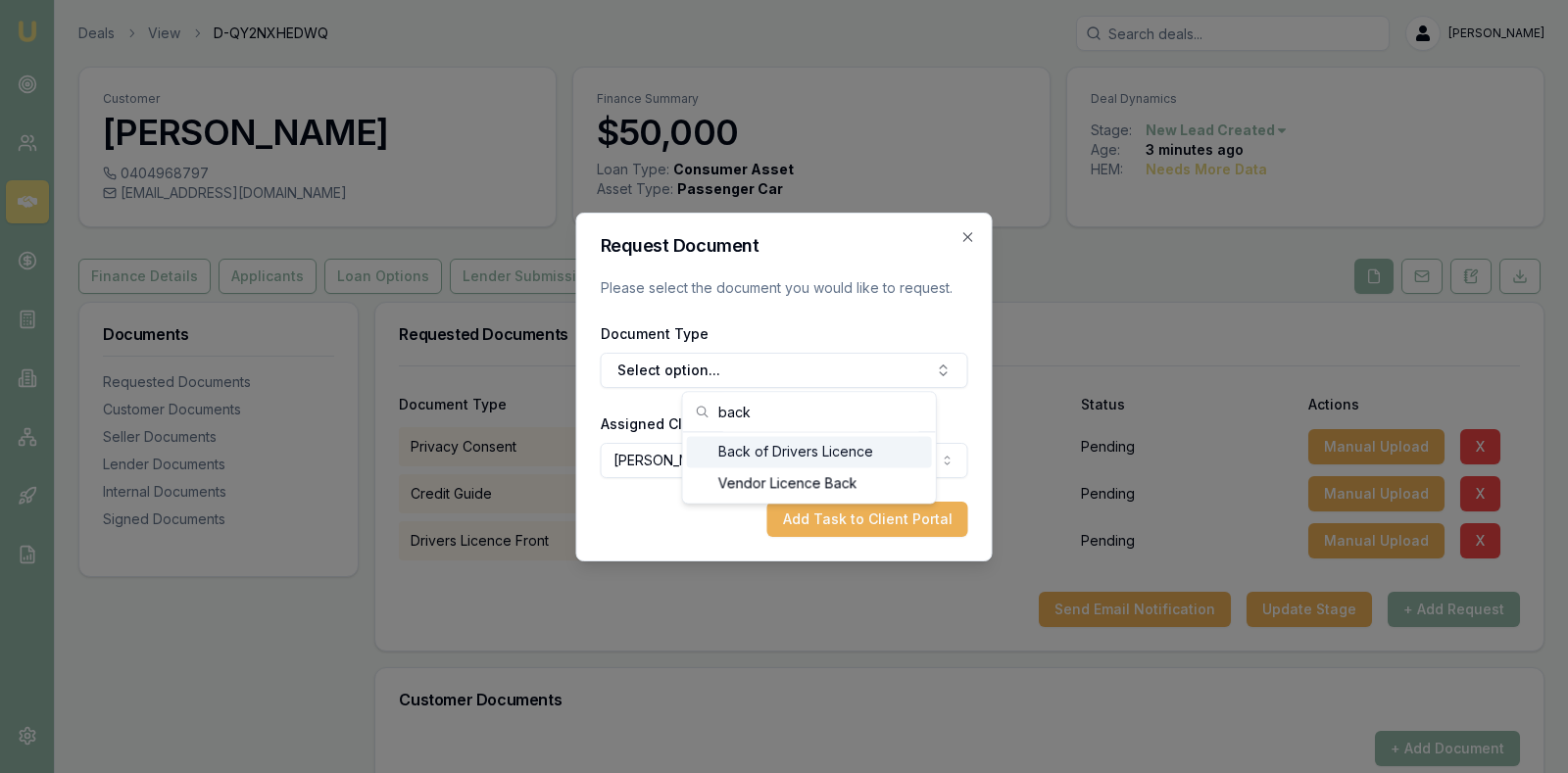
type input "back"
click at [783, 450] on div "Back of Drivers Licence" at bounding box center [809, 452] width 245 height 32
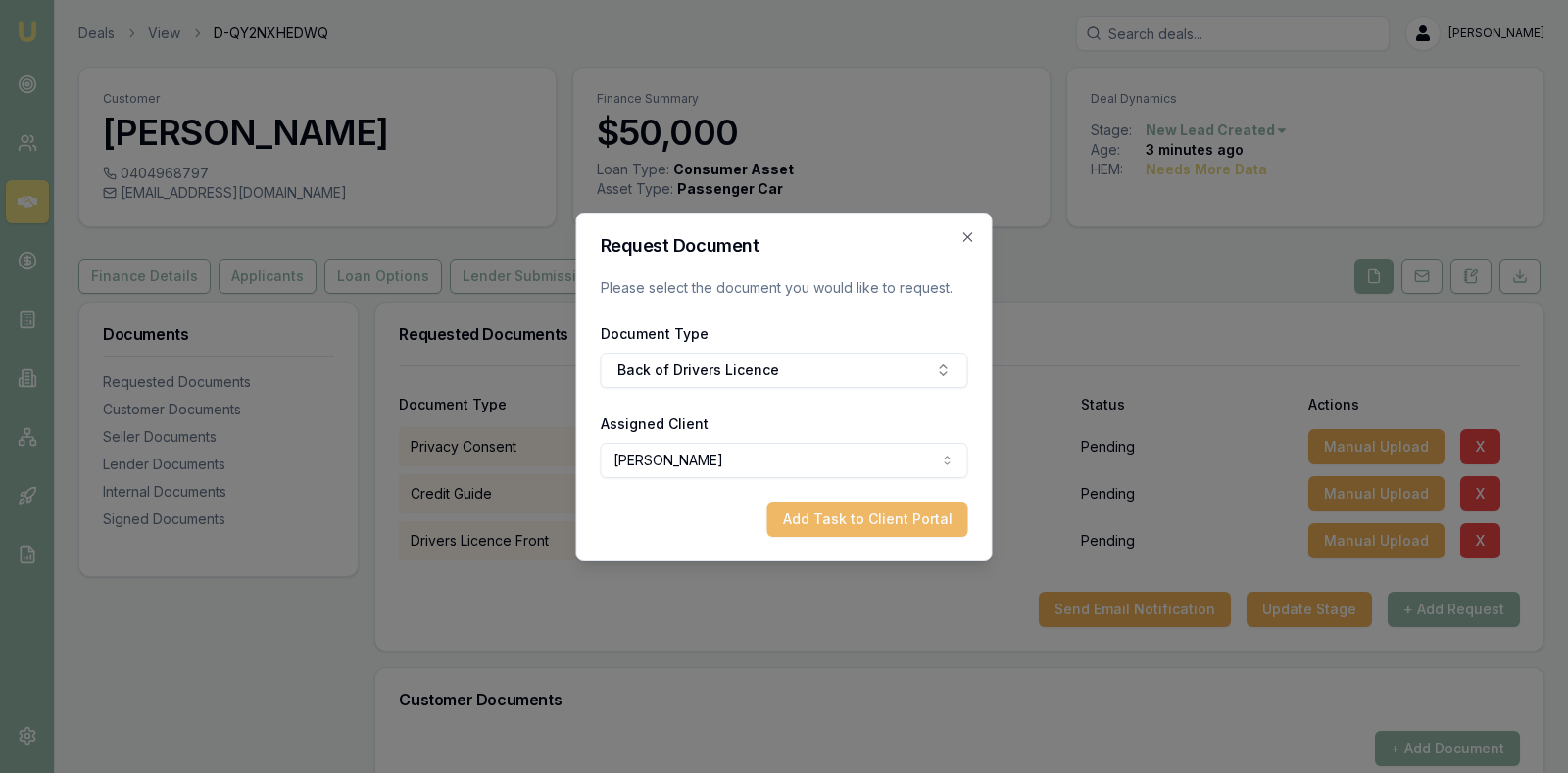
click at [835, 518] on button "Add Task to Client Portal" at bounding box center [867, 520] width 201 height 36
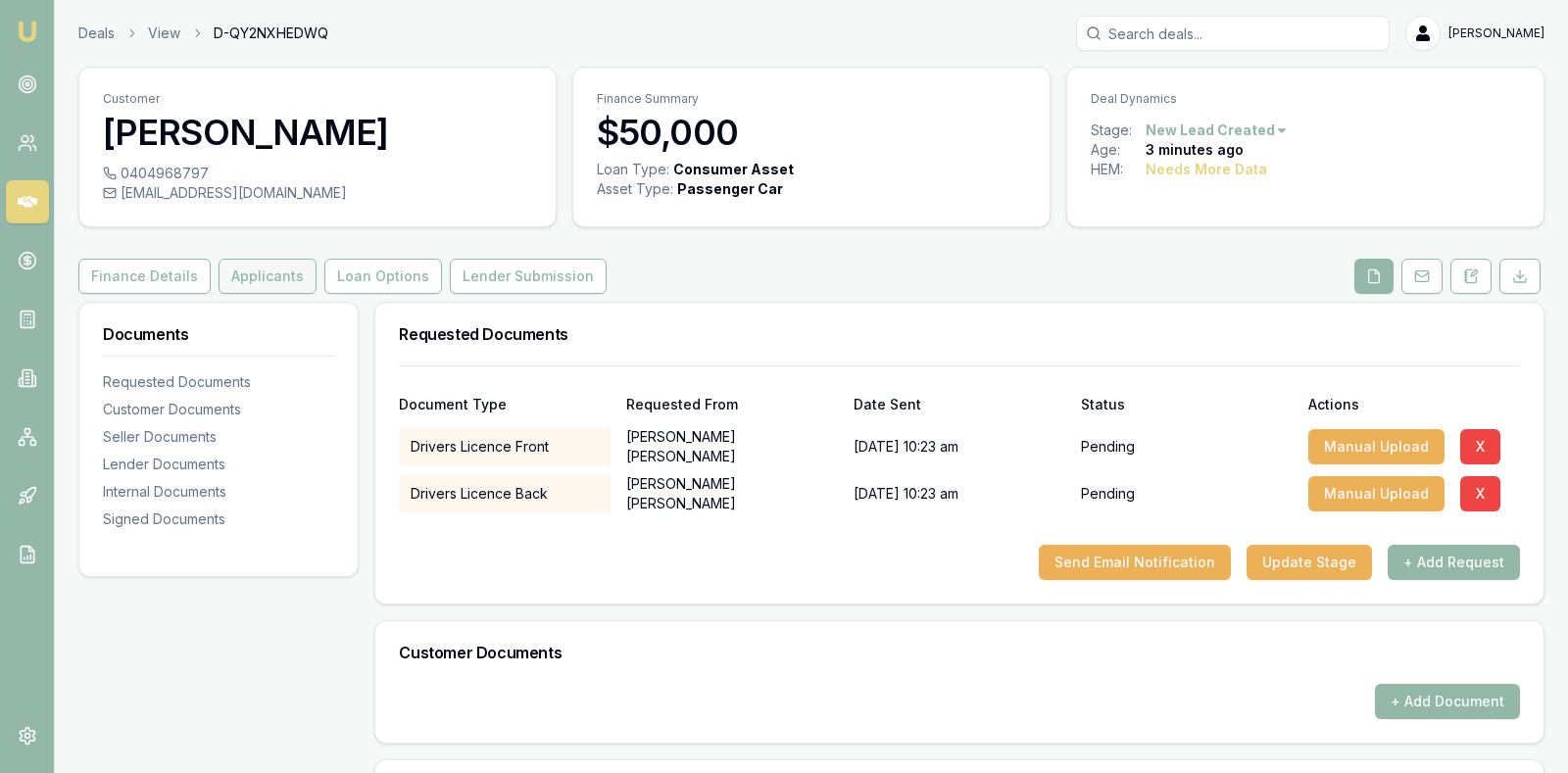
click at [243, 273] on button "Applicants" at bounding box center [267, 276] width 98 height 36
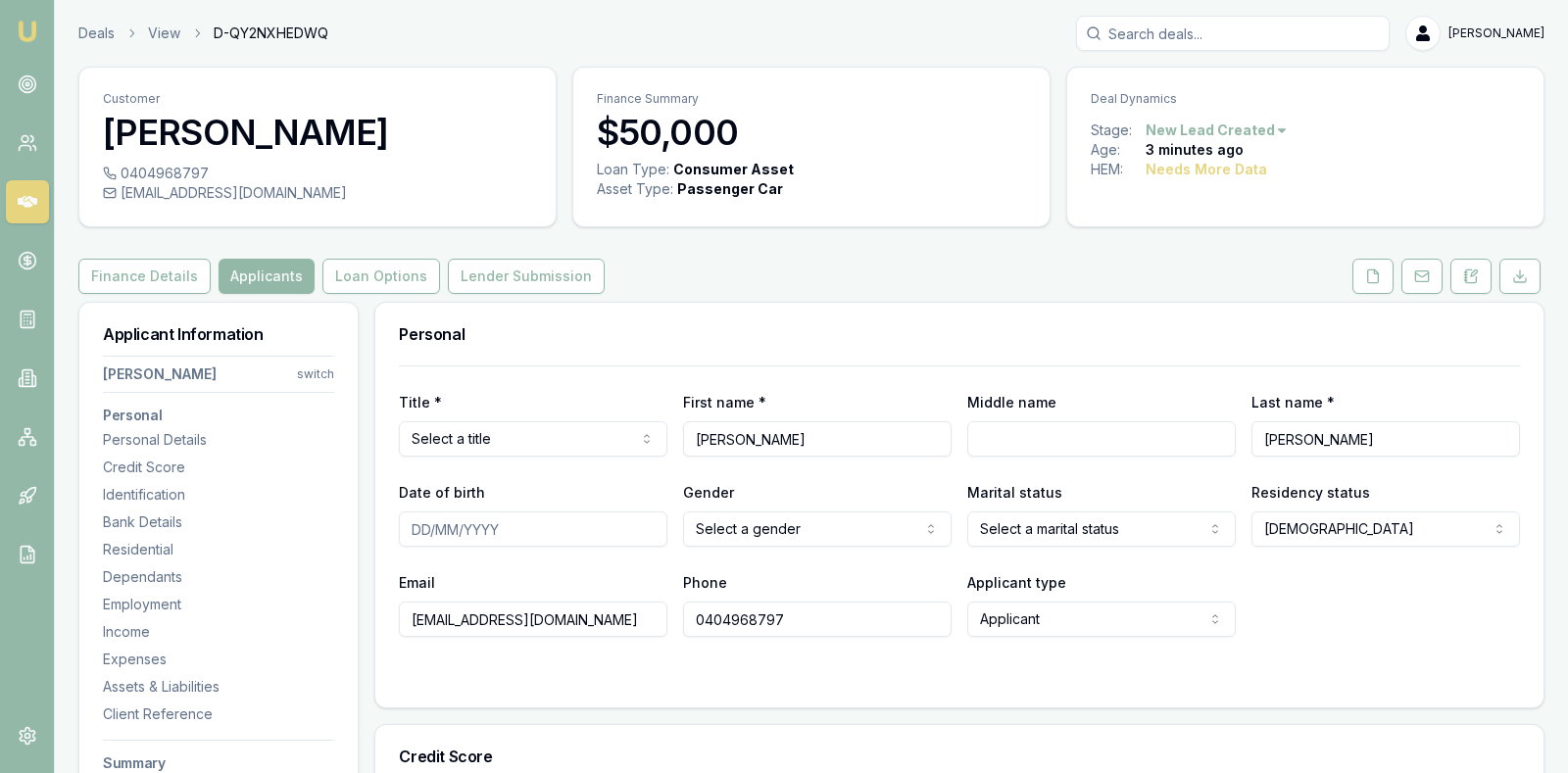
click at [829, 526] on html "Emu Broker Deals View D-QY2NXHEDWQ Stevette Gelavis Toggle Menu Customer Tania …" at bounding box center [784, 386] width 1568 height 773
select select "FEMALE"
click at [405, 532] on input "Date of birth" at bounding box center [533, 530] width 268 height 36
type input "07/11/1986"
click at [490, 567] on div "Title * Select a title Mr Mrs Miss Ms Dr Prof First name * Tania Middle name La…" at bounding box center [959, 501] width 1121 height 271
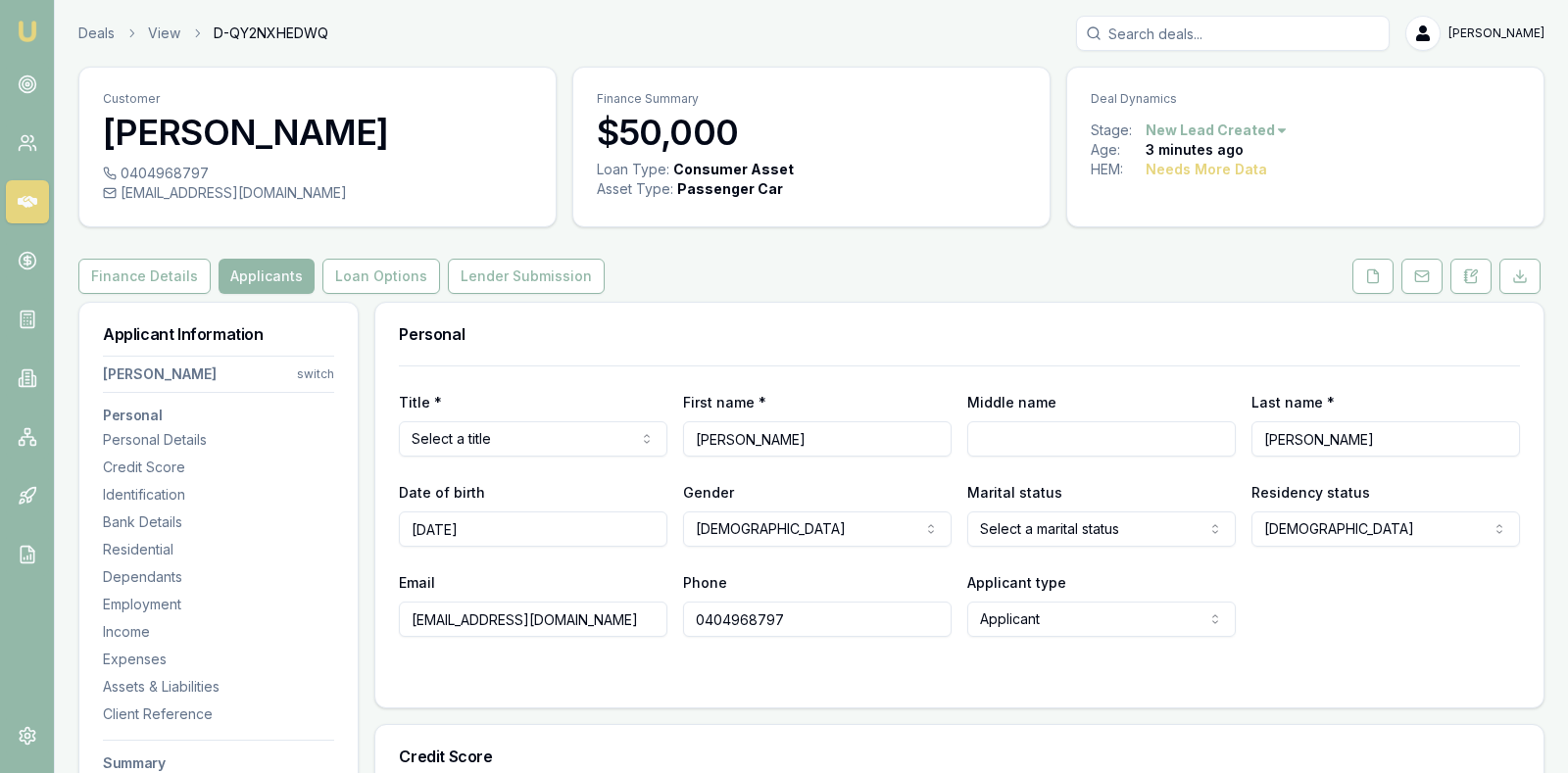
click at [1349, 588] on div "Email japazia@hotmail.com Phone 0404968797 Applicant type Applicant Applicant N…" at bounding box center [959, 603] width 1121 height 67
click at [1371, 281] on icon at bounding box center [1373, 275] width 11 height 13
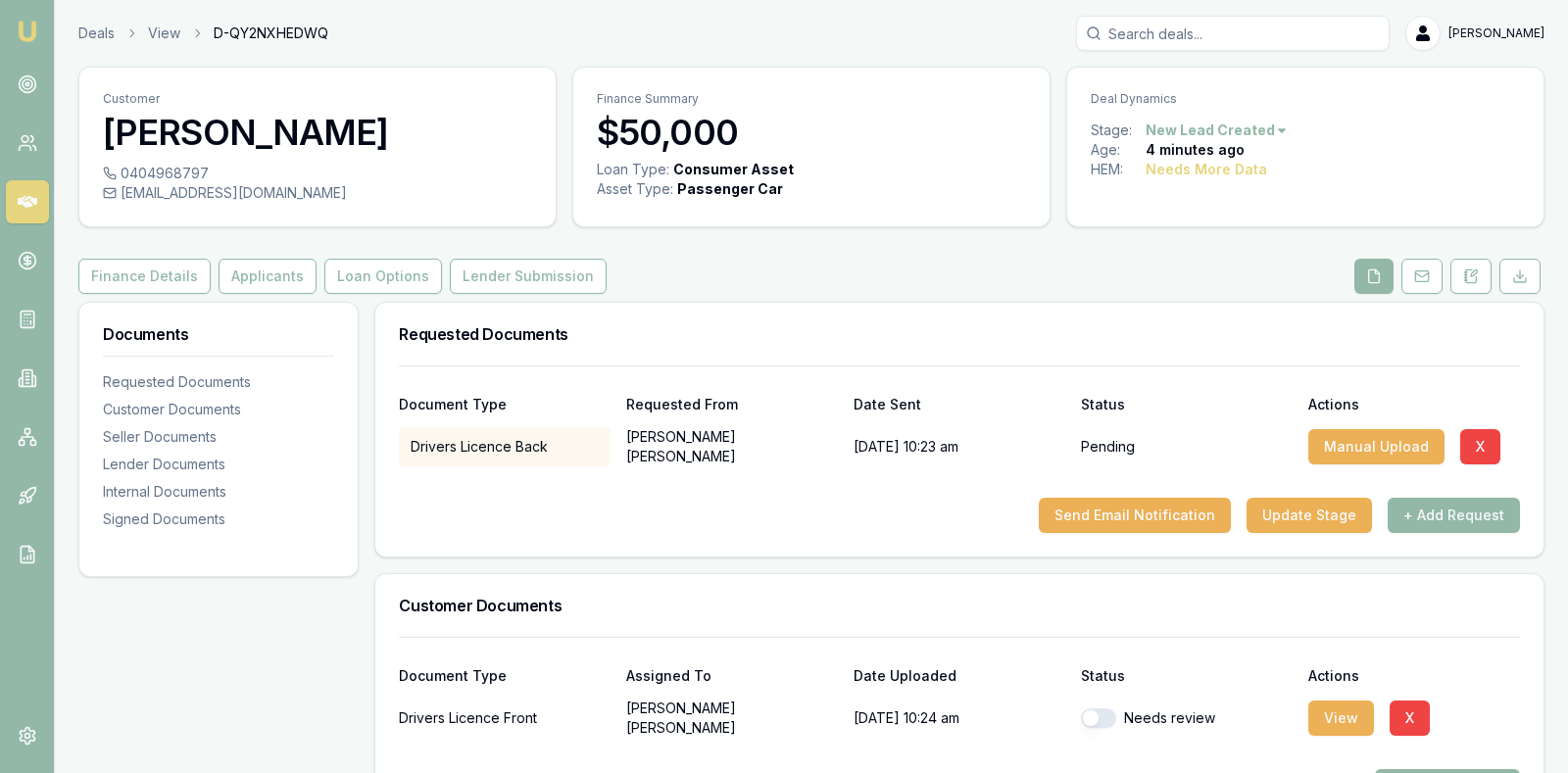
click at [1095, 717] on button "button" at bounding box center [1099, 718] width 36 height 20
checkbox input "true"
click at [1319, 716] on button "View" at bounding box center [1340, 718] width 66 height 36
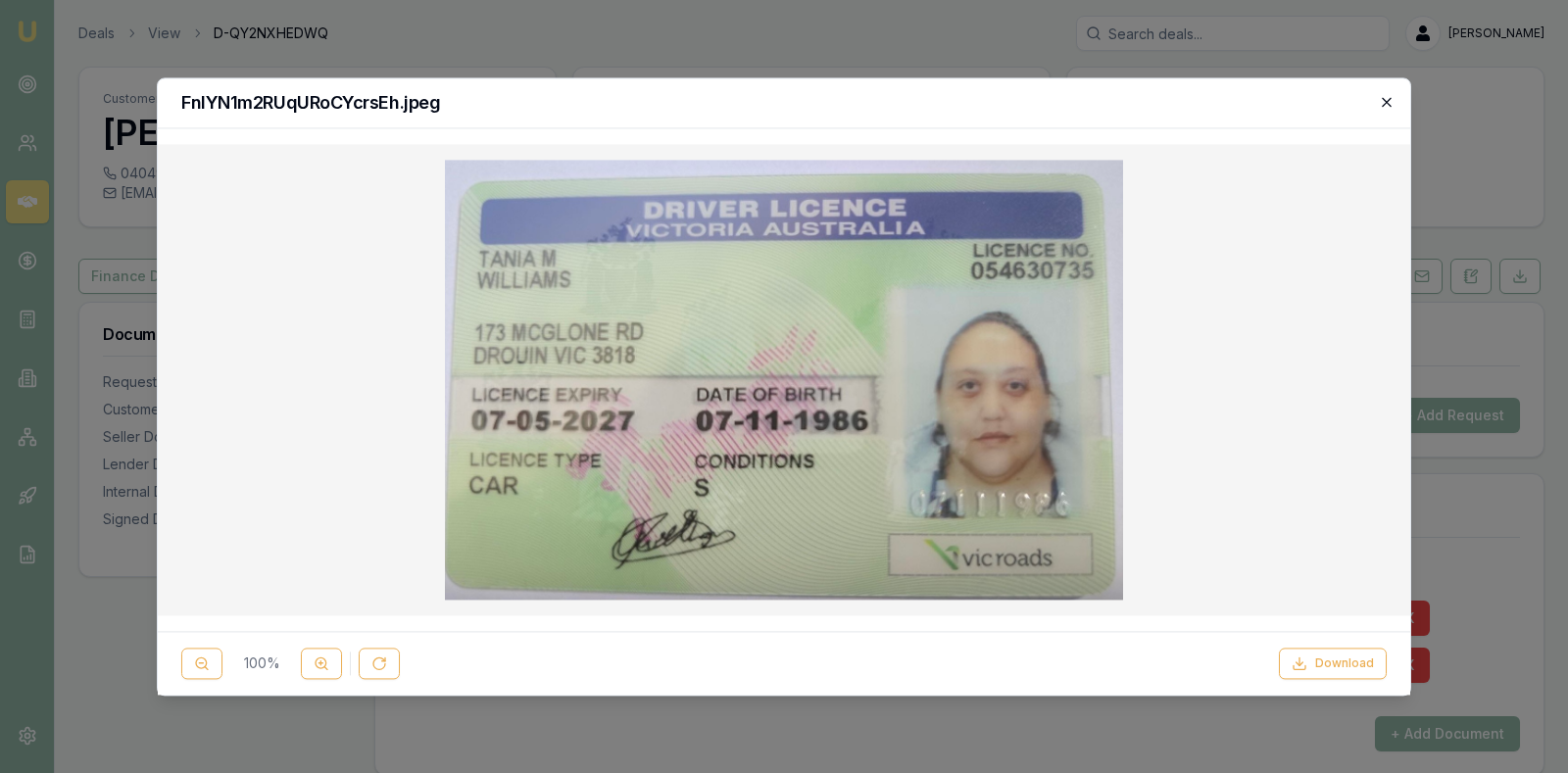
click at [1384, 96] on icon "button" at bounding box center [1386, 102] width 16 height 16
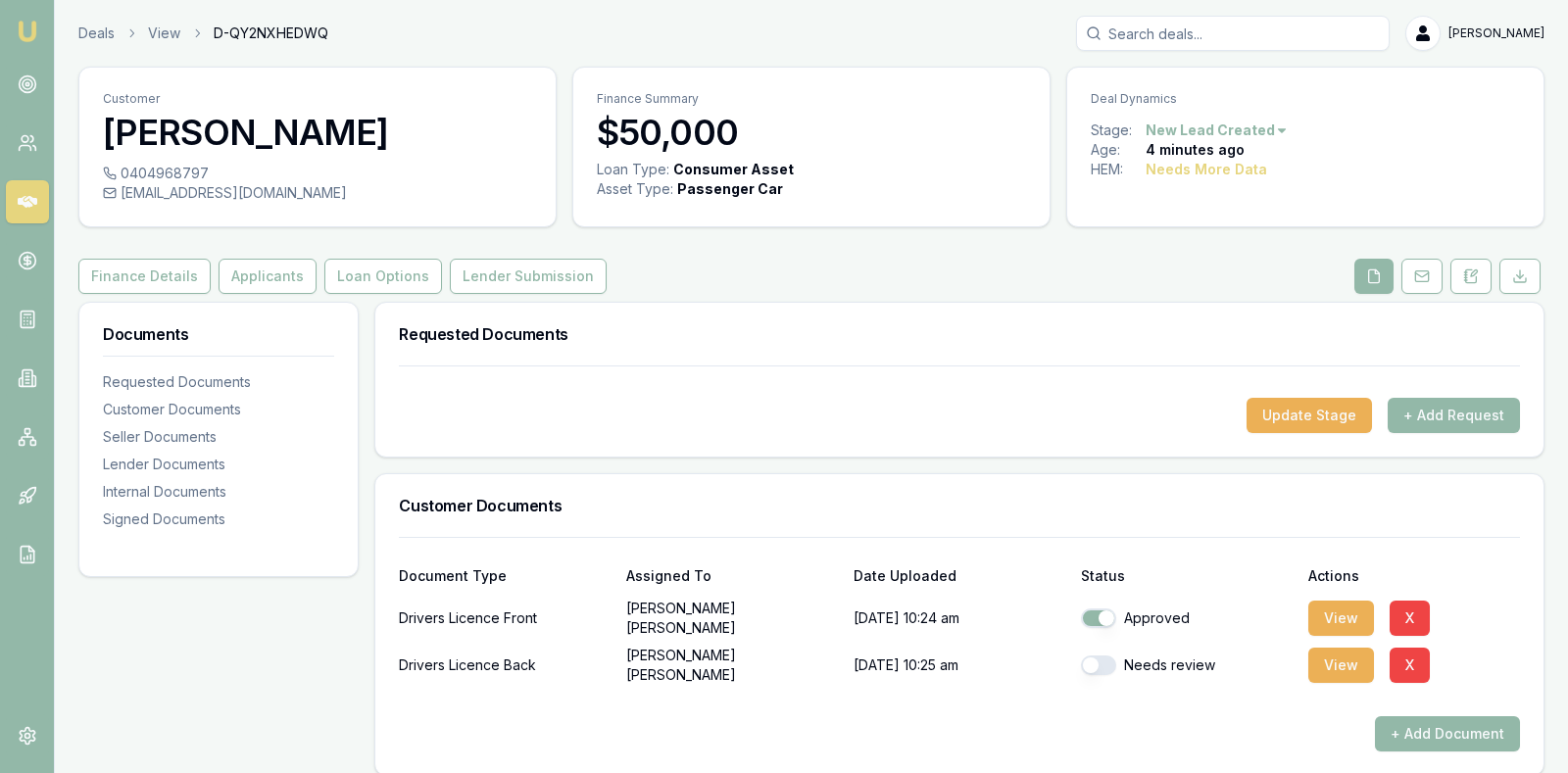
click at [1091, 662] on button "button" at bounding box center [1099, 666] width 36 height 20
checkbox input "true"
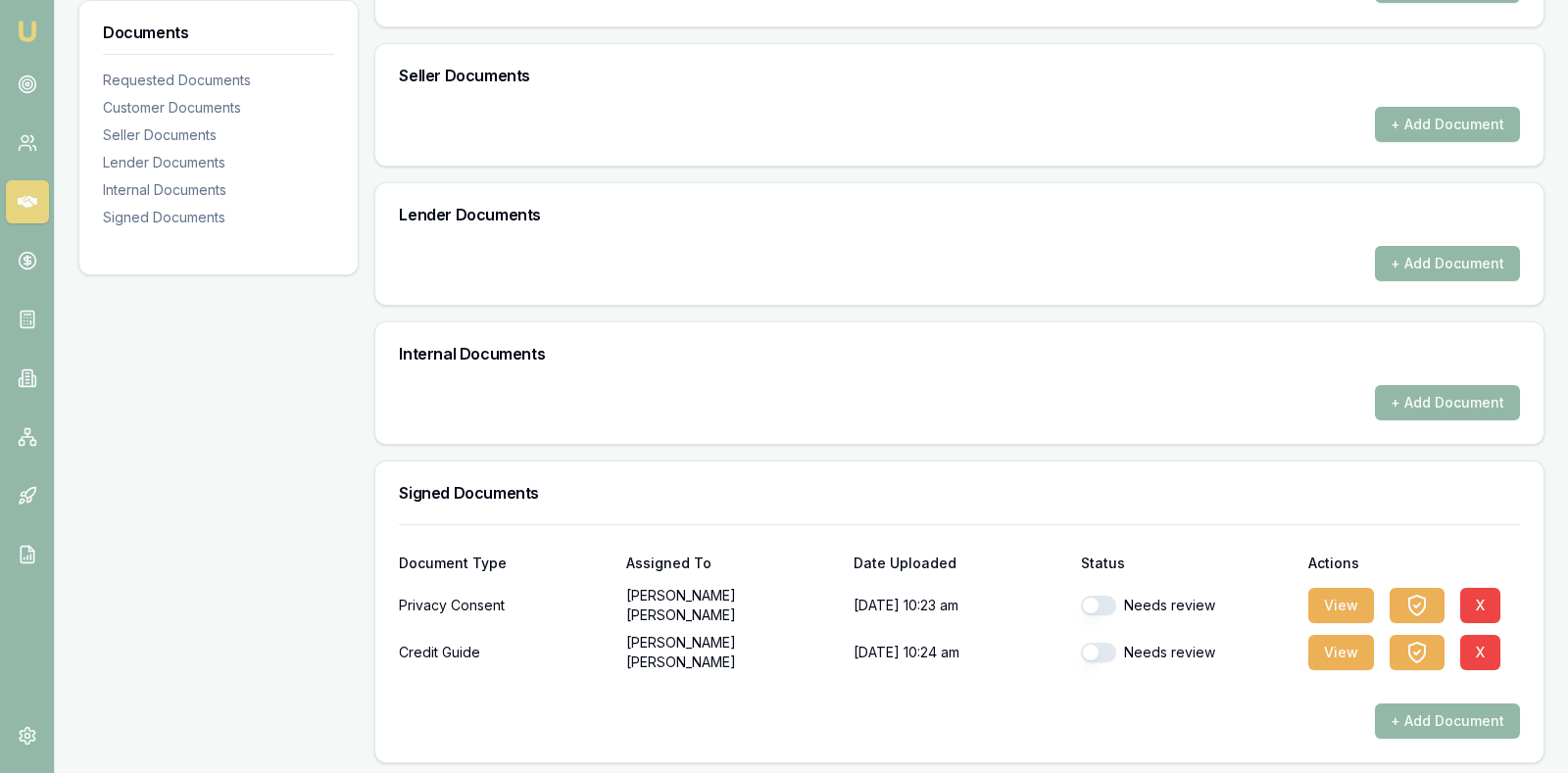
scroll to position [749, 0]
click at [1093, 601] on button "button" at bounding box center [1099, 605] width 36 height 20
checkbox input "false"
checkbox input "true"
click at [1091, 600] on button "button" at bounding box center [1099, 605] width 36 height 20
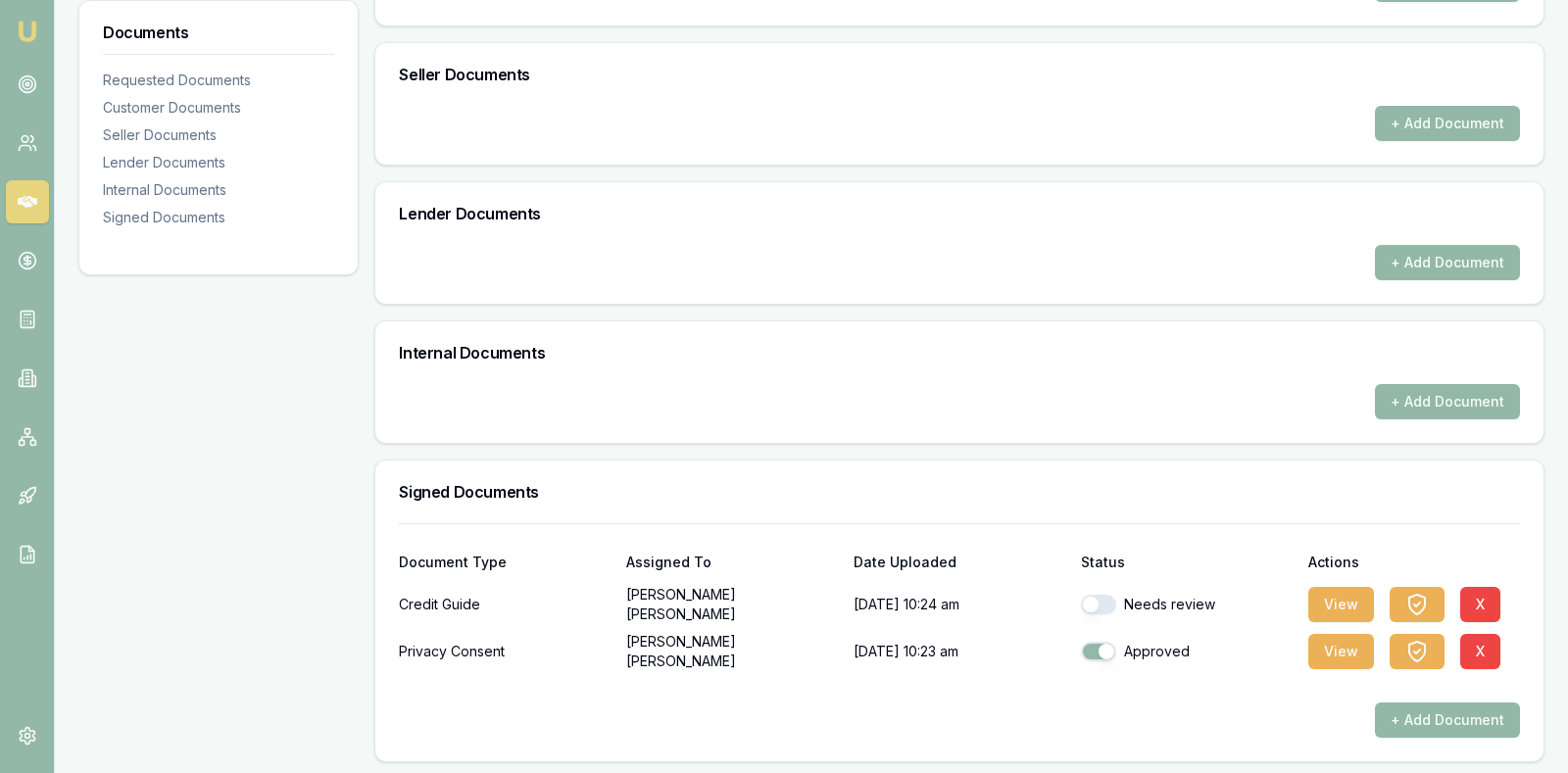
checkbox input "true"
click at [974, 704] on div "+ Add Document" at bounding box center [959, 720] width 1121 height 36
click at [952, 702] on div "+ Add Document" at bounding box center [959, 720] width 1121 height 36
click at [851, 368] on div "Internal Documents" at bounding box center [959, 352] width 1168 height 63
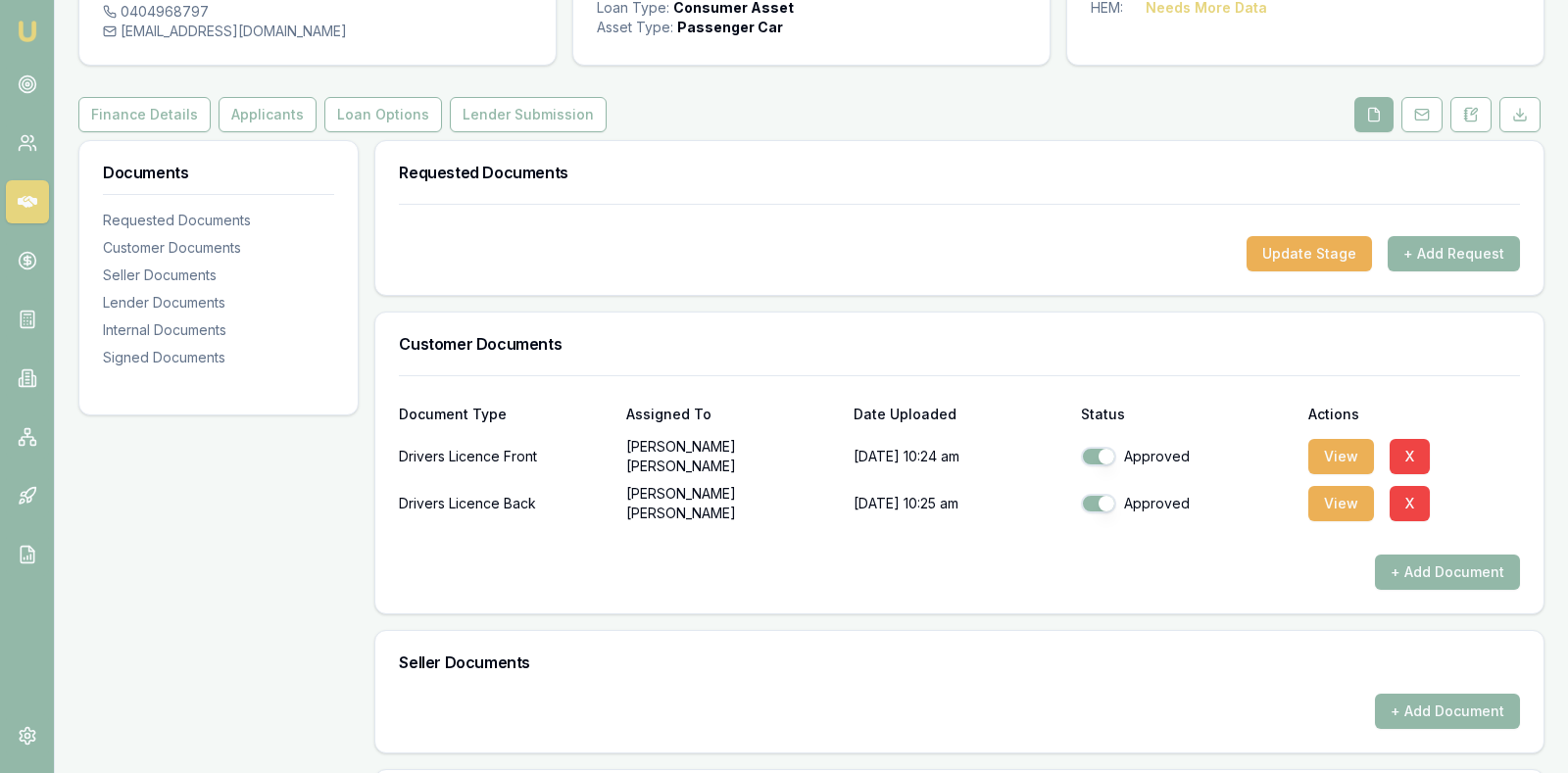
scroll to position [112, 0]
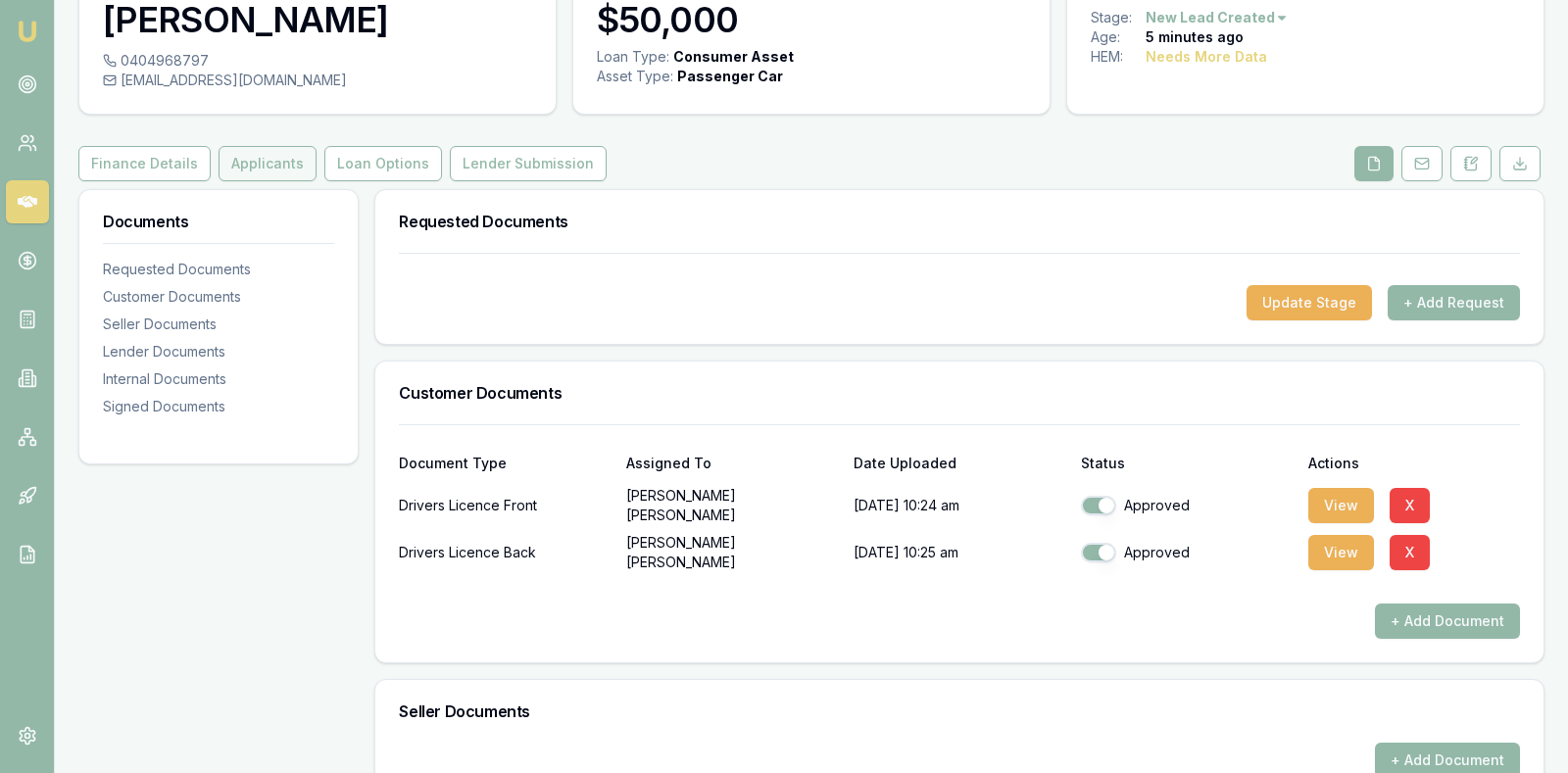
click at [247, 155] on button "Applicants" at bounding box center [267, 164] width 98 height 36
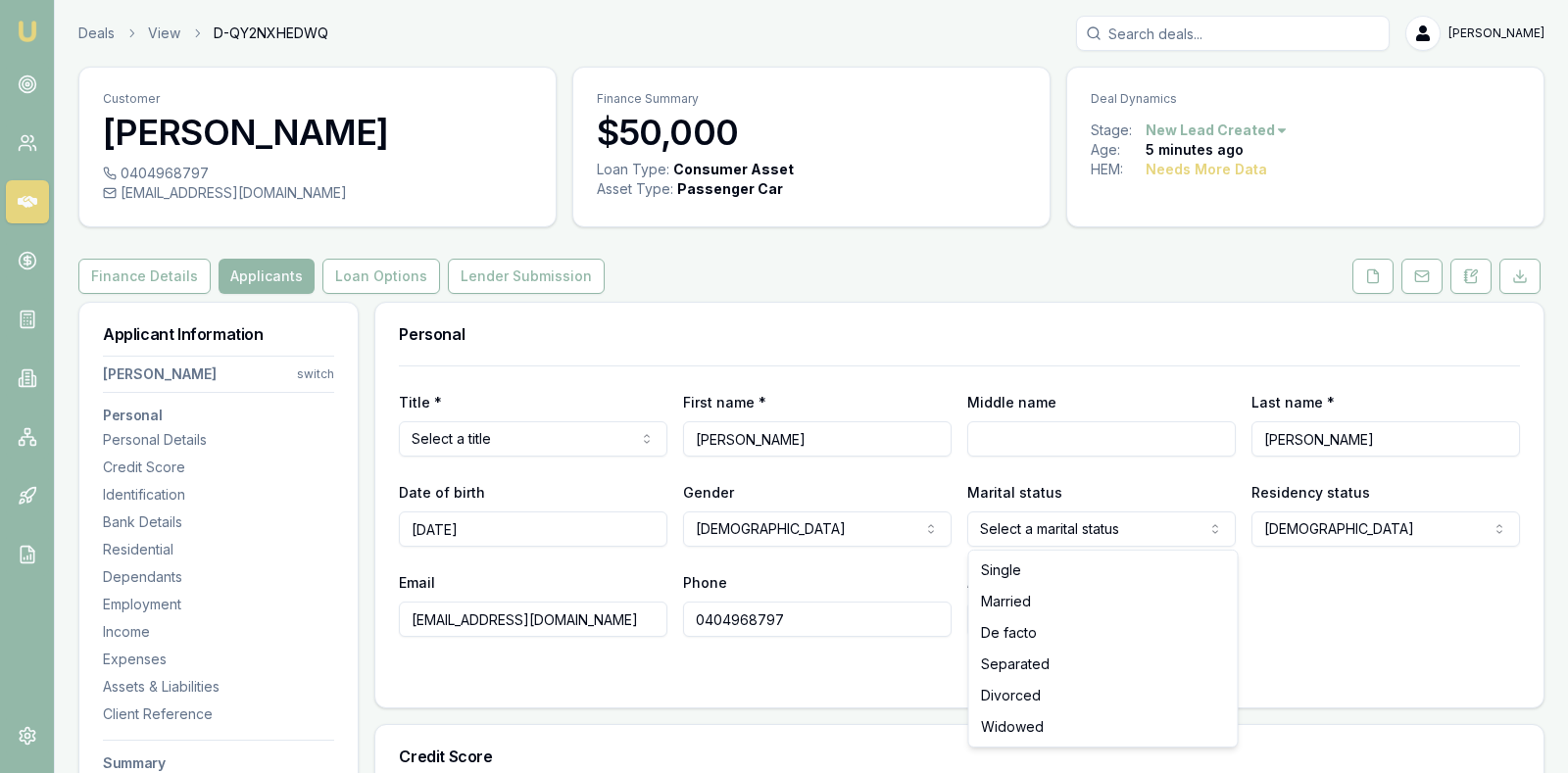
click at [1149, 536] on html "Emu Broker Deals View D-QY2NXHEDWQ Stevette Gelavis Toggle Menu Customer Tania …" at bounding box center [784, 386] width 1568 height 773
click at [1407, 608] on div "Email japazia@hotmail.com Phone 0404968797 Applicant type Applicant Applicant N…" at bounding box center [959, 603] width 1121 height 67
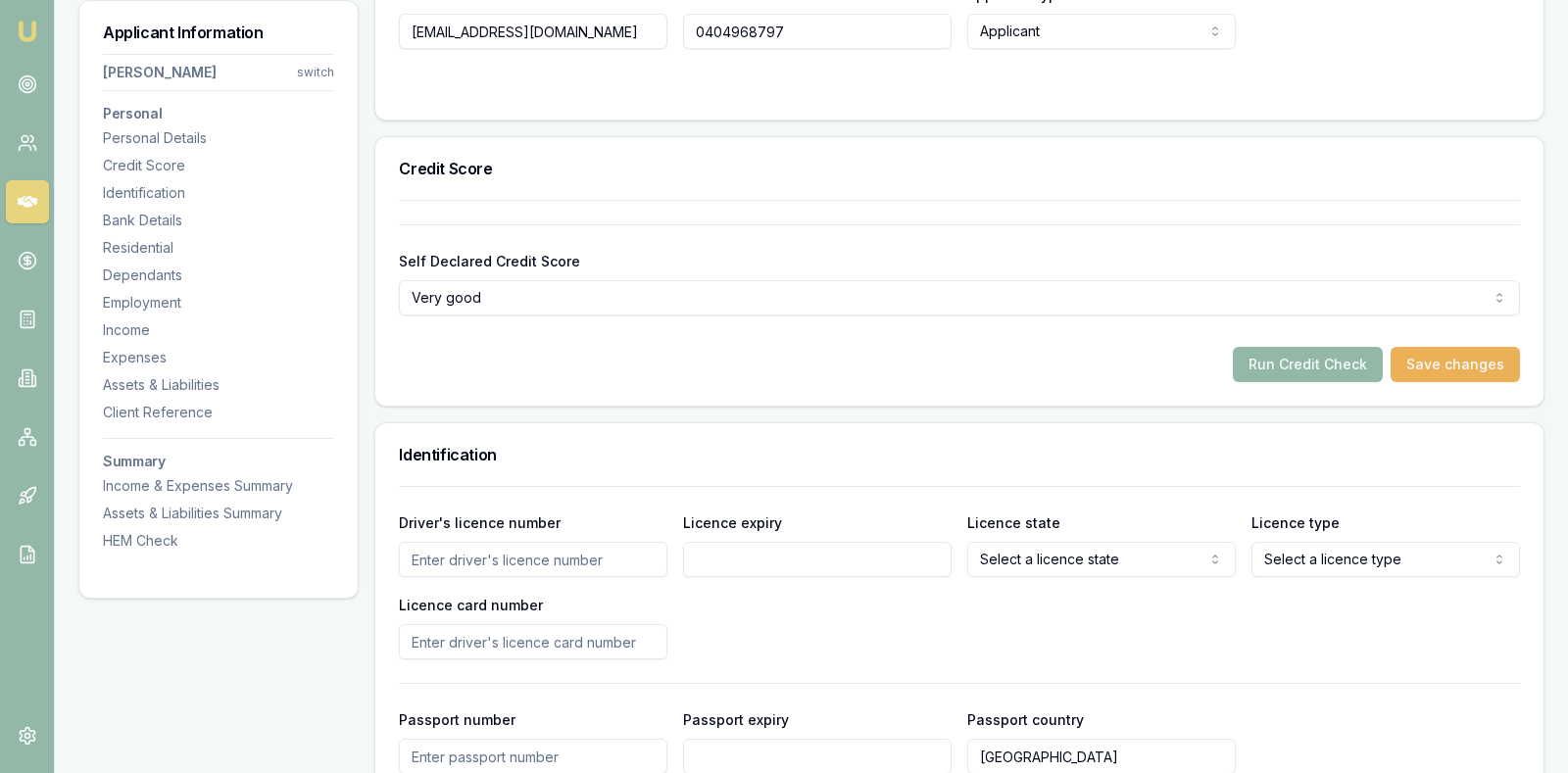
scroll to position [637, 0]
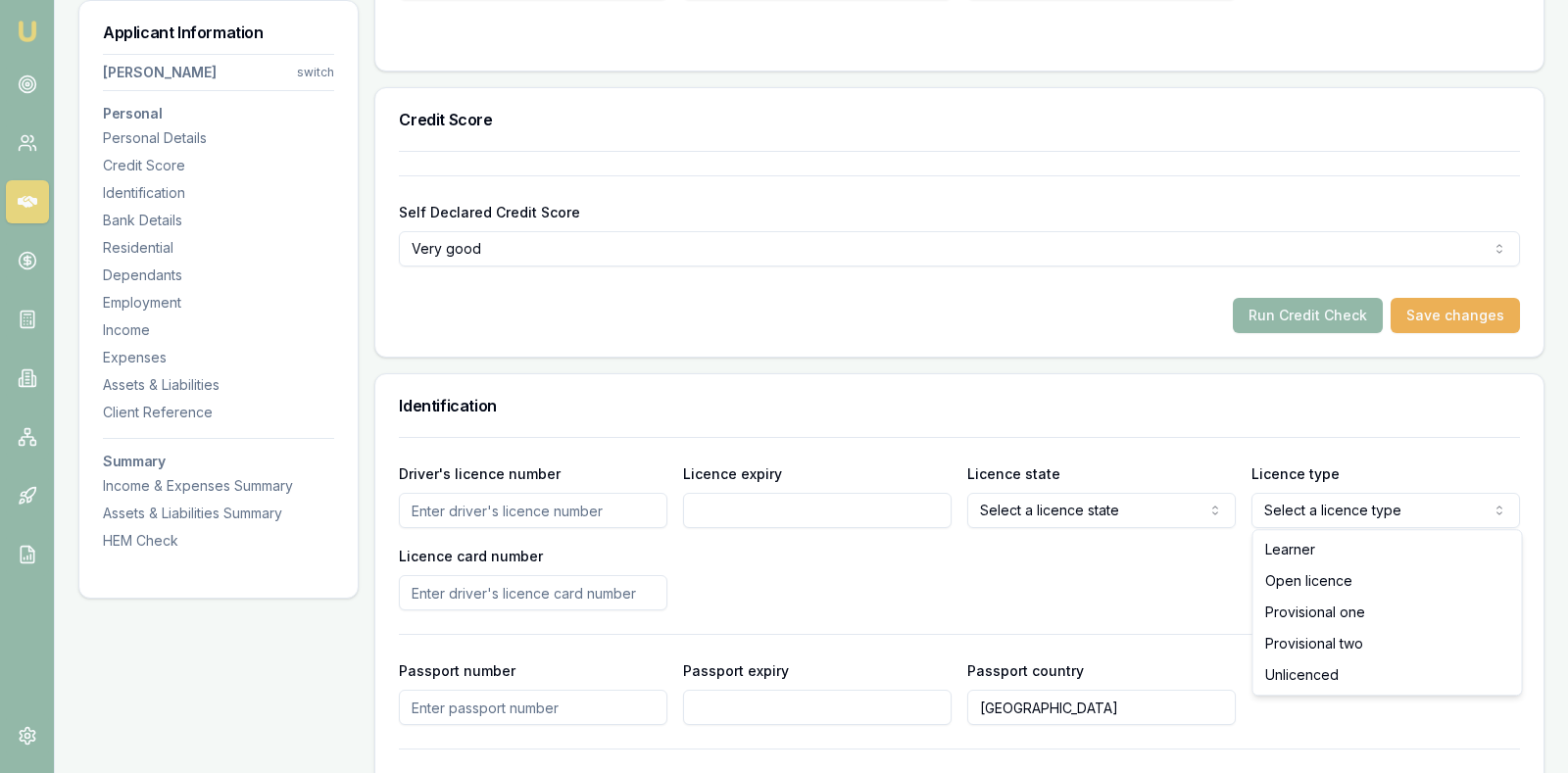
select select "OPEN_LICENCE"
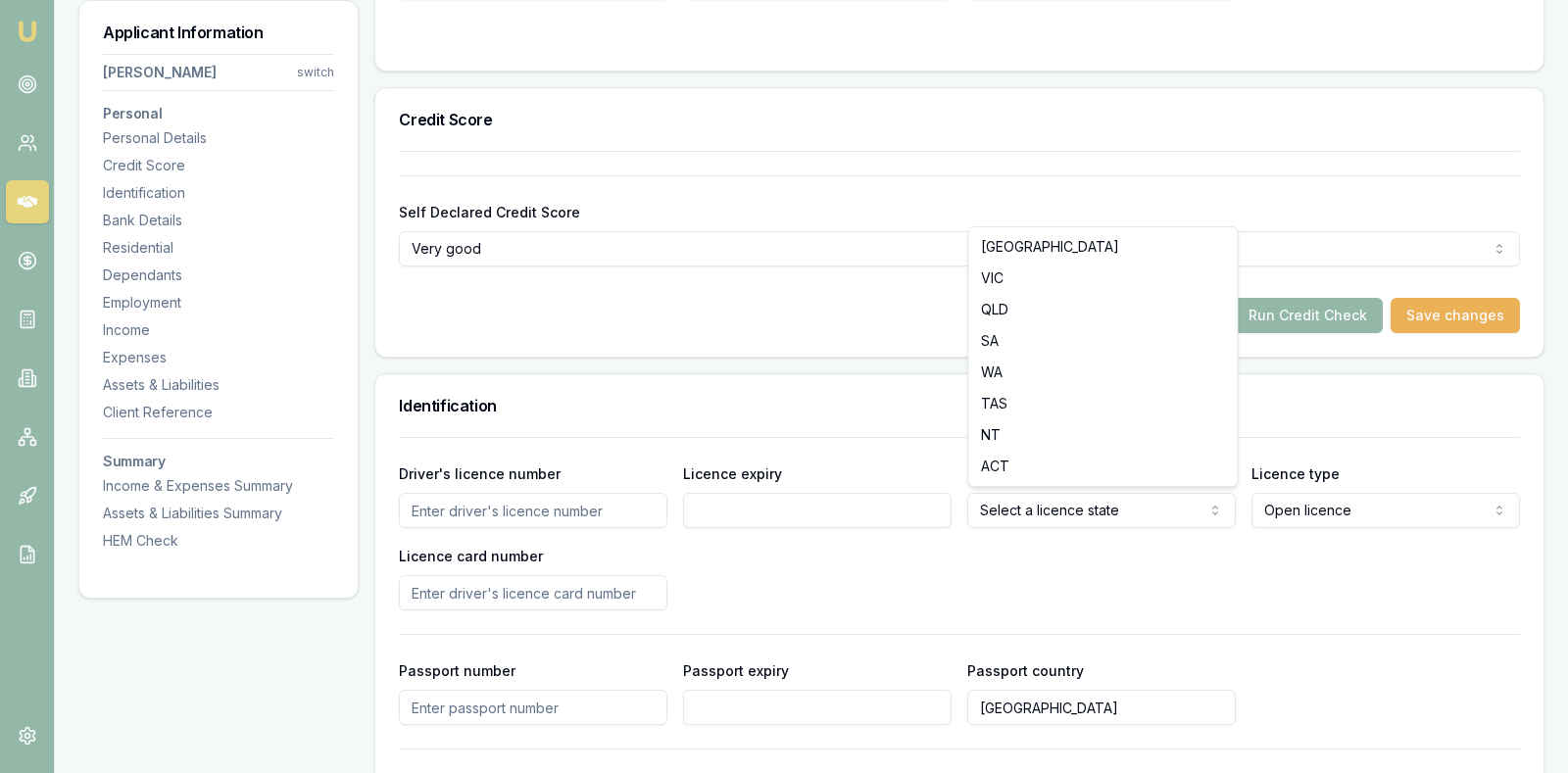
select select "VIC"
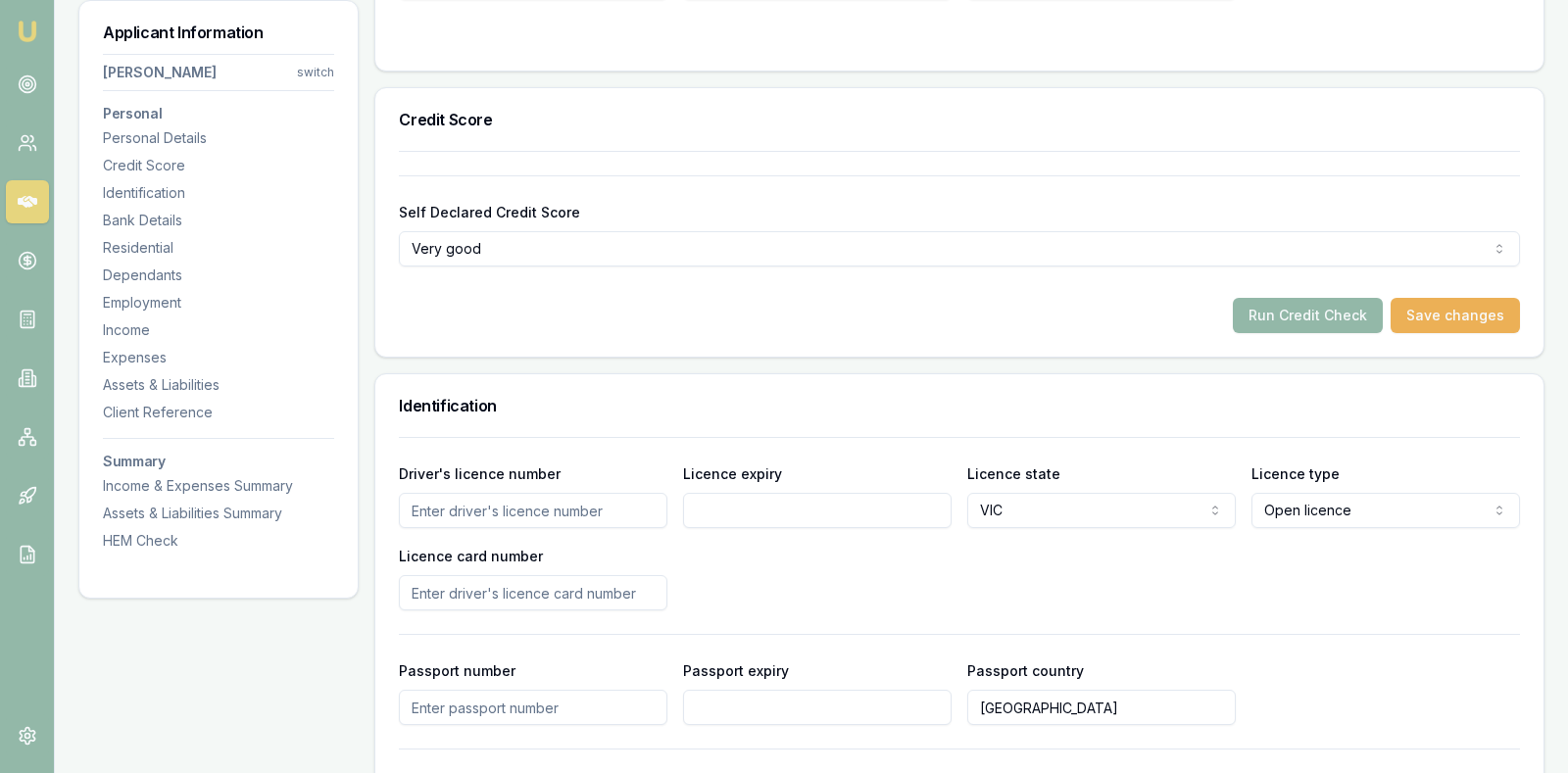
click at [598, 505] on input "Driver's licence number" at bounding box center [533, 511] width 268 height 36
type input "054630735"
click at [727, 514] on input "Licence expiry" at bounding box center [817, 511] width 268 height 36
click at [731, 552] on div "Driver's licence number 054630735 Licence expiry 07052027 Licence state VIC NSW…" at bounding box center [959, 536] width 1121 height 149
click at [713, 508] on input "07052027" at bounding box center [817, 511] width 268 height 36
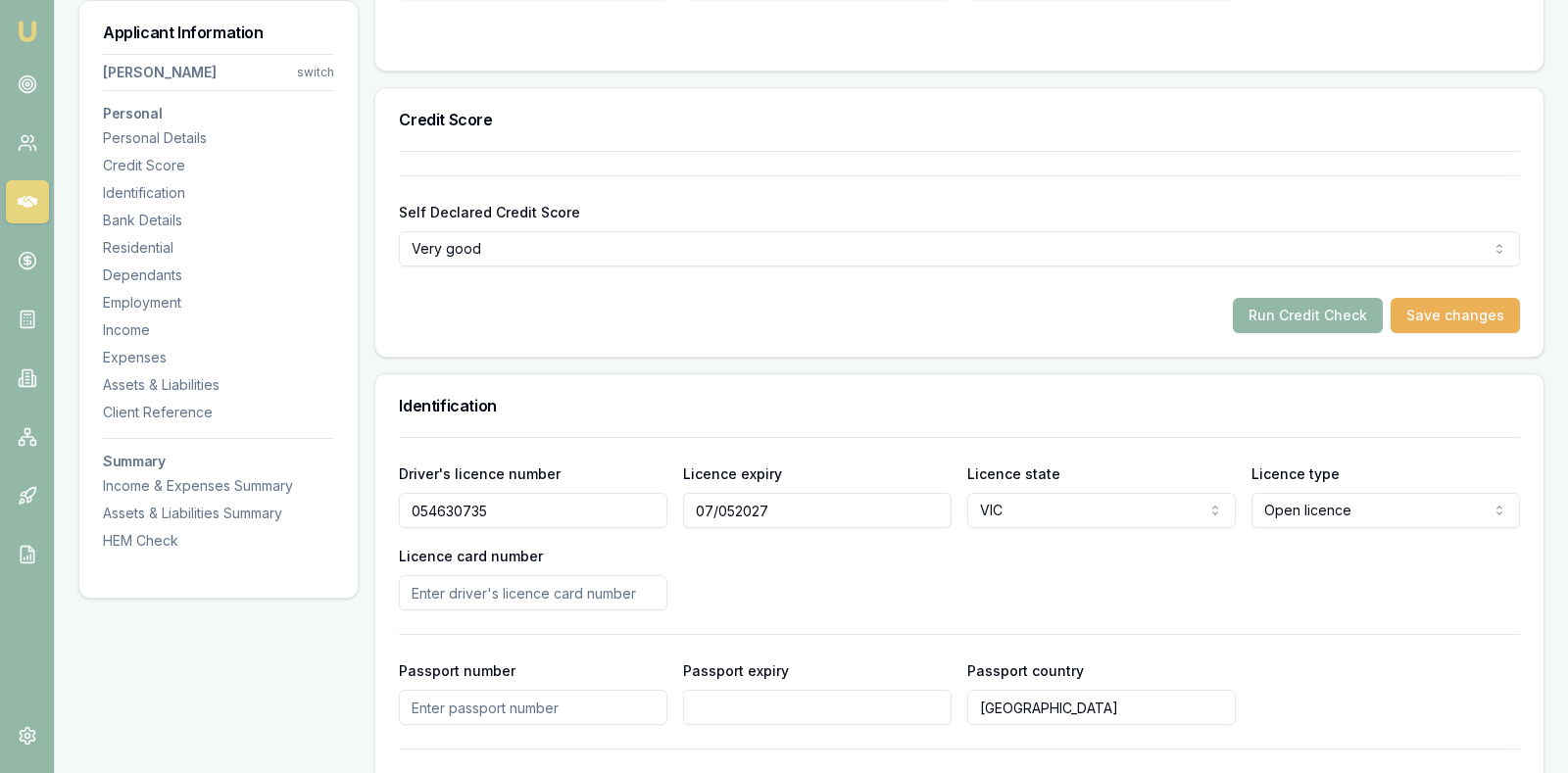
click at [733, 508] on input "07/052027" at bounding box center [817, 511] width 268 height 36
type input "07/05/2027"
click at [818, 563] on div "Driver's licence number 054630735 Licence expiry 07/05/2027 Licence state VIC N…" at bounding box center [959, 536] width 1121 height 149
click at [565, 580] on input "Licence card number" at bounding box center [533, 593] width 268 height 36
type input "P2760568"
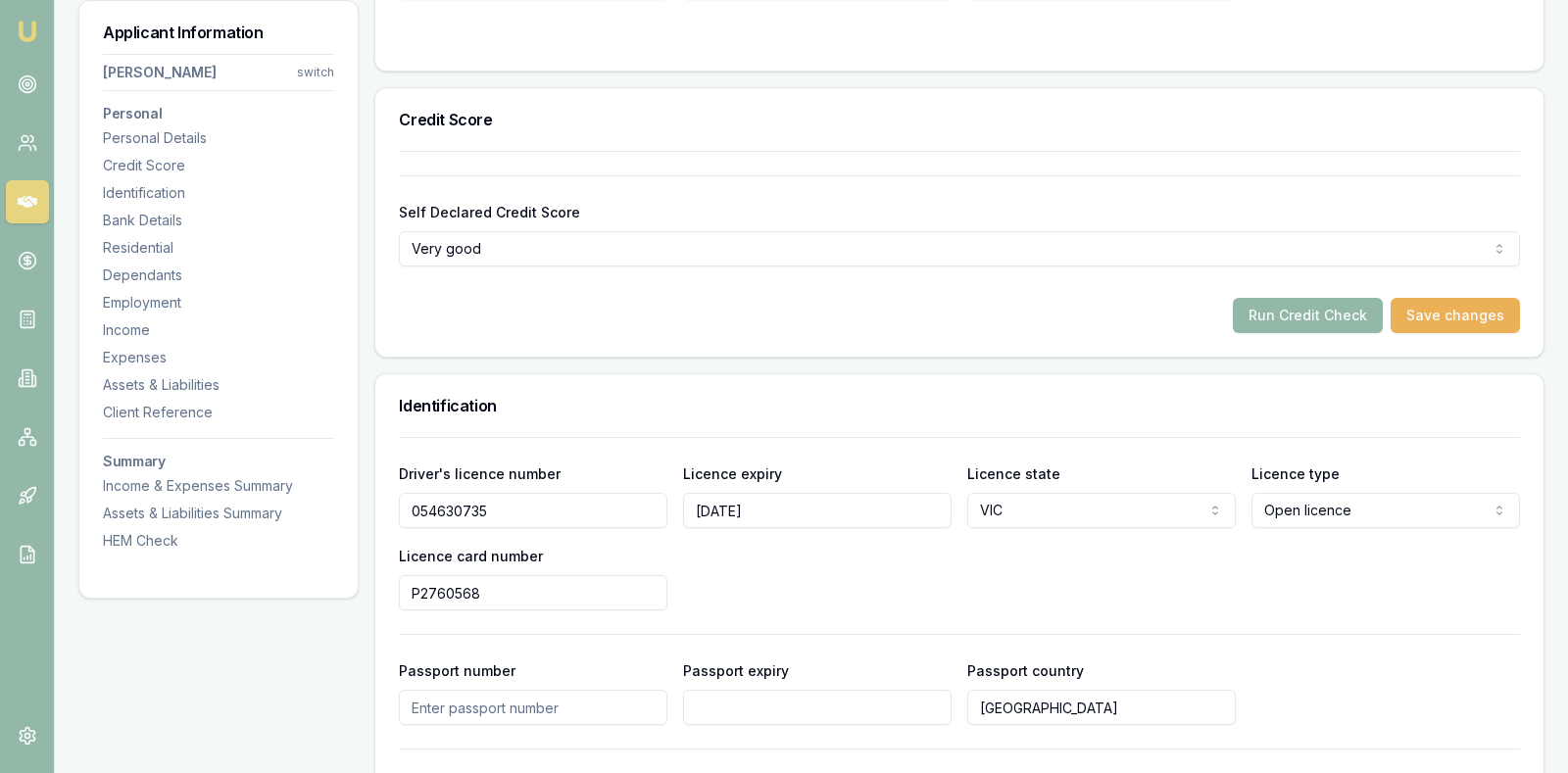
click at [815, 550] on div "Driver's licence number 054630735 Licence expiry 07/05/2027 Licence state VIC N…" at bounding box center [959, 536] width 1121 height 149
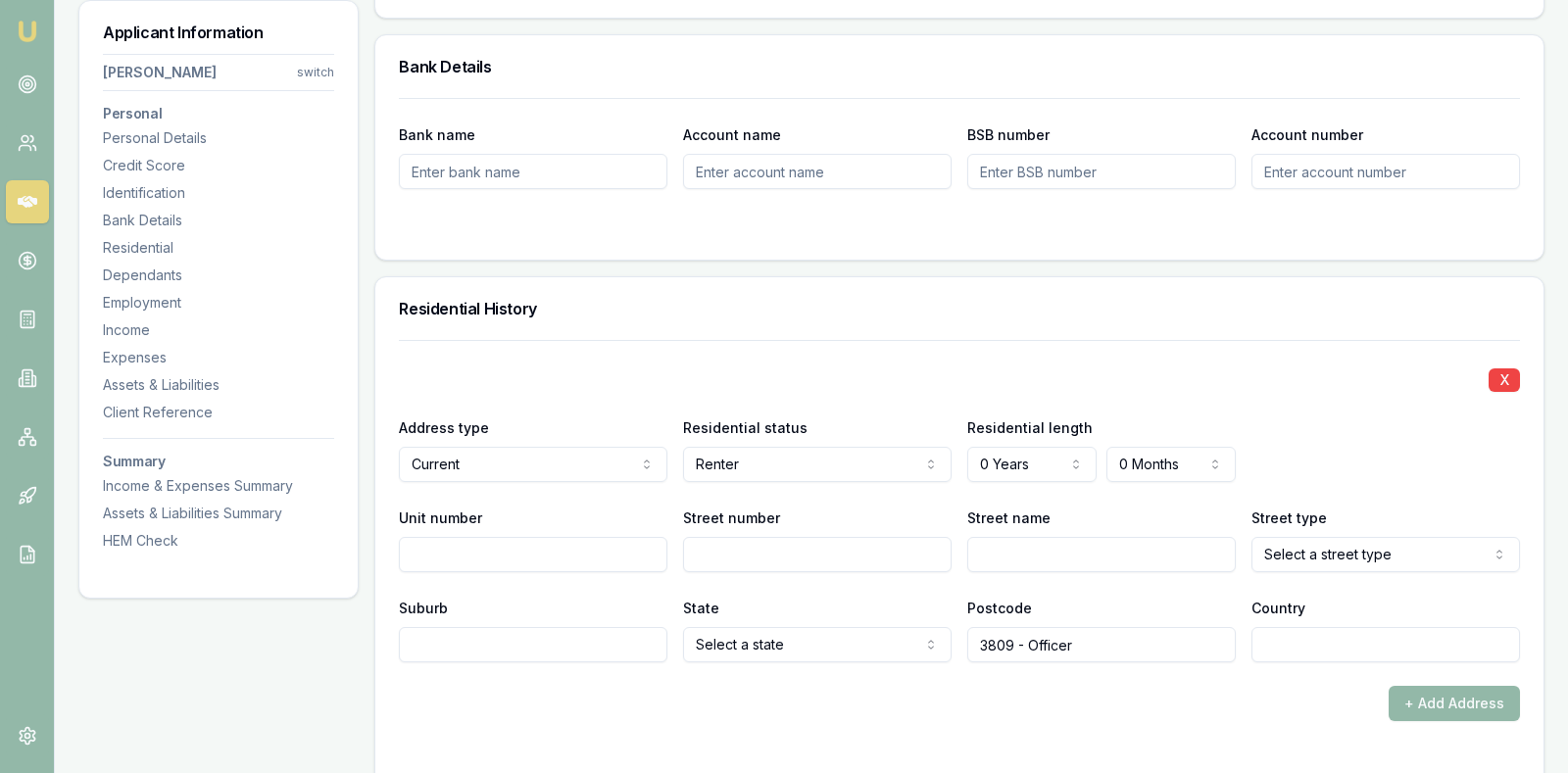
scroll to position [1665, 0]
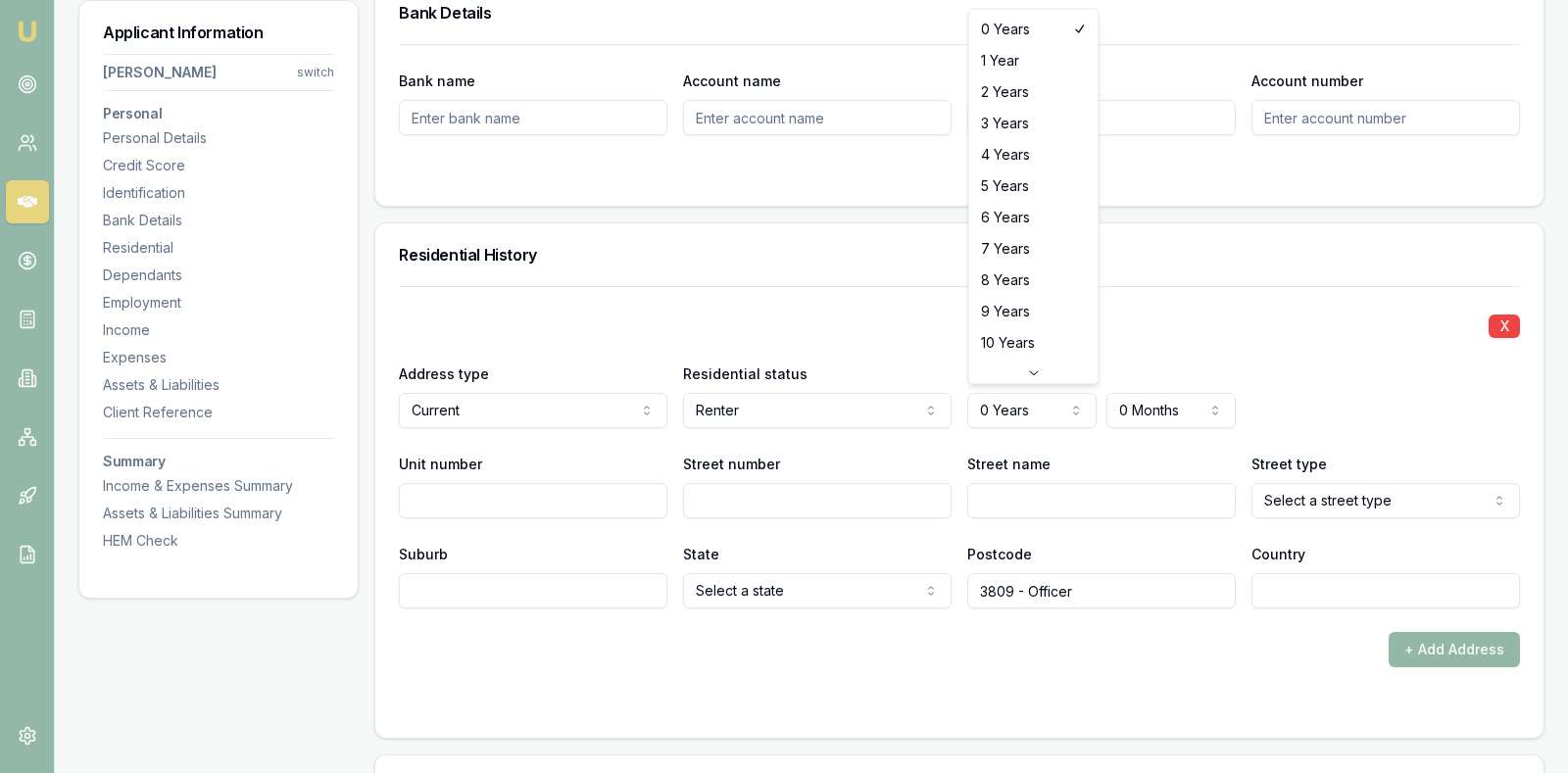
select select "1"
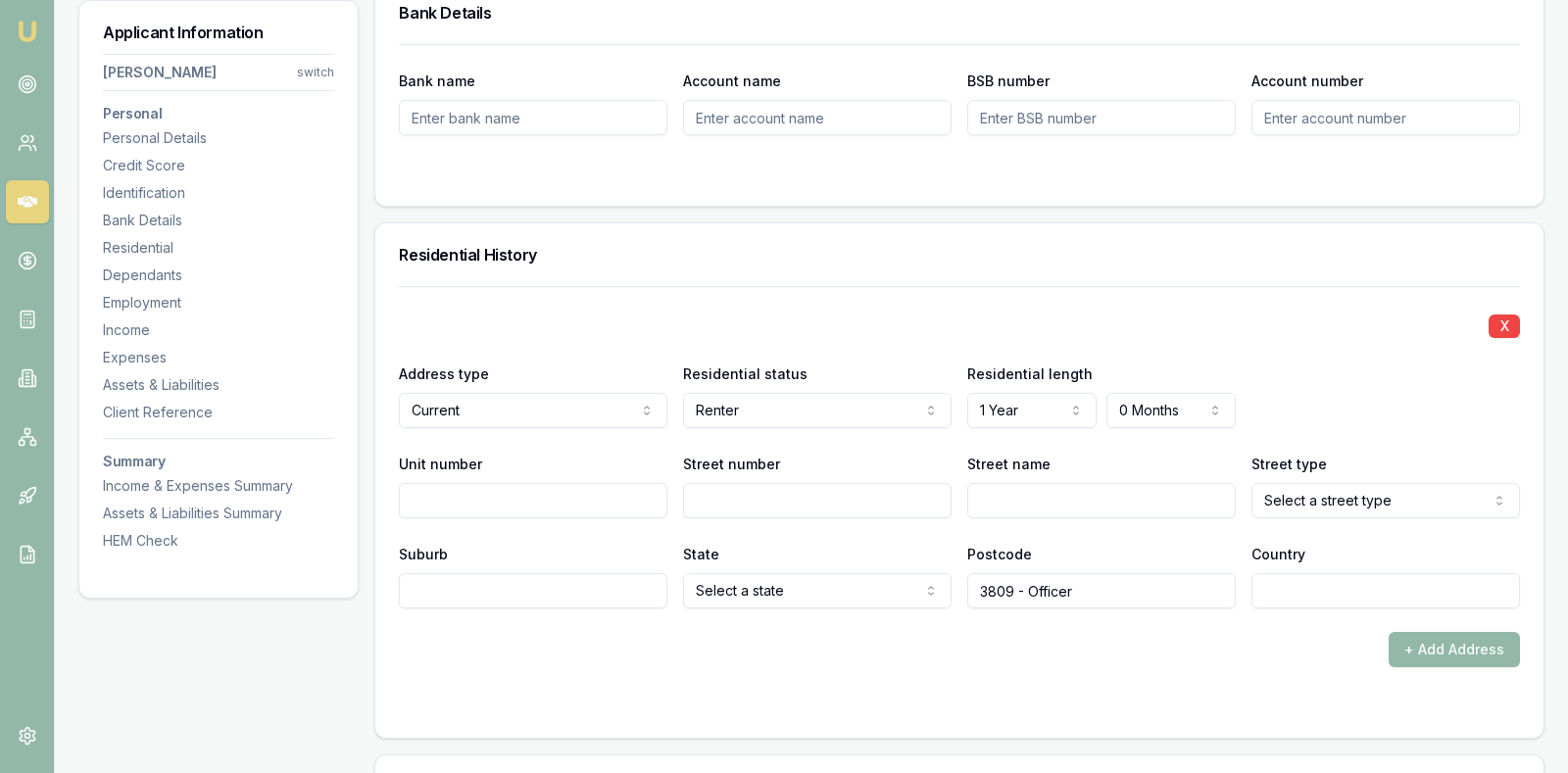
click at [734, 489] on input "Street number" at bounding box center [817, 501] width 268 height 36
type input "23"
click at [1013, 506] on input "Street name" at bounding box center [1101, 501] width 268 height 36
type input "messmate"
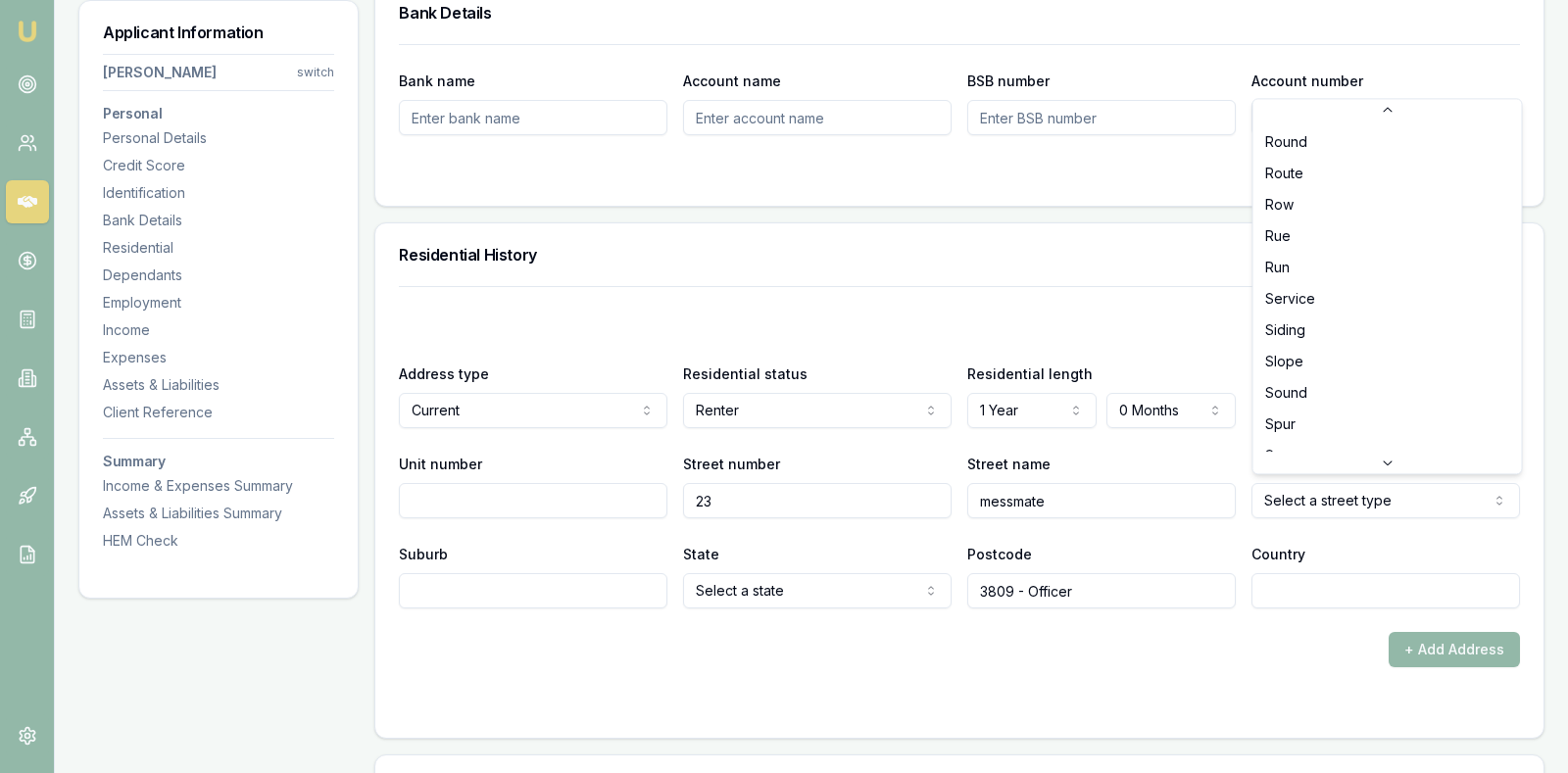
scroll to position [5121, 0]
select select "Street"
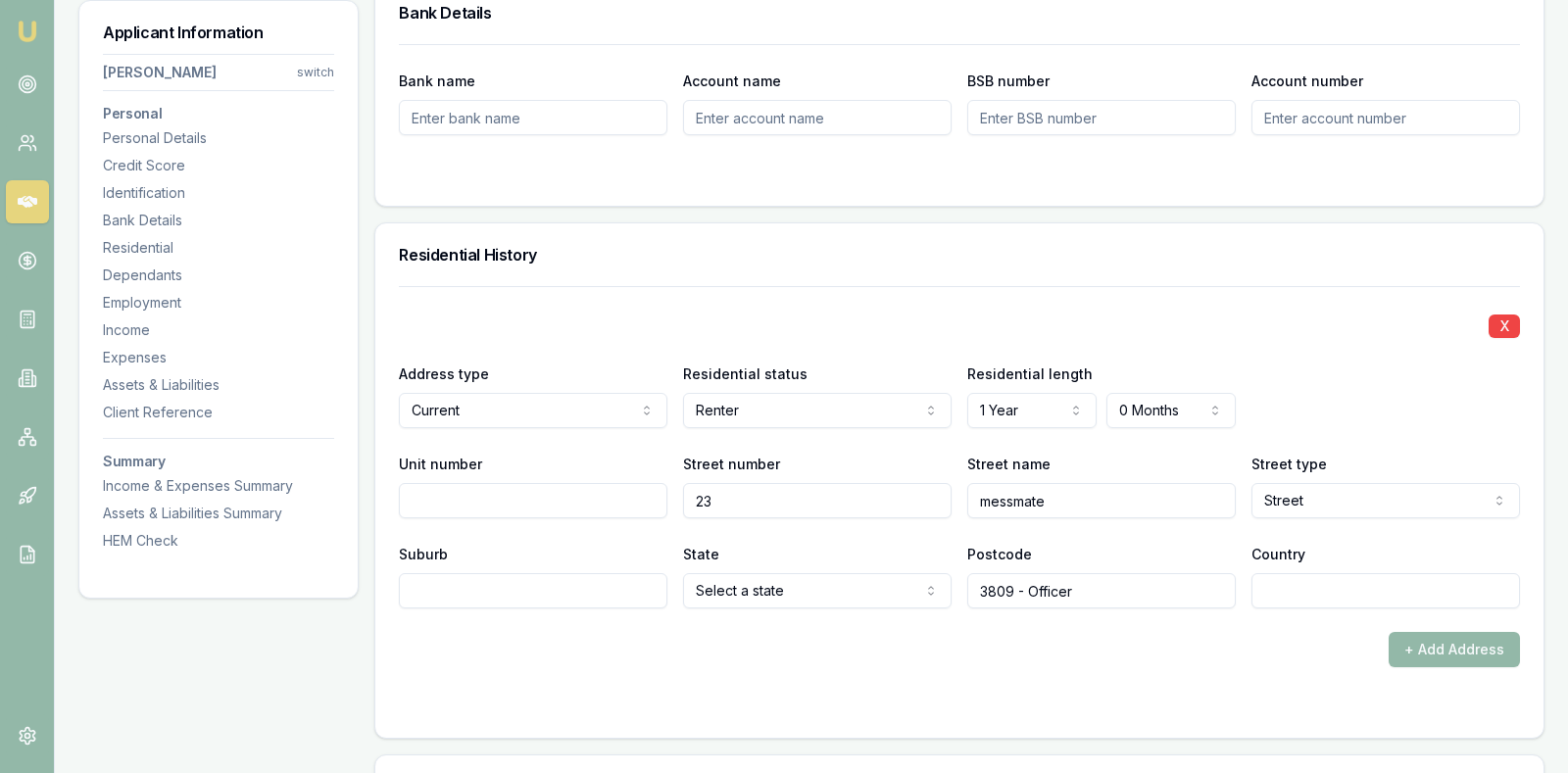
click at [605, 581] on input "Suburb" at bounding box center [533, 591] width 268 height 36
type input "officer"
select select "VIC"
click at [1286, 671] on form "X Address type Current Current Previous Residential status Renter Owner with mo…" at bounding box center [959, 500] width 1121 height 428
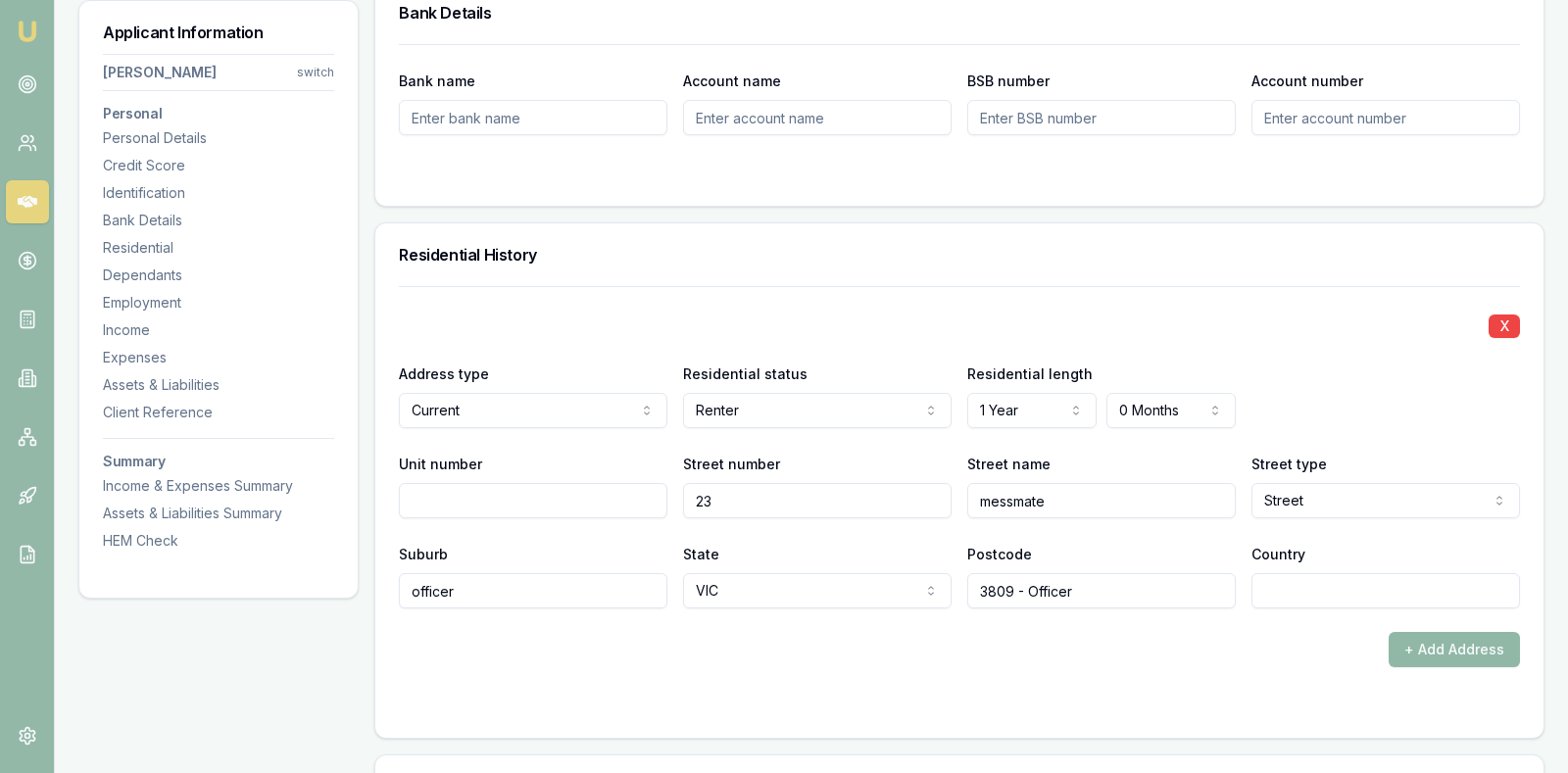
click at [1420, 633] on button "+ Add Address" at bounding box center [1454, 650] width 131 height 36
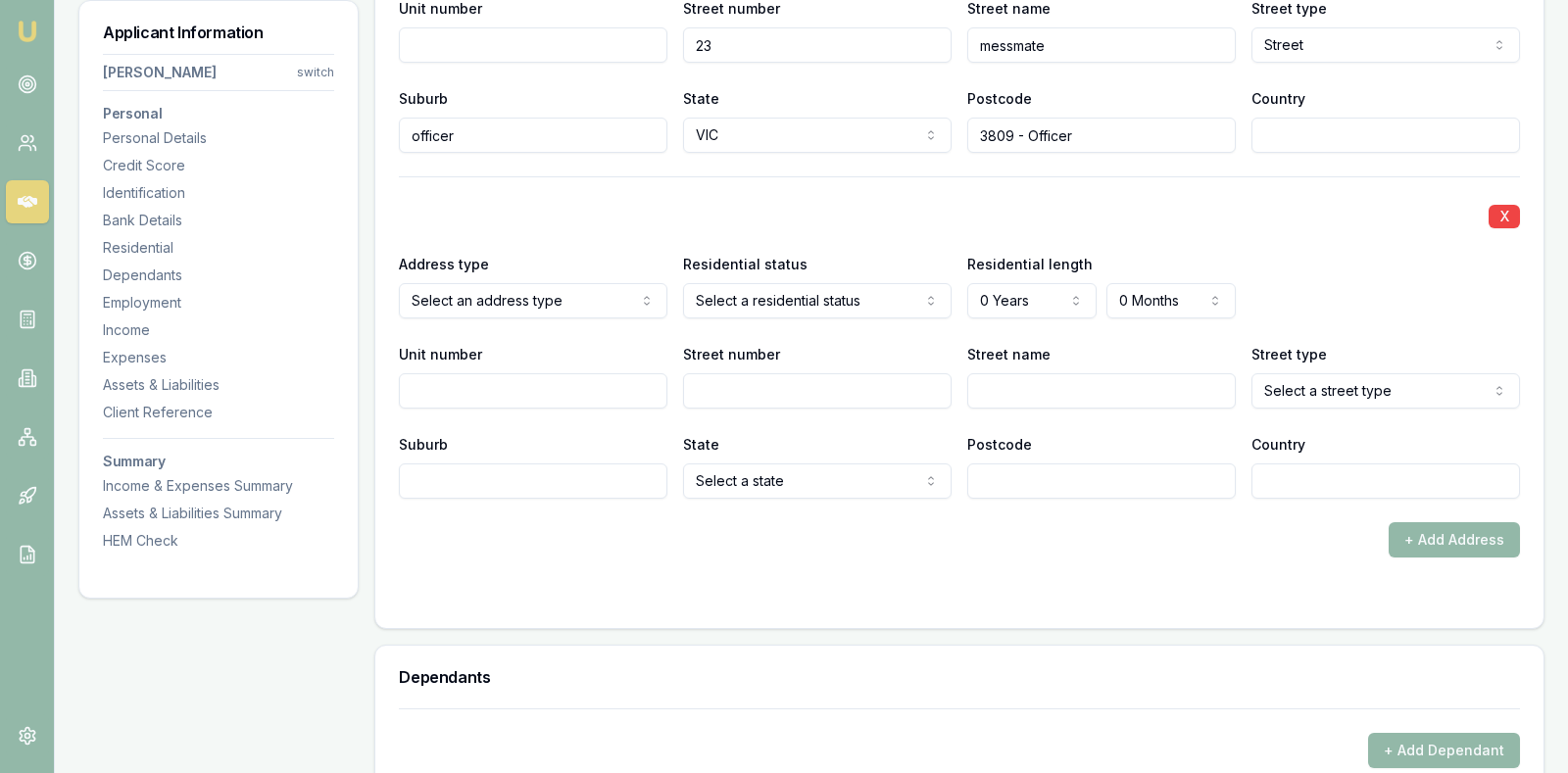
click at [724, 377] on input "Street number" at bounding box center [817, 391] width 268 height 36
type input "173"
click at [1038, 389] on input "Street name" at bounding box center [1101, 391] width 268 height 36
type input "mctlone"
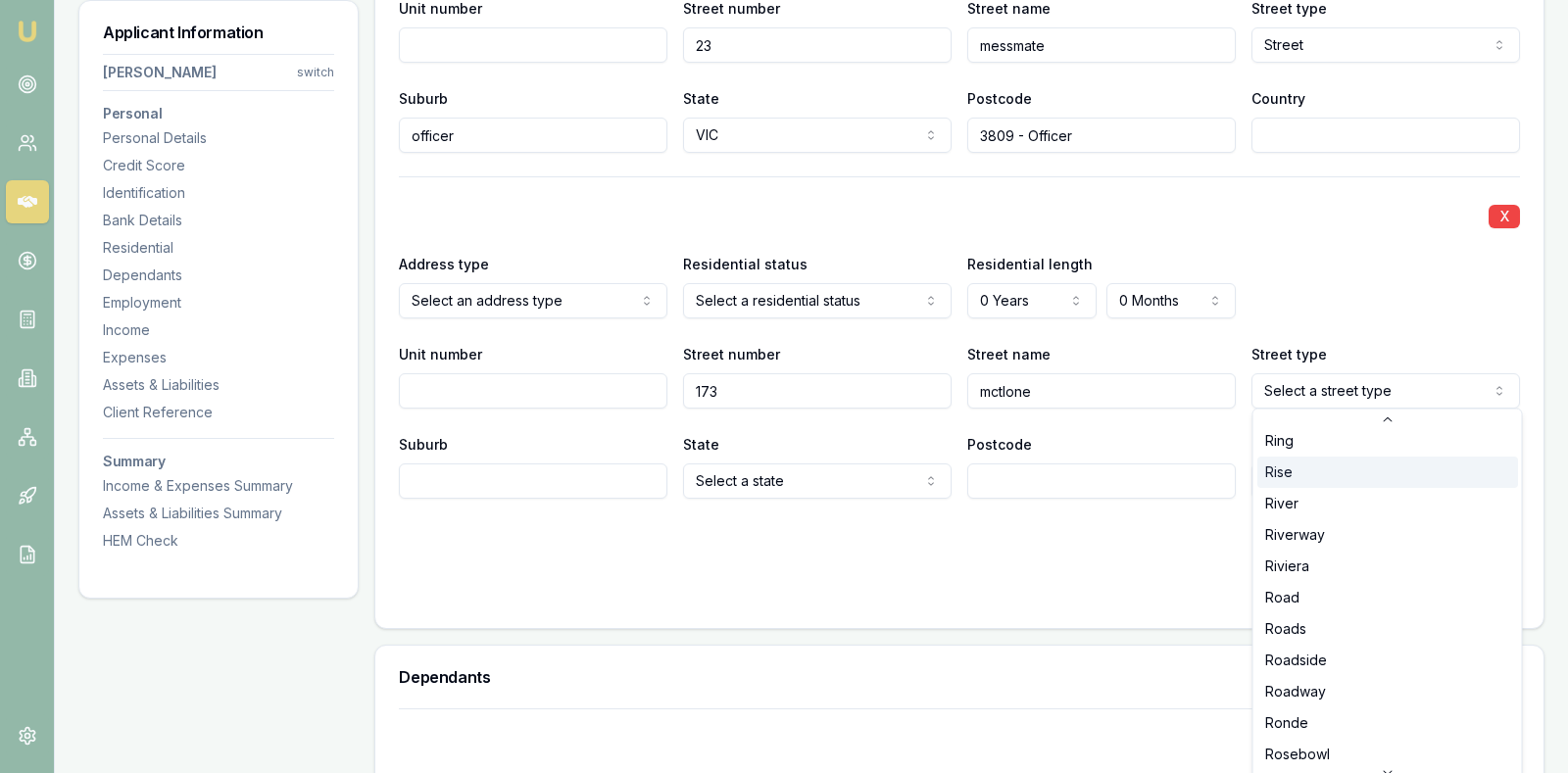
scroll to position [4525, 0]
select select "Road"
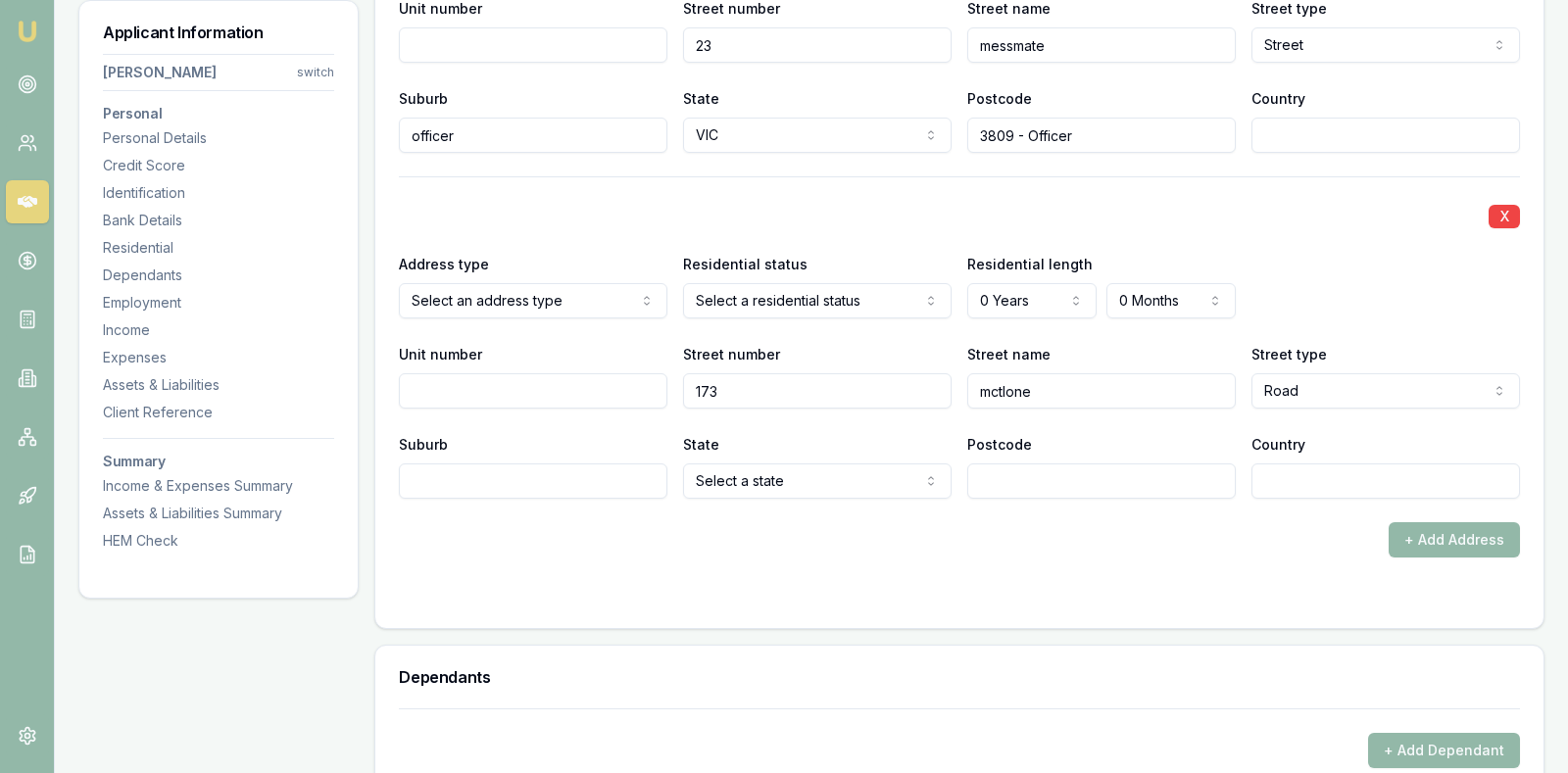
click at [565, 472] on input "Suburb" at bounding box center [533, 481] width 268 height 36
type input "drioun"
select select "VIC"
click at [1020, 463] on input "Postcode" at bounding box center [1101, 481] width 268 height 36
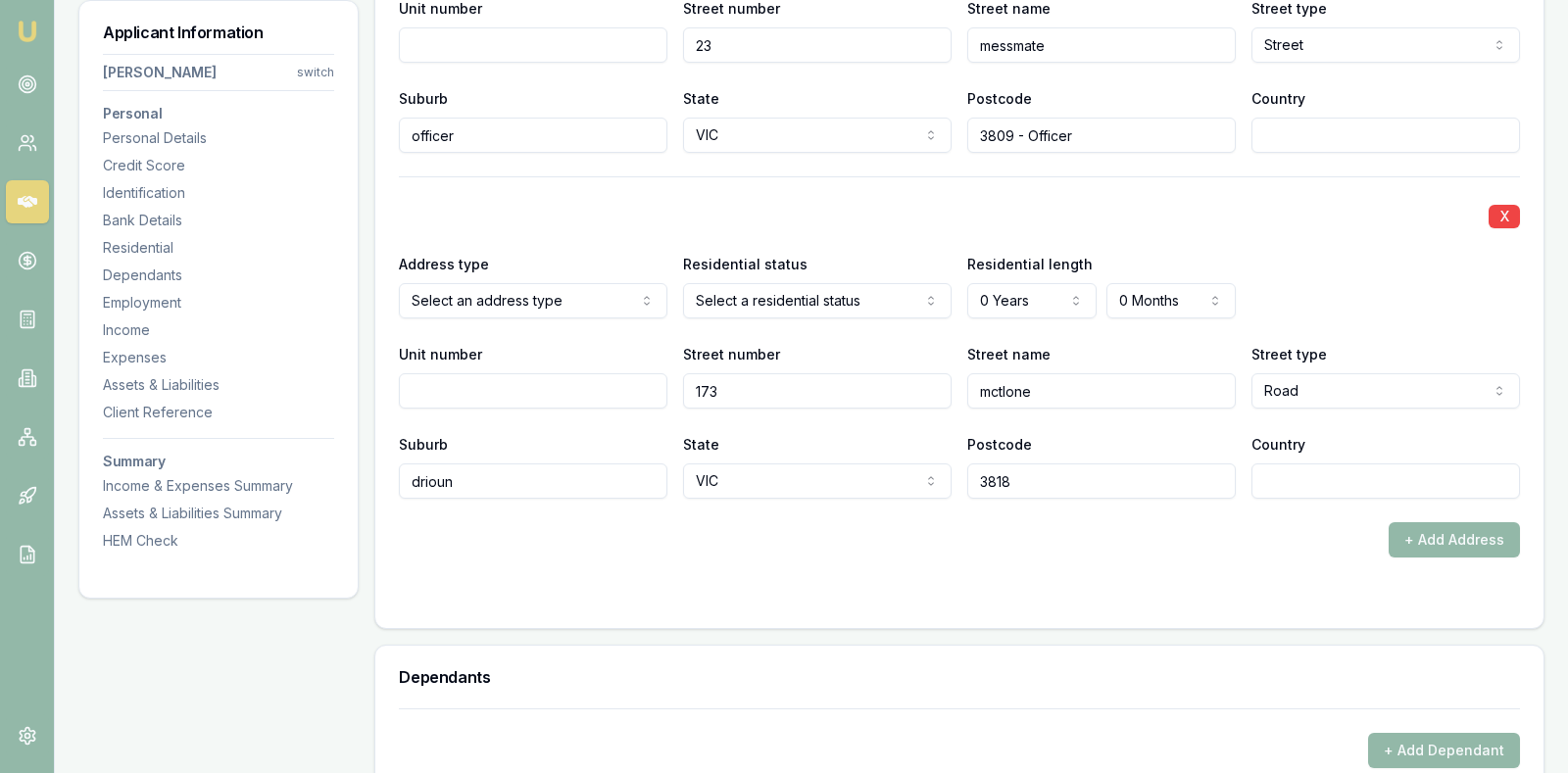
type input "3818"
click at [1146, 578] on form "X Address type Current Current Previous Residential status Renter Owner with mo…" at bounding box center [959, 217] width 1121 height 774
click at [1143, 572] on form "X Address type Current Current Previous Residential status Renter Owner with mo…" at bounding box center [959, 217] width 1121 height 774
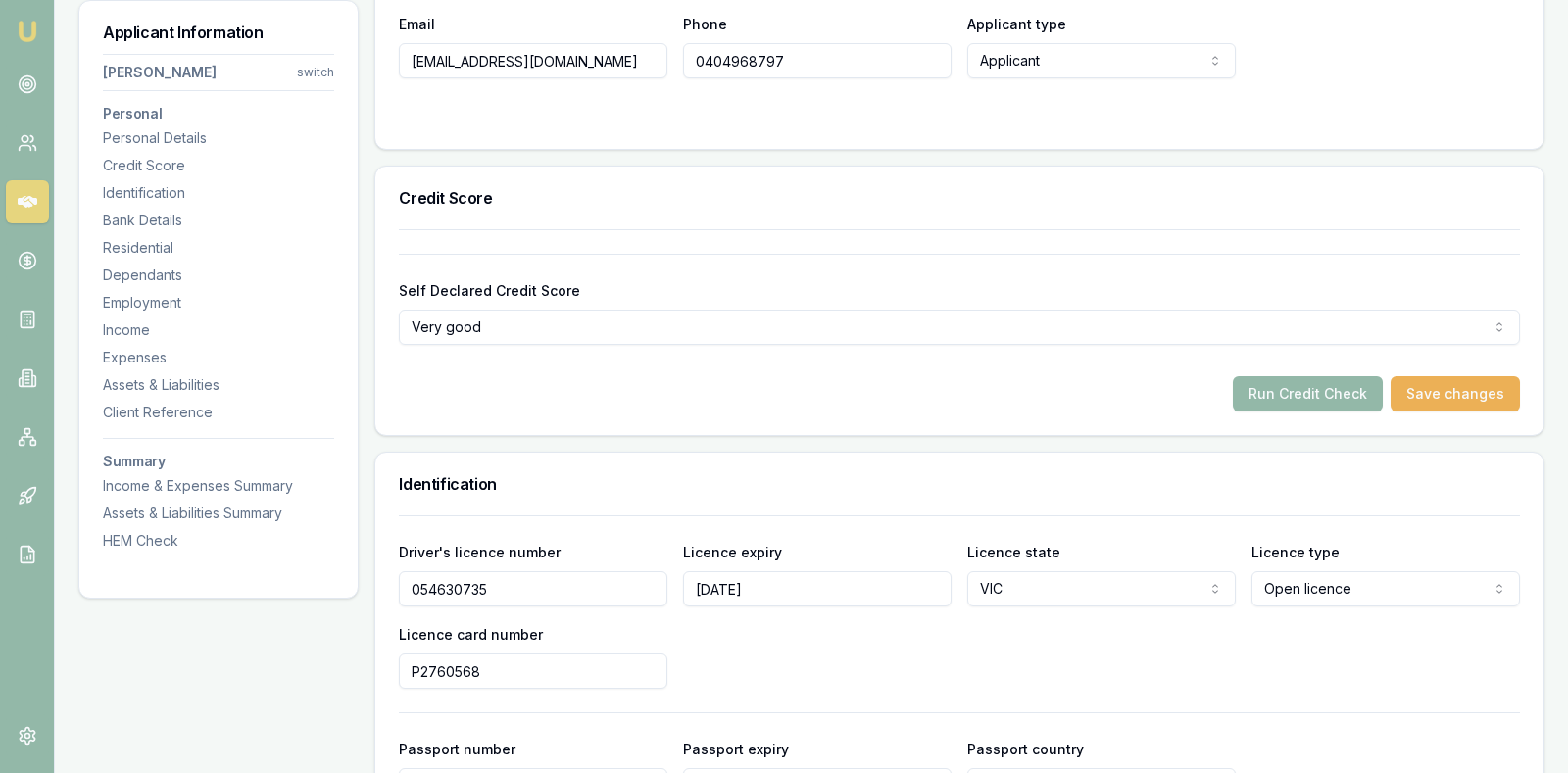
scroll to position [505, 0]
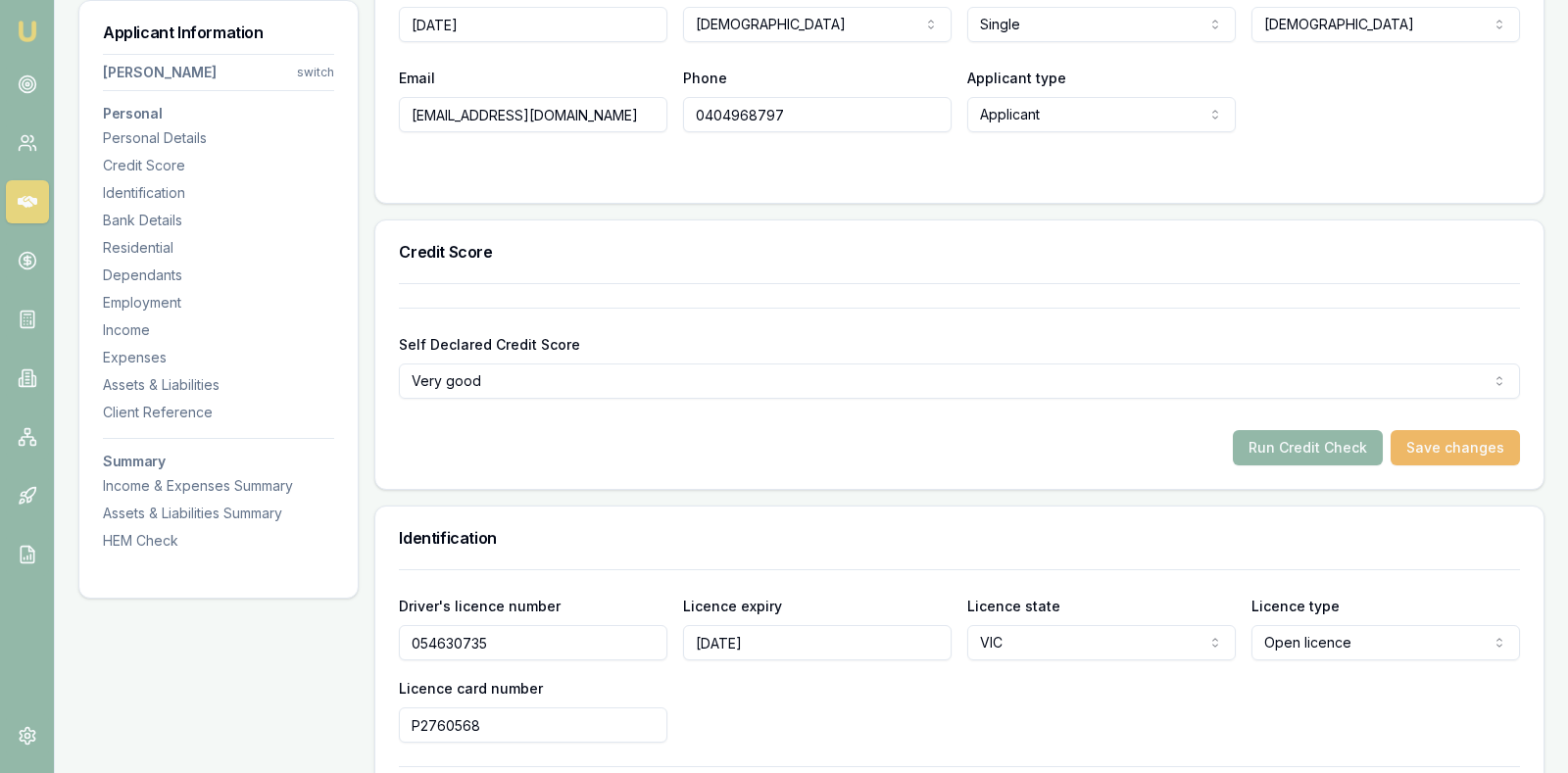
click at [1442, 446] on button "Save changes" at bounding box center [1455, 448] width 129 height 36
click at [1299, 436] on button "Run Credit Check" at bounding box center [1308, 448] width 150 height 36
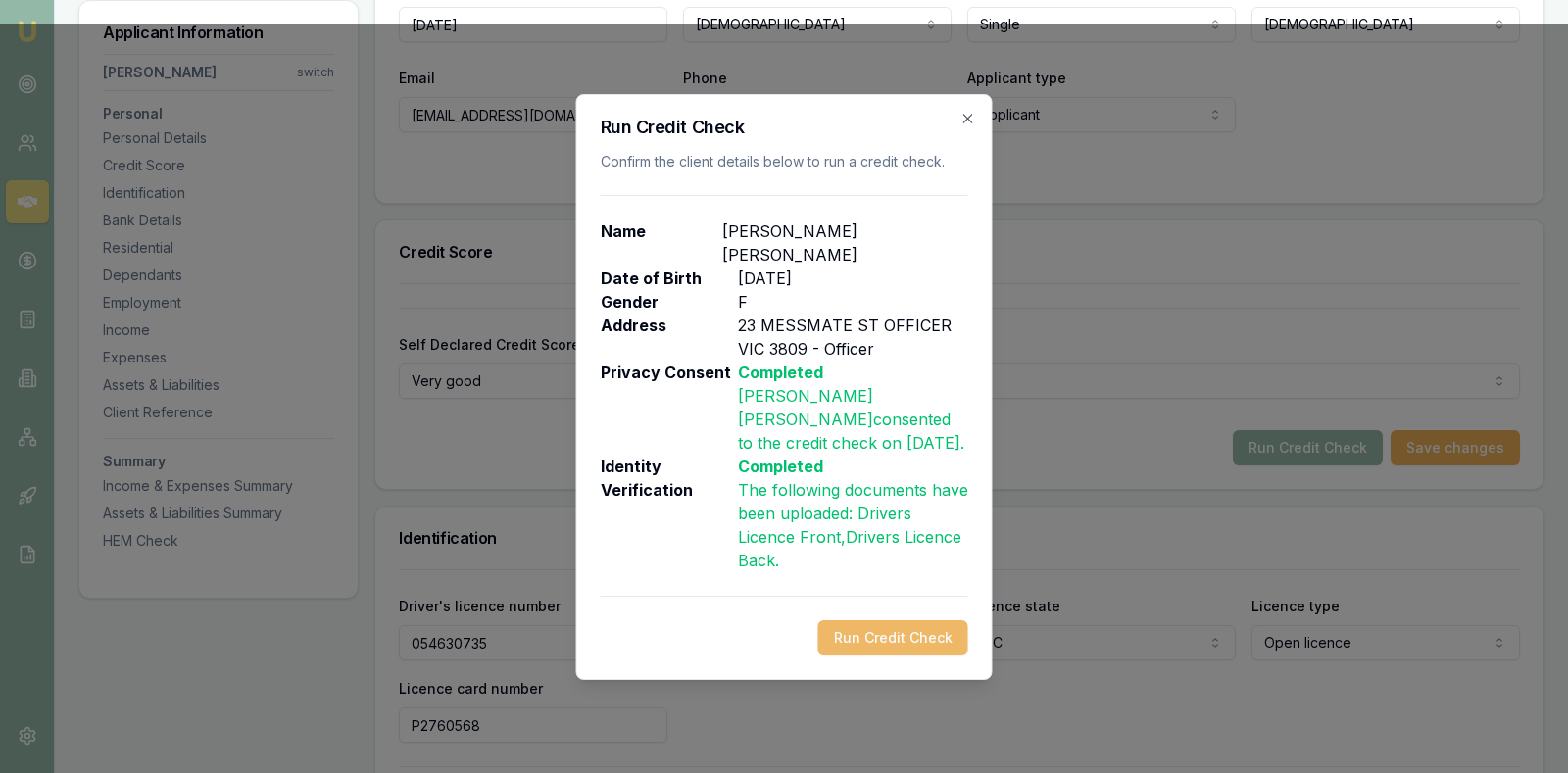
click at [894, 624] on button "Run Credit Check" at bounding box center [892, 638] width 150 height 36
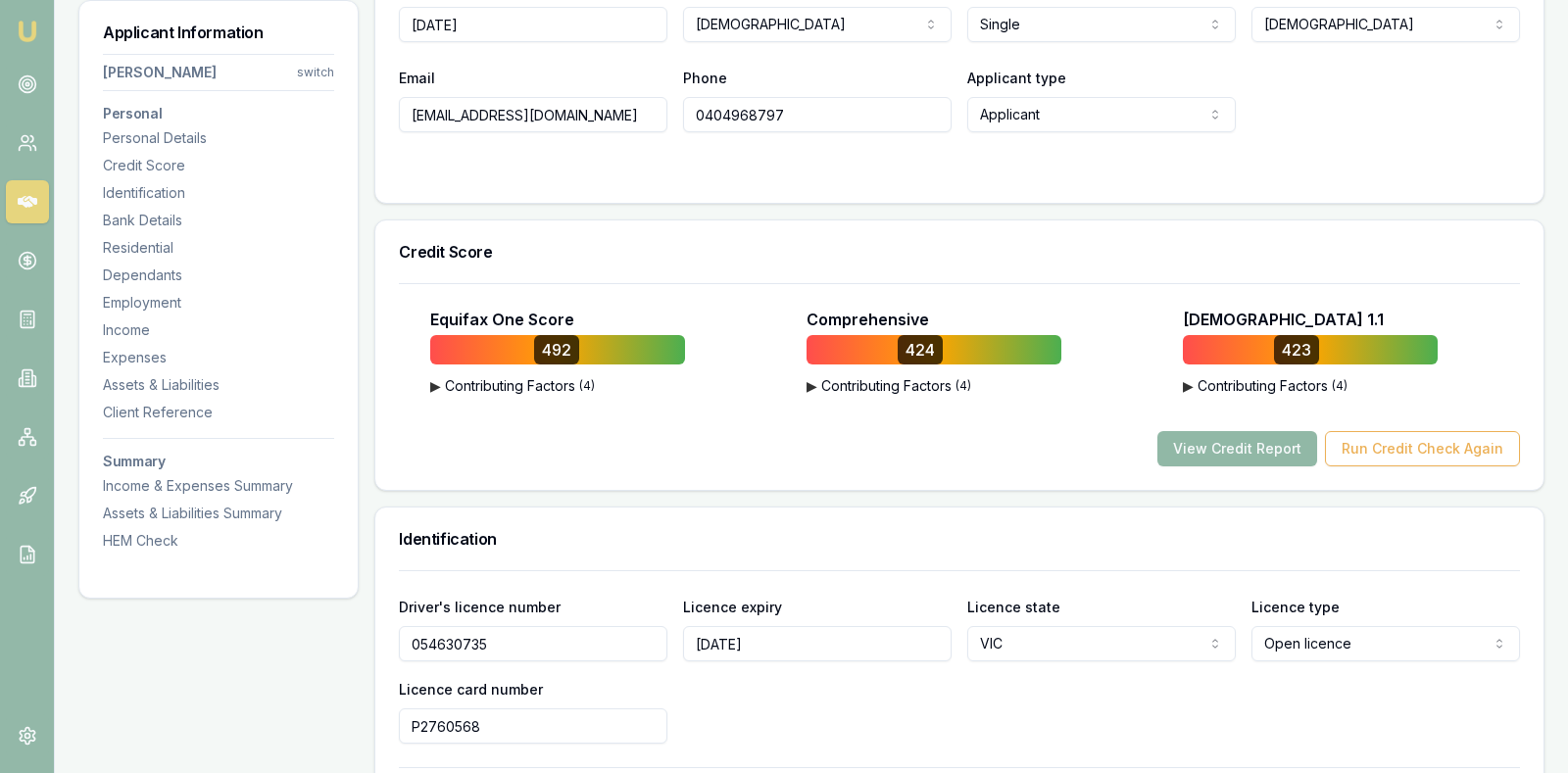
click at [1221, 441] on button "View Credit Report" at bounding box center [1237, 449] width 160 height 36
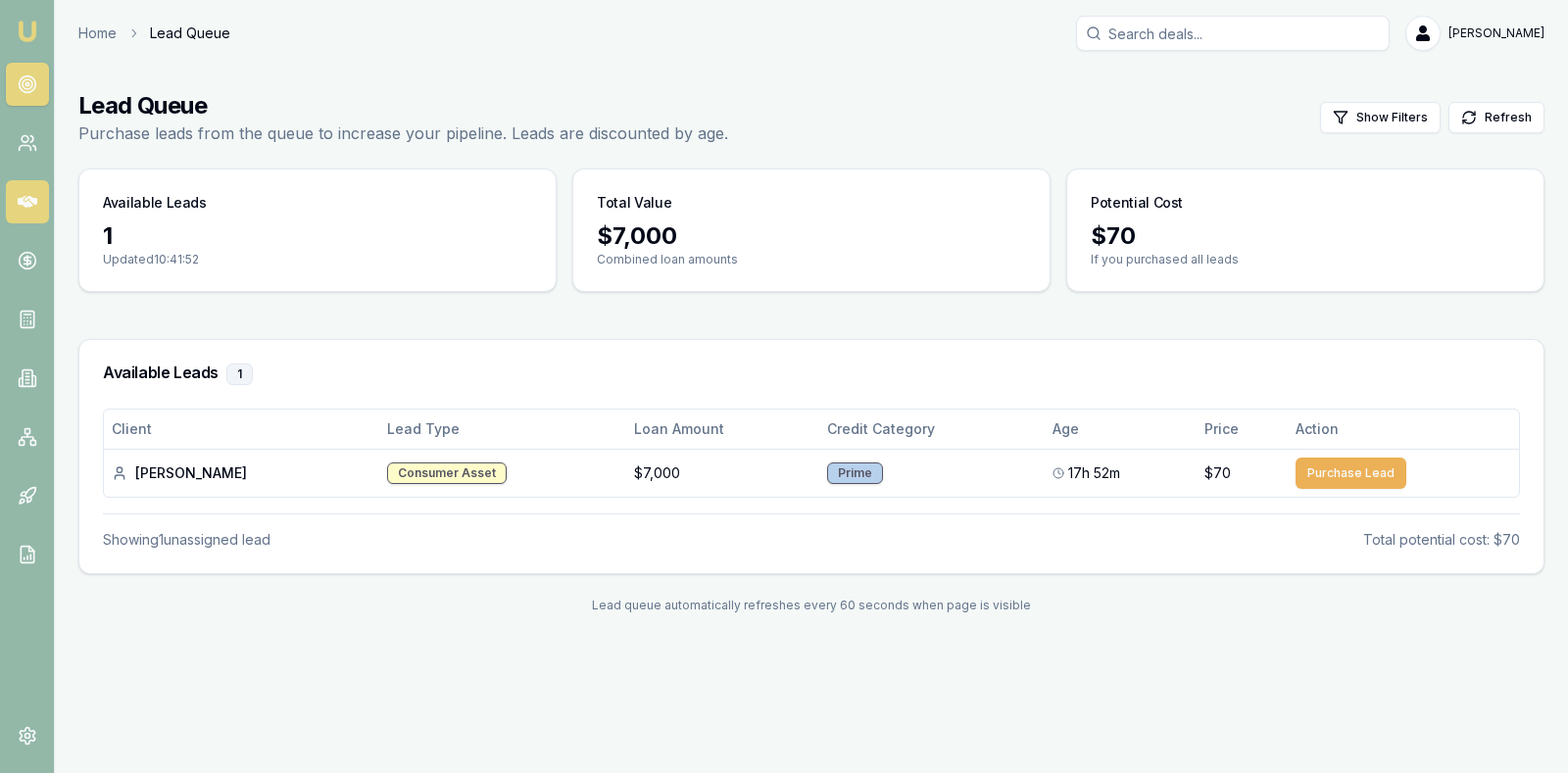
click at [30, 205] on icon at bounding box center [28, 202] width 20 height 12
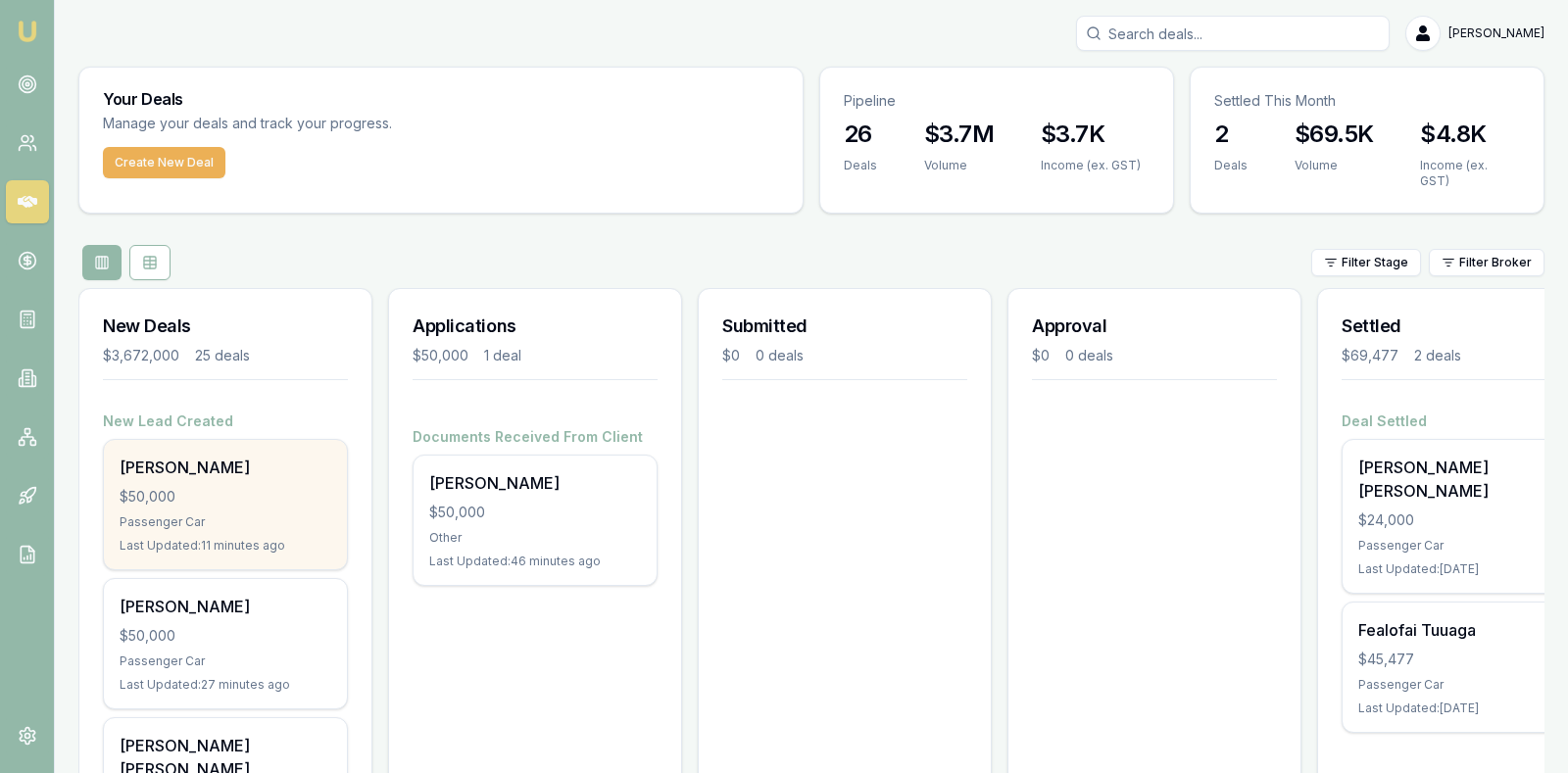
click at [236, 487] on div "$50,000" at bounding box center [225, 497] width 212 height 20
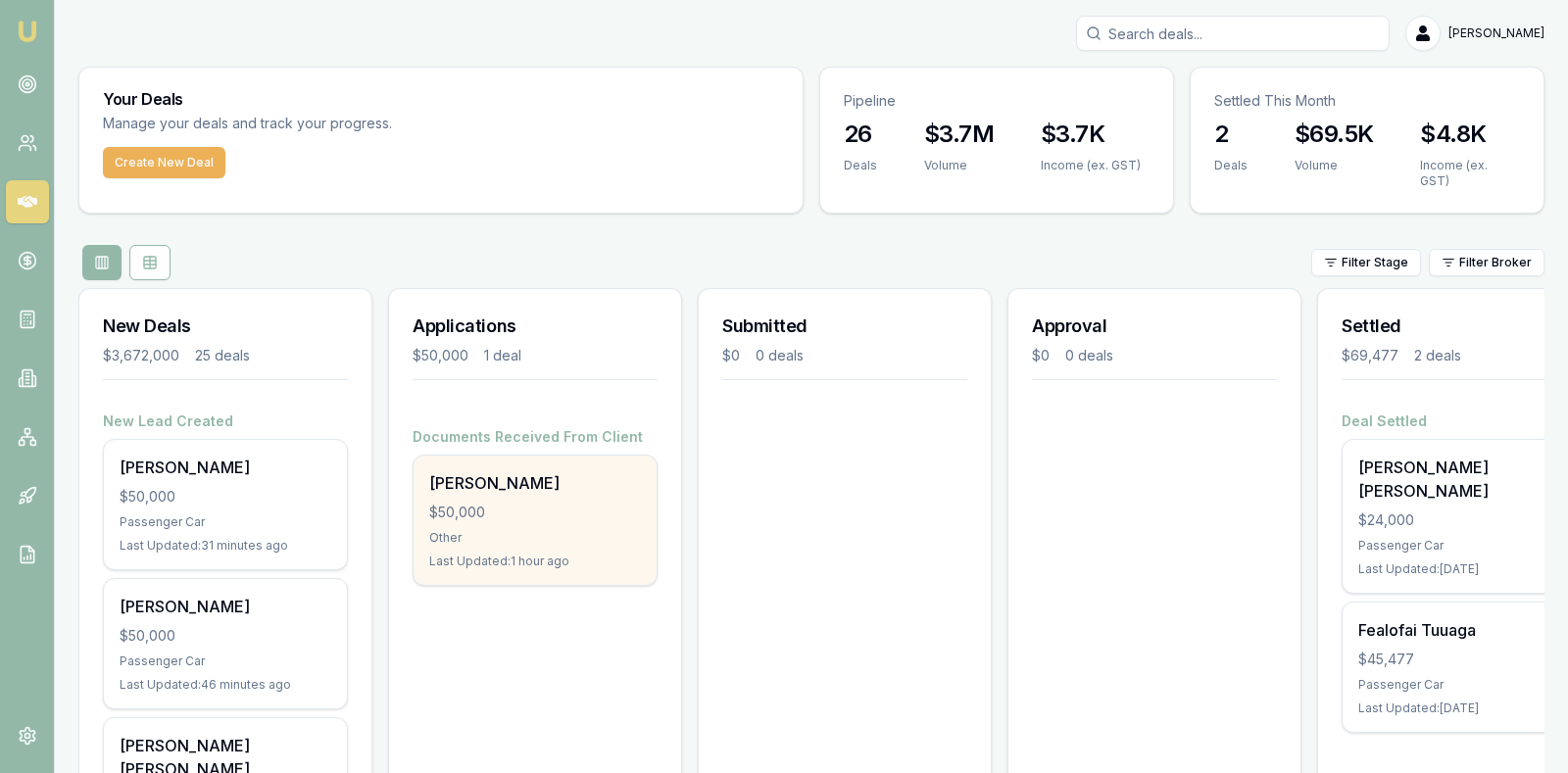
click at [530, 503] on div "$50,000" at bounding box center [535, 513] width 212 height 20
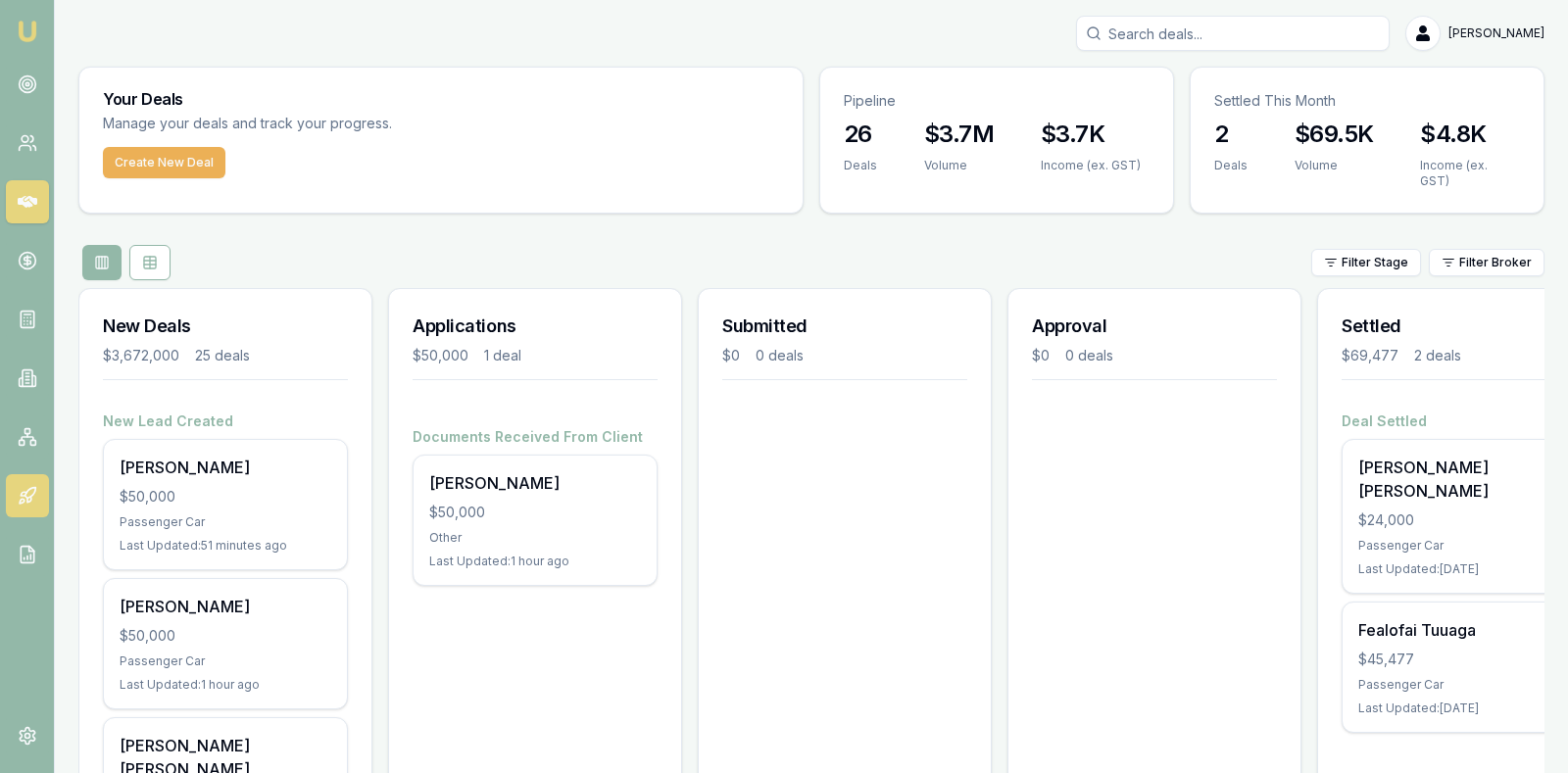
click at [24, 500] on icon at bounding box center [22, 501] width 5 height 5
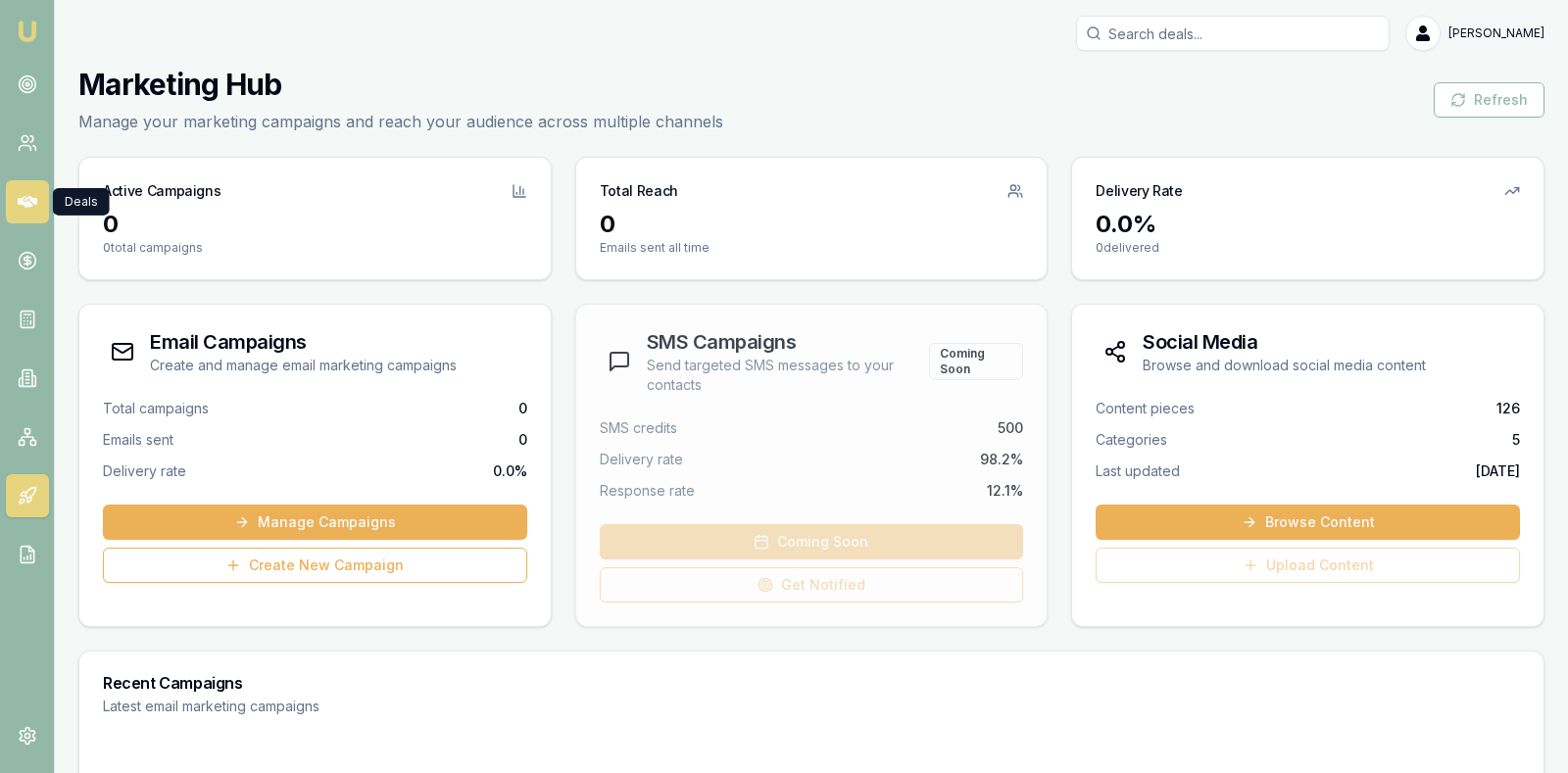
click at [33, 193] on icon at bounding box center [28, 202] width 20 height 20
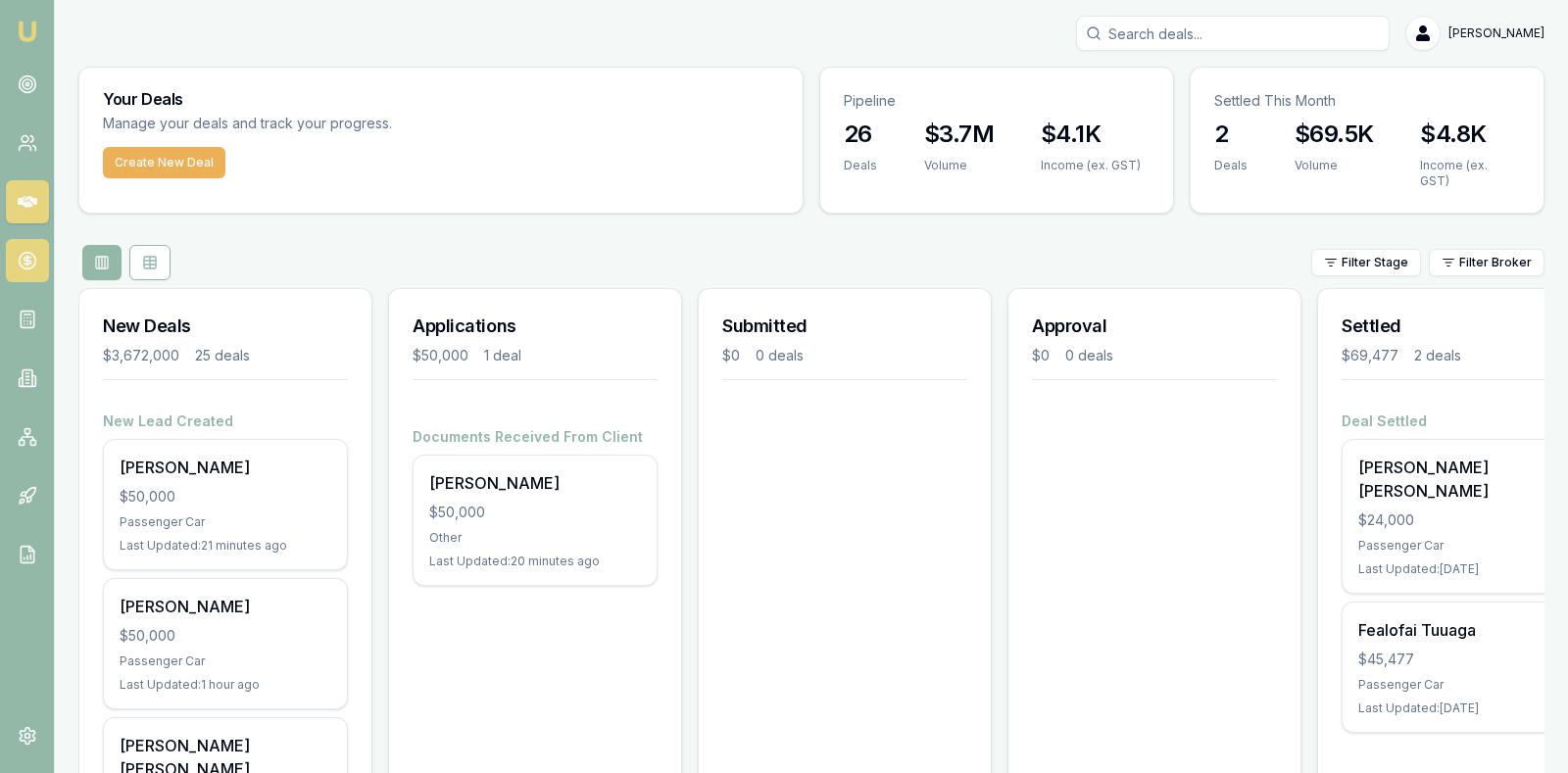
click at [30, 257] on icon at bounding box center [27, 260] width 7 height 7
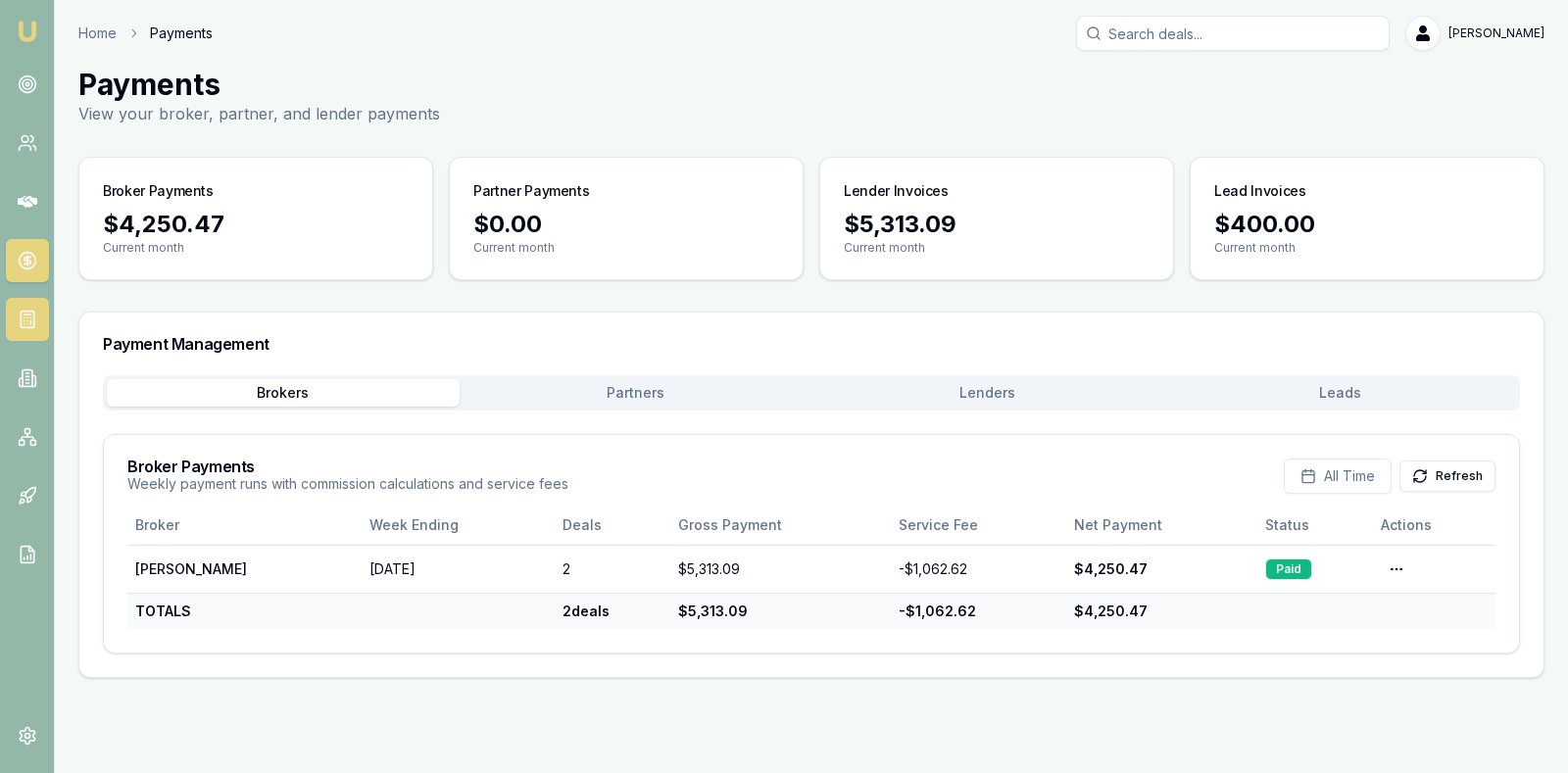
click at [26, 318] on icon at bounding box center [28, 320] width 20 height 20
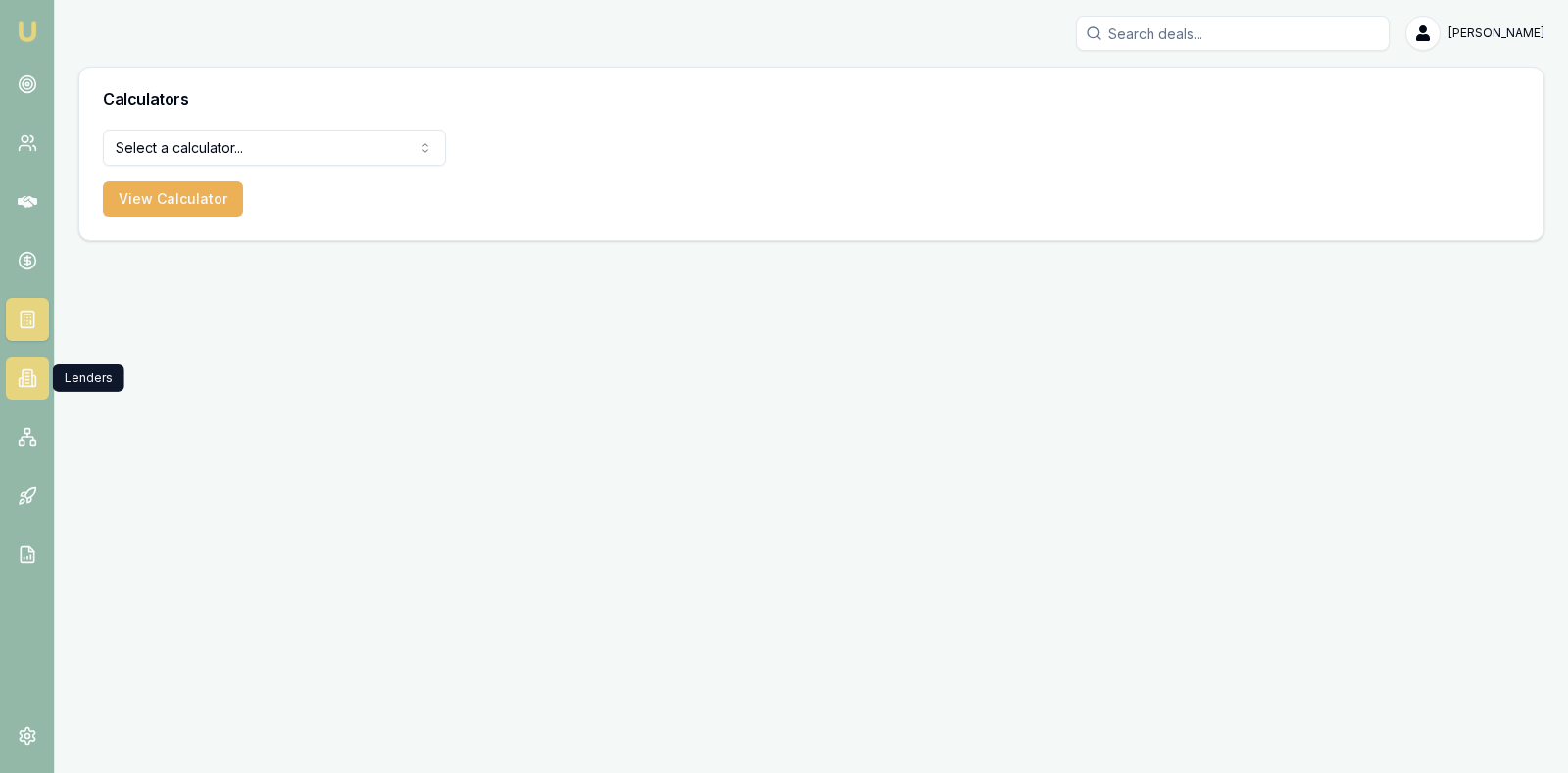
click at [28, 374] on icon at bounding box center [28, 379] width 20 height 20
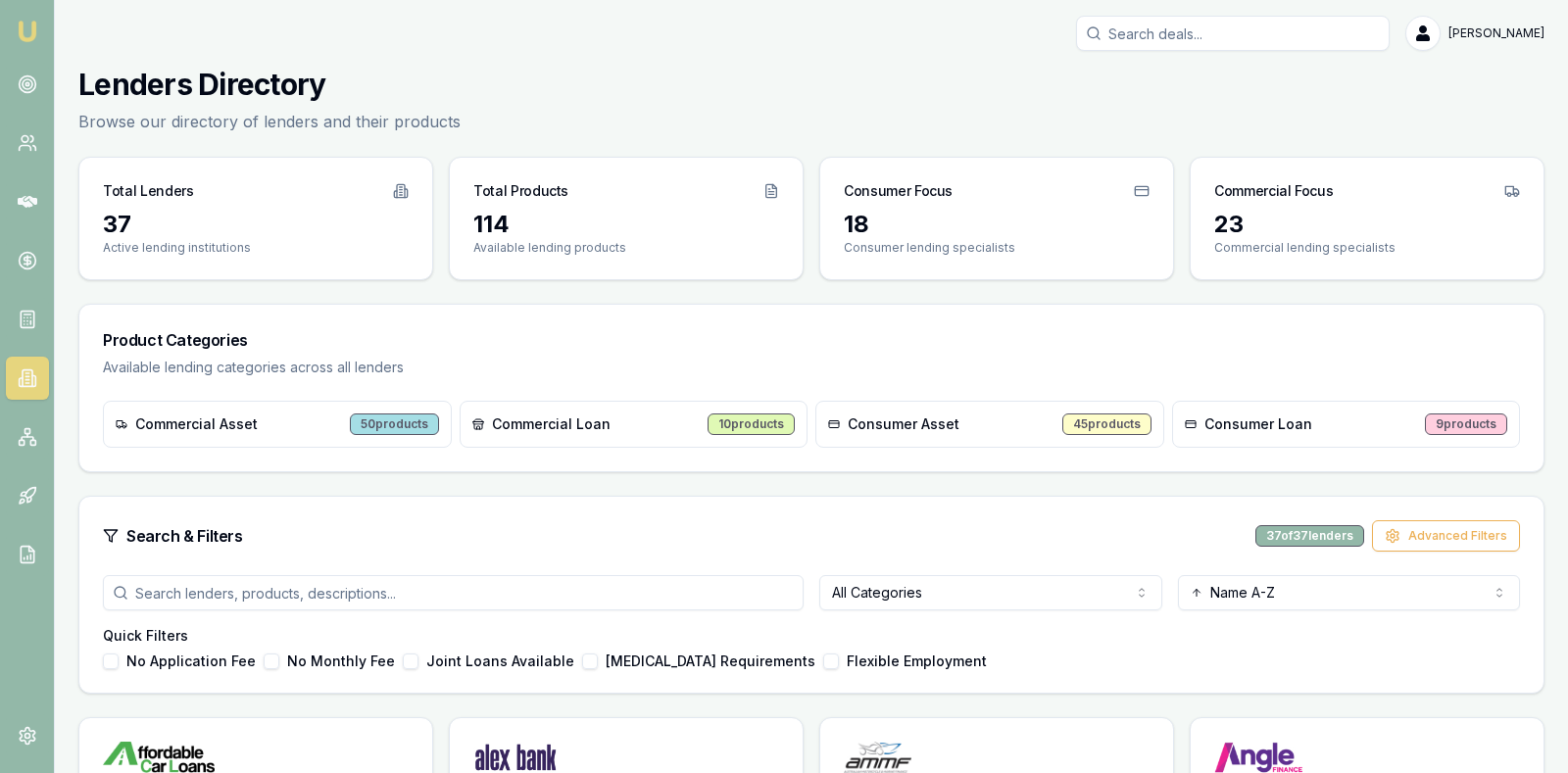
click at [606, 104] on div "Lenders Directory Browse our directory of lenders and their products" at bounding box center [811, 99] width 1466 height 67
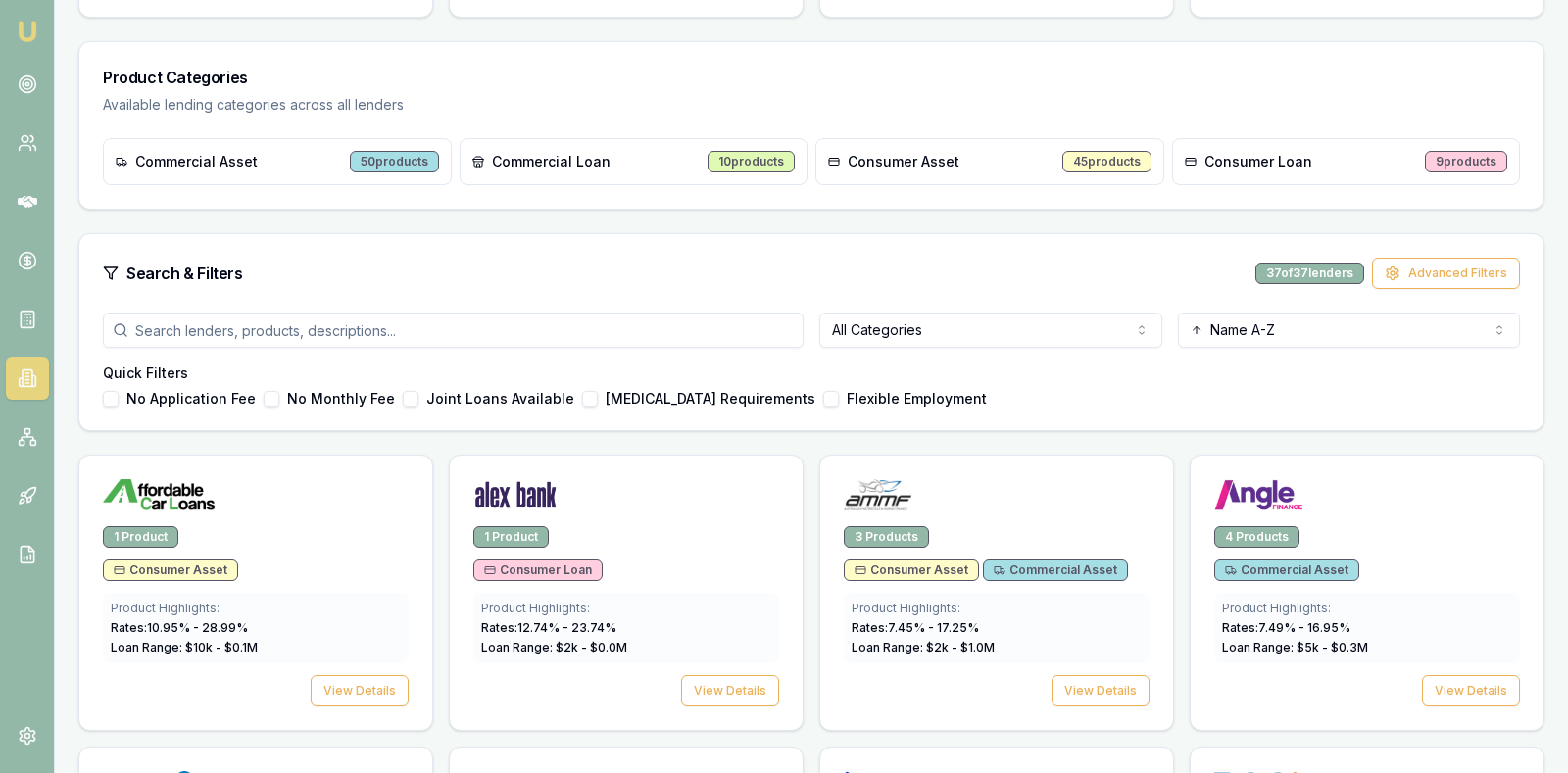
scroll to position [294, 0]
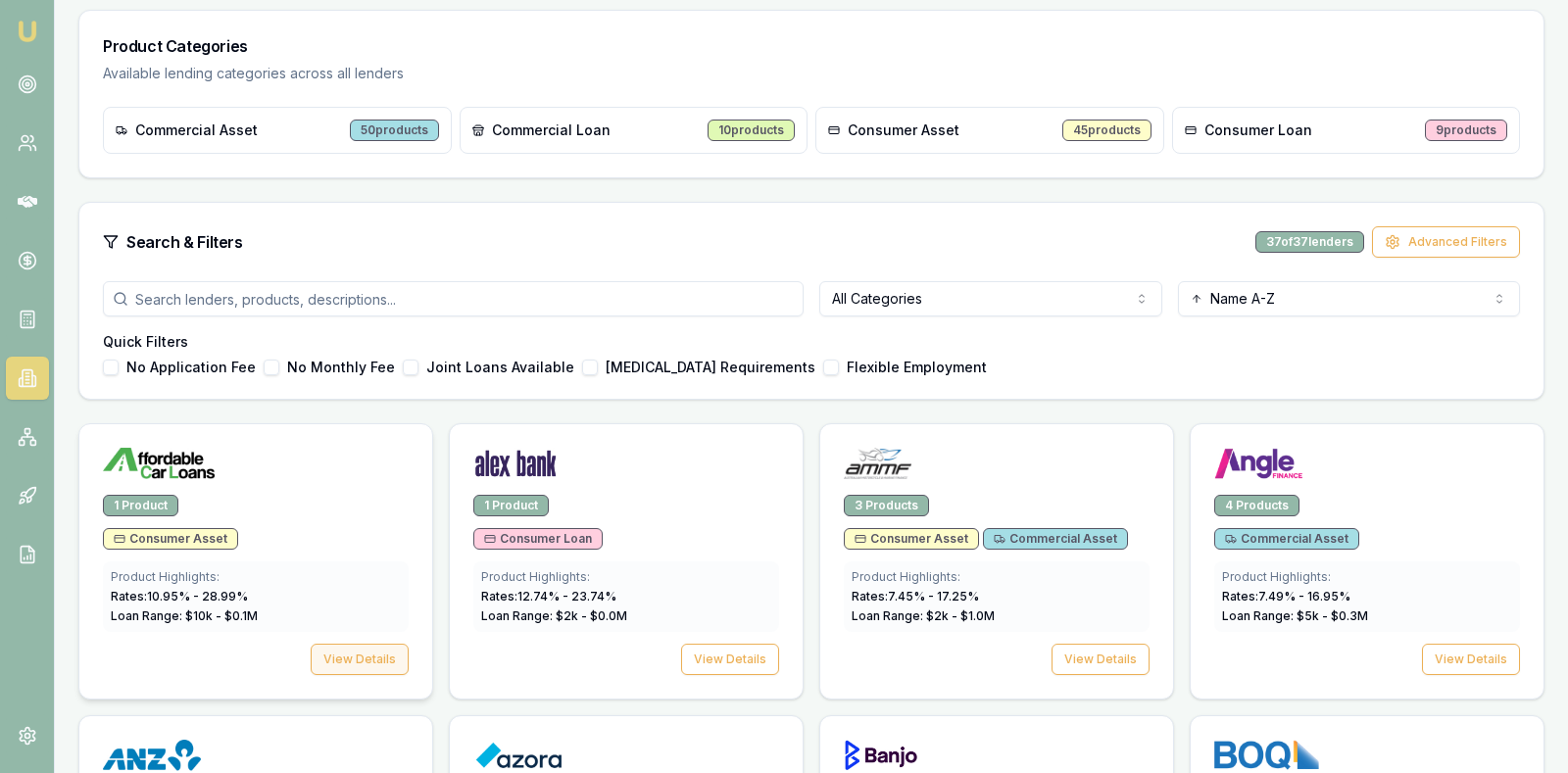
click at [361, 653] on button "View Details" at bounding box center [360, 660] width 98 height 32
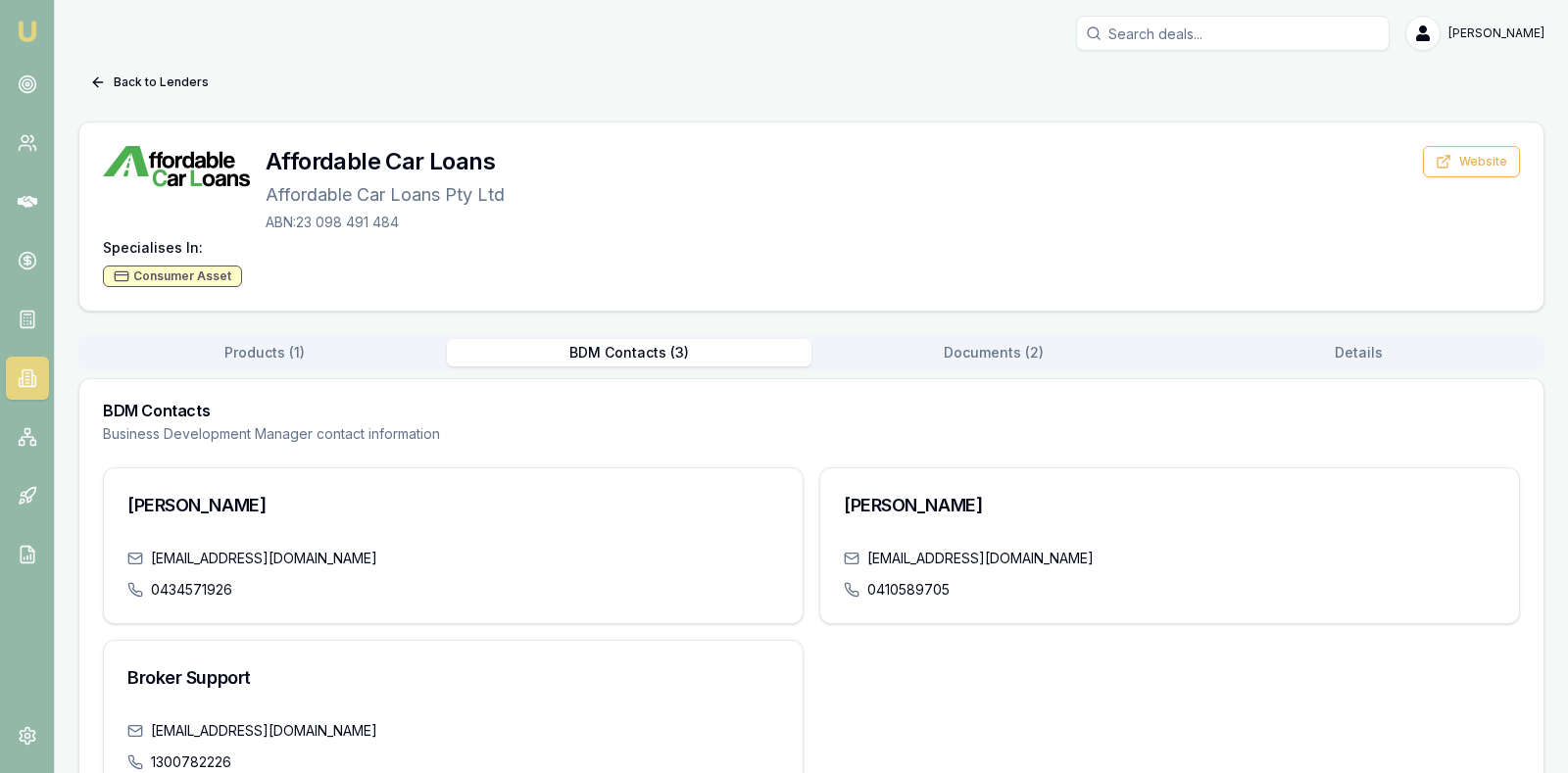
click at [596, 343] on button "BDM Contacts ( 3 )" at bounding box center [629, 353] width 365 height 28
click at [929, 642] on div "[PERSON_NAME] [EMAIL_ADDRESS][DOMAIN_NAME] 0434571926 [PERSON_NAME] [PERSON_NAM…" at bounding box center [812, 631] width 1417 height 329
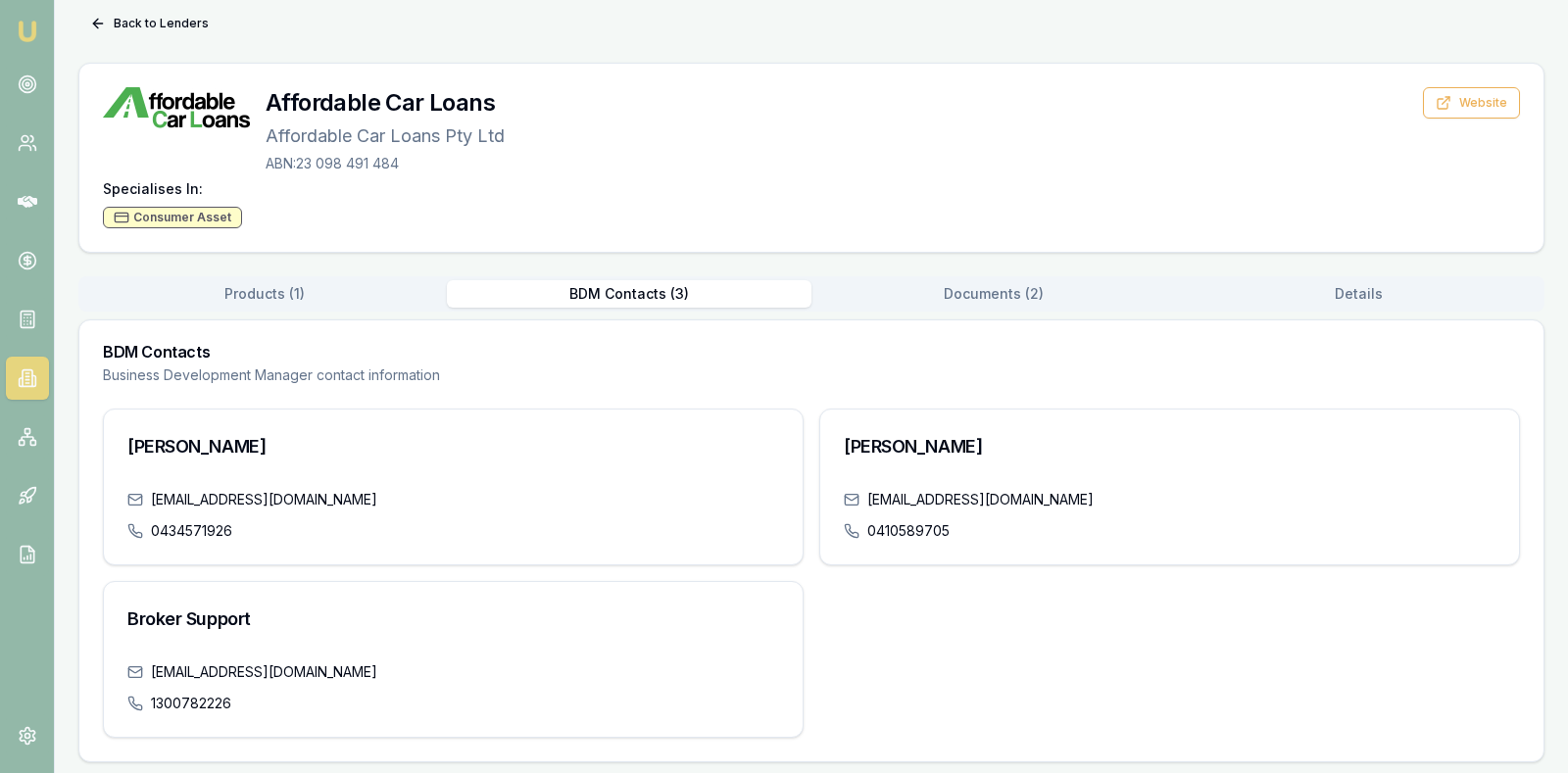
scroll to position [60, 0]
click at [984, 492] on link "[EMAIL_ADDRESS][DOMAIN_NAME]" at bounding box center [981, 499] width 227 height 20
drag, startPoint x: 1032, startPoint y: 496, endPoint x: 870, endPoint y: 494, distance: 162.0
click at [869, 494] on div "[EMAIL_ADDRESS][DOMAIN_NAME]" at bounding box center [1170, 499] width 652 height 20
copy link "[EMAIL_ADDRESS][DOMAIN_NAME]"
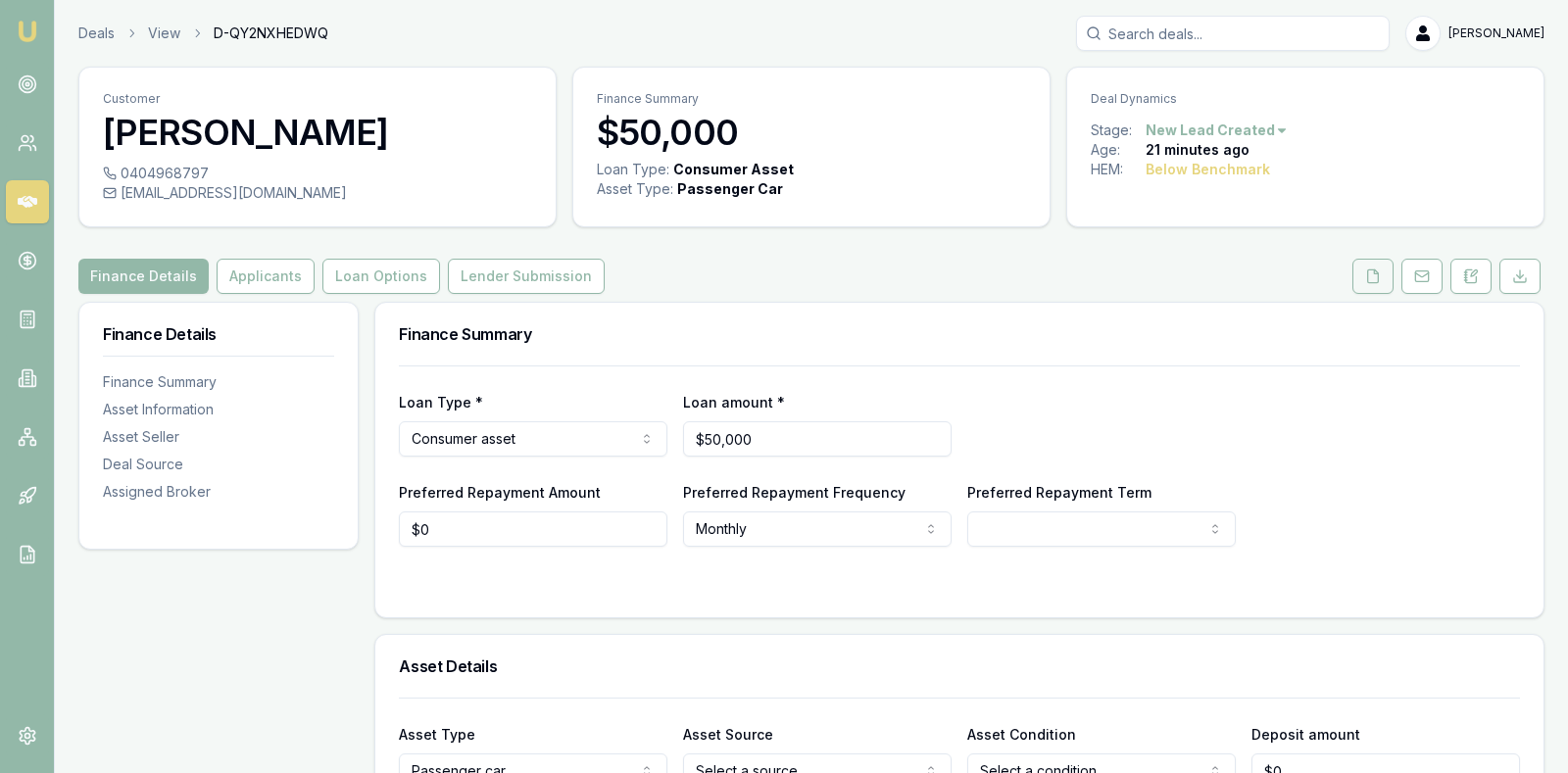
click at [1376, 281] on icon at bounding box center [1373, 276] width 16 height 16
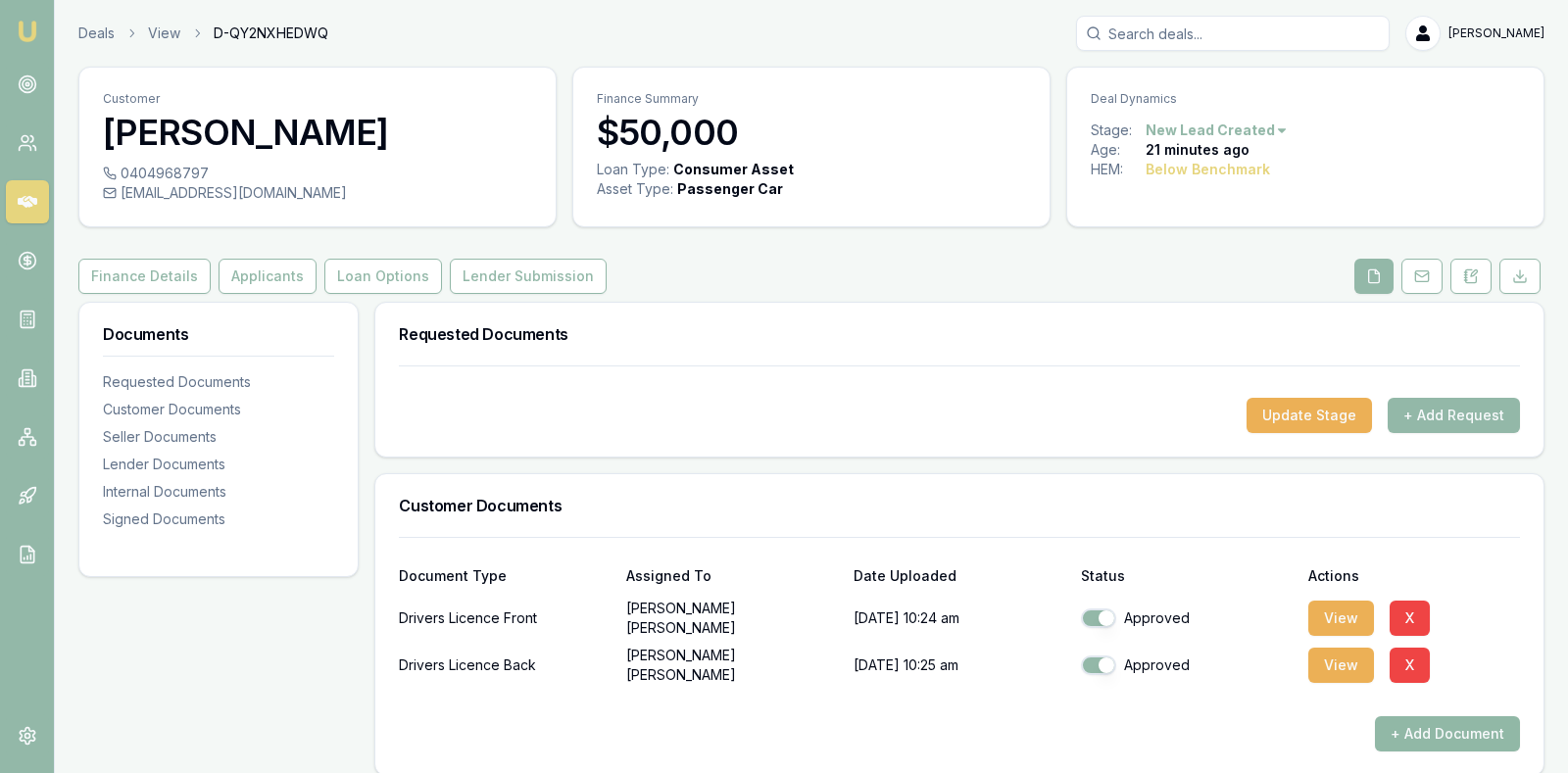
click at [1455, 723] on button "+ Add Document" at bounding box center [1448, 734] width 145 height 36
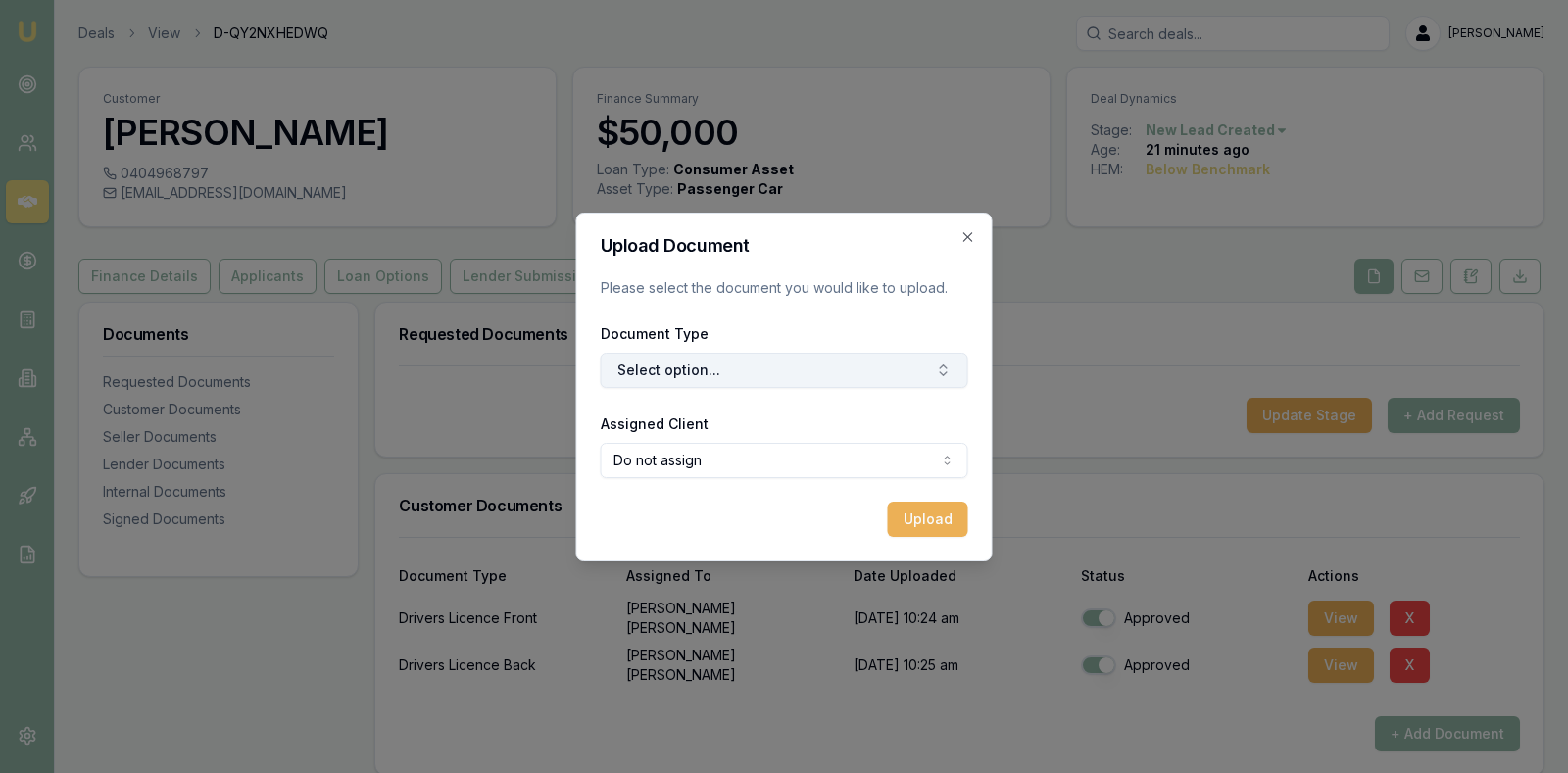
click at [873, 370] on button "Select option..." at bounding box center [785, 371] width 368 height 36
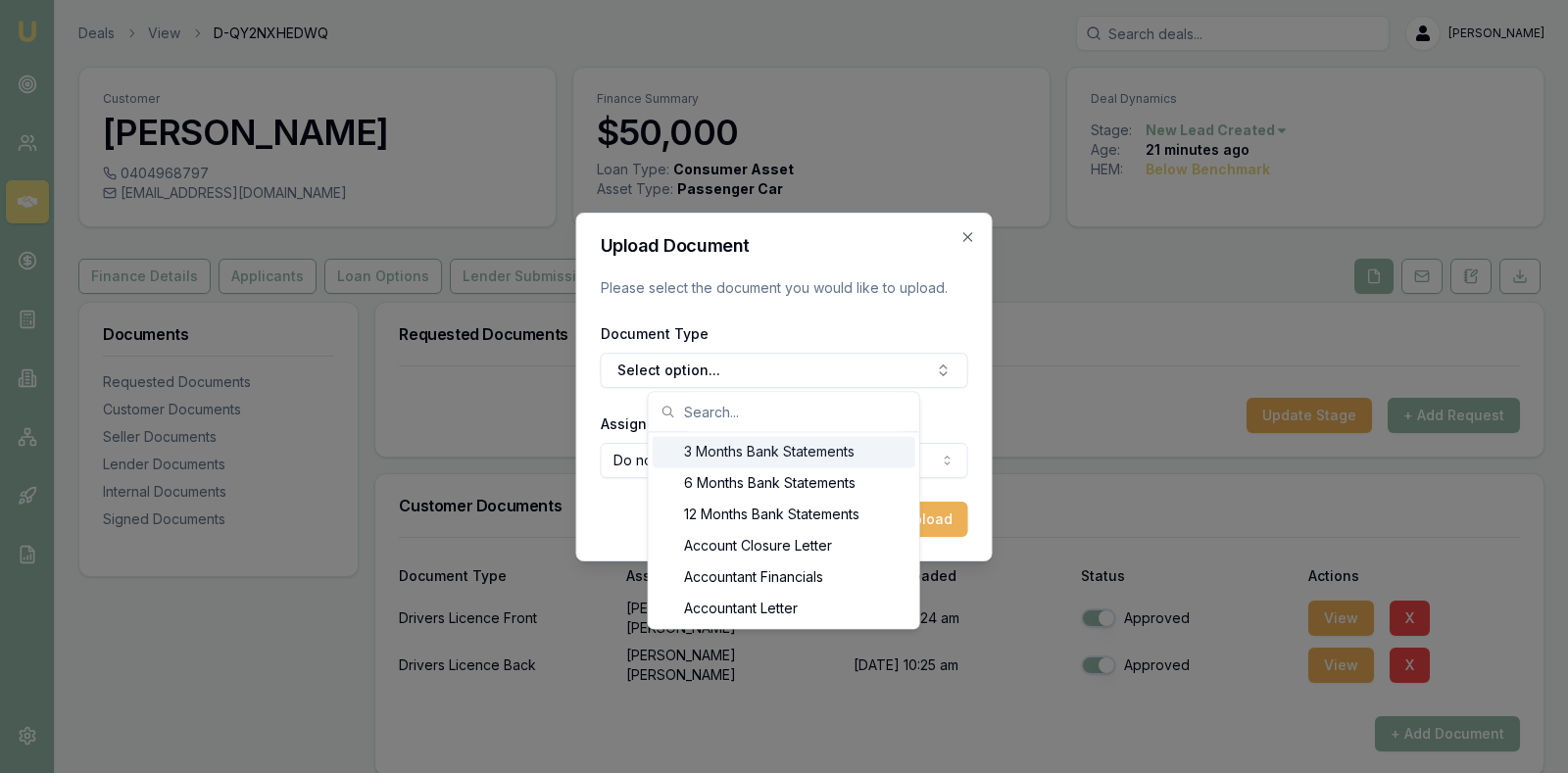
click at [819, 449] on div "3 Months Bank Statements" at bounding box center [784, 452] width 262 height 32
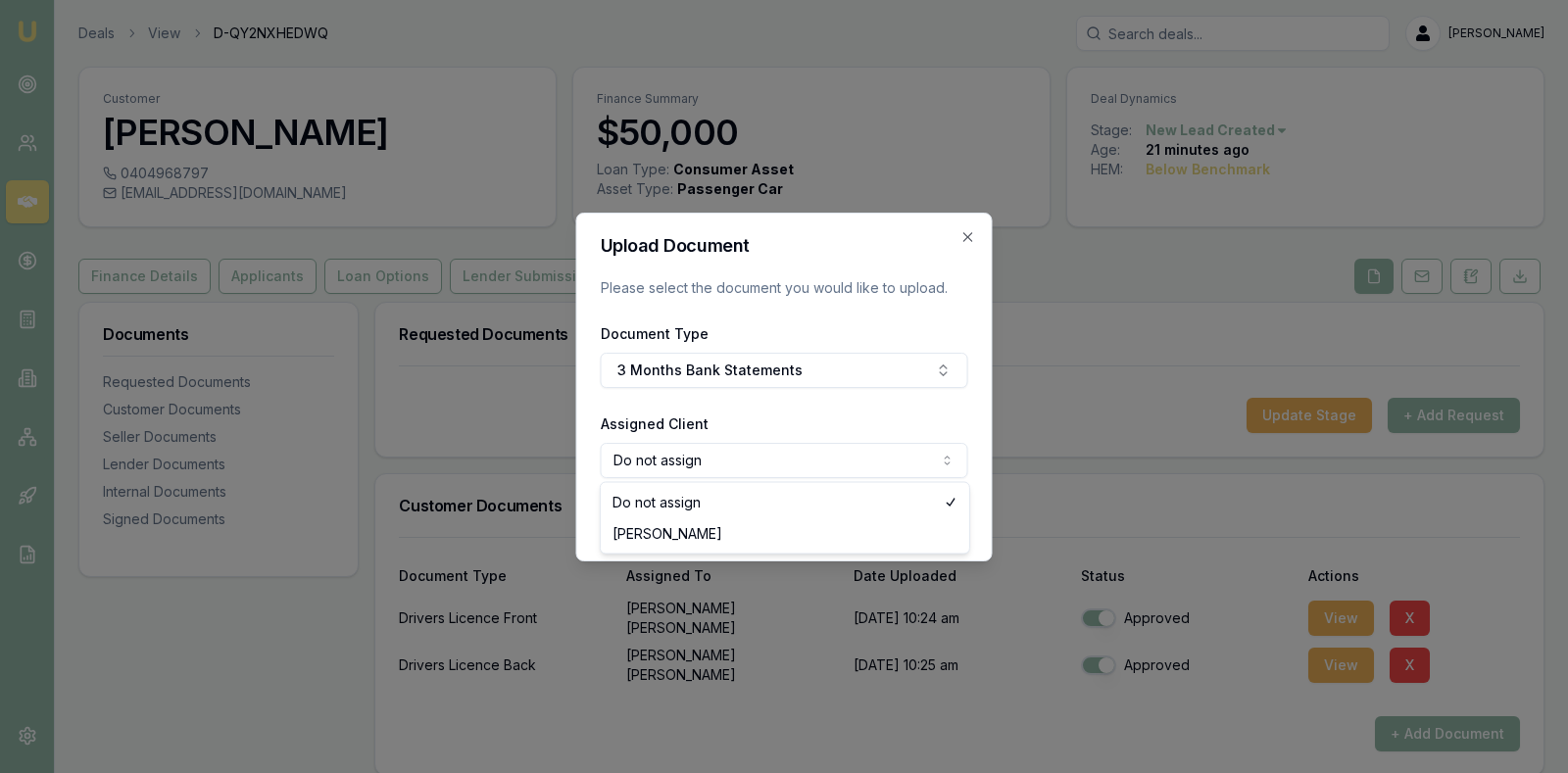
click at [809, 456] on body "Emu Broker Deals View D-QY2NXHEDWQ [PERSON_NAME] Toggle Menu Customer [PERSON_N…" at bounding box center [784, 386] width 1568 height 773
select select "U-Z7SXLAR20L"
click at [911, 509] on button "Upload" at bounding box center [927, 520] width 80 height 36
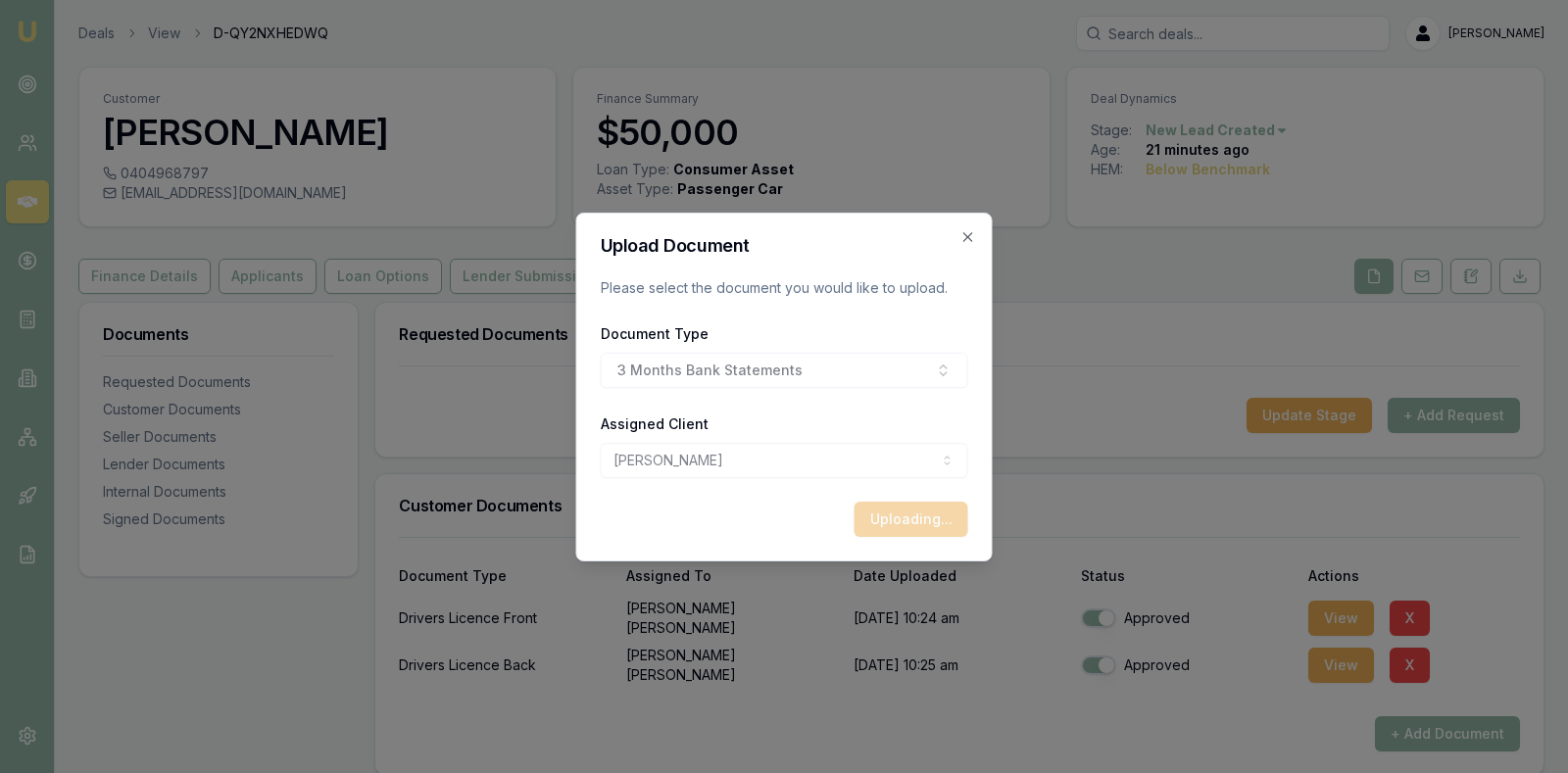
click at [960, 225] on div "Upload Document Please select the document you would like to upload. Document T…" at bounding box center [784, 386] width 416 height 349
click at [969, 238] on icon "button" at bounding box center [967, 236] width 9 height 9
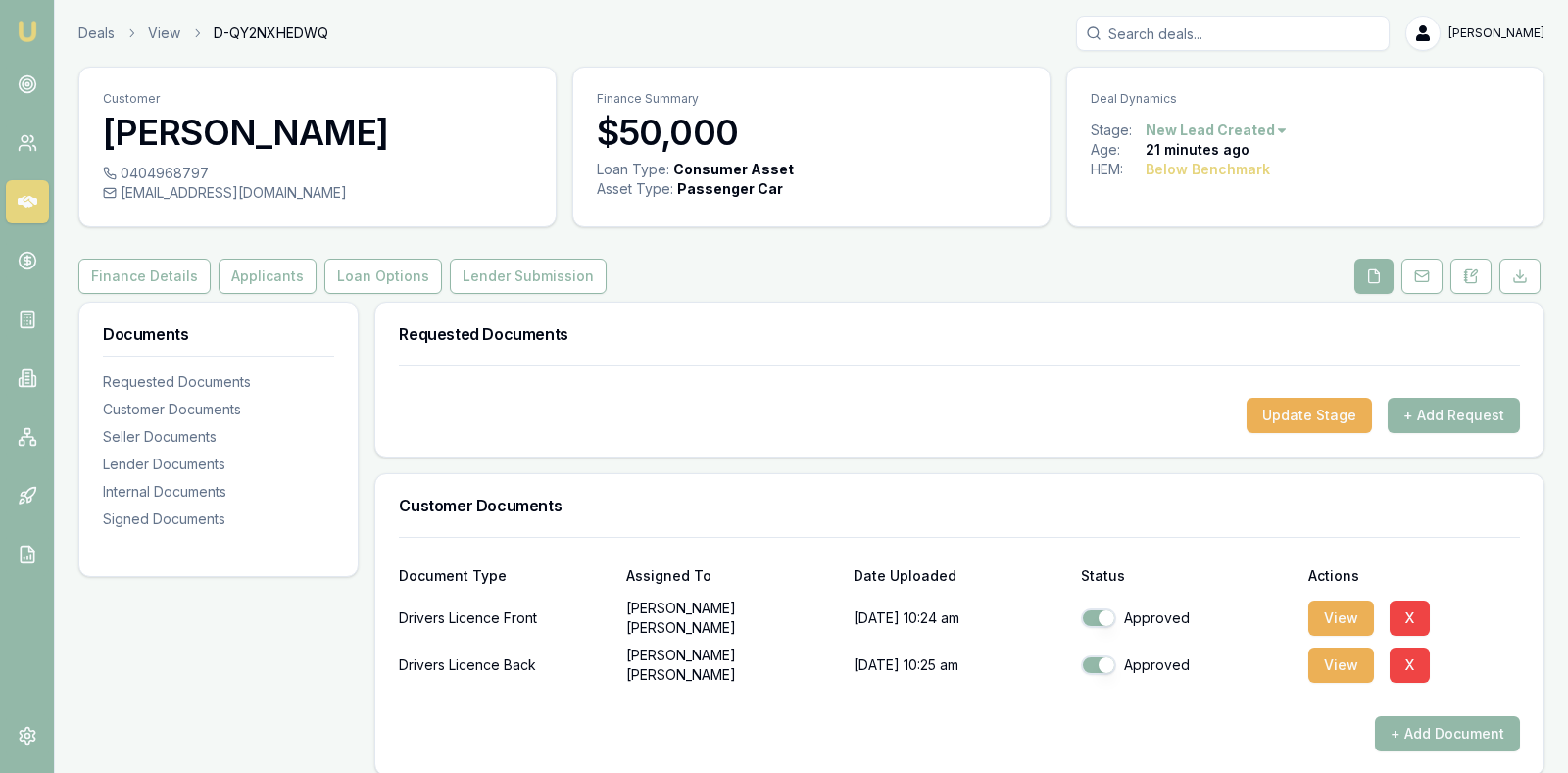
click at [1462, 394] on div at bounding box center [959, 383] width 1121 height 32
click at [1460, 411] on button "+ Add Request" at bounding box center [1453, 415] width 132 height 36
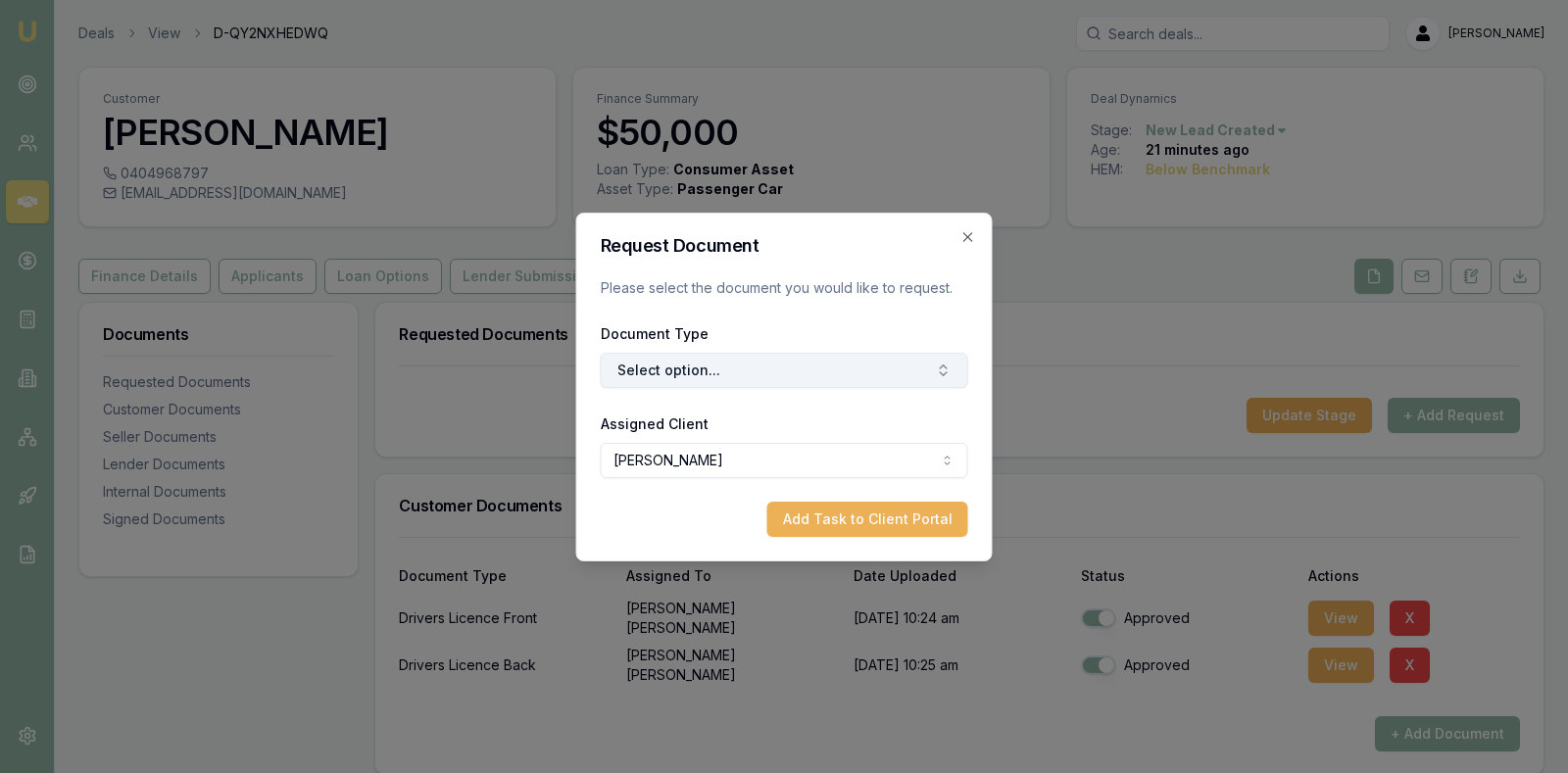
click at [888, 368] on button "Select option..." at bounding box center [785, 371] width 368 height 36
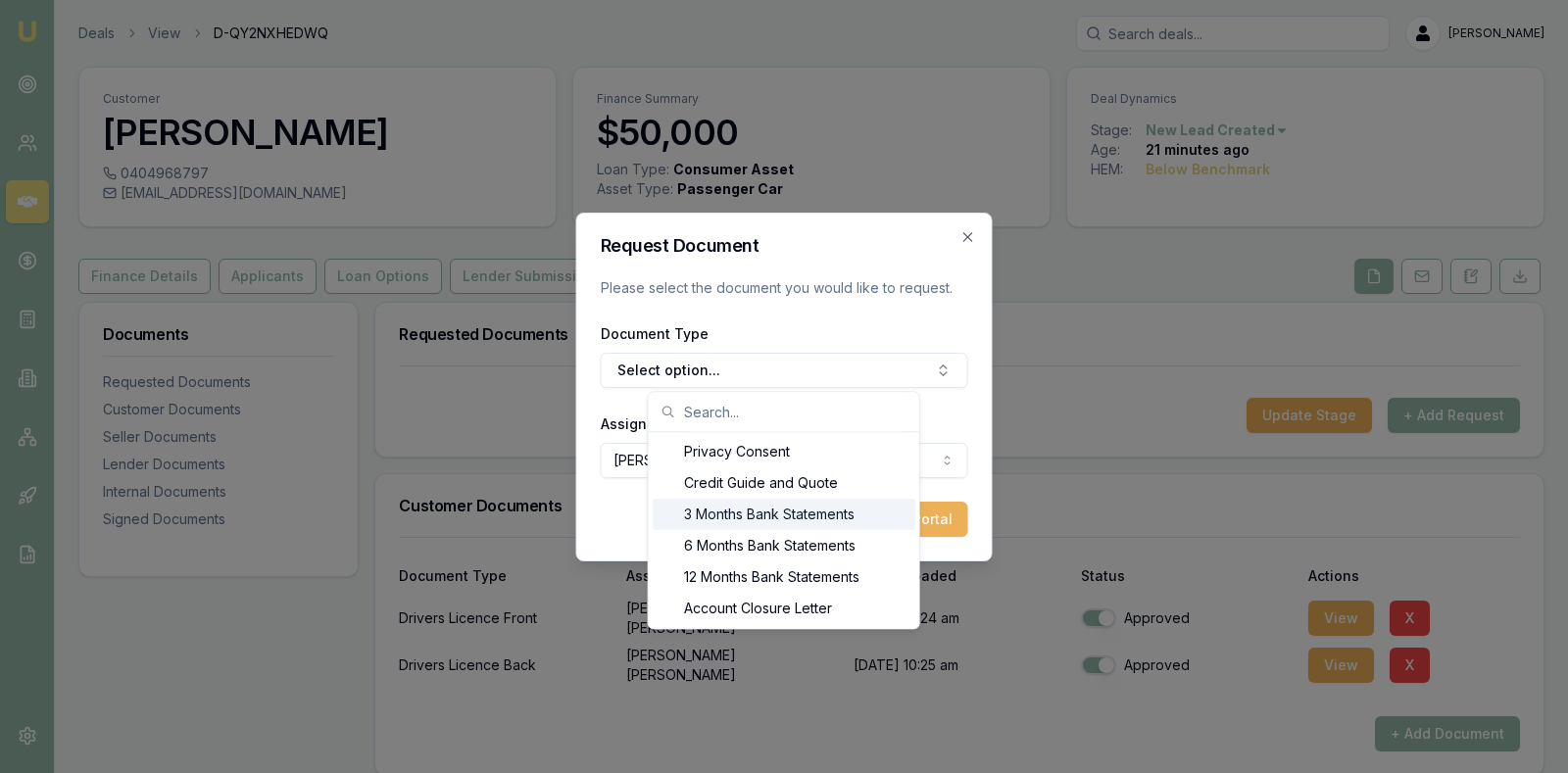
click at [806, 514] on div "3 Months Bank Statements" at bounding box center [784, 515] width 262 height 32
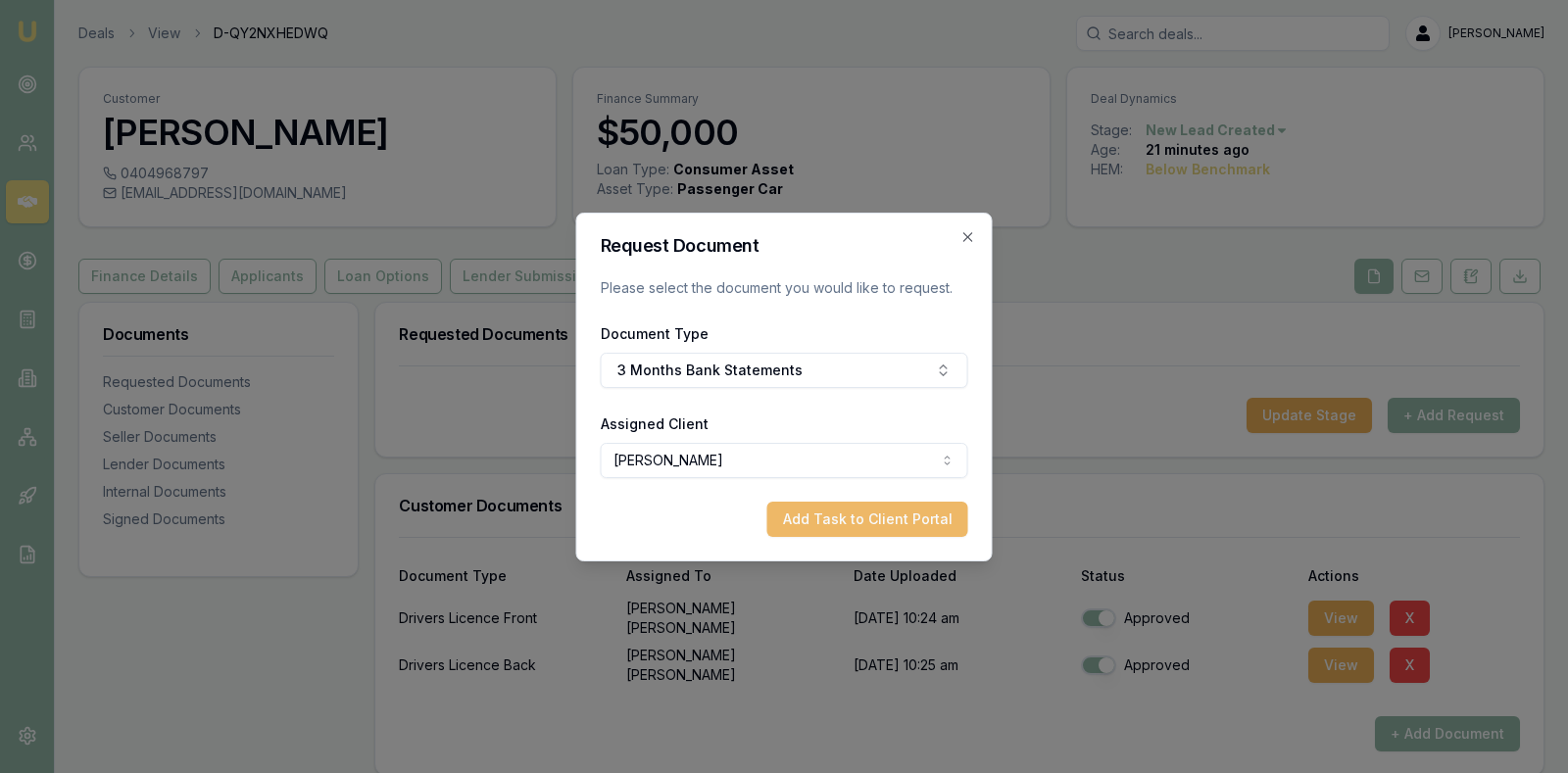
click at [805, 515] on button "Add Task to Client Portal" at bounding box center [867, 520] width 201 height 36
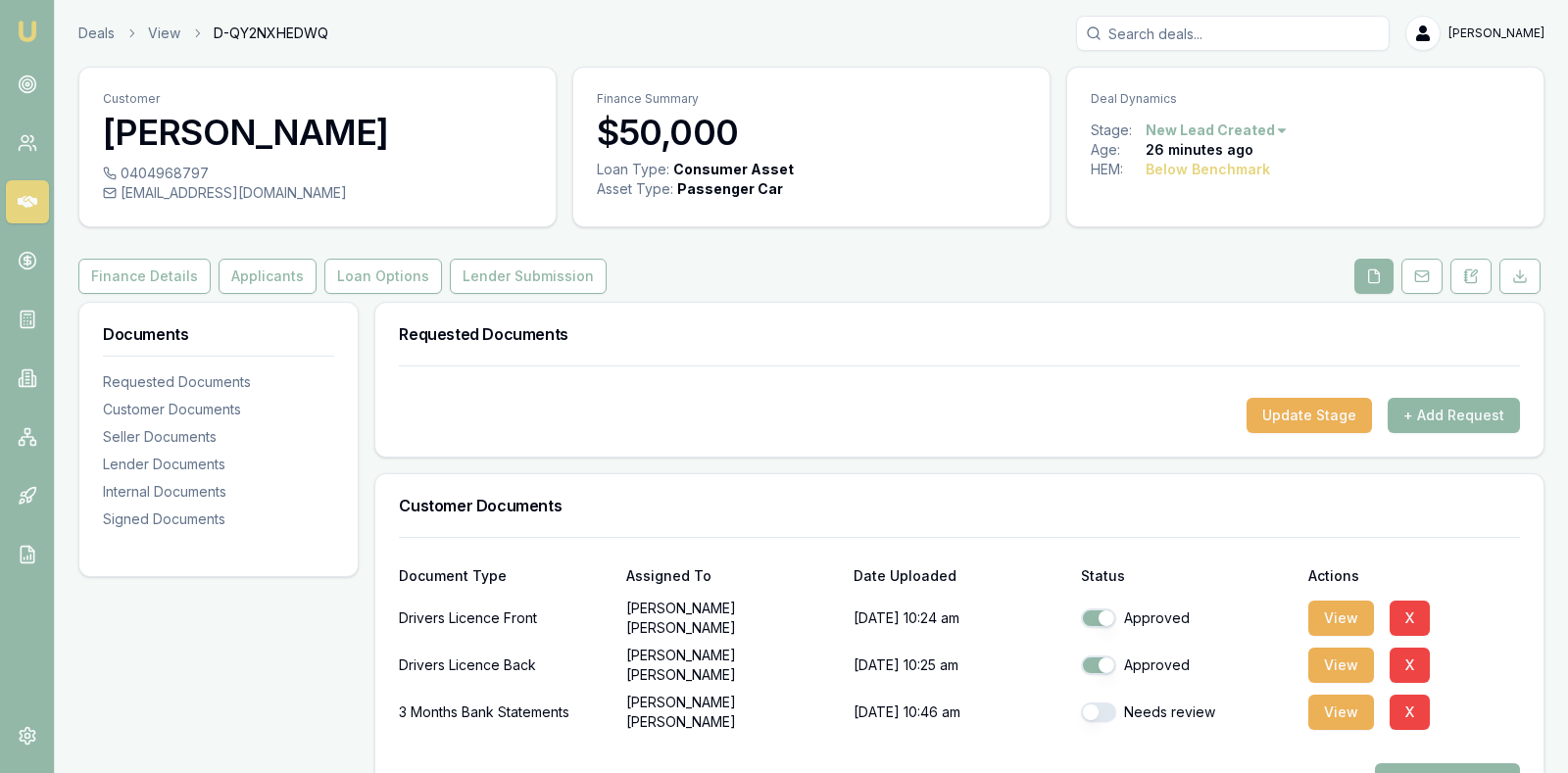
click at [1429, 410] on button "+ Add Request" at bounding box center [1453, 415] width 132 height 36
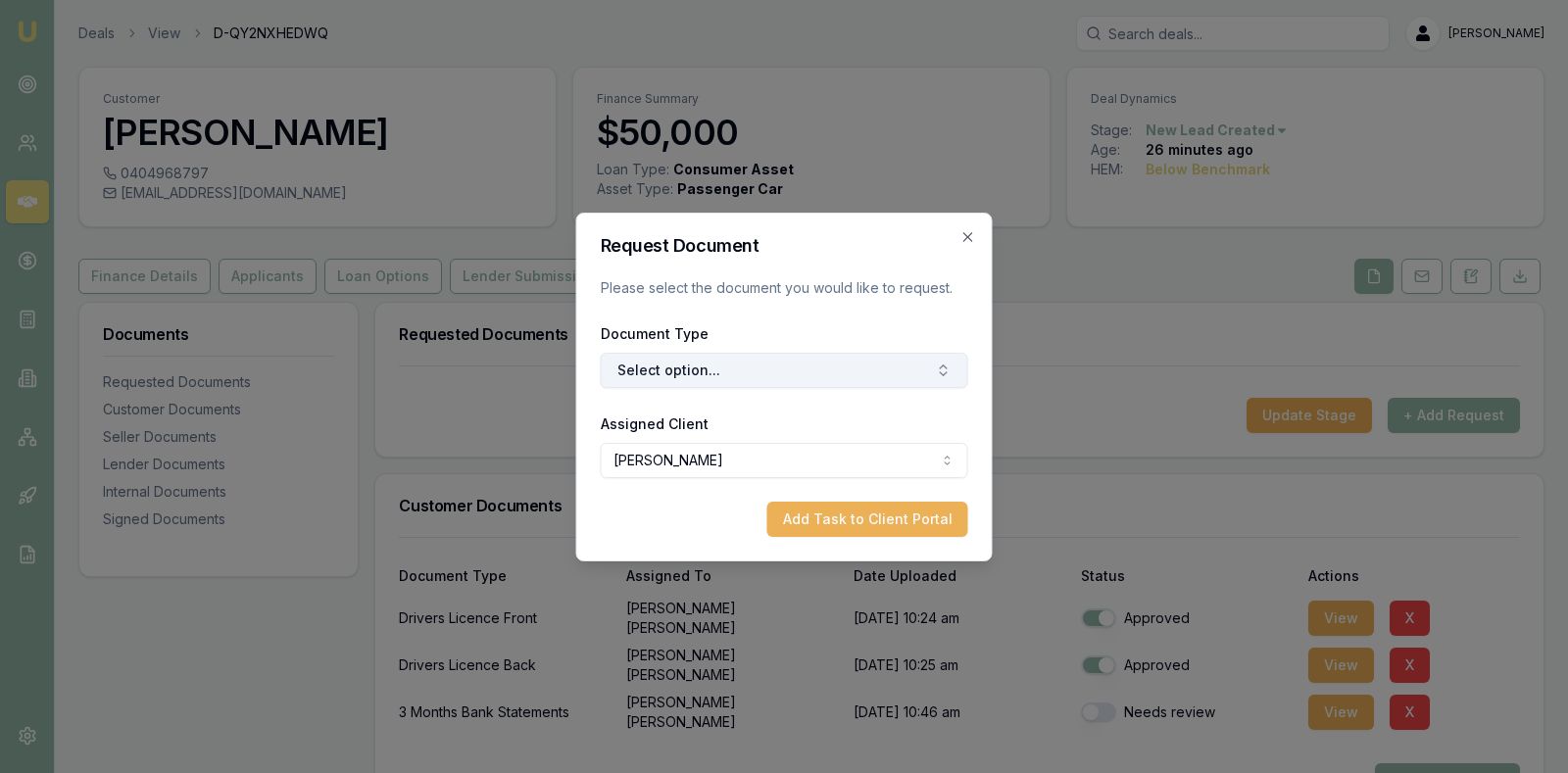
click at [852, 367] on button "Select option..." at bounding box center [785, 371] width 368 height 36
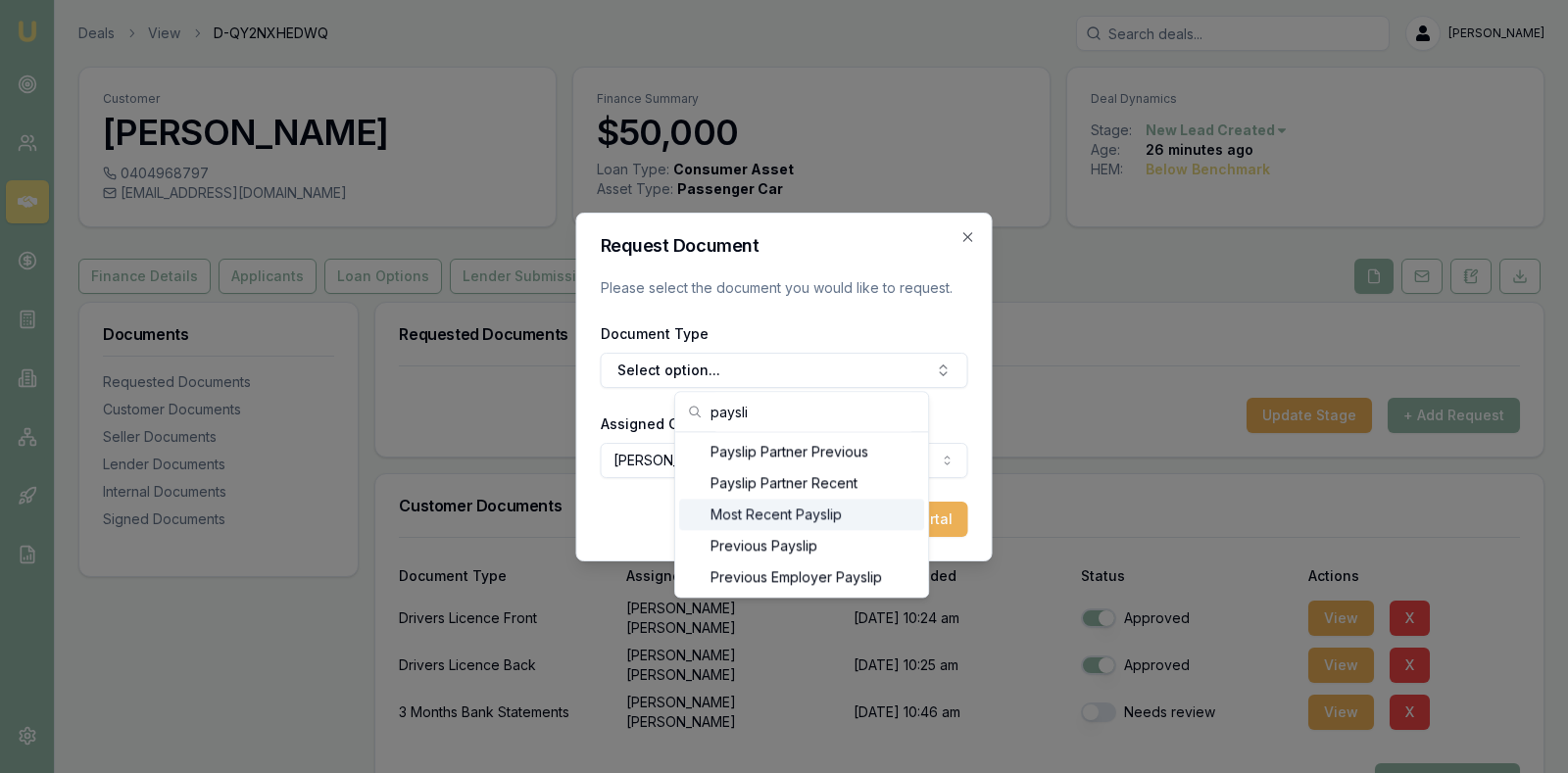
type input "paysli"
click at [783, 516] on div "Most Recent Payslip" at bounding box center [801, 515] width 245 height 32
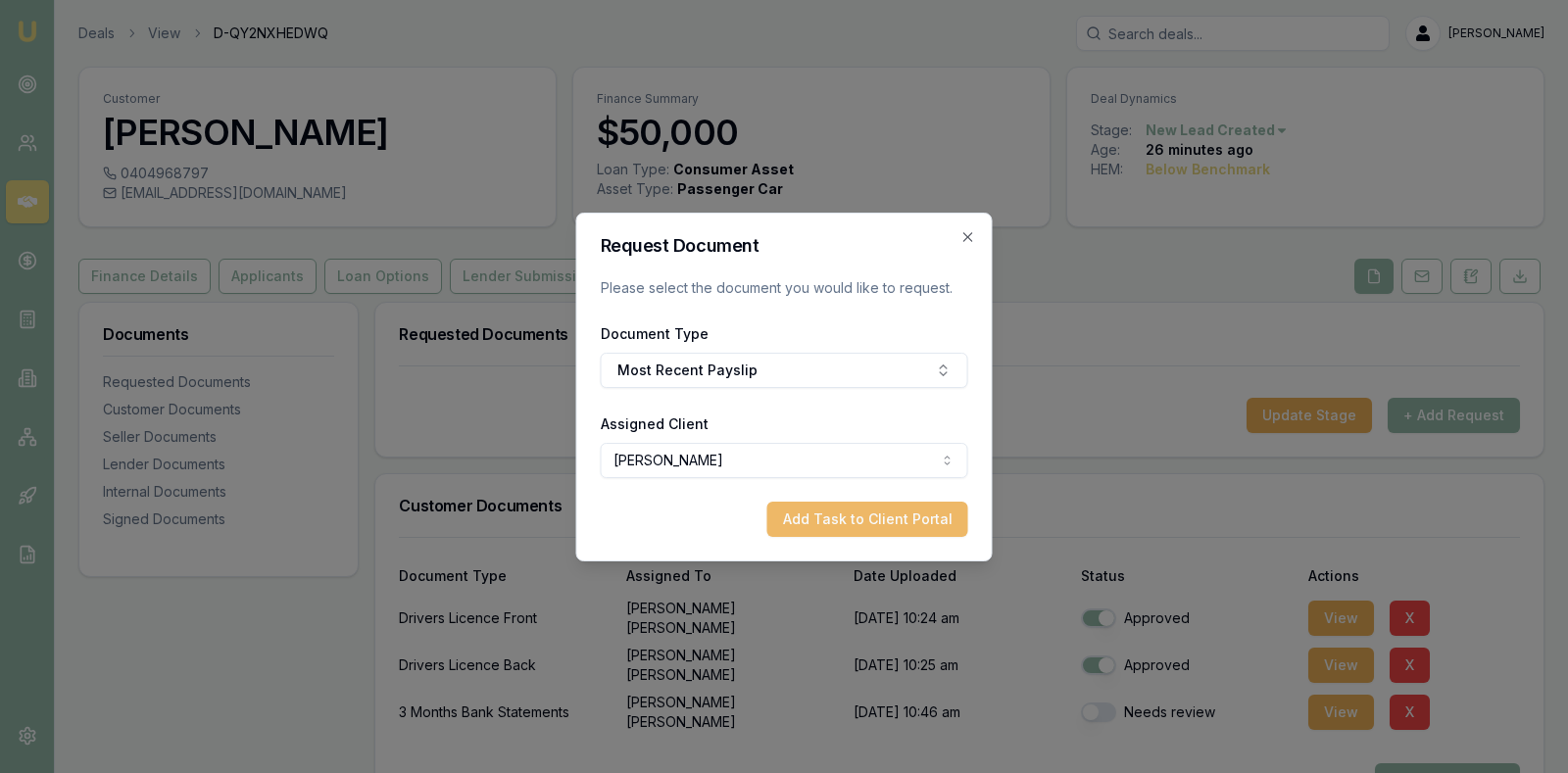
click at [822, 514] on button "Add Task to Client Portal" at bounding box center [867, 520] width 201 height 36
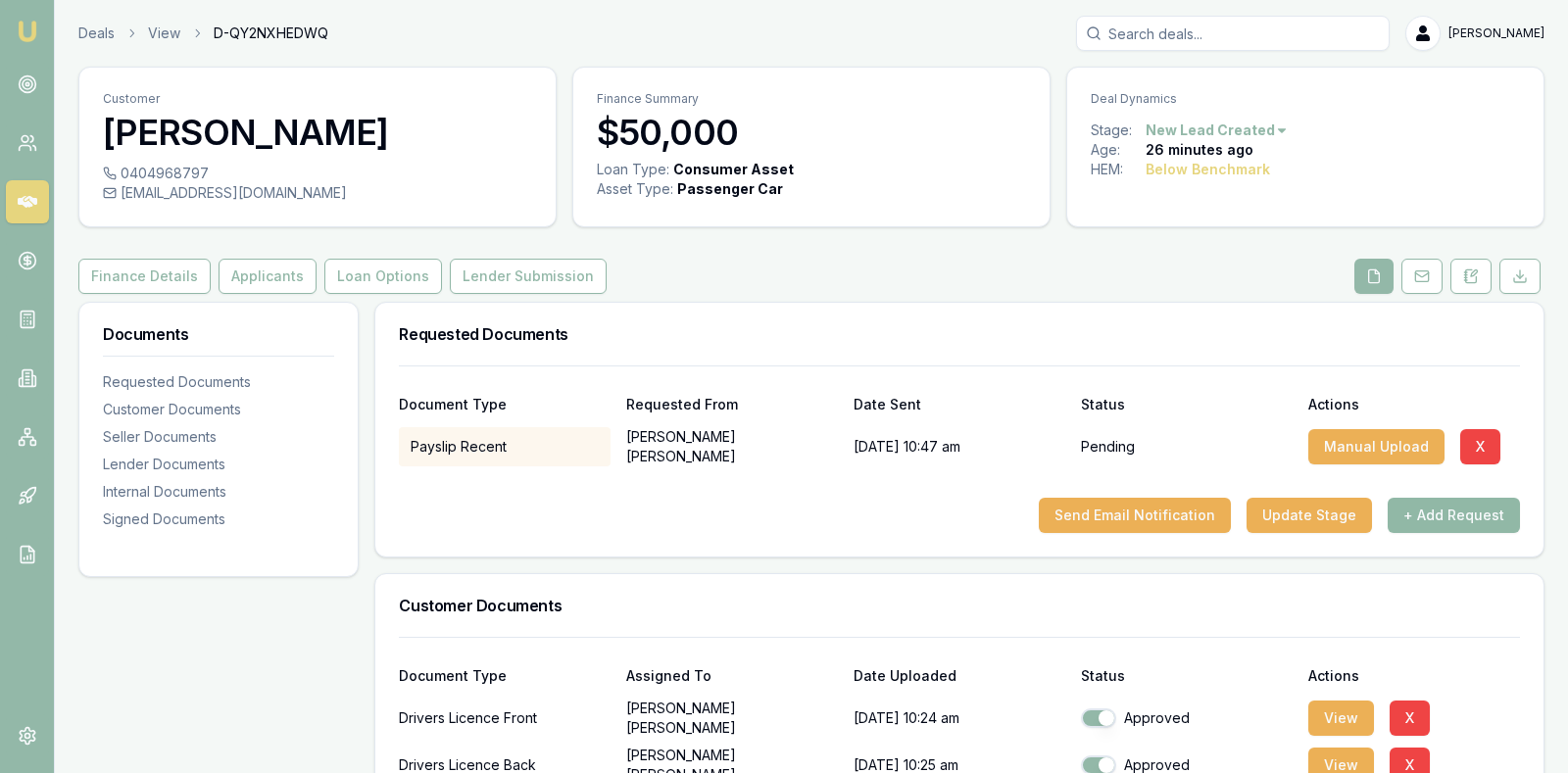
click at [1451, 512] on button "+ Add Request" at bounding box center [1453, 516] width 132 height 36
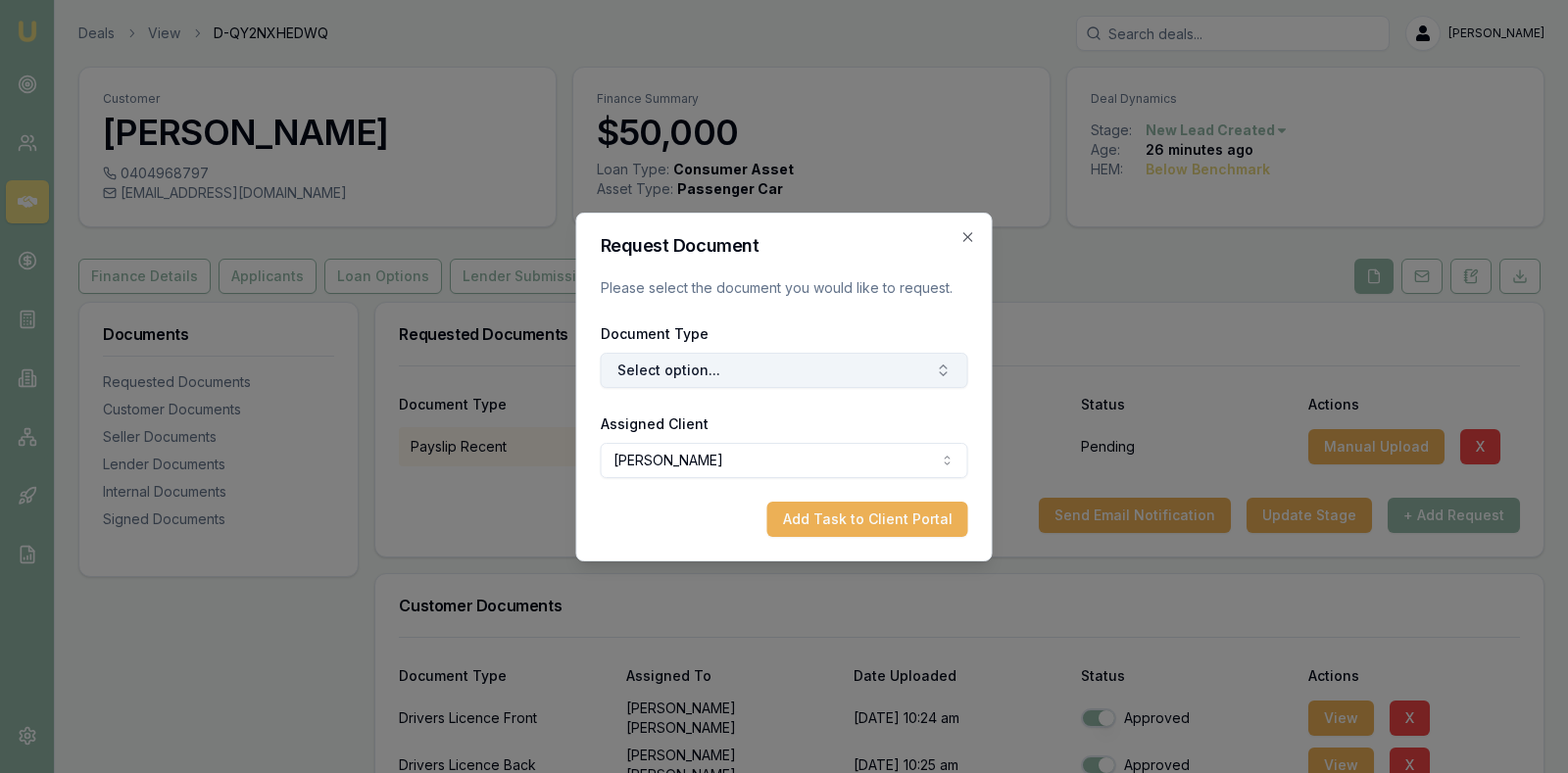
click at [885, 368] on button "Select option..." at bounding box center [785, 371] width 368 height 36
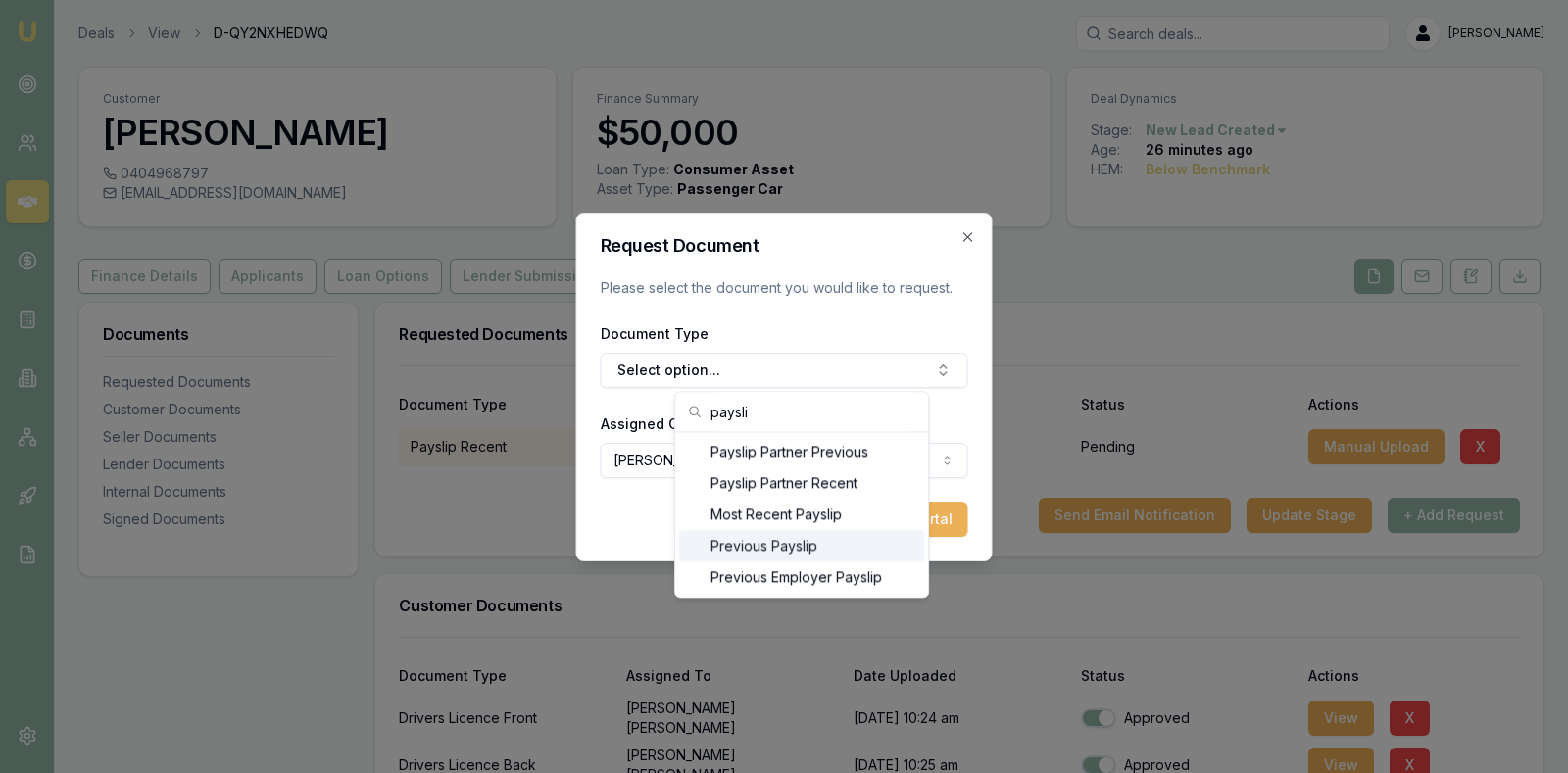
type input "paysli"
click at [814, 540] on div "Previous Payslip" at bounding box center [801, 545] width 245 height 32
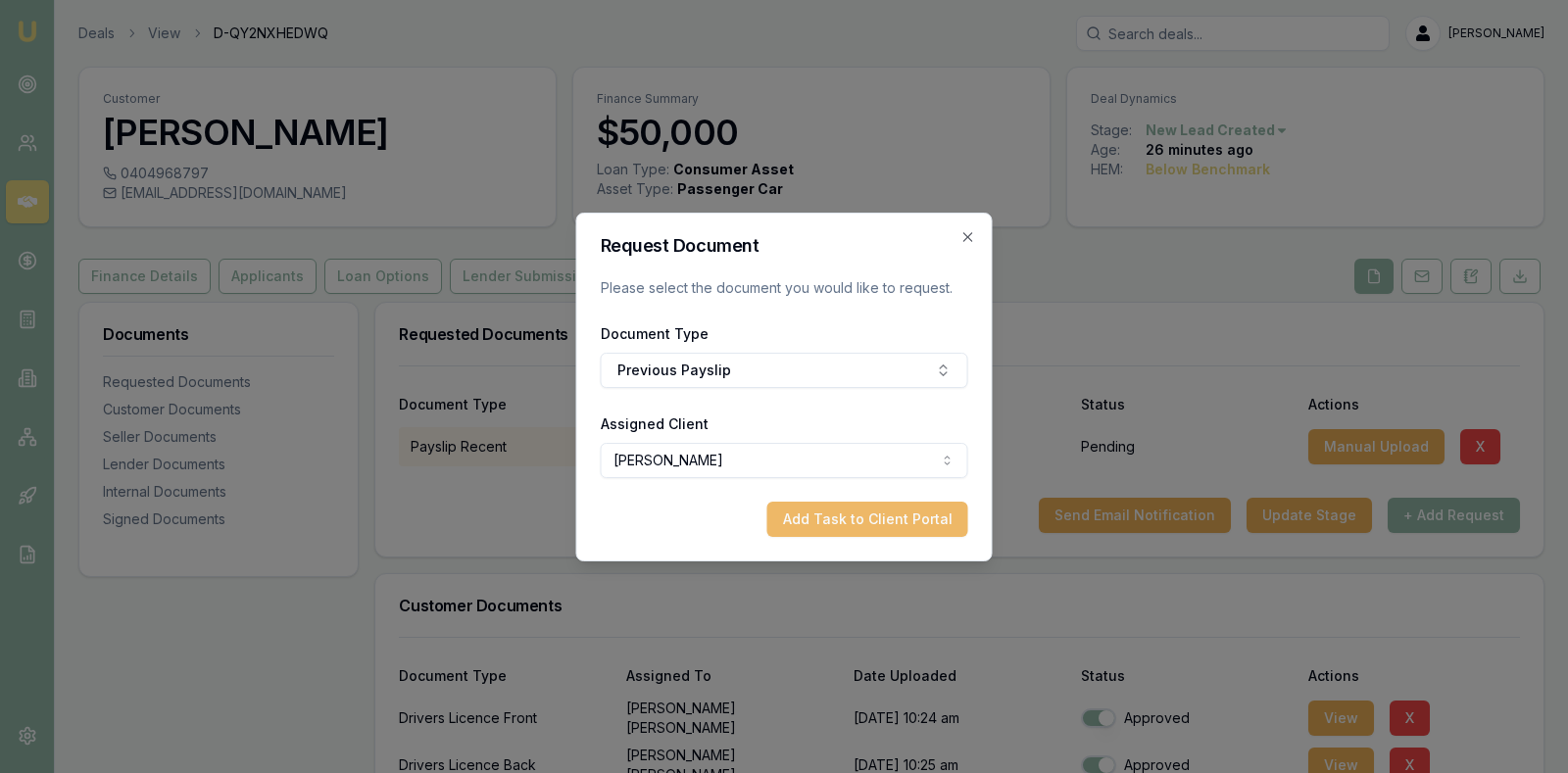
click at [825, 515] on button "Add Task to Client Portal" at bounding box center [867, 520] width 201 height 36
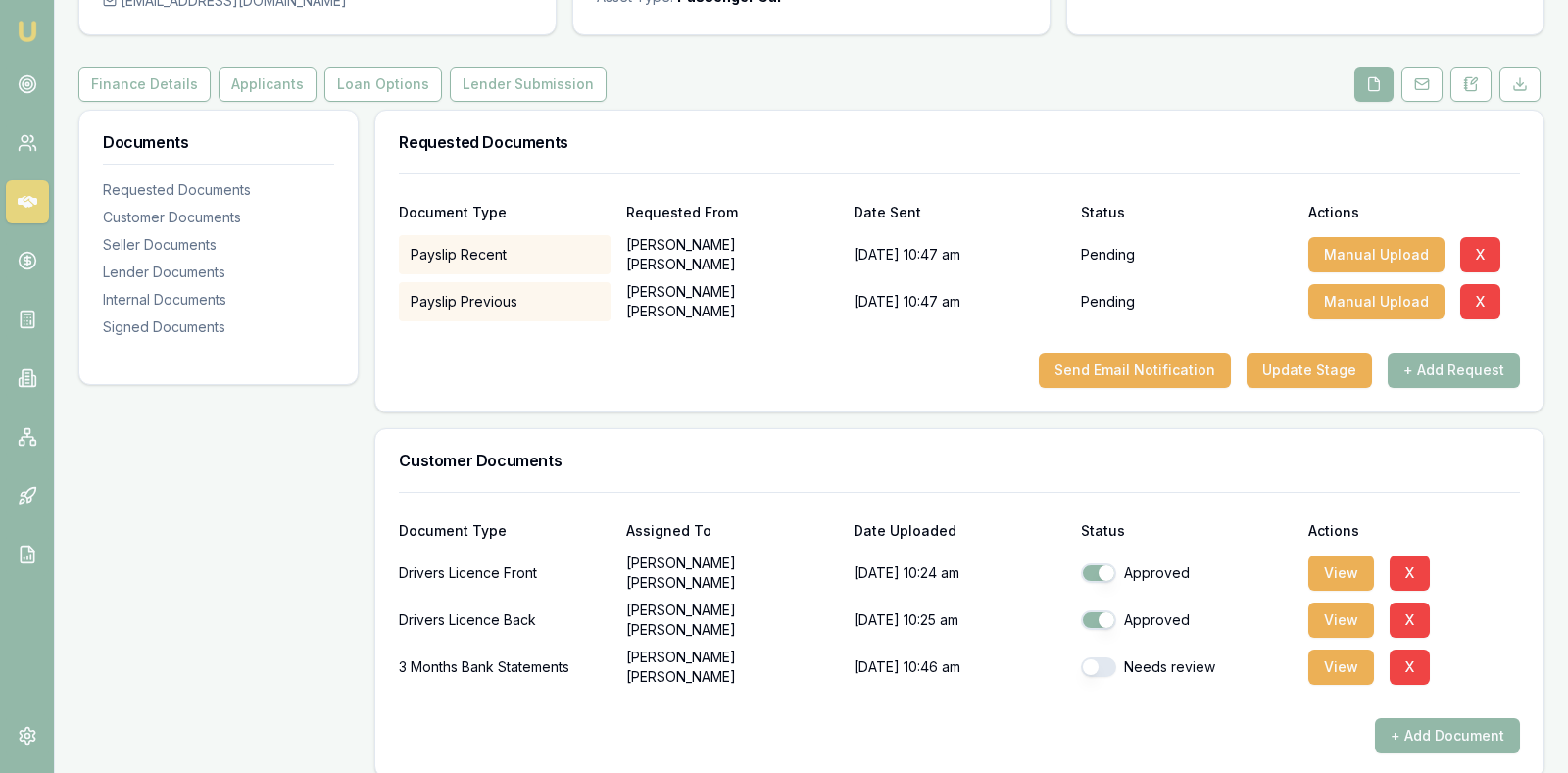
scroll to position [196, 0]
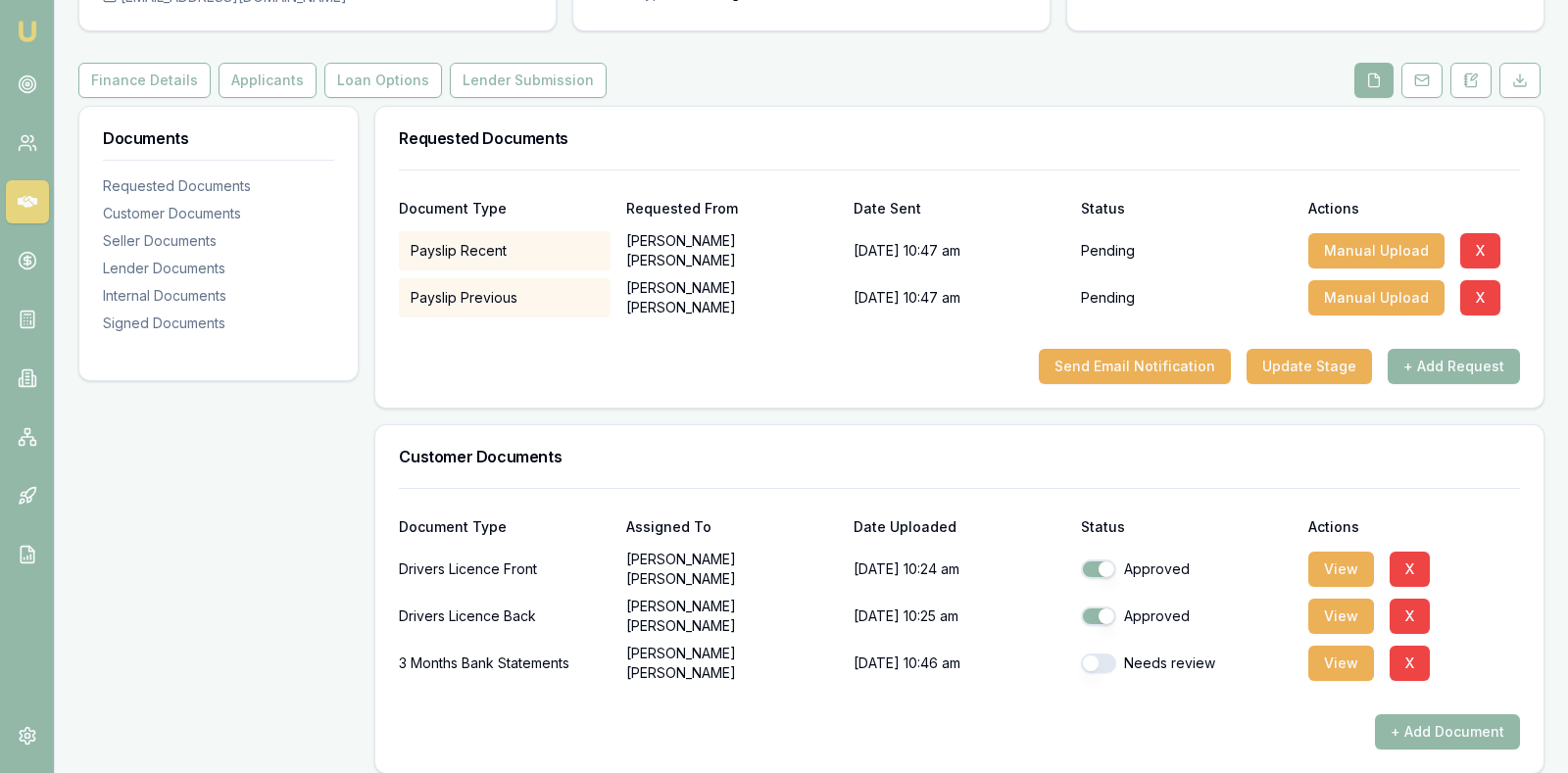
click at [1096, 667] on button "button" at bounding box center [1099, 664] width 36 height 20
checkbox input "true"
click at [1335, 660] on button "View" at bounding box center [1340, 664] width 66 height 36
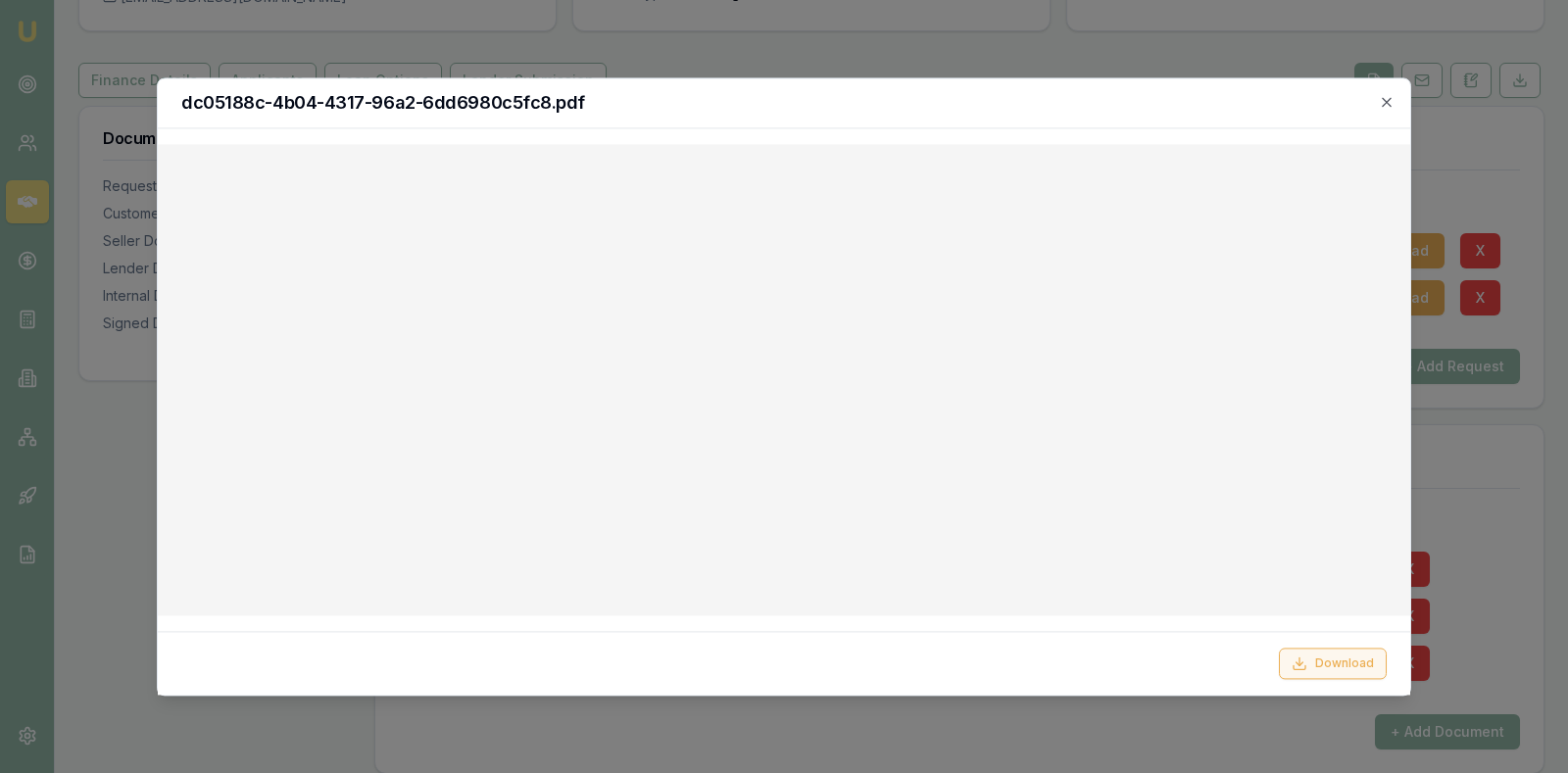
click at [1323, 655] on button "Download" at bounding box center [1333, 664] width 107 height 32
click at [1386, 97] on icon "button" at bounding box center [1386, 102] width 16 height 16
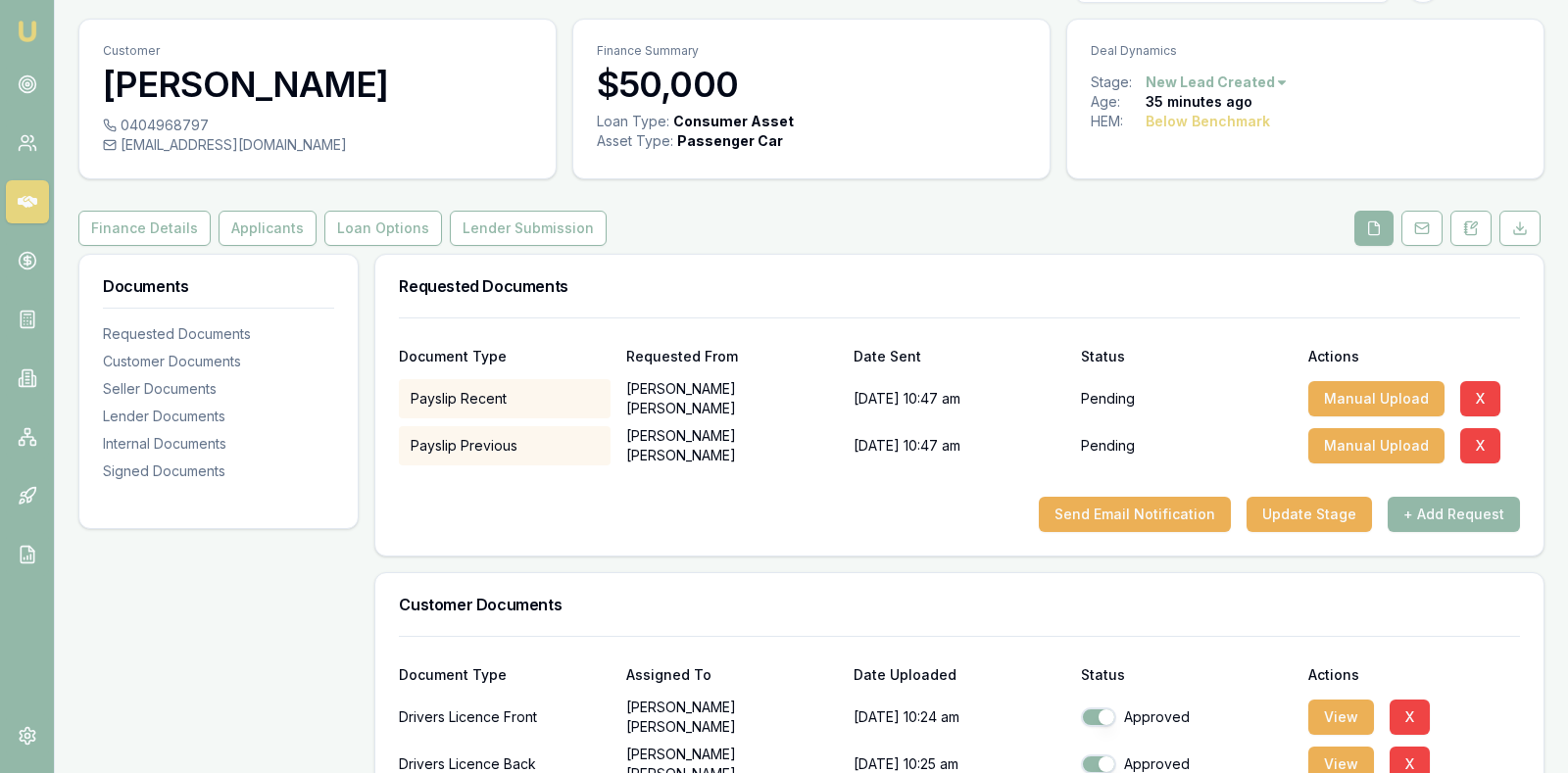
scroll to position [0, 0]
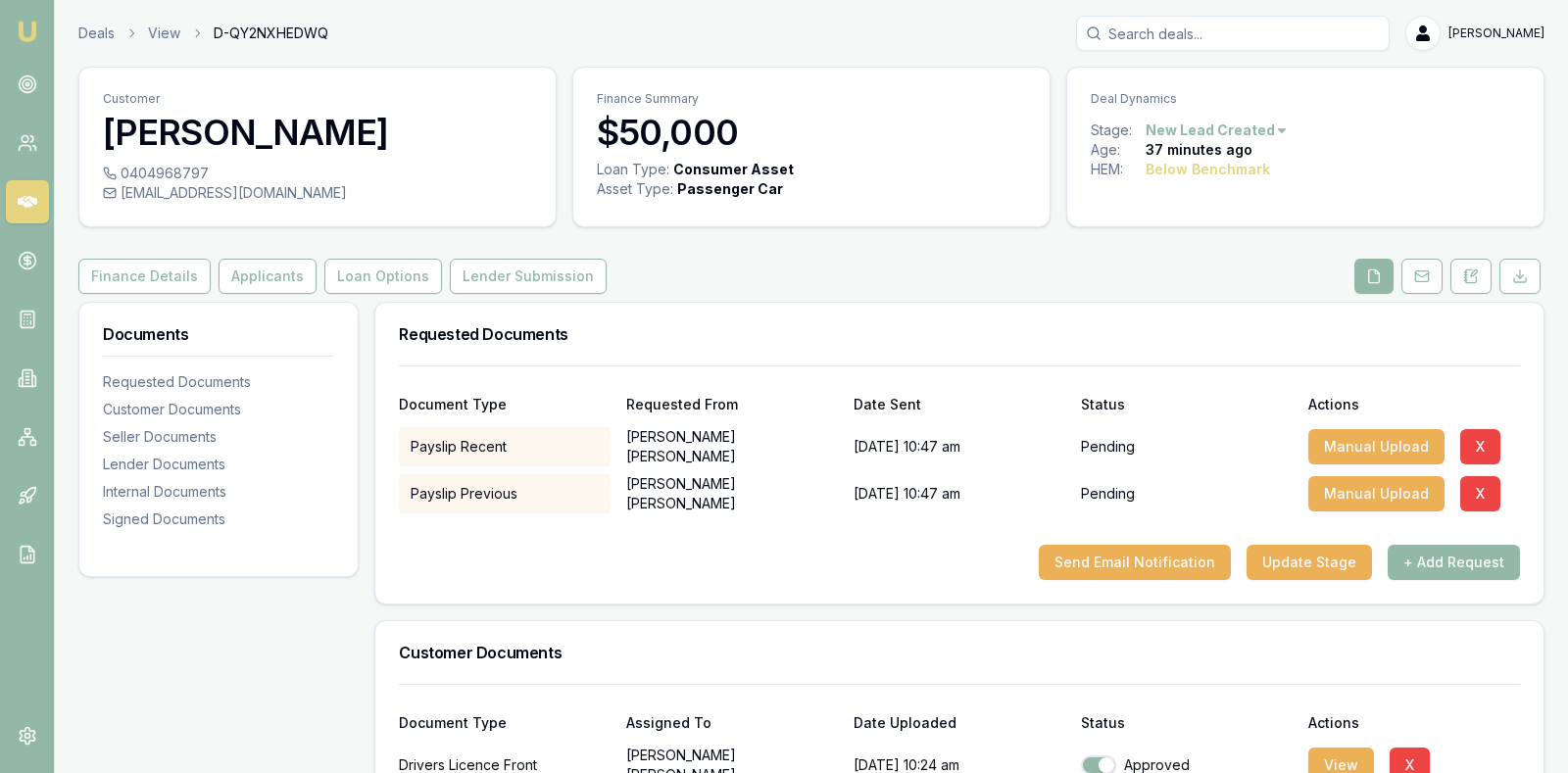
click at [731, 633] on div "Customer Documents" at bounding box center [959, 652] width 1168 height 63
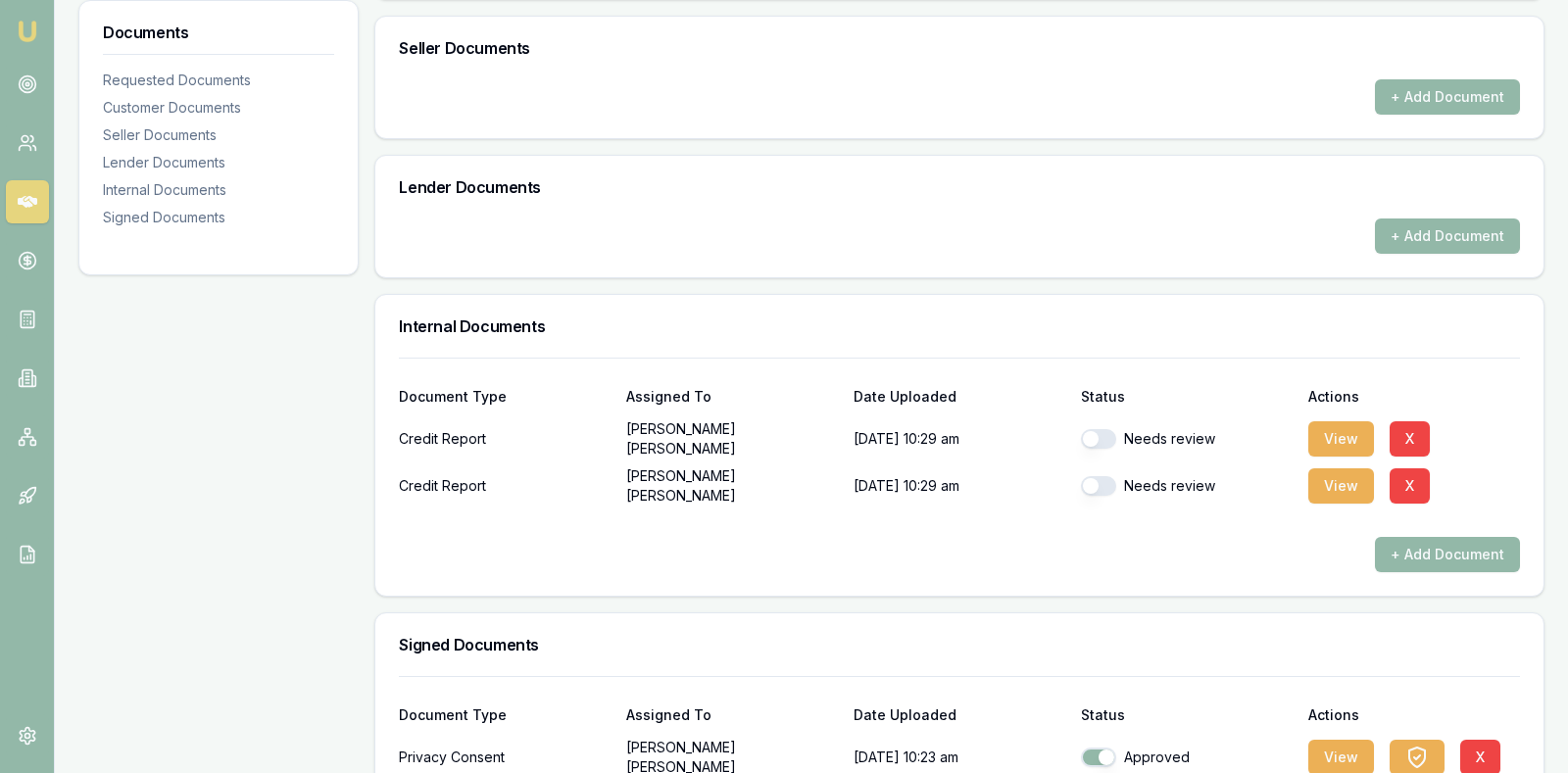
scroll to position [980, 0]
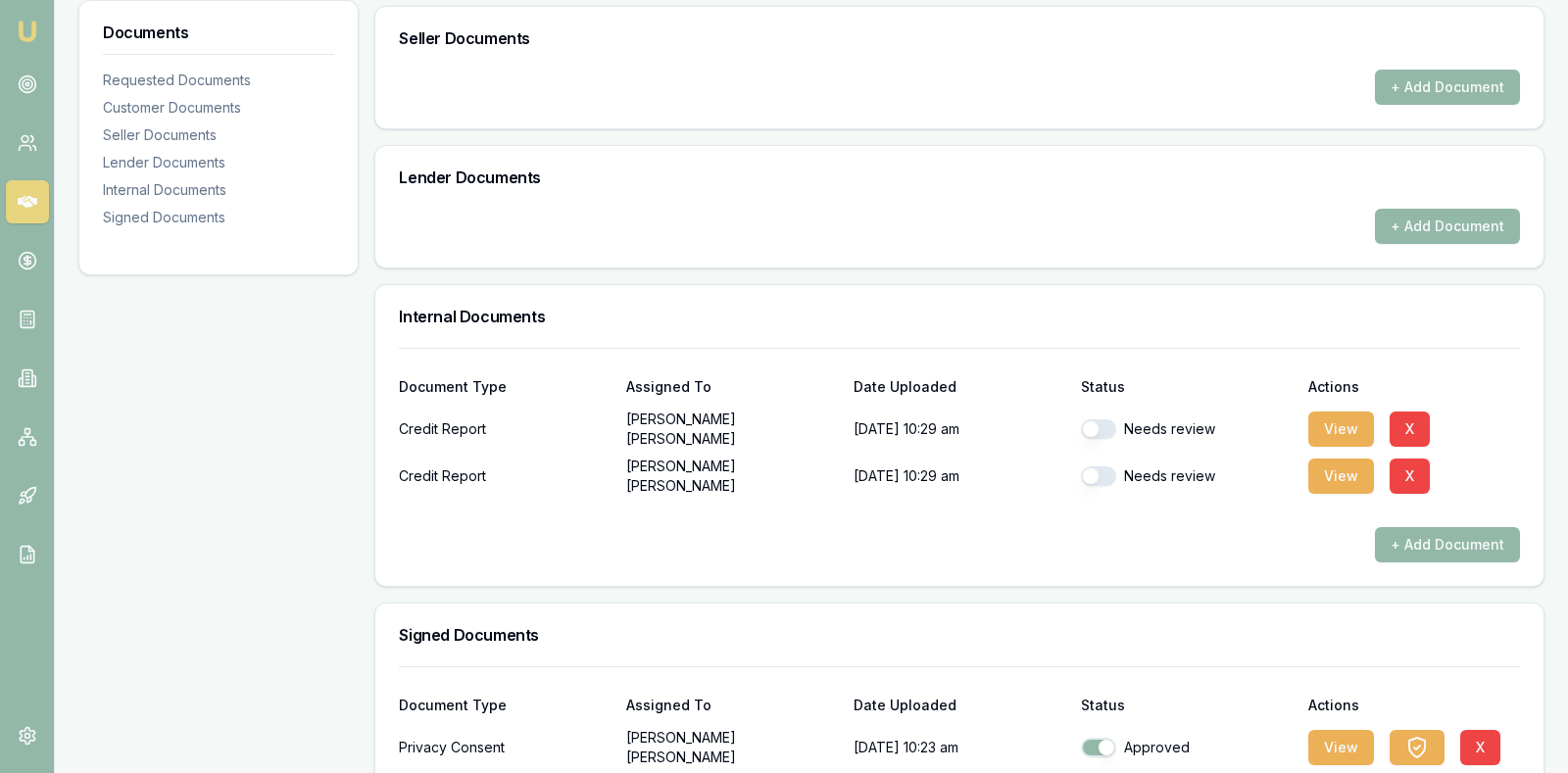
click at [1091, 426] on button "button" at bounding box center [1099, 429] width 36 height 20
checkbox input "false"
checkbox input "true"
click at [1092, 421] on button "button" at bounding box center [1099, 429] width 36 height 20
checkbox input "true"
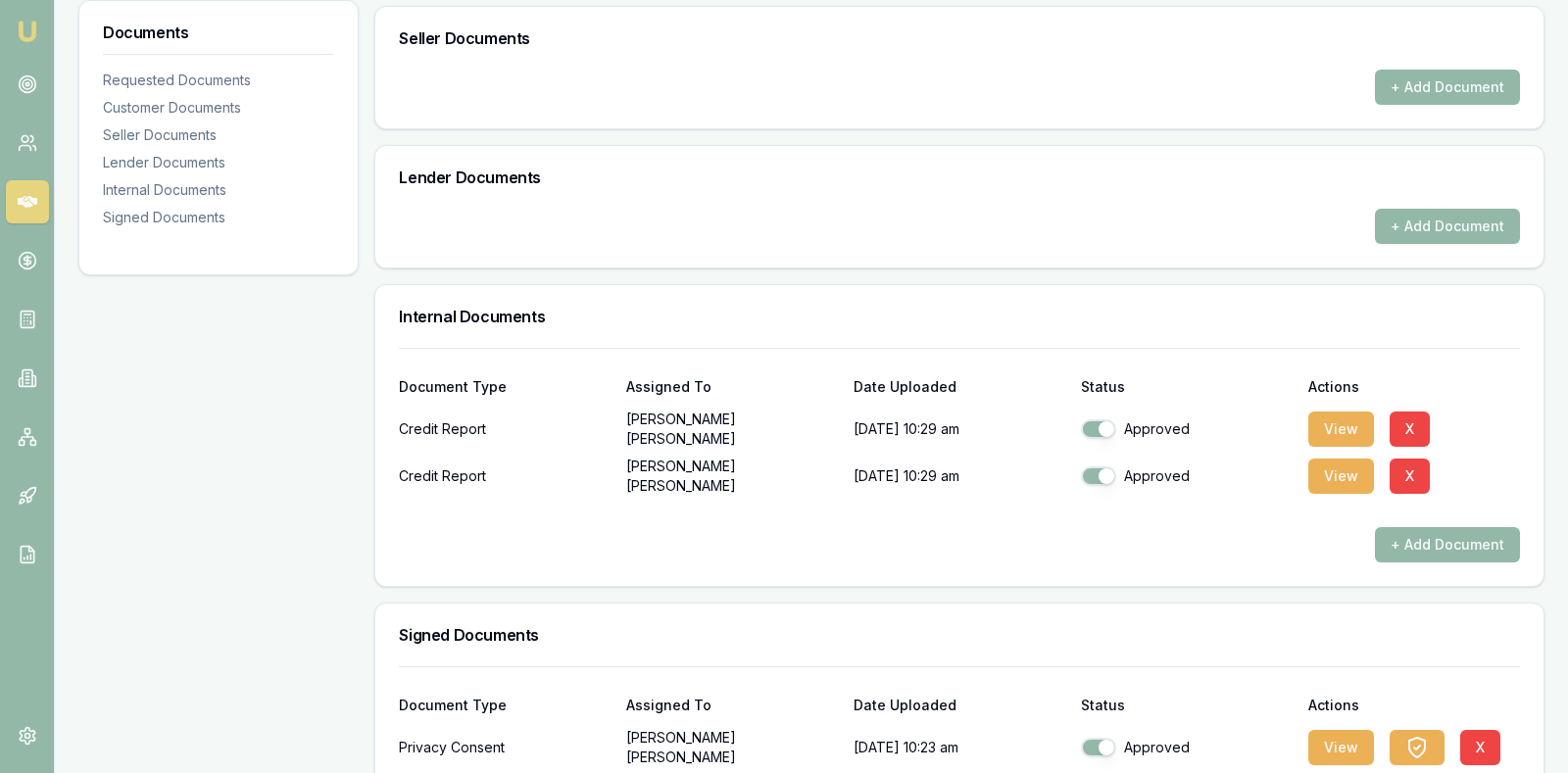
click at [285, 453] on div "Documents Requested Documents Customer Documents Seller Documents Lender Docume…" at bounding box center [219, 114] width 280 height 1584
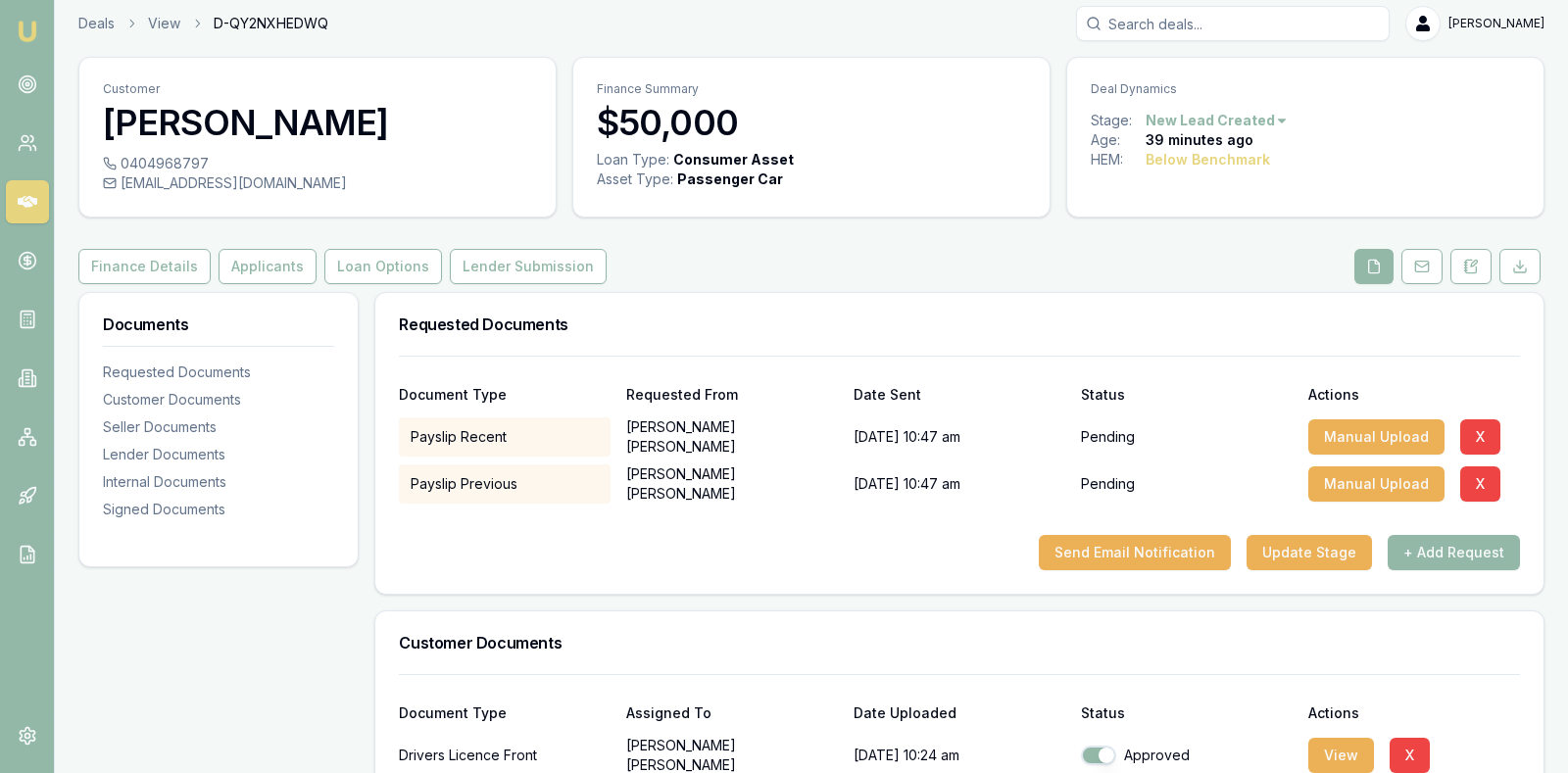
scroll to position [0, 0]
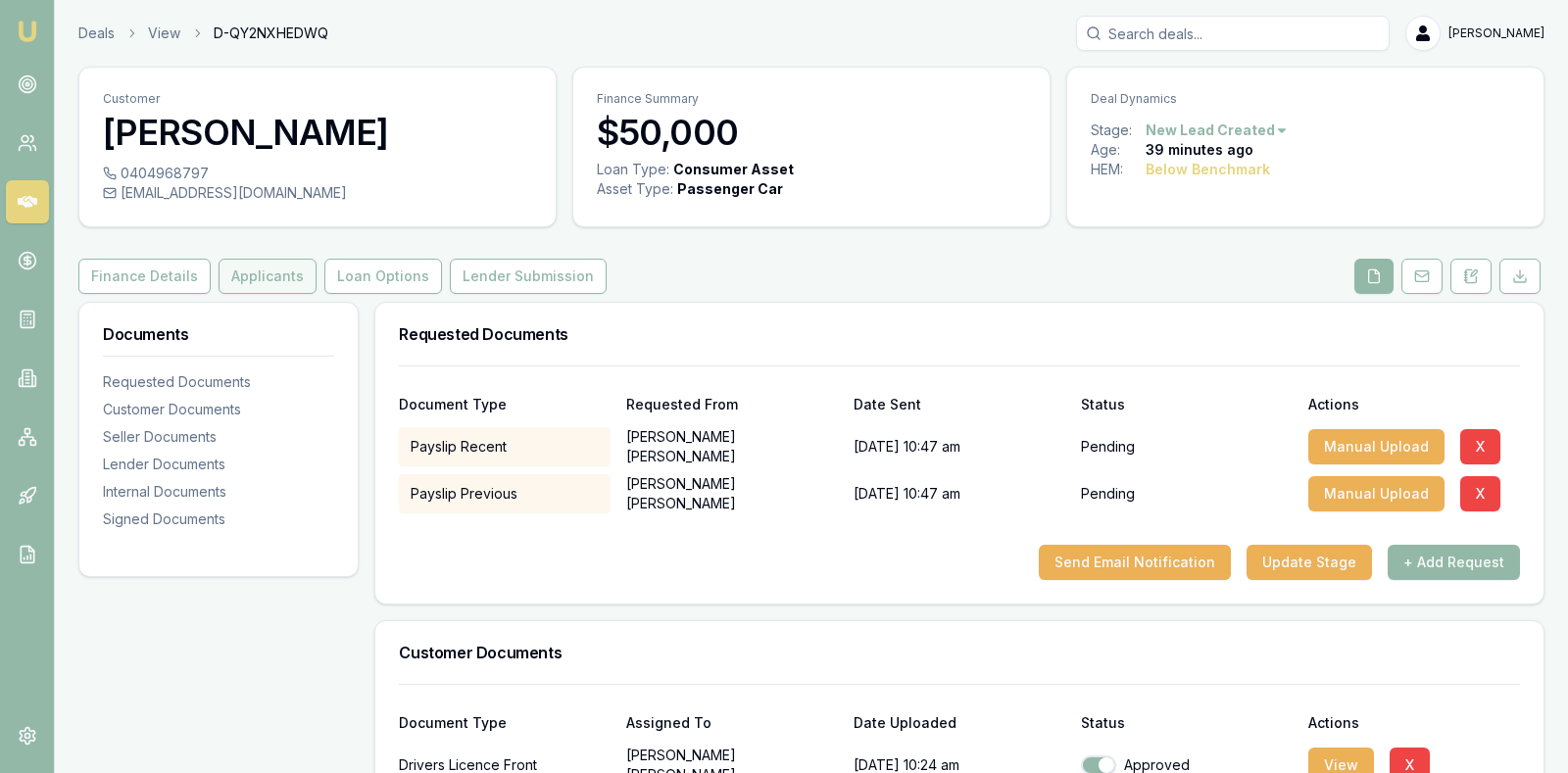
click at [270, 277] on button "Applicants" at bounding box center [267, 276] width 98 height 36
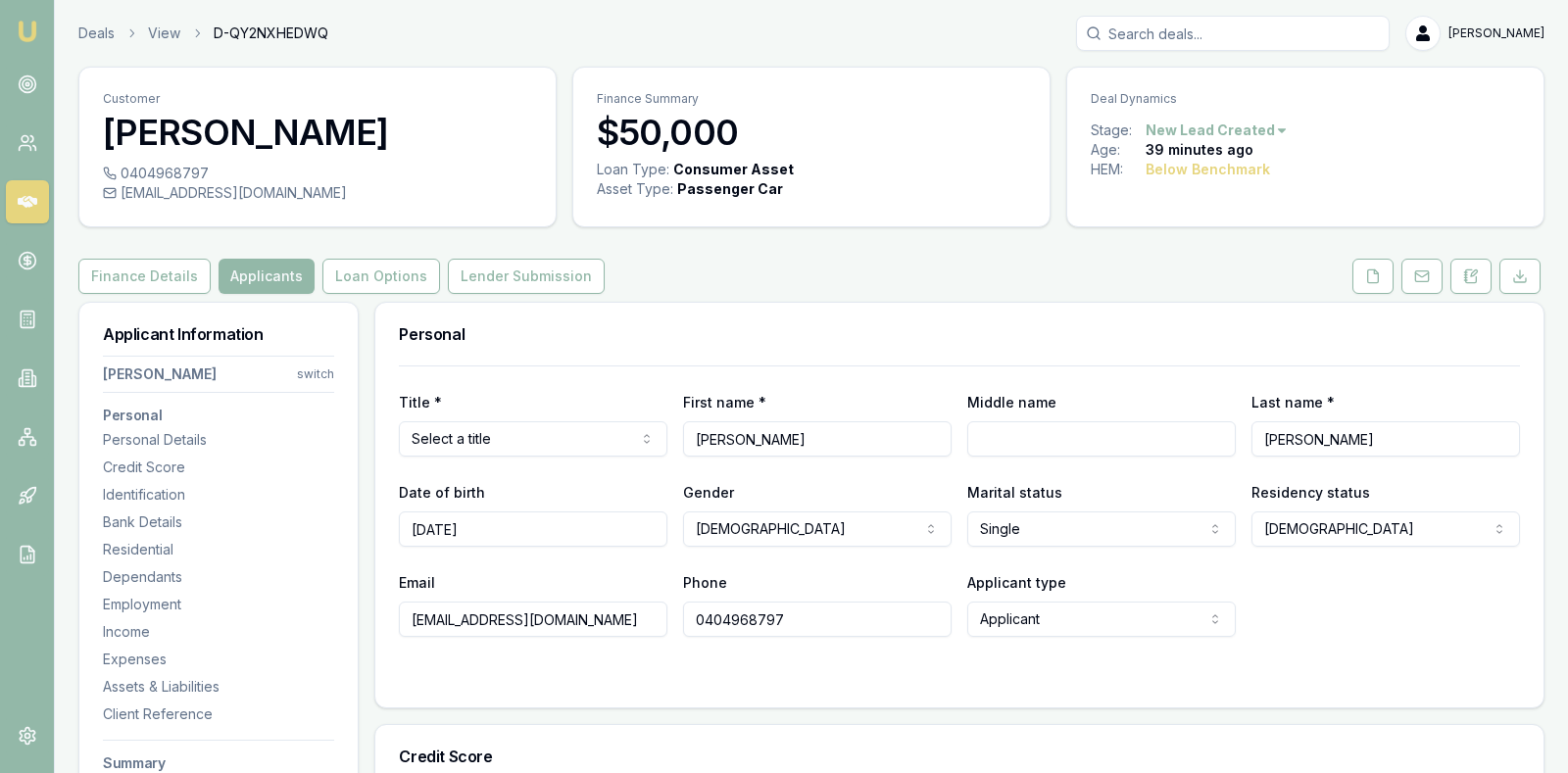
click at [519, 444] on html "Emu Broker Deals View D-QY2NXHEDWQ Stevette Gelavis Toggle Menu Customer Tania …" at bounding box center [784, 386] width 1568 height 773
select select "Ms"
click at [1010, 433] on input "Middle name" at bounding box center [1101, 439] width 268 height 36
type input "g"
type input "Grace"
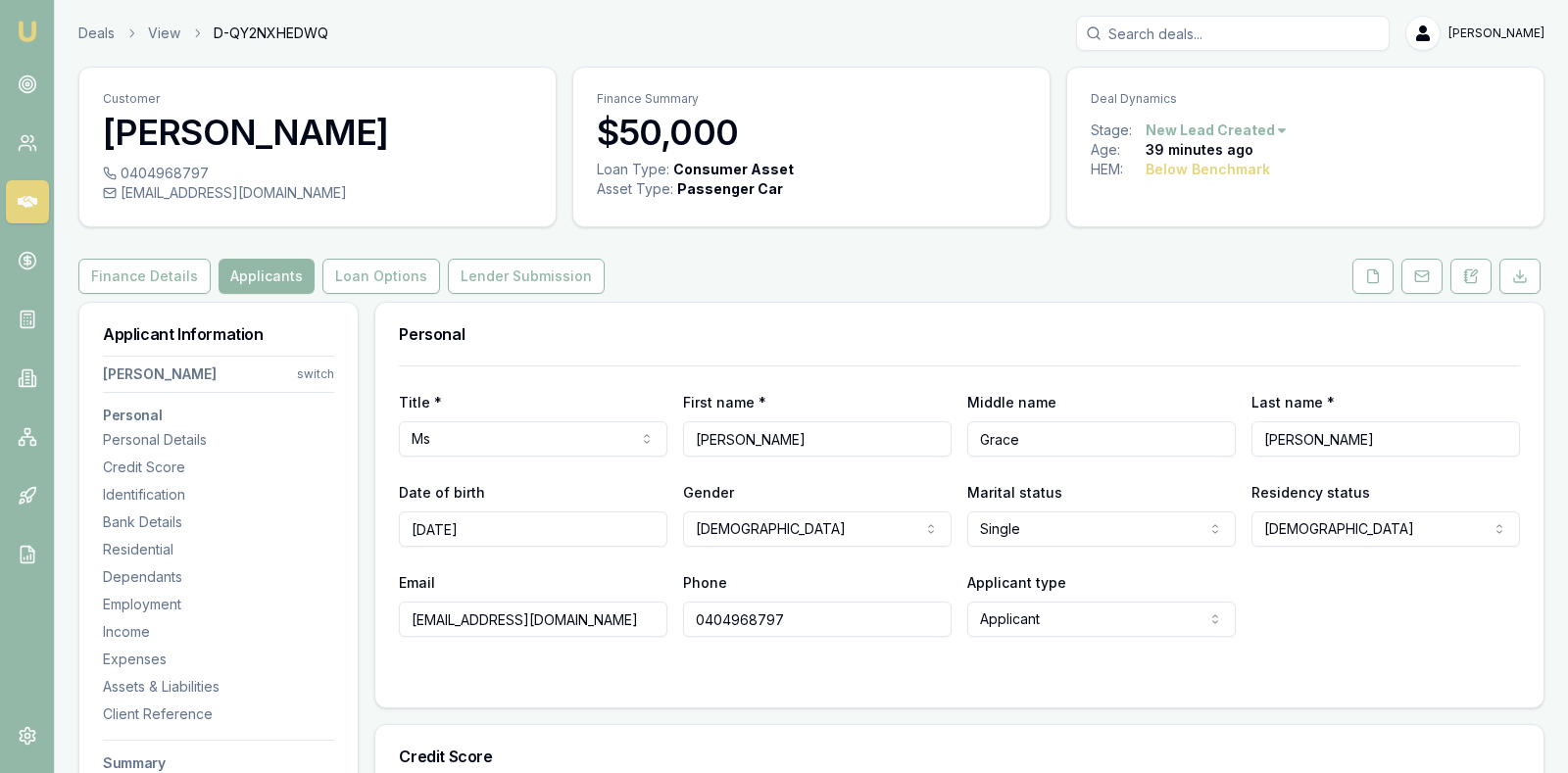
click at [992, 326] on h3 "Personal" at bounding box center [959, 334] width 1121 height 16
click at [1379, 609] on div "Email japazia@hotmail.com Phone 0404968797 Applicant type Applicant Applicant N…" at bounding box center [959, 603] width 1121 height 67
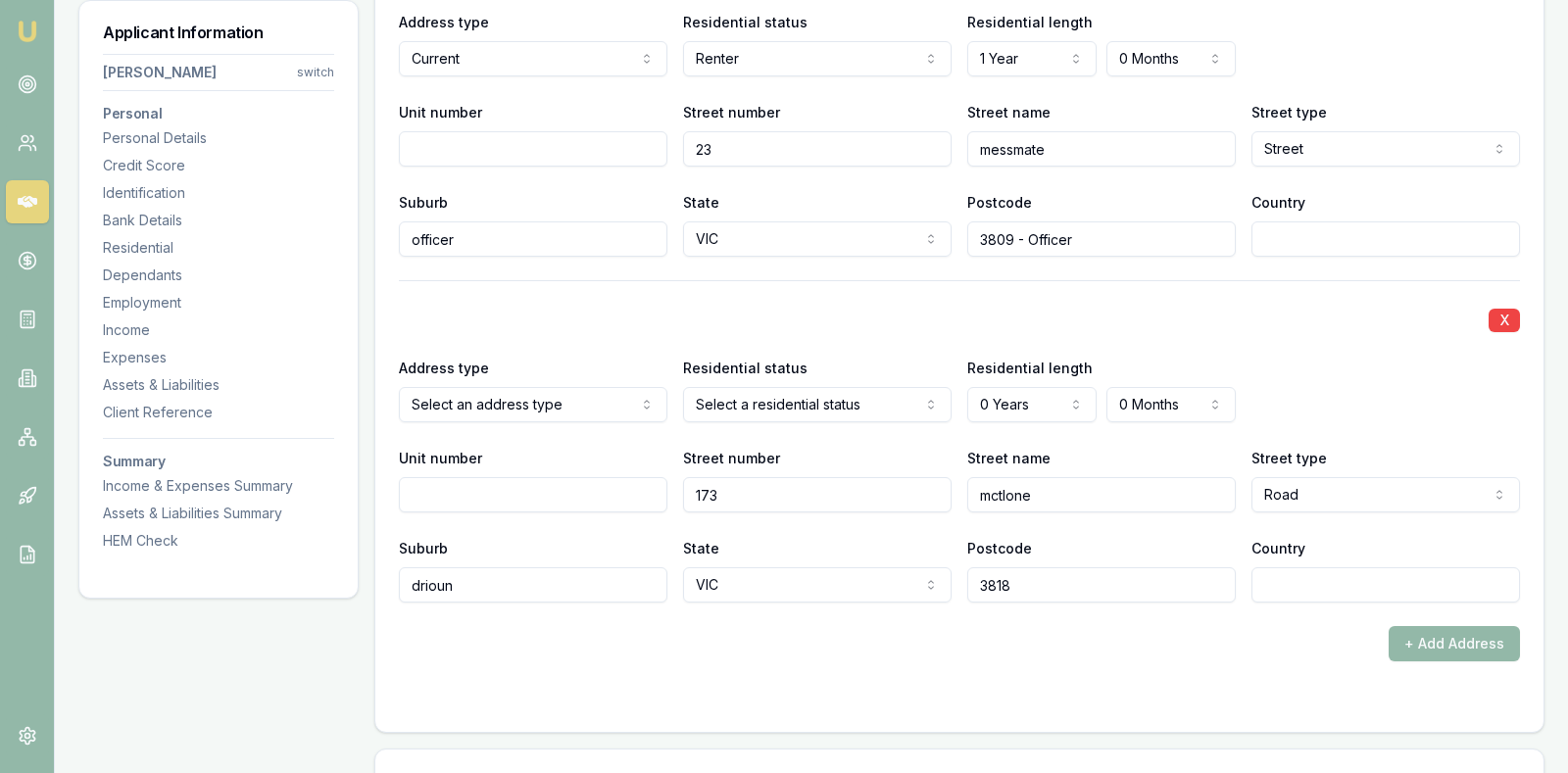
scroll to position [2058, 0]
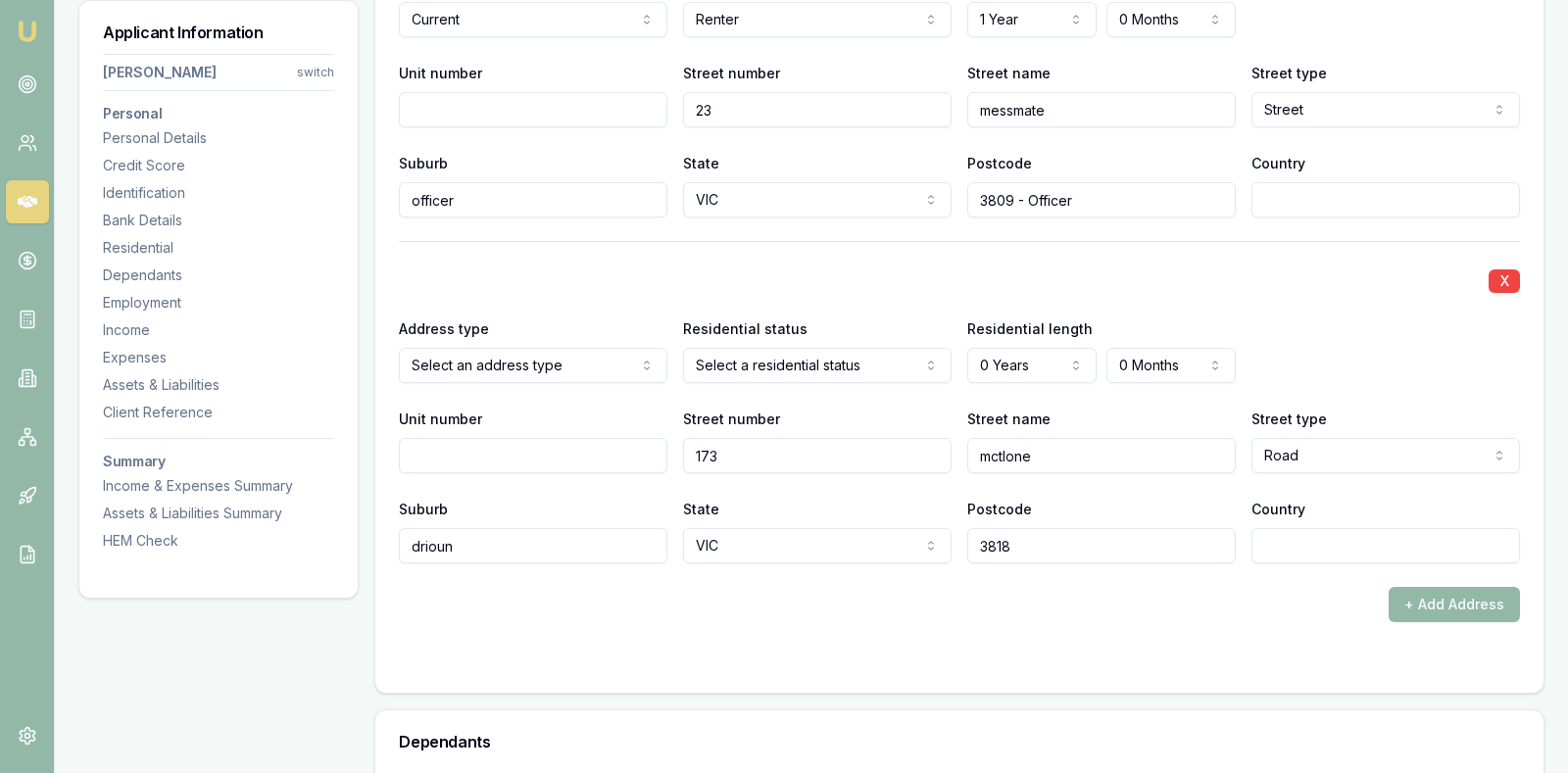
click at [734, 617] on div "+ Add Address" at bounding box center [959, 605] width 1121 height 36
click at [646, 616] on div "+ Add Address" at bounding box center [959, 605] width 1121 height 36
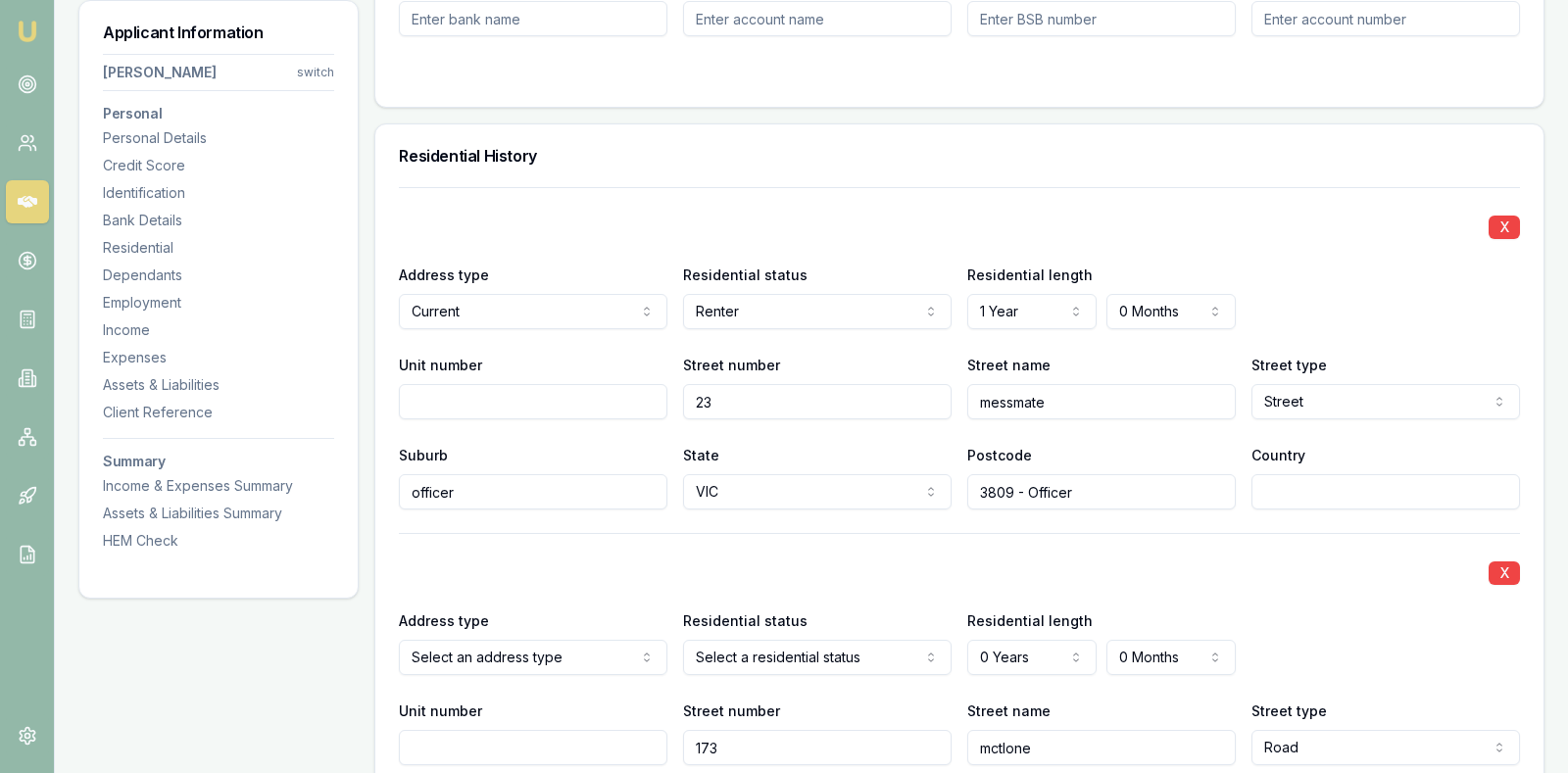
scroll to position [1764, 0]
click at [1186, 559] on div "X" at bounding box center [959, 573] width 1121 height 28
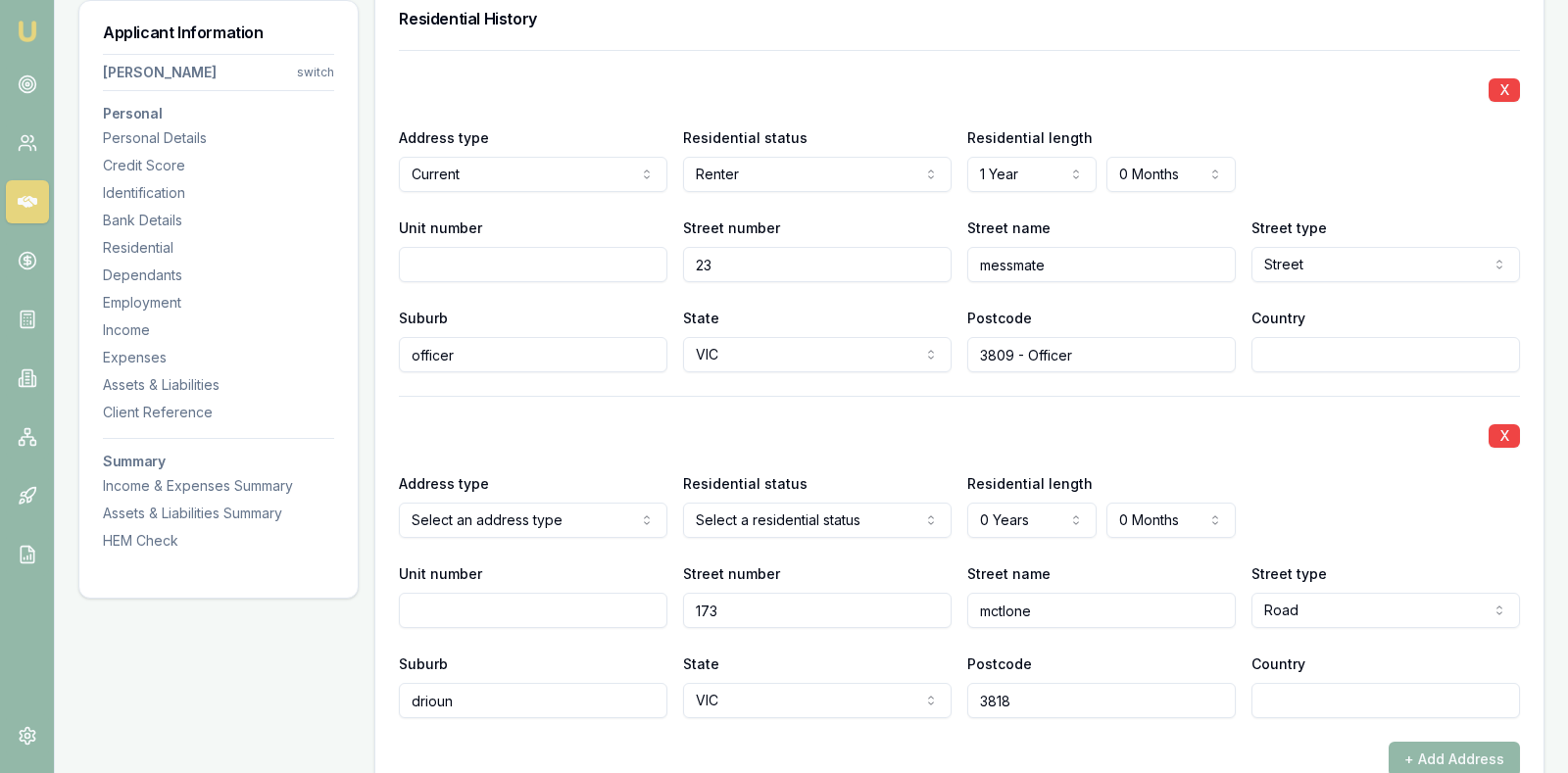
scroll to position [1911, 0]
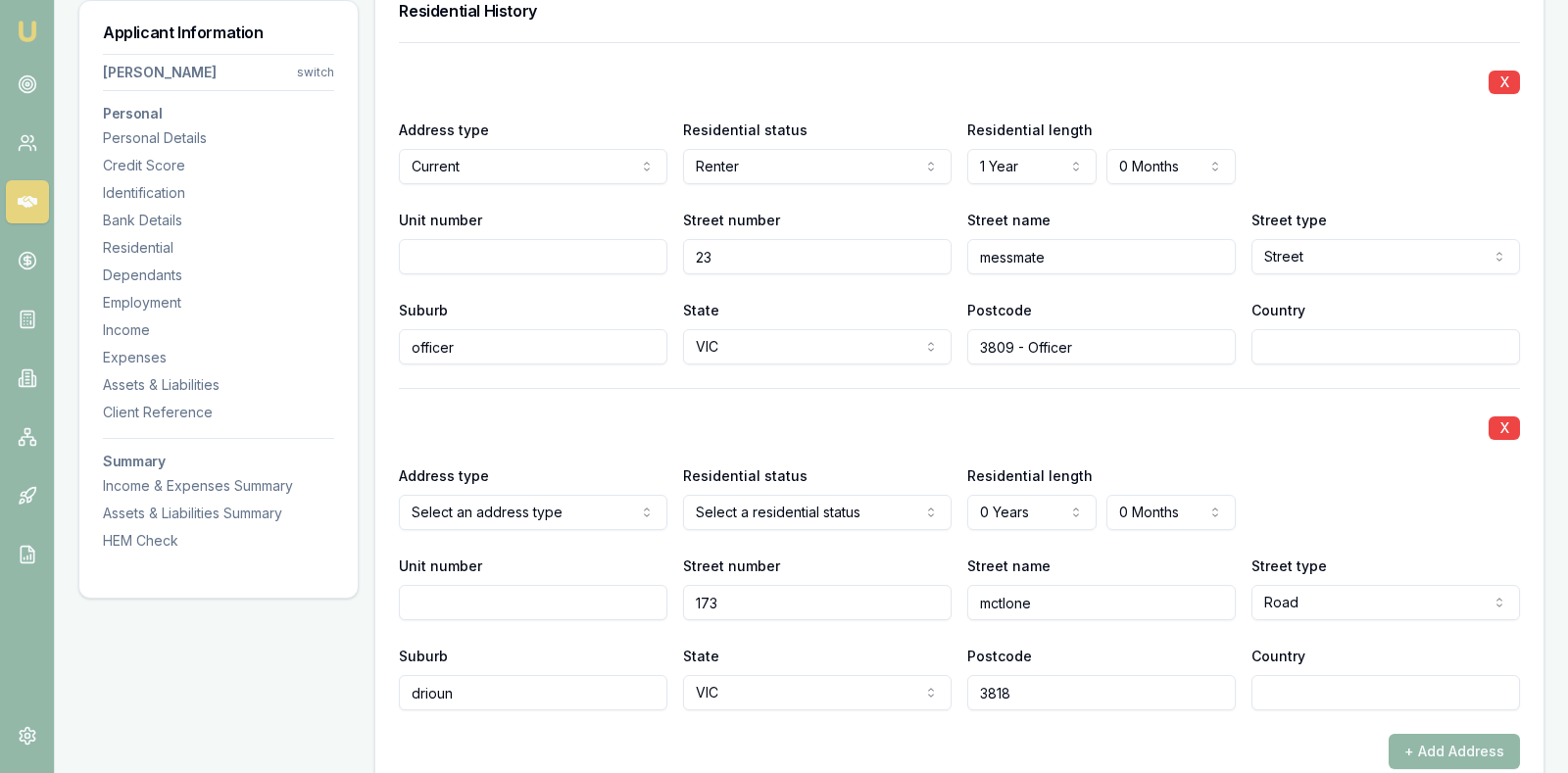
click at [993, 599] on input "mctlone" at bounding box center [1101, 603] width 268 height 36
type input "Mctlone"
click at [1367, 479] on div "Address type Select an address type Current Previous Residential status Select …" at bounding box center [959, 496] width 1121 height 67
click at [1008, 600] on input "Mctlone" at bounding box center [1101, 603] width 268 height 36
click at [1006, 594] on input "Mctglone" at bounding box center [1101, 603] width 268 height 36
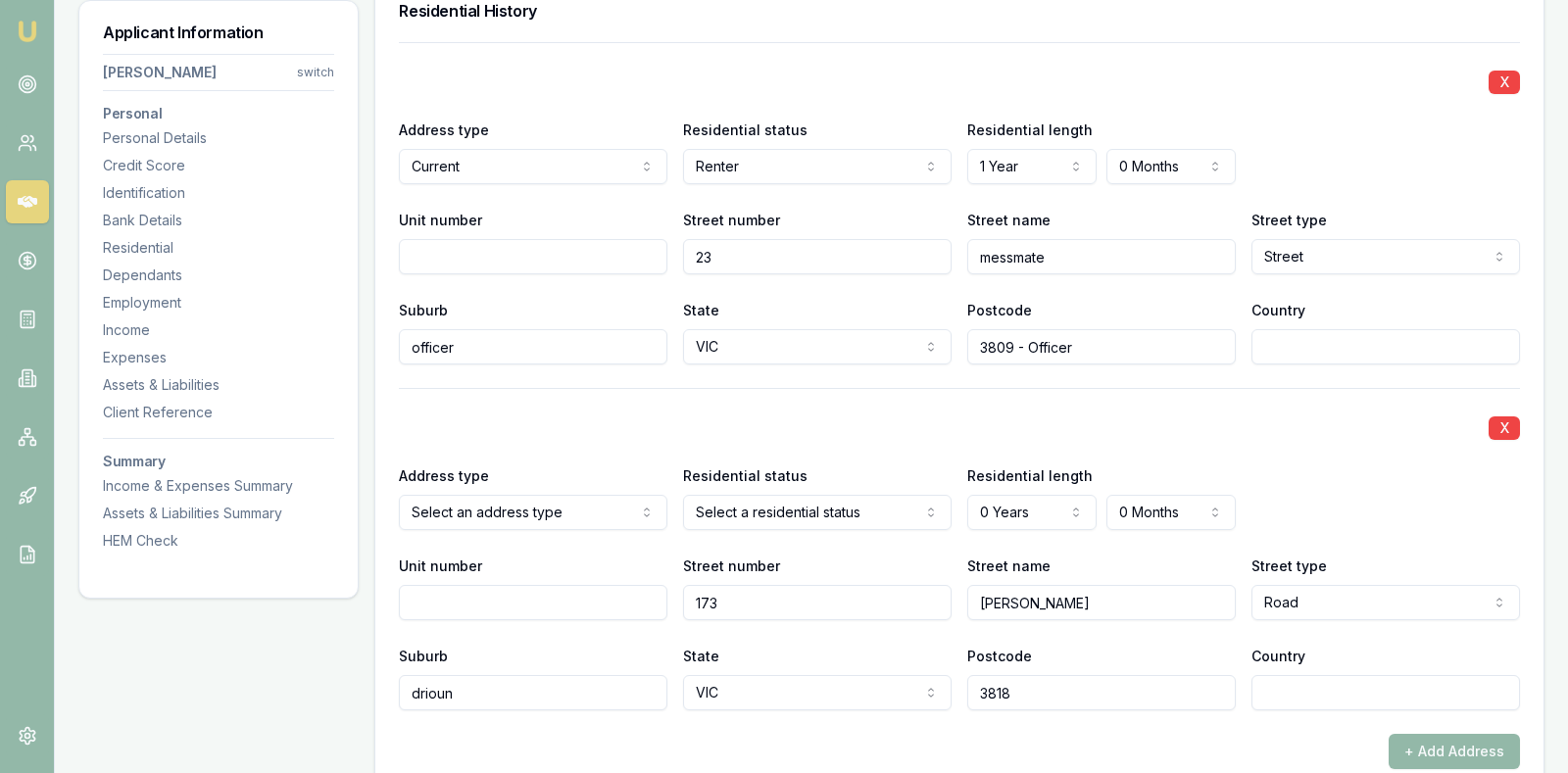
type input "Mcglone"
click at [495, 691] on input "drioun" at bounding box center [533, 693] width 268 height 36
click at [420, 685] on input "drioun" at bounding box center [533, 693] width 268 height 36
click at [476, 687] on input "Drioun" at bounding box center [533, 693] width 268 height 36
type input "Drouin"
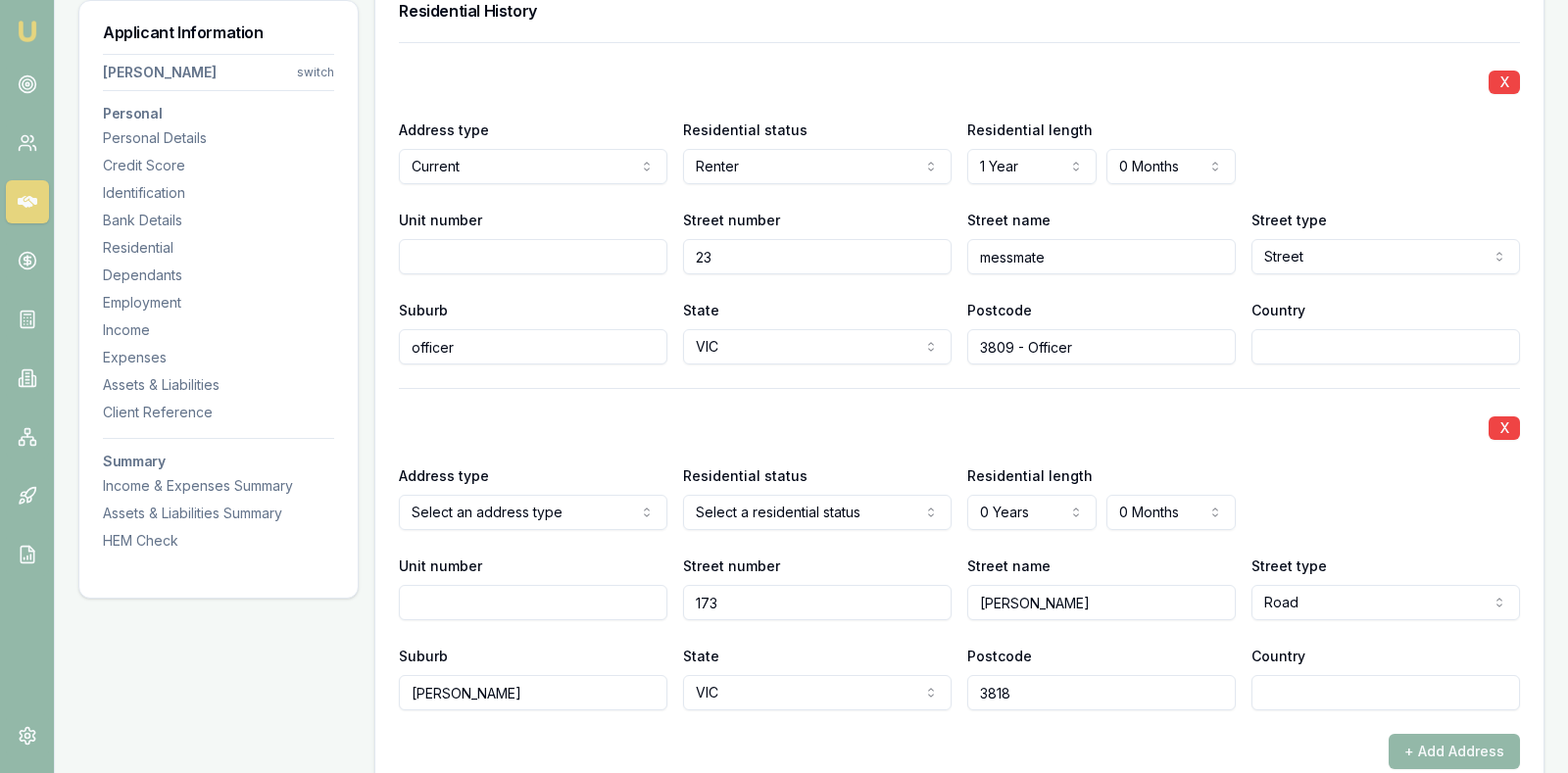
click at [1063, 727] on div "X Address type Current Current Previous Residential status Renter Owner with mo…" at bounding box center [959, 405] width 1121 height 727
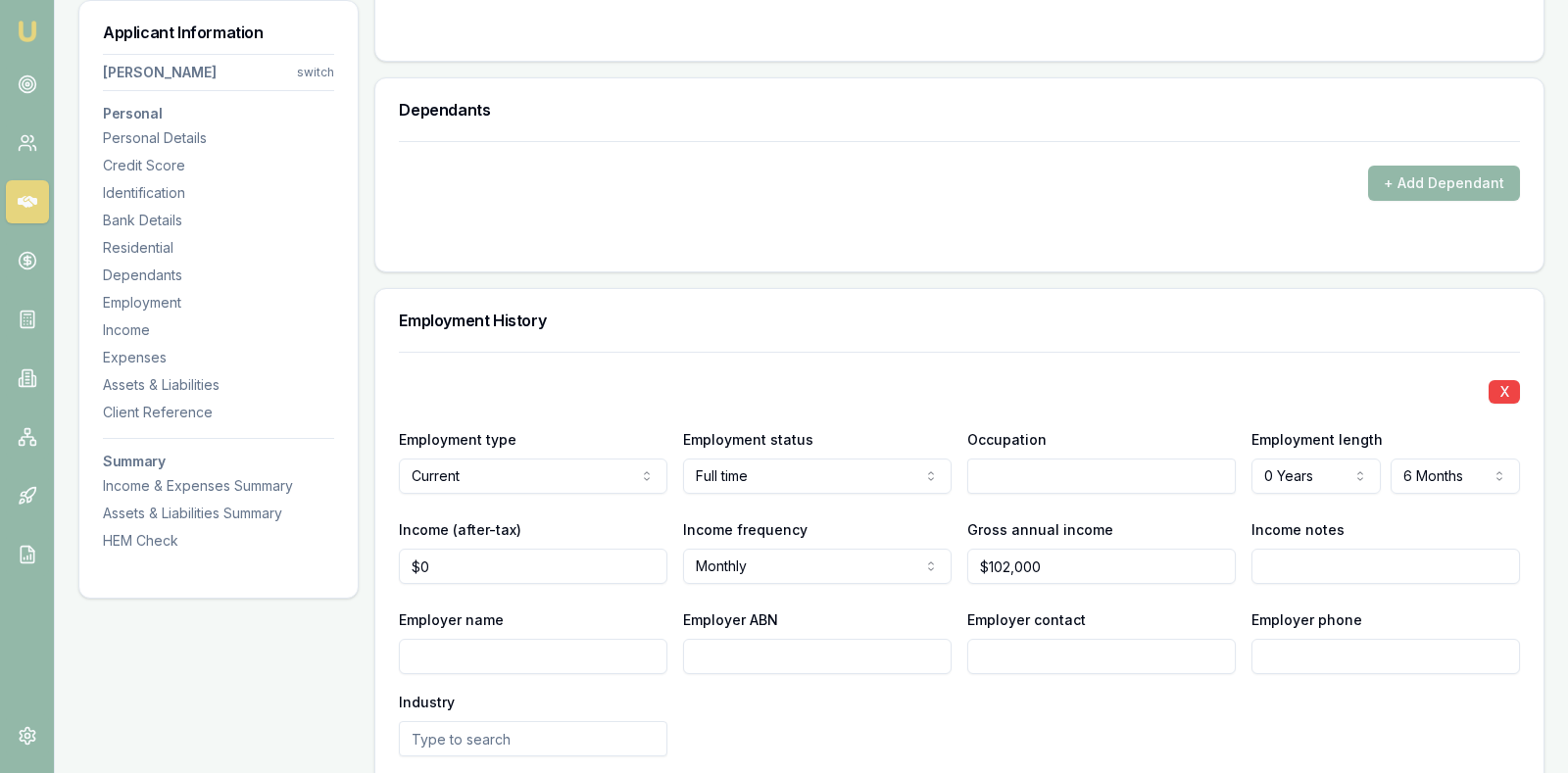
scroll to position [2695, 0]
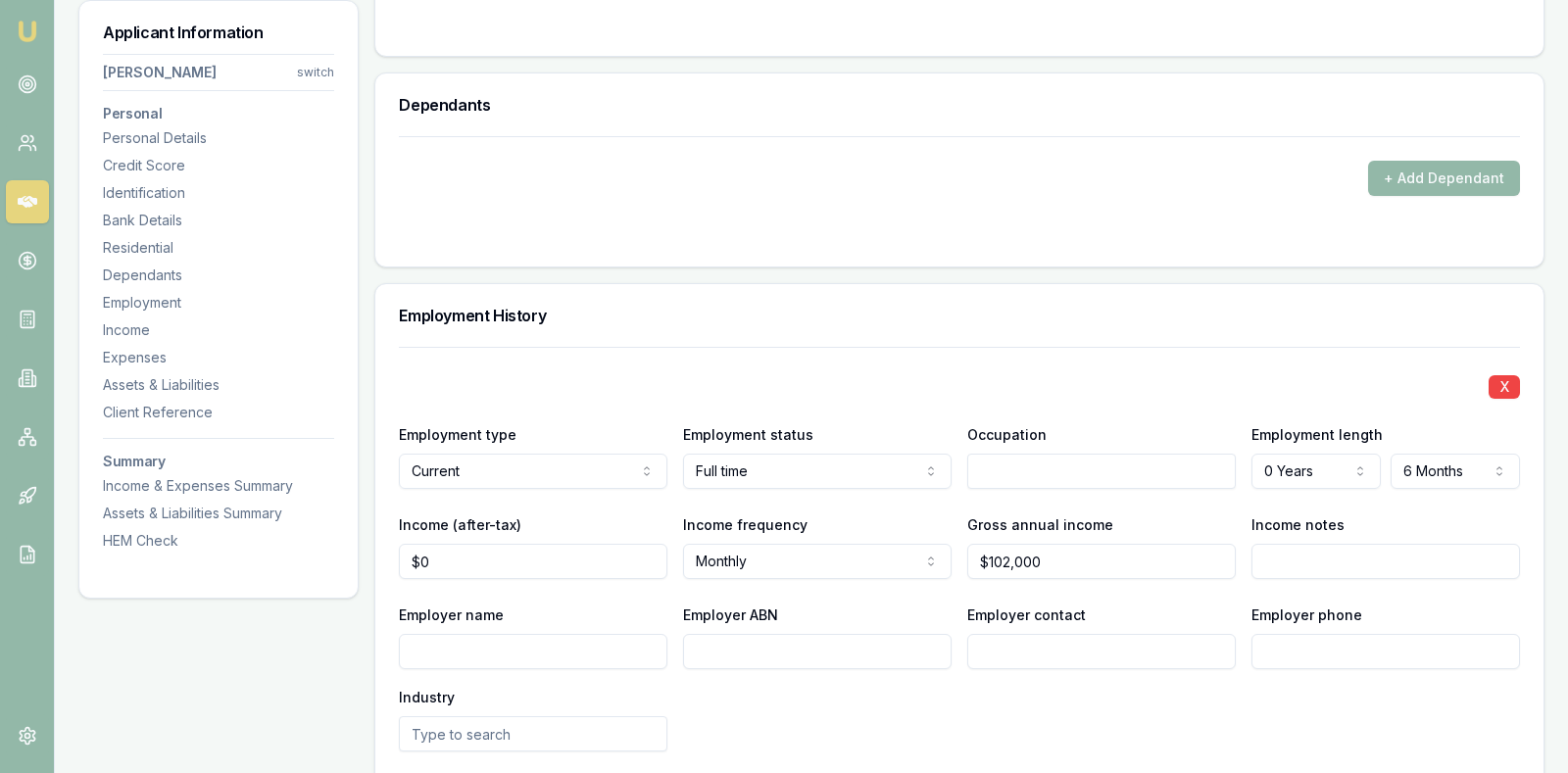
click at [1092, 464] on input "text" at bounding box center [1101, 472] width 268 height 36
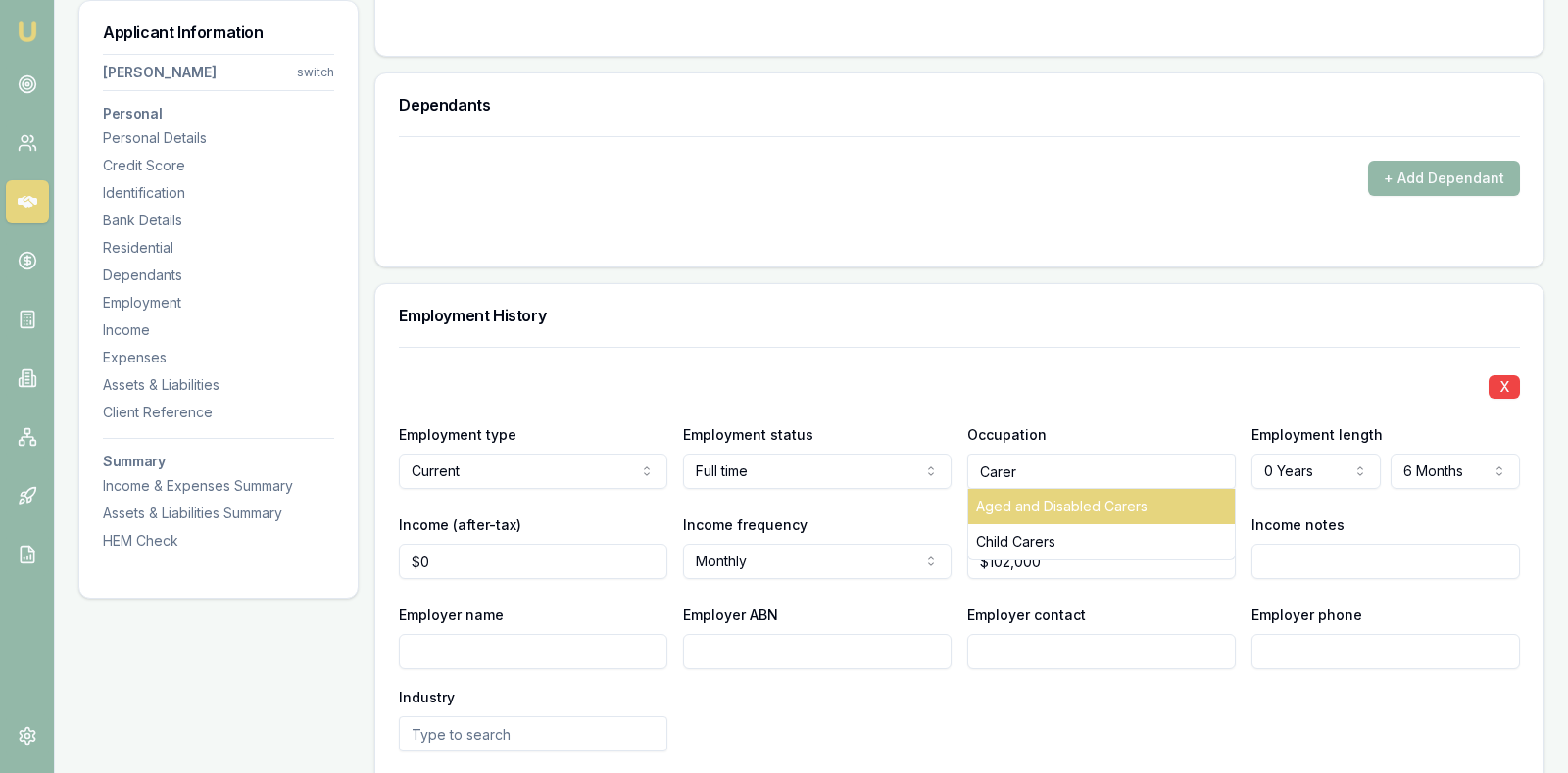
click at [1077, 499] on div "Aged and Disabled Carers" at bounding box center [1101, 507] width 266 height 36
type input "Aged and Disabled Carers"
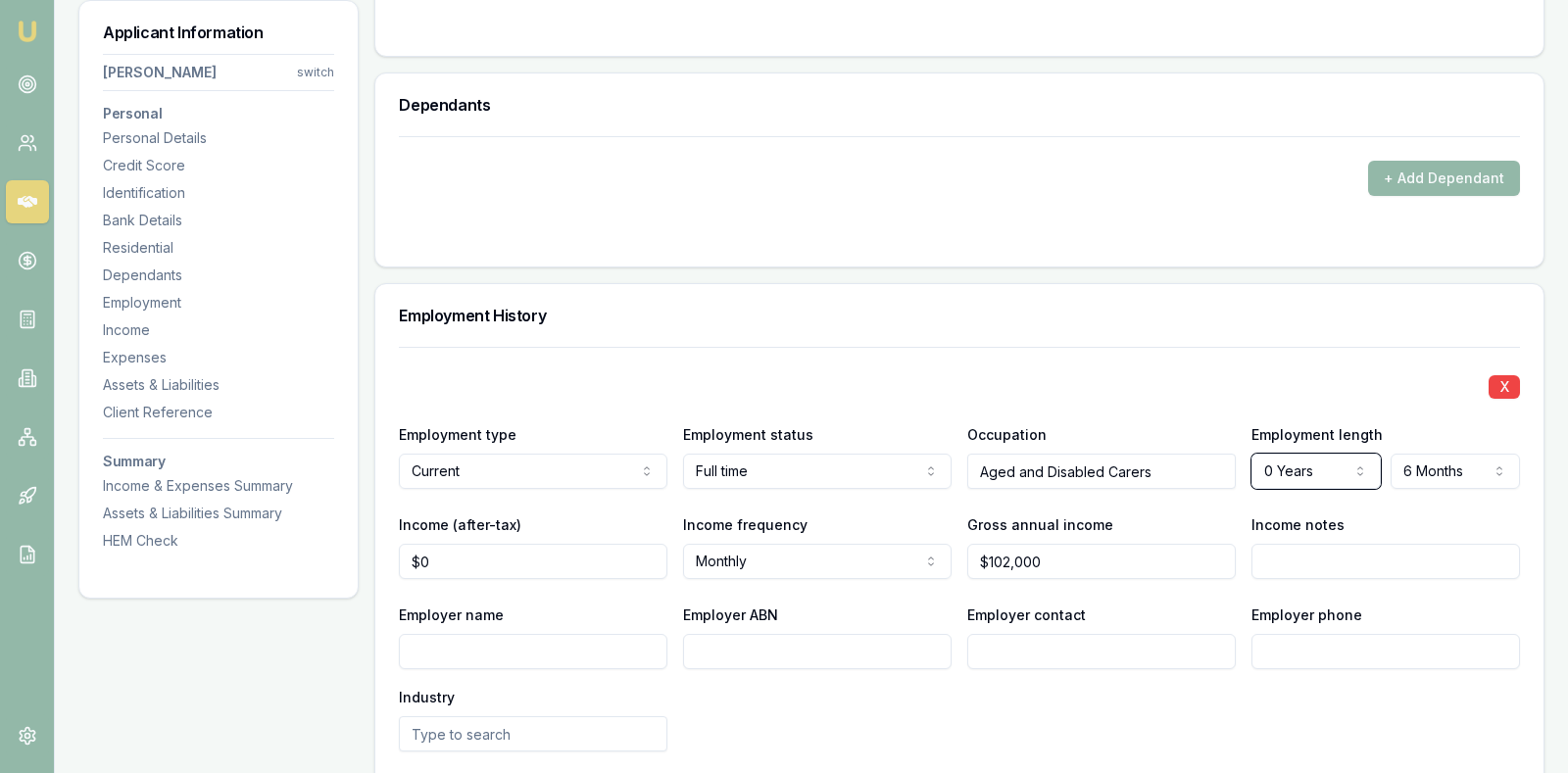
click at [1283, 372] on div "X" at bounding box center [959, 386] width 1121 height 28
click at [989, 372] on div "X" at bounding box center [959, 386] width 1121 height 28
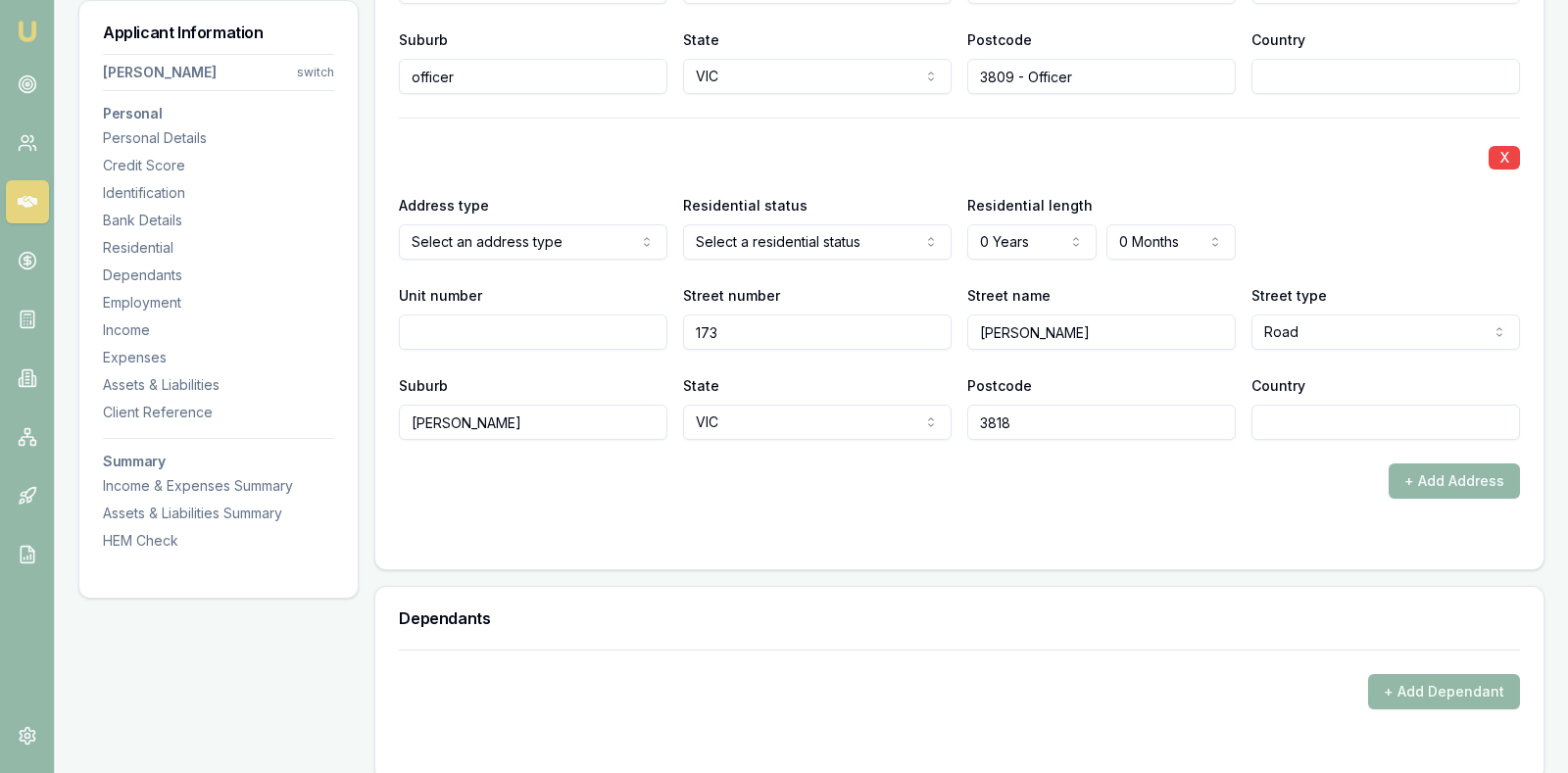
scroll to position [2155, 0]
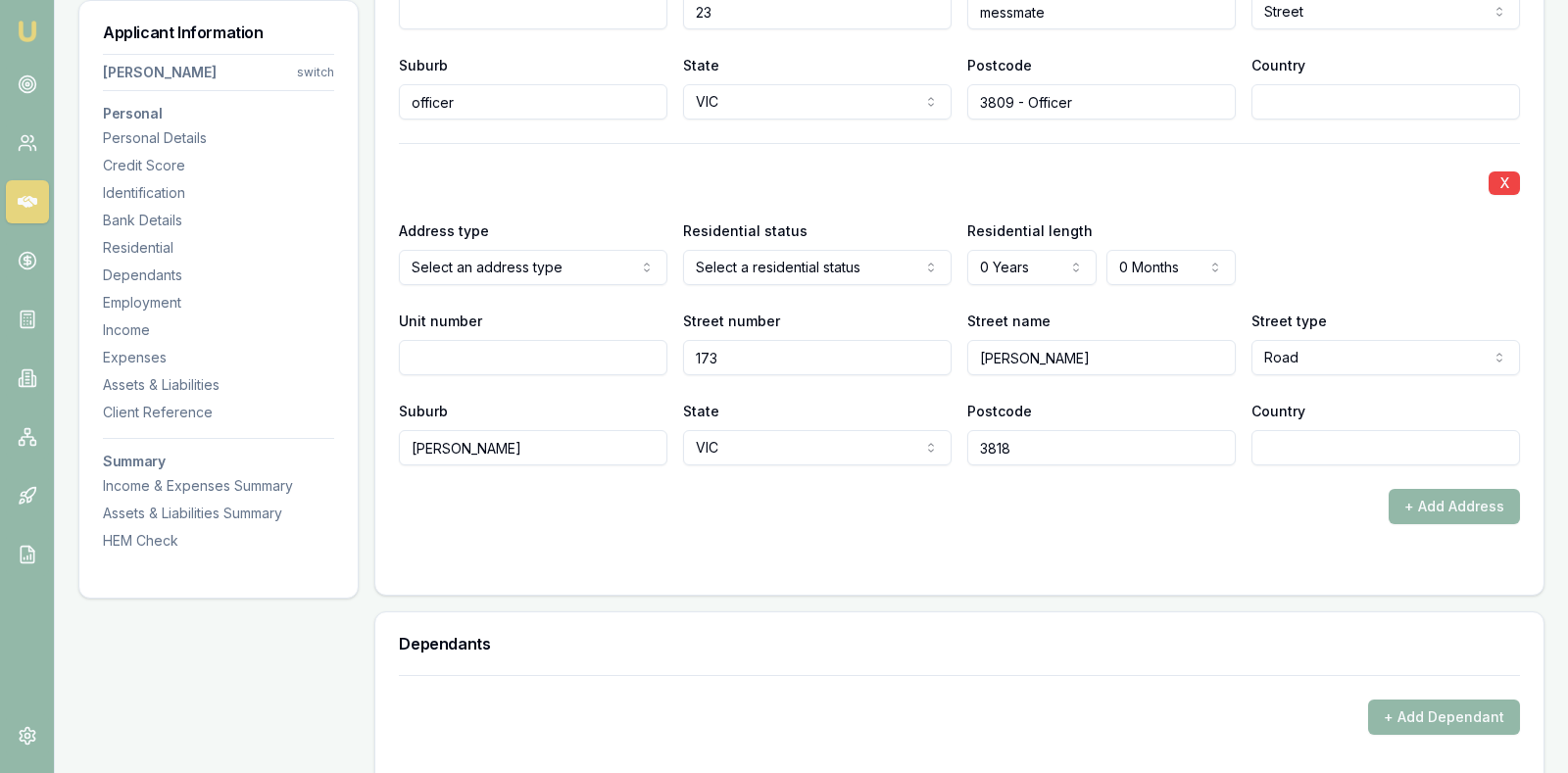
select select "RENTER"
select select "PREVIOUS"
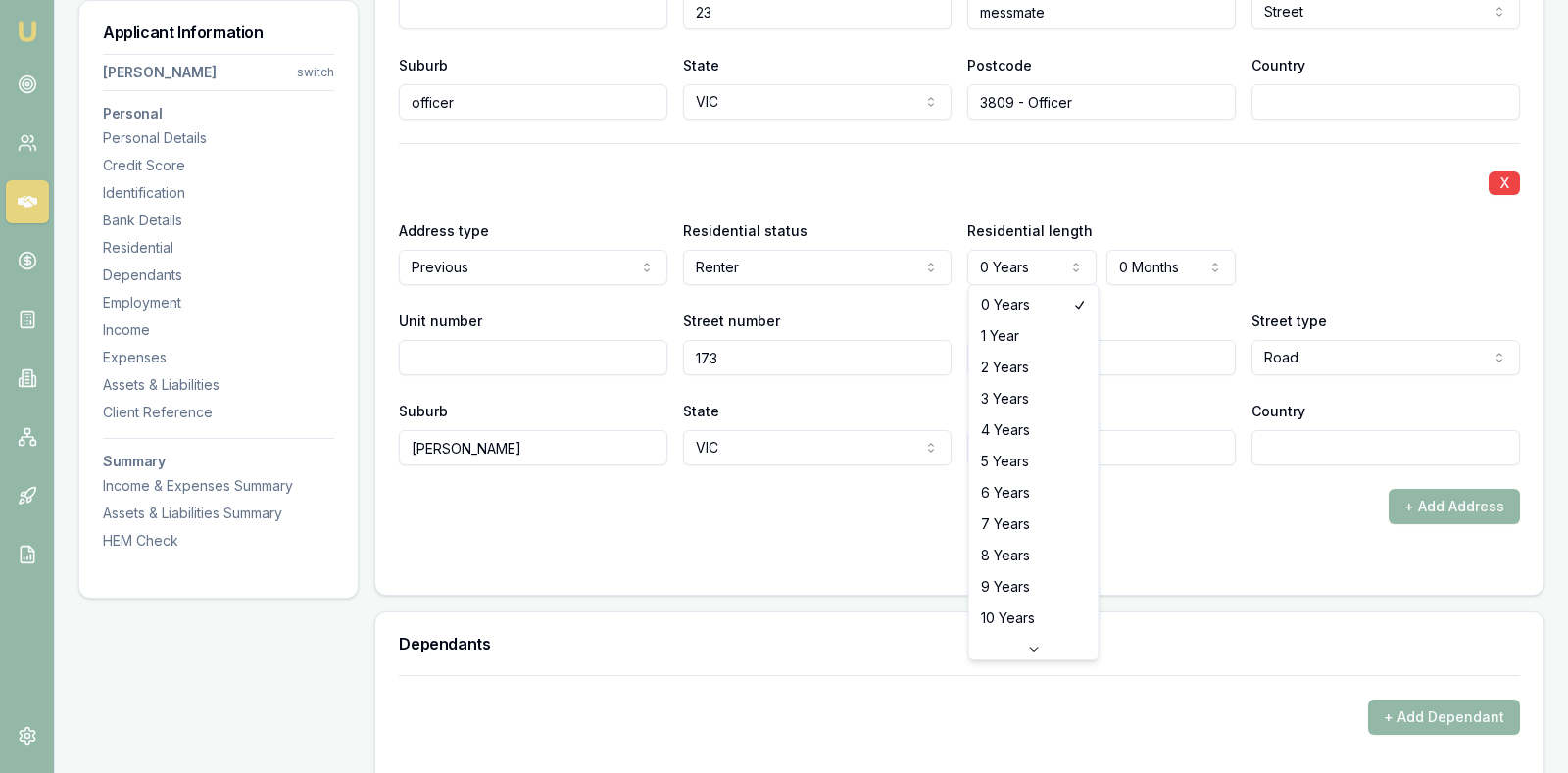
select select "1"
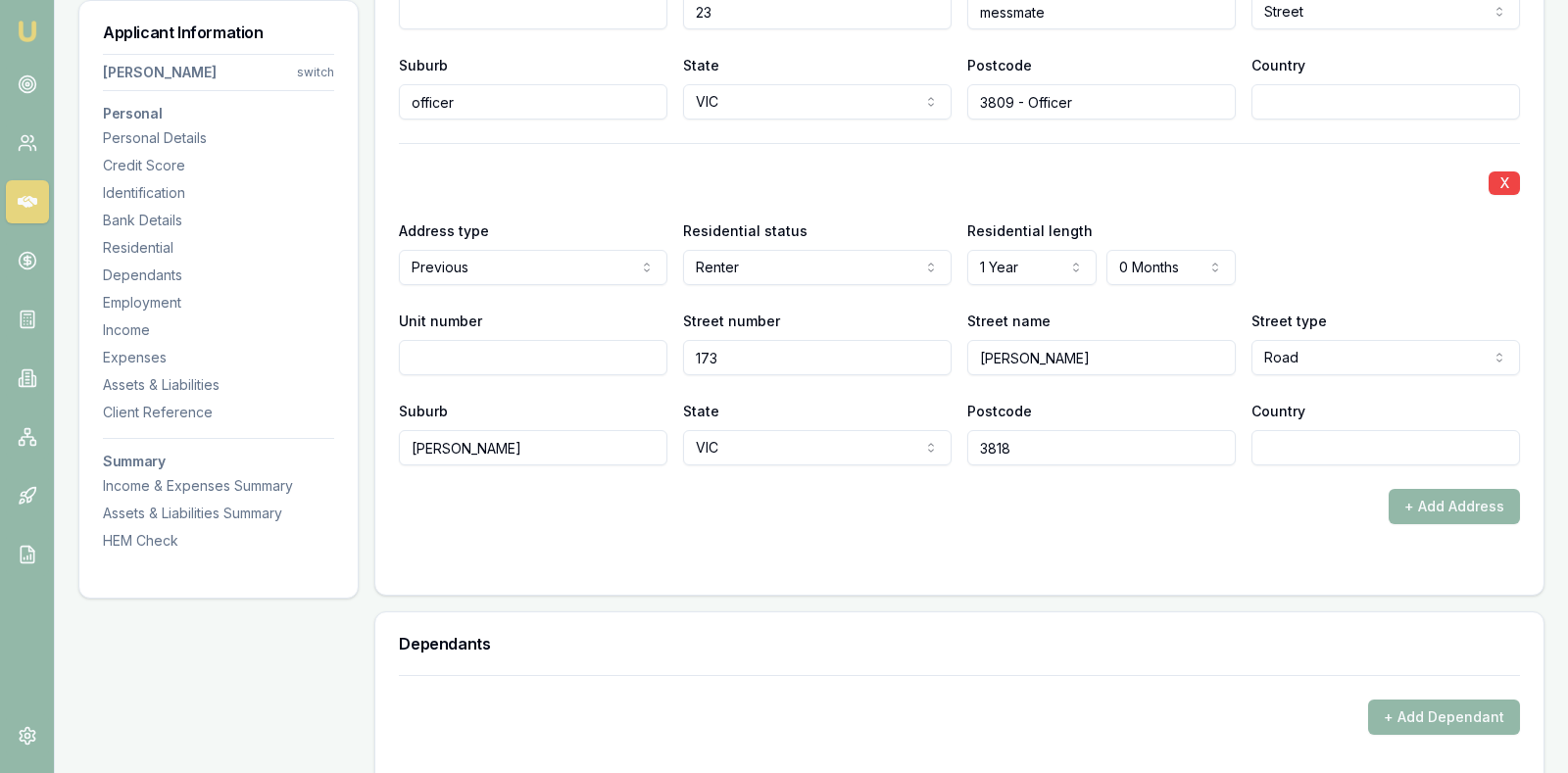
click at [1053, 544] on form "X Address type Current Current Previous Residential status Renter Owner with mo…" at bounding box center [959, 184] width 1121 height 774
click at [781, 518] on div "+ Add Address" at bounding box center [959, 507] width 1121 height 36
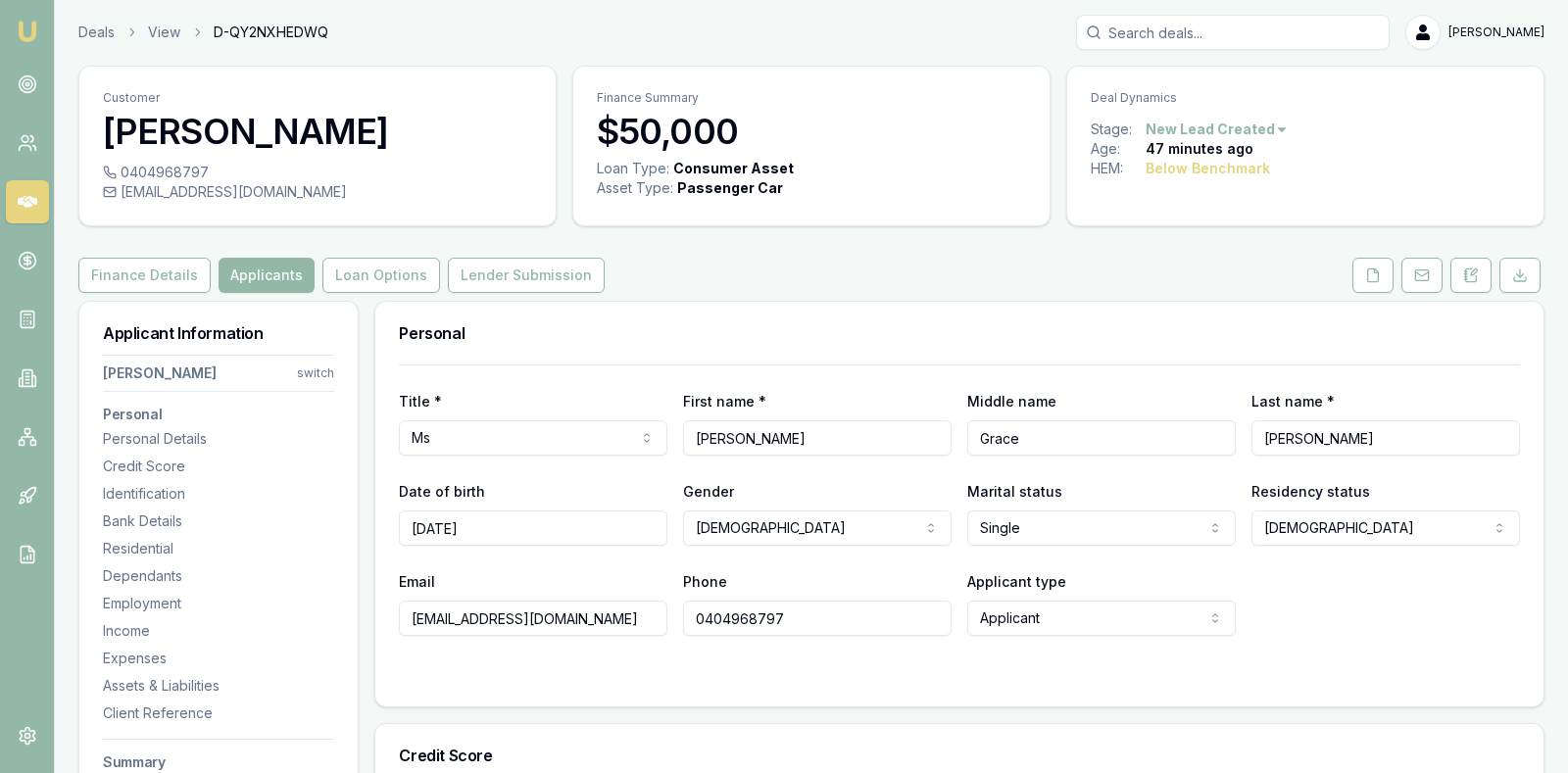
scroll to position [0, 0]
drag, startPoint x: 563, startPoint y: 620, endPoint x: 382, endPoint y: 620, distance: 181.0
click at [382, 620] on div "Title * Ms Mr Mrs Miss Ms Dr Prof First name * Tania Middle name Grace Last nam…" at bounding box center [959, 537] width 1168 height 342
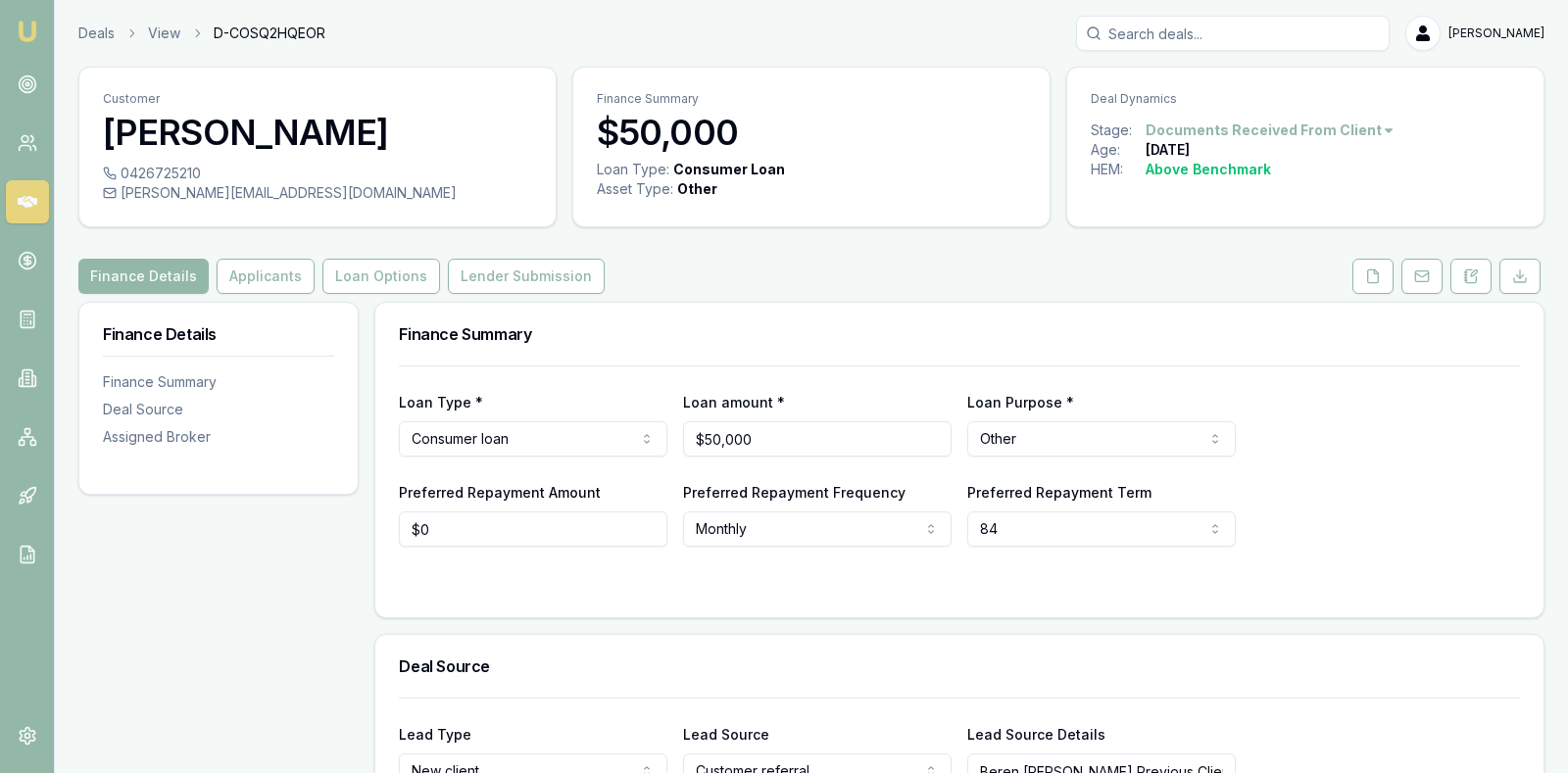
click at [267, 583] on div "Finance Details Finance Summary Deal Source Assigned Broker" at bounding box center [219, 711] width 280 height 820
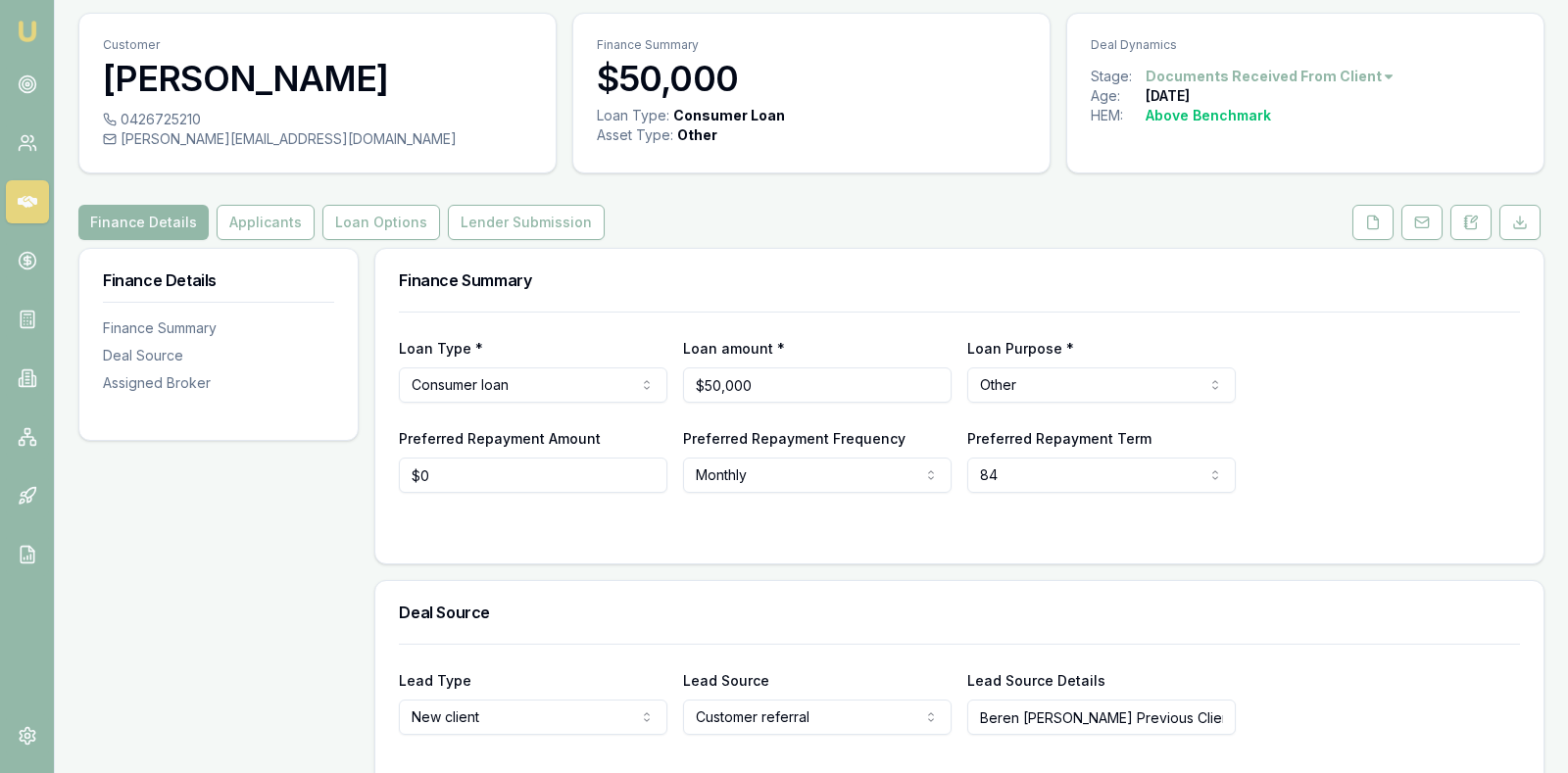
scroll to position [49, 0]
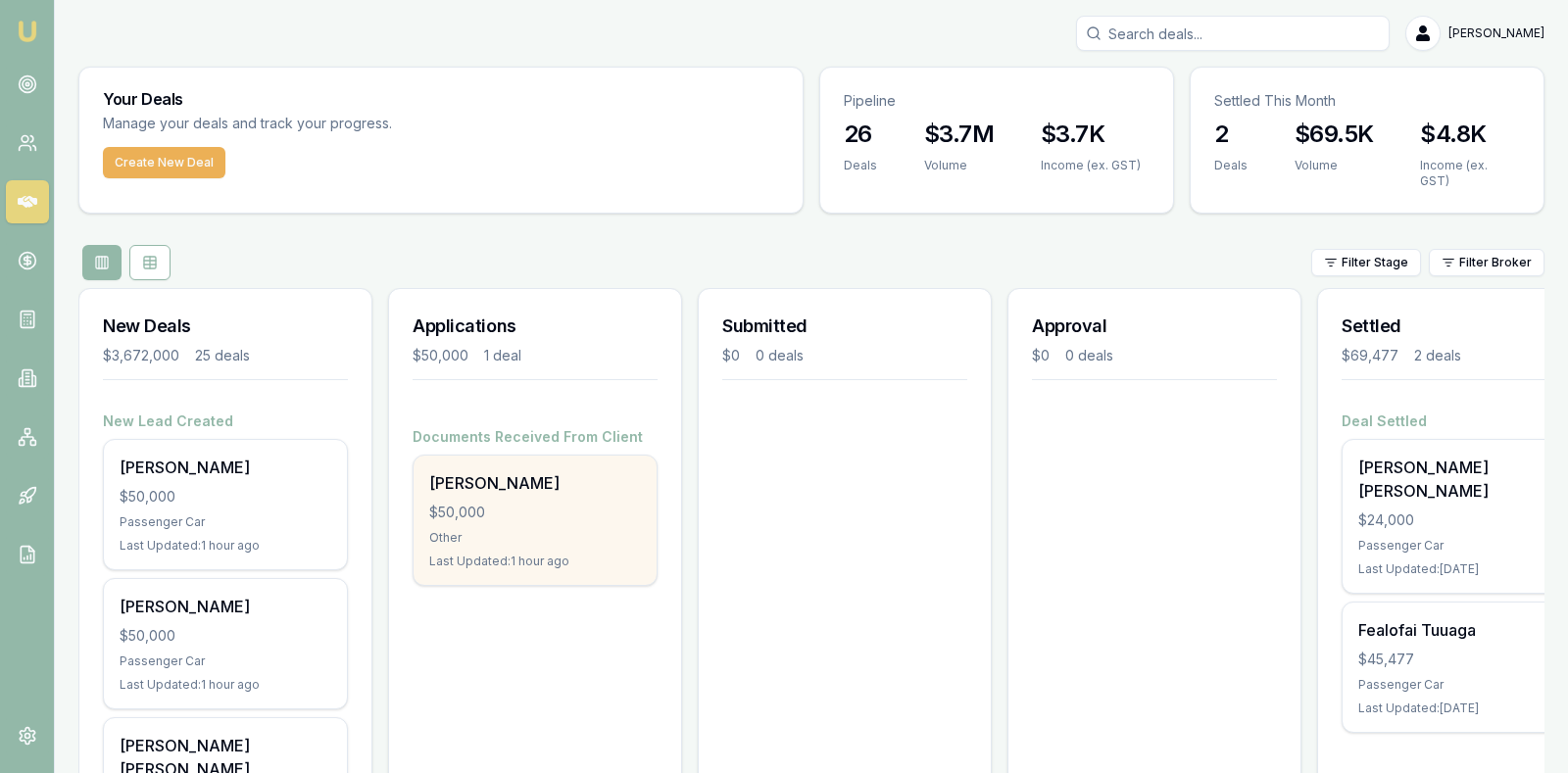
click at [517, 503] on div "$50,000" at bounding box center [535, 513] width 212 height 20
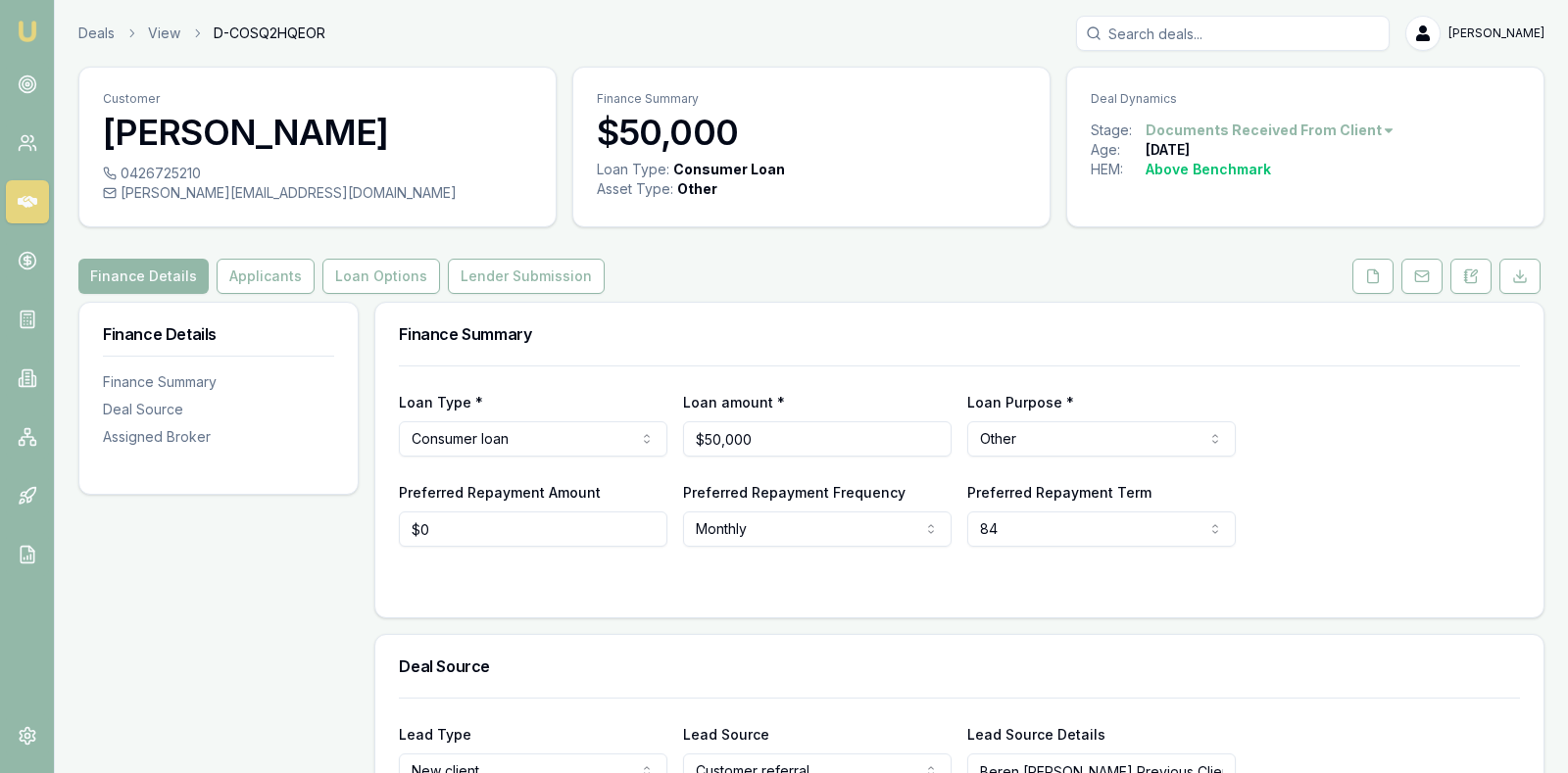
click at [1428, 481] on div "Preferred Repayment Amount $0 Preferred Repayment Frequency Monthly Weekly Fort…" at bounding box center [959, 513] width 1121 height 67
click at [564, 272] on button "Lender Submission" at bounding box center [527, 276] width 157 height 36
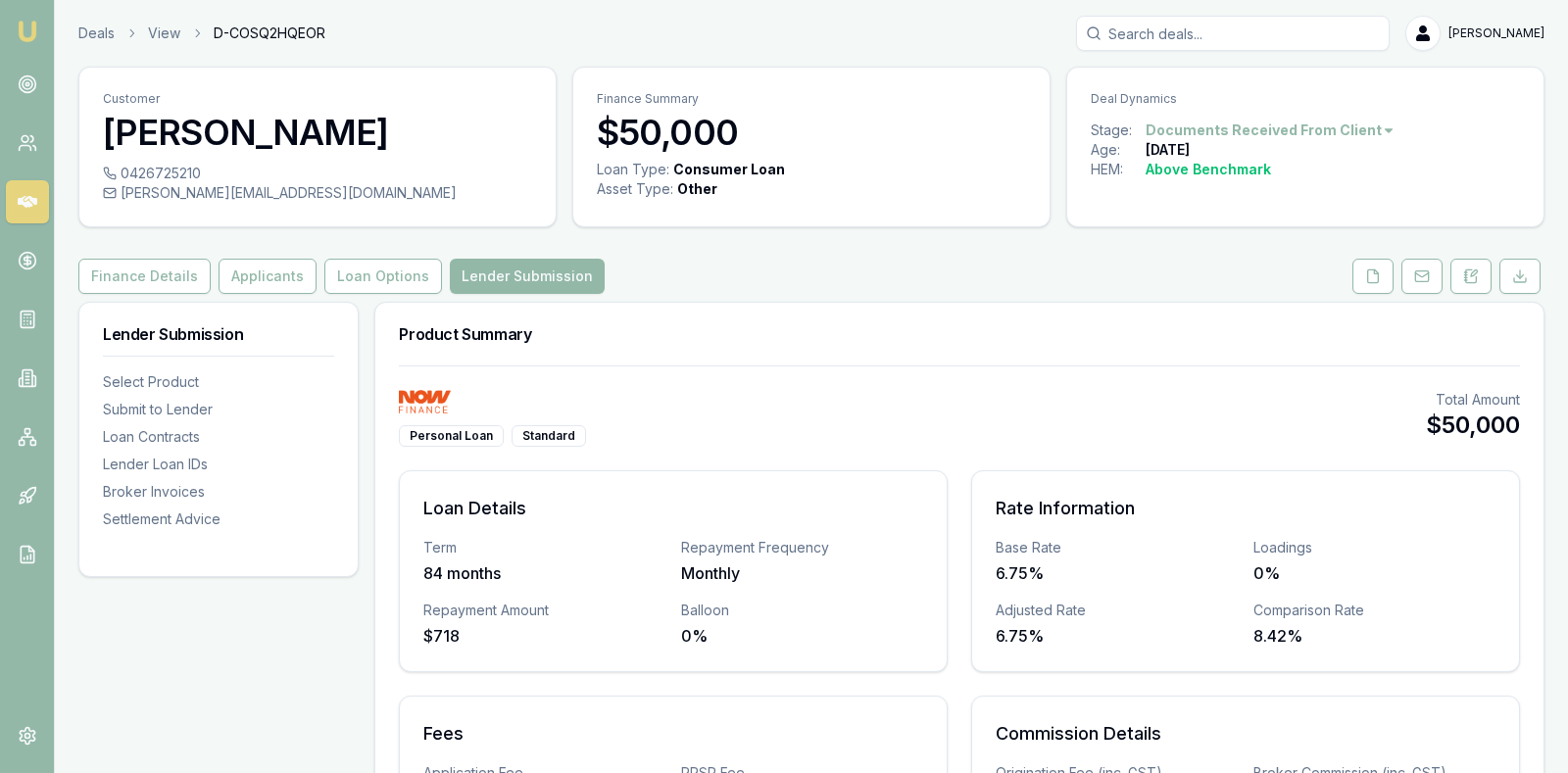
click at [828, 374] on div "Personal Loan Standard Total Amount $50,000 Loan Details Term 84 months Repayme…" at bounding box center [959, 675] width 1168 height 618
click at [250, 272] on button "Applicants" at bounding box center [267, 276] width 98 height 36
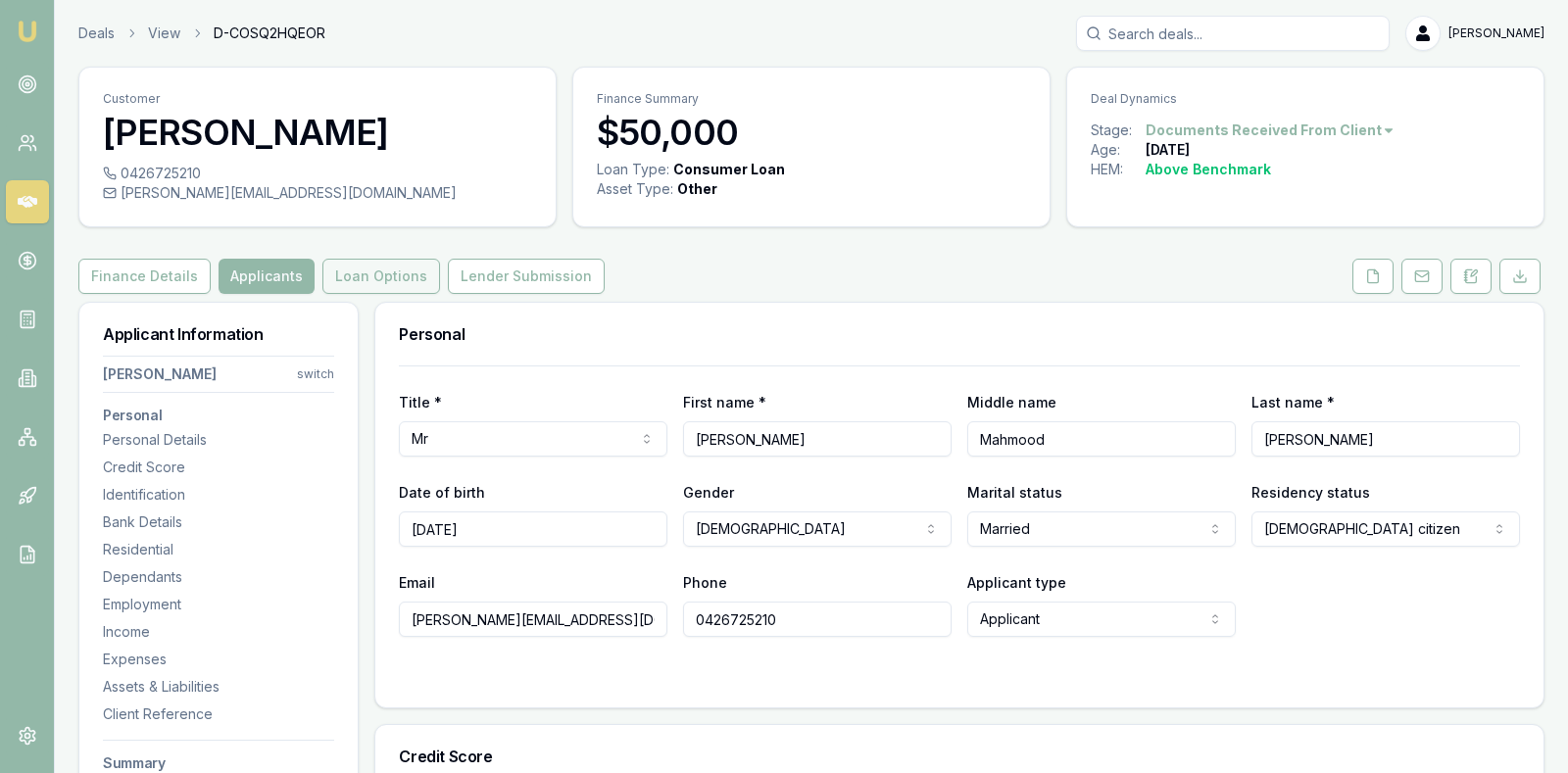
click at [340, 269] on button "Loan Options" at bounding box center [381, 276] width 117 height 36
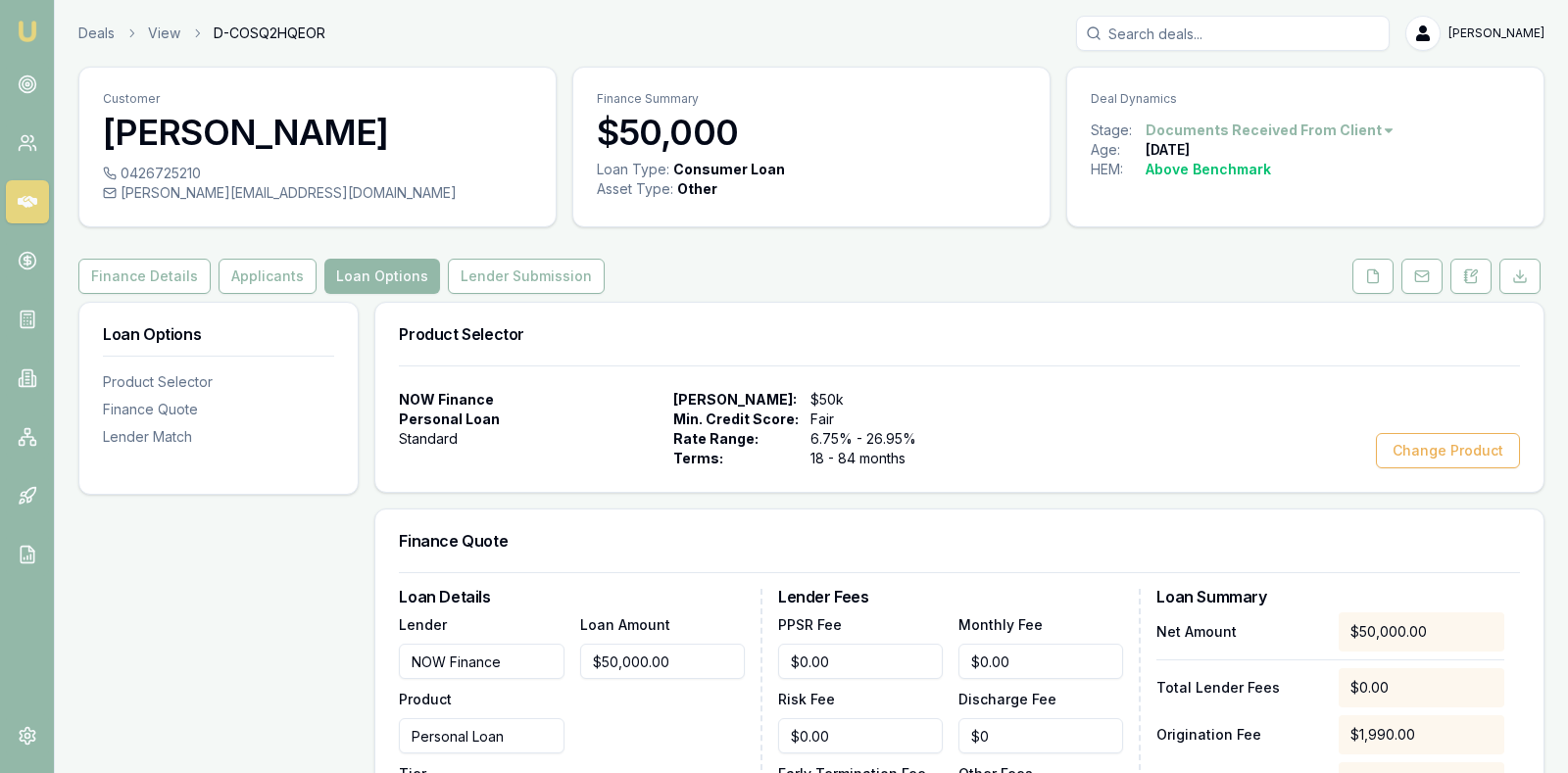
click at [1176, 426] on div "NOW Finance Personal Loan Standard Max Loan Amount: $50k Min. Credit Score: Fai…" at bounding box center [959, 428] width 1121 height 78
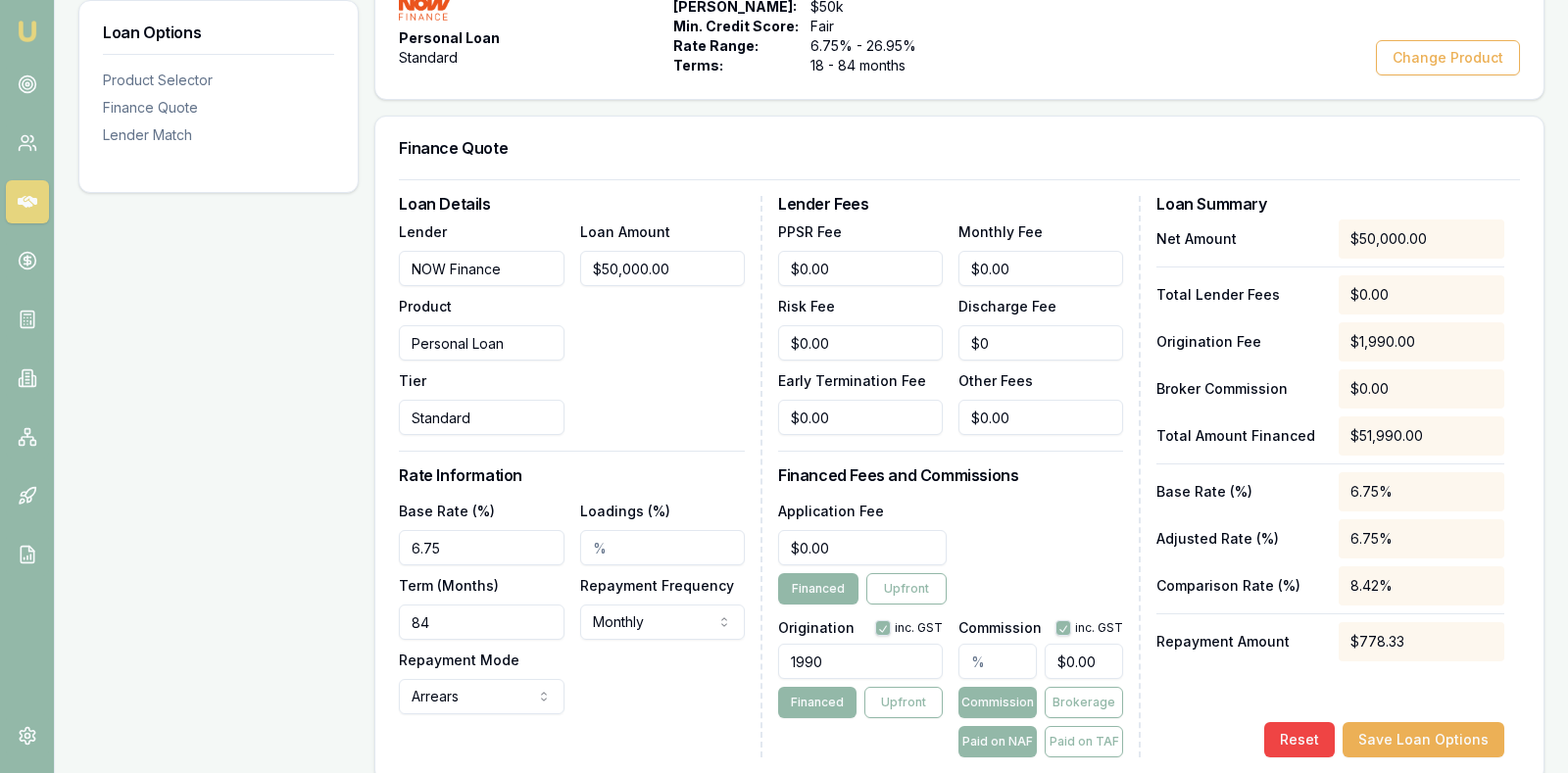
scroll to position [441, 0]
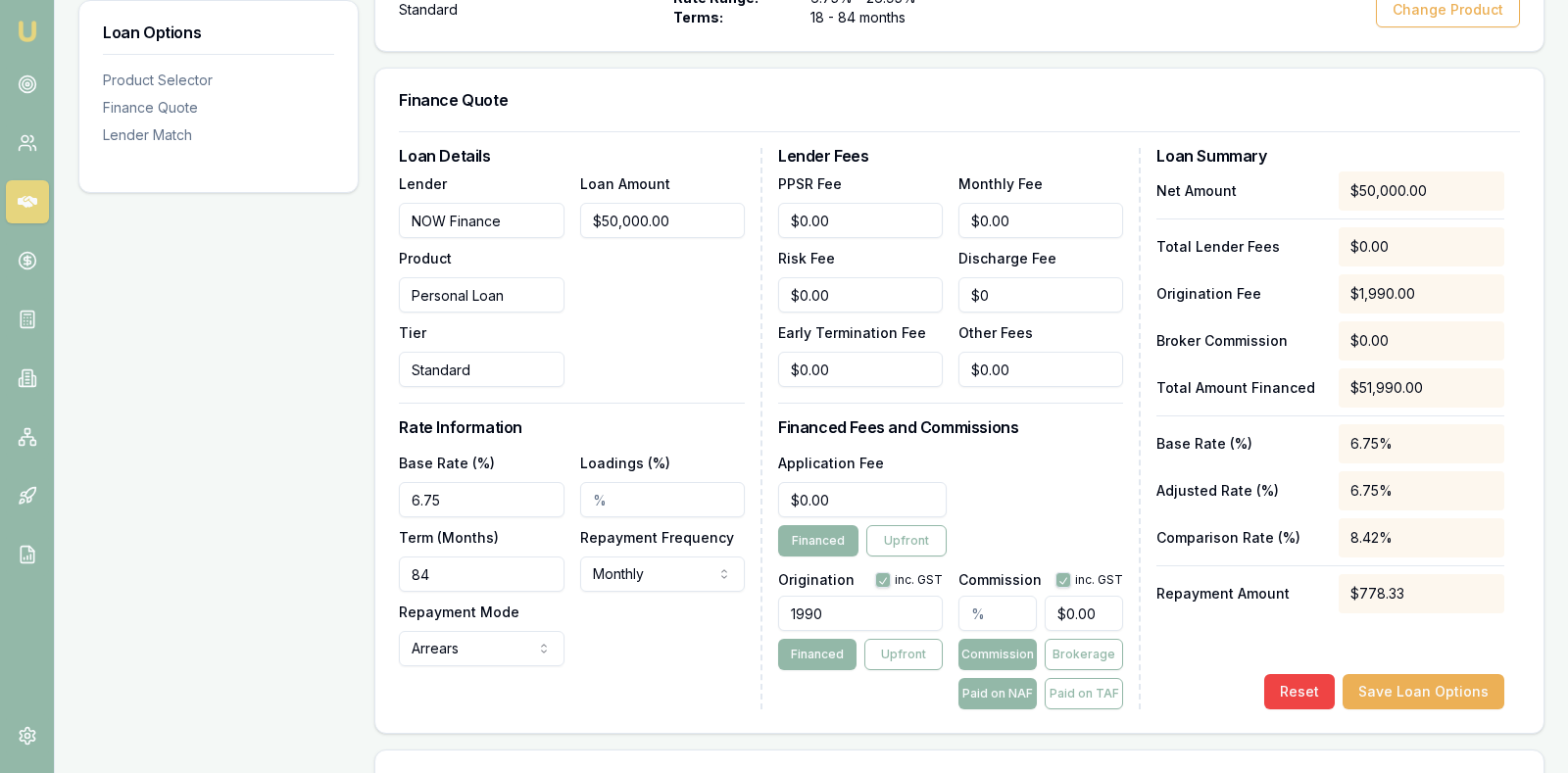
click at [527, 500] on input "6.75" at bounding box center [481, 500] width 165 height 36
type input "6"
click at [527, 500] on input "14.79" at bounding box center [481, 500] width 165 height 36
type input "14.75%"
click at [659, 491] on input "Loadings (%)" at bounding box center [663, 500] width 165 height 36
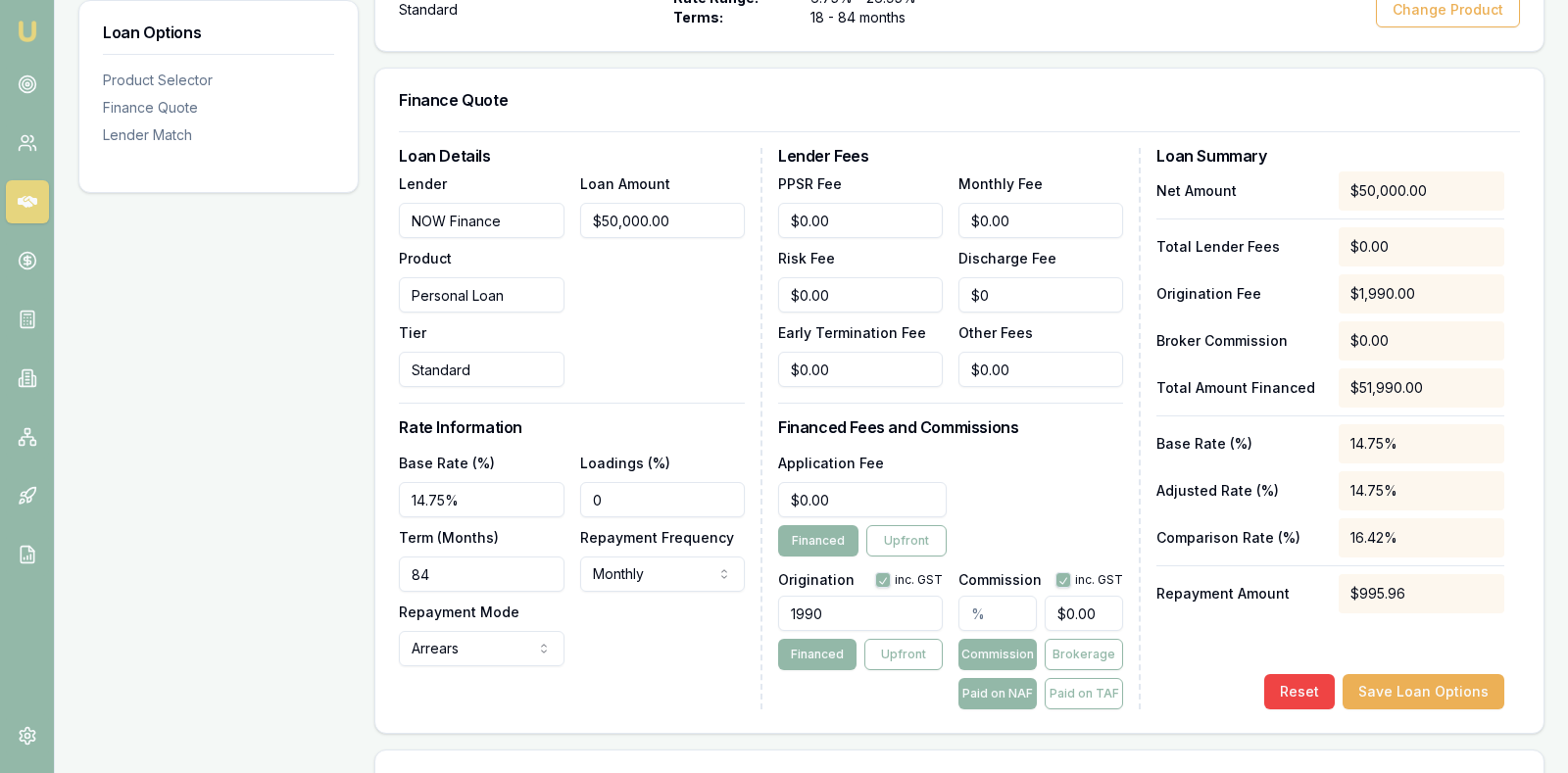
type input "0"
click at [654, 670] on div "Loan Details Lender NOW Finance Product Personal Loan Tier Standard Loan Amount…" at bounding box center [580, 428] width 364 height 561
click at [706, 218] on input "50000" at bounding box center [663, 221] width 165 height 36
type input "5"
type input "$48.00"
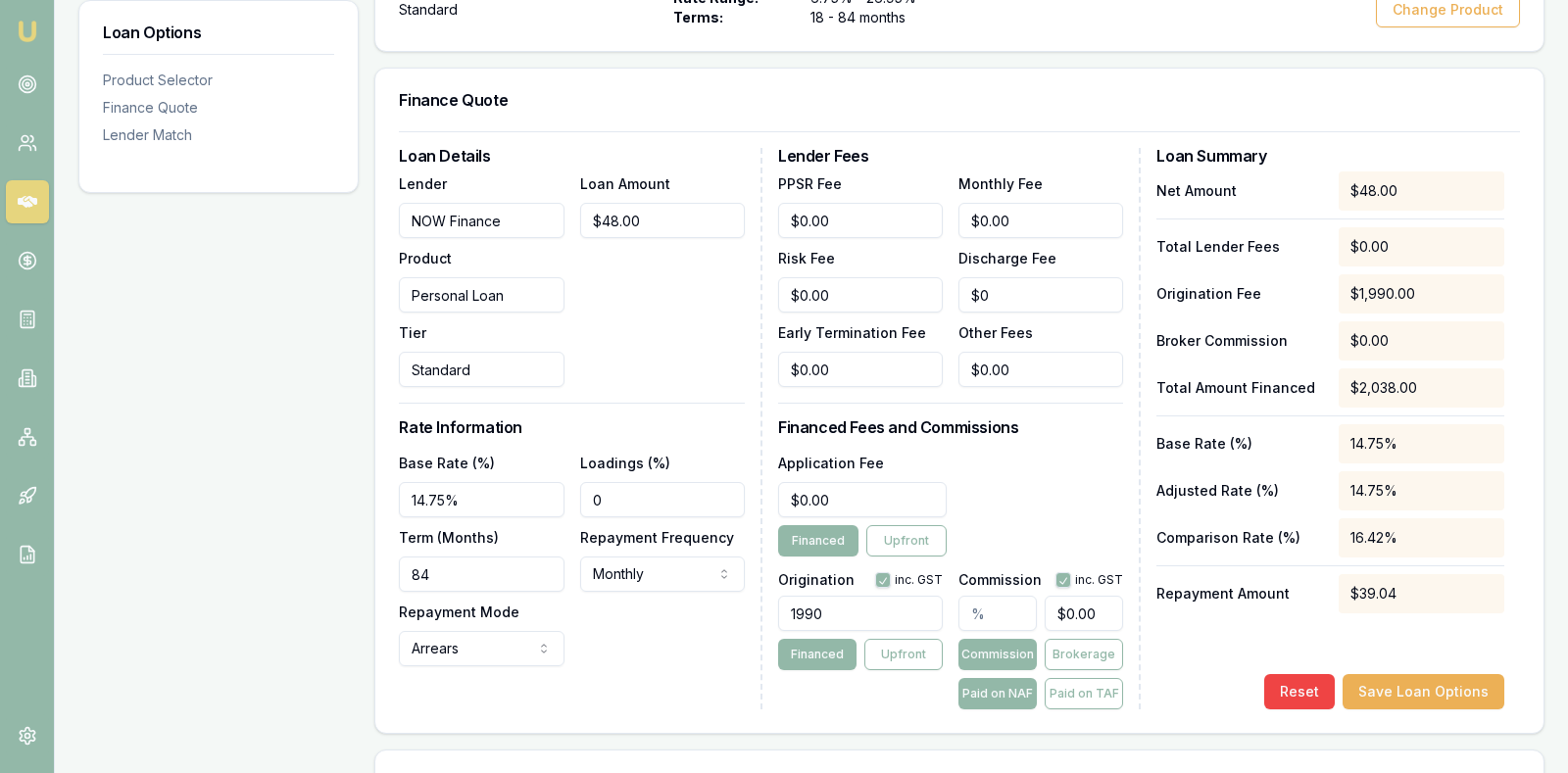
click at [870, 612] on input "1990" at bounding box center [861, 614] width 165 height 36
type input "1680.00"
click at [587, 670] on div "Loan Details Lender NOW Finance Product Personal Loan Tier Standard Loan Amount…" at bounding box center [580, 428] width 364 height 561
click at [656, 216] on input "48" at bounding box center [663, 221] width 165 height 36
click at [649, 324] on div "Loan Amount $48,000.00" at bounding box center [663, 279] width 165 height 216
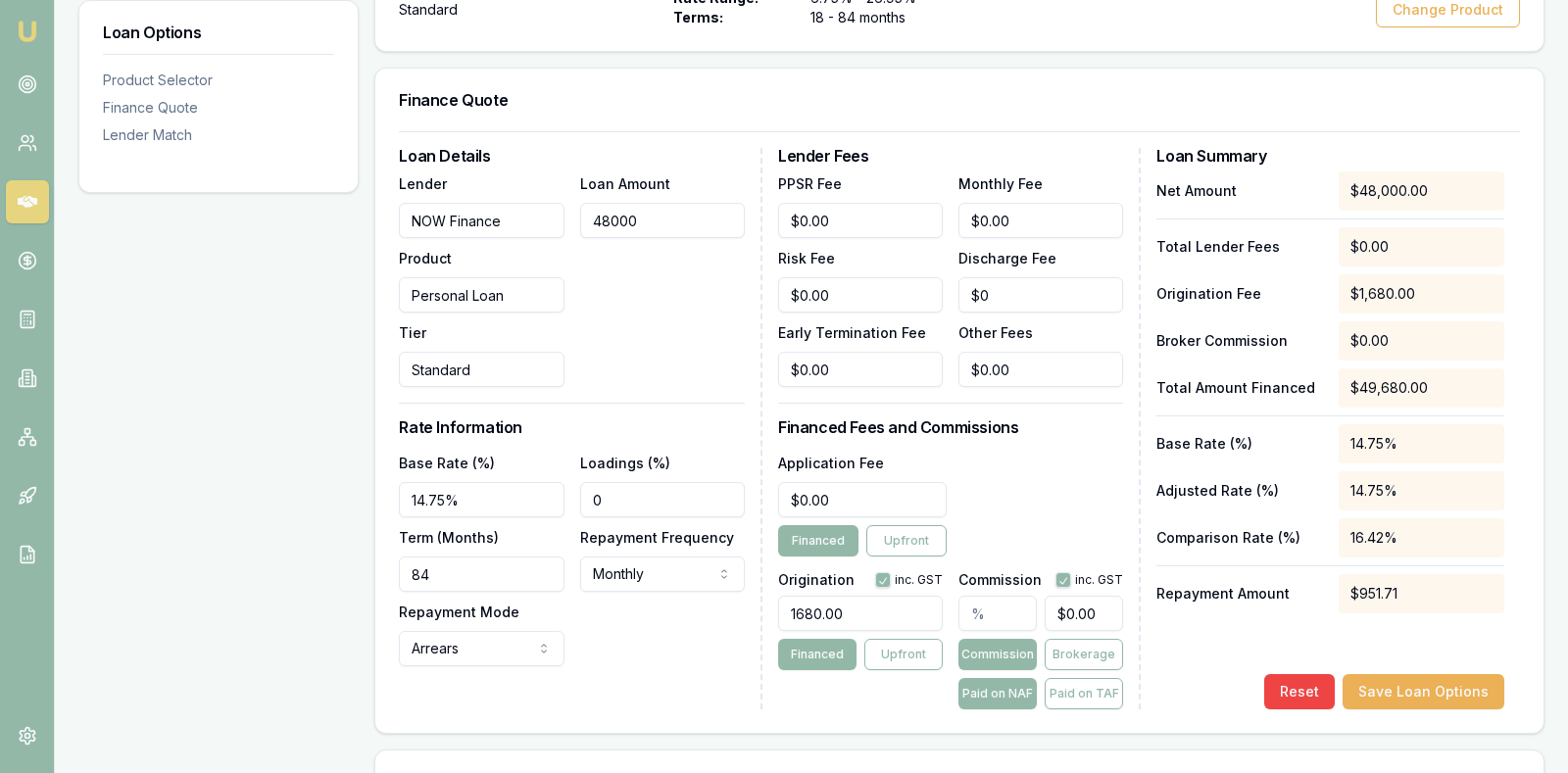
click at [690, 215] on input "48000" at bounding box center [663, 221] width 165 height 36
type input "$48,320.00"
click at [667, 289] on div "Loan Amount $48,320.00" at bounding box center [663, 279] width 165 height 216
click at [1391, 681] on button "Save Loan Options" at bounding box center [1423, 692] width 162 height 36
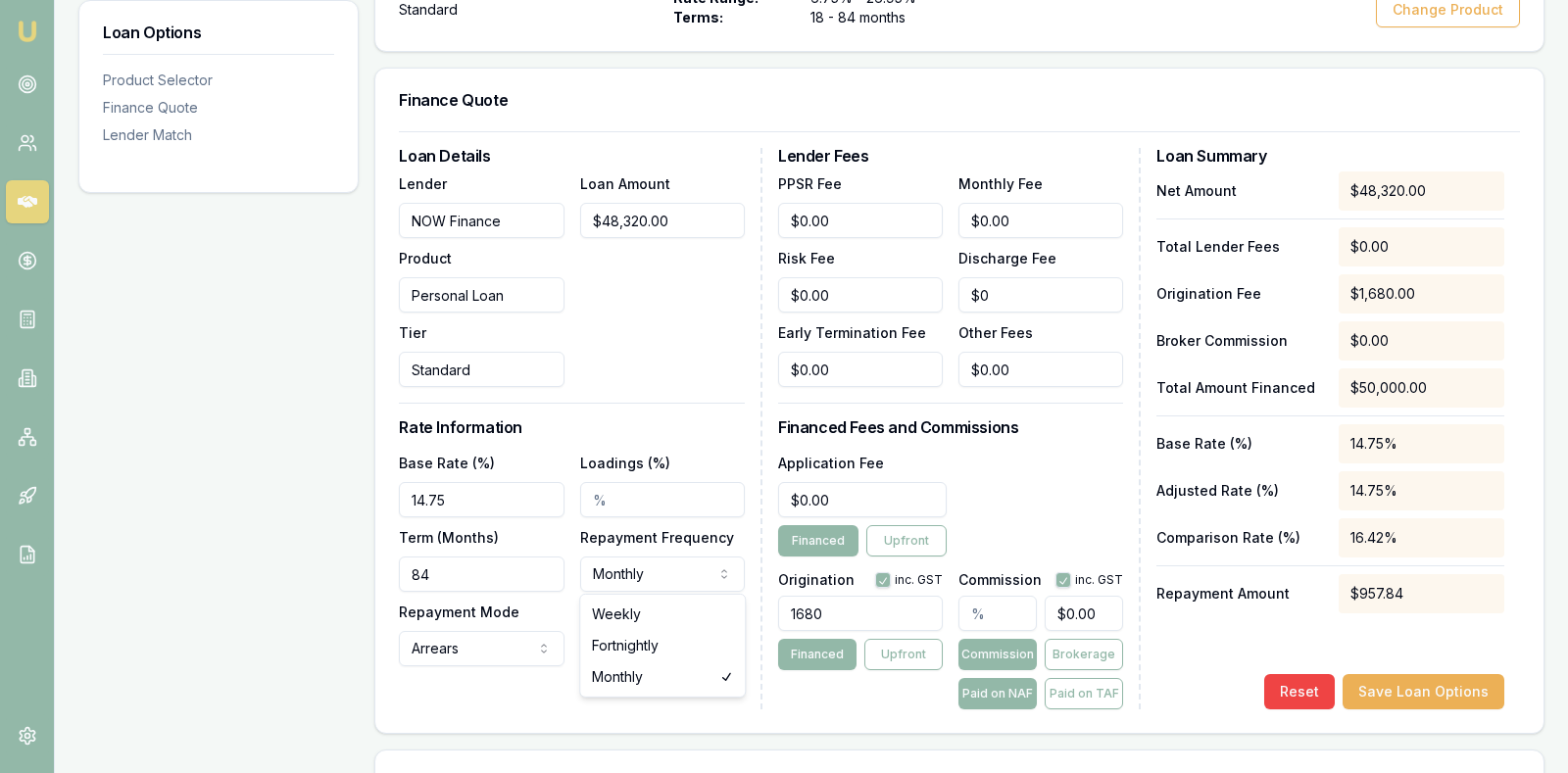
select select "WEEKLY"
click at [1404, 691] on button "Save Loan Options" at bounding box center [1423, 692] width 162 height 36
click at [236, 438] on div "Loan Options Product Selector Finance Quote Lender Match" at bounding box center [219, 582] width 280 height 1444
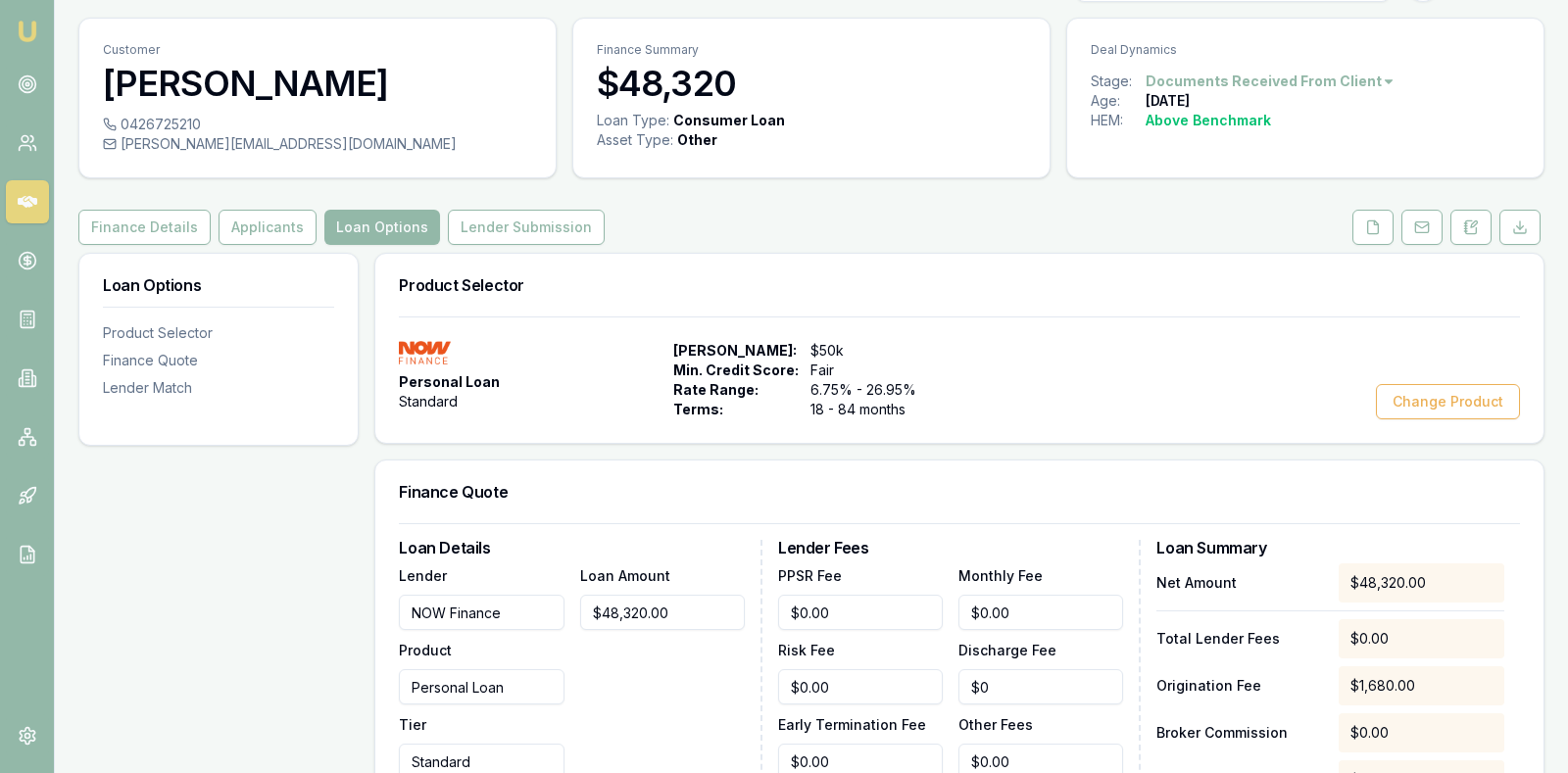
scroll to position [0, 0]
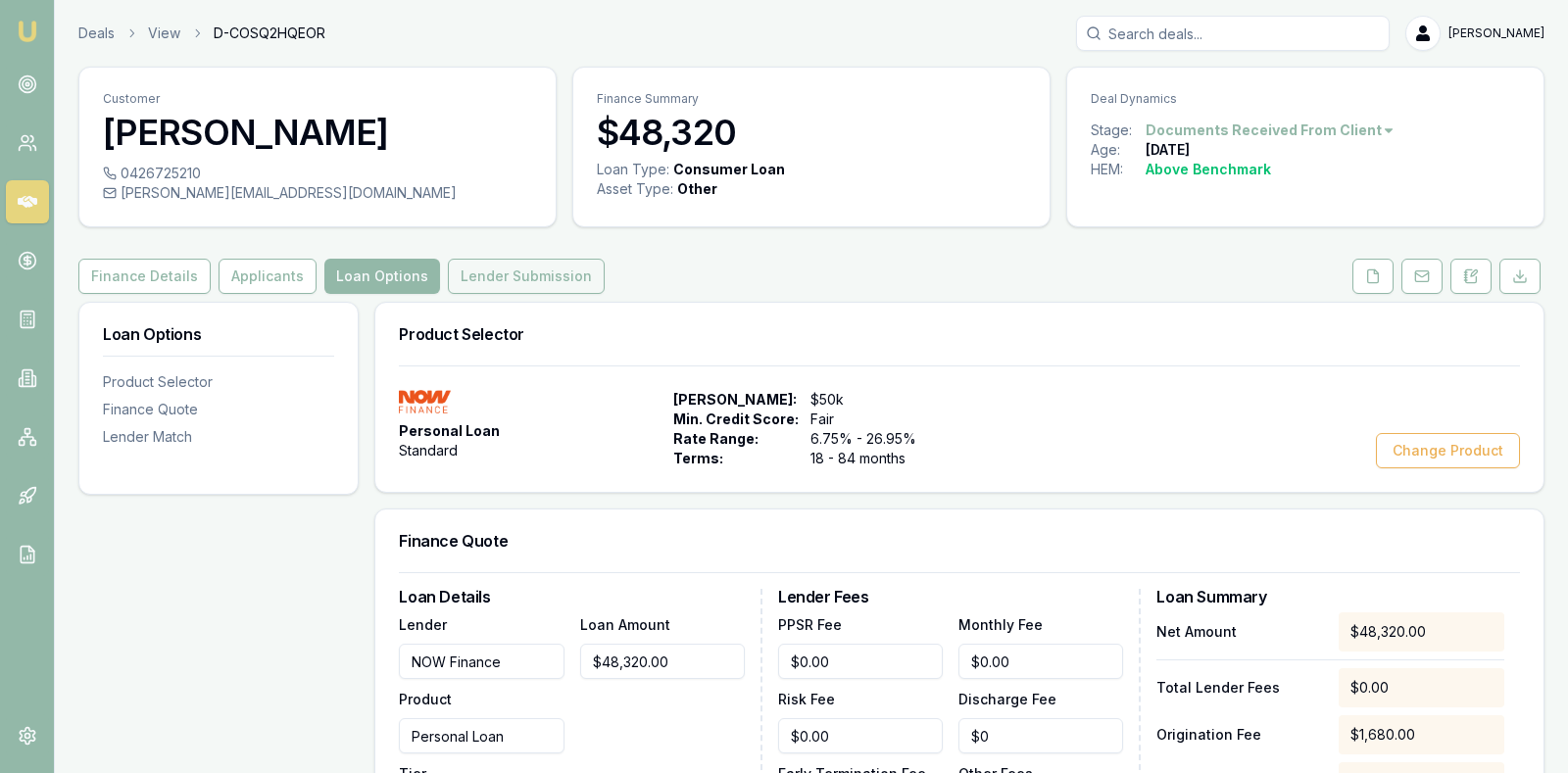
click at [488, 273] on button "Lender Submission" at bounding box center [527, 276] width 157 height 36
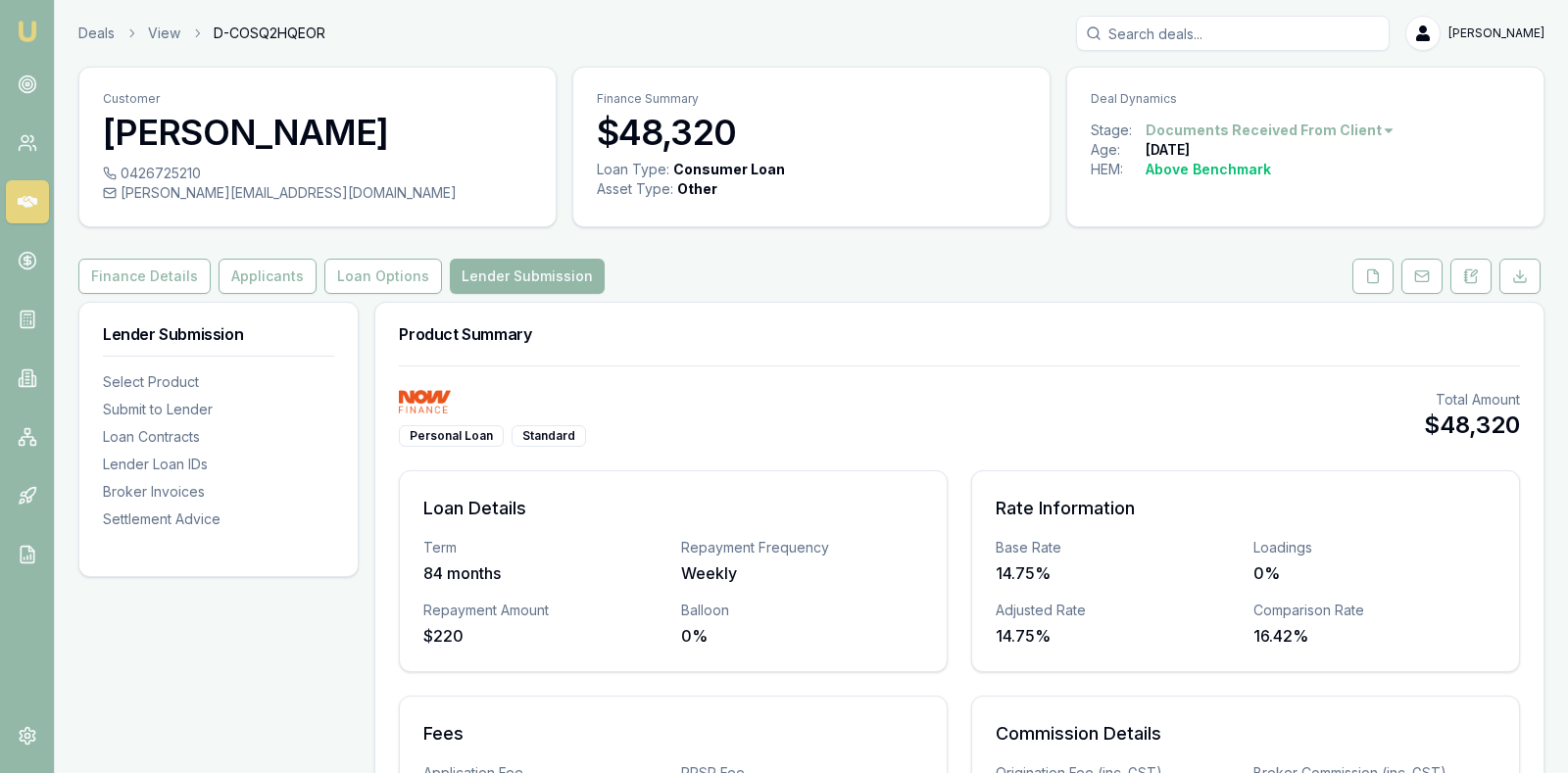
click at [736, 416] on div "Personal Loan Standard Total Amount $48,320" at bounding box center [959, 417] width 1121 height 57
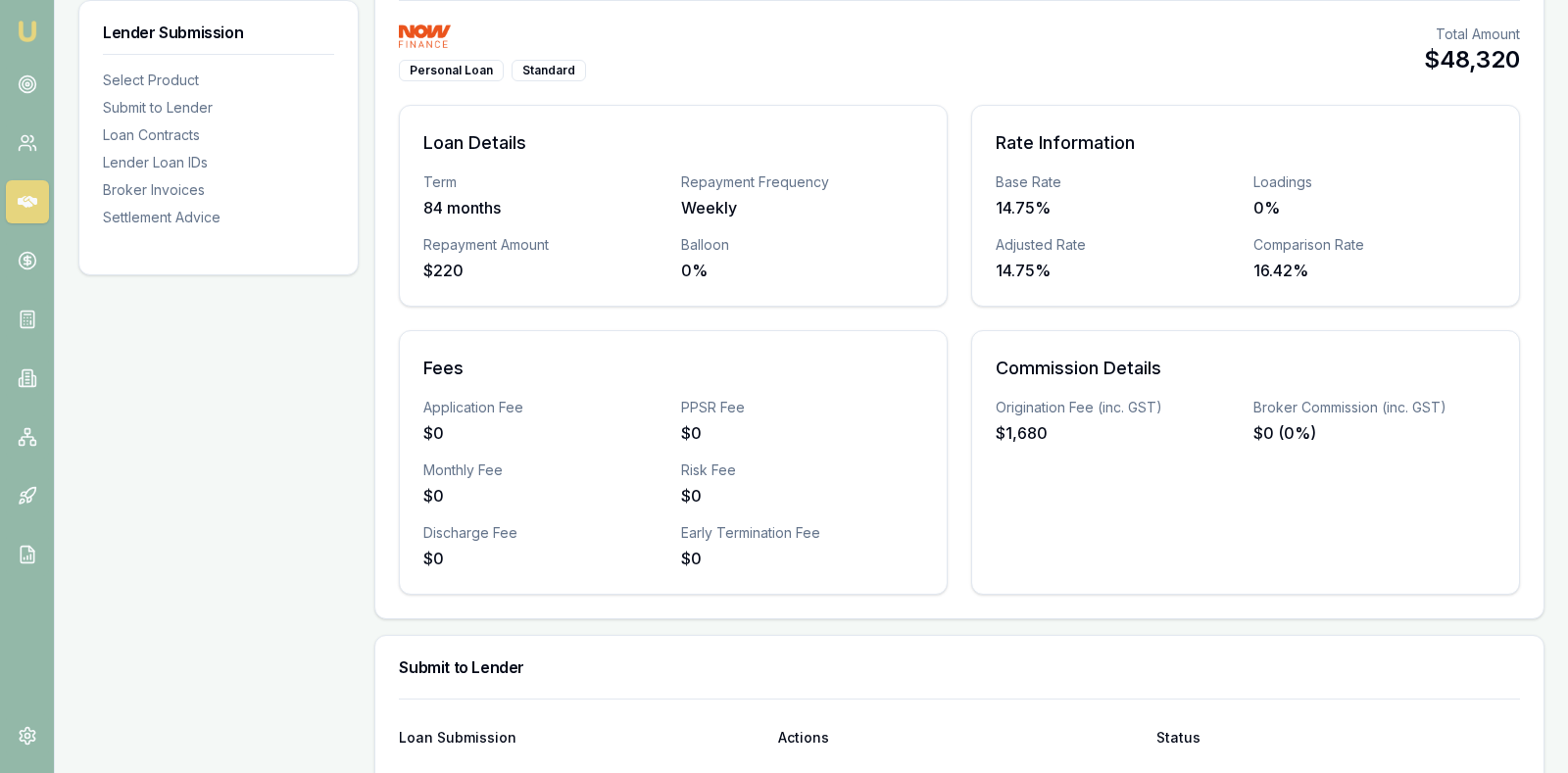
scroll to position [362, 0]
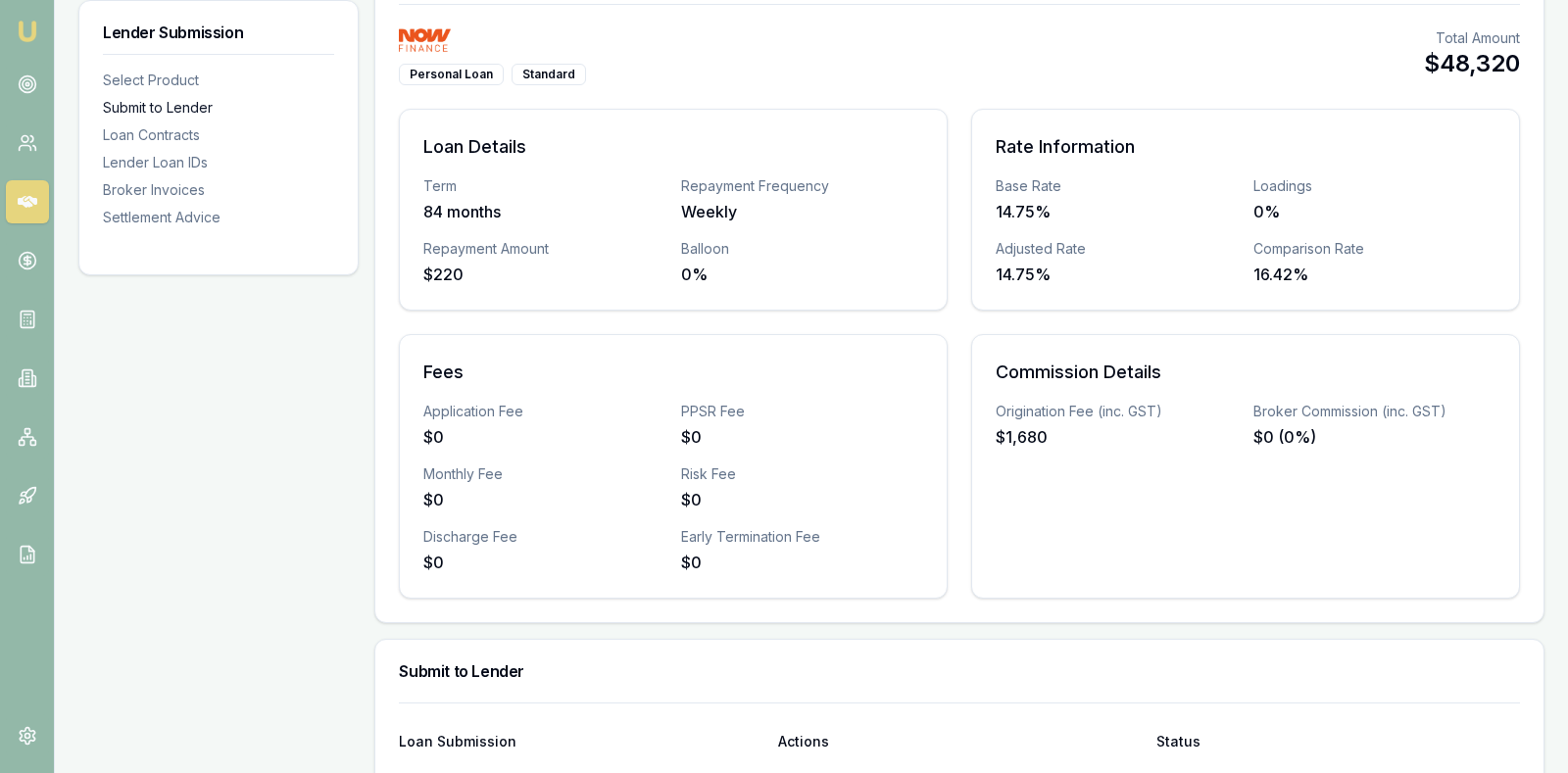
click at [147, 104] on div "Submit to Lender" at bounding box center [219, 108] width 232 height 20
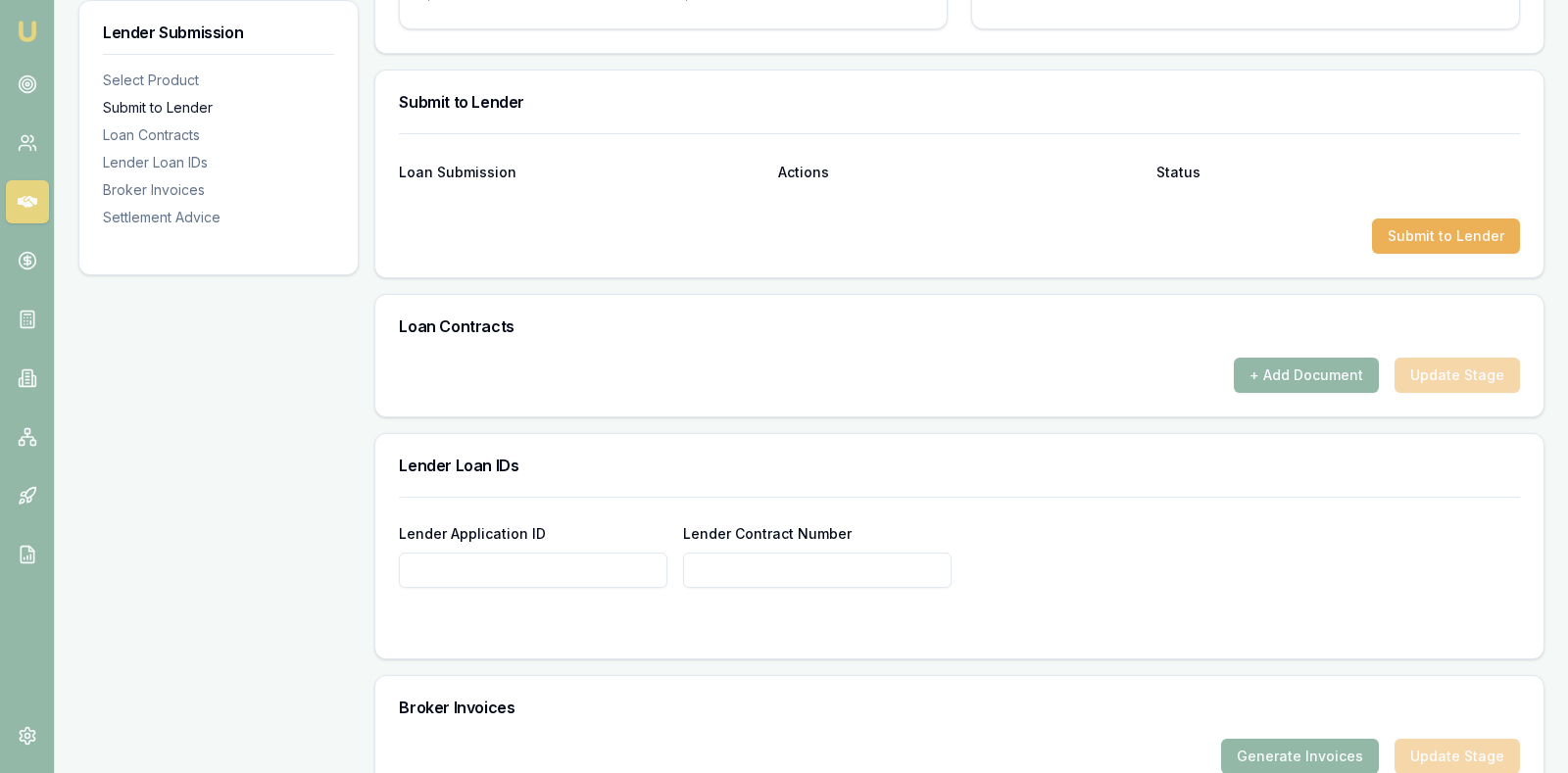
scroll to position [996, 0]
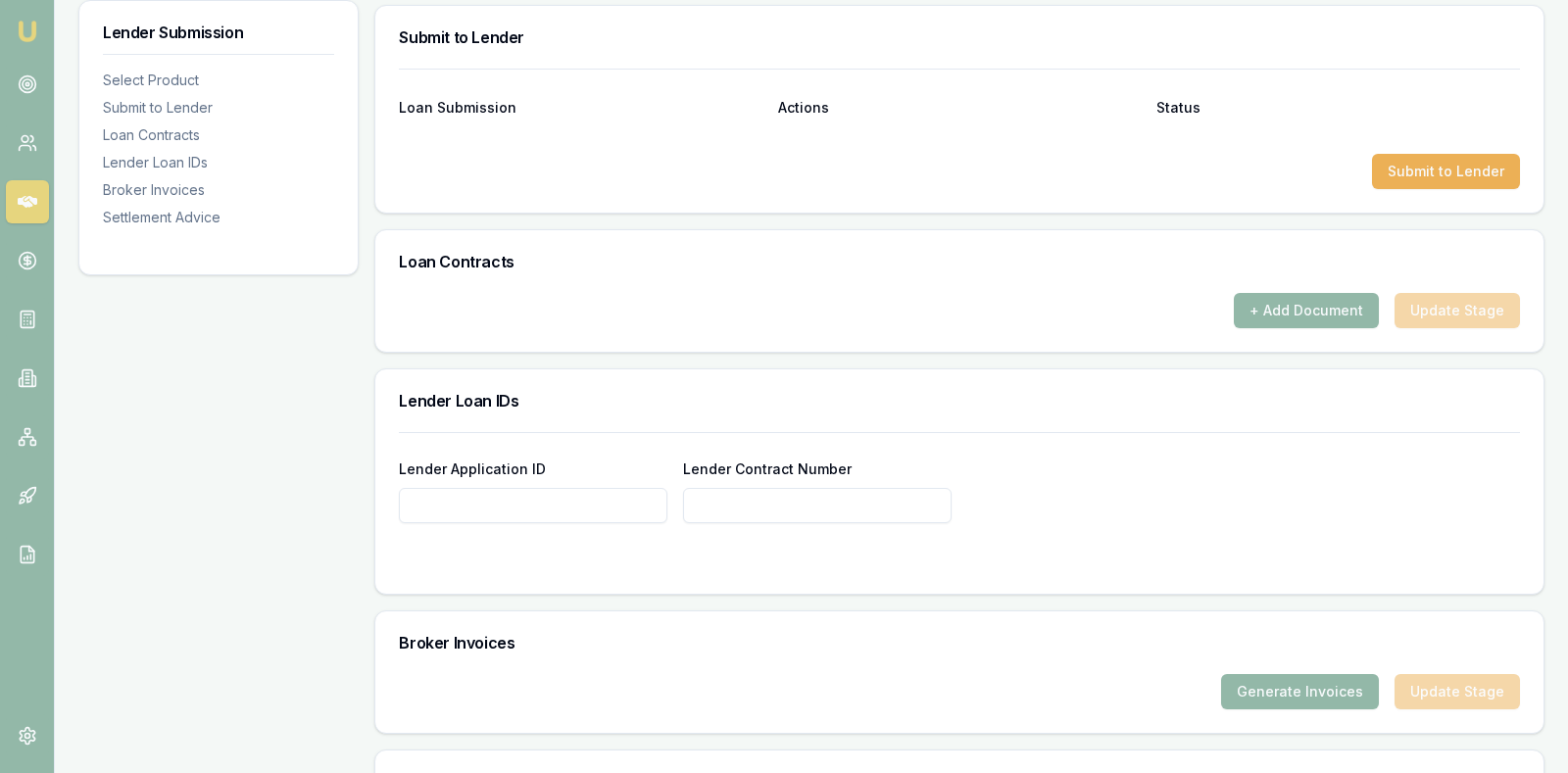
click at [265, 411] on div "Lender Submission Select Product Submit to Lender Loan Contracts Lender Loan ID…" at bounding box center [219, 160] width 280 height 1707
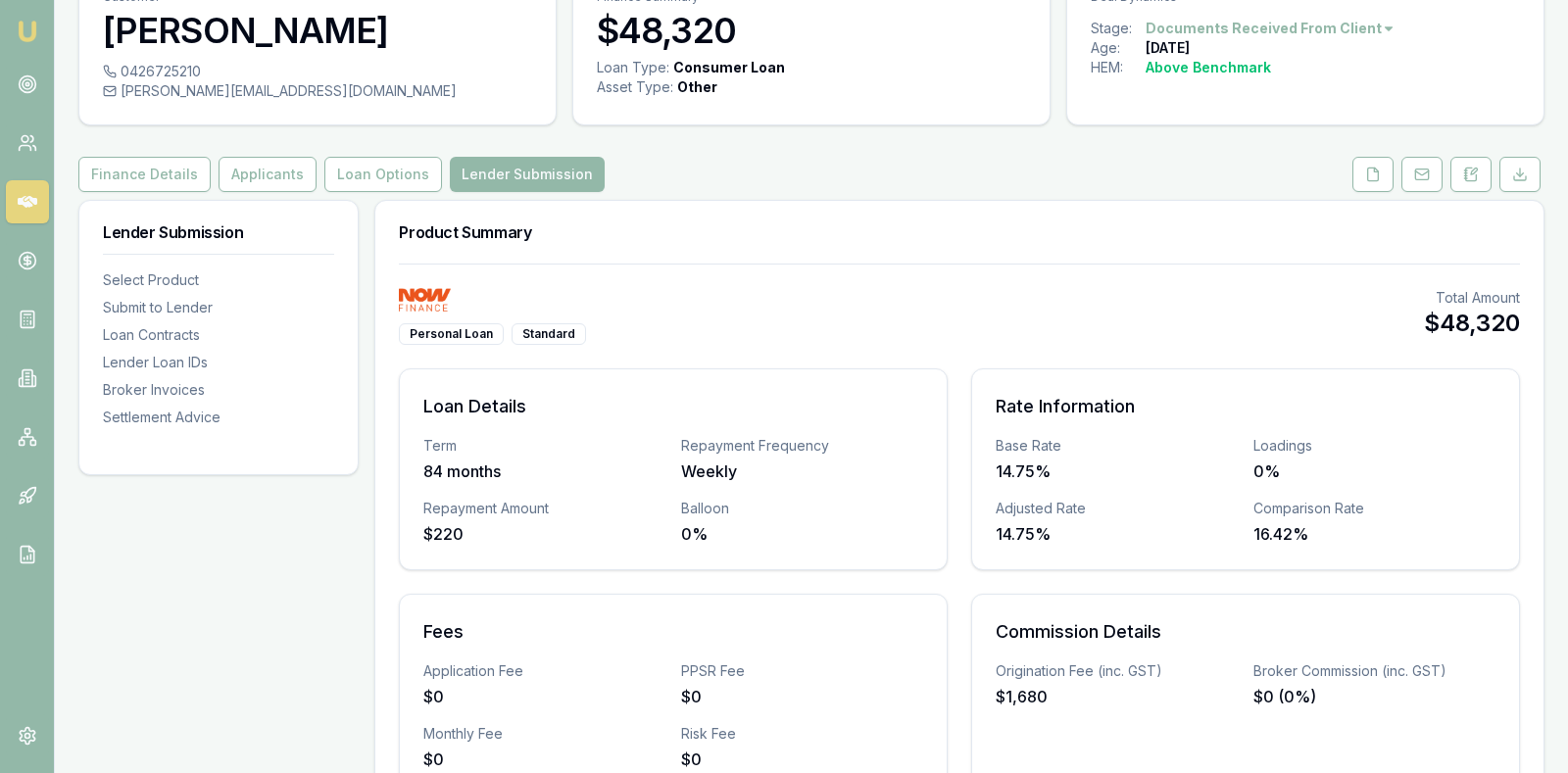
scroll to position [65, 0]
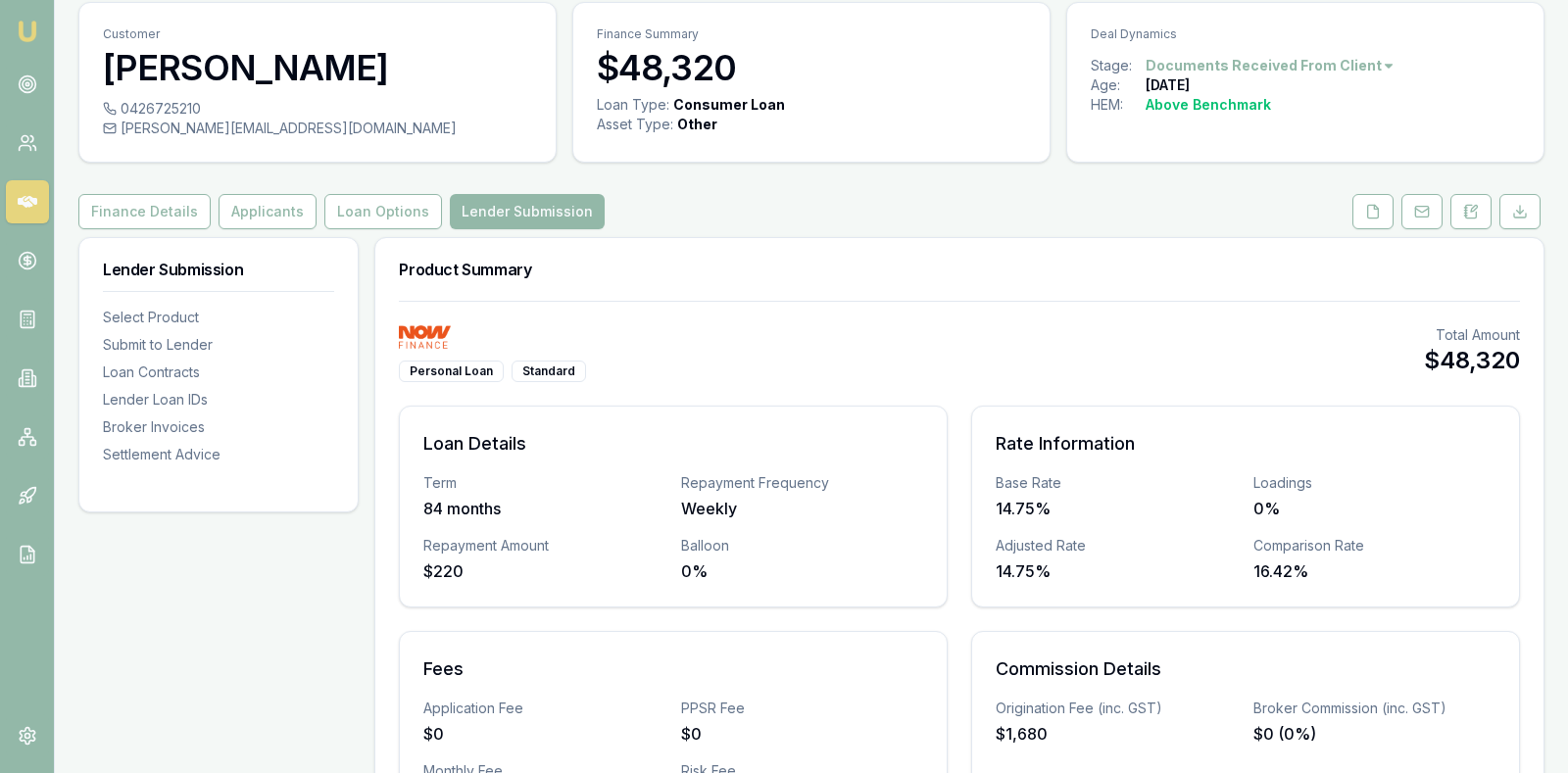
click at [841, 343] on div "Personal Loan Standard Total Amount $48,320" at bounding box center [959, 353] width 1121 height 57
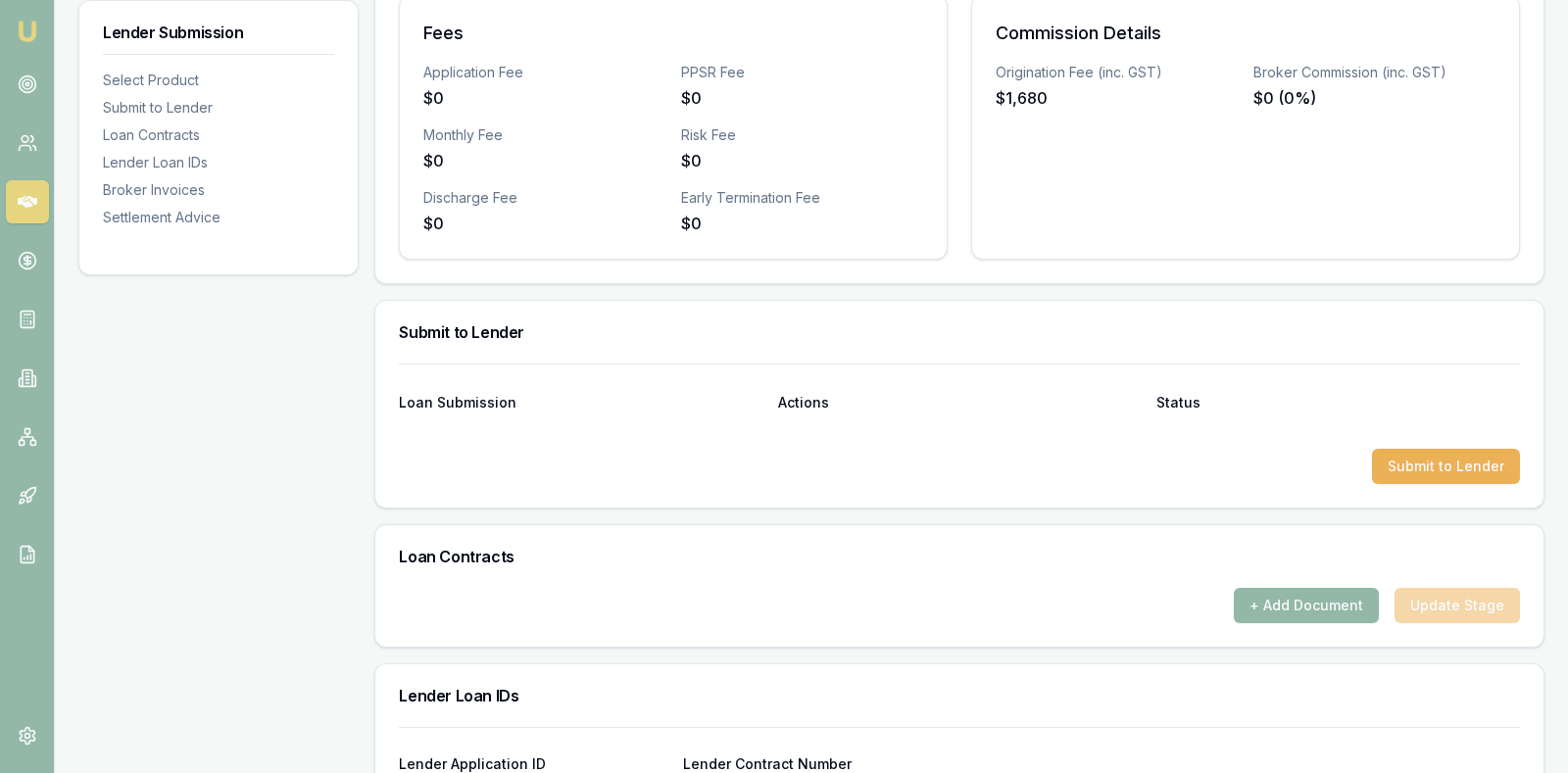
scroll to position [701, 0]
click at [1399, 460] on button "Submit to Lender" at bounding box center [1446, 466] width 148 height 36
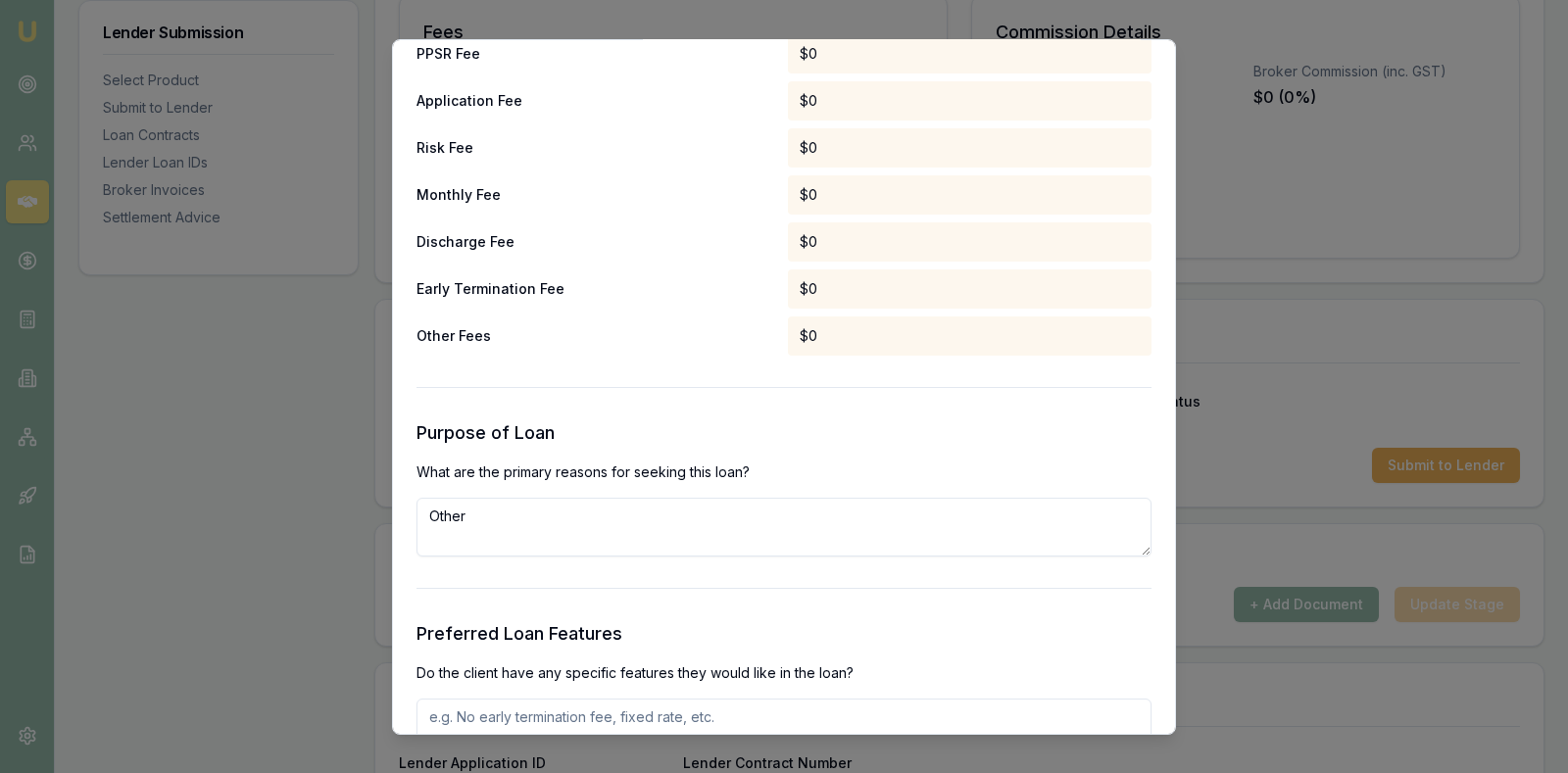
scroll to position [1617, 0]
click at [527, 514] on textarea "Other" at bounding box center [784, 527] width 735 height 59
type textarea "O"
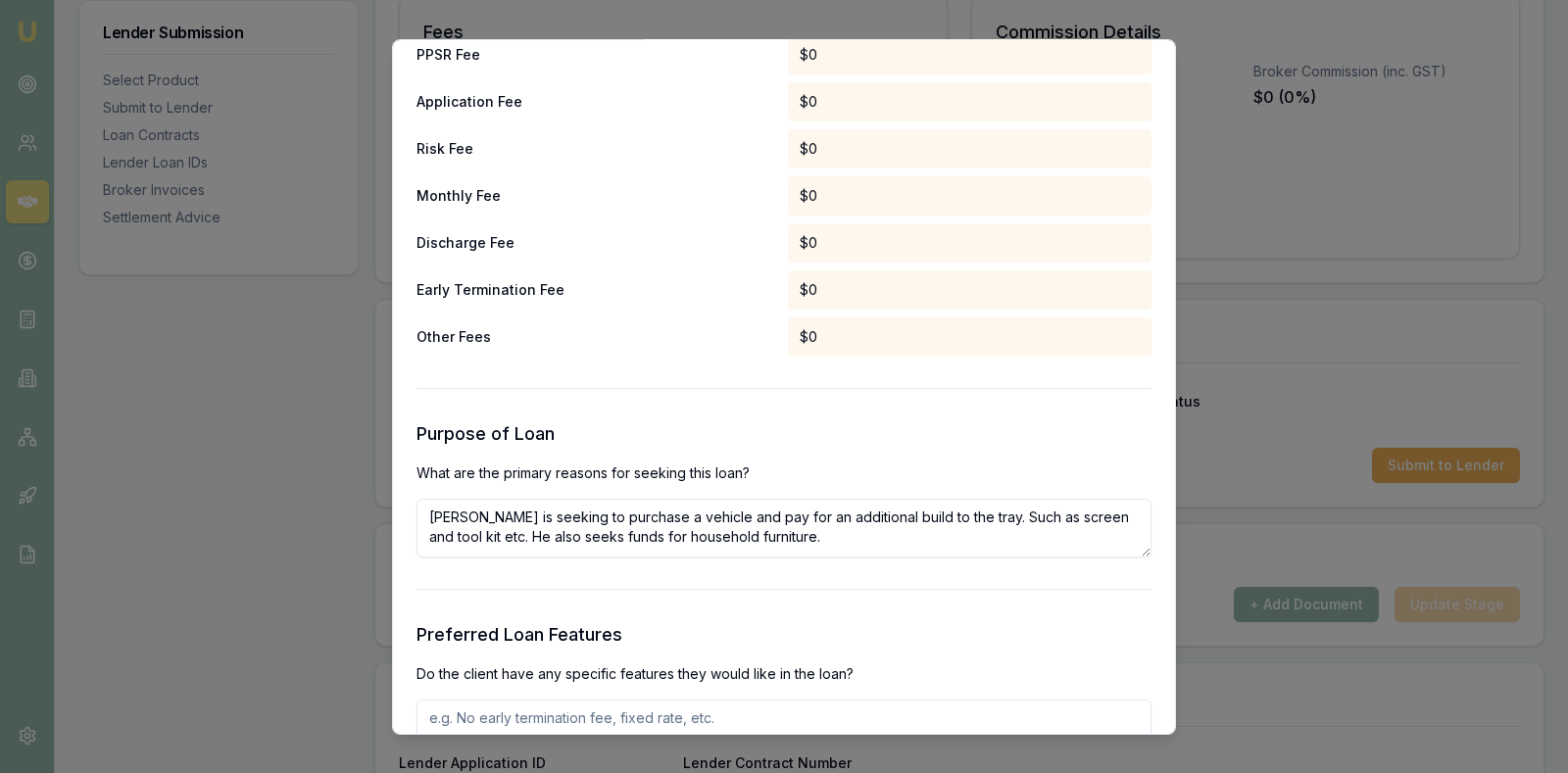
type textarea "Mohammad is seeking to purchase a vehicle and pay for an additional build to th…"
click at [905, 603] on form "Selected Product Lender Now finance Loan Type Consumer Loan Product Personal Lo…" at bounding box center [784, 549] width 735 height 4070
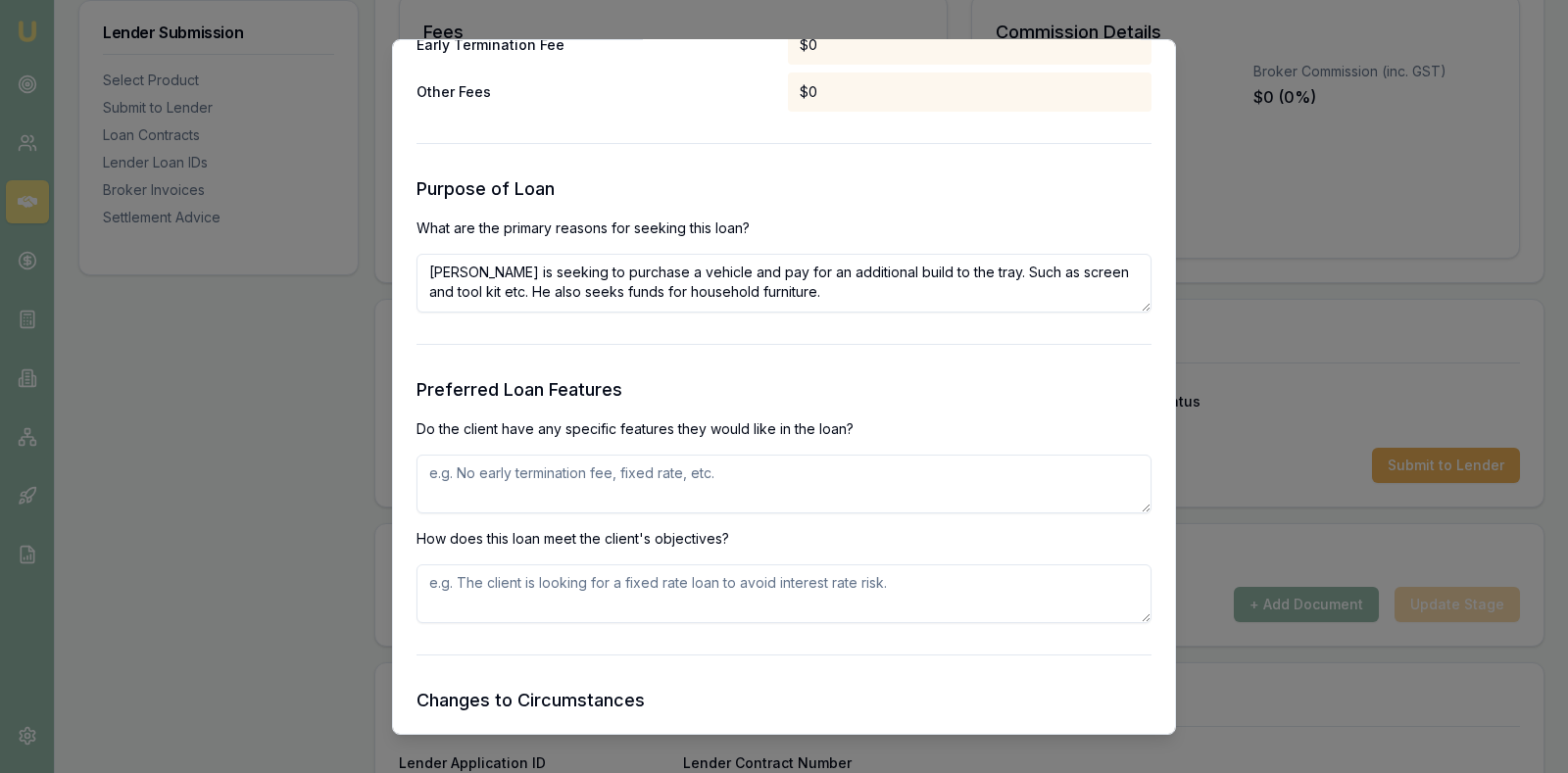
scroll to position [1911, 0]
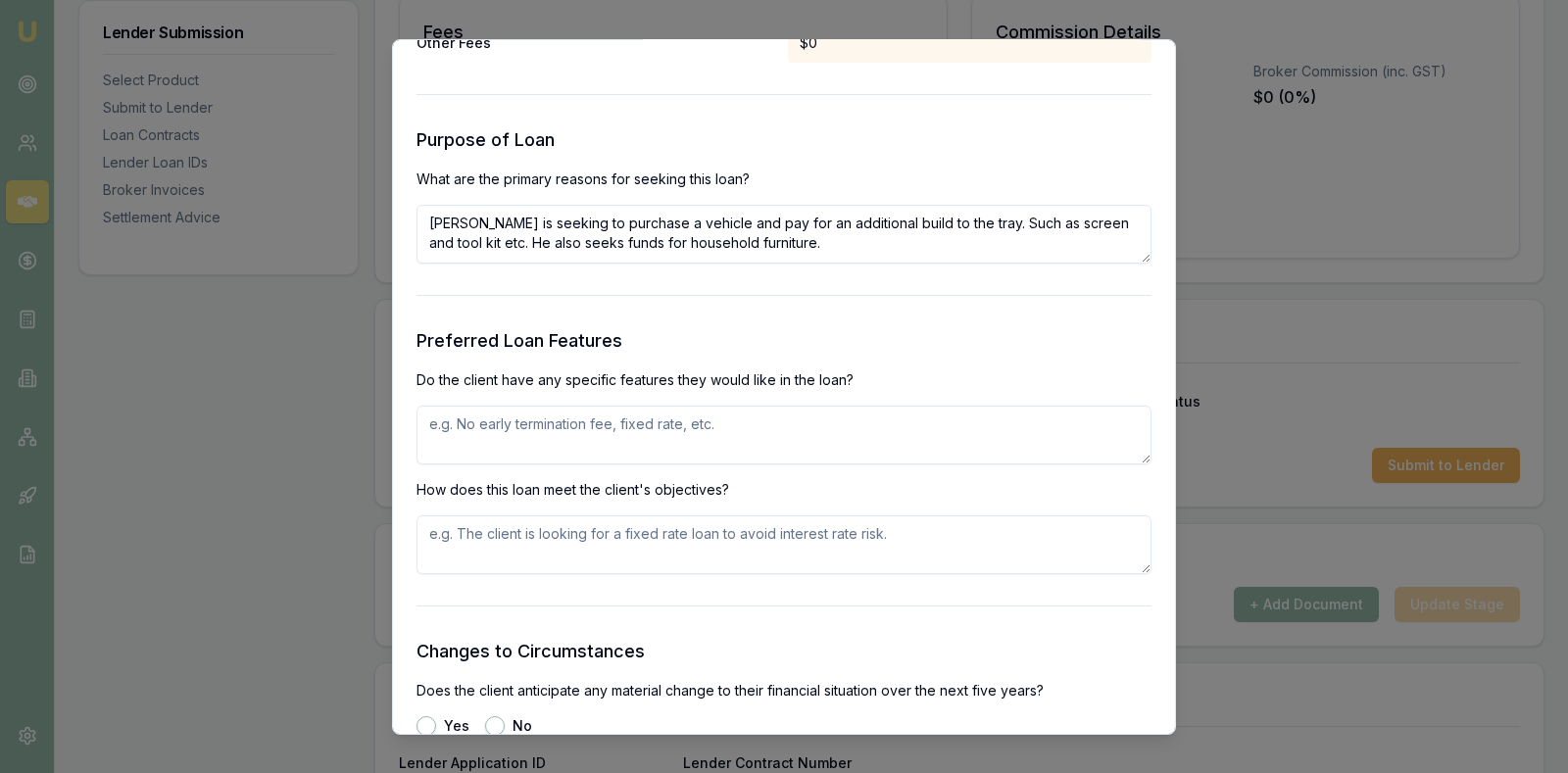
click at [602, 404] on textarea at bounding box center [784, 433] width 735 height 59
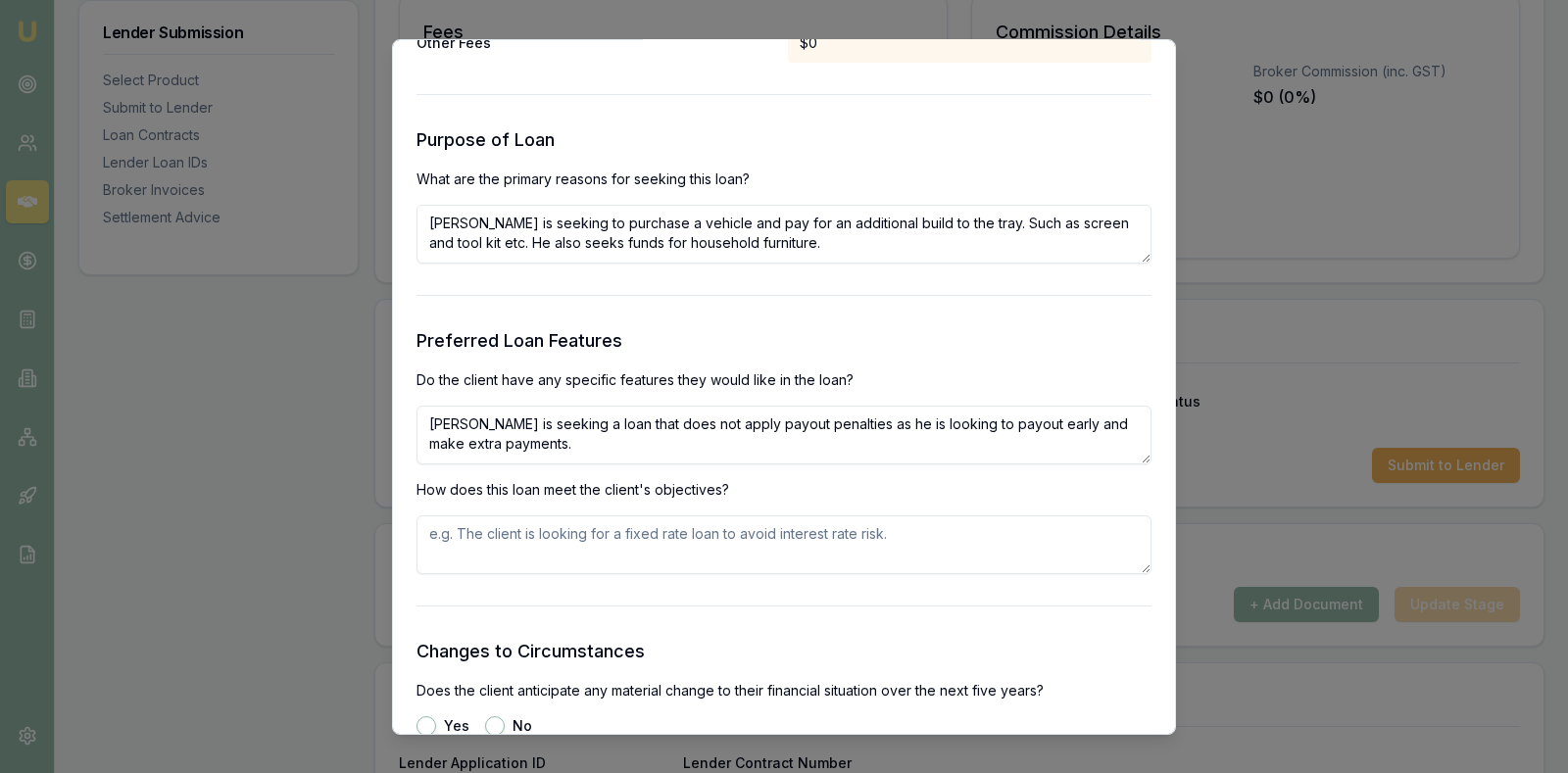
type textarea "Mohammad is seeking a loan that does not apply payout penalties as he is lookin…"
click at [563, 543] on textarea at bounding box center [784, 543] width 735 height 59
type textarea "Mohammad is looking for a loan term of 84 months so as to maximise borrowing ca…"
click at [860, 610] on form "Selected Product Lender Now finance Loan Type Consumer Loan Product Personal Lo…" at bounding box center [784, 185] width 735 height 3929
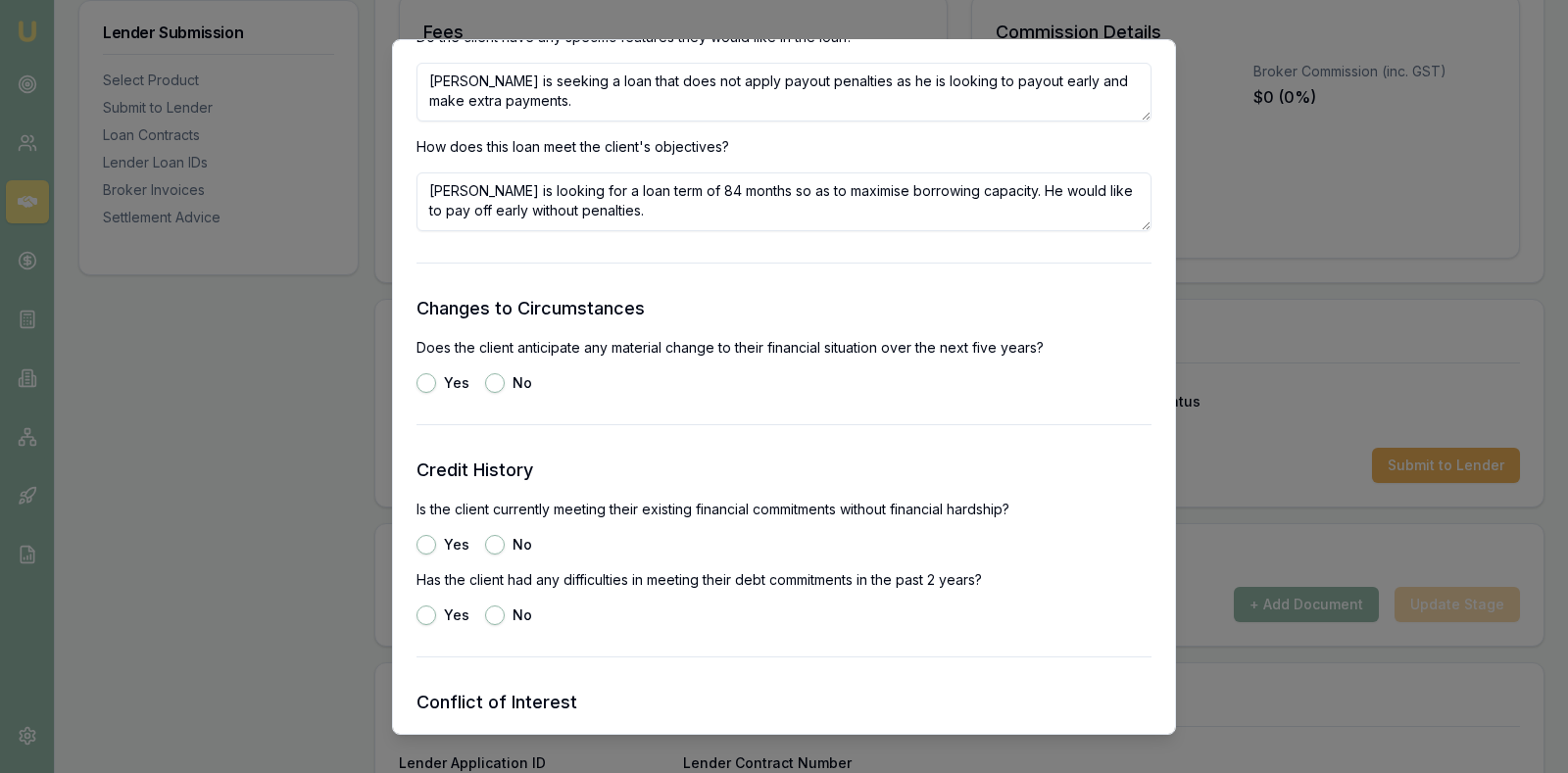
scroll to position [2302, 0]
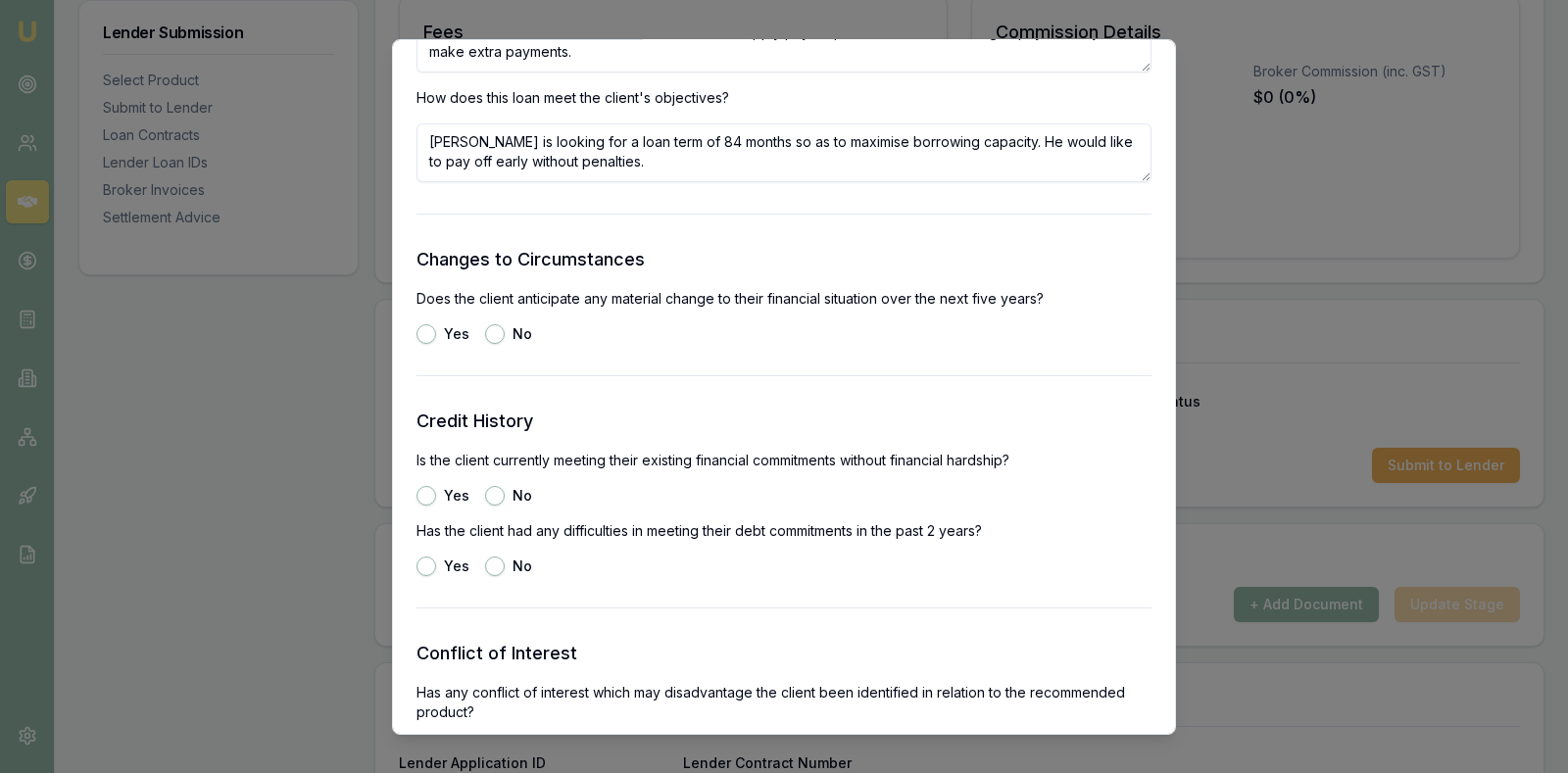
click at [498, 335] on button "No" at bounding box center [495, 333] width 20 height 20
radio input "true"
click at [486, 489] on button "No" at bounding box center [495, 495] width 20 height 20
radio input "true"
click at [426, 497] on button "Yes" at bounding box center [426, 495] width 20 height 20
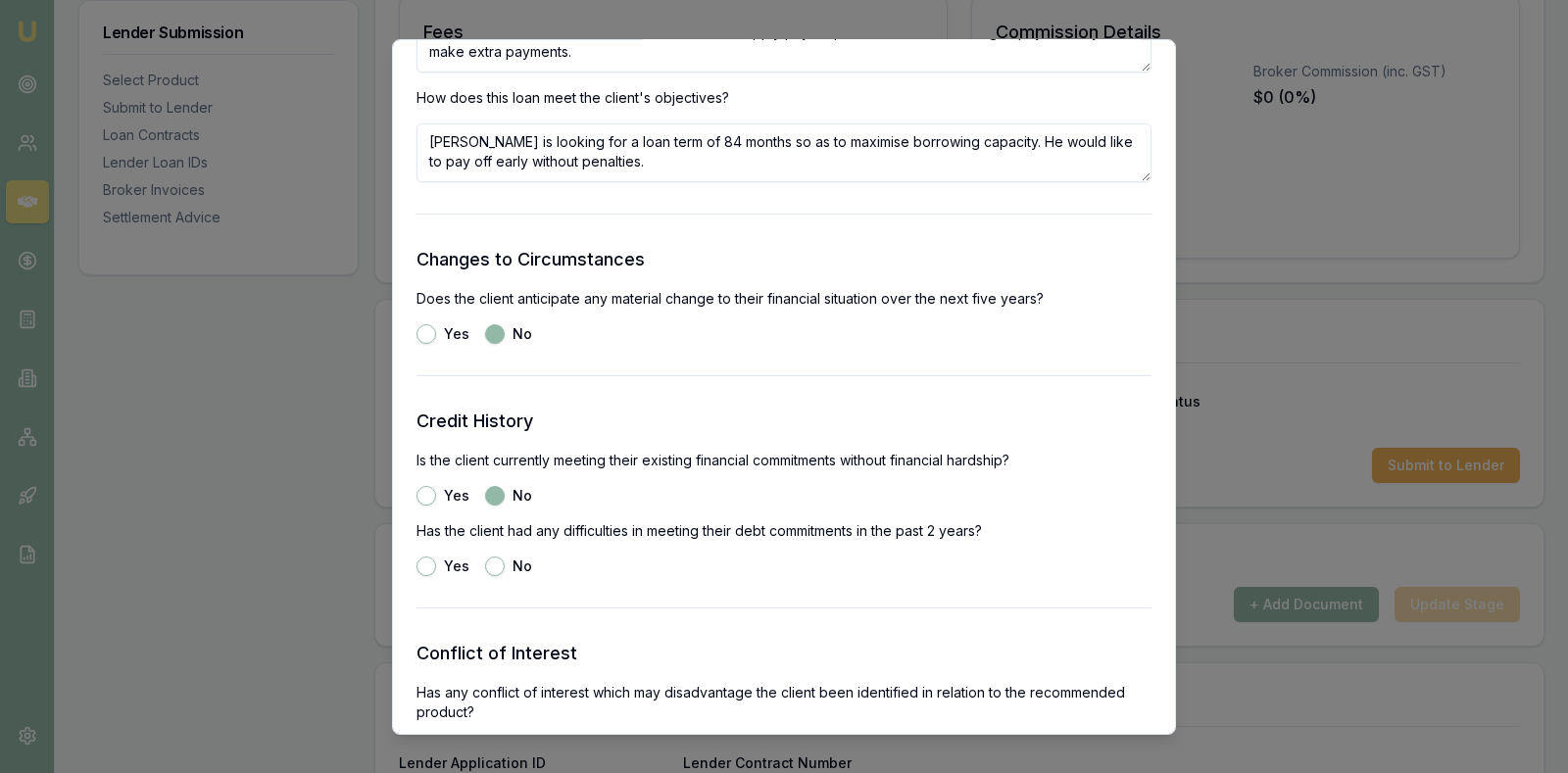
radio input "true"
radio input "false"
click at [498, 571] on button "No" at bounding box center [495, 565] width 20 height 20
radio input "true"
click at [662, 564] on div "Yes No" at bounding box center [784, 565] width 735 height 20
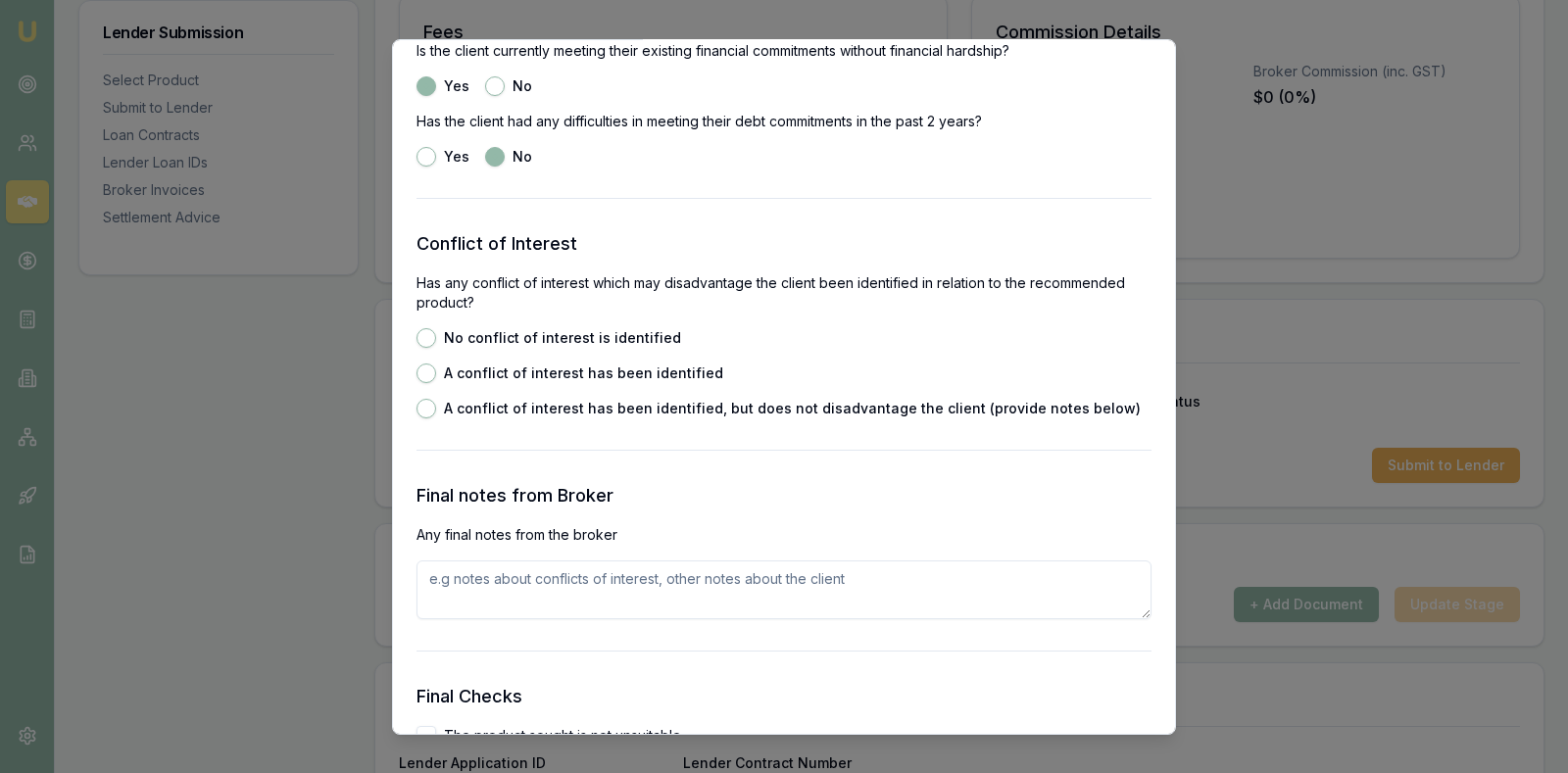
scroll to position [2743, 0]
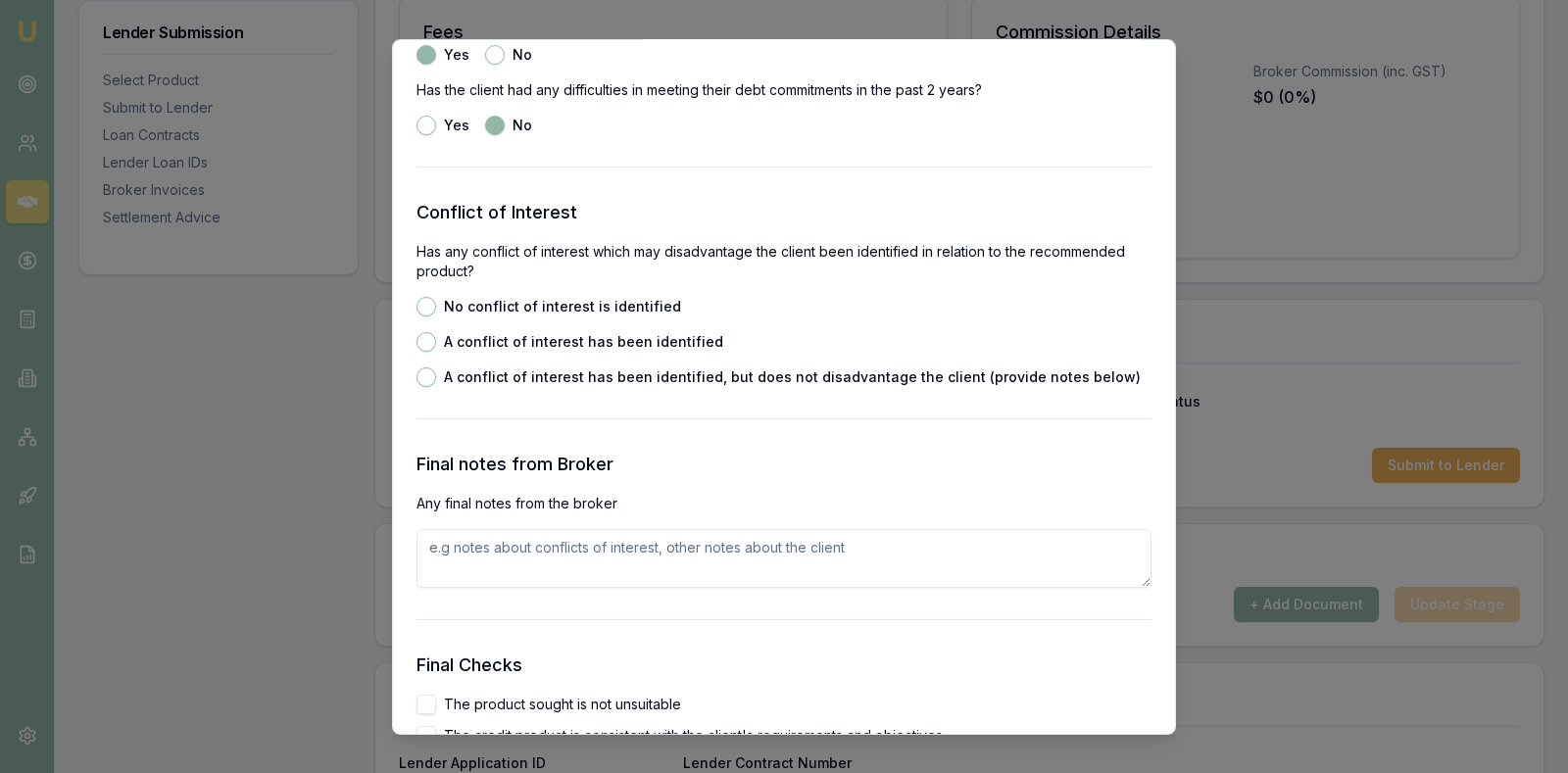
click at [424, 303] on button "No conflict of interest is identified" at bounding box center [426, 306] width 20 height 20
radio input "true"
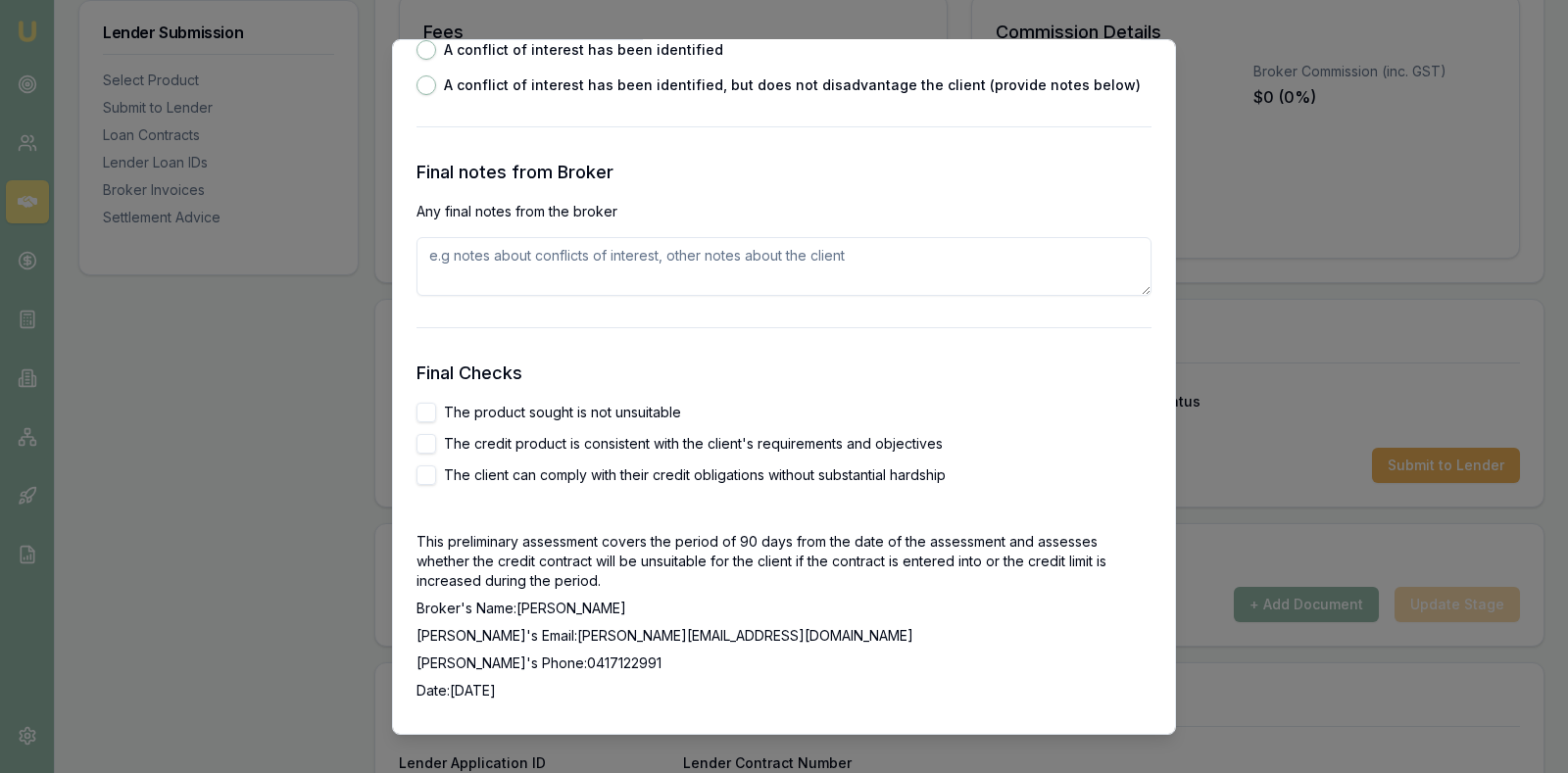
scroll to position [3037, 0]
click at [423, 401] on button "The product sought is not unsuitable" at bounding box center [426, 409] width 20 height 20
checkbox input "true"
click at [419, 441] on button "The credit product is consistent with the client's requirements and objectives" at bounding box center [426, 441] width 20 height 20
checkbox input "true"
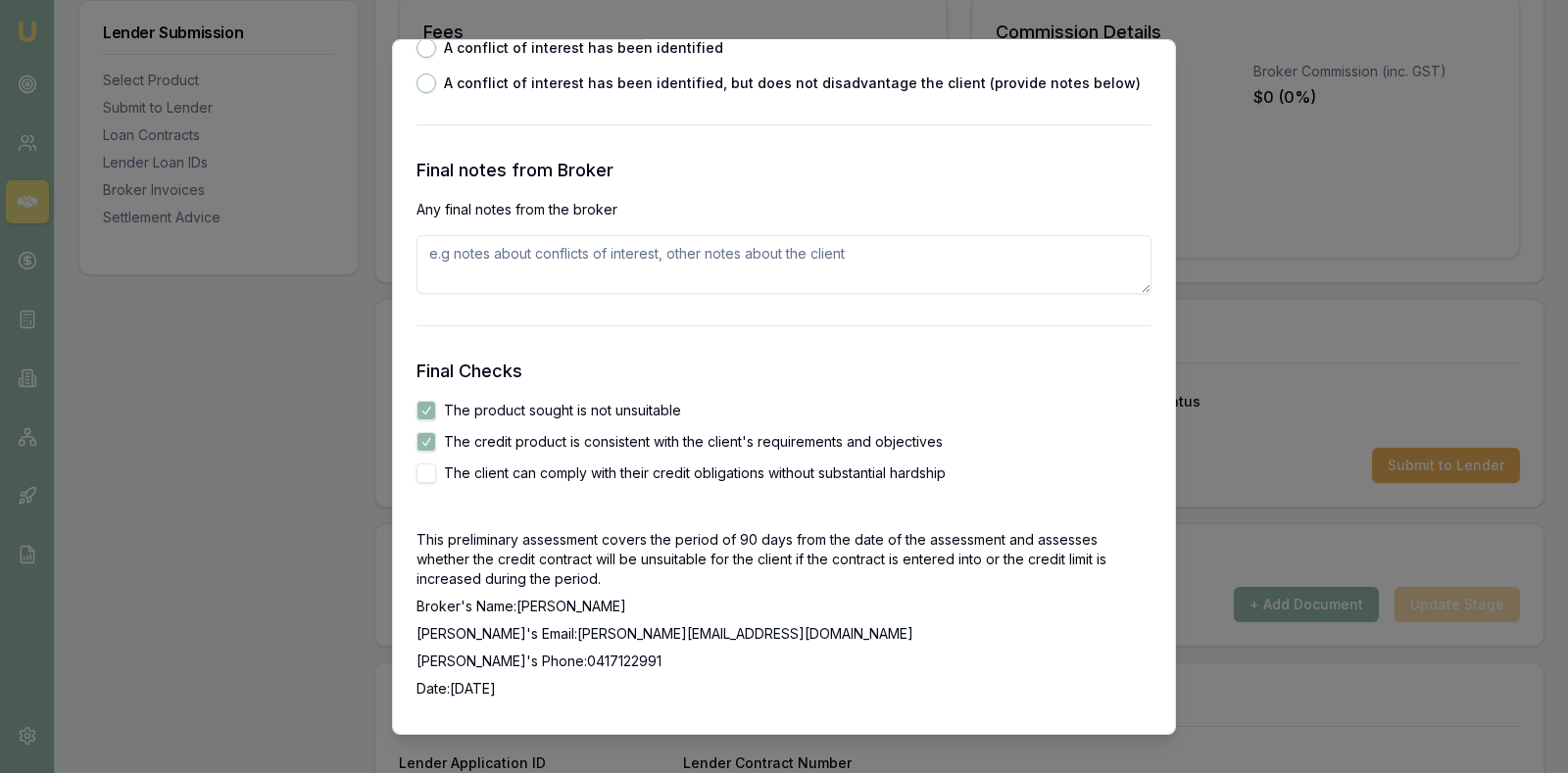
click at [424, 472] on button "The client can comply with their credit obligations without substantial hardship" at bounding box center [426, 472] width 20 height 20
checkbox input "true"
click at [530, 511] on div at bounding box center [784, 506] width 735 height 16
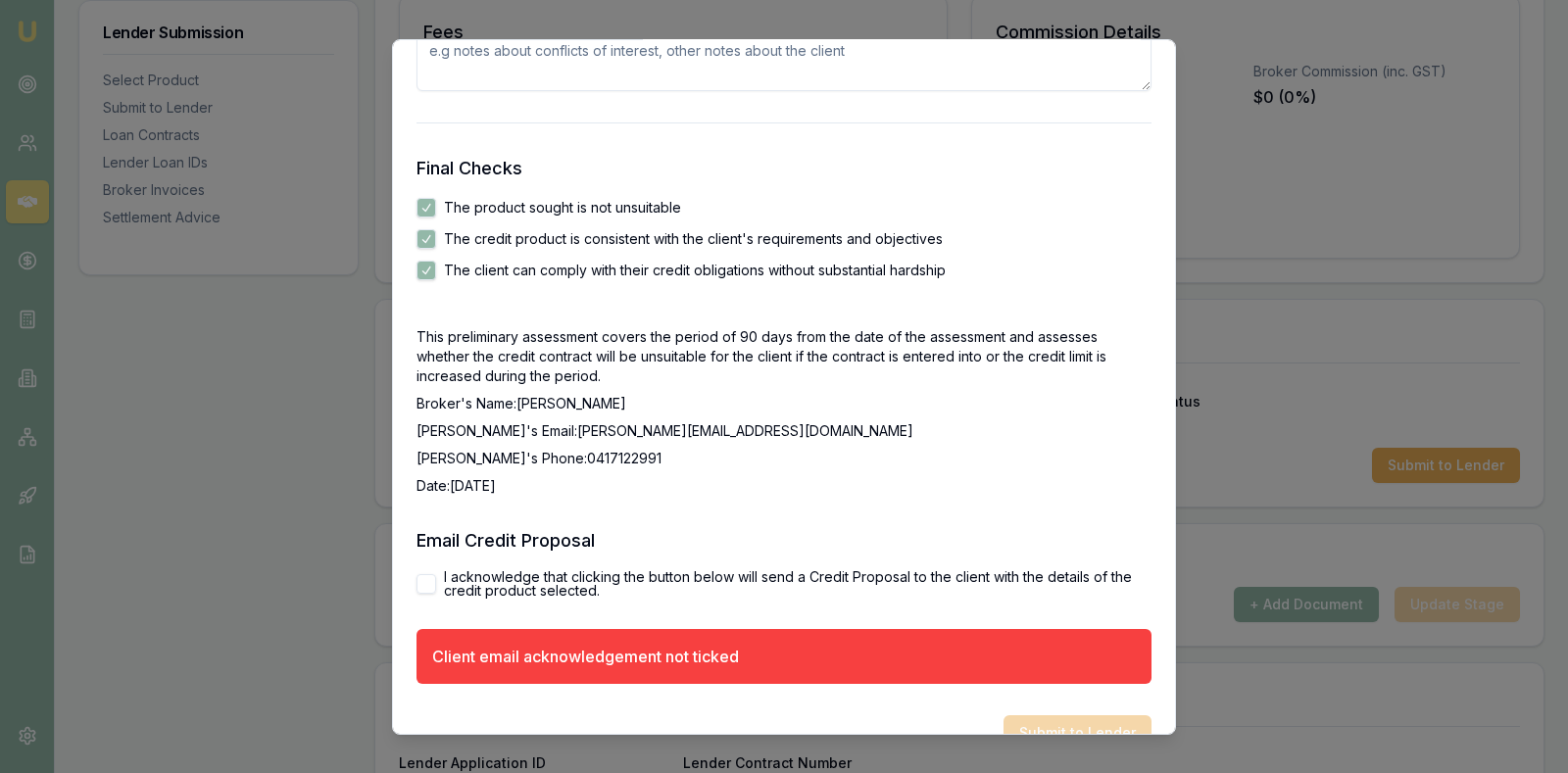
scroll to position [3279, 0]
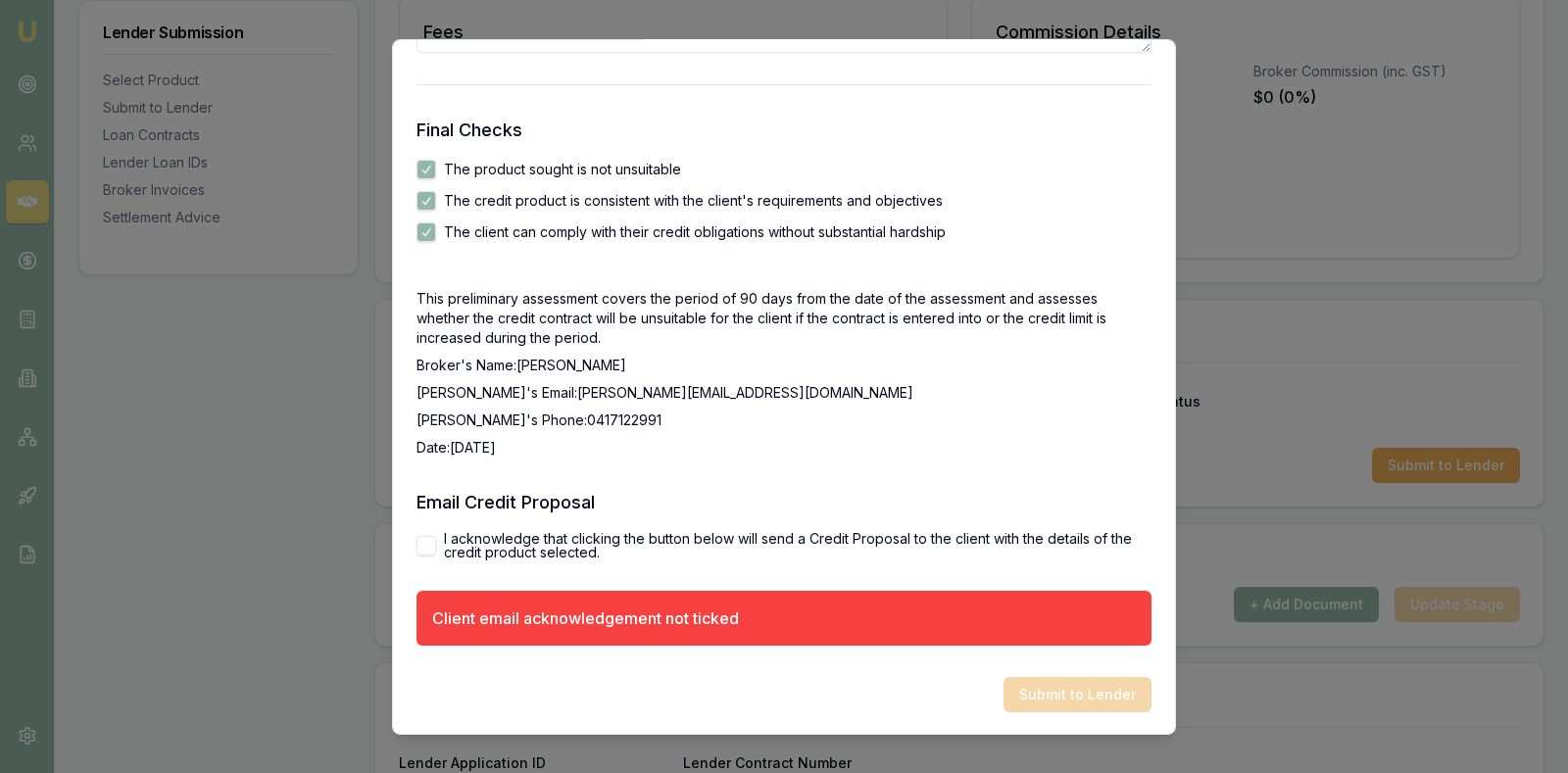
click at [426, 539] on button "I acknowledge that clicking the button below will send a Credit Proposal to the…" at bounding box center [426, 544] width 20 height 20
checkbox input "true"
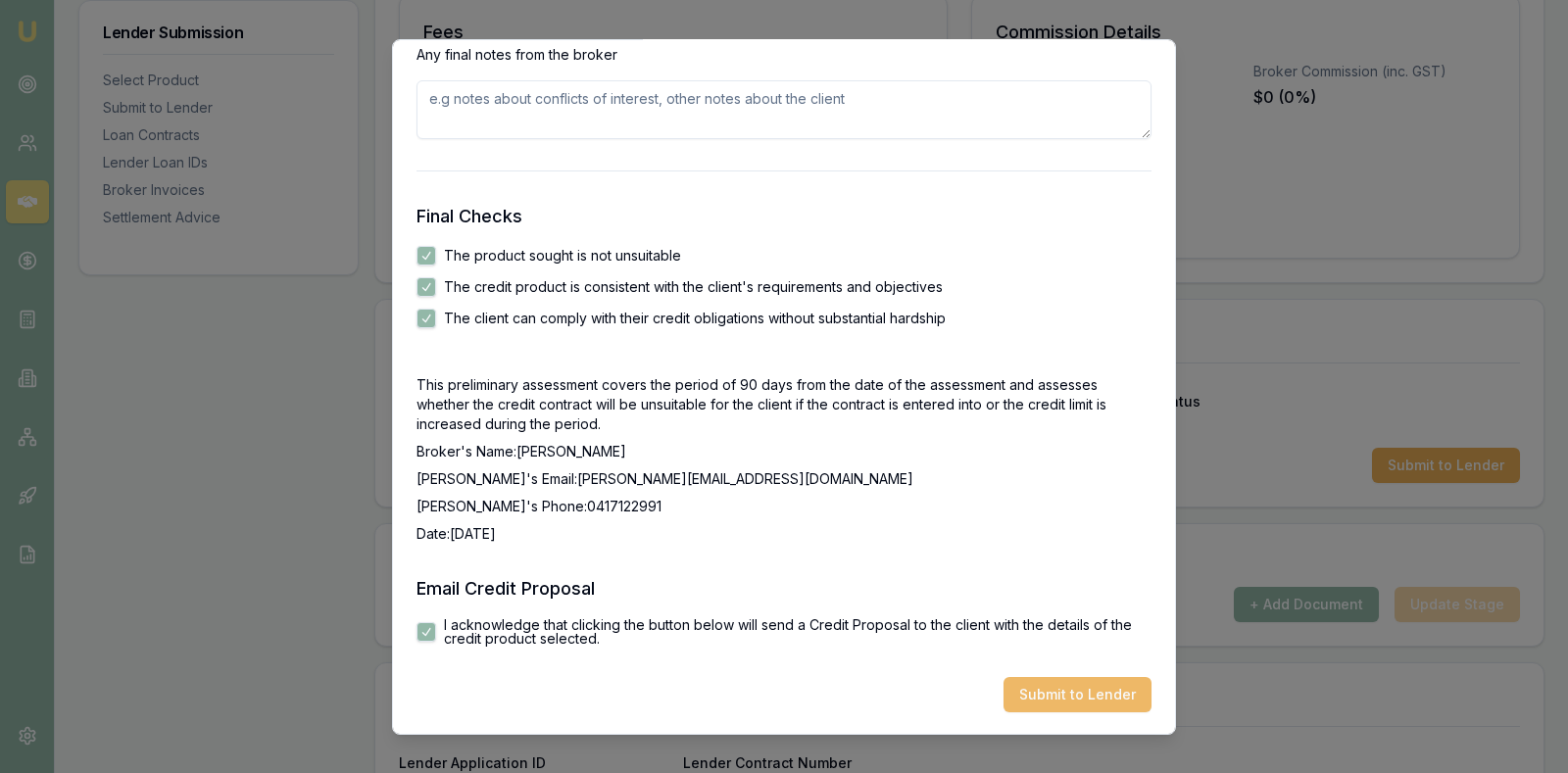
click at [1091, 687] on button "Submit to Lender" at bounding box center [1077, 694] width 148 height 36
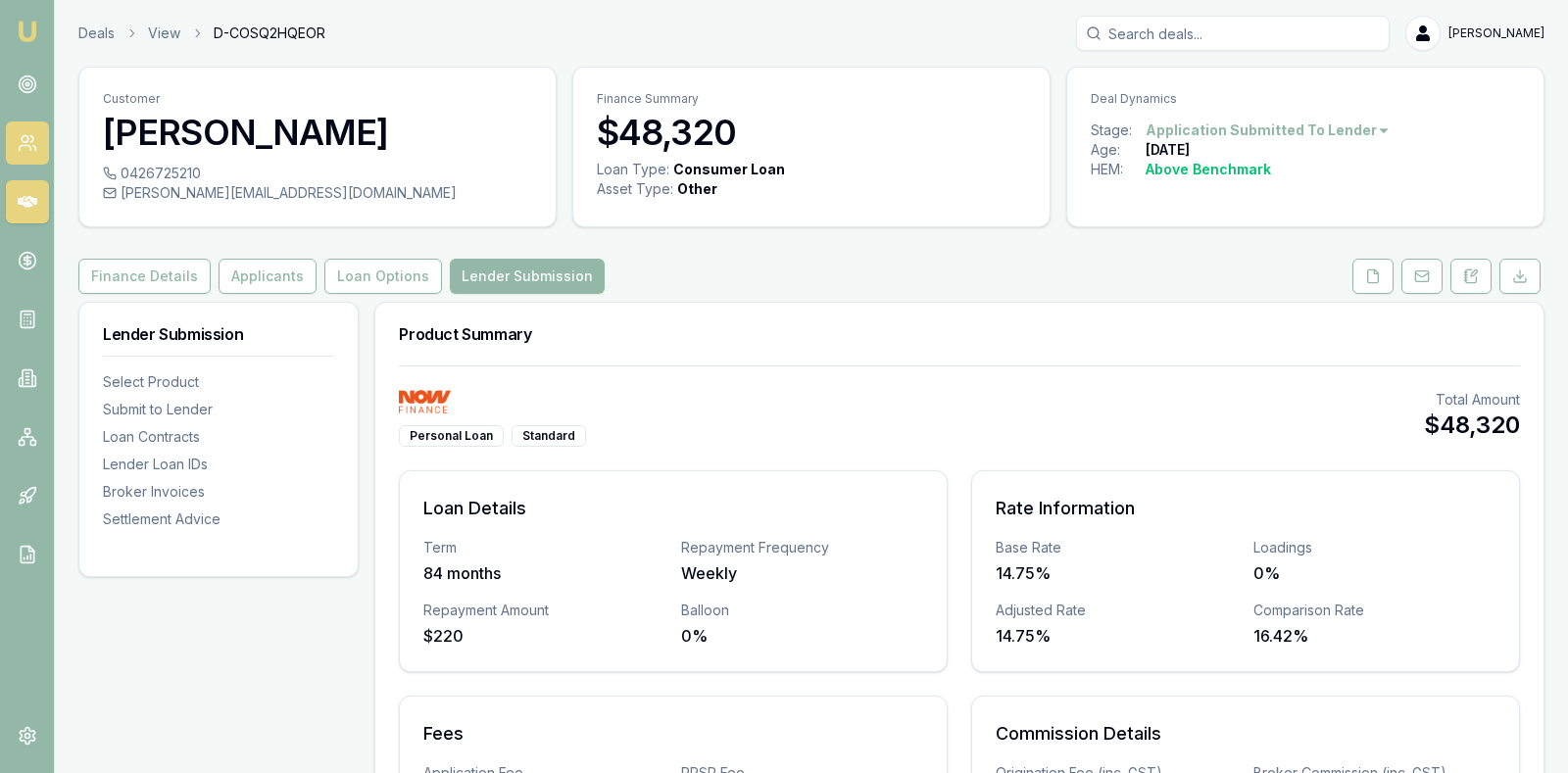
click at [23, 143] on icon at bounding box center [28, 143] width 20 height 20
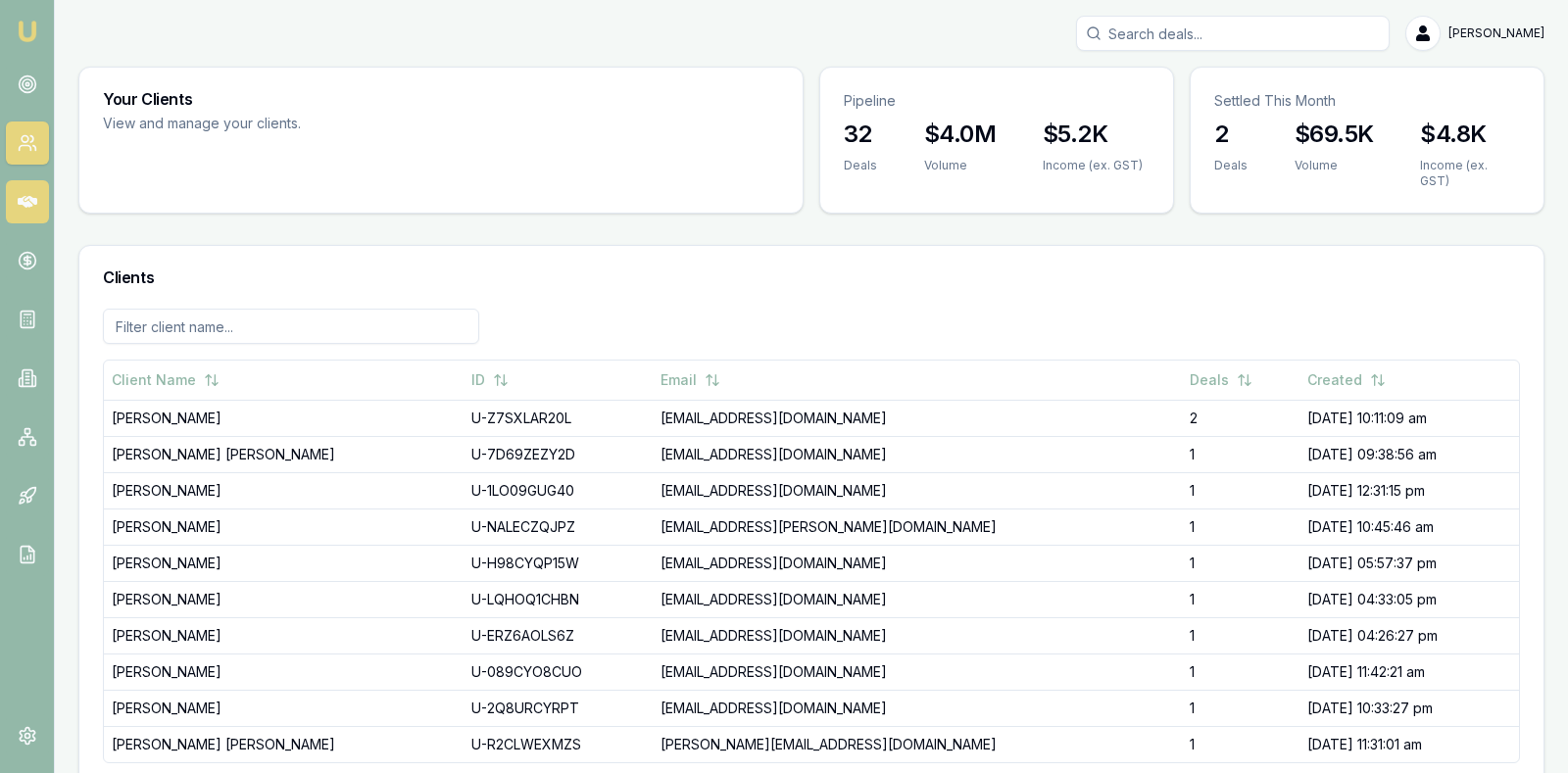
click at [25, 198] on icon at bounding box center [28, 202] width 20 height 12
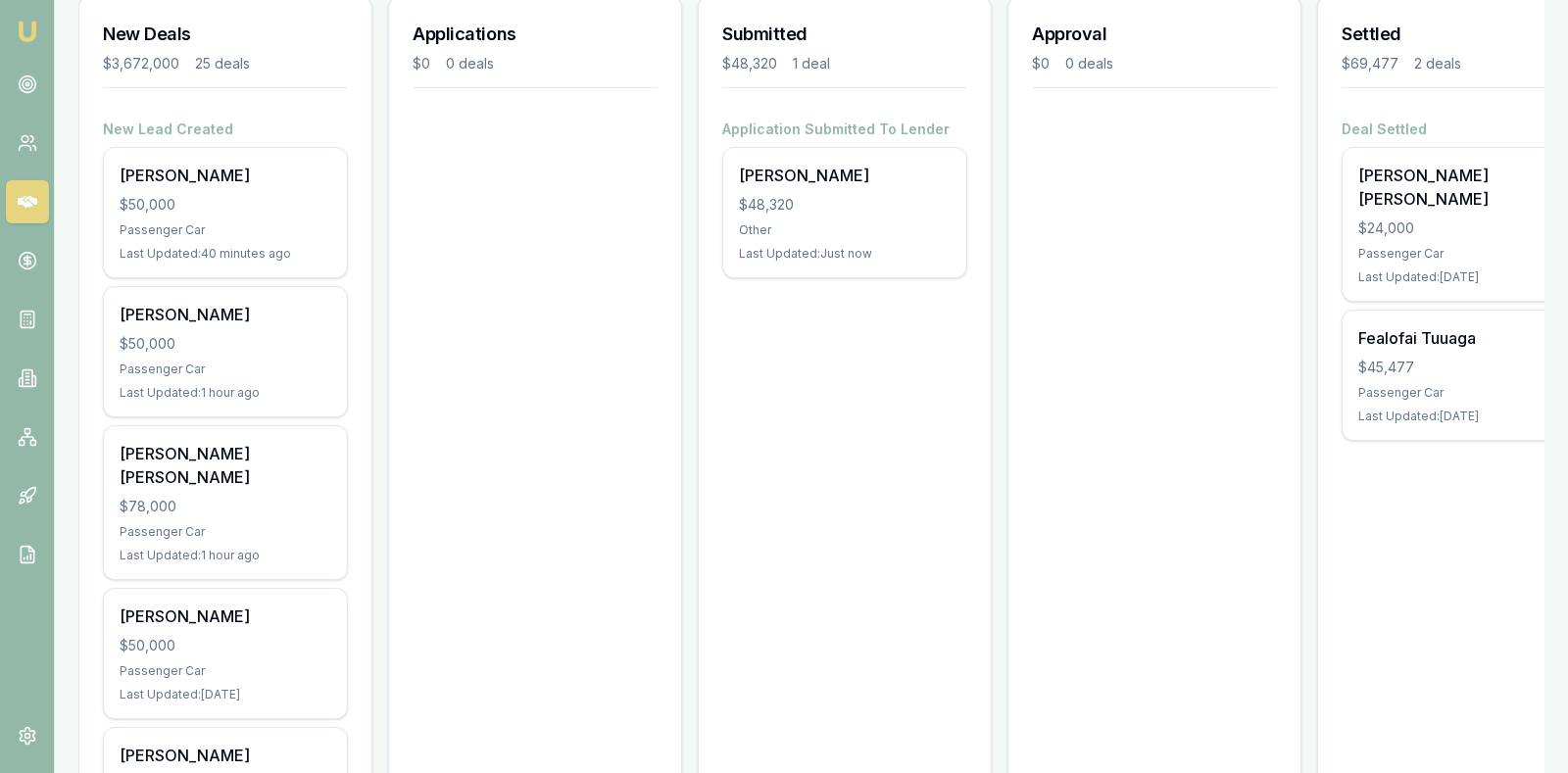
scroll to position [294, 0]
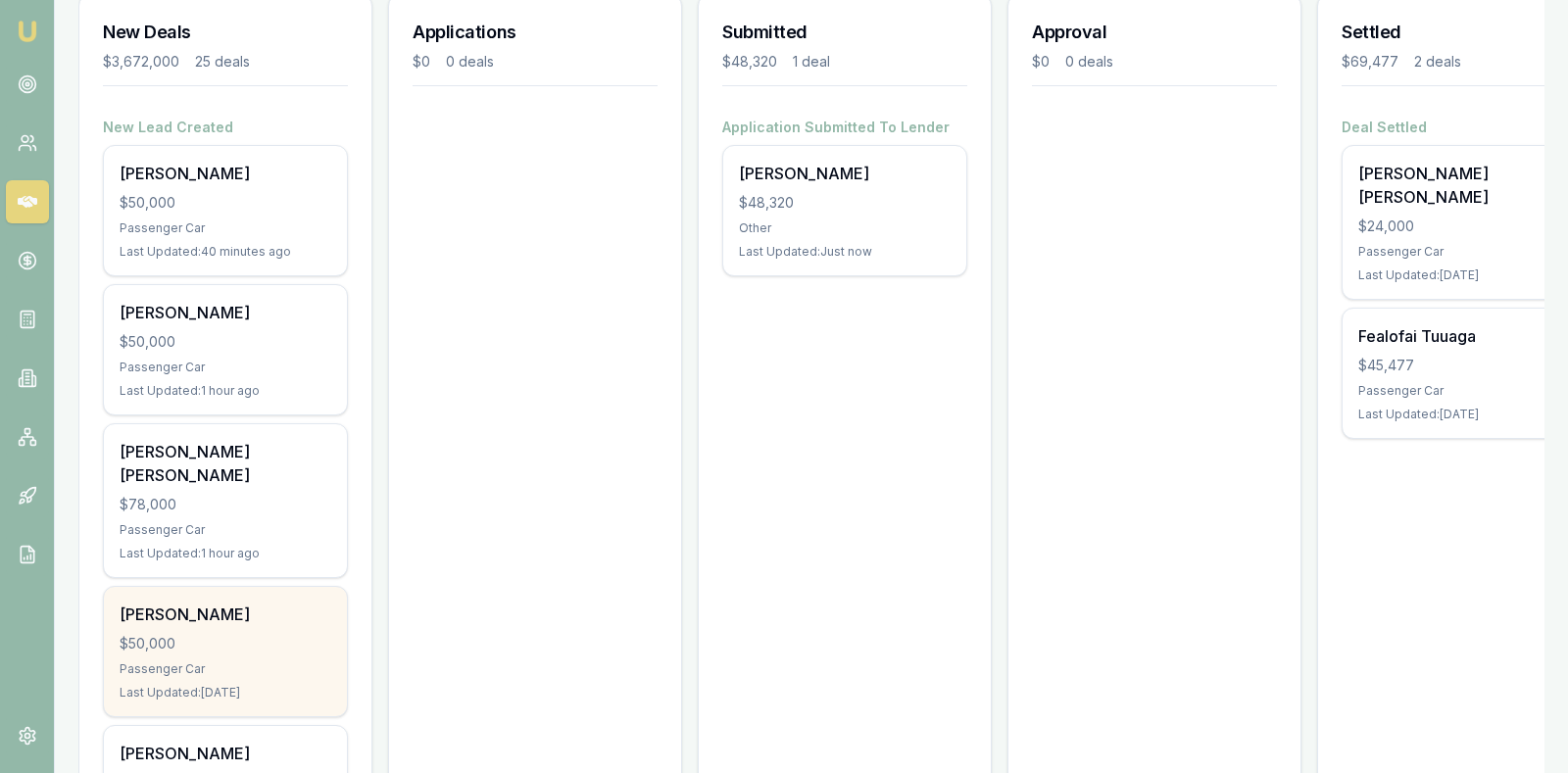
click at [288, 634] on div "$50,000" at bounding box center [225, 644] width 212 height 20
click at [174, 634] on div "$50,000" at bounding box center [225, 644] width 212 height 20
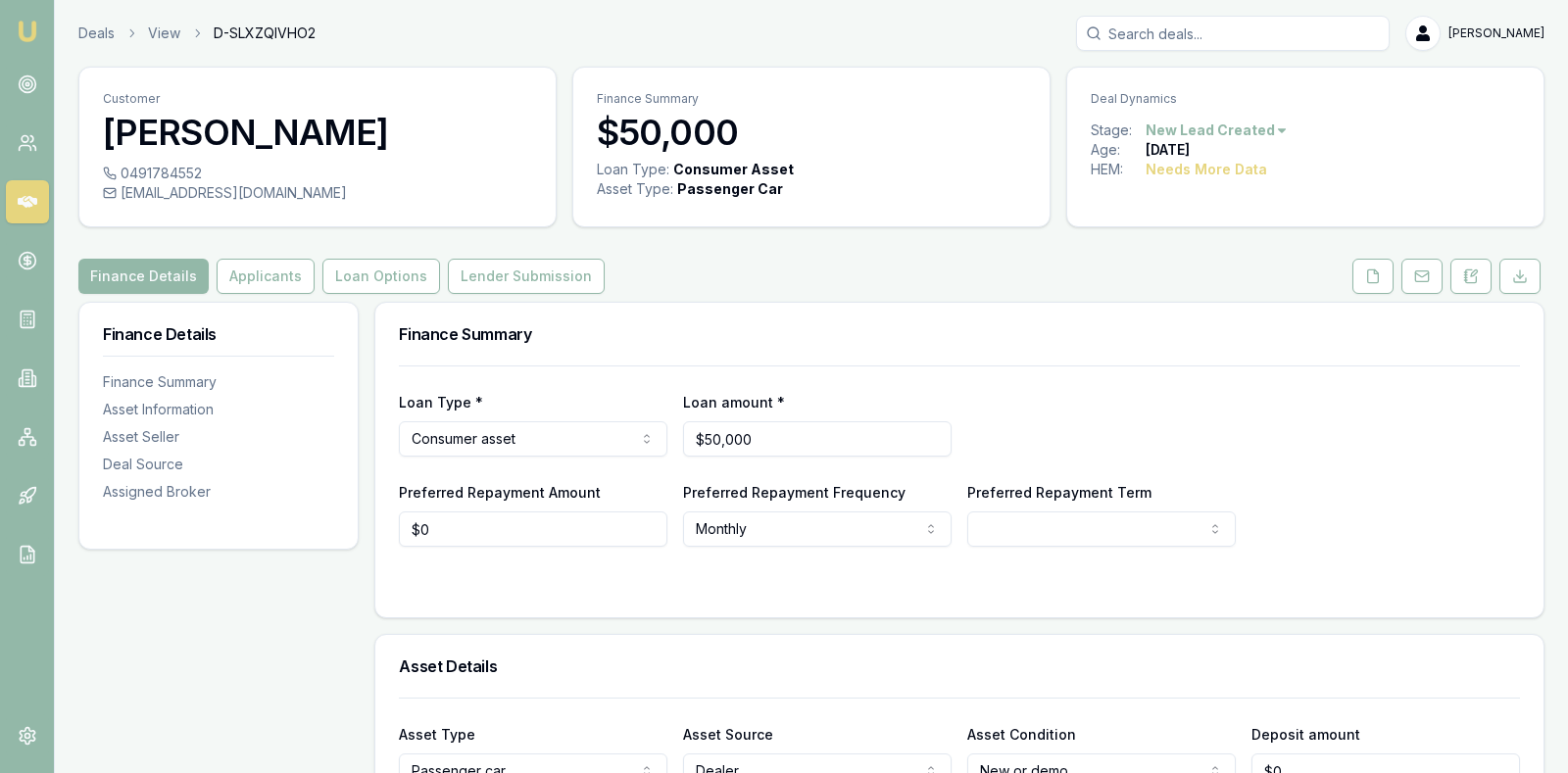
click at [1271, 122] on html "Emu Broker Deals View D-SLXZQIVHO2 [PERSON_NAME] Toggle Menu Customer Asana Dea…" at bounding box center [784, 386] width 1568 height 773
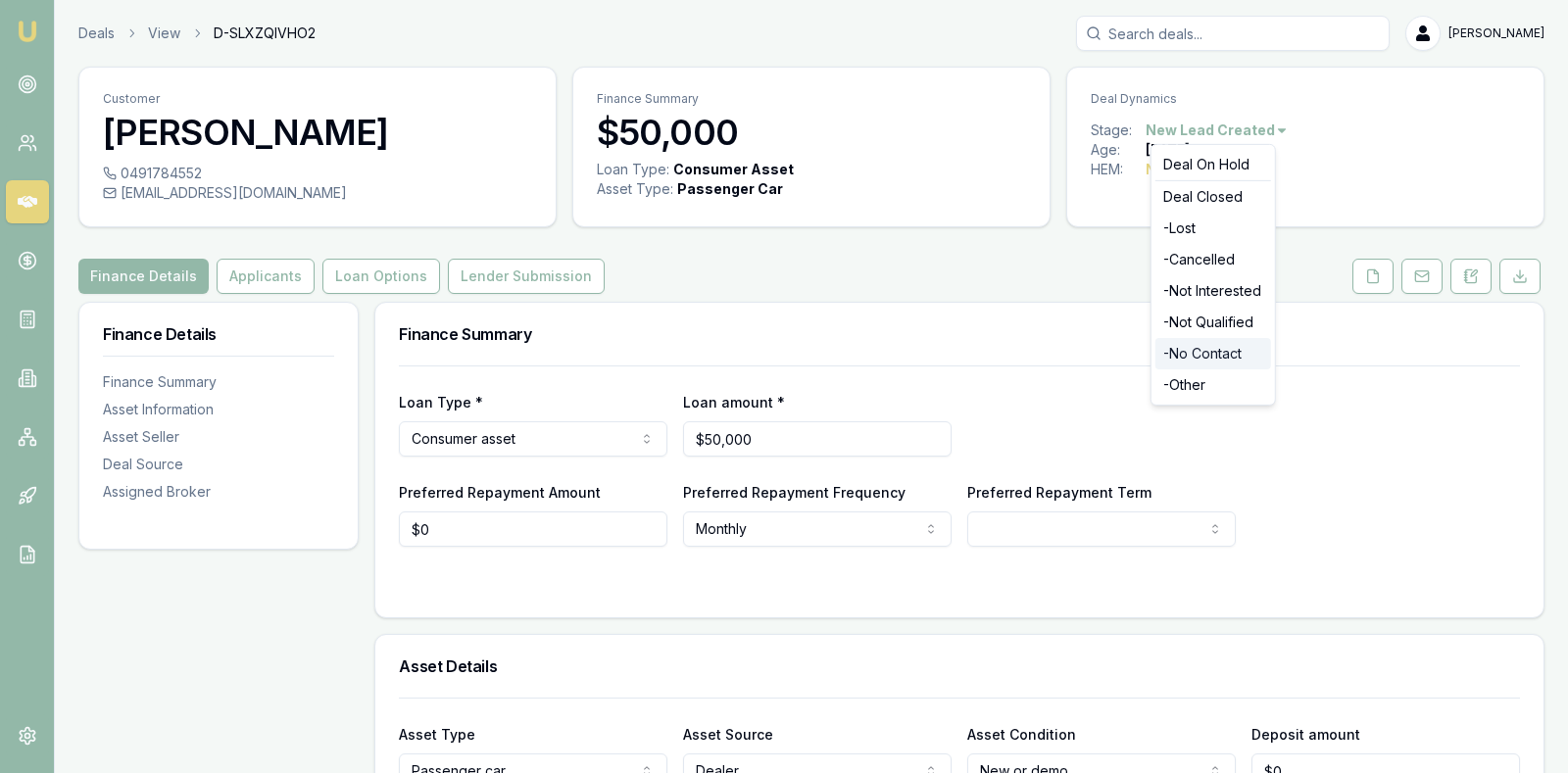
click at [1237, 357] on div "- No Contact" at bounding box center [1213, 354] width 115 height 32
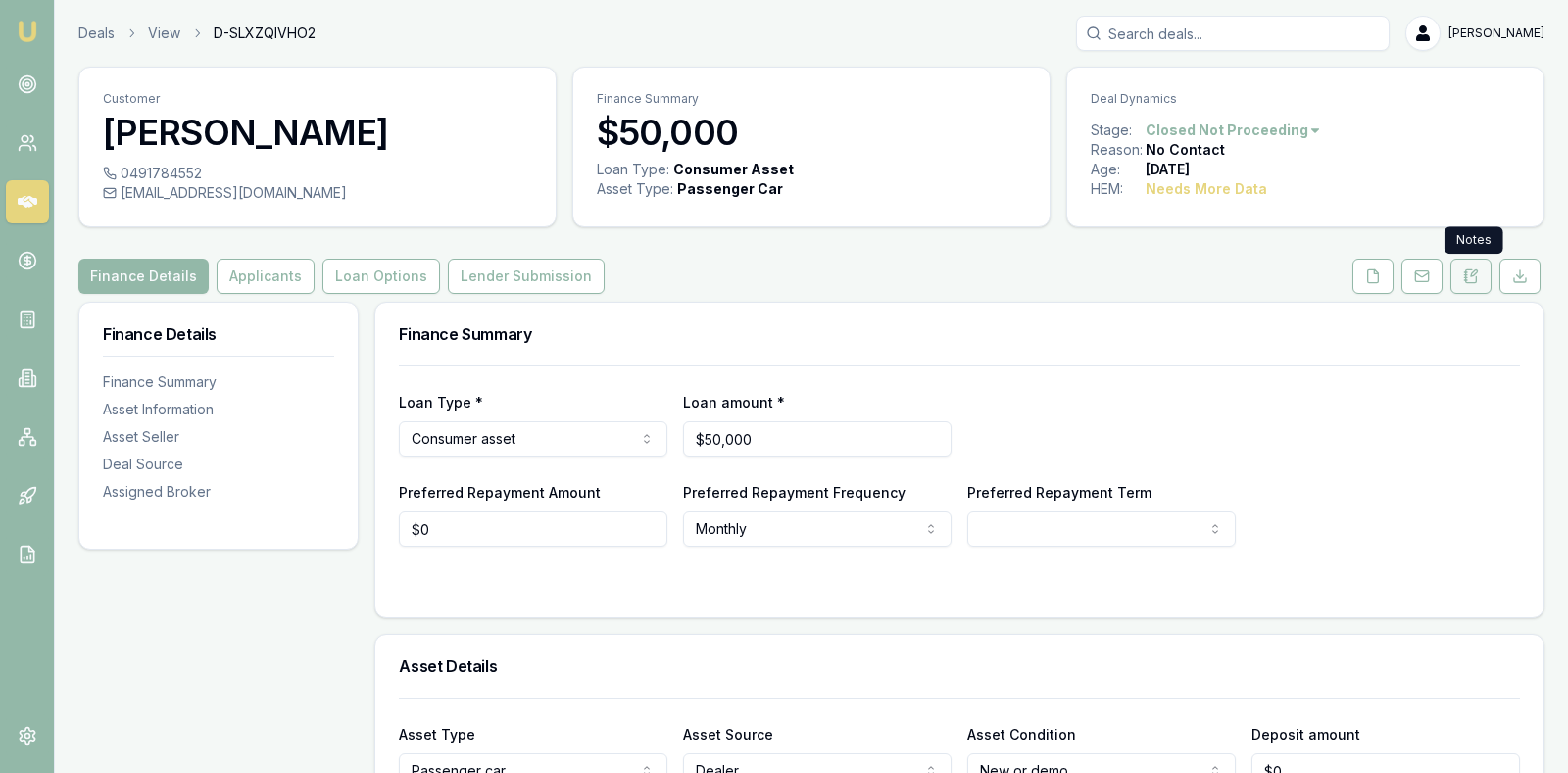
click at [1471, 277] on icon at bounding box center [1471, 276] width 16 height 16
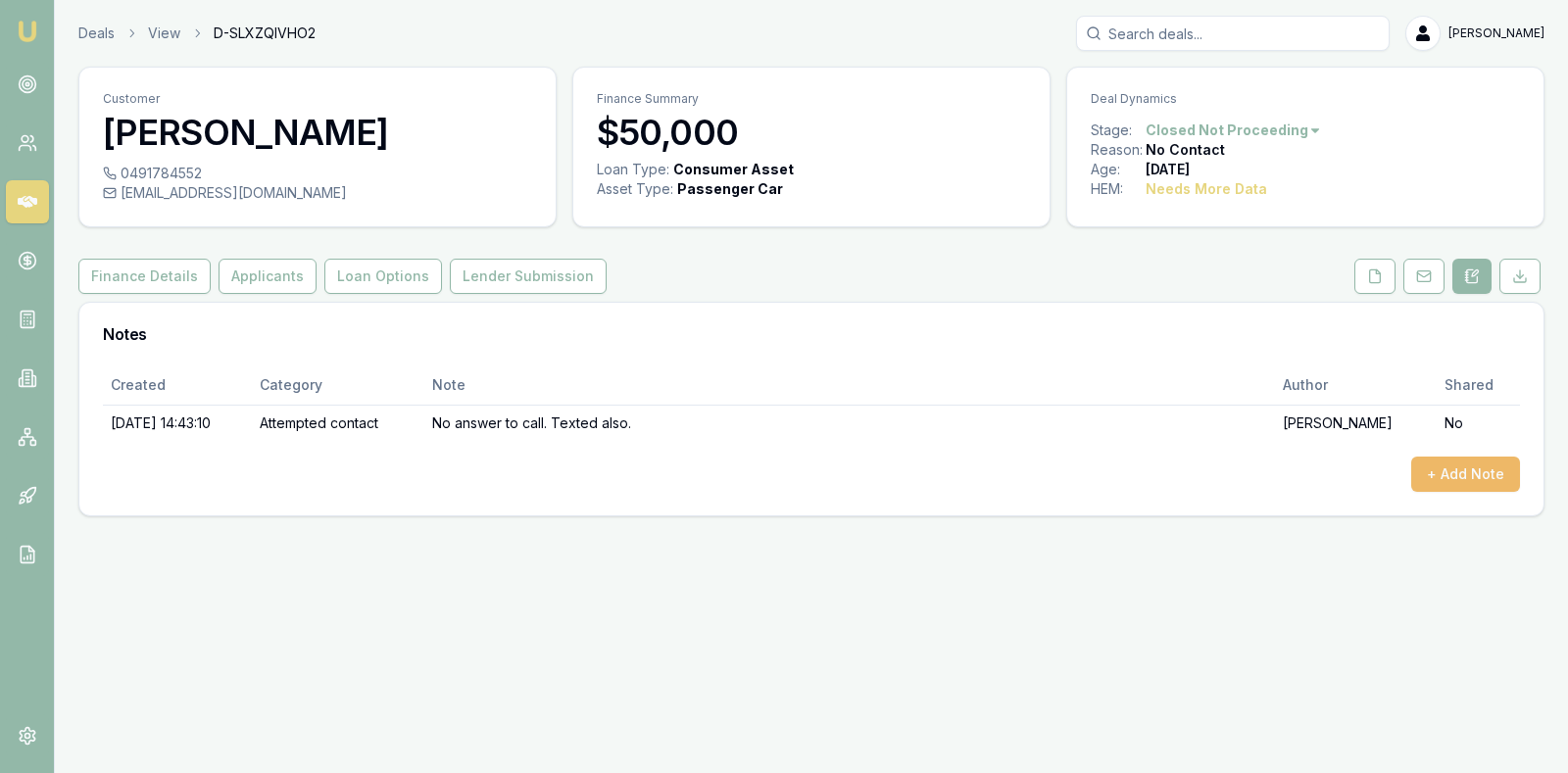
click at [1454, 463] on button "+ Add Note" at bounding box center [1465, 475] width 108 height 36
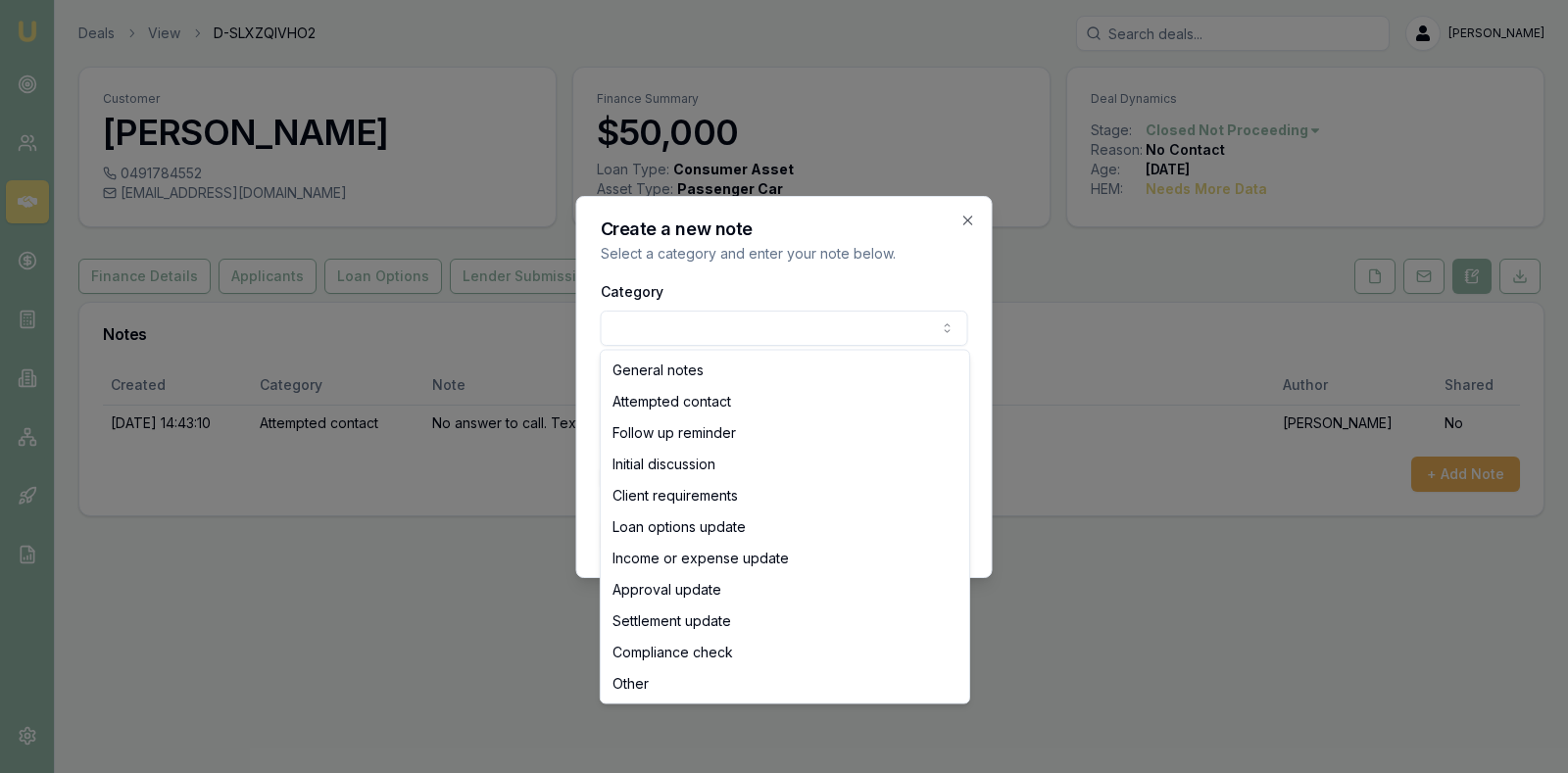
click at [792, 330] on body "Emu Broker Deals View D-SLXZQIVHO2 [PERSON_NAME] Toggle Menu Customer Asana Dea…" at bounding box center [784, 386] width 1568 height 773
select select "ATTEMPTED_CONTACT"
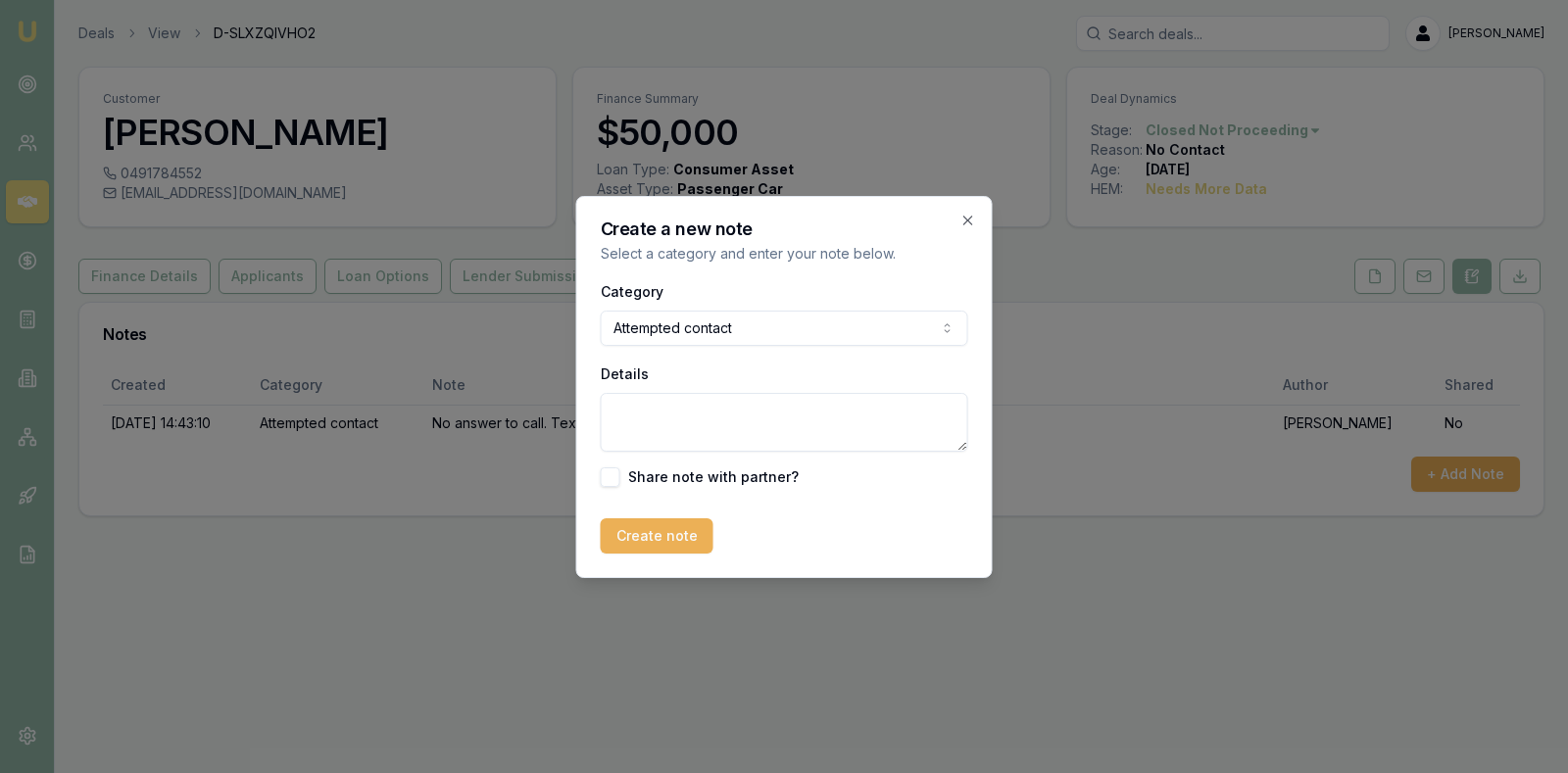
click at [703, 424] on textarea "Details" at bounding box center [785, 421] width 368 height 59
type textarea "N"
click at [741, 429] on textarea "Managed to get through but then she hung up on me as soon as I mentiioned who I…" at bounding box center [785, 421] width 368 height 59
click at [734, 431] on textarea "Managed to get through but then she hung up on me as soon as I mentiioned who I…" at bounding box center [785, 421] width 368 height 59
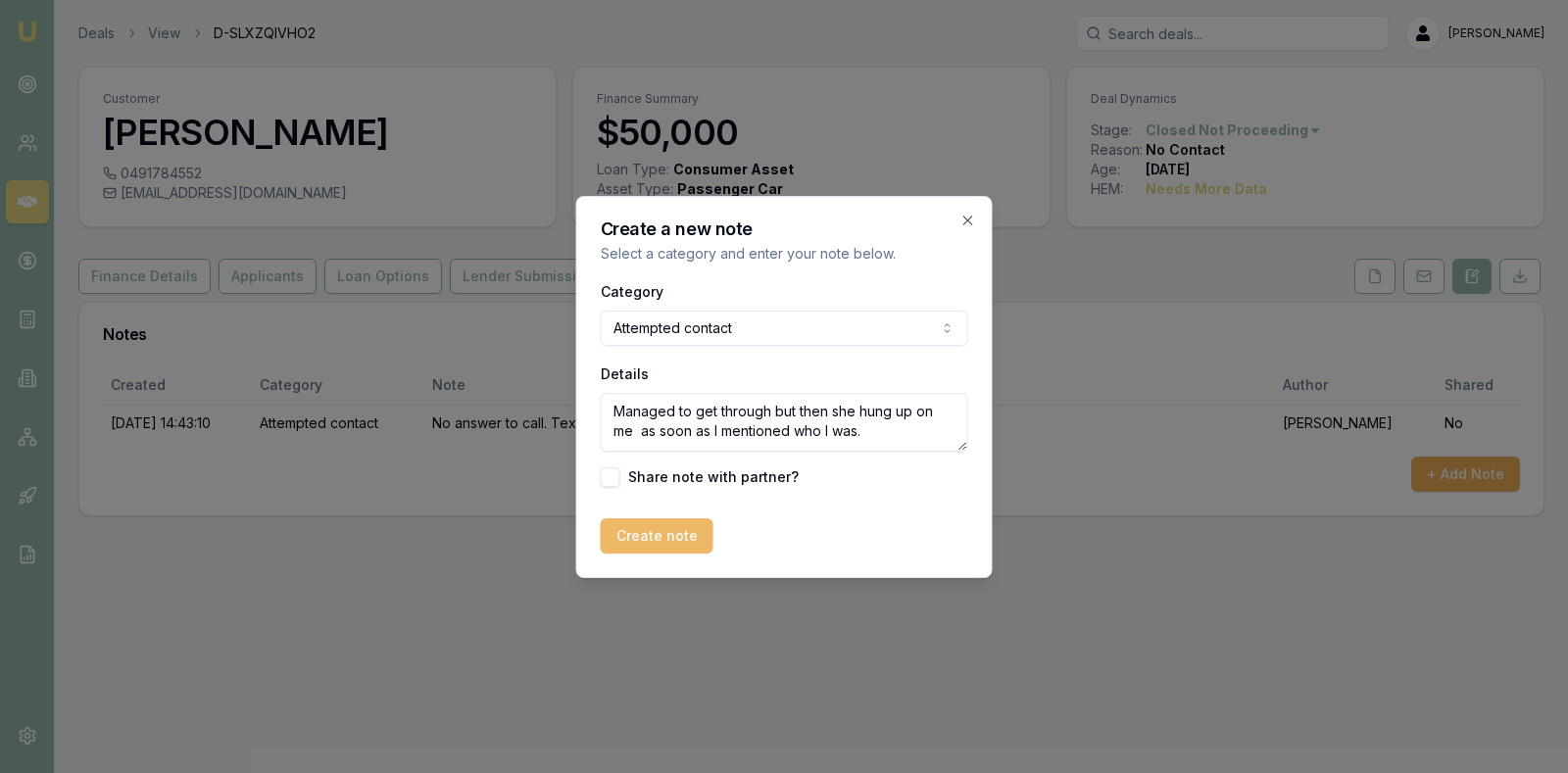
type textarea "Managed to get through but then she hung up on me as soon as I mentioned who I …"
click at [664, 535] on button "Create note" at bounding box center [657, 537] width 112 height 36
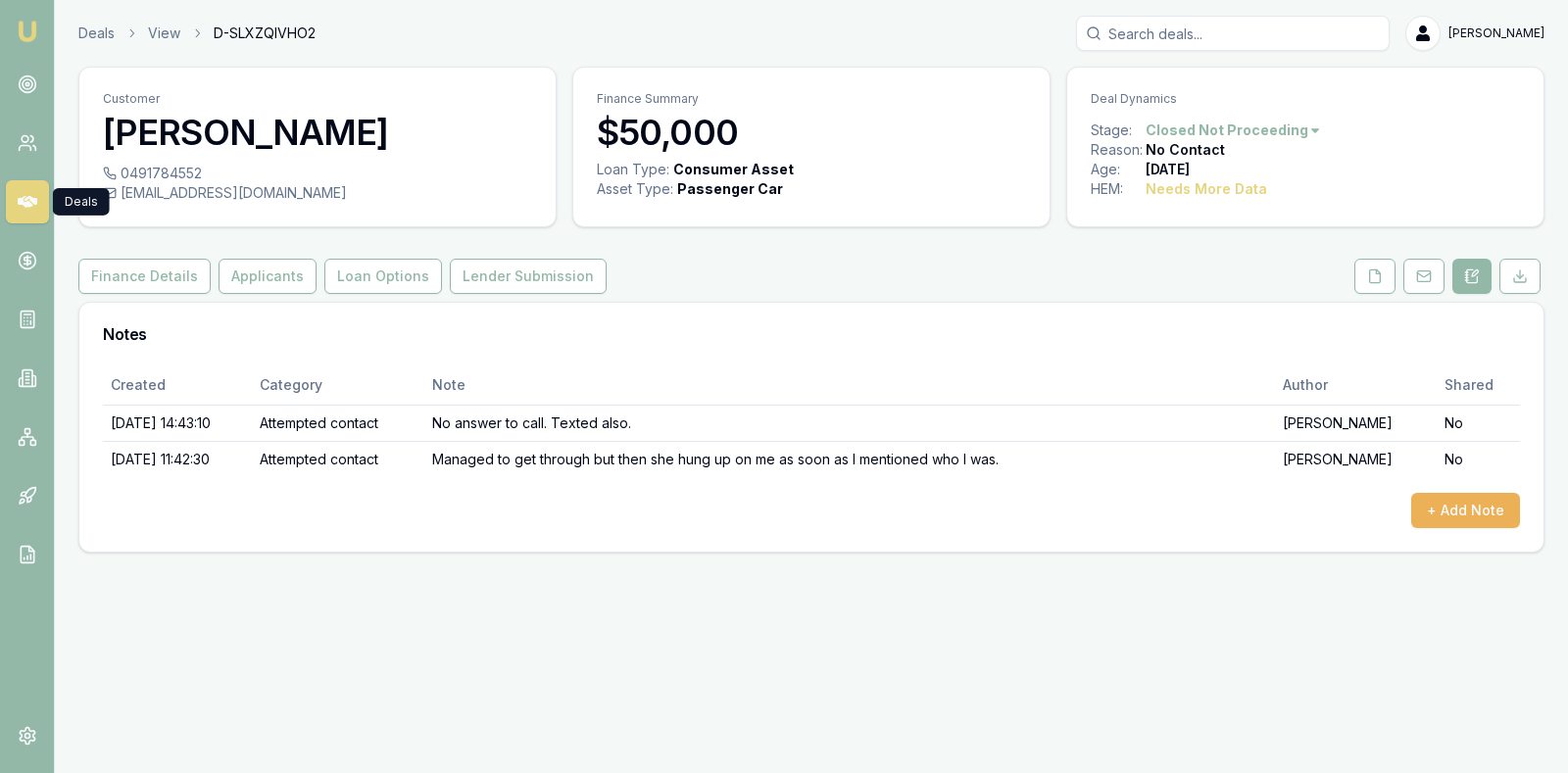
click at [32, 198] on icon at bounding box center [28, 202] width 20 height 12
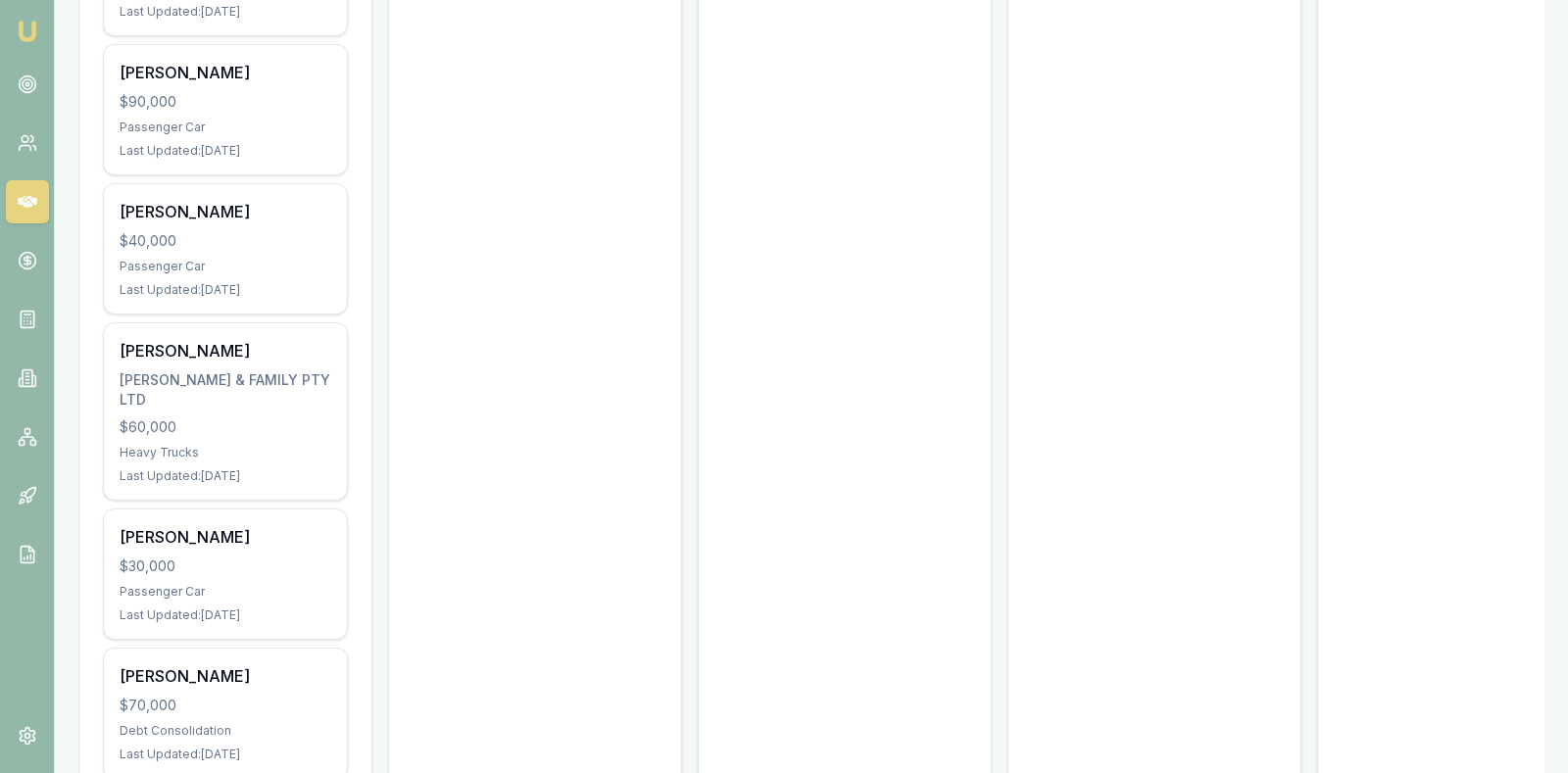
scroll to position [980, 0]
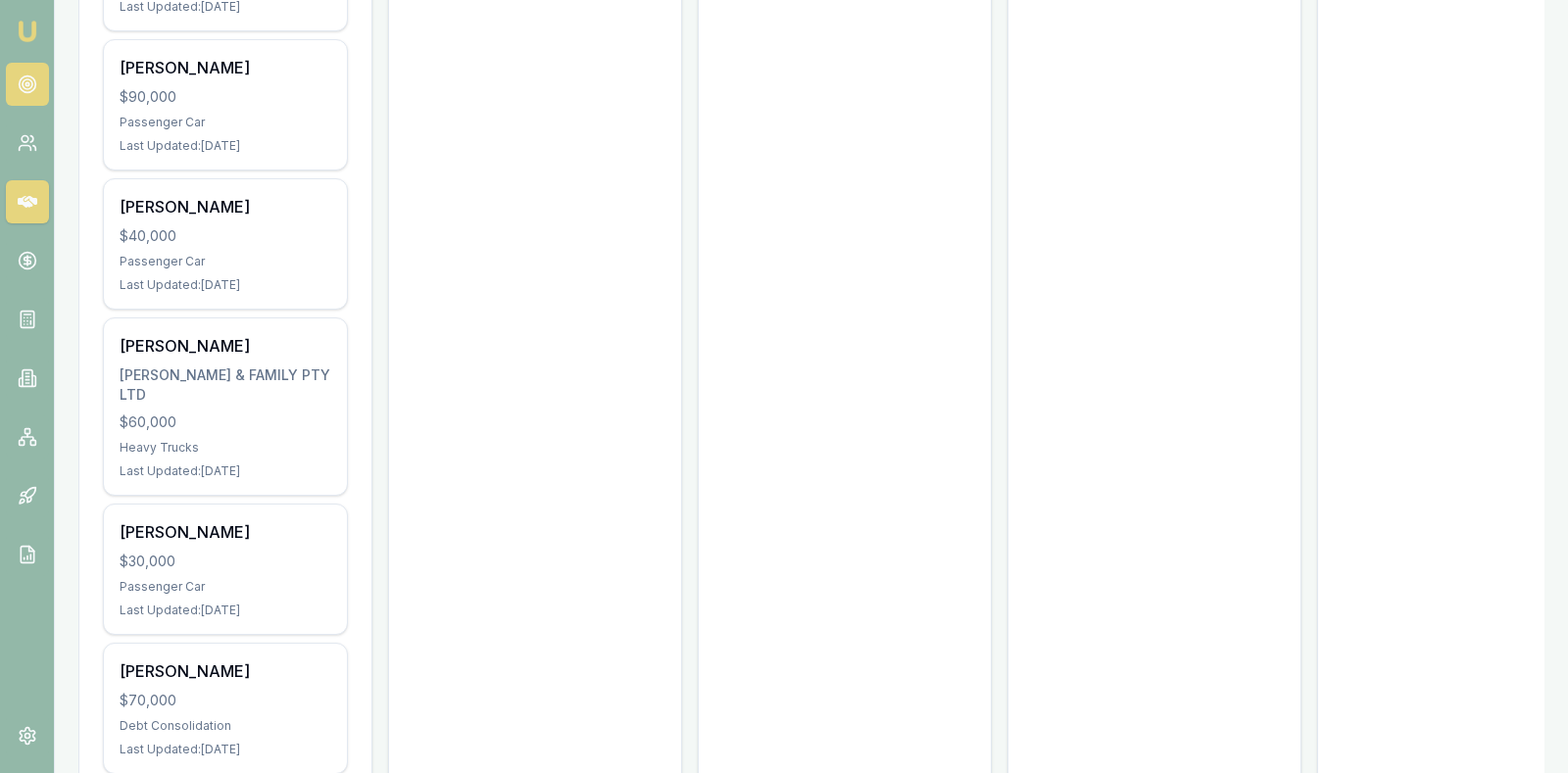
click at [31, 81] on circle at bounding box center [28, 84] width 10 height 10
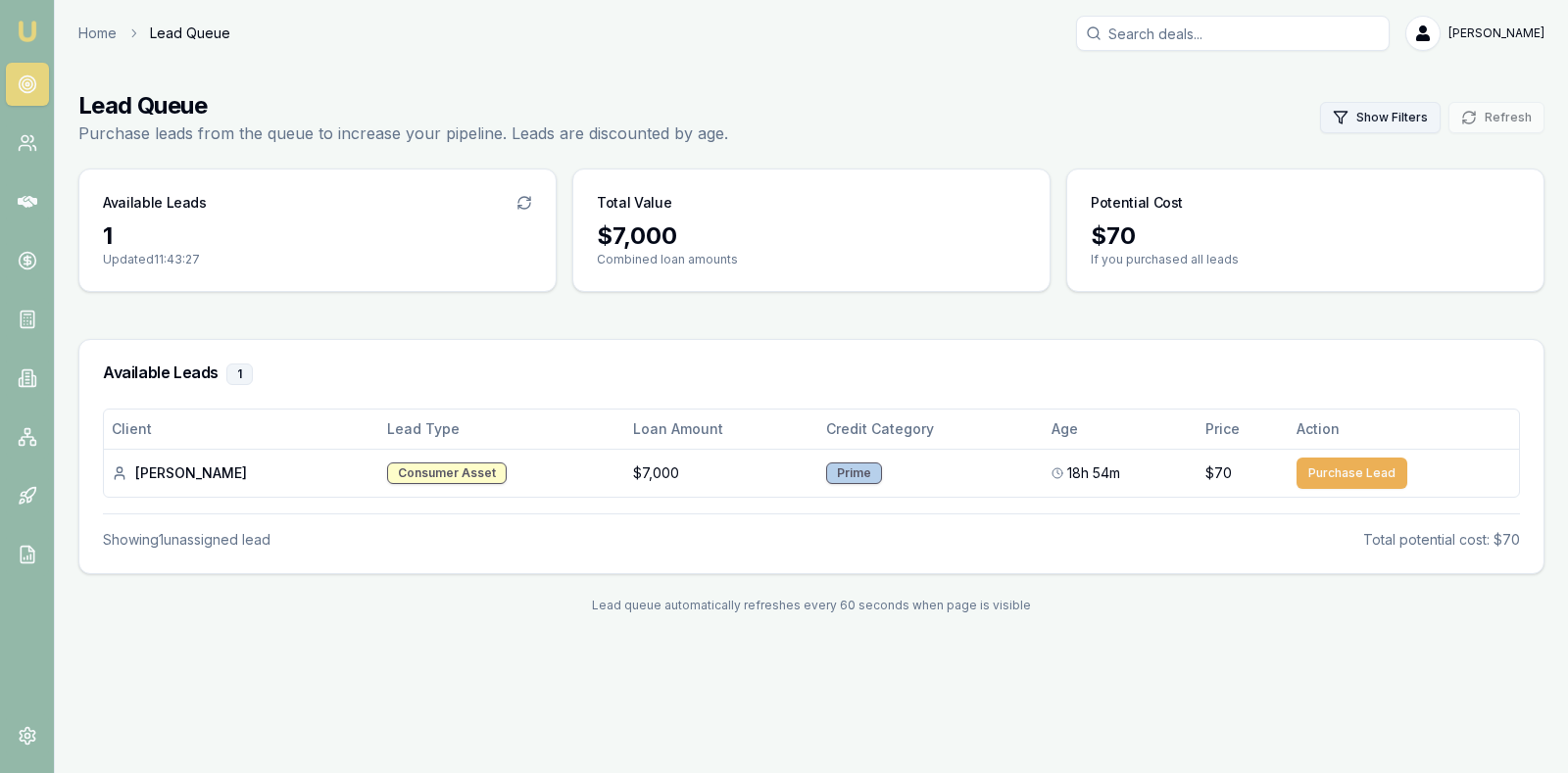
click at [1395, 117] on button "Show Filters" at bounding box center [1379, 118] width 120 height 32
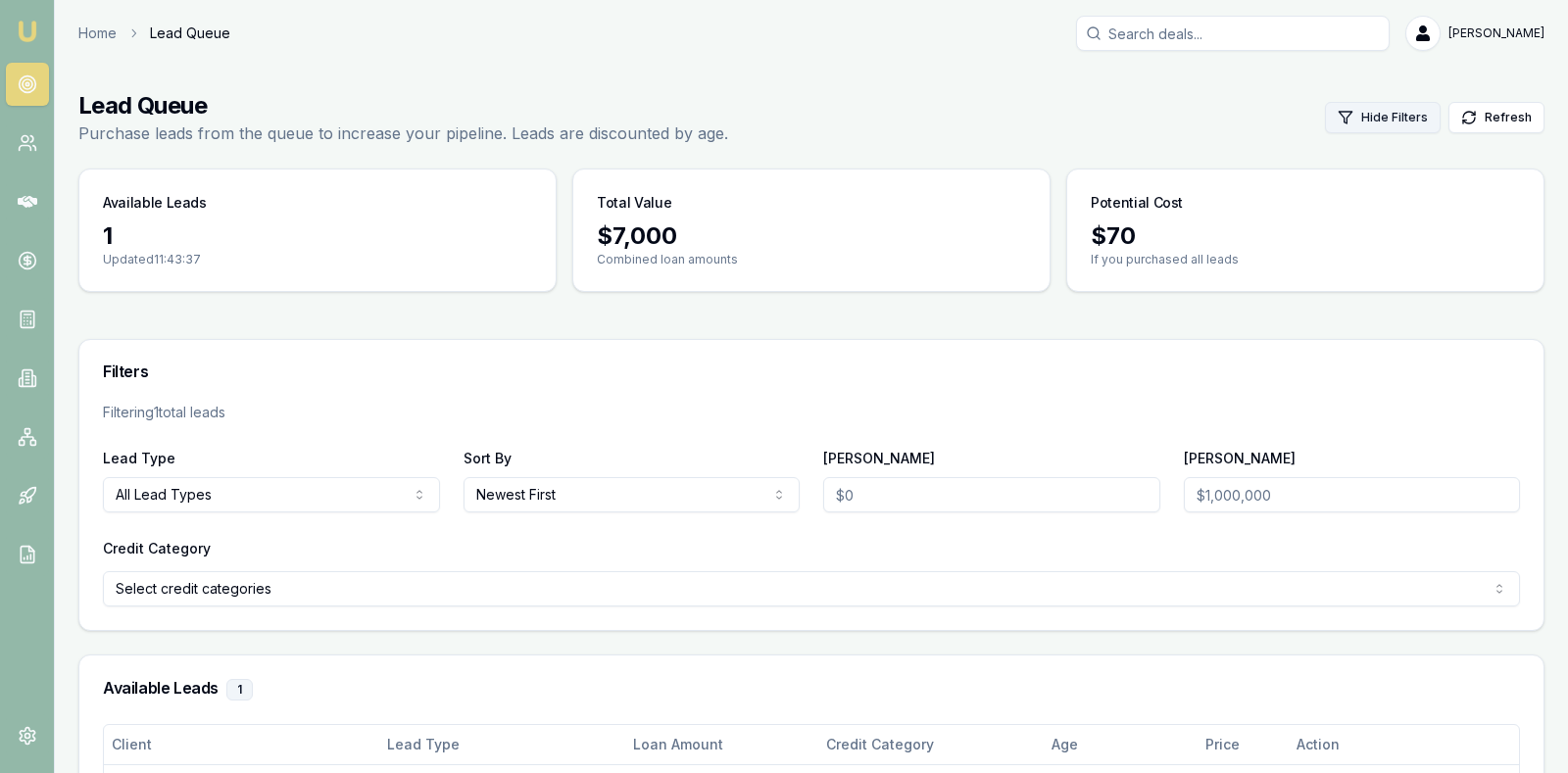
click at [1396, 117] on button "Hide Filters" at bounding box center [1382, 118] width 115 height 32
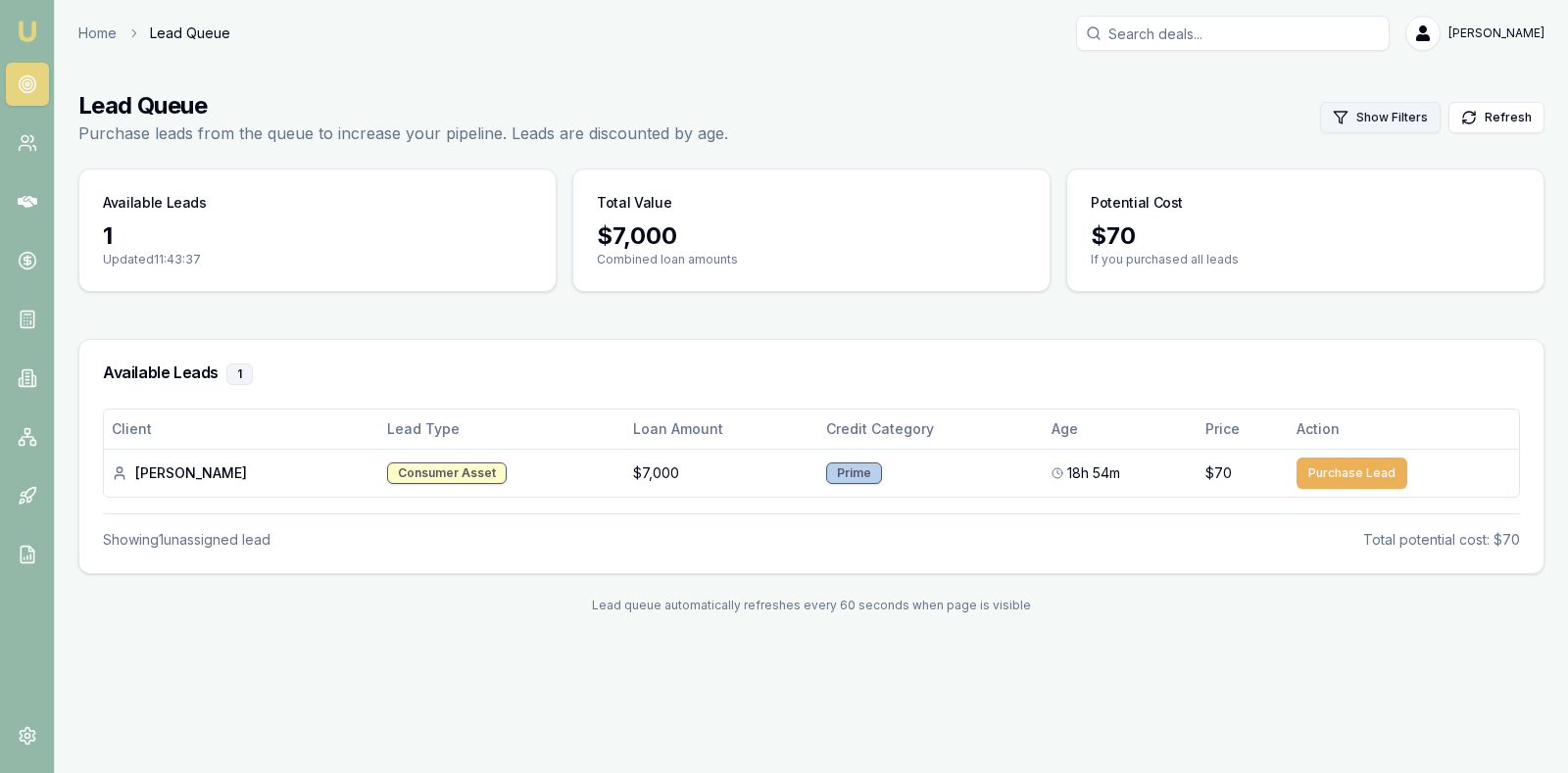
click at [1398, 117] on button "Show Filters" at bounding box center [1379, 118] width 120 height 32
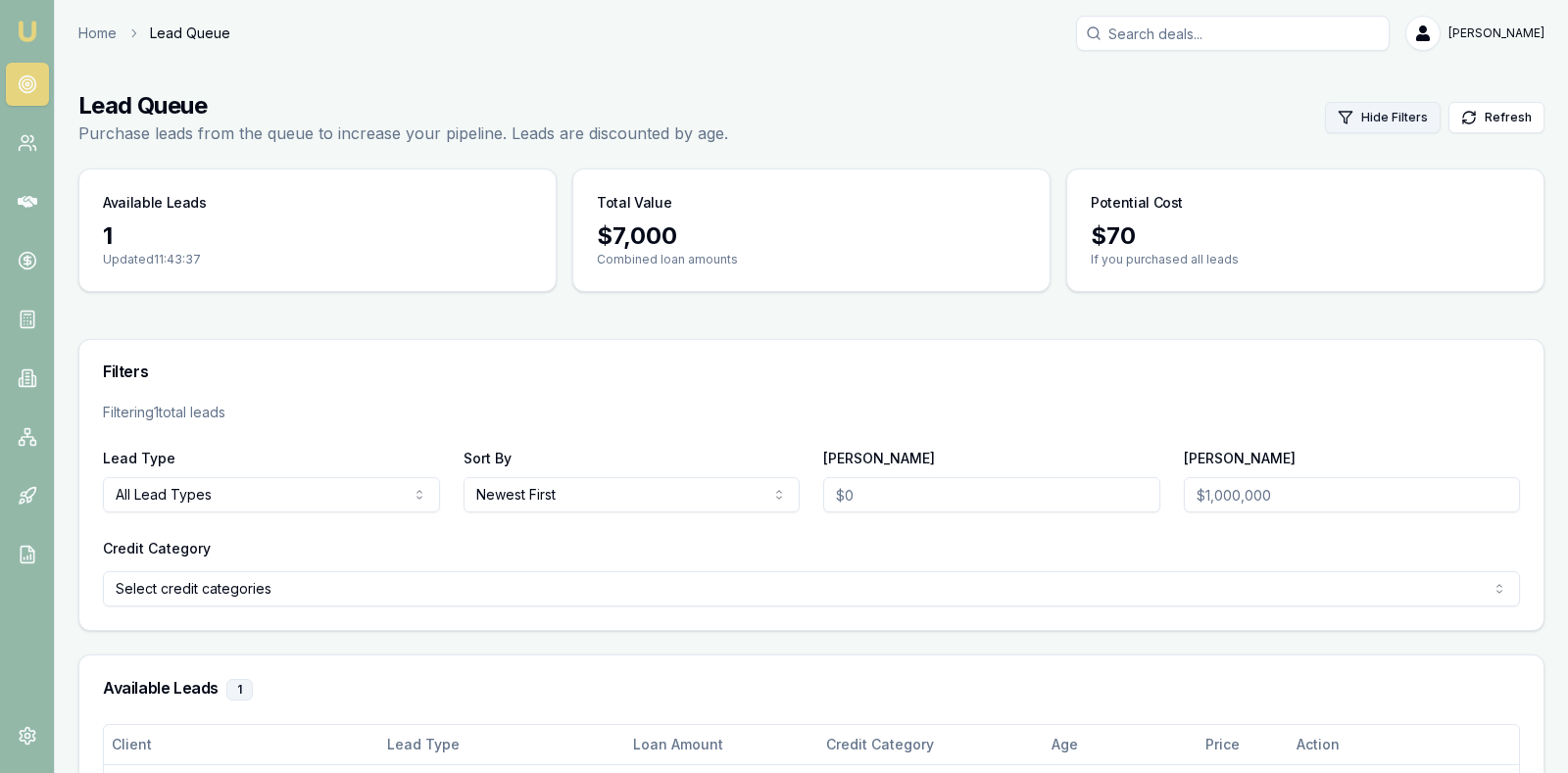
click at [1398, 117] on button "Hide Filters" at bounding box center [1382, 118] width 115 height 32
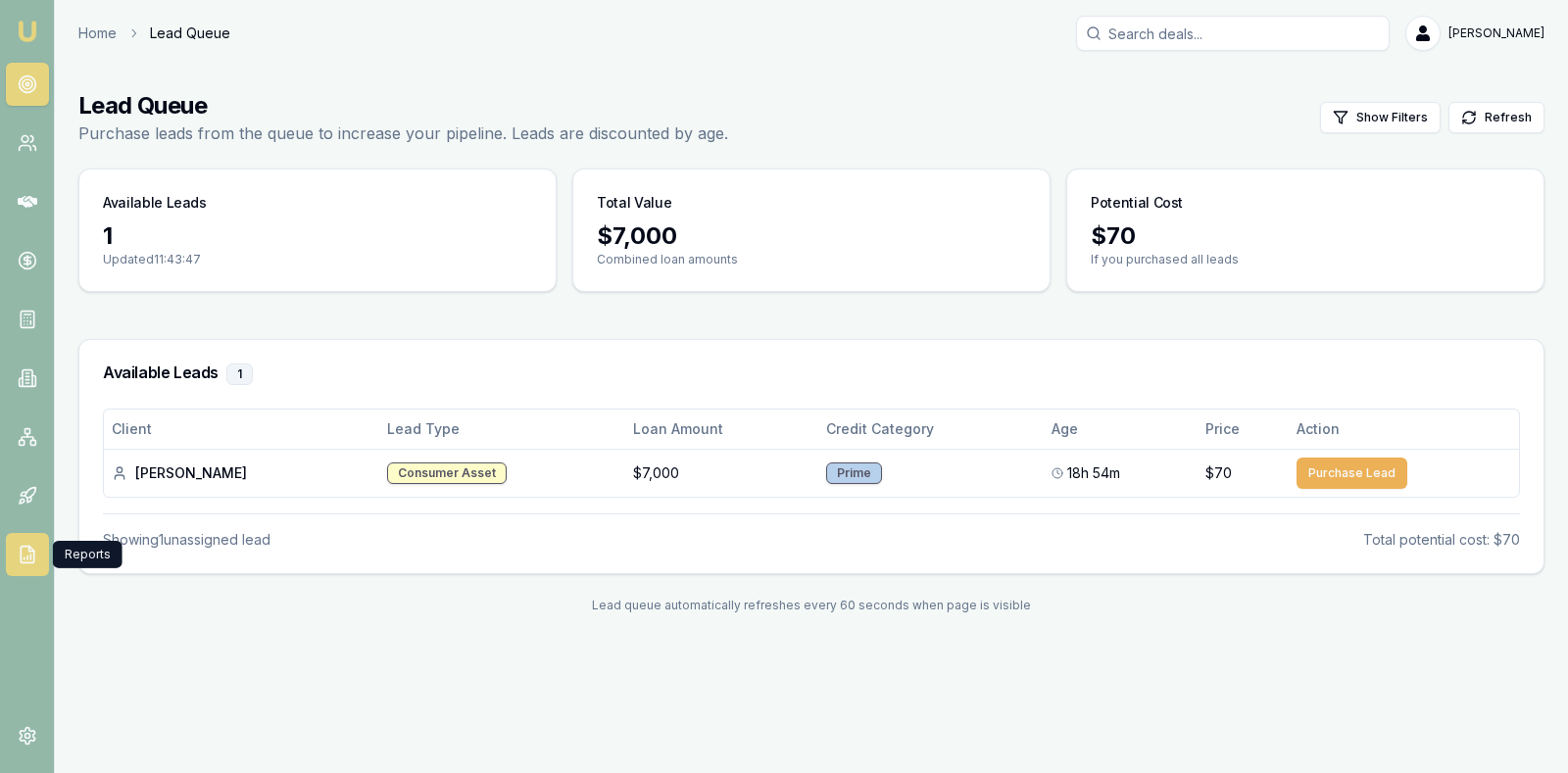
click at [31, 555] on icon at bounding box center [31, 556] width 0 height 5
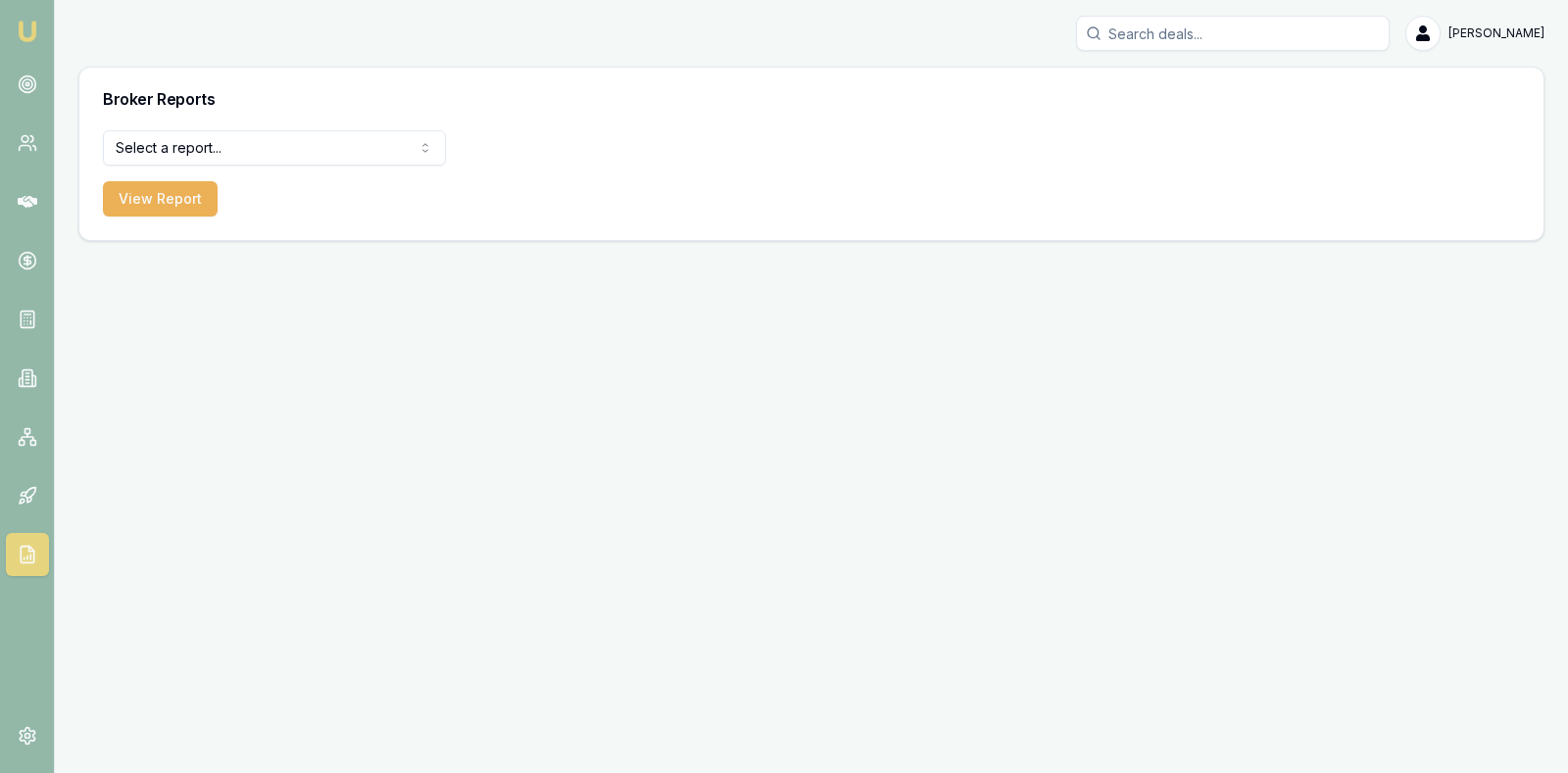
click at [294, 142] on html "[PERSON_NAME] [PERSON_NAME] Toggle Menu Broker Reports Select a report... Equif…" at bounding box center [784, 386] width 1568 height 773
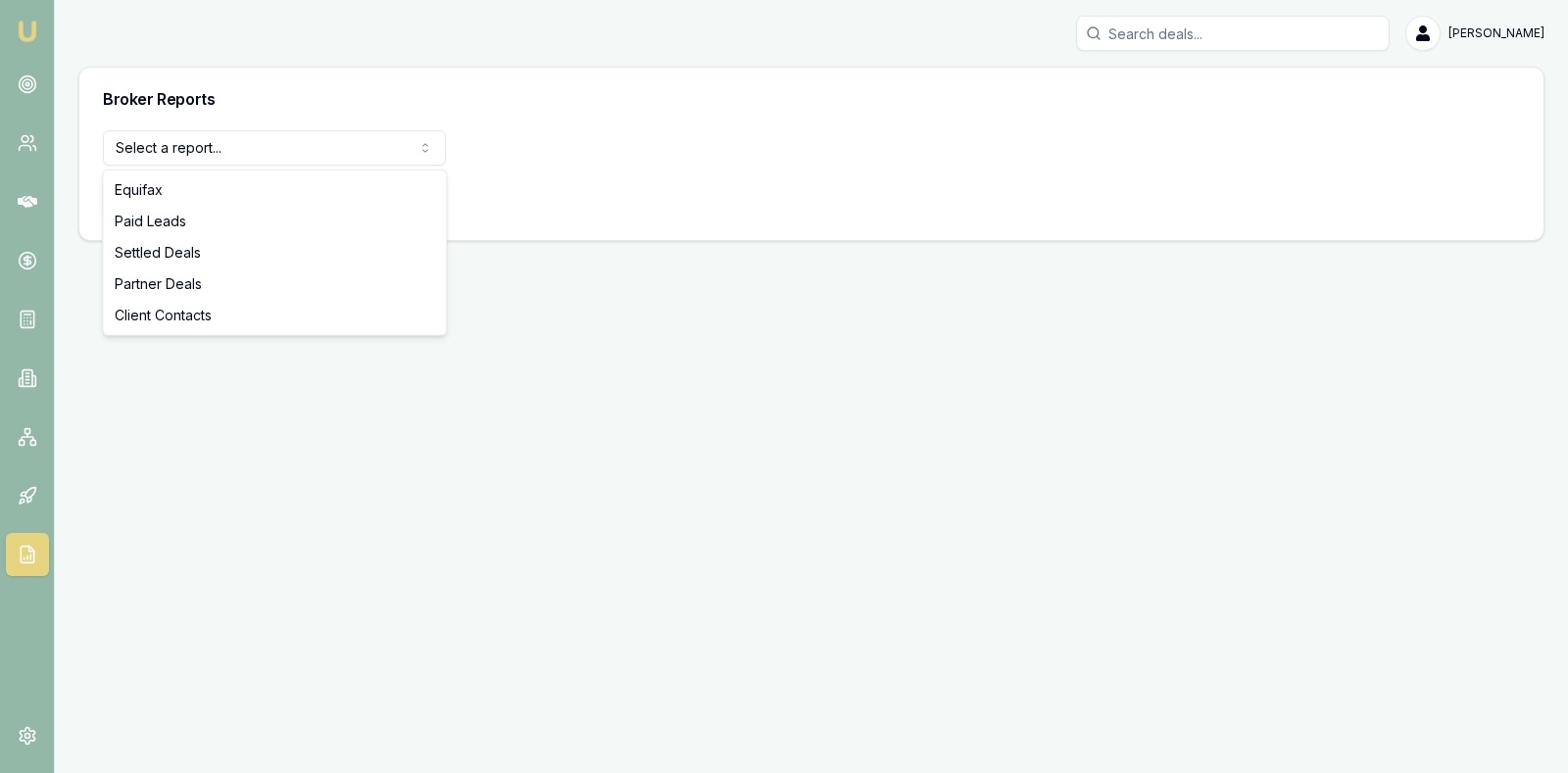
select select "paid-leads"
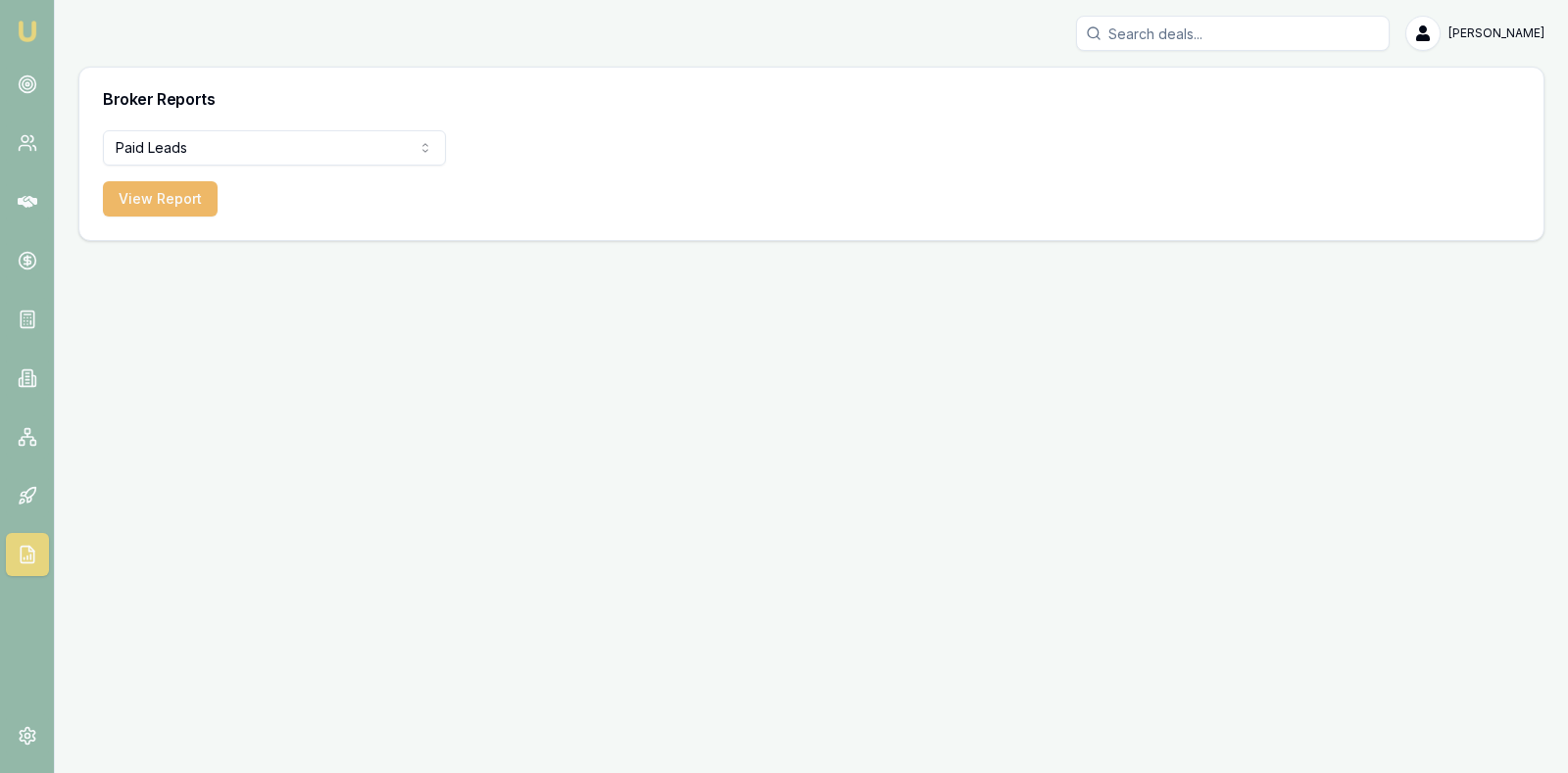
click at [177, 203] on button "View Report" at bounding box center [160, 199] width 114 height 36
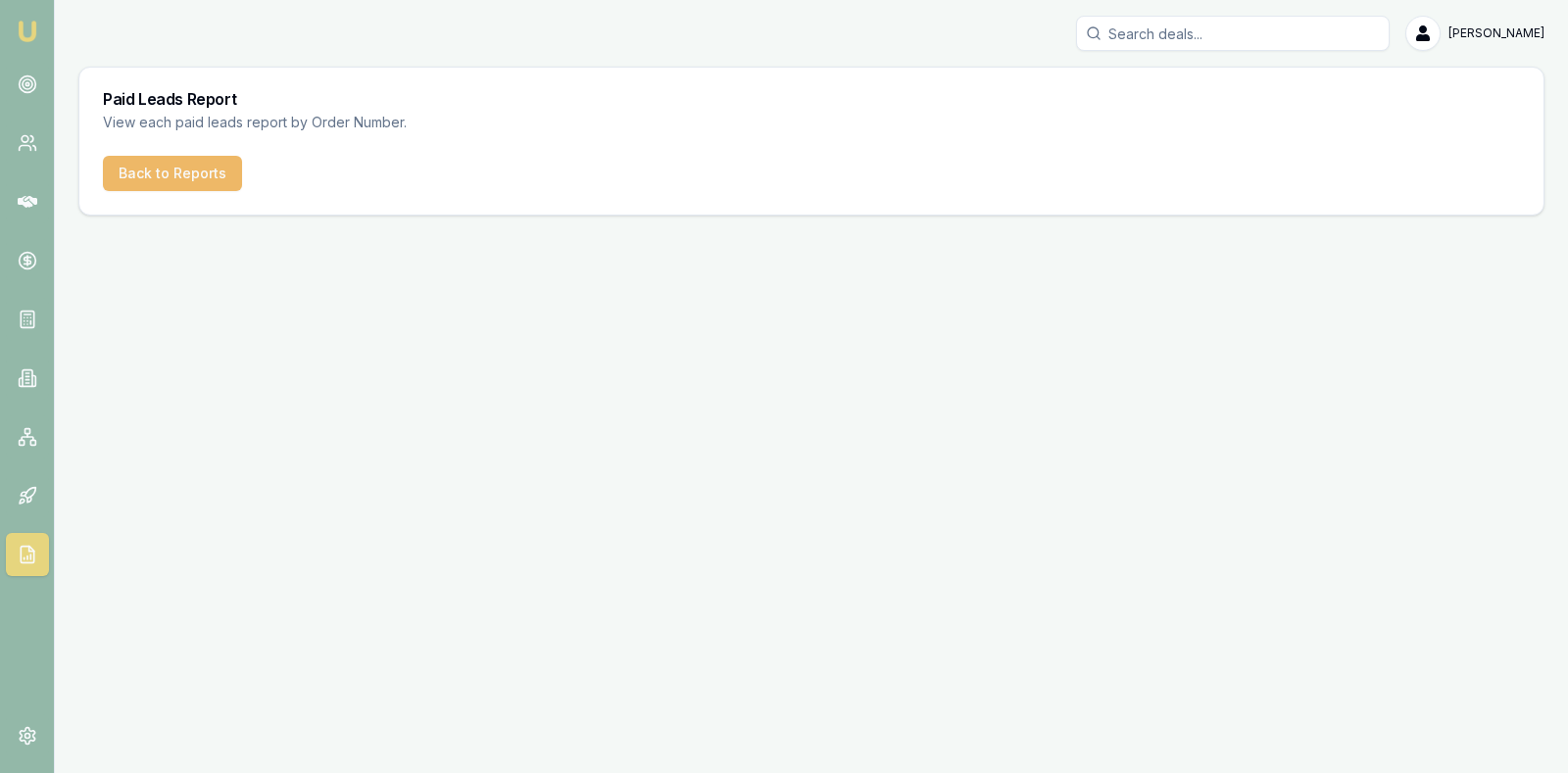
click at [169, 172] on button "Back to Reports" at bounding box center [173, 174] width 139 height 36
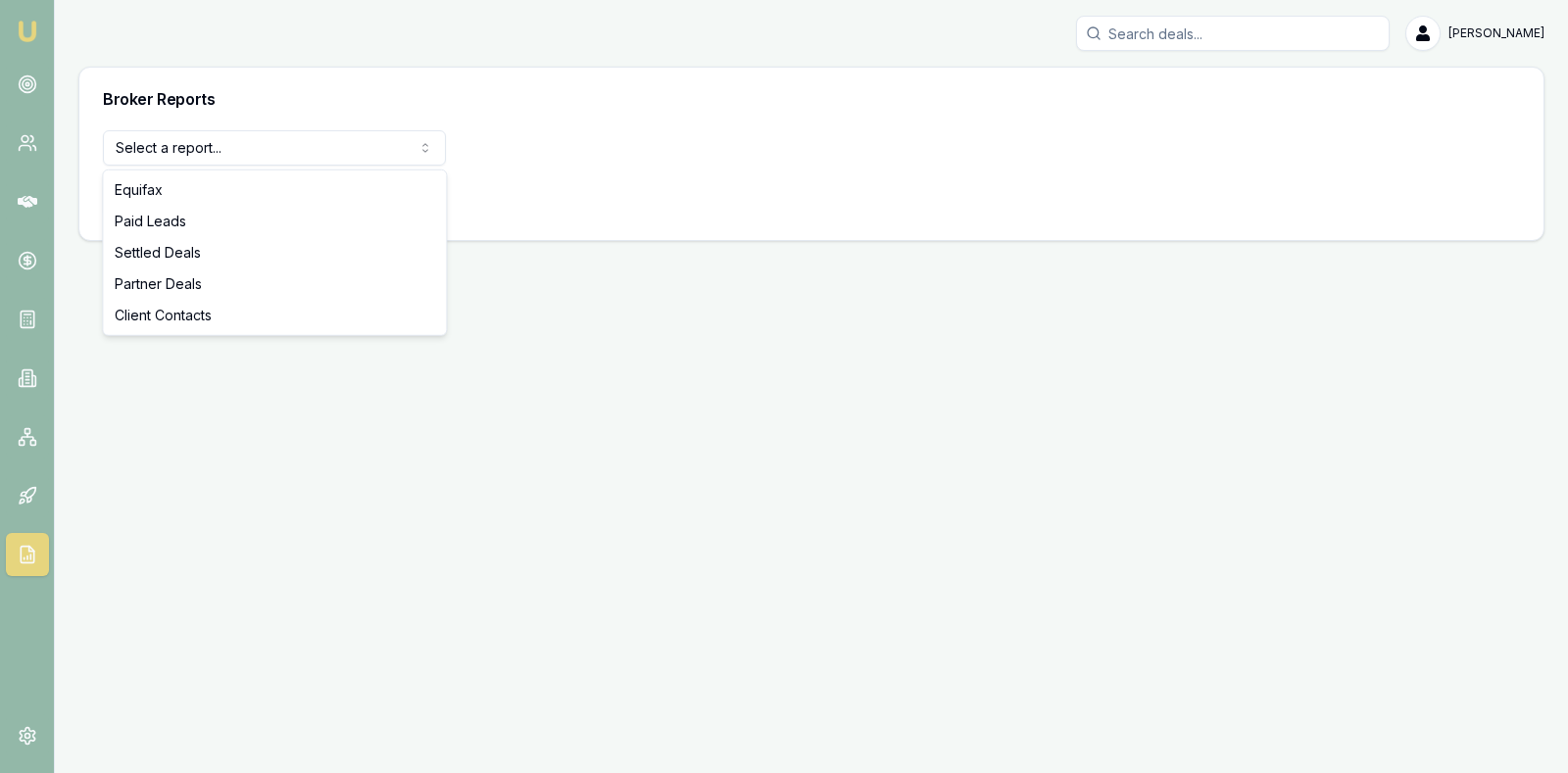
click at [203, 139] on html "[PERSON_NAME] [PERSON_NAME] Toggle Menu Broker Reports Select a report... Equif…" at bounding box center [784, 386] width 1568 height 773
select select "paid-leads"
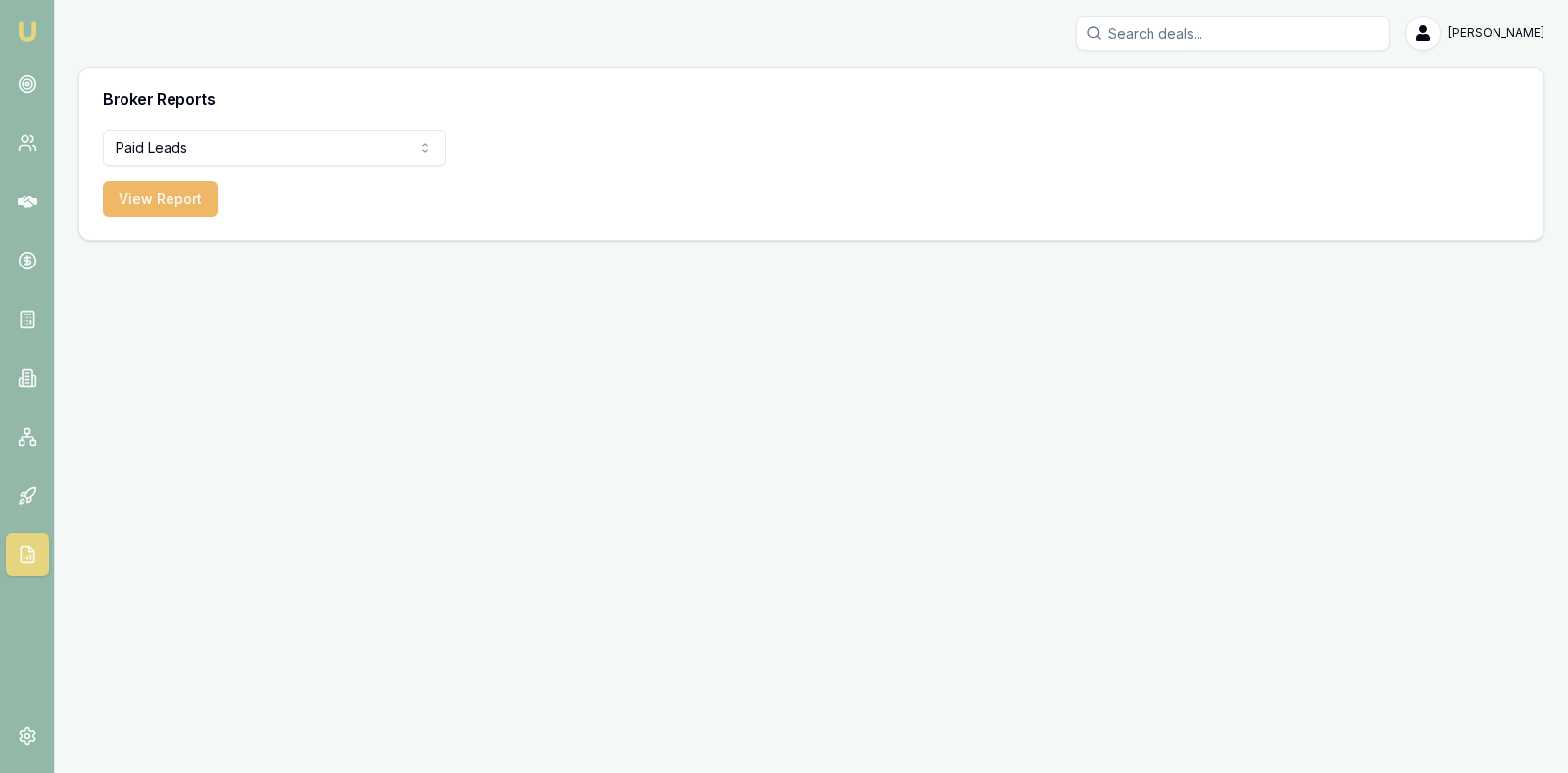
click at [186, 198] on button "View Report" at bounding box center [160, 199] width 114 height 36
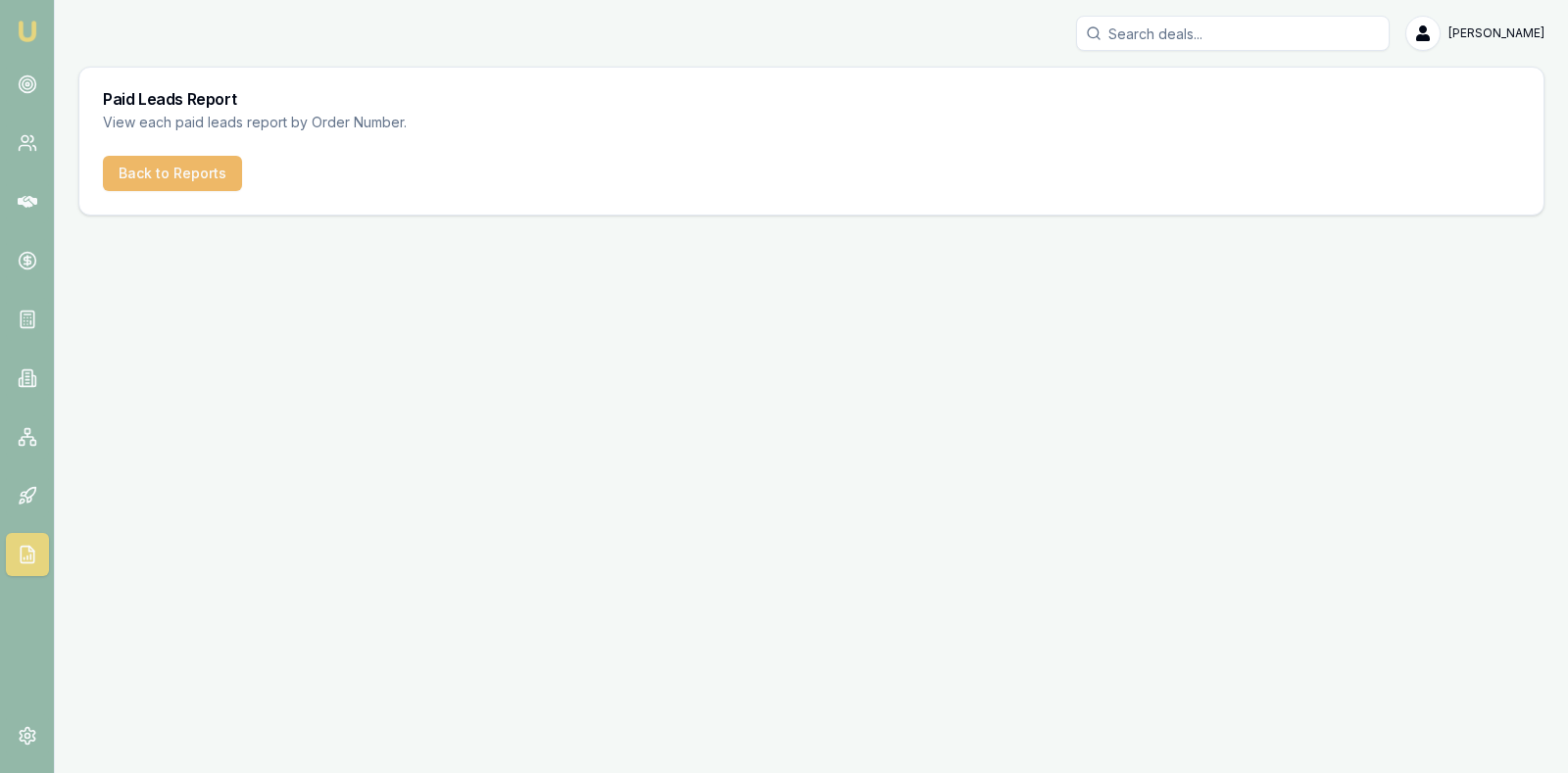
click at [177, 171] on button "Back to Reports" at bounding box center [173, 174] width 139 height 36
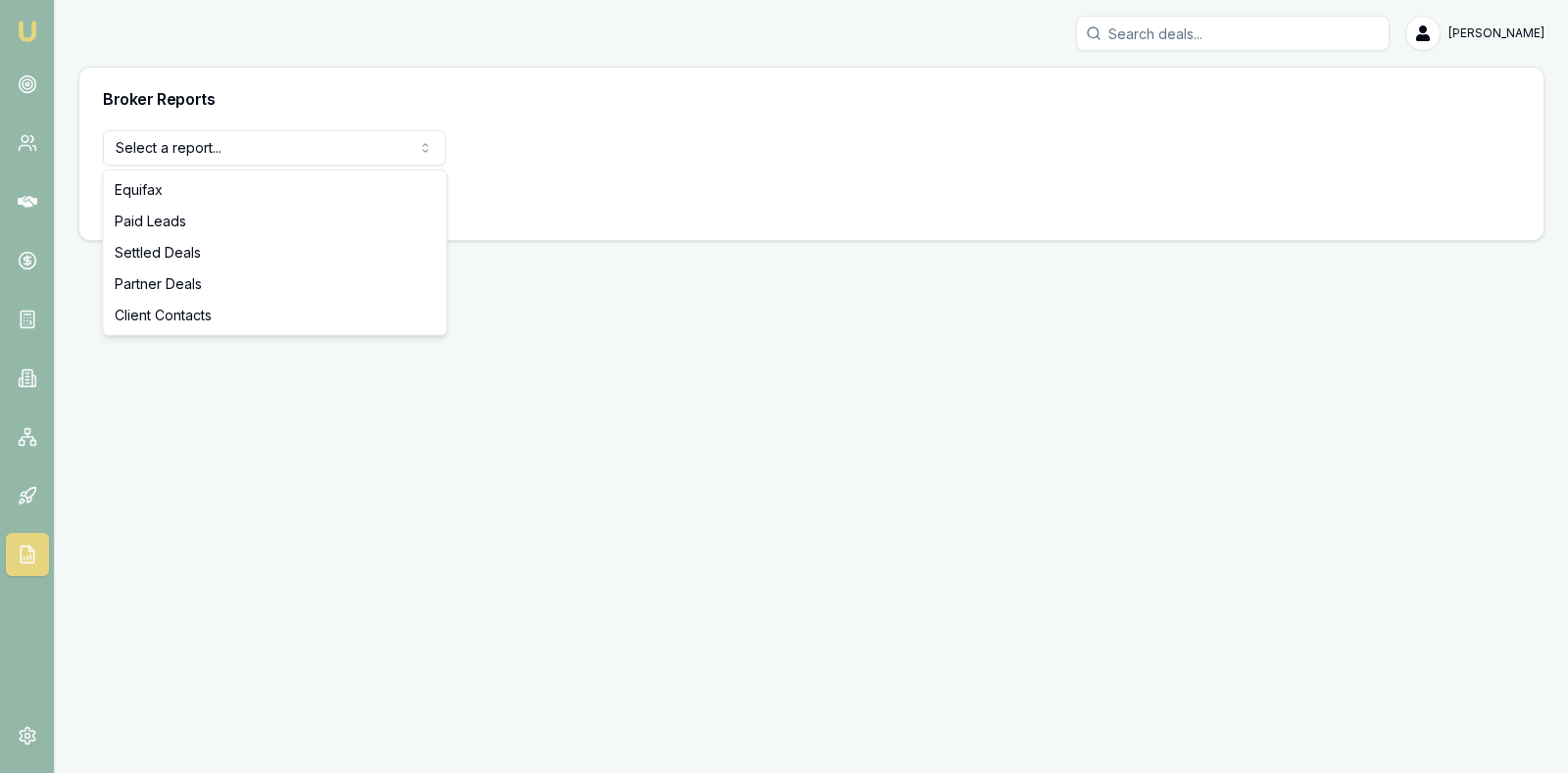
click at [218, 142] on html "[PERSON_NAME] [PERSON_NAME] Toggle Menu Broker Reports Select a report... Equif…" at bounding box center [784, 386] width 1568 height 773
select select "paid-leads"
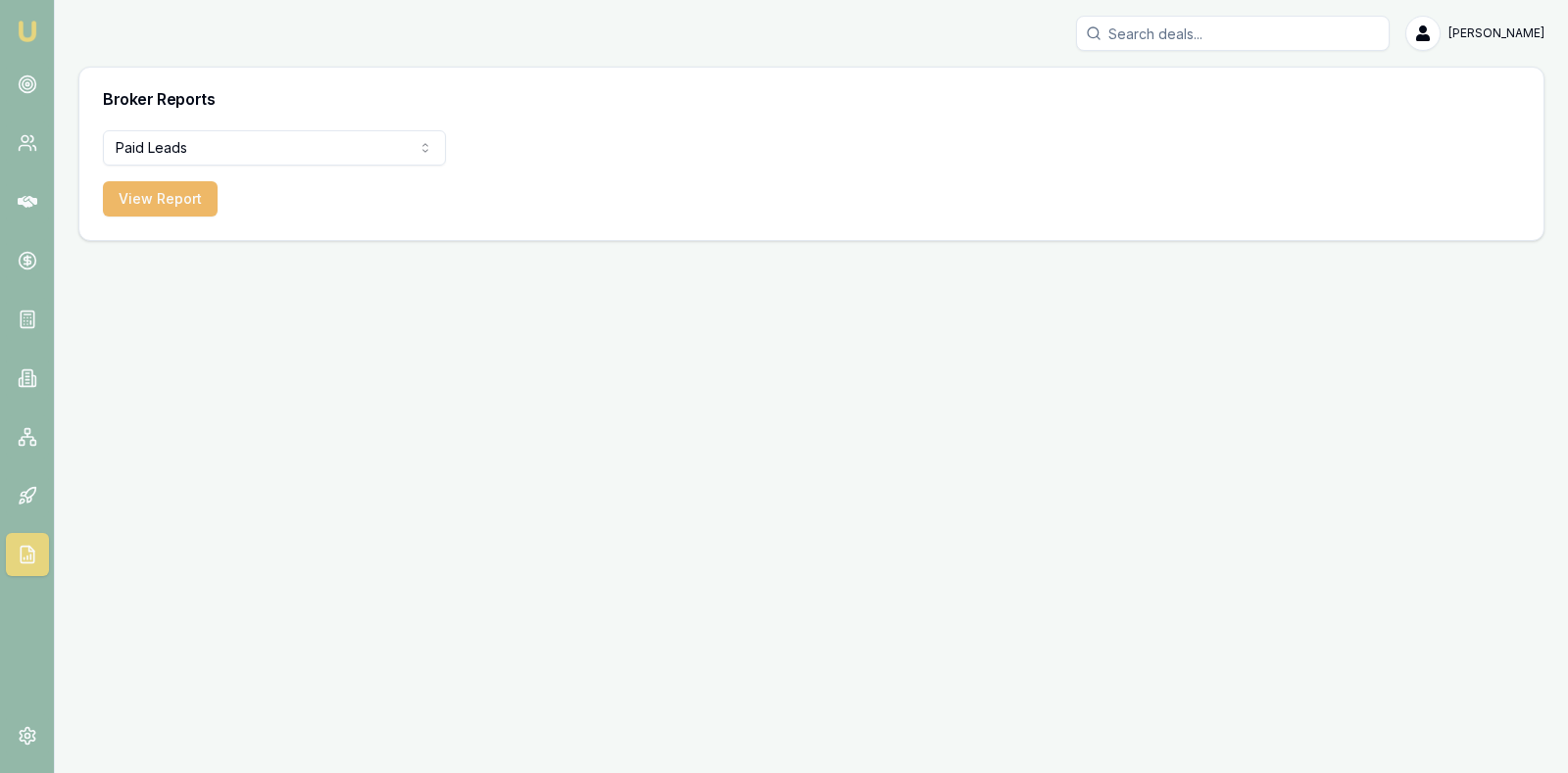
click at [180, 201] on button "View Report" at bounding box center [160, 199] width 114 height 36
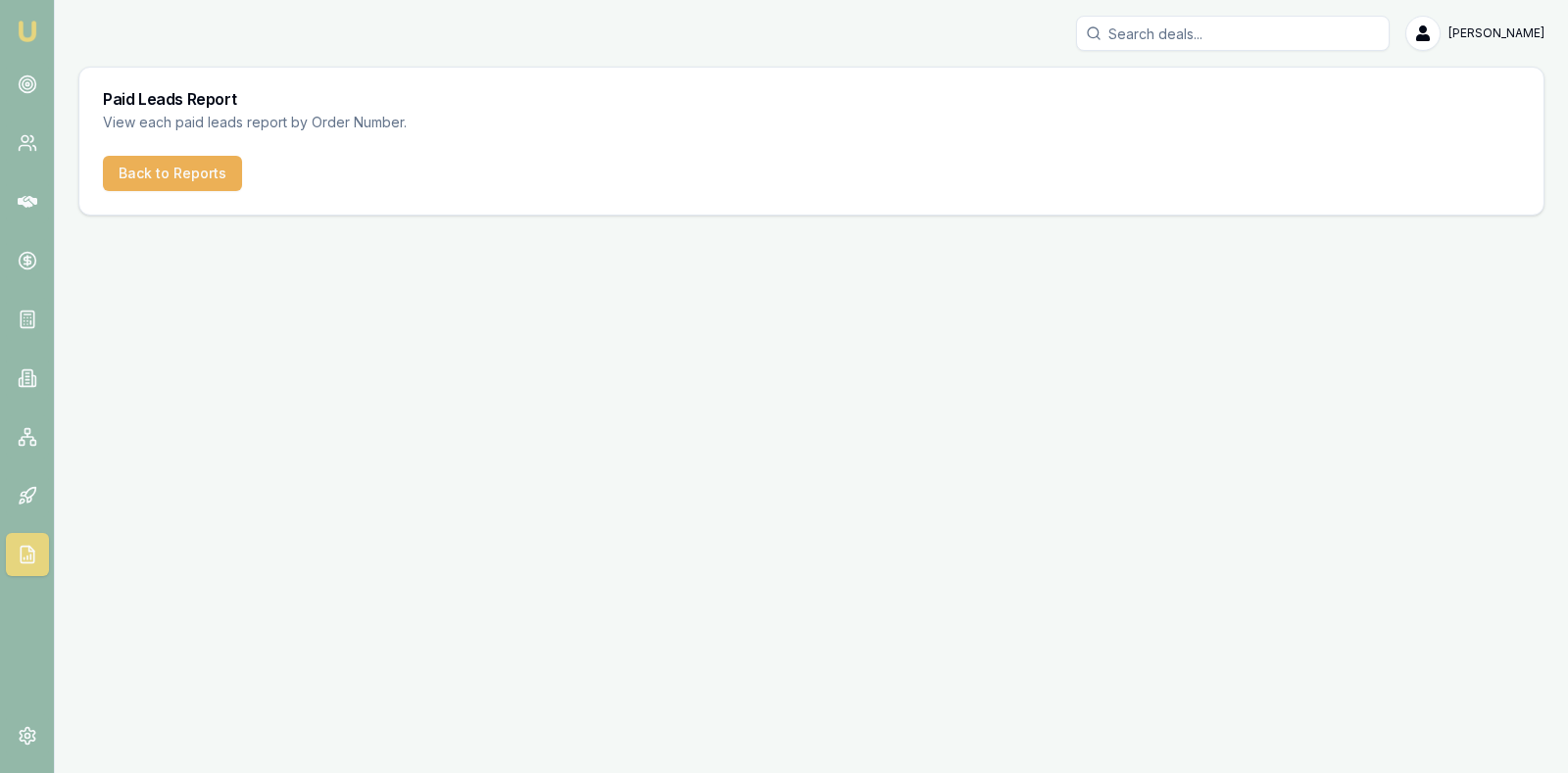
click at [28, 562] on icon at bounding box center [27, 554] width 13 height 17
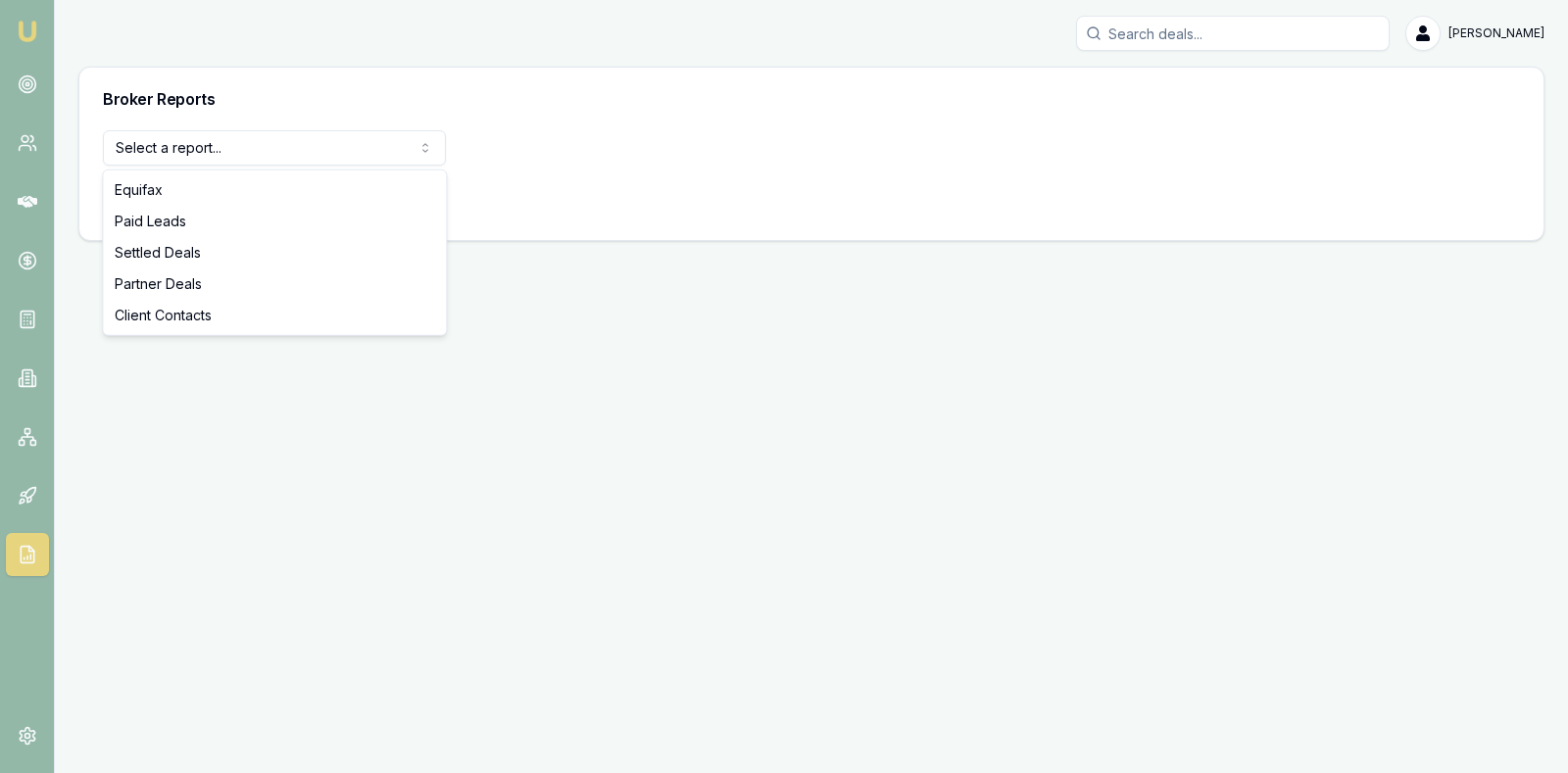
click at [304, 140] on html "[PERSON_NAME] [PERSON_NAME] Toggle Menu Broker Reports Select a report... Equif…" at bounding box center [784, 386] width 1568 height 773
select select "settled-deals"
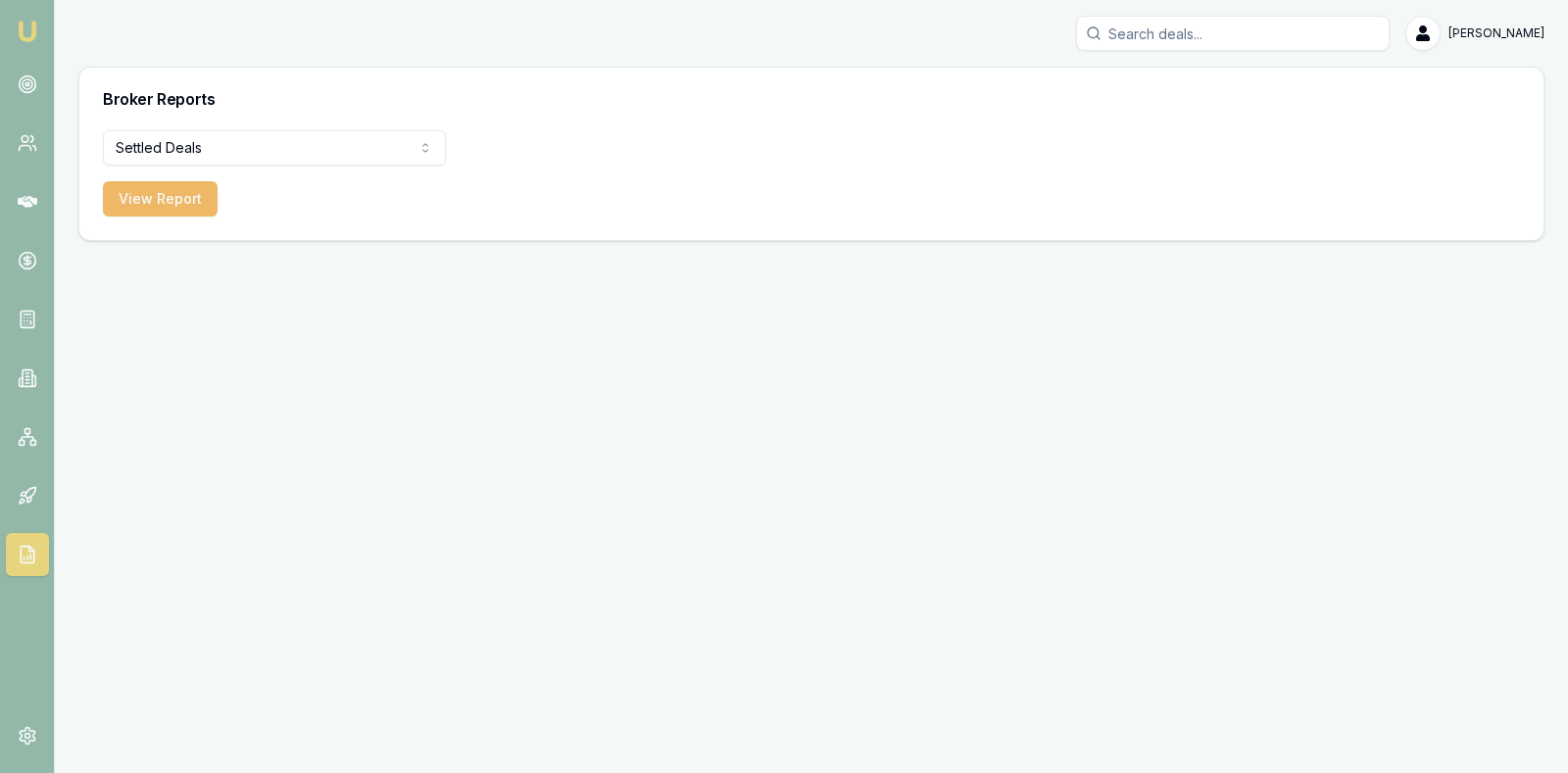
click at [193, 206] on button "View Report" at bounding box center [160, 199] width 114 height 36
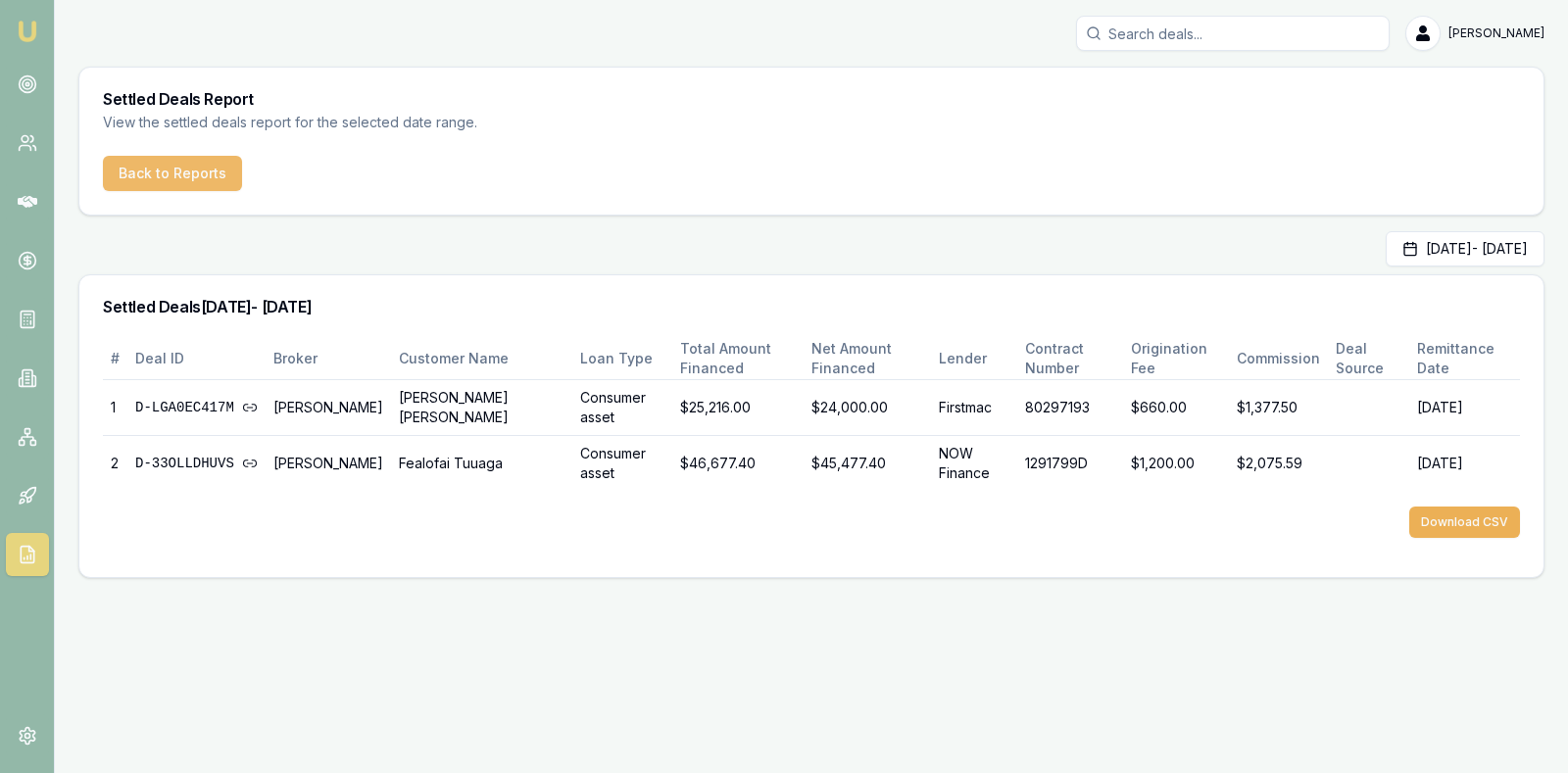
click at [170, 165] on button "Back to Reports" at bounding box center [173, 174] width 139 height 36
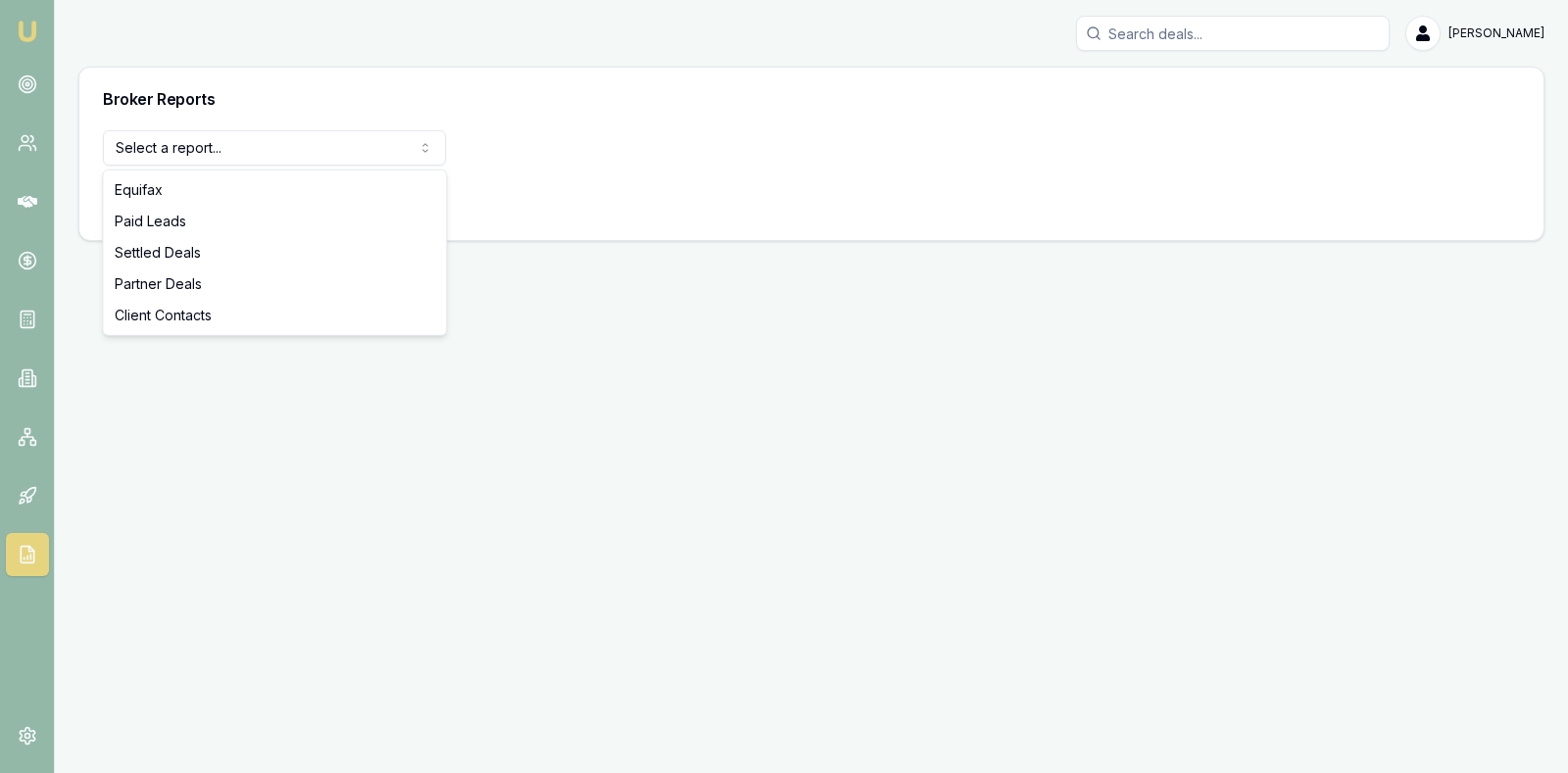
click at [198, 135] on html "Emu Broker Stevette Gelavis Toggle Menu Broker Reports Select a report... Equif…" at bounding box center [784, 386] width 1568 height 773
select select "paid-leads"
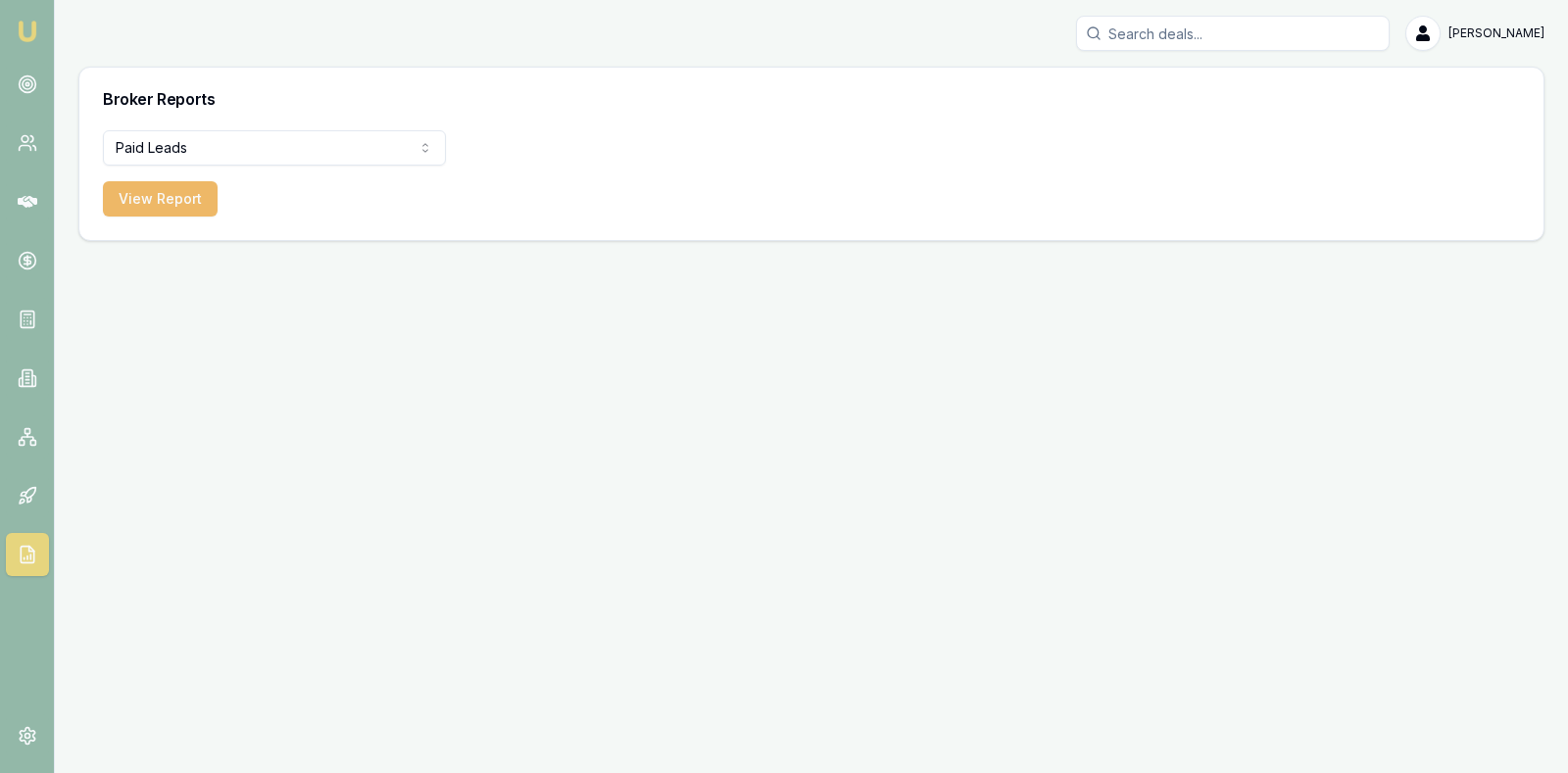
click at [166, 201] on button "View Report" at bounding box center [160, 199] width 114 height 36
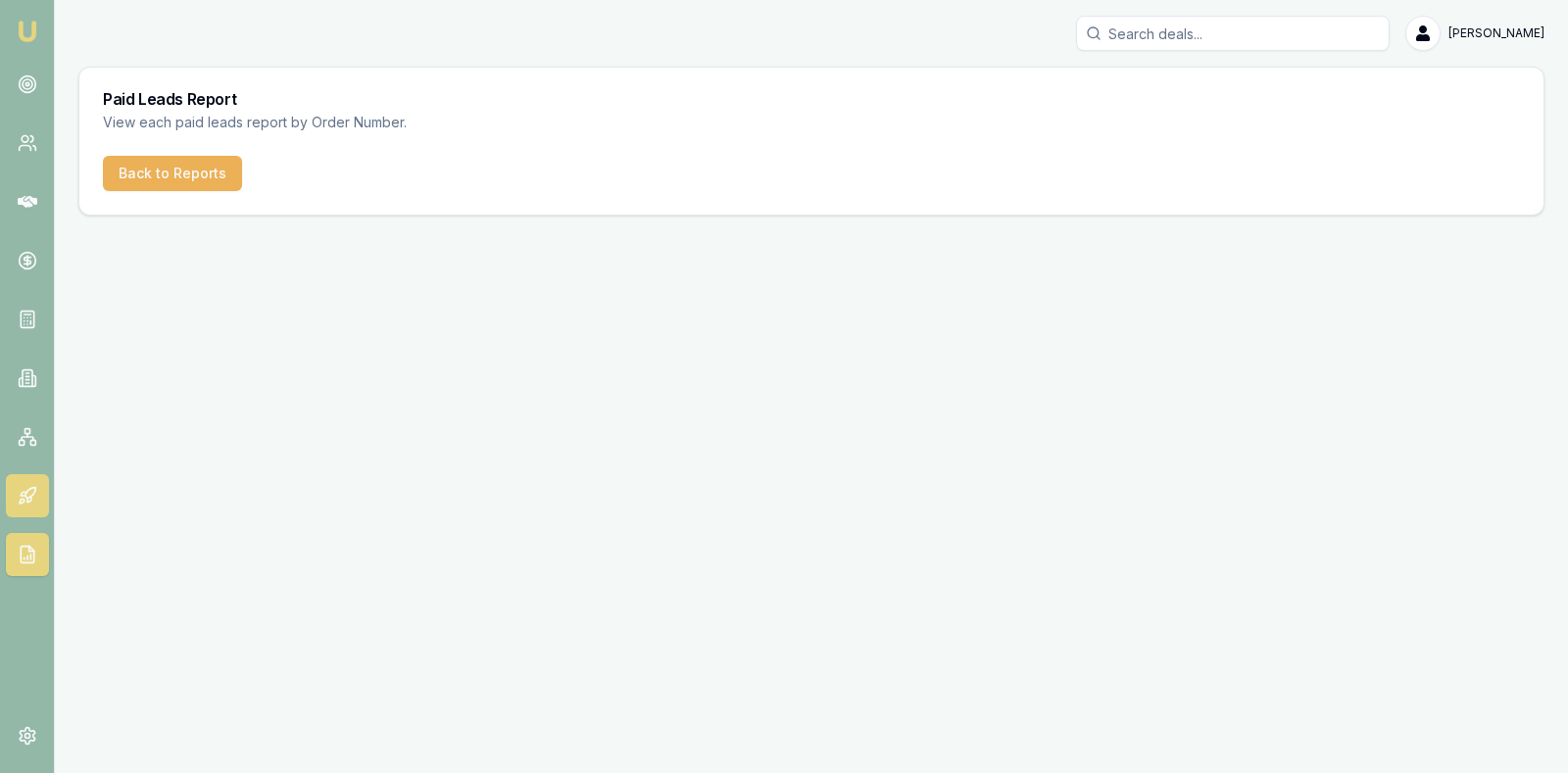
click at [29, 495] on icon at bounding box center [28, 496] width 20 height 20
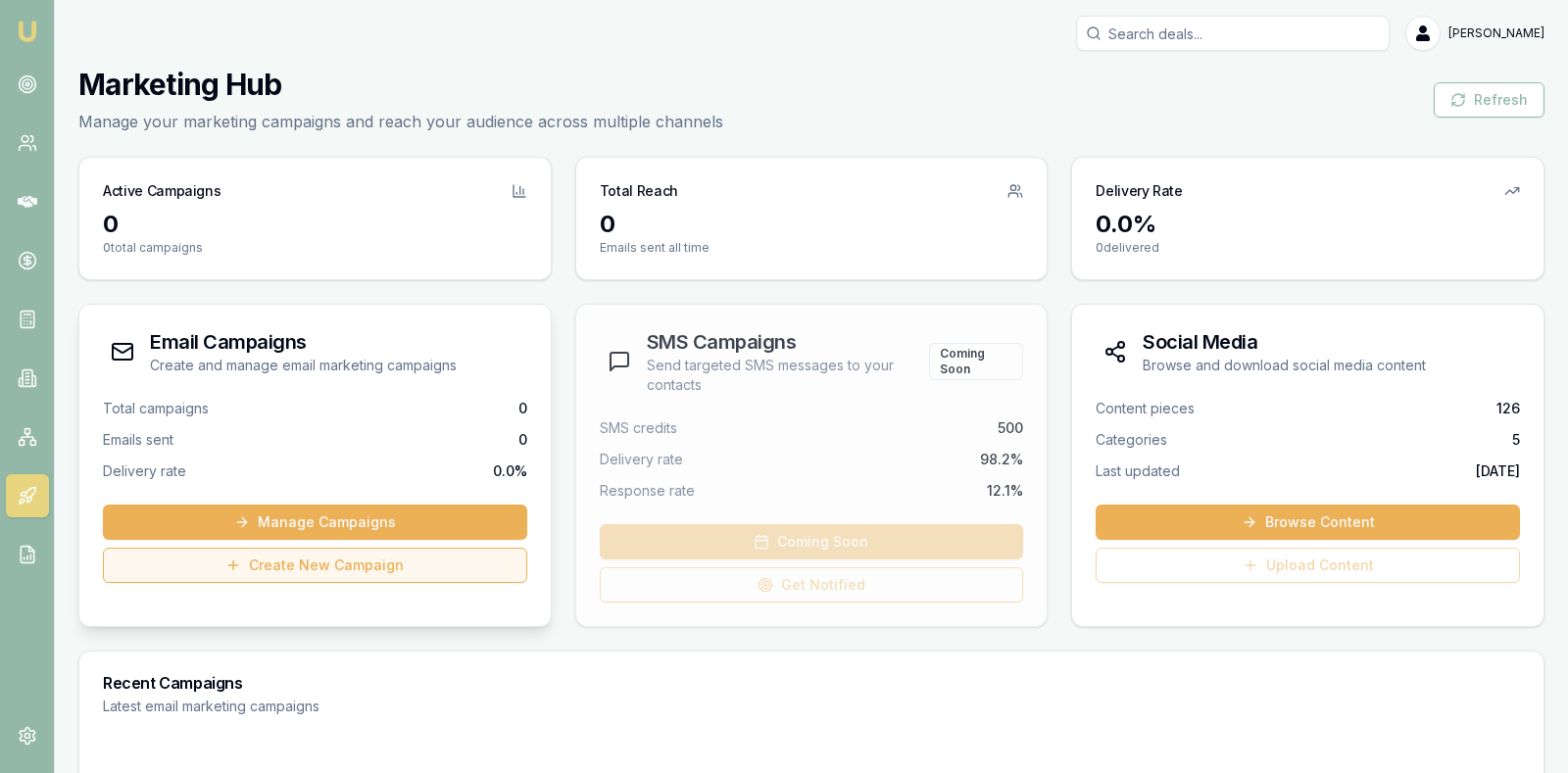
click at [297, 562] on link "Create New Campaign" at bounding box center [315, 565] width 424 height 36
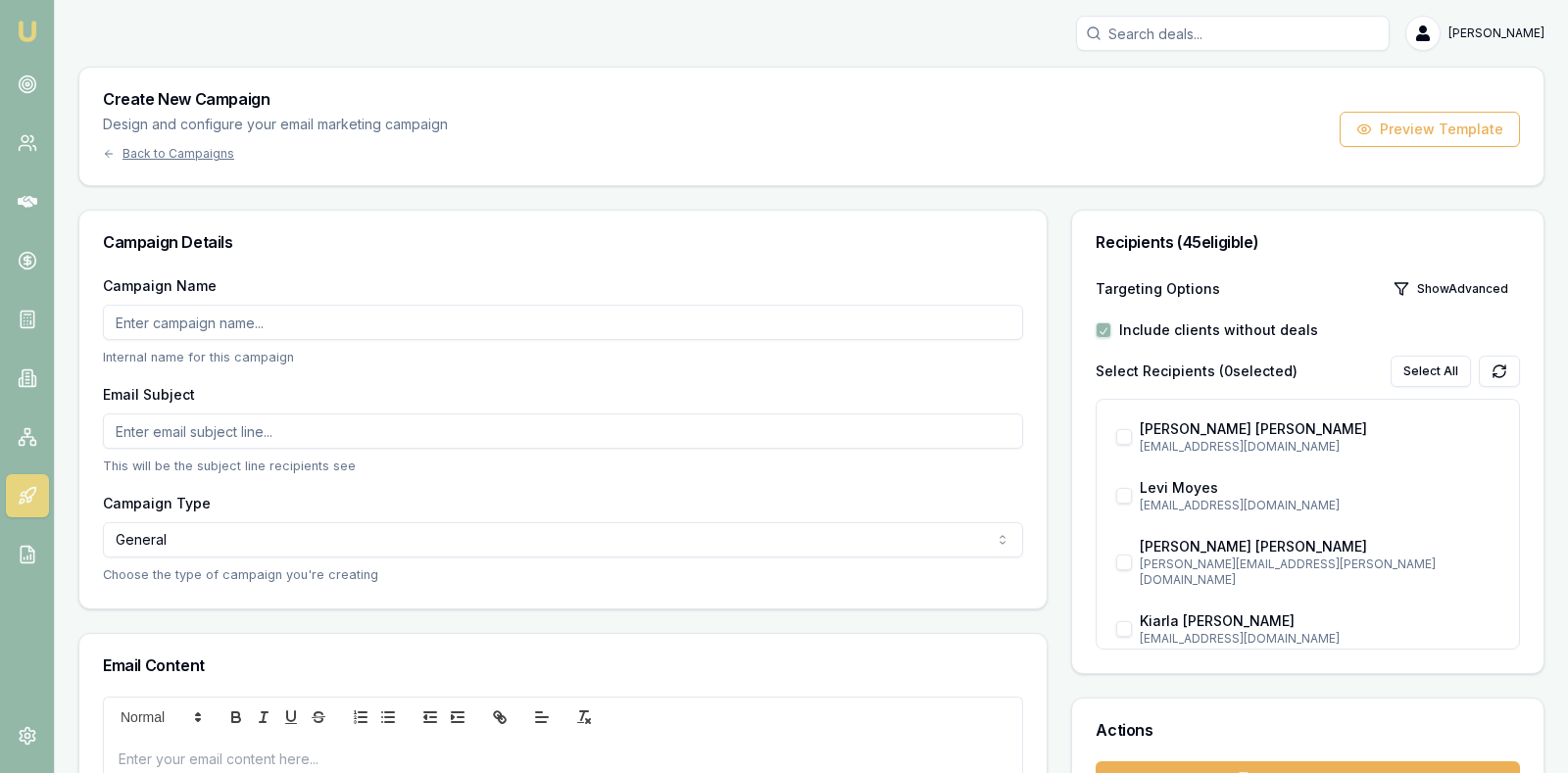
click at [1555, 421] on main "Create New Campaign Design and configure your email marketing campaign Back to …" at bounding box center [811, 553] width 1513 height 975
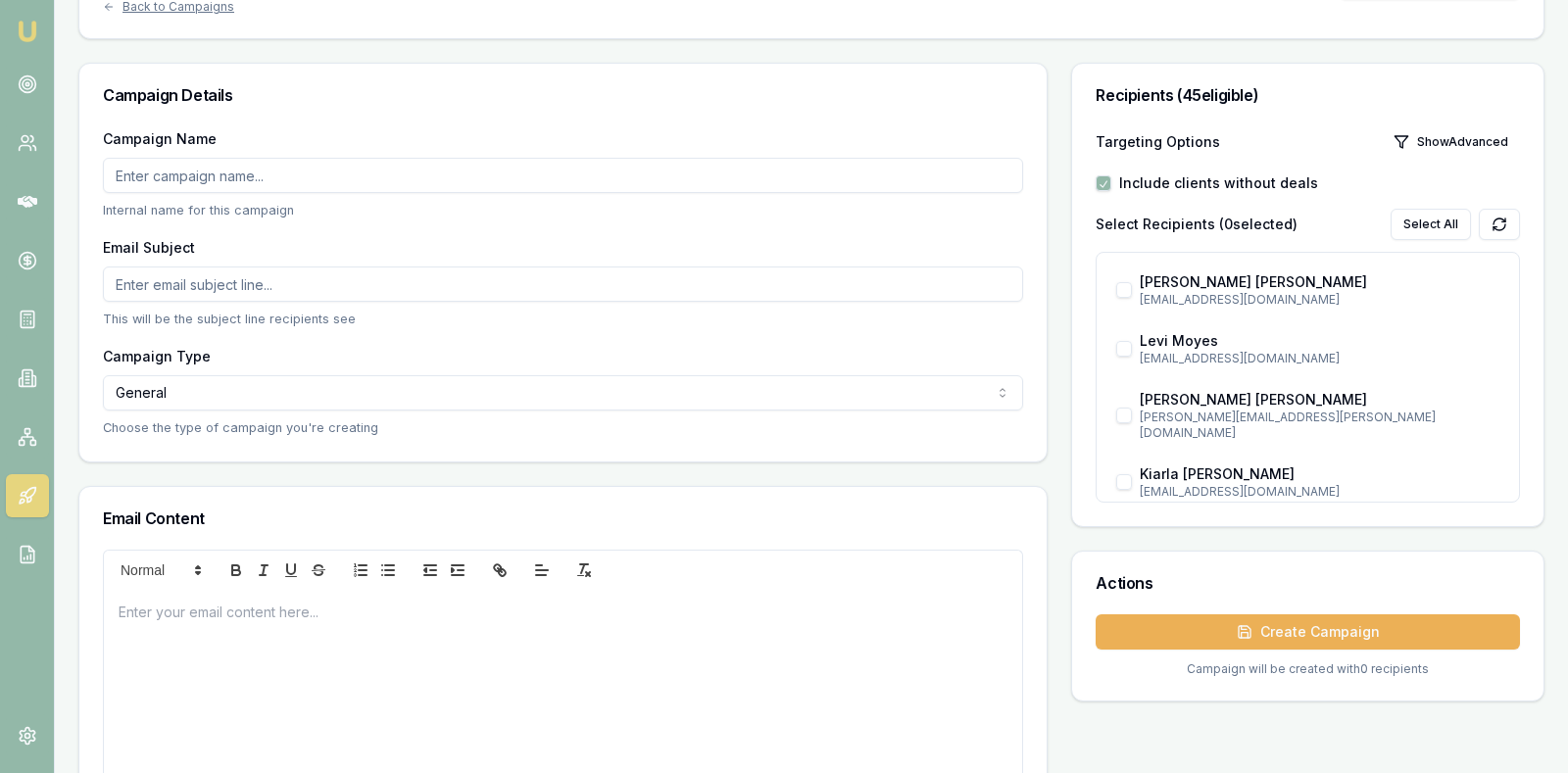
scroll to position [196, 0]
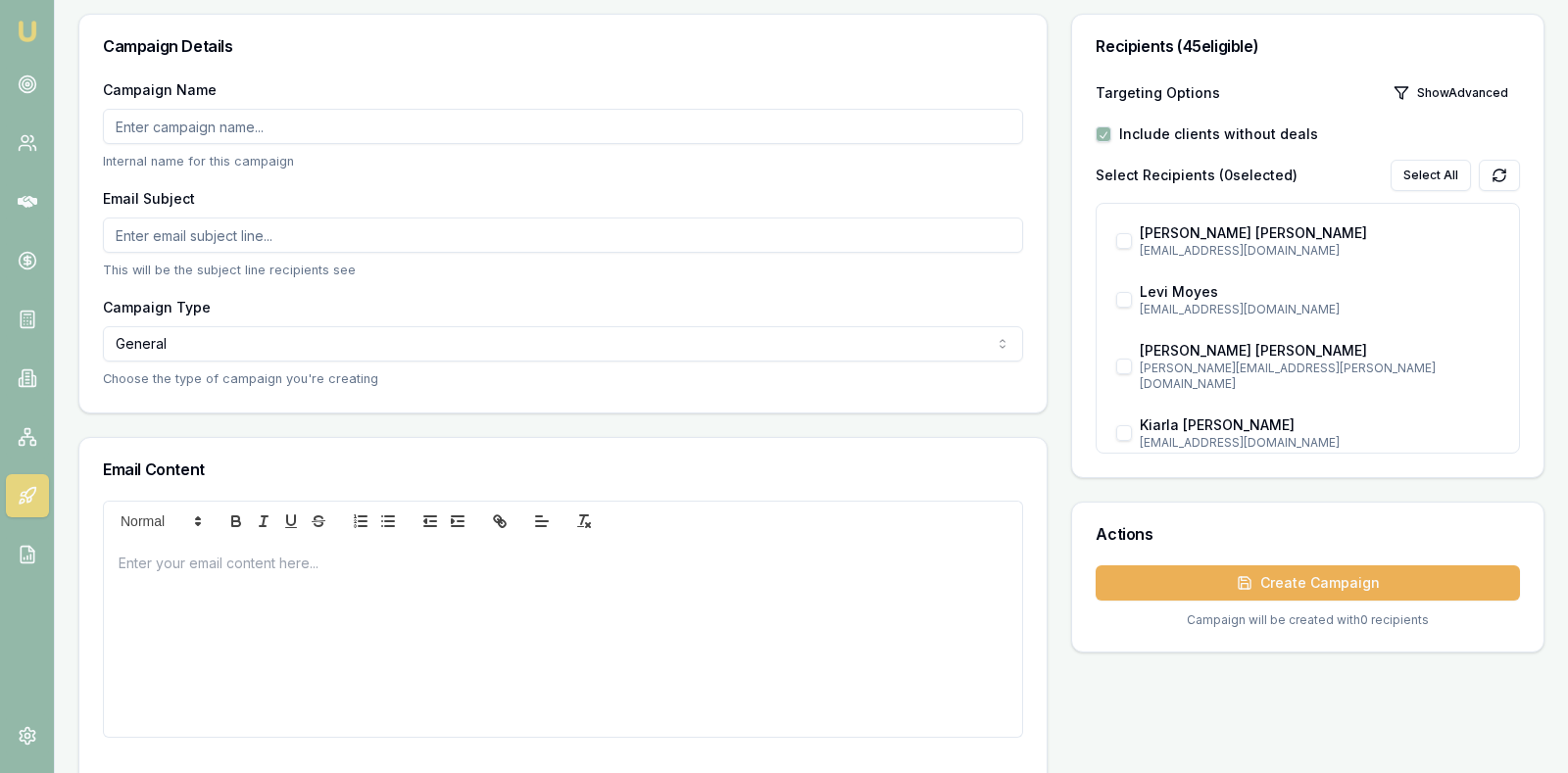
click at [439, 422] on div "Campaign Details Campaign Name Internal name for this campaign Email Subject Th…" at bounding box center [562, 429] width 969 height 832
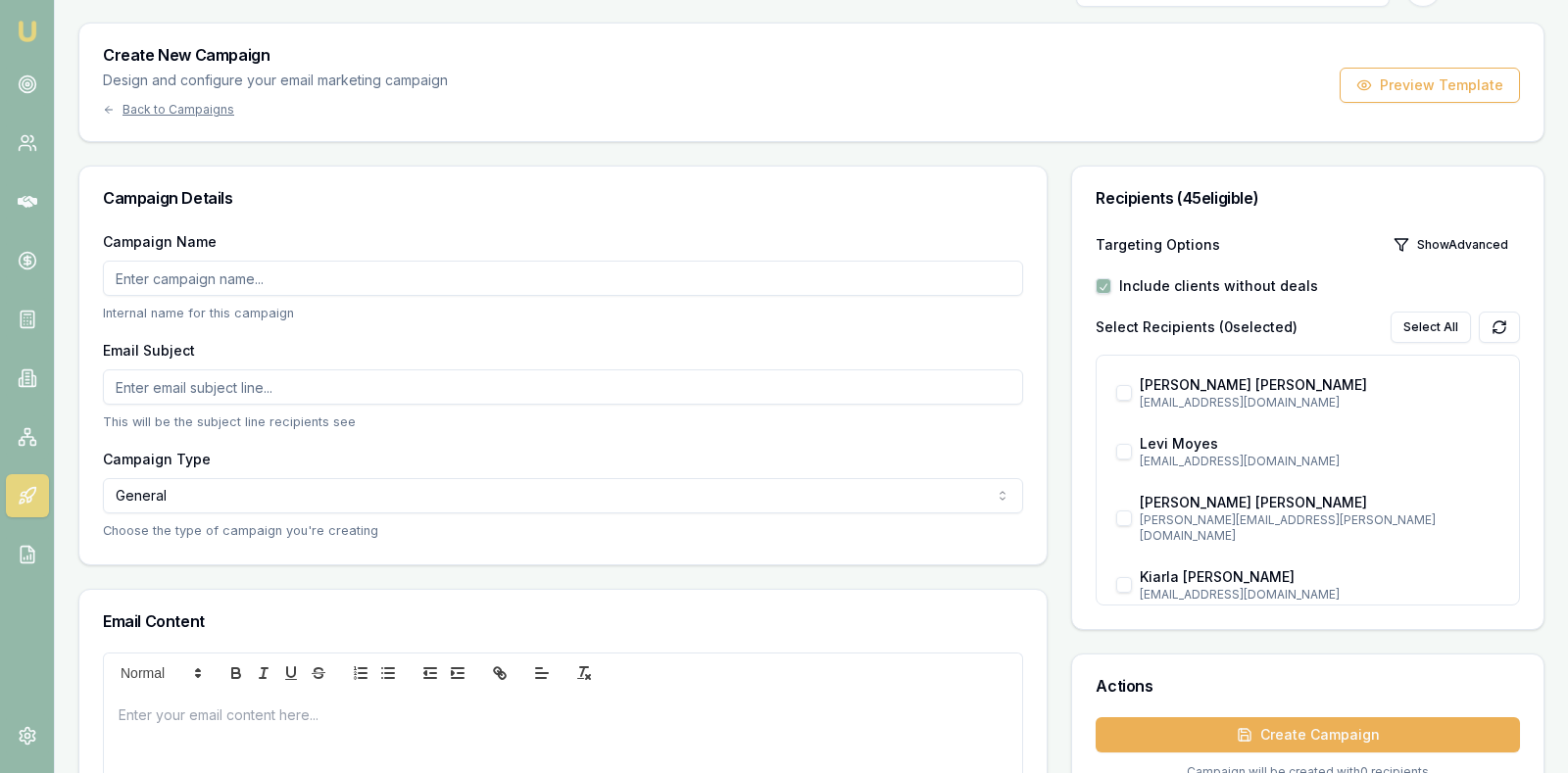
scroll to position [0, 0]
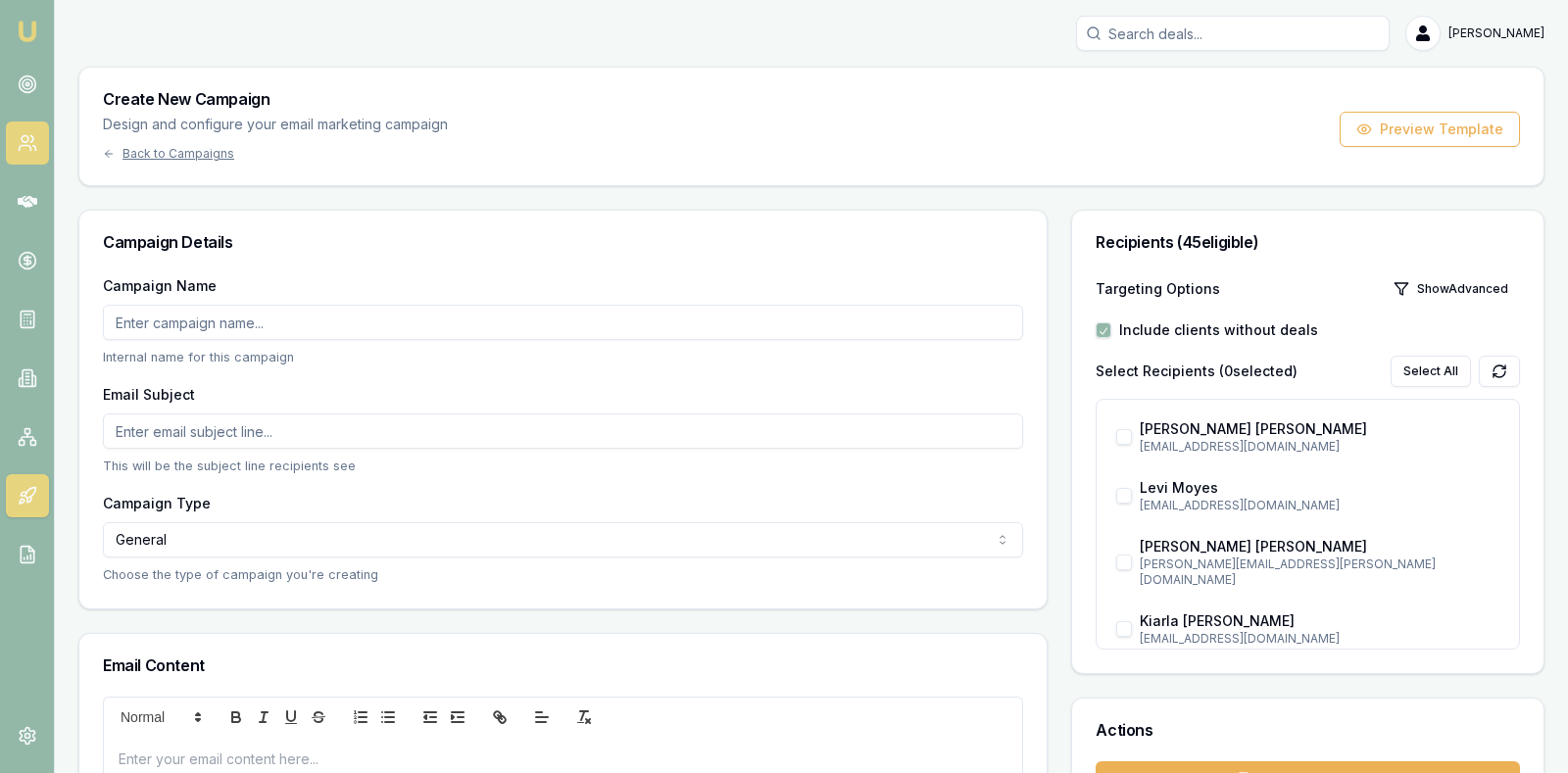
click at [29, 146] on icon at bounding box center [25, 148] width 12 height 5
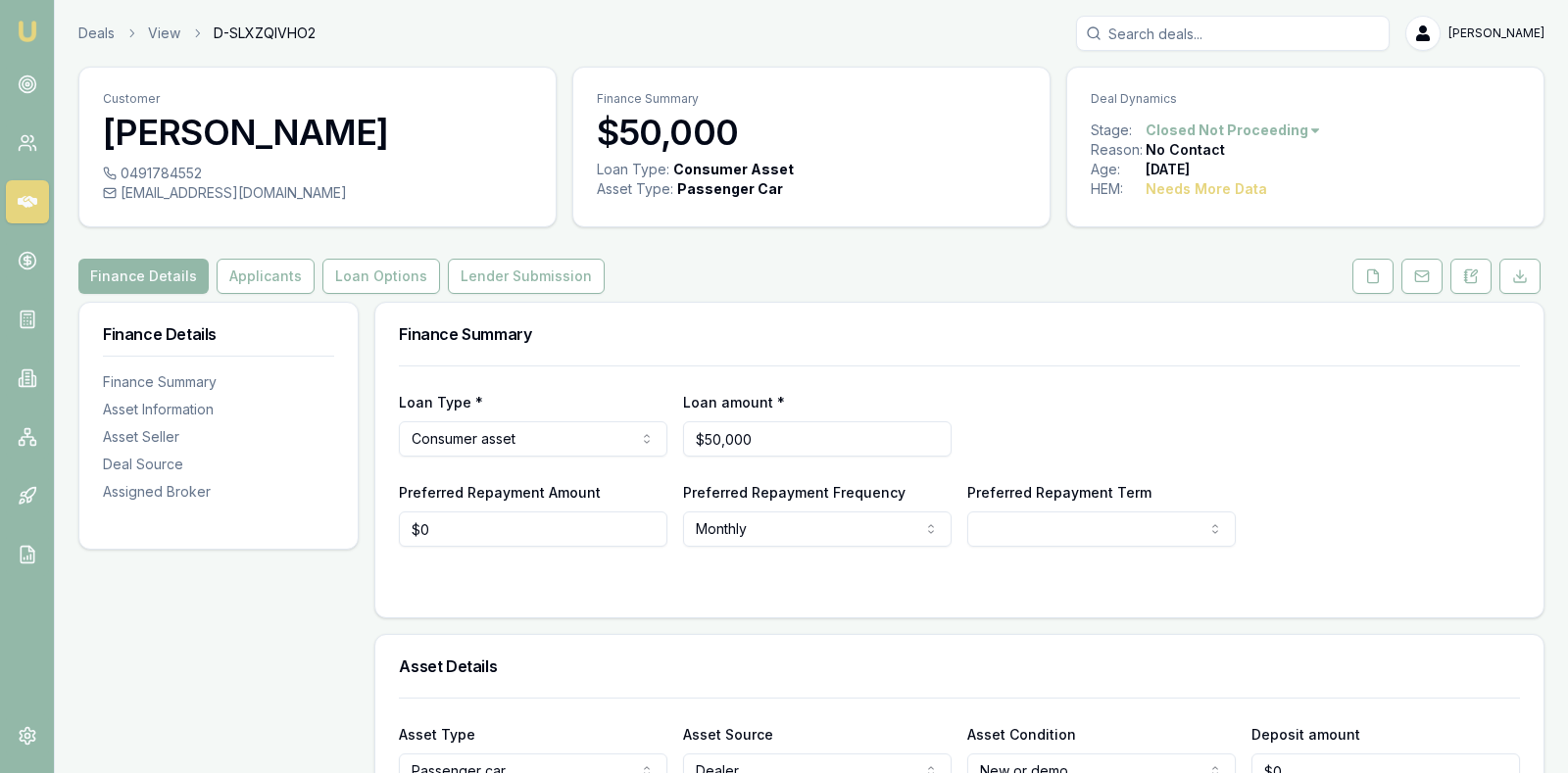
click at [25, 194] on icon at bounding box center [28, 202] width 20 height 20
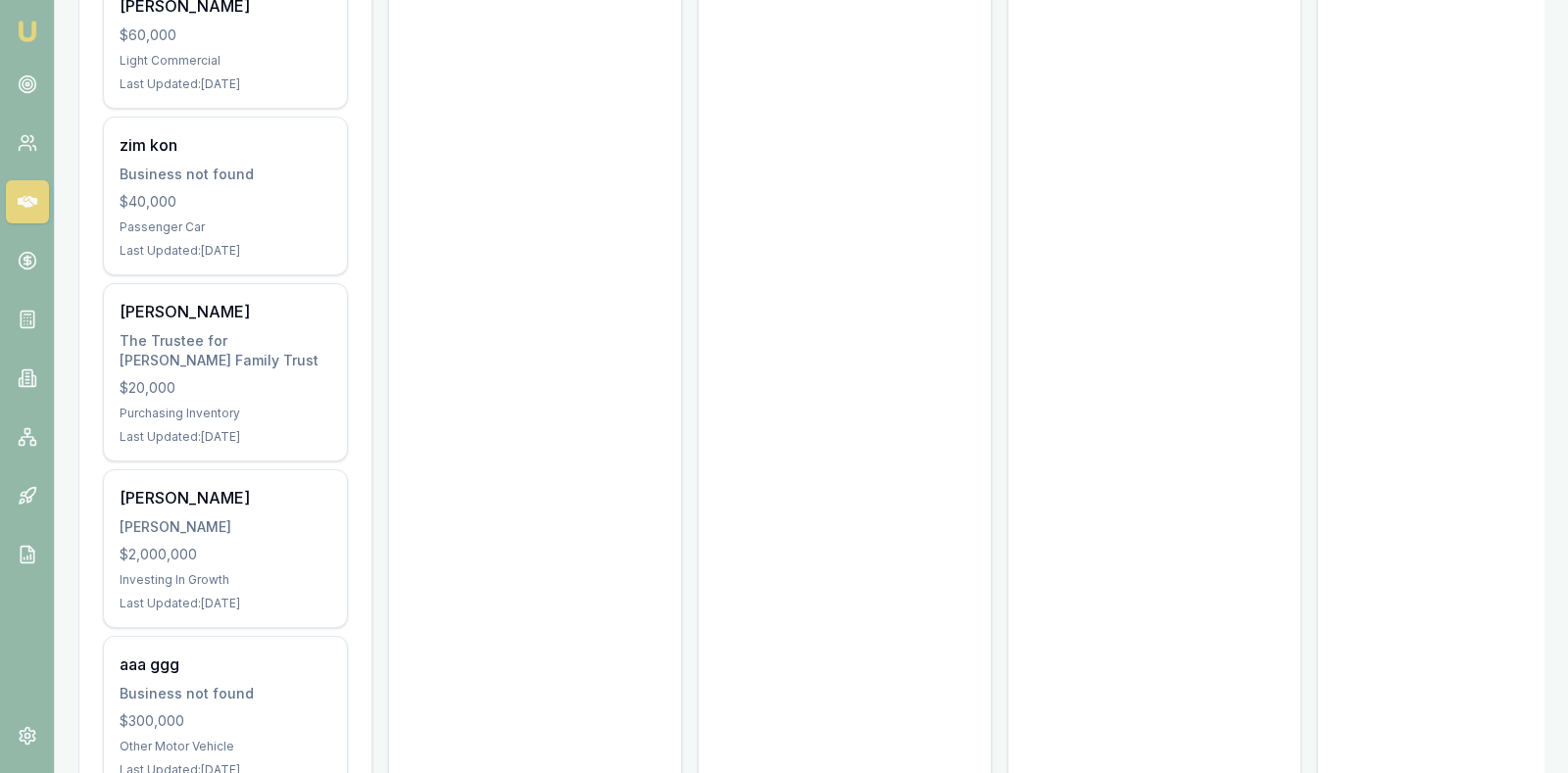
scroll to position [2205, 0]
